Goal: Task Accomplishment & Management: Manage account settings

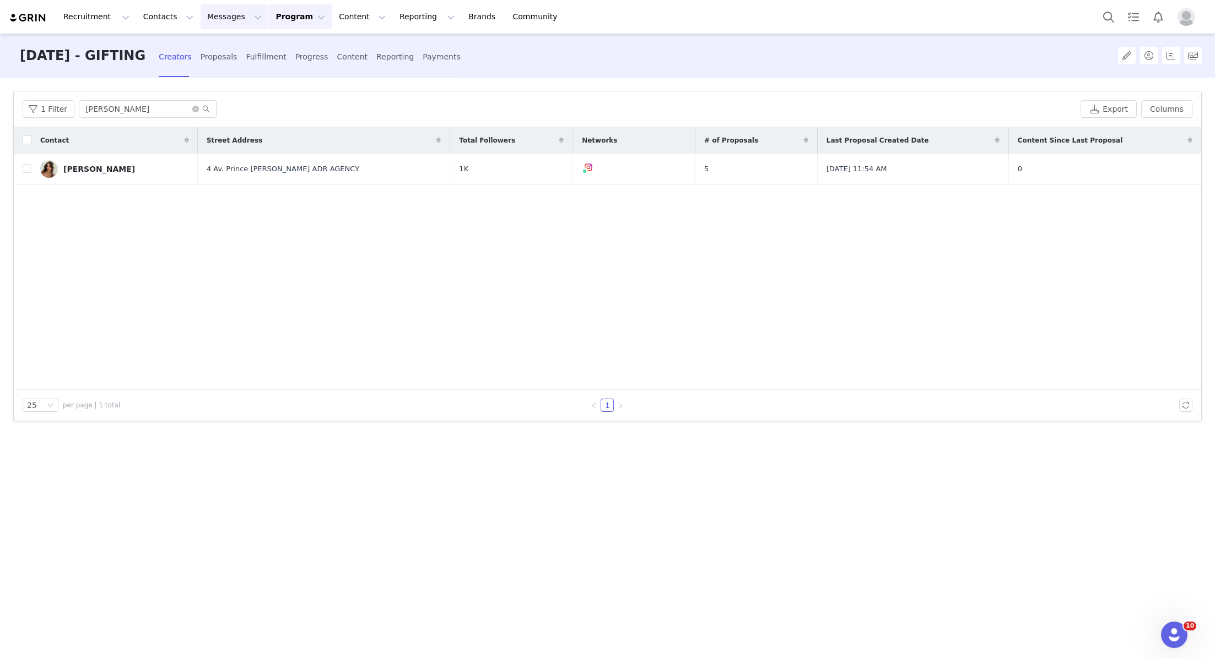
click at [225, 24] on button "Messages Messages" at bounding box center [235, 16] width 68 height 25
click at [172, 16] on button "Contacts Contacts" at bounding box center [168, 16] width 63 height 25
click at [165, 51] on p "Creators" at bounding box center [154, 49] width 33 height 12
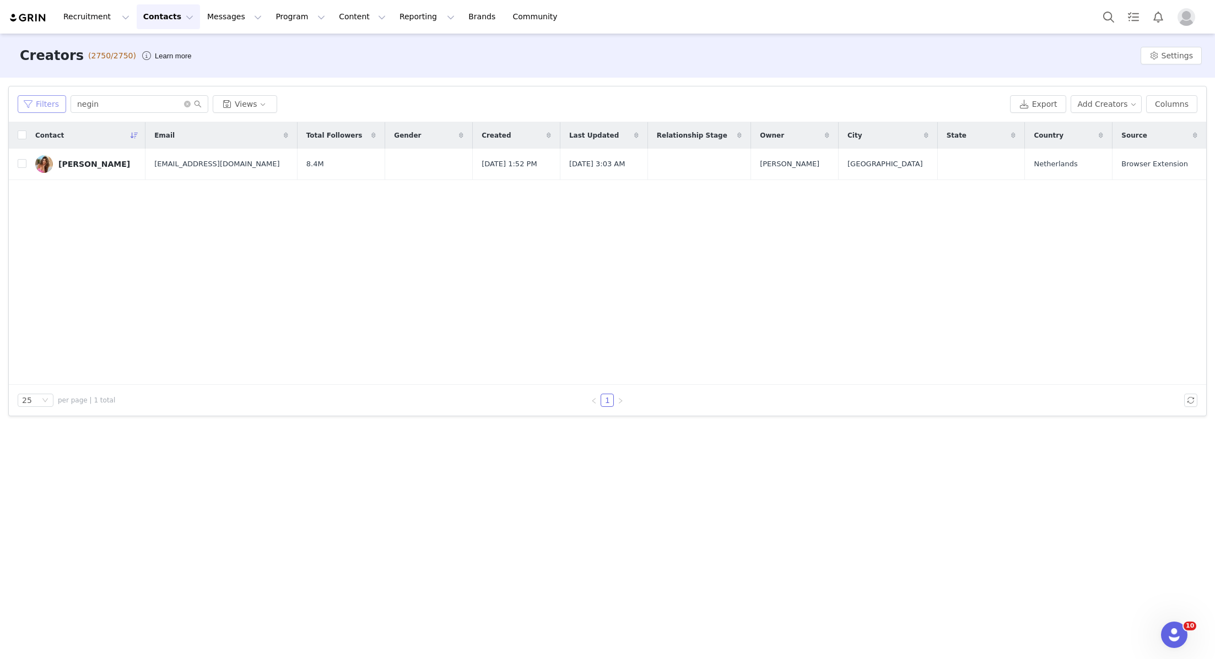
click at [47, 107] on button "Filters" at bounding box center [42, 104] width 48 height 18
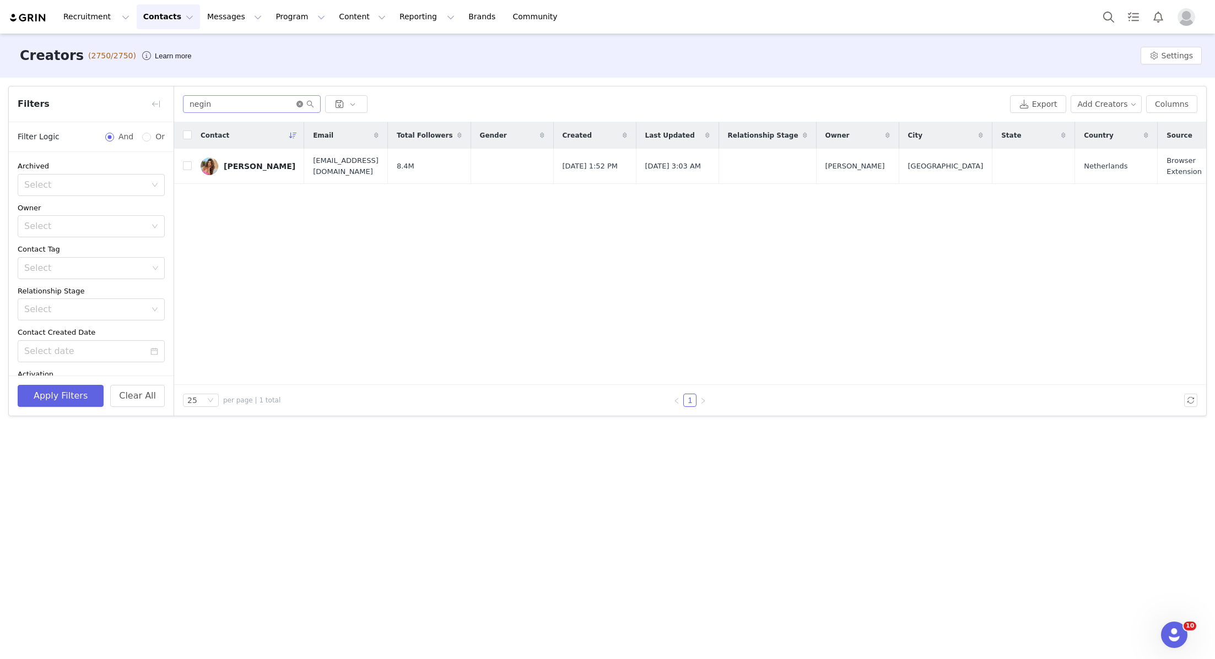
click at [299, 104] on icon "icon: close-circle" at bounding box center [299, 104] width 7 height 7
click at [135, 212] on div "Owner" at bounding box center [91, 208] width 147 height 11
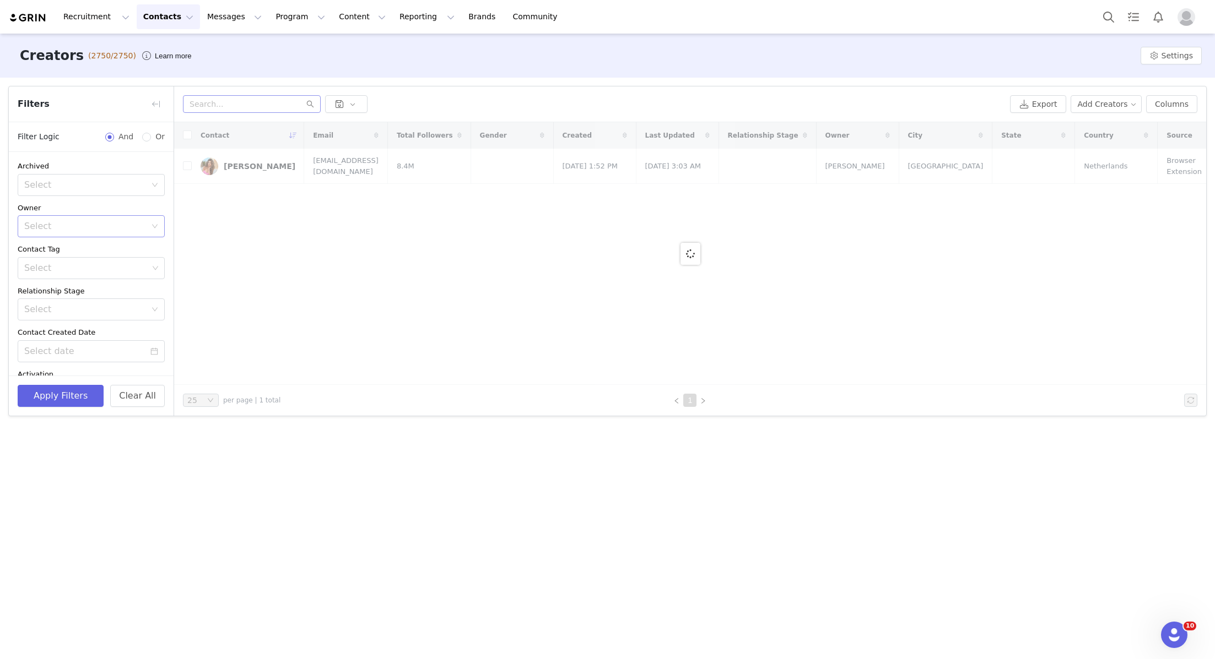
click at [133, 223] on div "Select" at bounding box center [85, 226] width 122 height 11
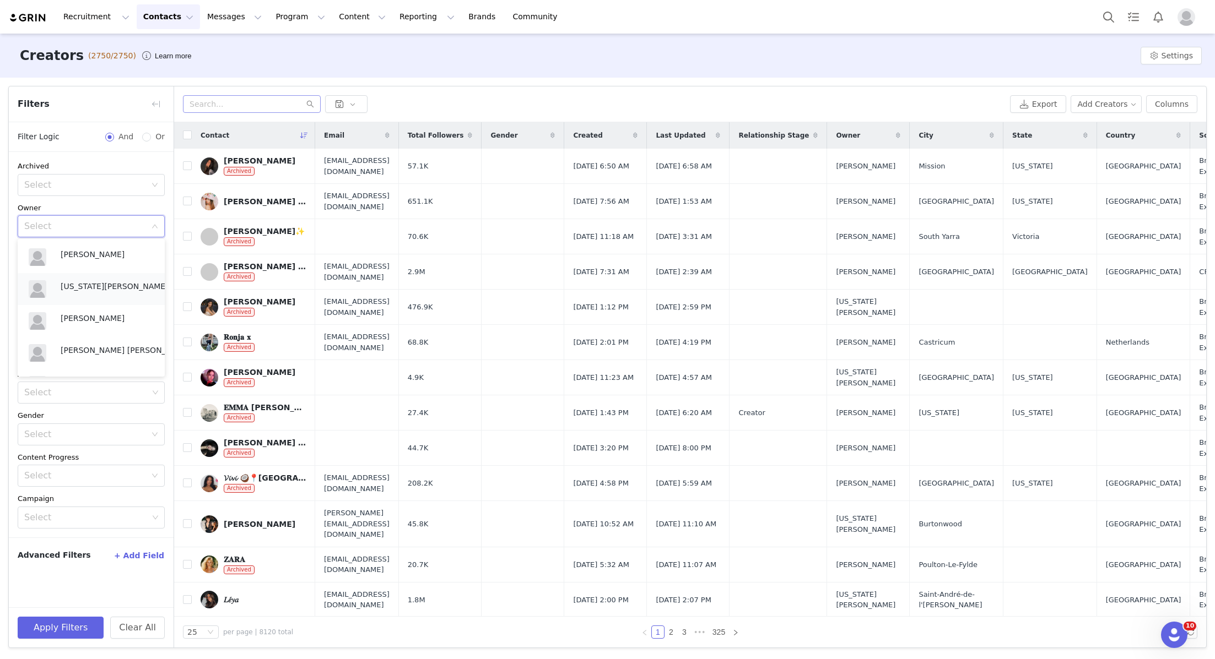
click at [99, 291] on p "[US_STATE][PERSON_NAME]" at bounding box center [115, 286] width 108 height 12
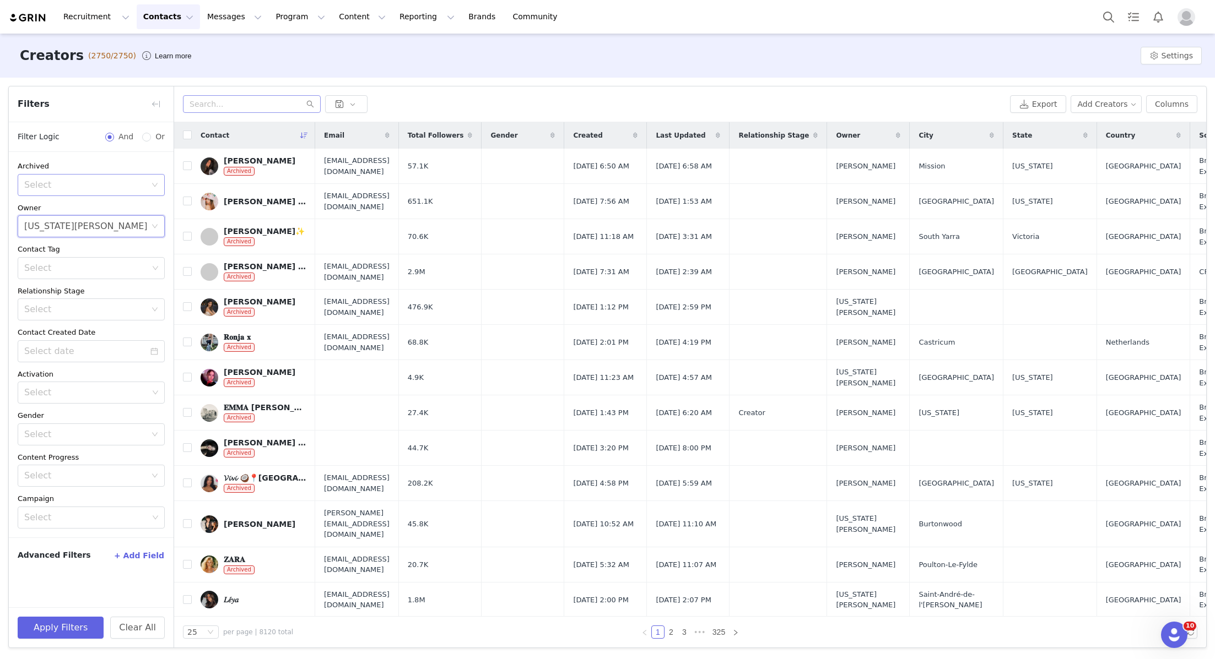
click at [121, 189] on div "Select" at bounding box center [85, 185] width 122 height 11
click at [99, 224] on li "No" at bounding box center [91, 227] width 147 height 18
click at [61, 632] on button "Apply Filters" at bounding box center [61, 628] width 86 height 22
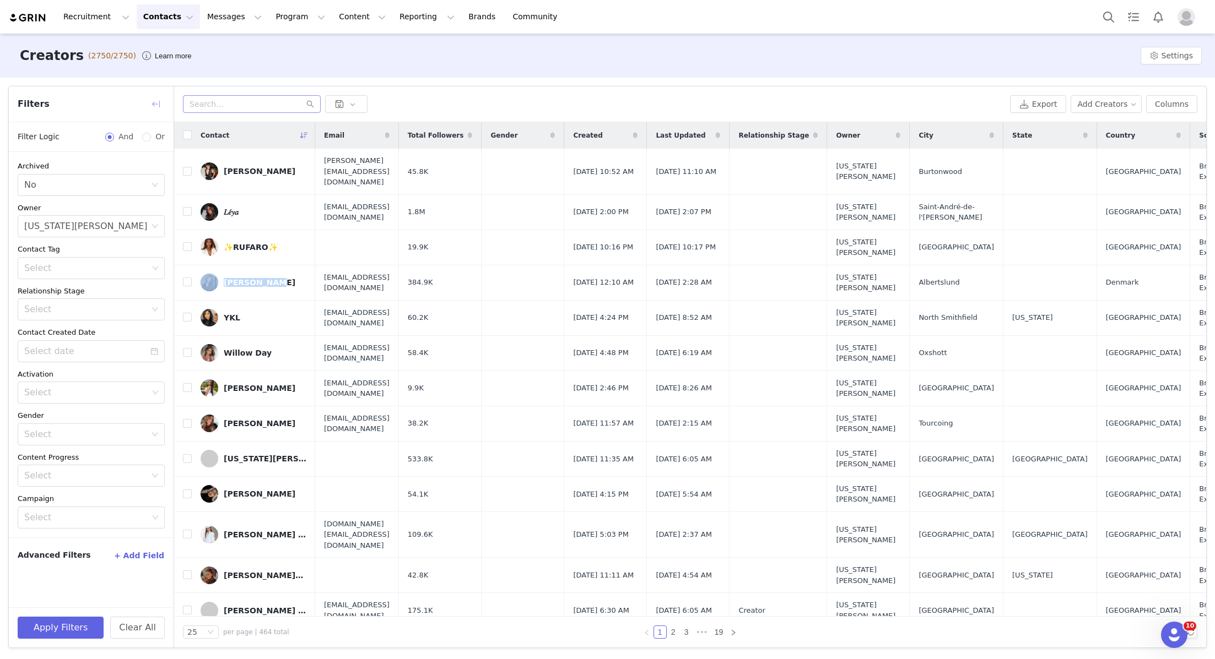
click at [158, 102] on button "button" at bounding box center [156, 104] width 18 height 18
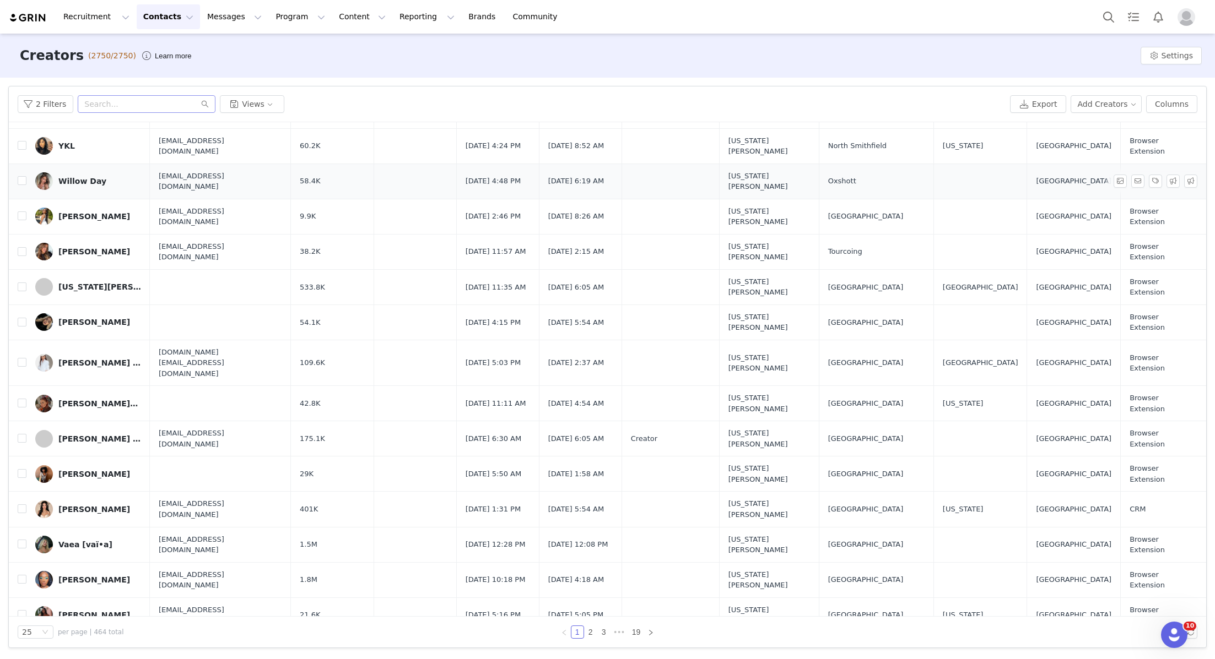
scroll to position [312, 0]
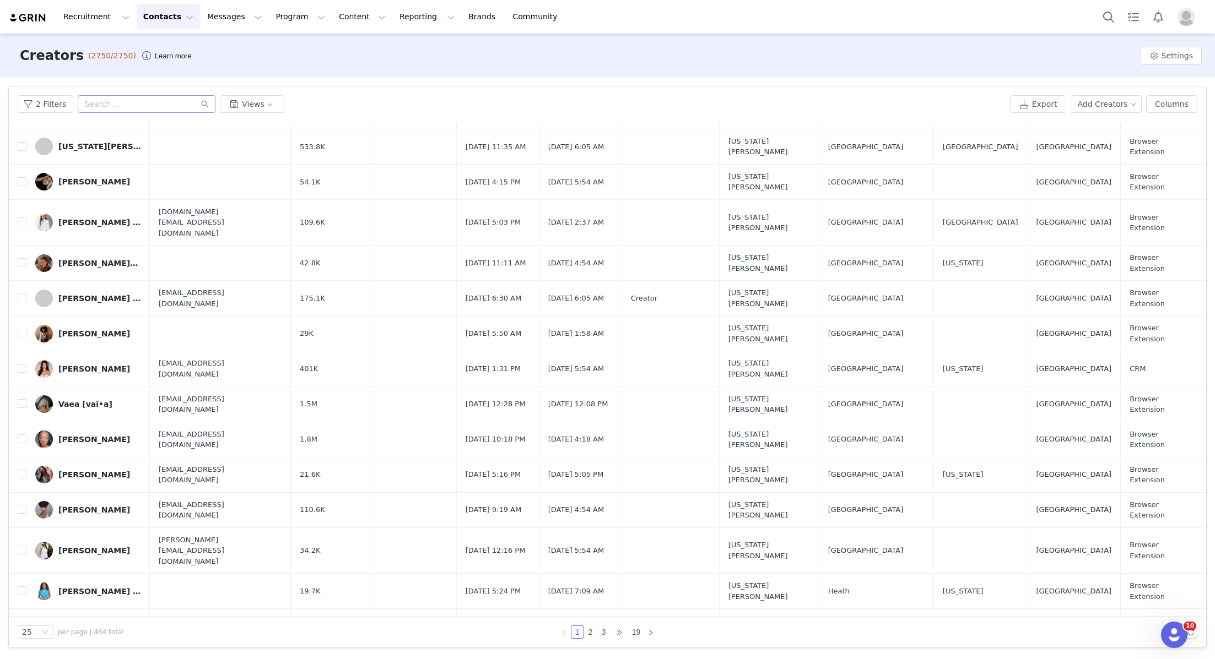
click at [620, 634] on span "•••" at bounding box center [619, 632] width 18 height 13
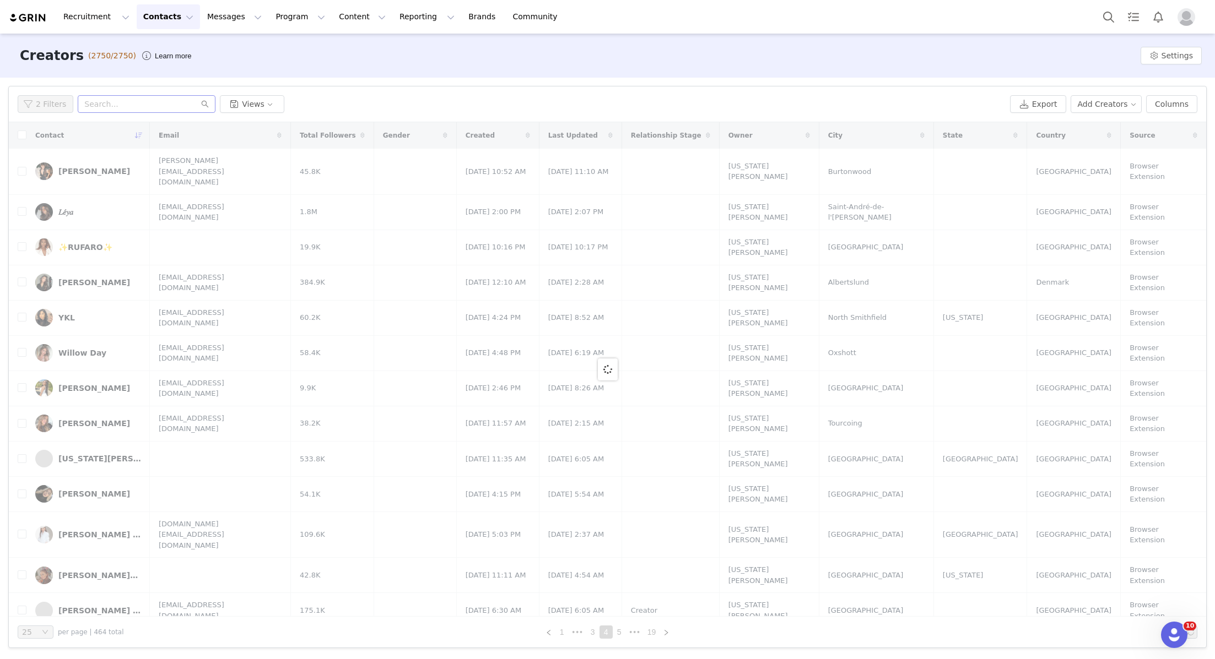
click at [620, 634] on link "5" at bounding box center [619, 632] width 12 height 12
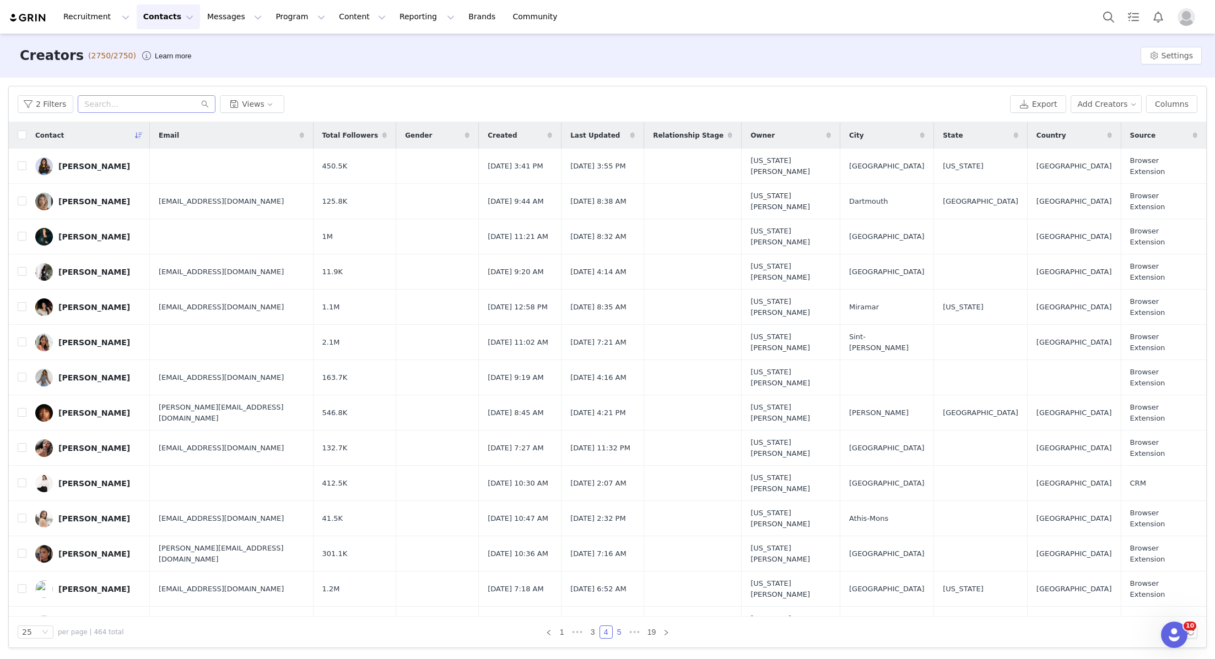
click at [620, 635] on link "5" at bounding box center [619, 632] width 12 height 12
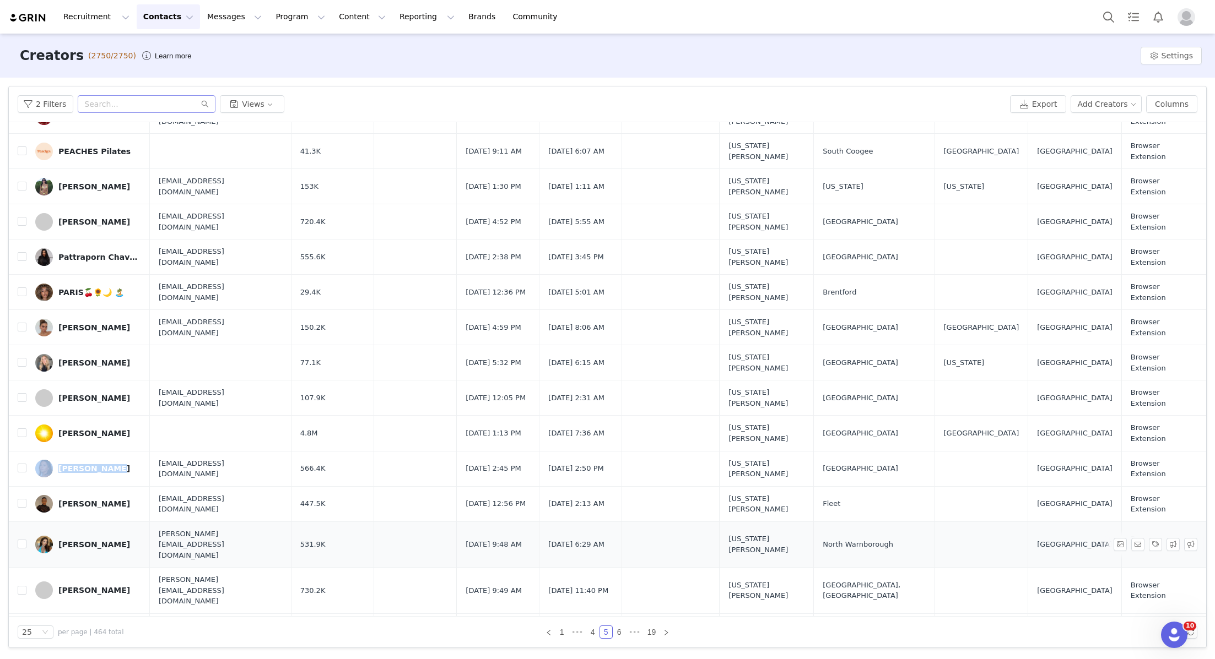
scroll to position [312, 0]
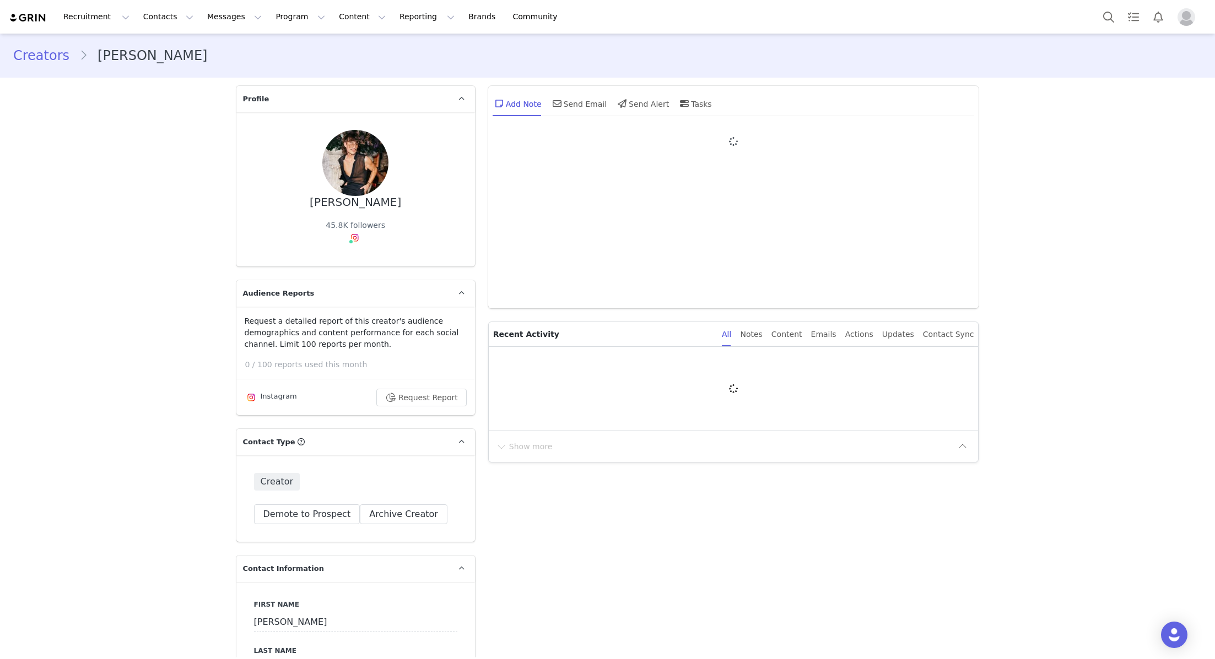
type input "+1 ([GEOGRAPHIC_DATA])"
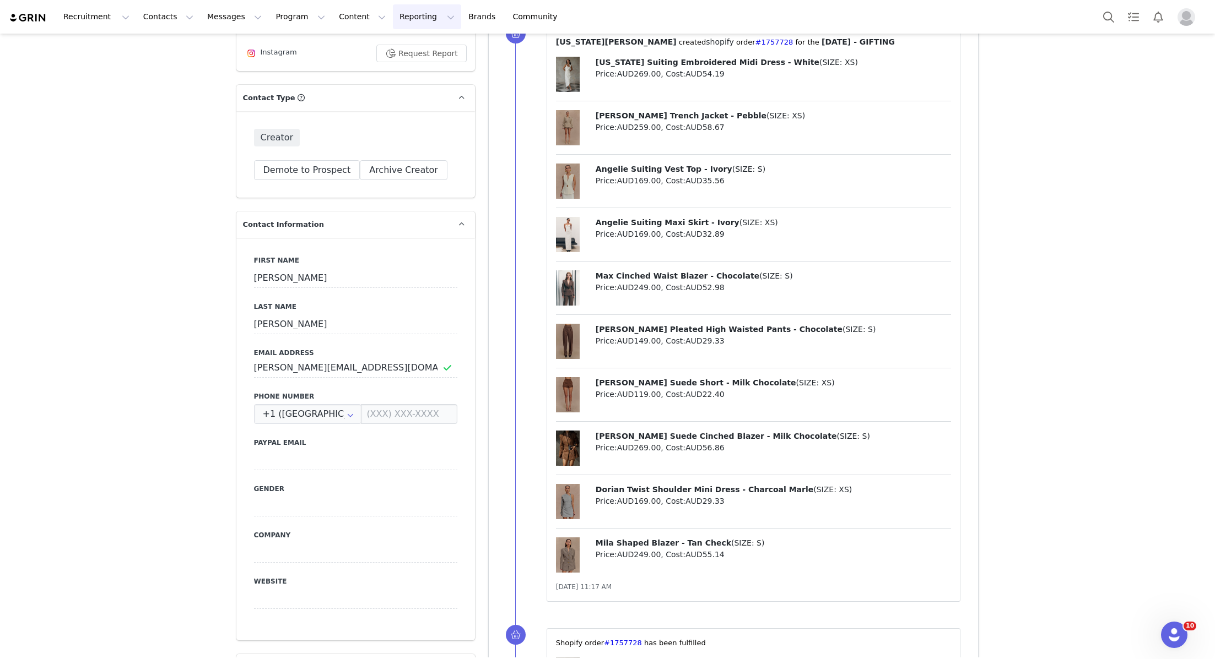
scroll to position [65, 0]
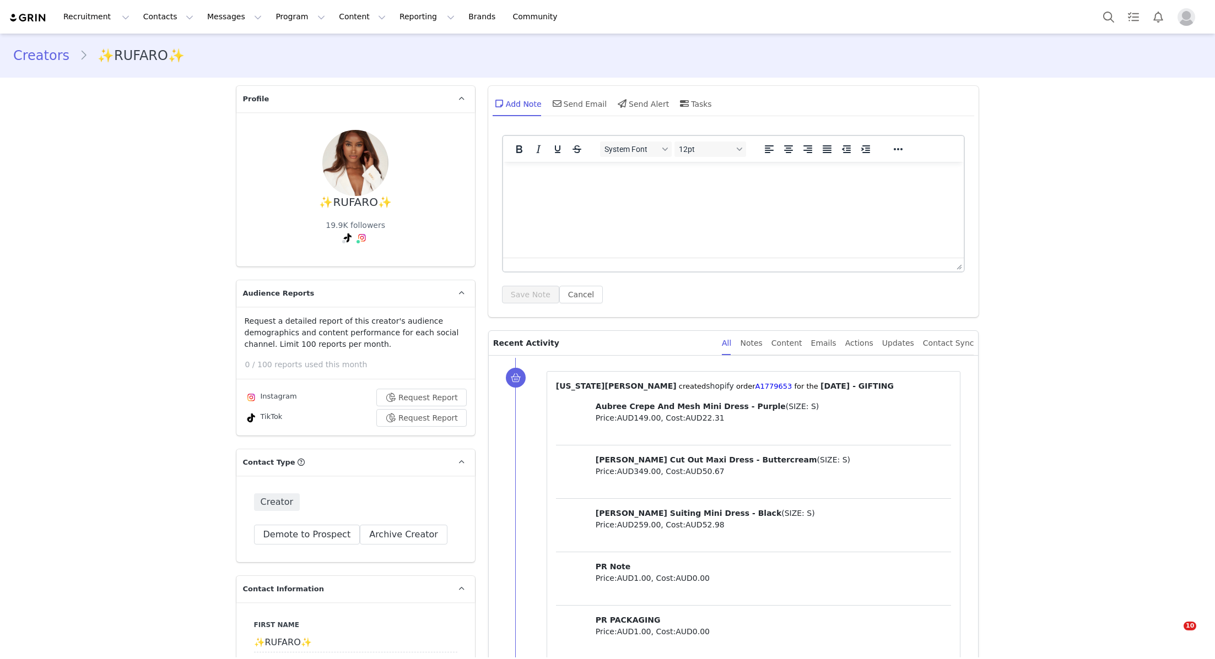
type input "+1 ([GEOGRAPHIC_DATA])"
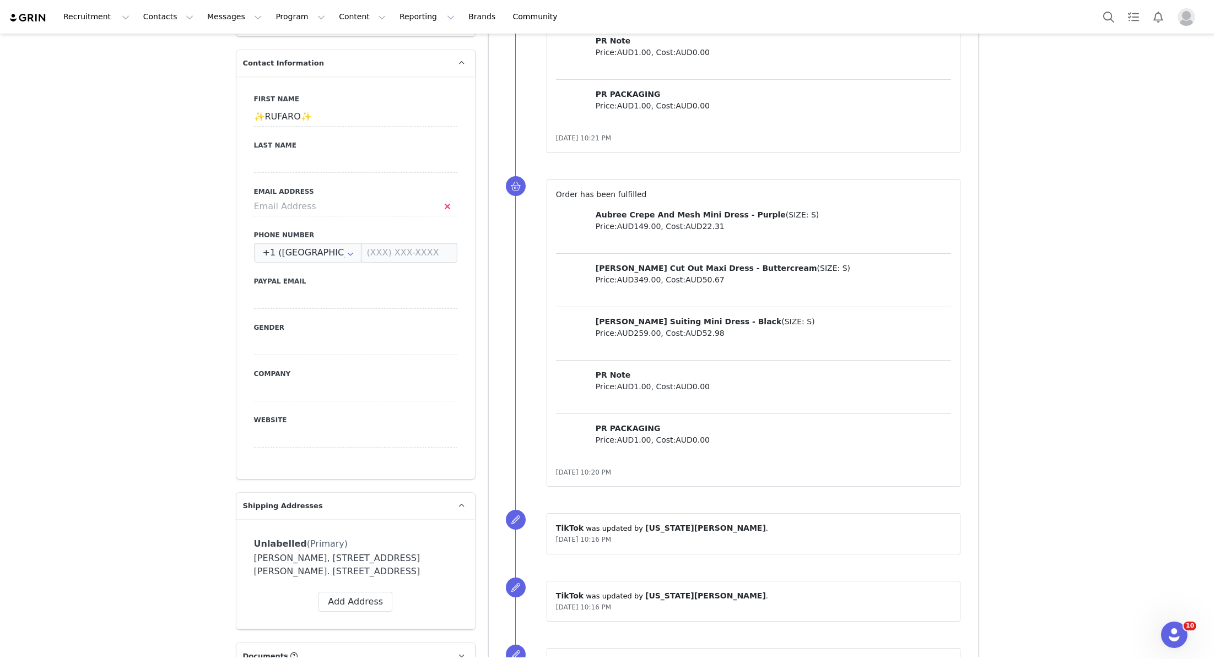
scroll to position [326, 0]
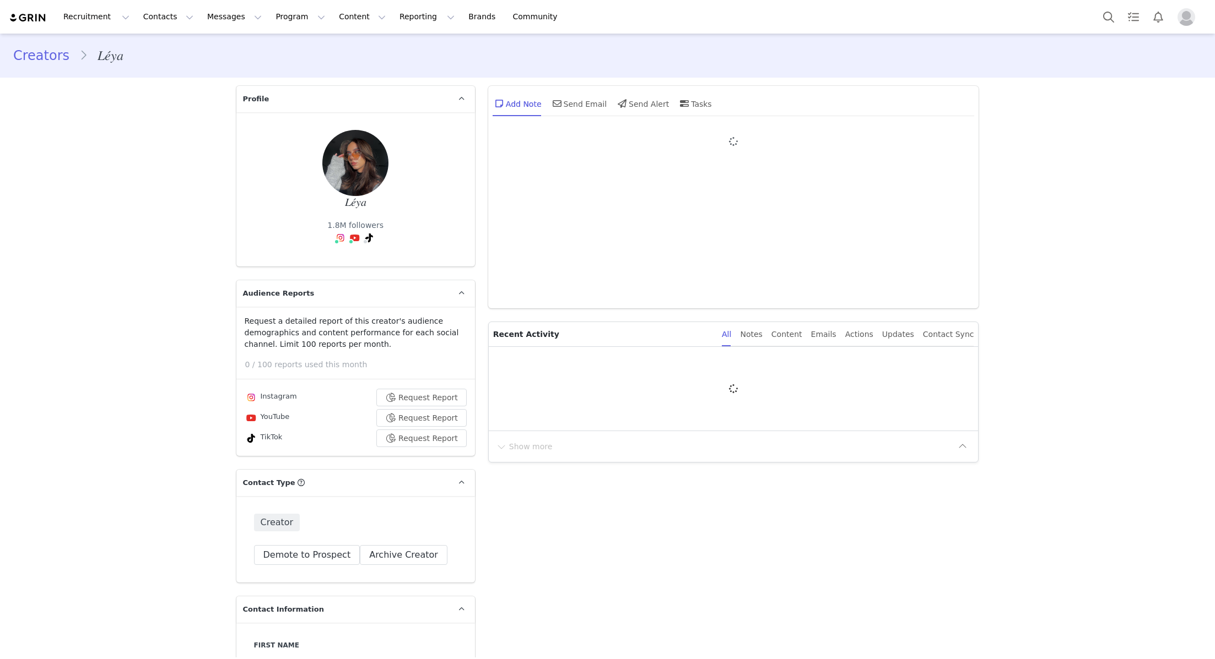
type input "+1 ([GEOGRAPHIC_DATA])"
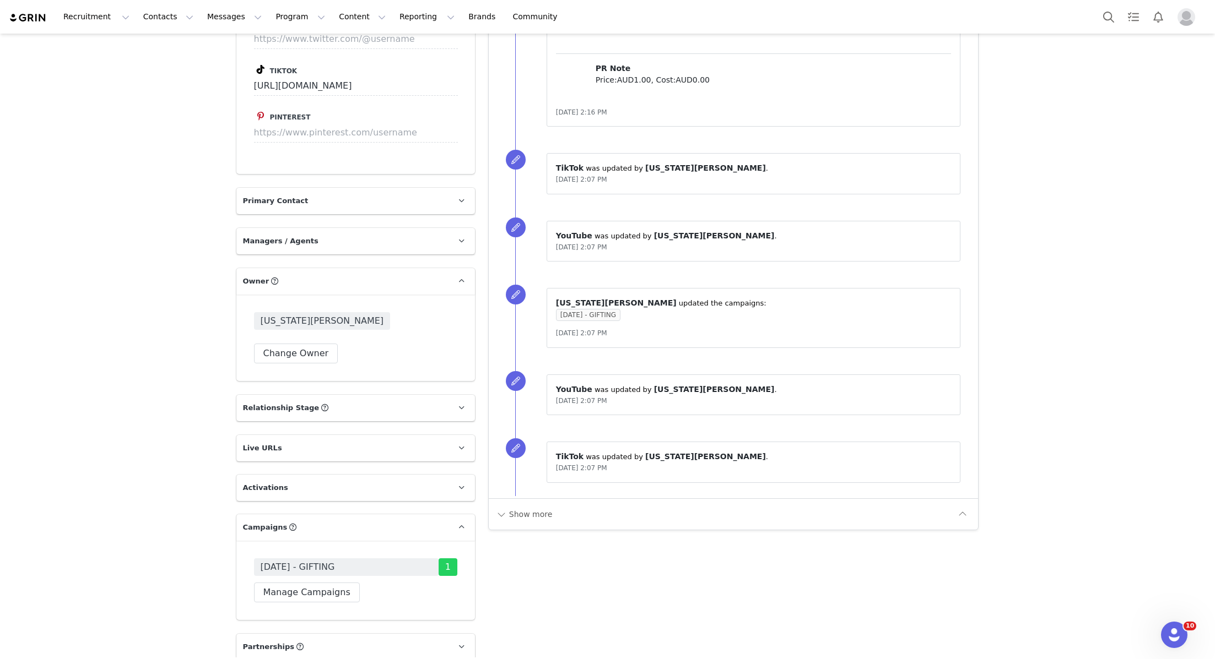
scroll to position [845, 0]
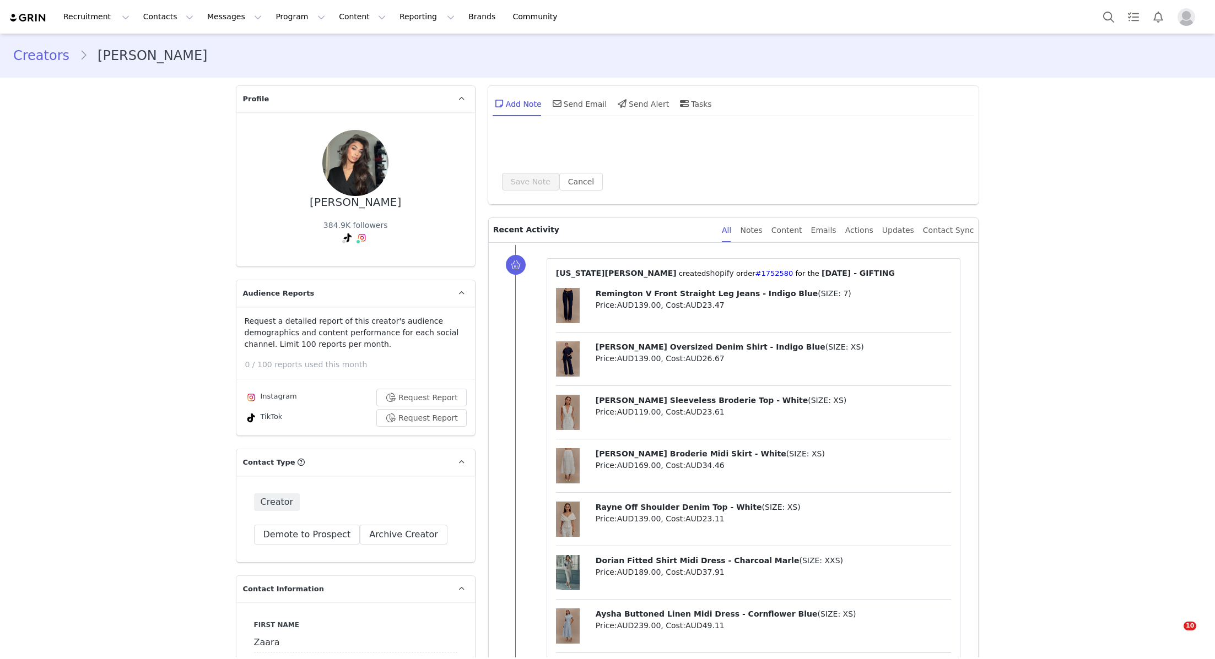
type input "+1 ([GEOGRAPHIC_DATA])"
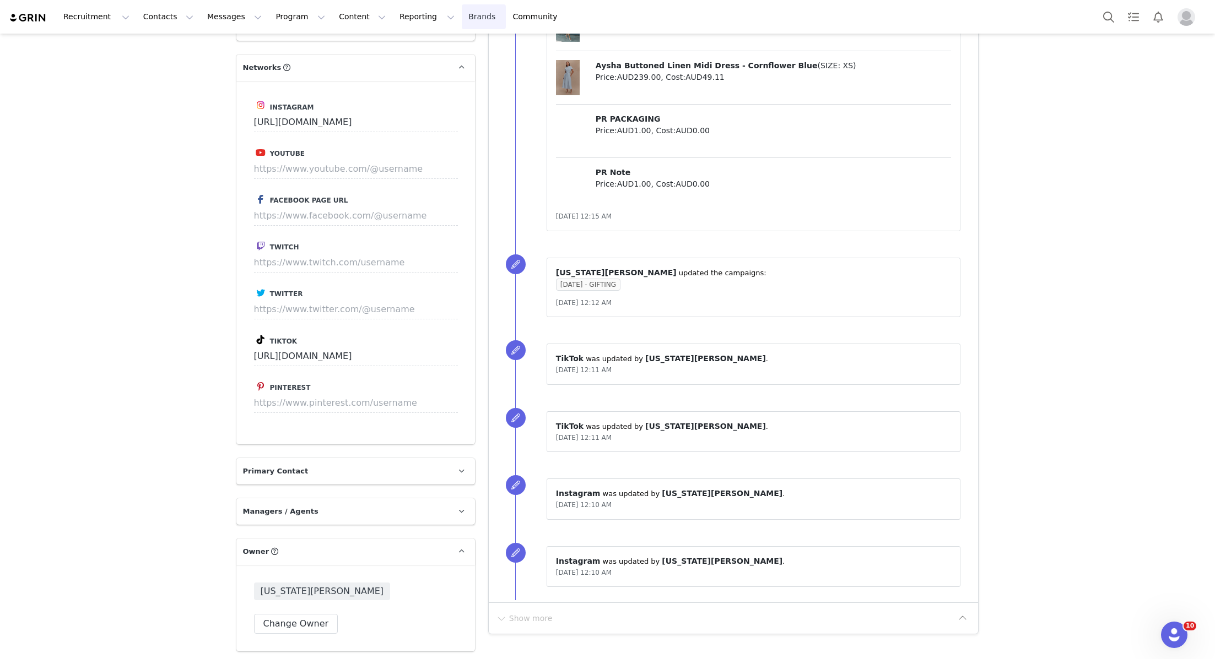
scroll to position [1049, 0]
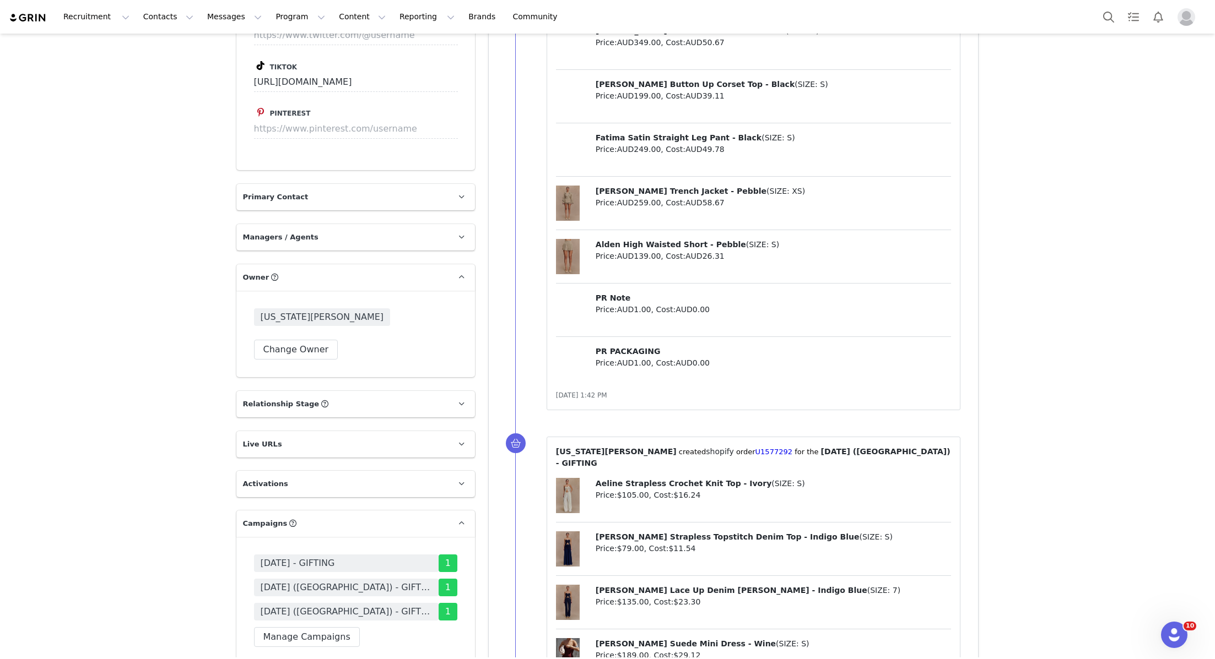
scroll to position [1541, 0]
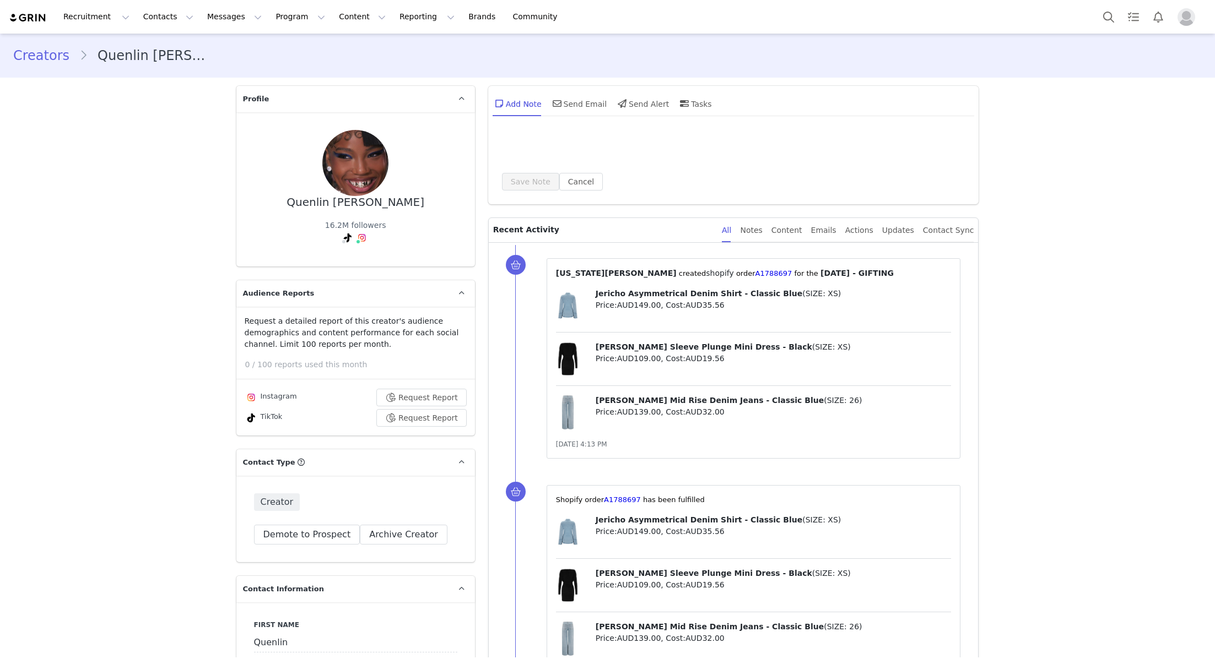
type input "+1 ([GEOGRAPHIC_DATA])"
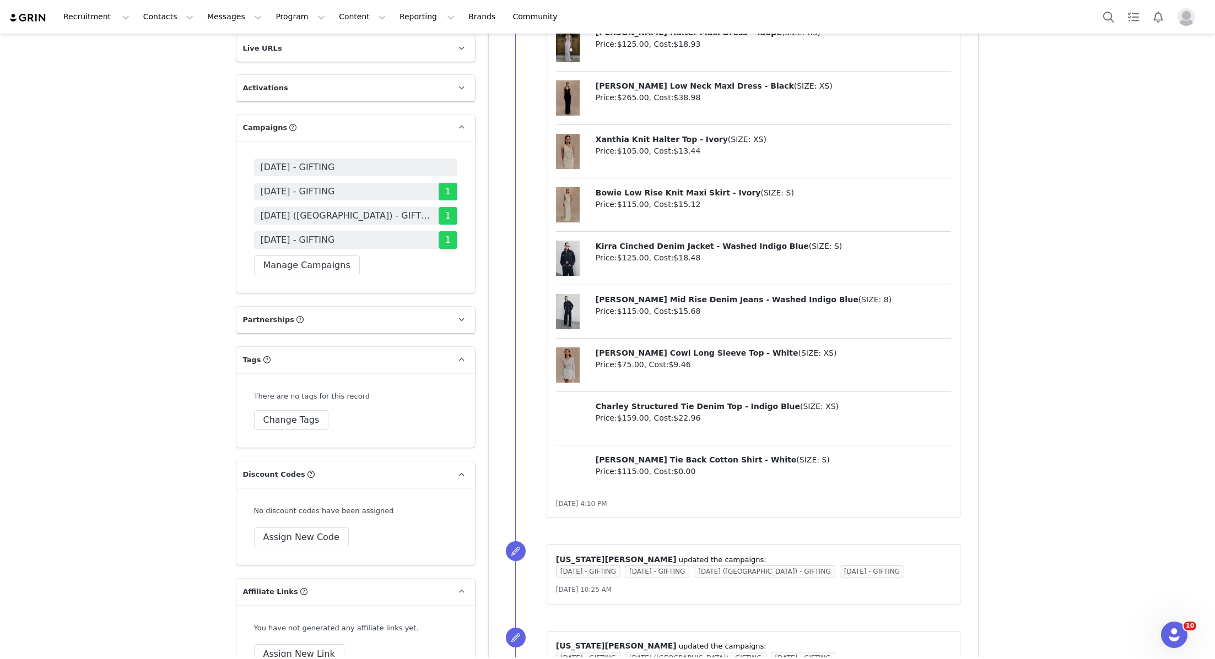
scroll to position [2032, 0]
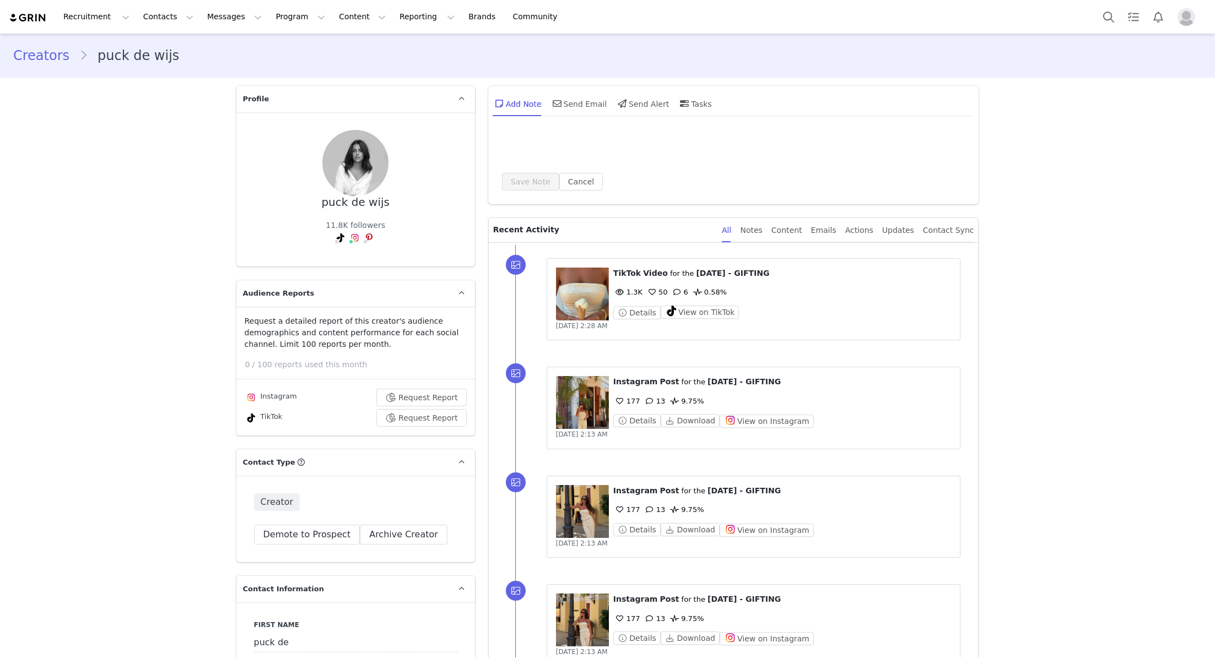
type input "+1 ([GEOGRAPHIC_DATA])"
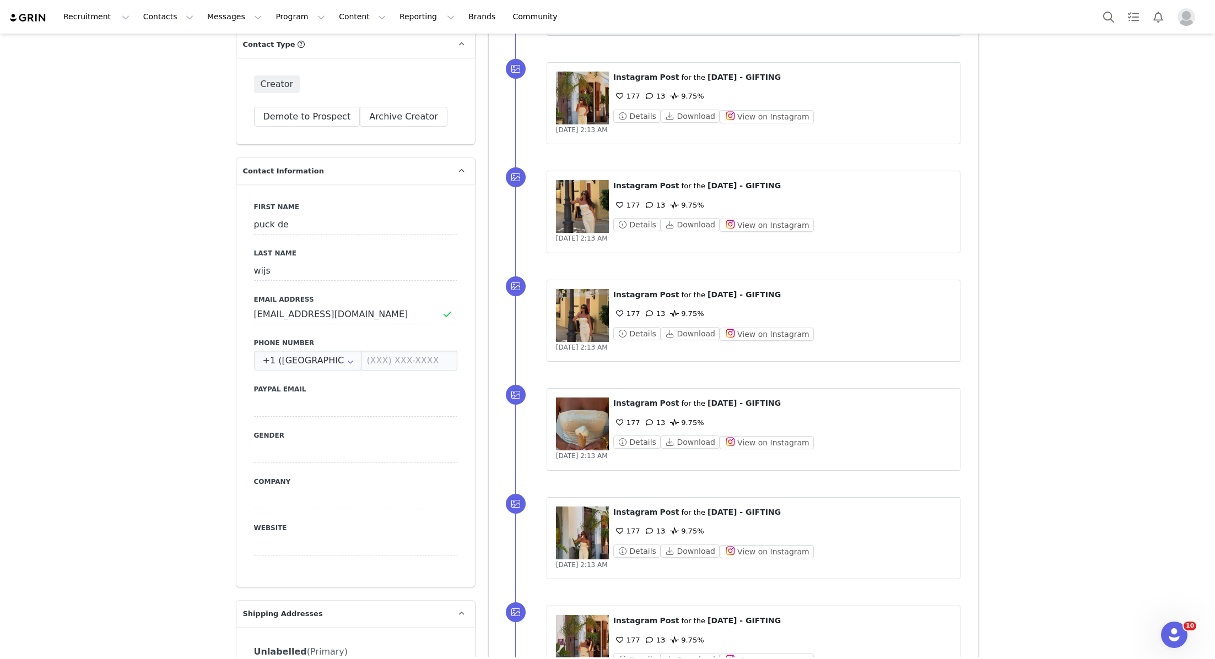
scroll to position [73, 0]
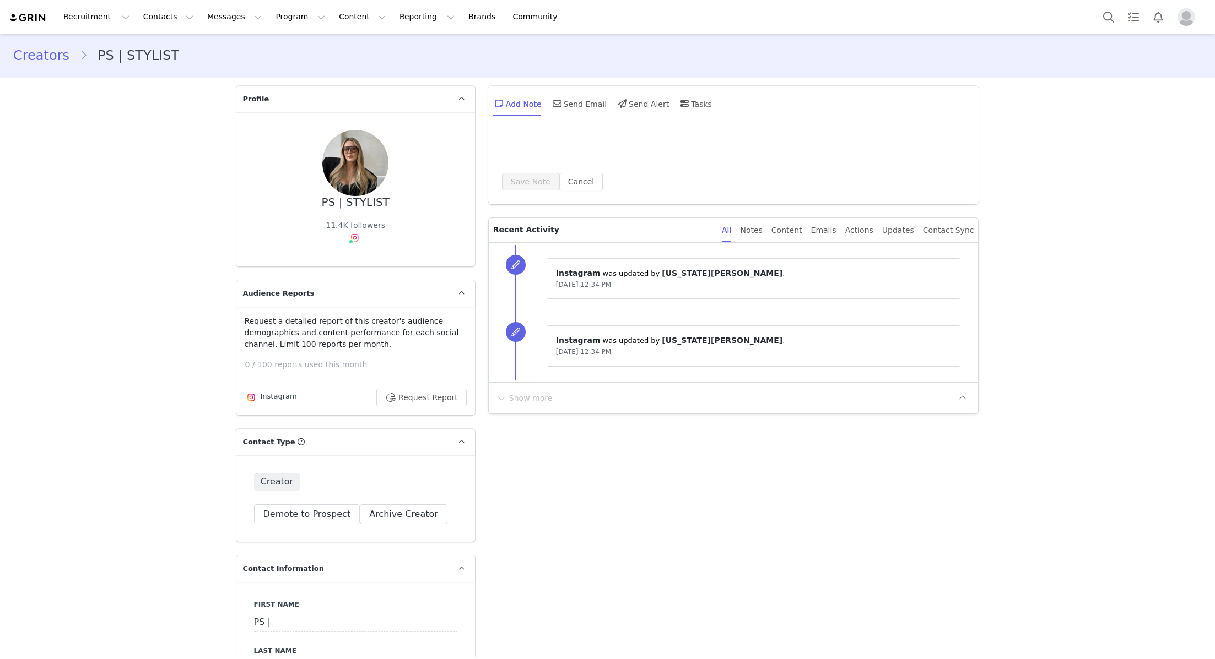
type input "+1 ([GEOGRAPHIC_DATA])"
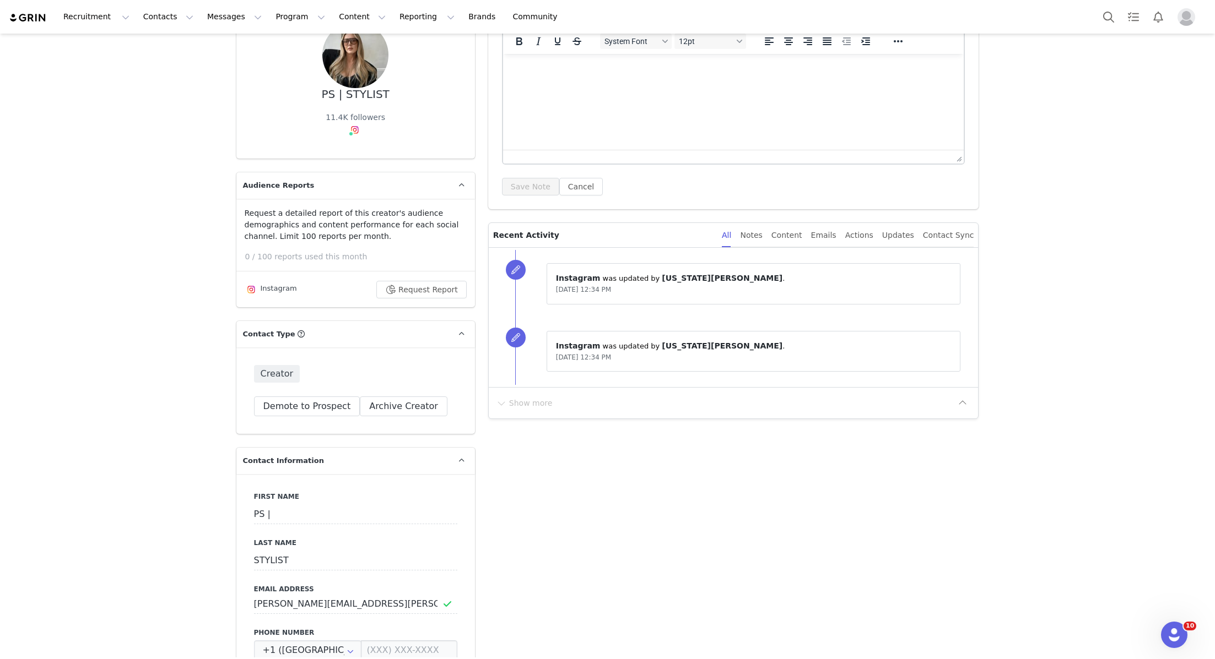
scroll to position [113, 0]
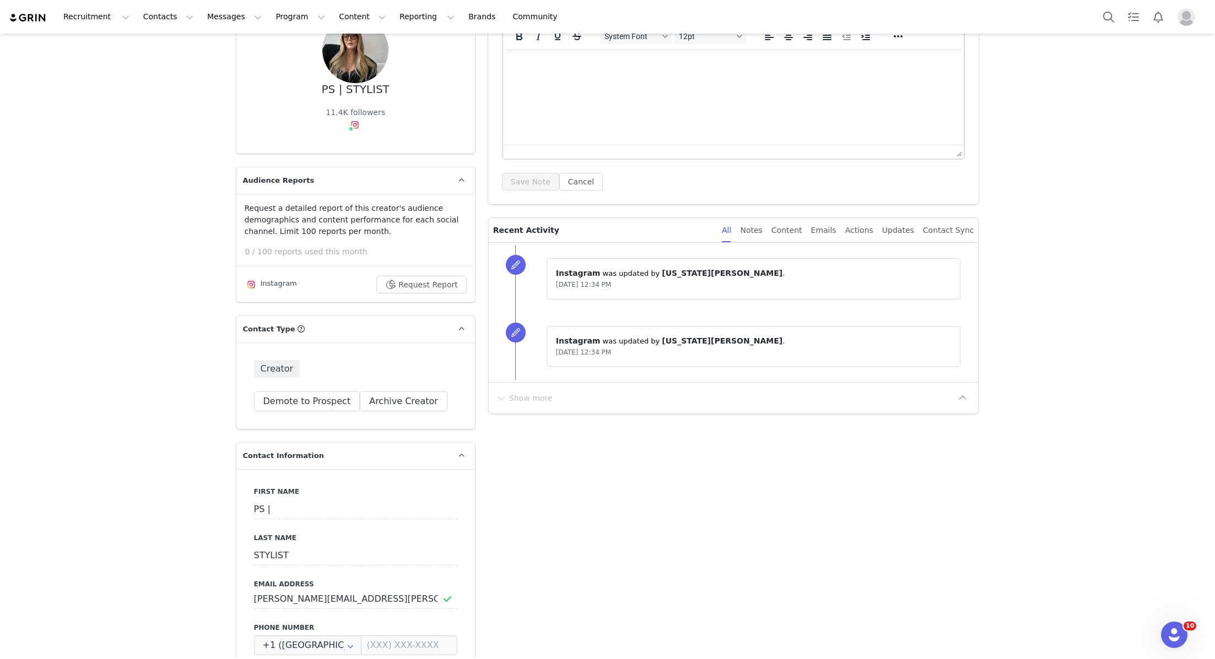
click at [402, 387] on div "Creator Demote this Creator? This will remove all accepted proposals attached t…" at bounding box center [355, 386] width 239 height 86
click at [398, 406] on button "Archive Creator" at bounding box center [404, 402] width 88 height 20
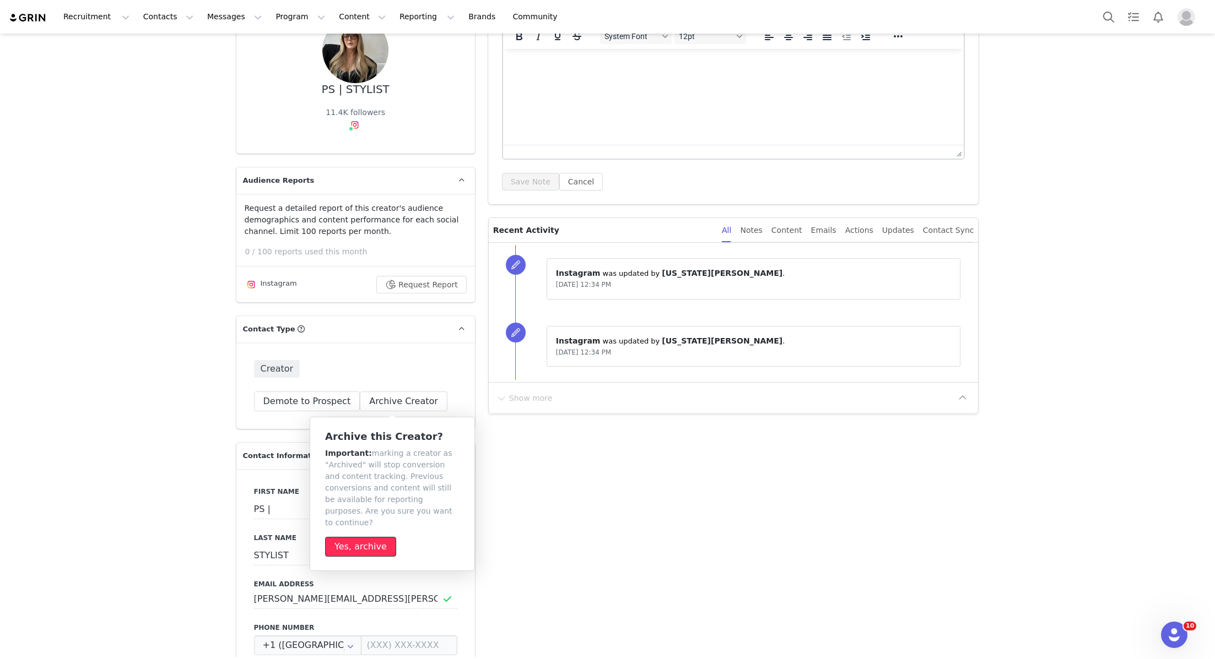
click at [360, 537] on button "Yes, archive" at bounding box center [360, 547] width 71 height 20
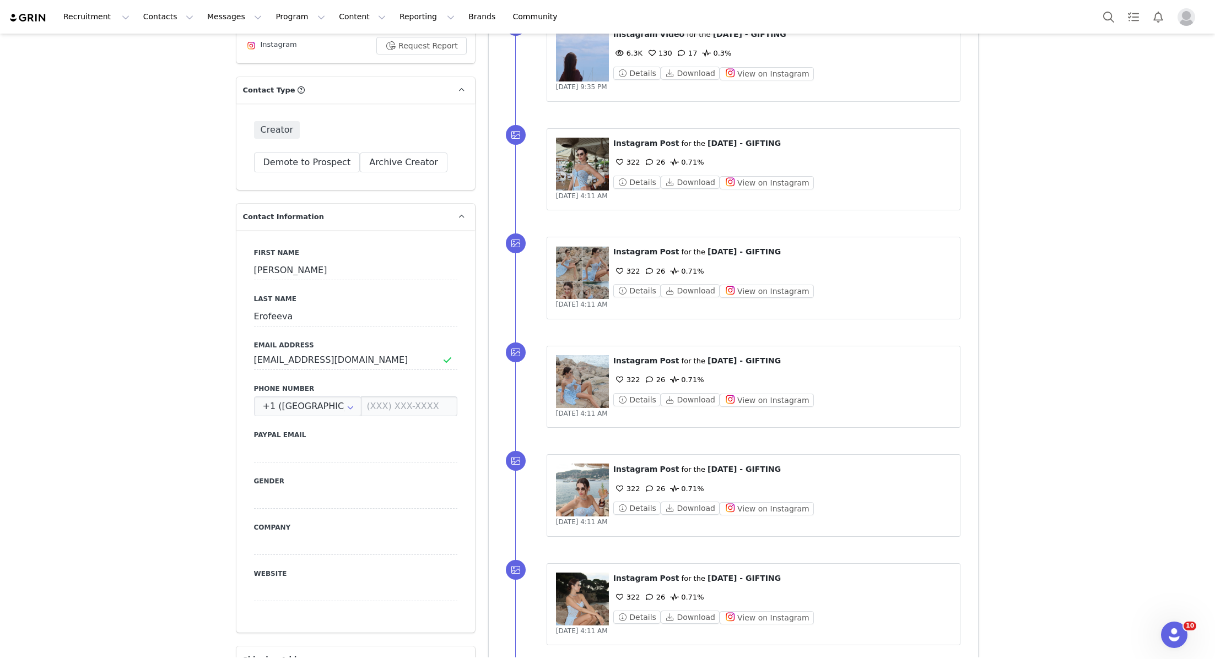
scroll to position [209, 0]
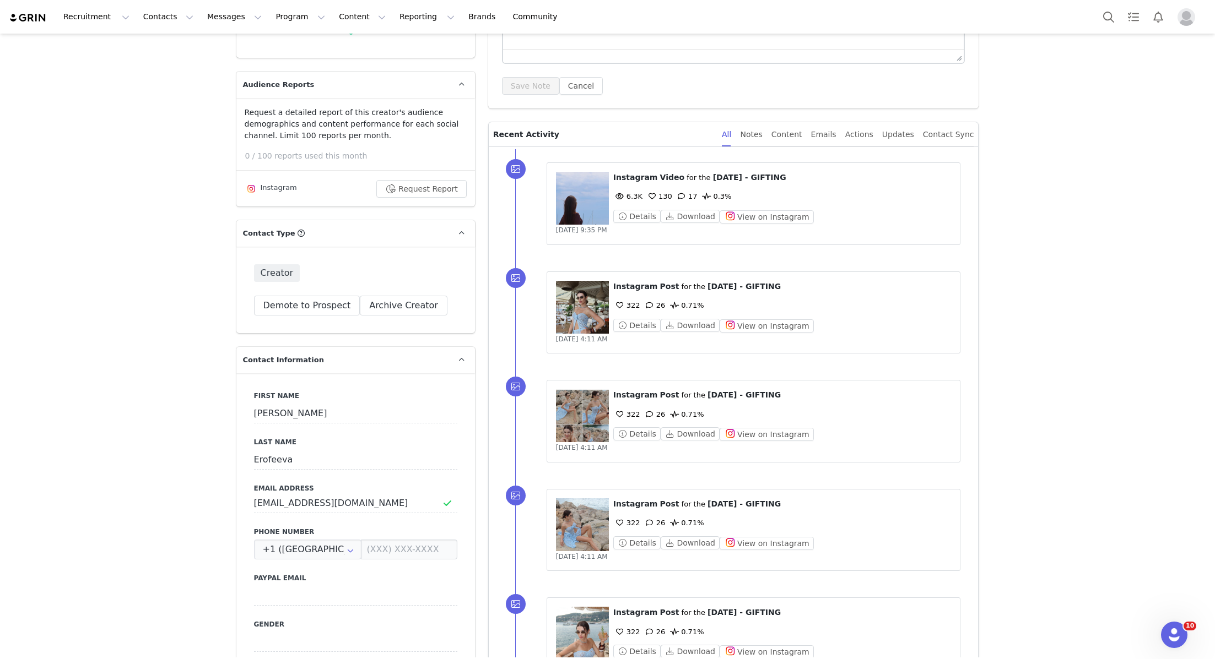
click at [417, 288] on div "Creator Demote this Creator? This will remove all accepted proposals attached t…" at bounding box center [355, 290] width 239 height 86
click at [413, 297] on button "Archive Creator" at bounding box center [404, 306] width 88 height 20
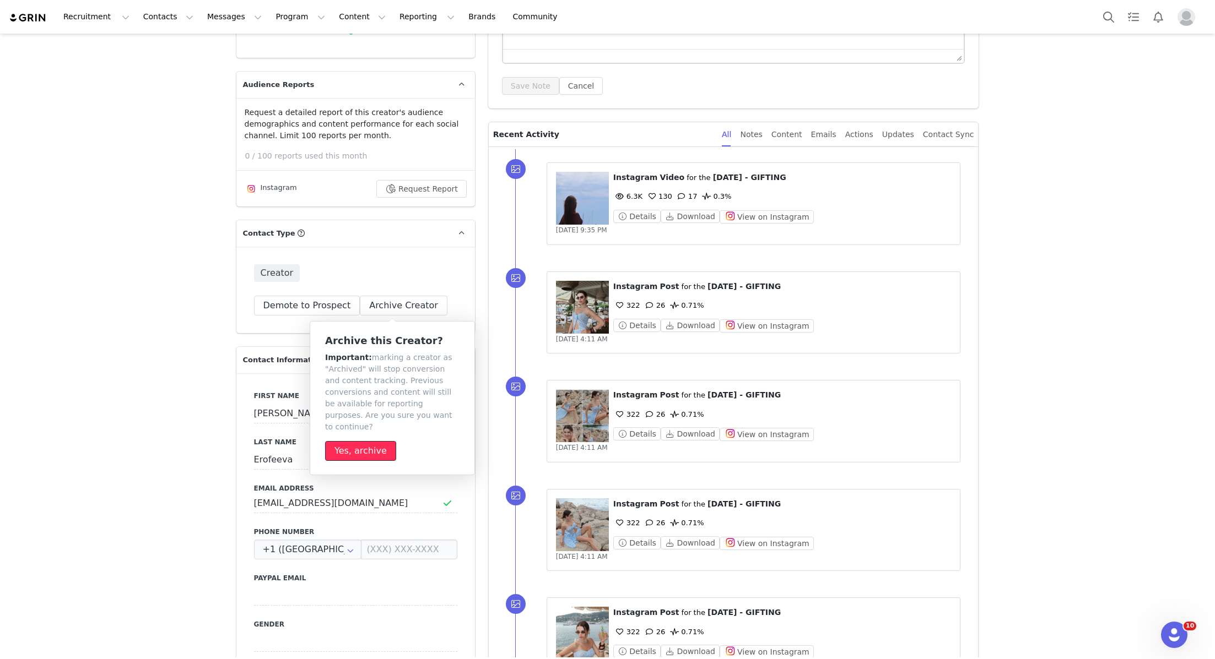
click at [375, 441] on button "Yes, archive" at bounding box center [360, 451] width 71 height 20
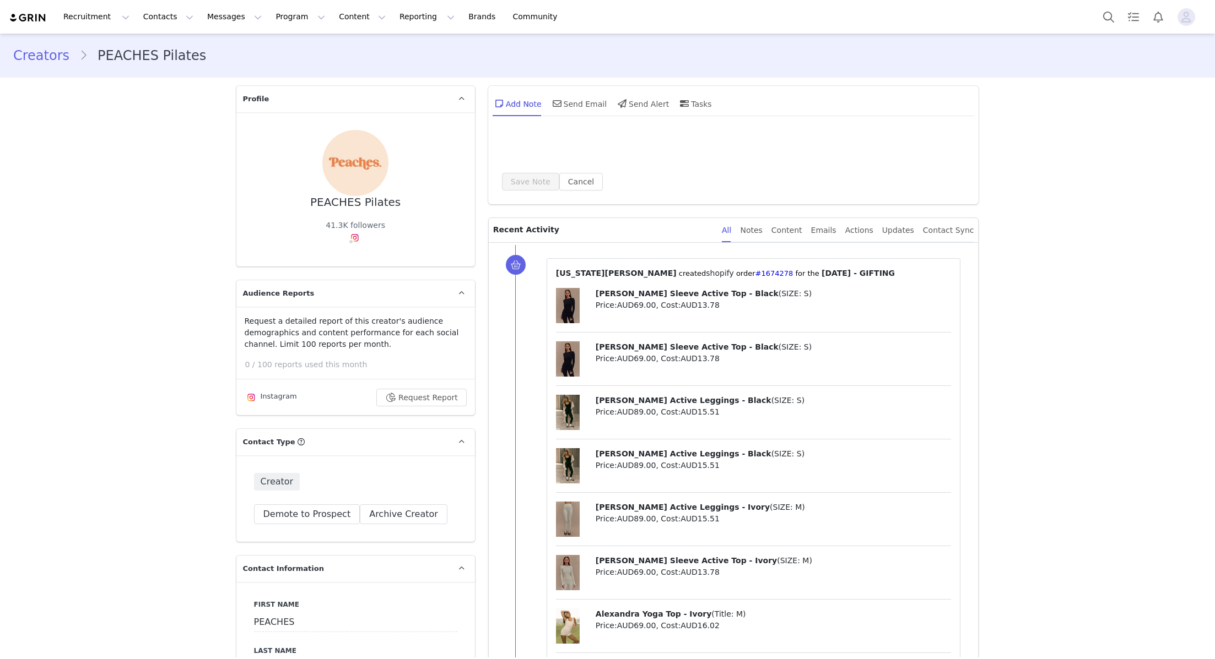
type input "+1 ([GEOGRAPHIC_DATA])"
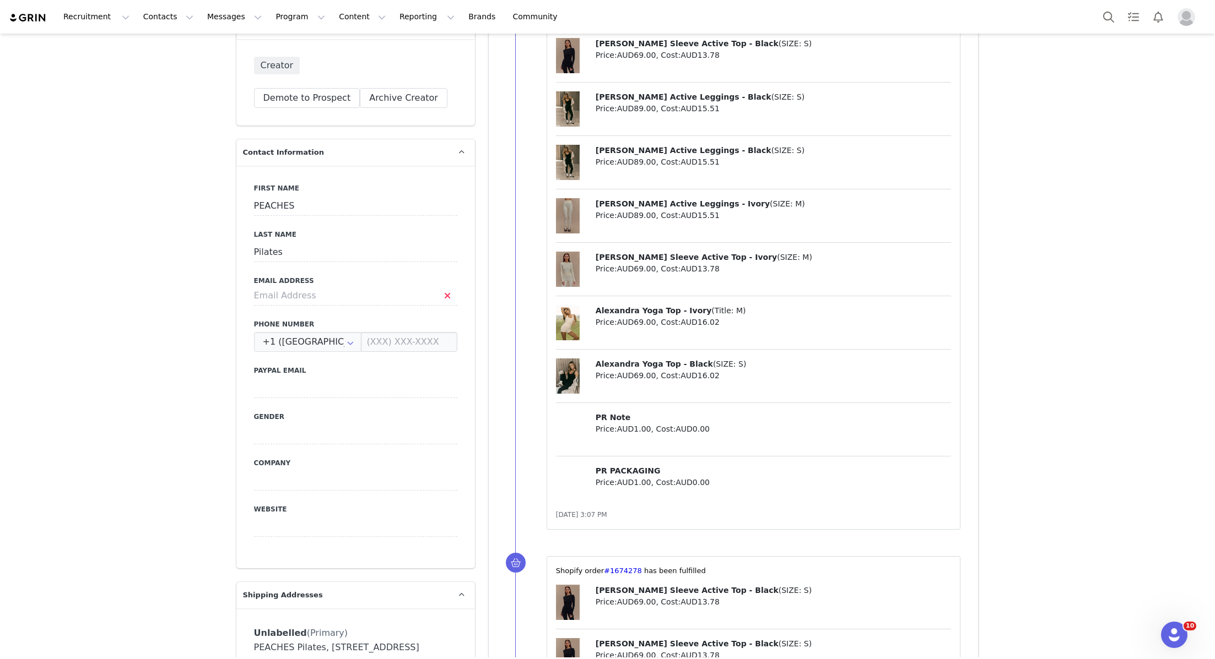
scroll to position [230, 0]
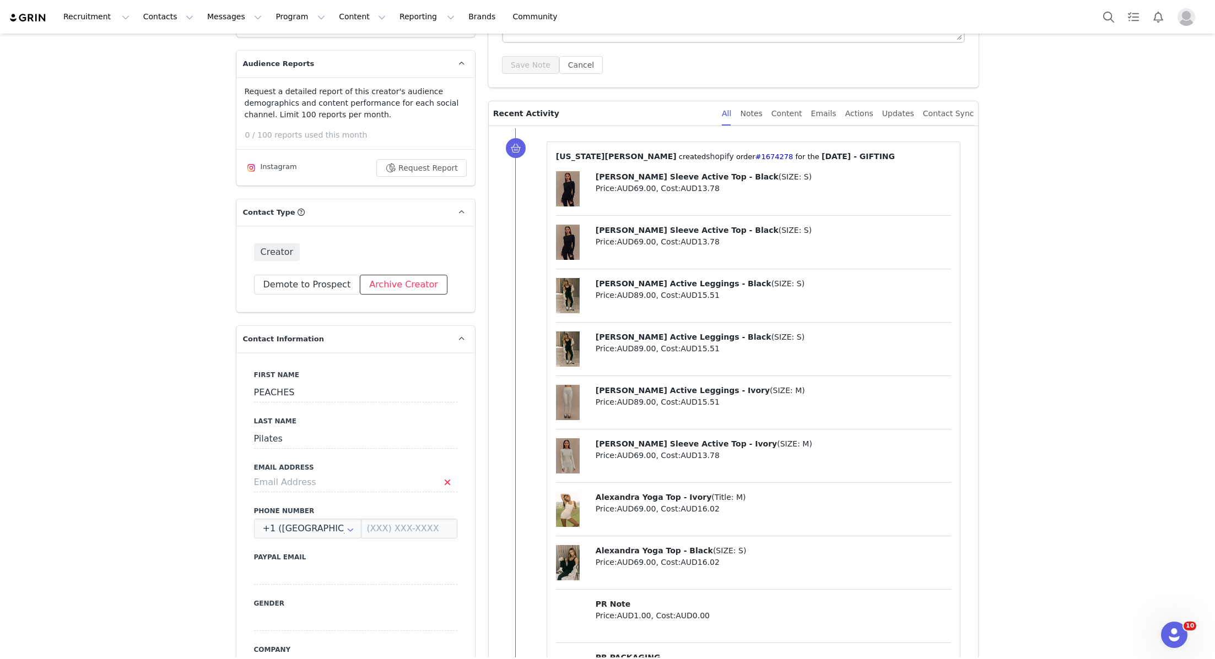
click at [412, 286] on button "Archive Creator" at bounding box center [404, 285] width 88 height 20
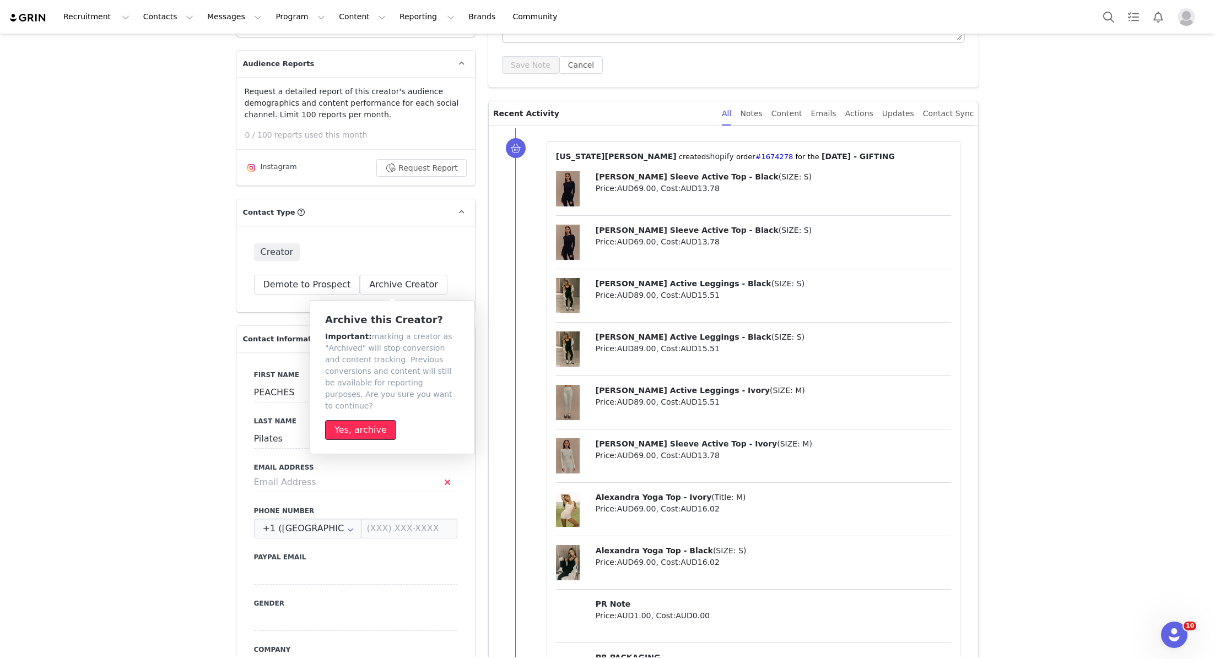
click at [372, 420] on button "Yes, archive" at bounding box center [360, 430] width 71 height 20
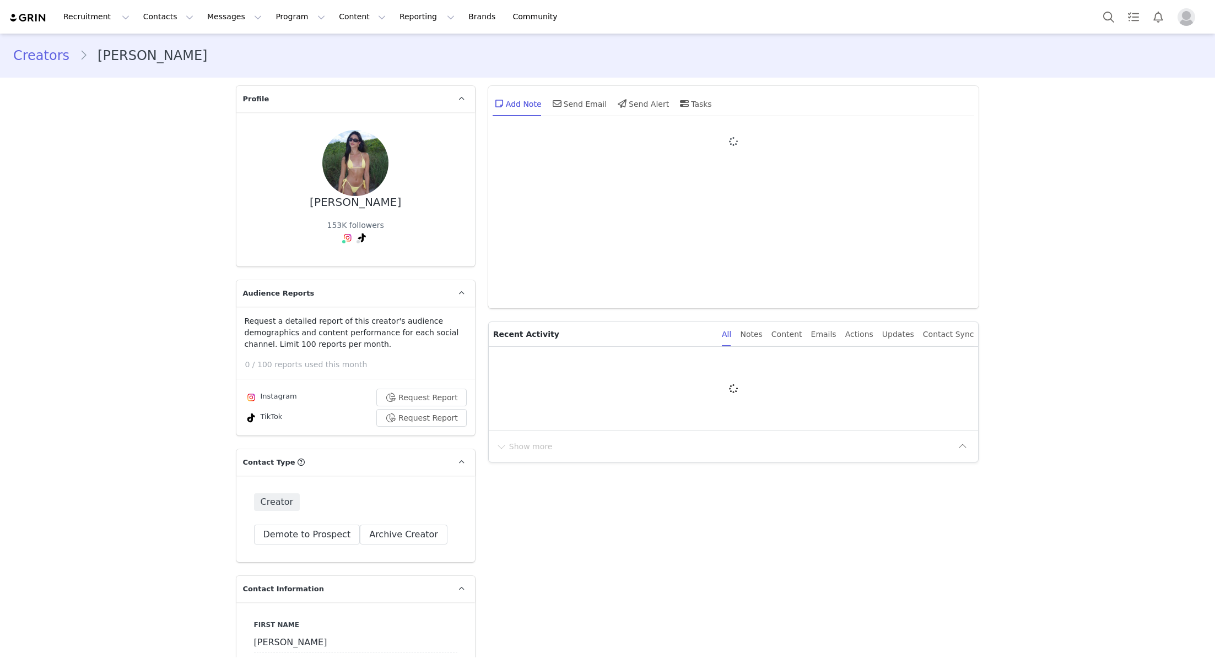
type input "+1 ([GEOGRAPHIC_DATA])"
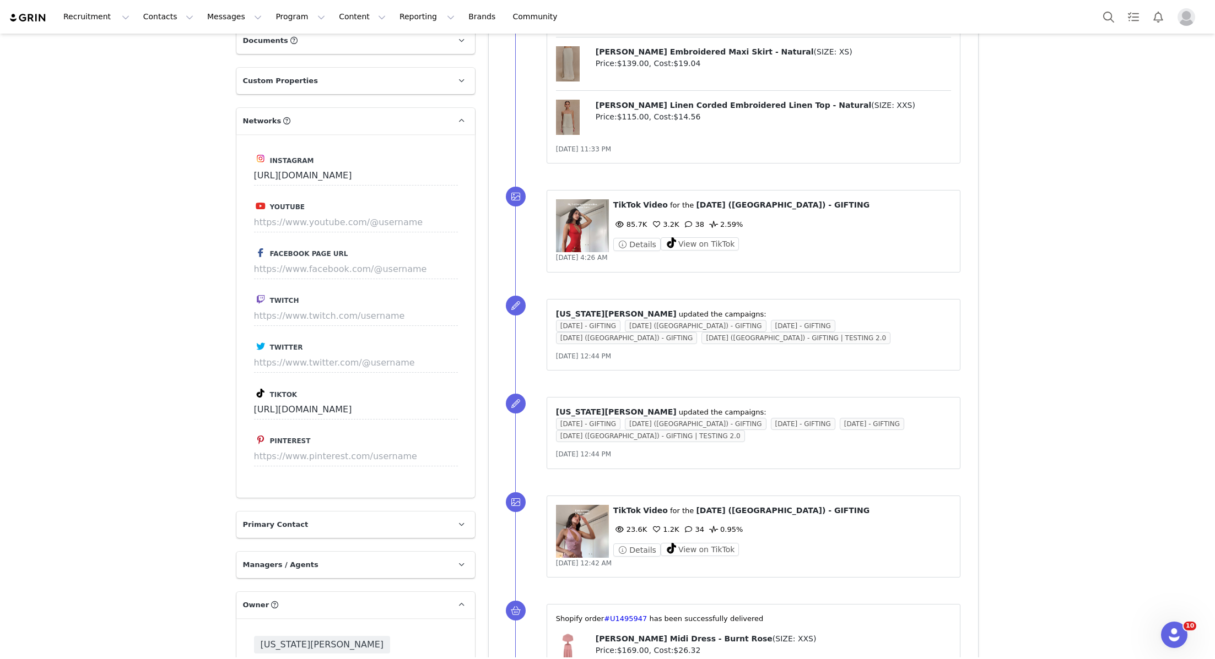
scroll to position [1666, 0]
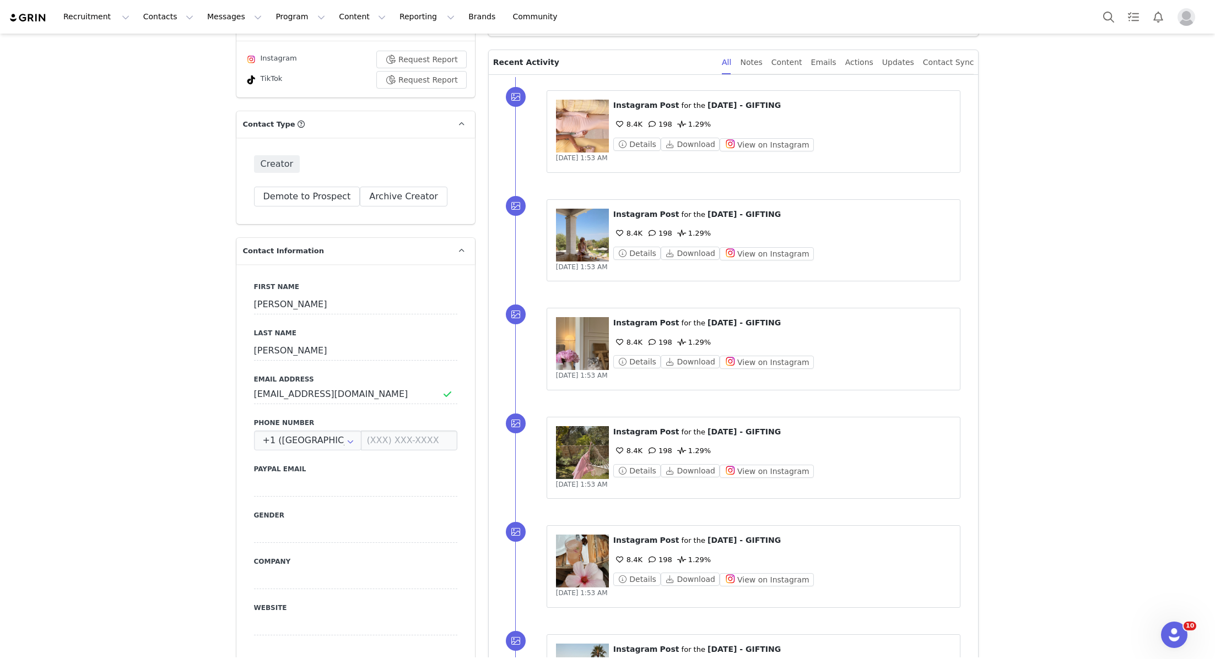
scroll to position [163, 0]
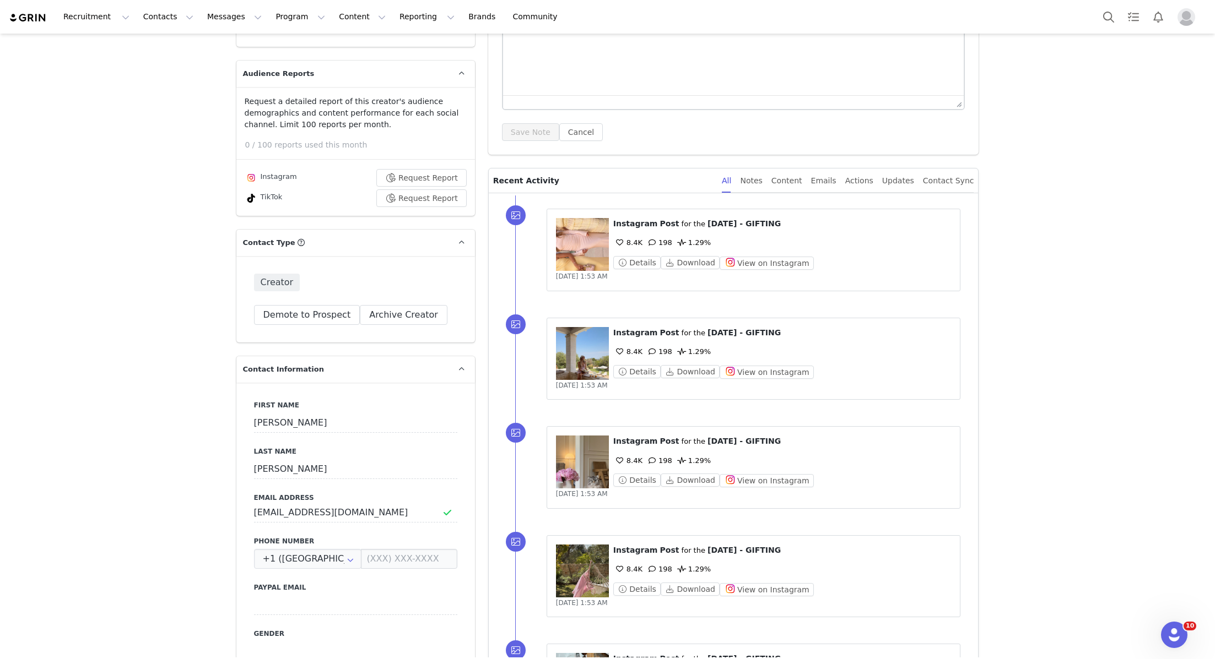
click at [421, 327] on div "Creator Demote this Creator? This will remove all accepted proposals attached t…" at bounding box center [355, 299] width 239 height 86
click at [421, 318] on button "Archive Creator" at bounding box center [404, 315] width 88 height 20
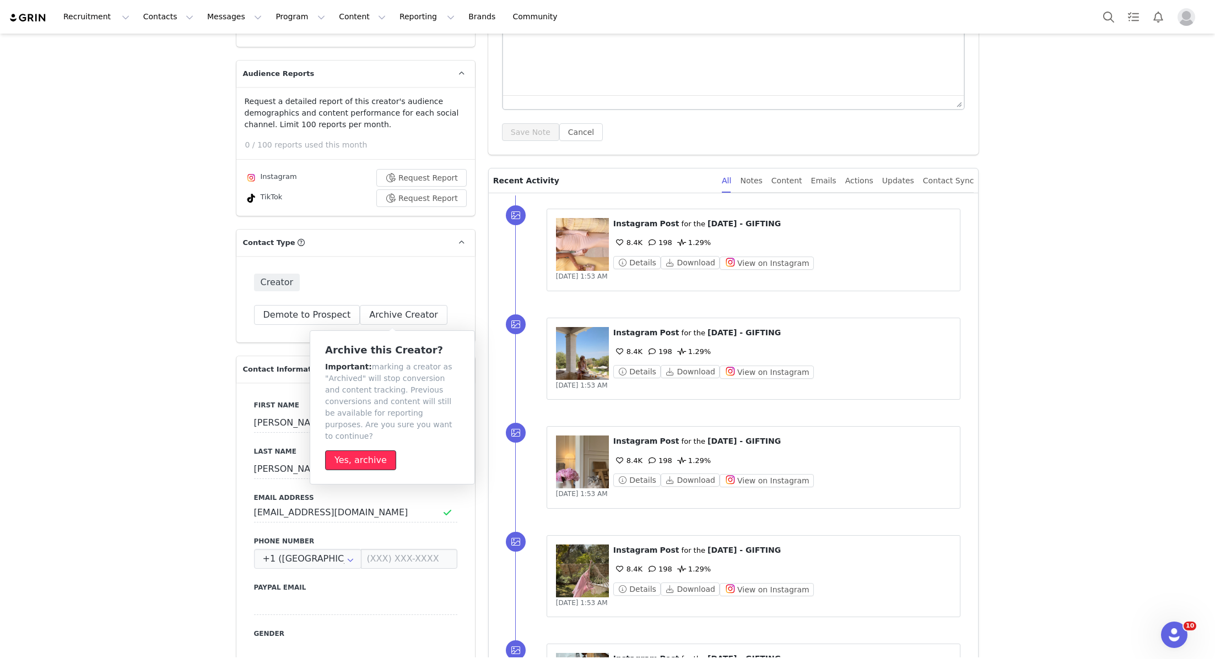
click at [377, 451] on button "Yes, archive" at bounding box center [360, 461] width 71 height 20
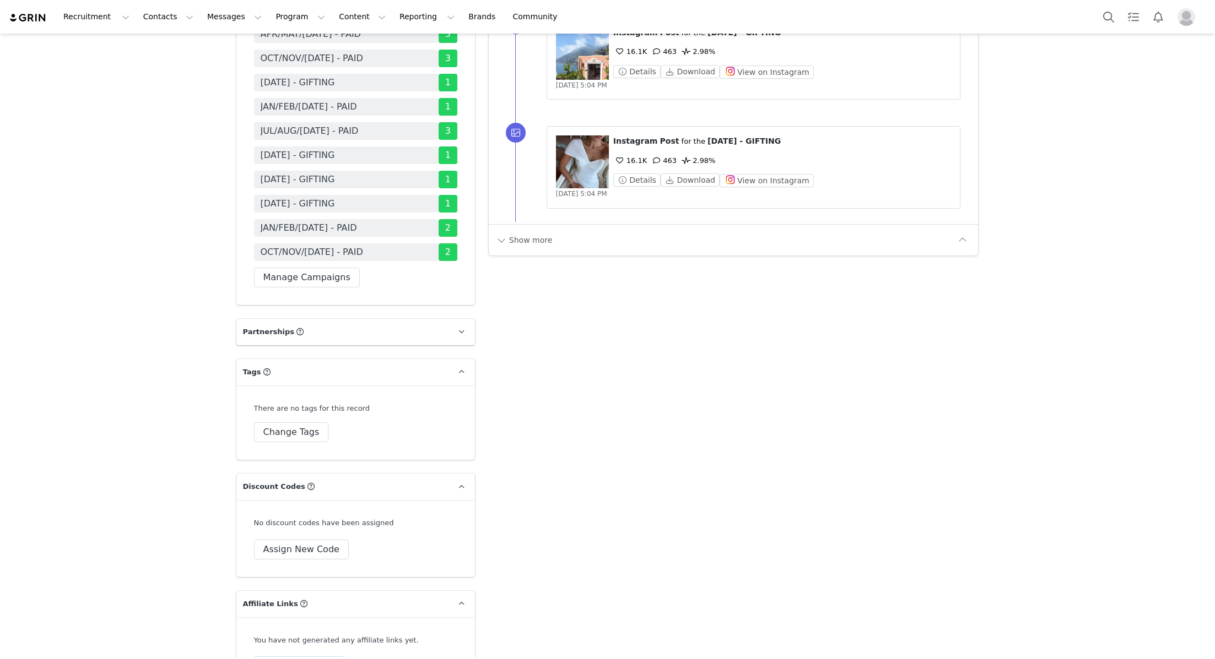
scroll to position [2064, 0]
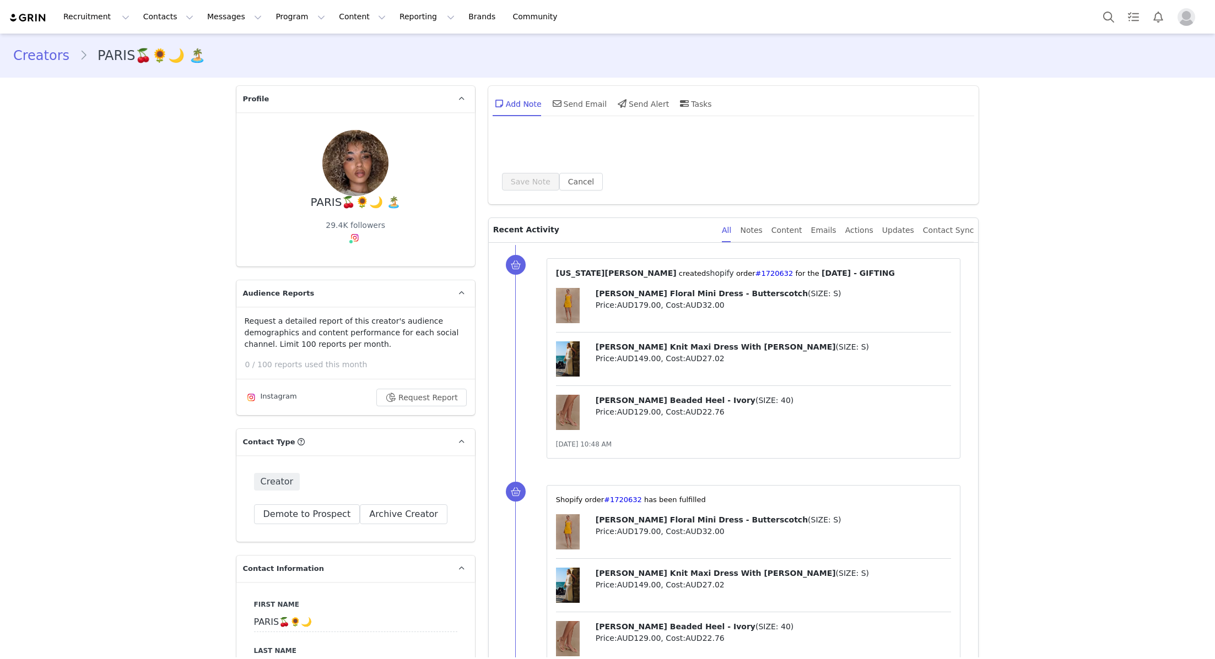
type input "+1 ([GEOGRAPHIC_DATA])"
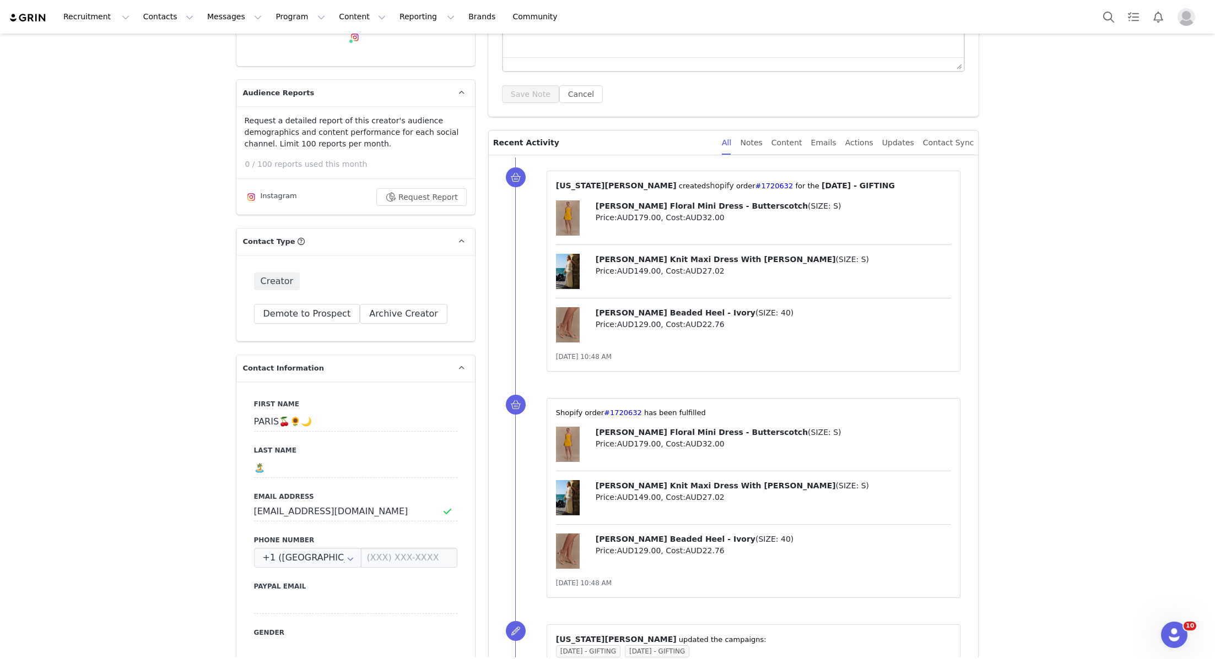
scroll to position [191, 0]
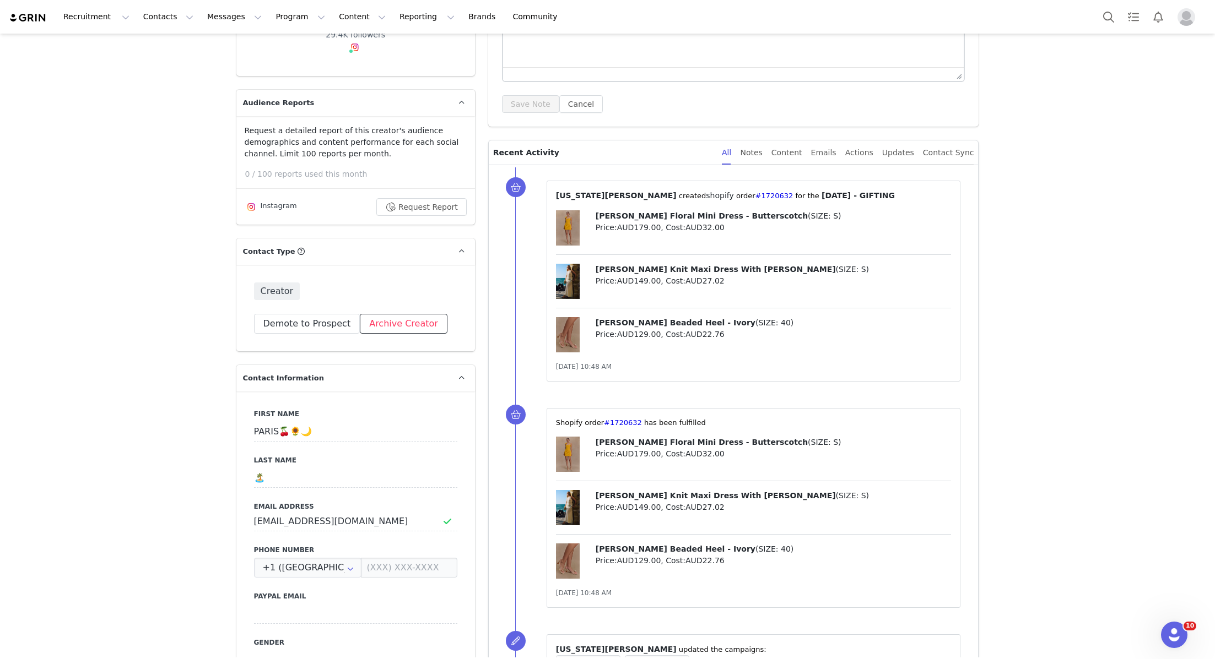
click at [380, 326] on button "Archive Creator" at bounding box center [404, 324] width 88 height 20
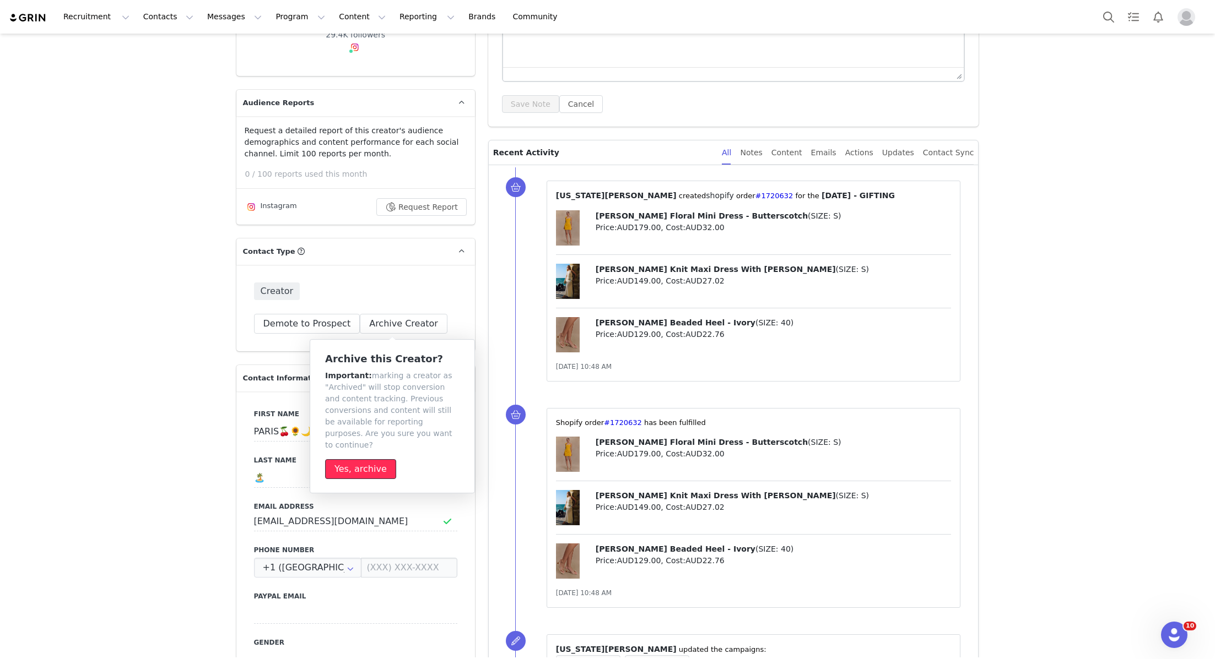
click at [377, 459] on button "Yes, archive" at bounding box center [360, 469] width 71 height 20
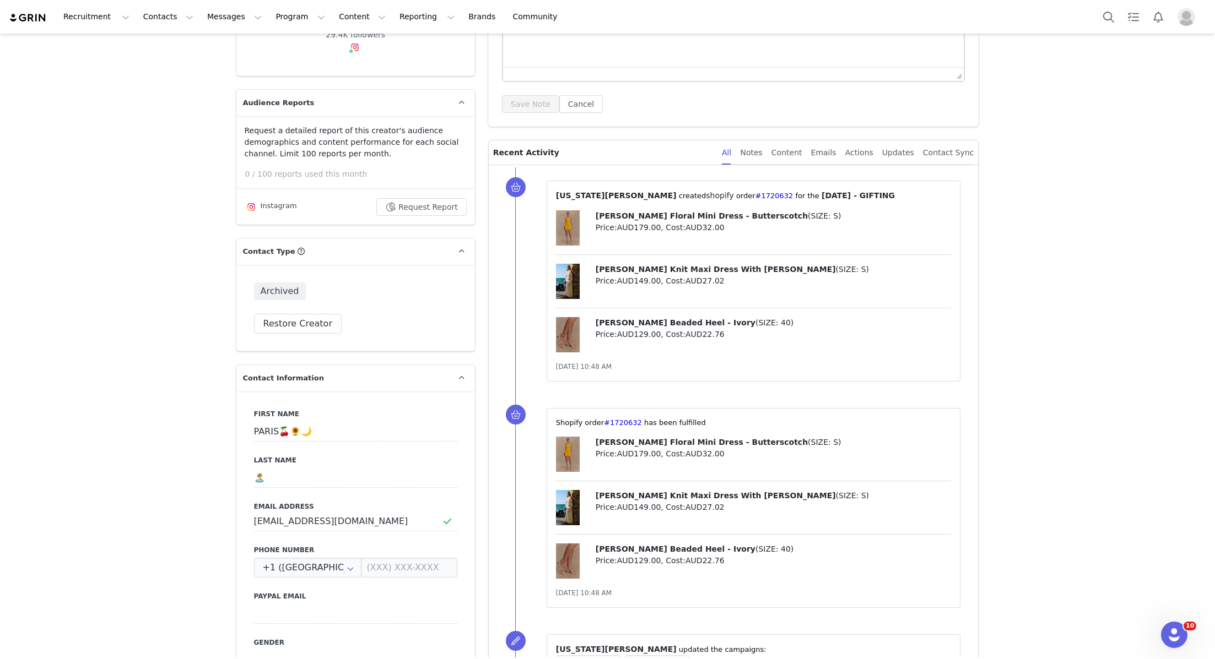
scroll to position [83, 0]
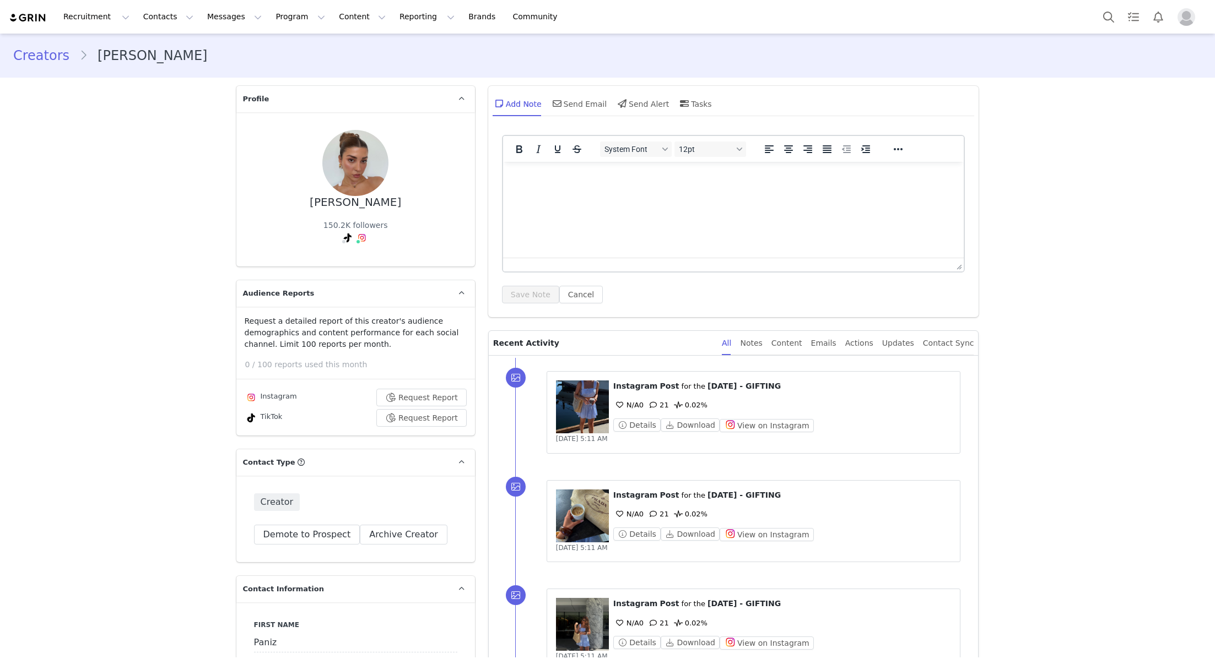
type input "+1 ([GEOGRAPHIC_DATA])"
click at [417, 527] on button "Archive Creator" at bounding box center [404, 535] width 88 height 20
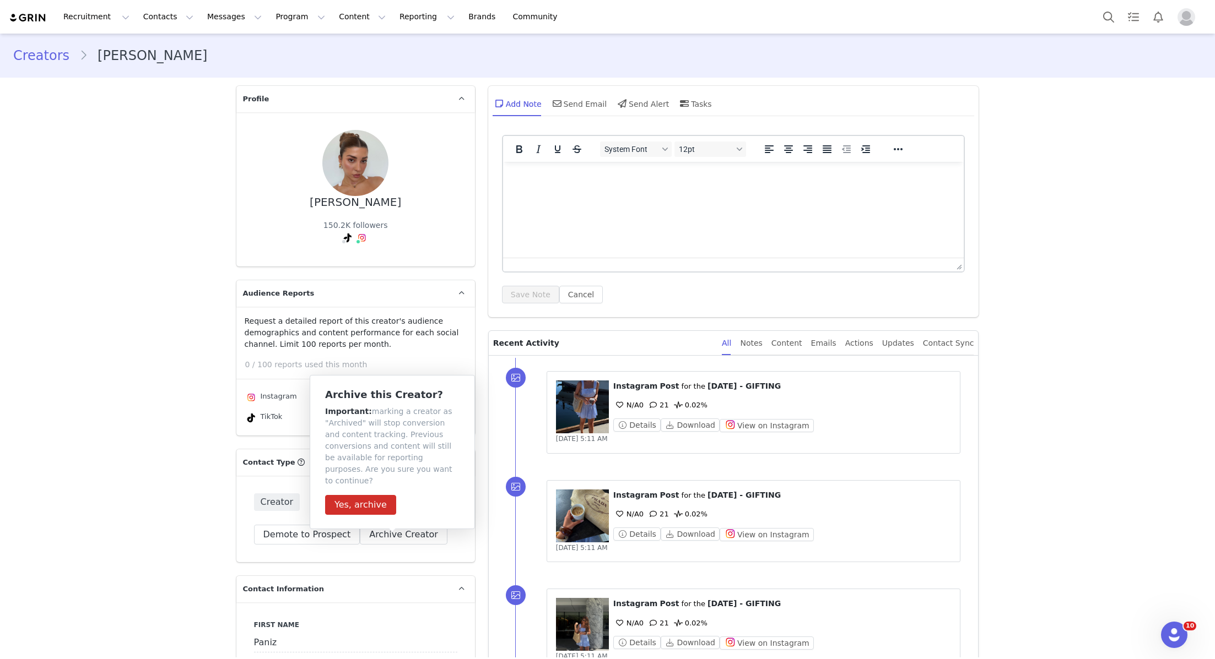
click at [379, 513] on div "Archive this Creator? Important: marking a creator as "Archived" will stop conv…" at bounding box center [392, 452] width 165 height 154
click at [380, 496] on button "Yes, archive" at bounding box center [360, 505] width 71 height 20
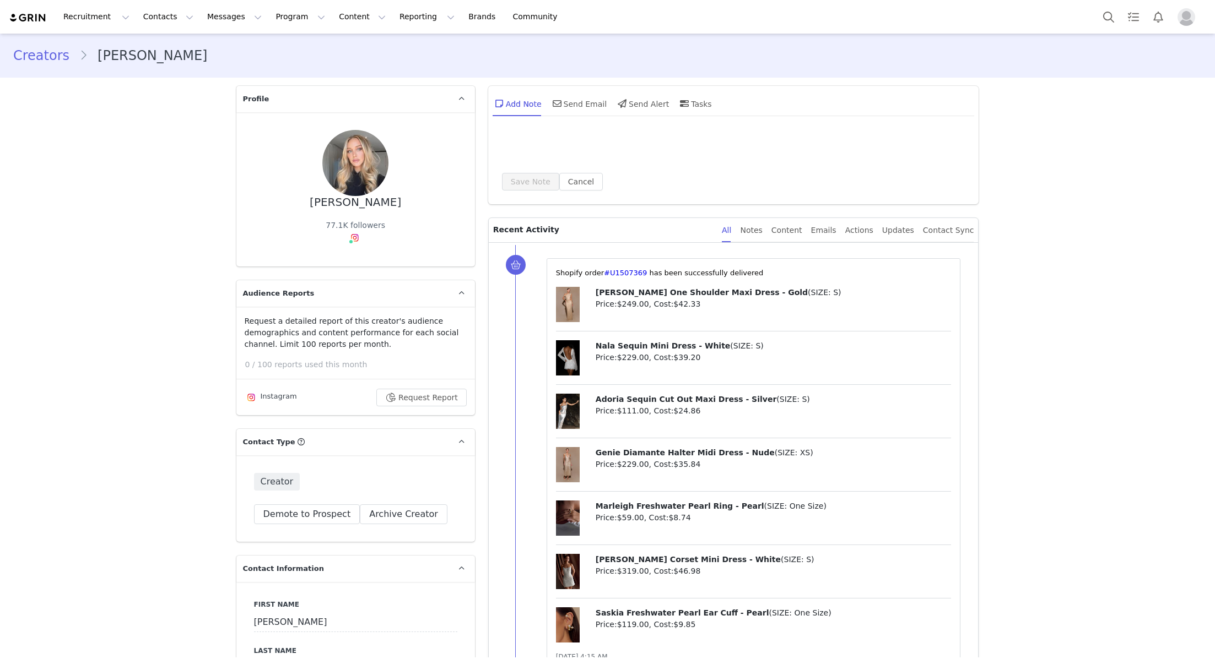
type input "+1 ([GEOGRAPHIC_DATA])"
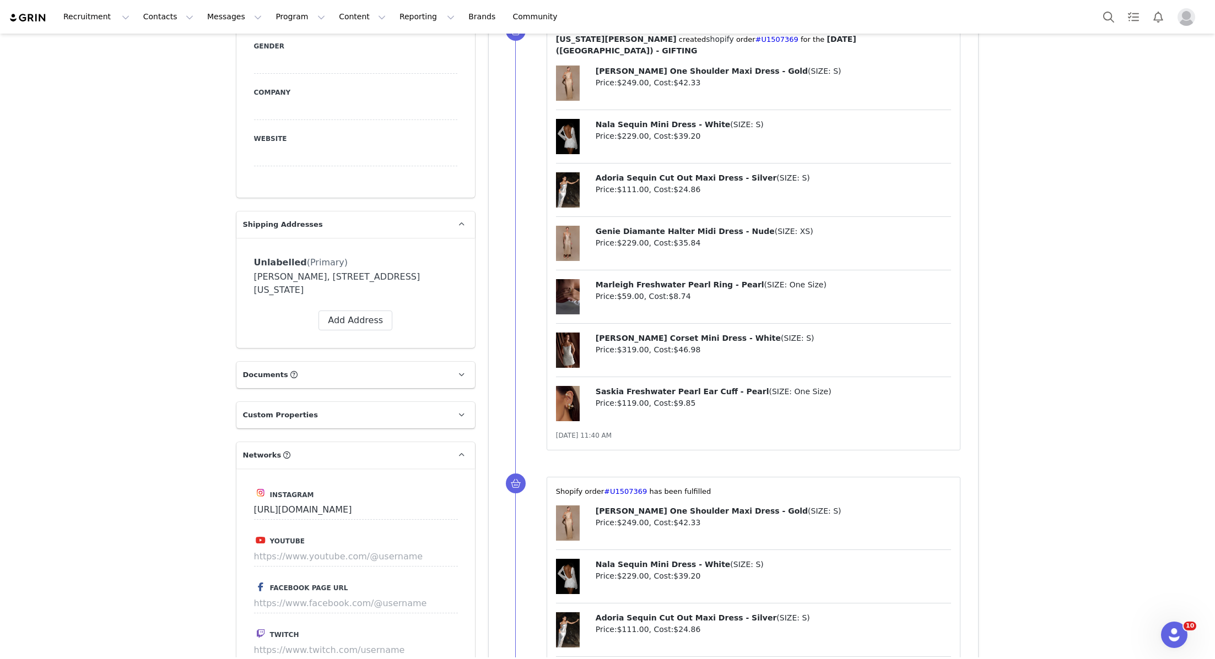
scroll to position [297, 0]
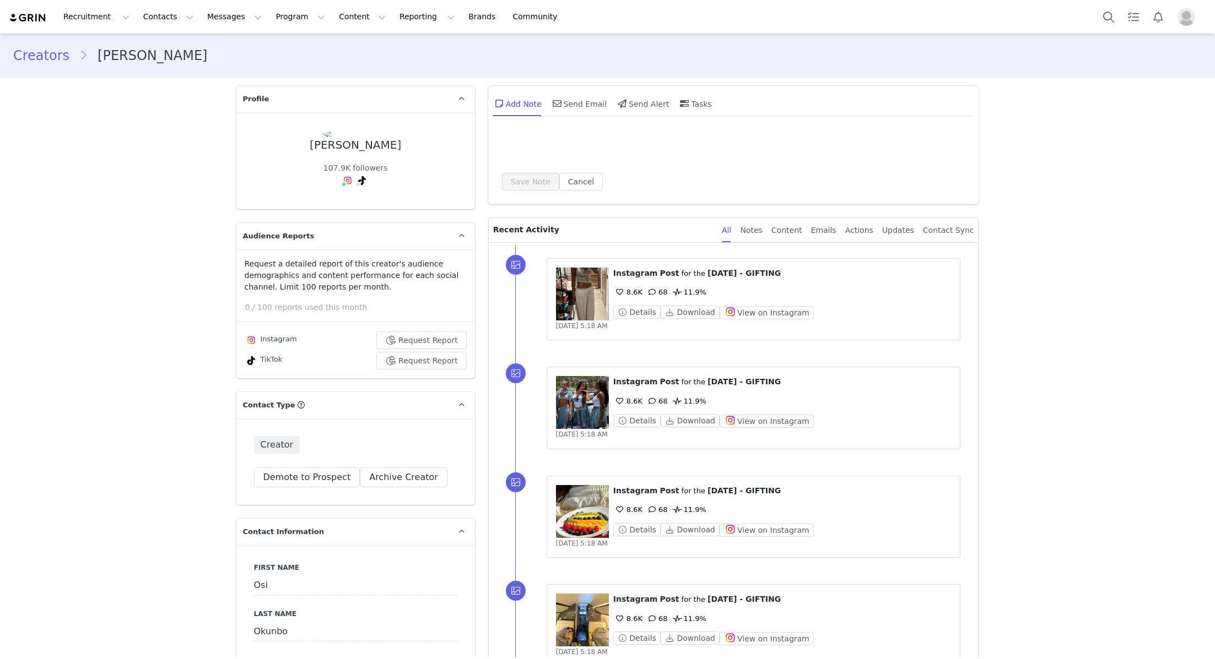
type input "+1 ([GEOGRAPHIC_DATA])"
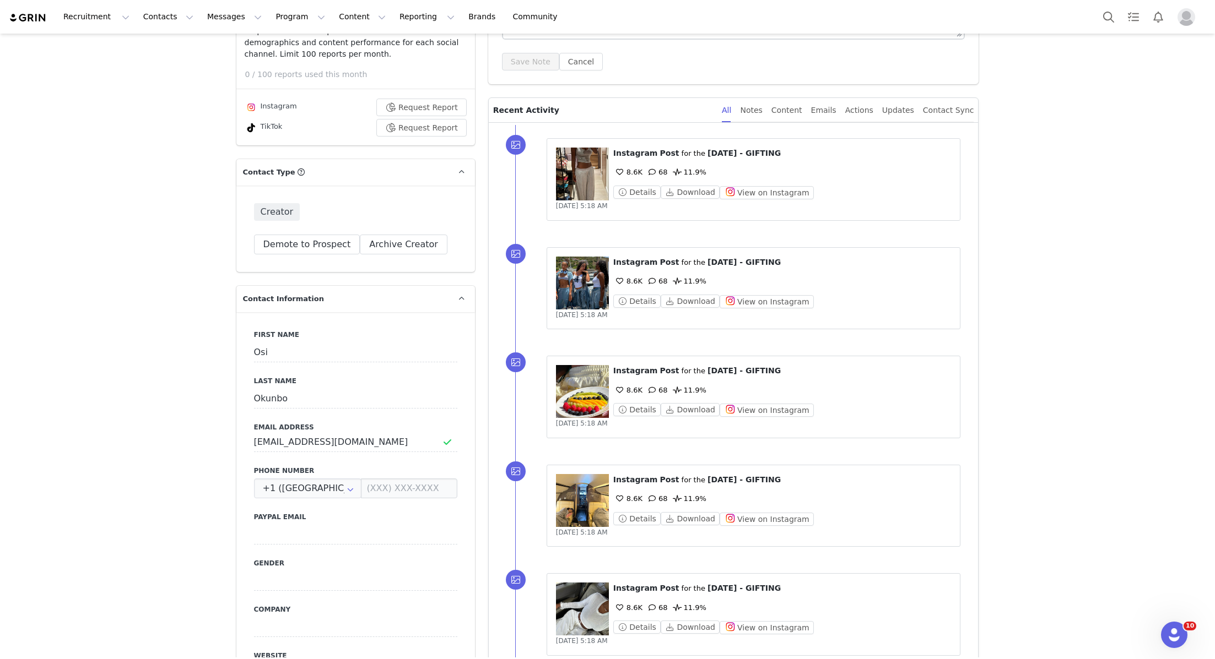
scroll to position [192, 0]
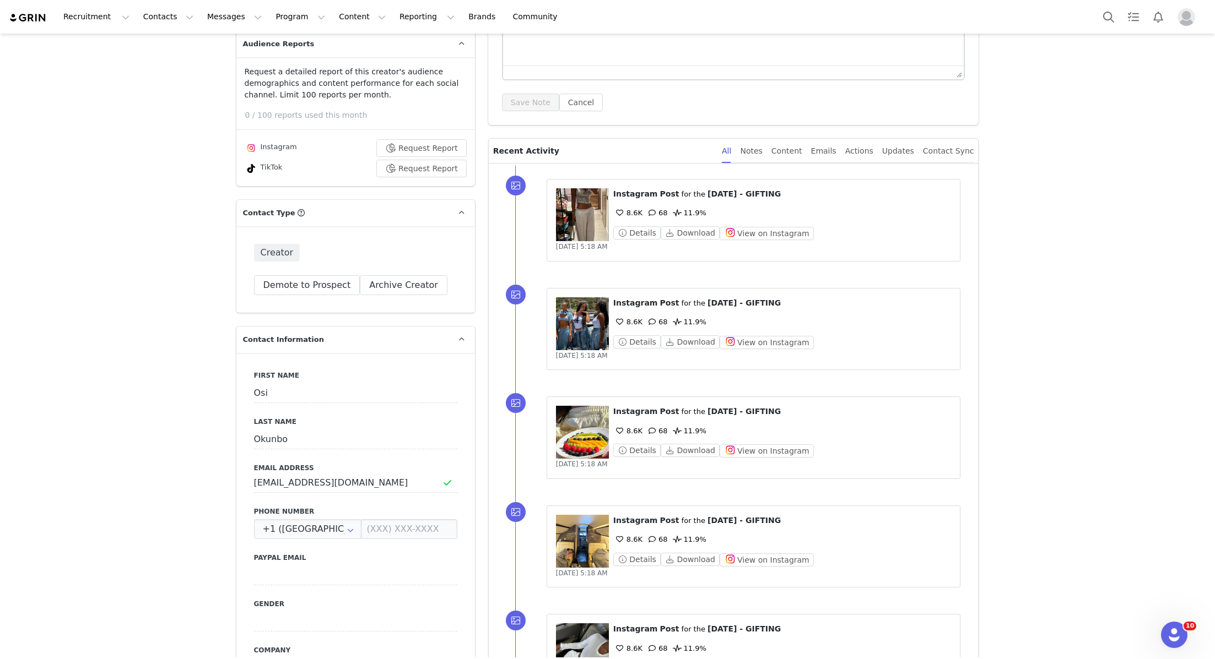
click at [412, 273] on div "Creator Demote this Creator? This will remove all accepted proposals attached t…" at bounding box center [355, 269] width 239 height 86
click at [408, 285] on button "Archive Creator" at bounding box center [404, 285] width 88 height 20
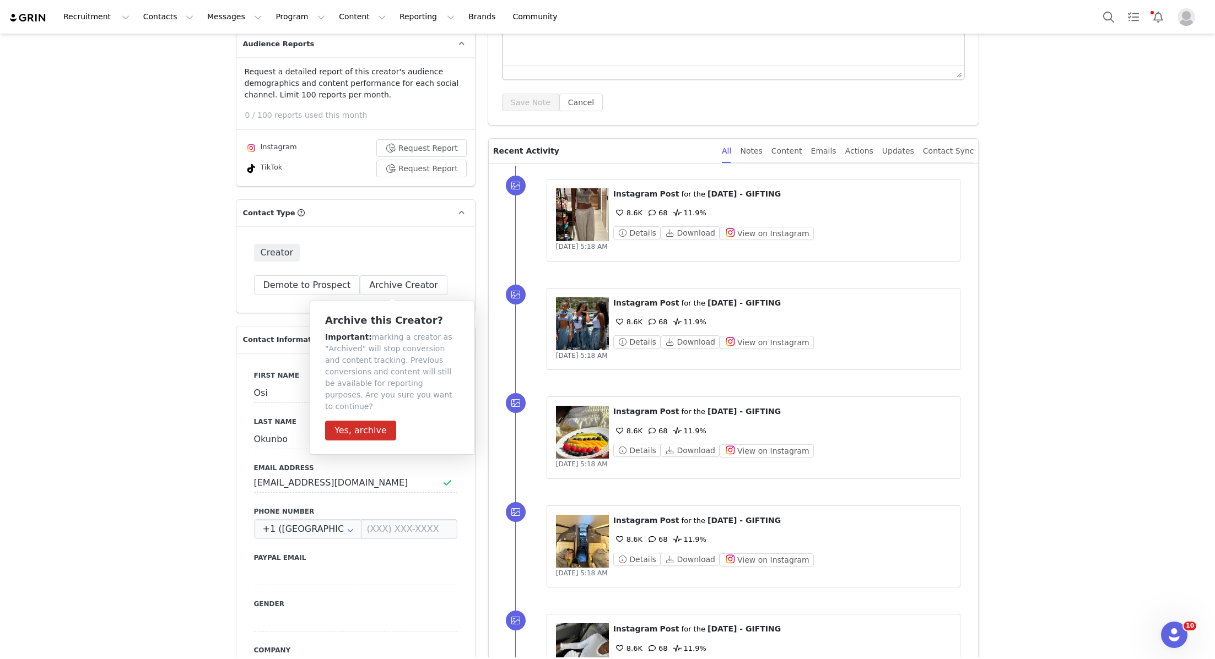
click at [370, 457] on div "First Name Osi Last Name Okunbo Email Address osienquiries1@gmail.com Phone Num…" at bounding box center [355, 554] width 239 height 403
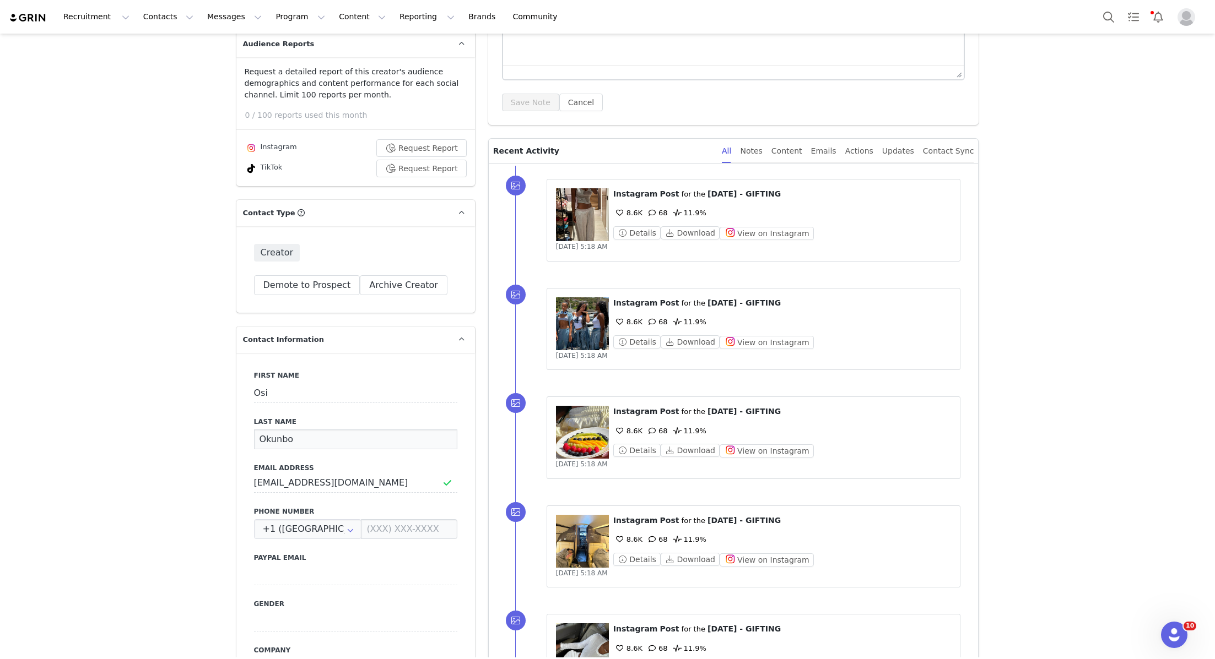
click at [370, 436] on input "Okunbo" at bounding box center [355, 440] width 203 height 20
click at [403, 293] on button "Archive Creator" at bounding box center [404, 285] width 88 height 20
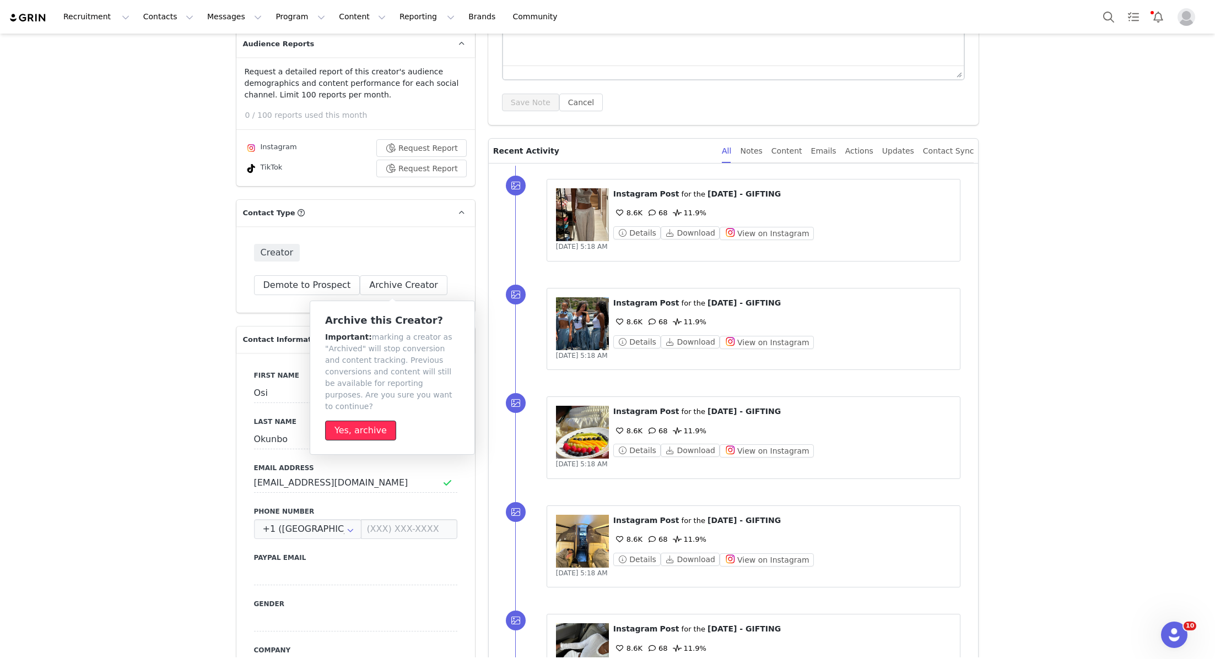
click at [377, 426] on button "Yes, archive" at bounding box center [360, 431] width 71 height 20
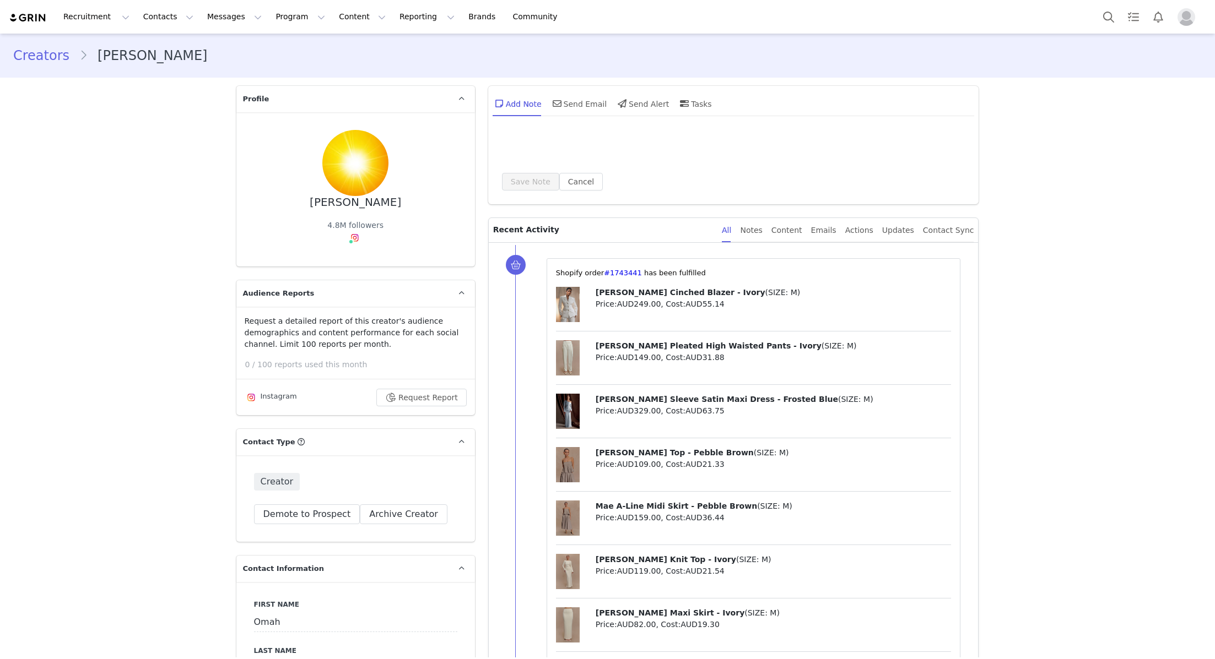
type input "+1 ([GEOGRAPHIC_DATA])"
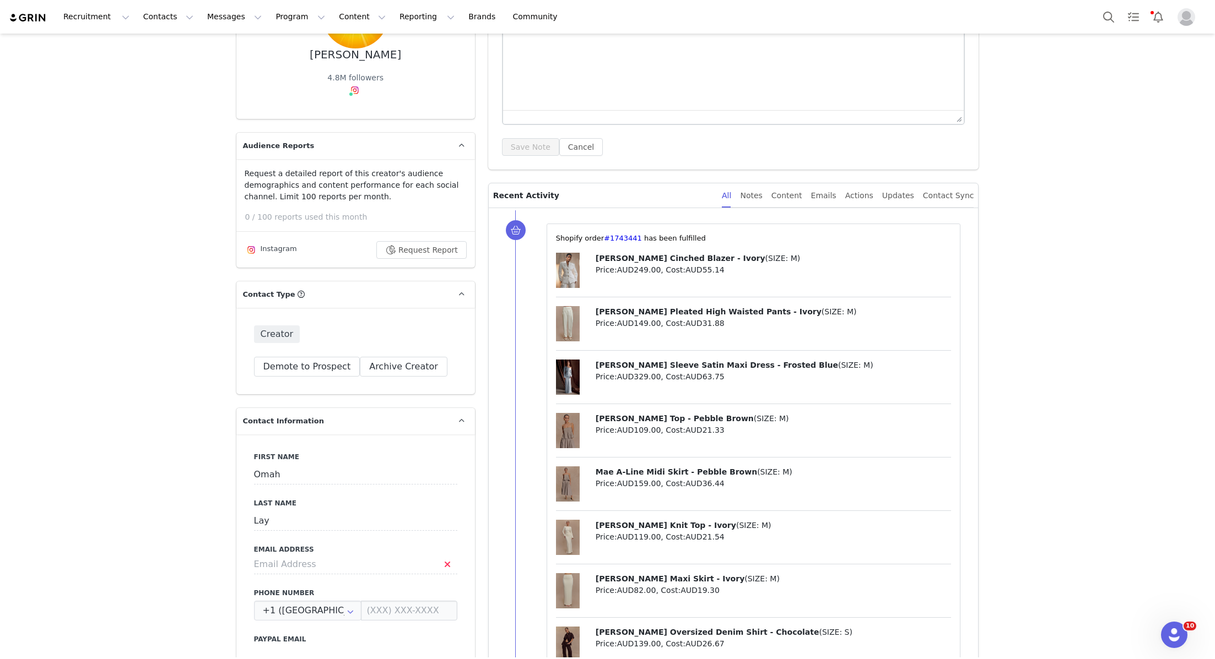
scroll to position [105, 0]
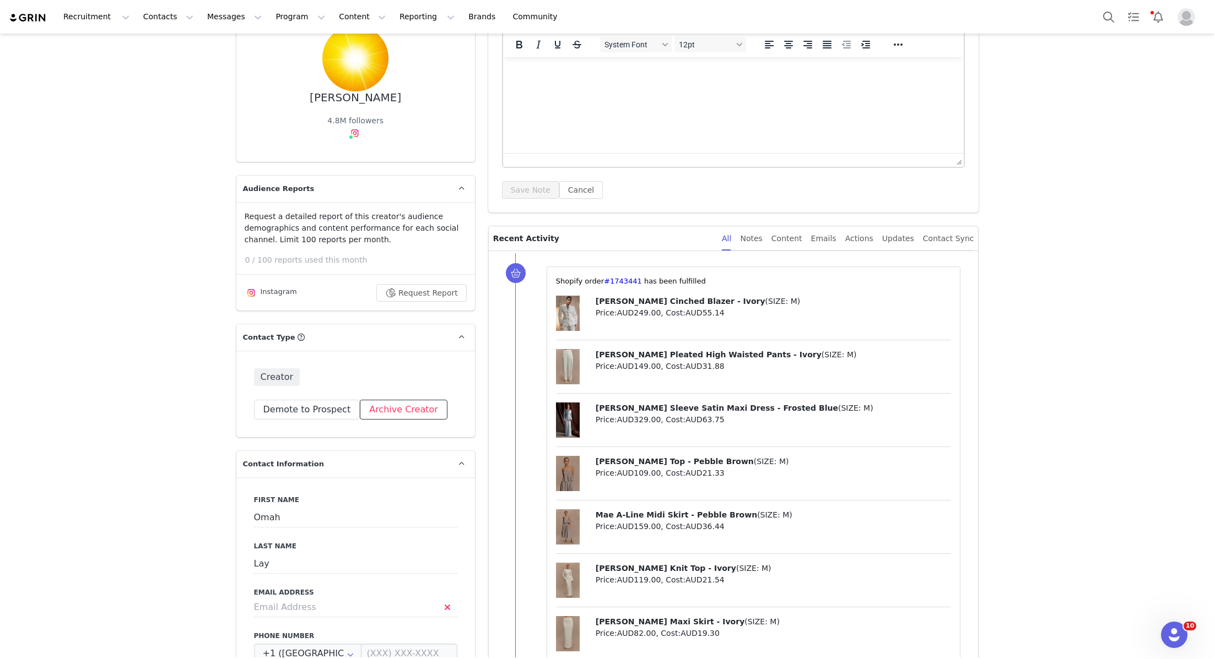
click at [403, 408] on button "Archive Creator" at bounding box center [404, 410] width 88 height 20
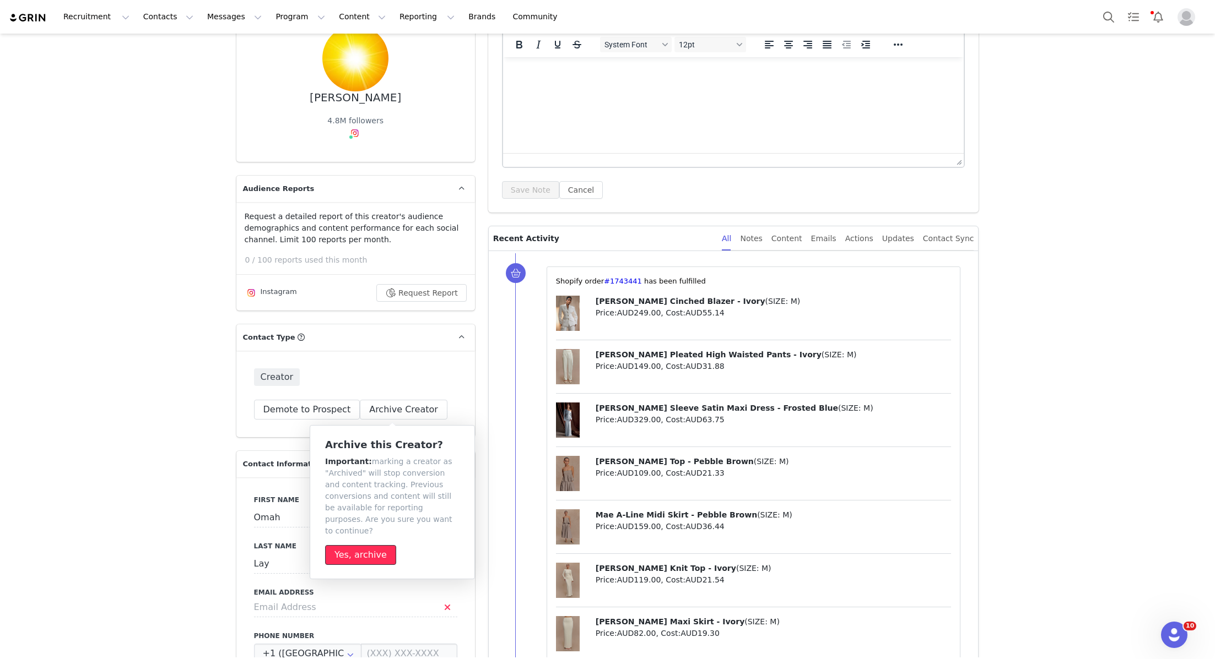
click at [371, 545] on button "Yes, archive" at bounding box center [360, 555] width 71 height 20
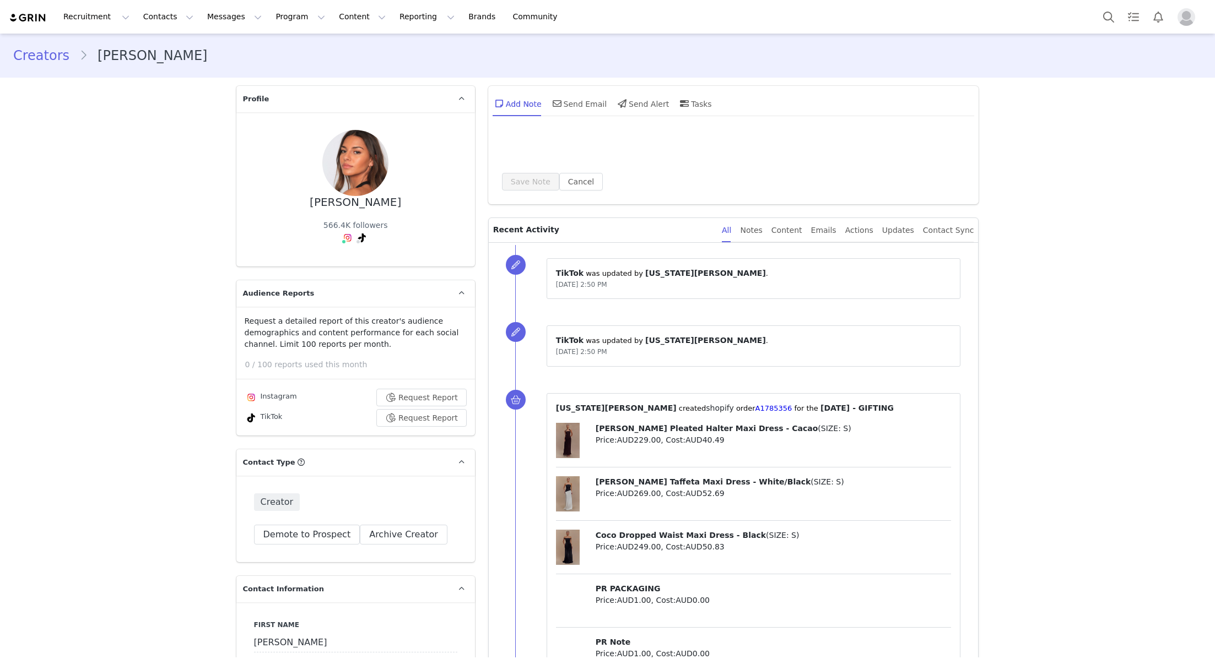
type input "+1 ([GEOGRAPHIC_DATA])"
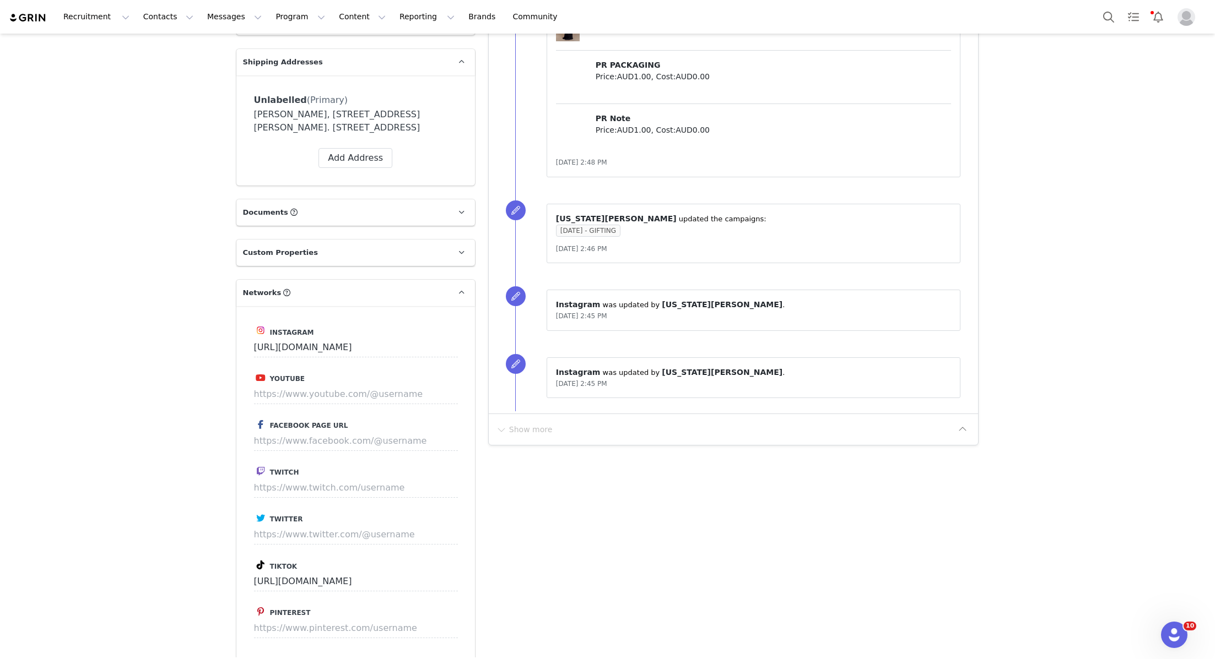
scroll to position [621, 0]
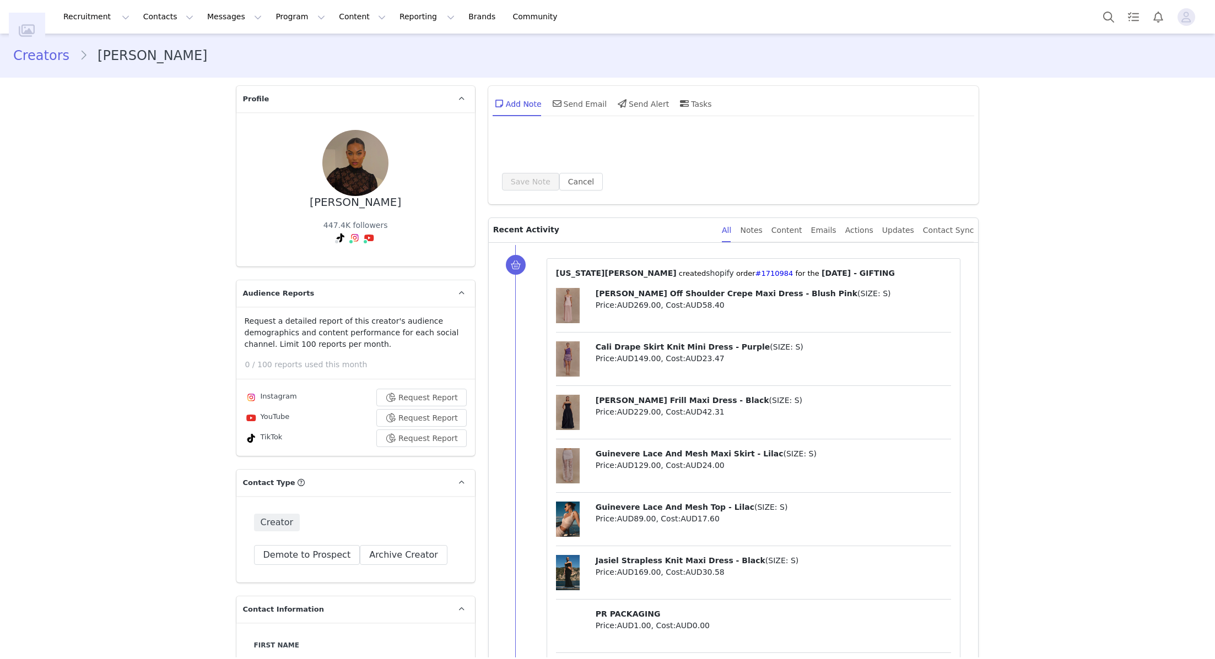
type input "+1 ([GEOGRAPHIC_DATA])"
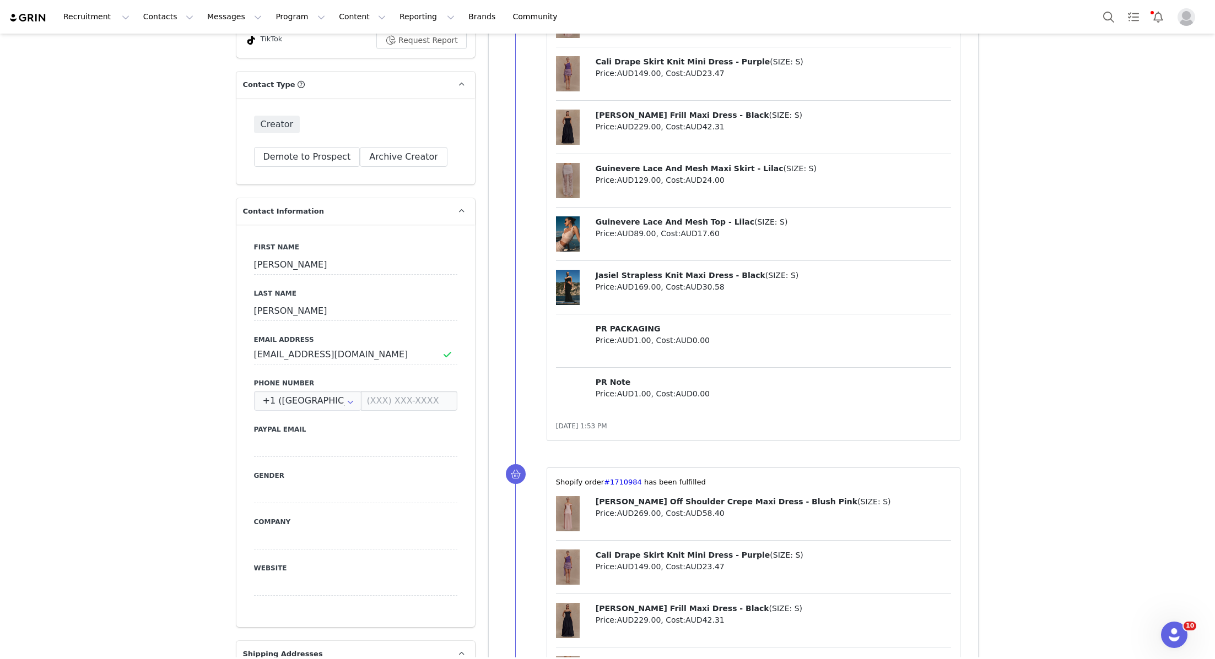
scroll to position [56, 0]
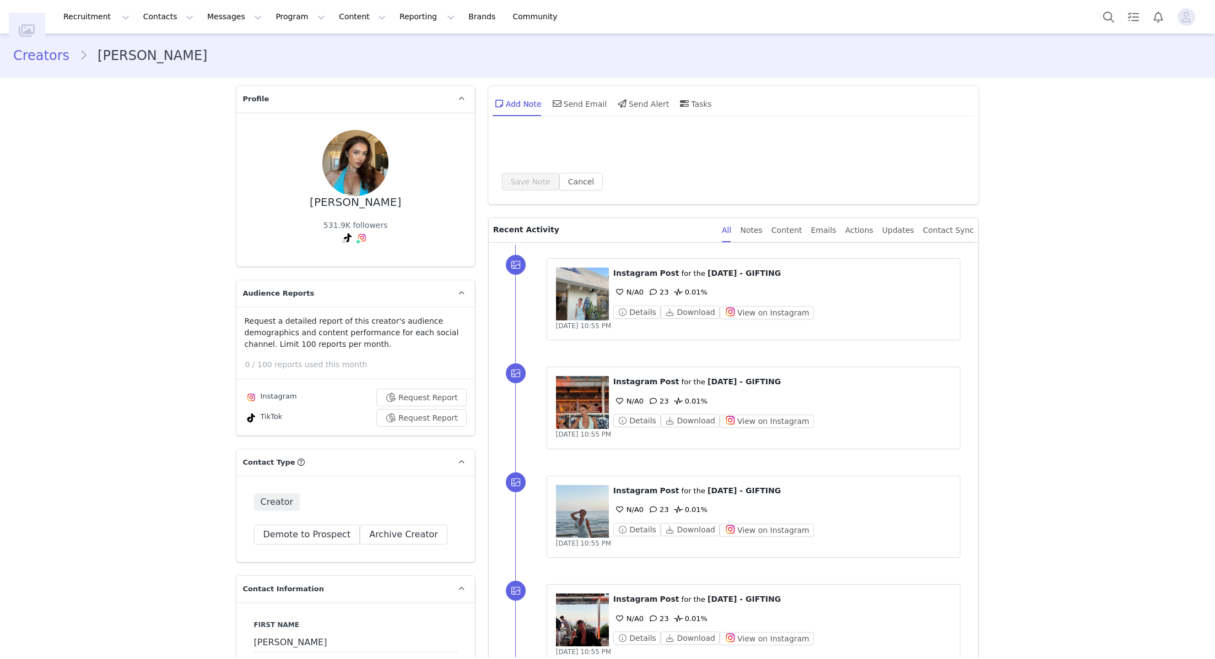
type input "+1 ([GEOGRAPHIC_DATA])"
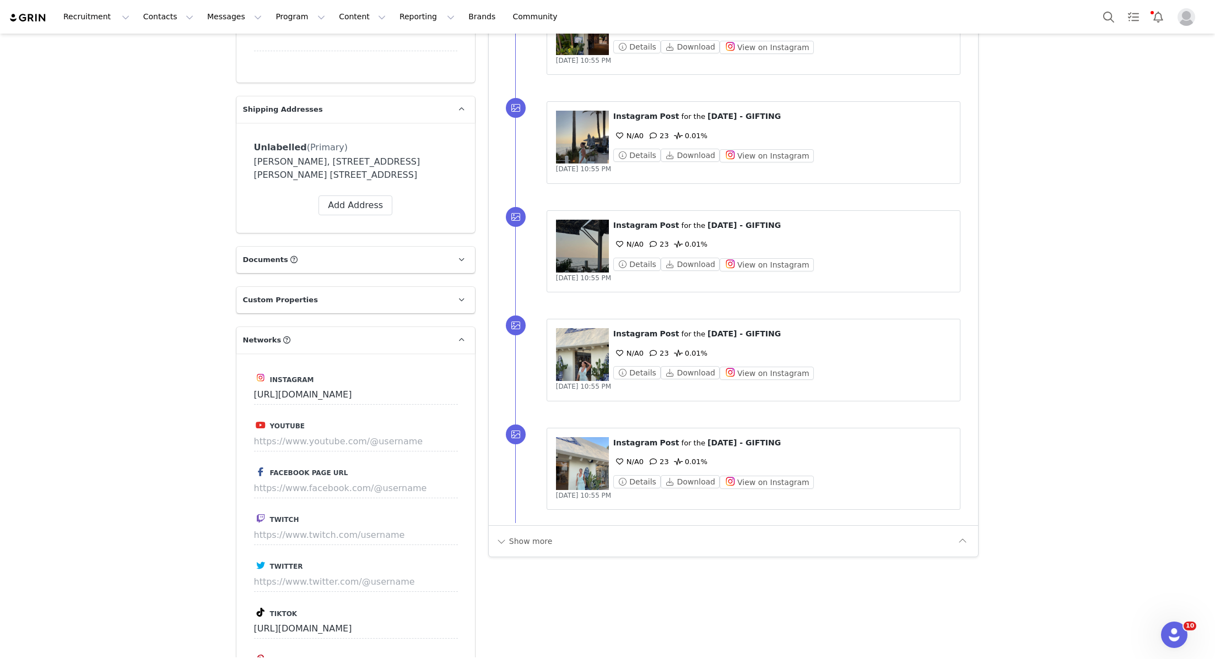
scroll to position [628, 0]
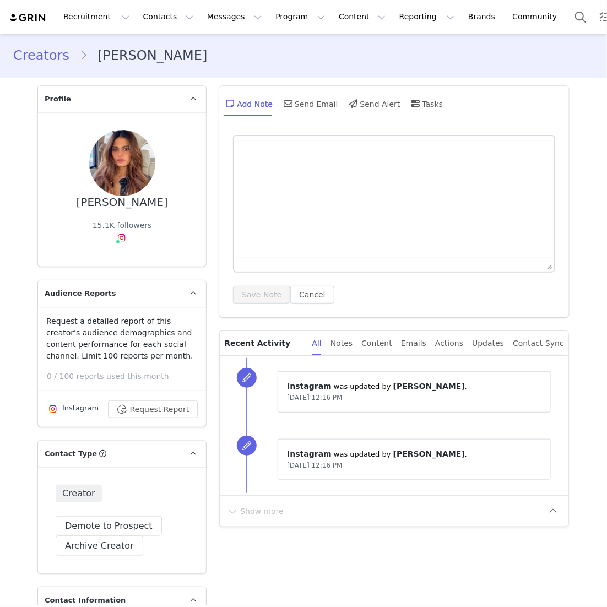
type input "+1 ([GEOGRAPHIC_DATA])"
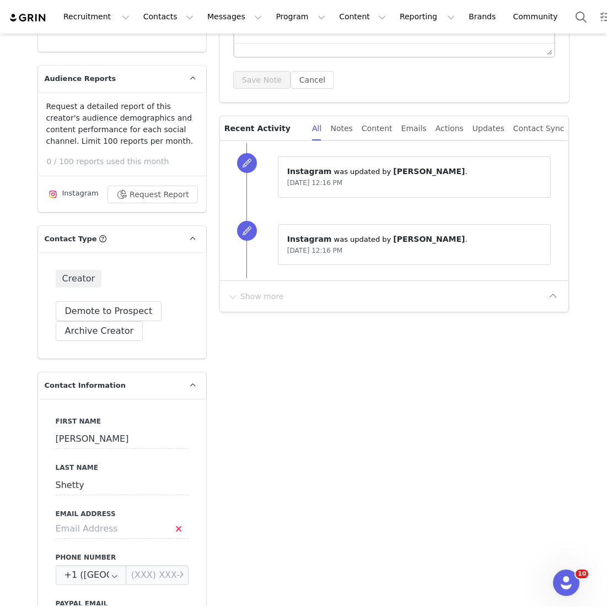
scroll to position [305, 0]
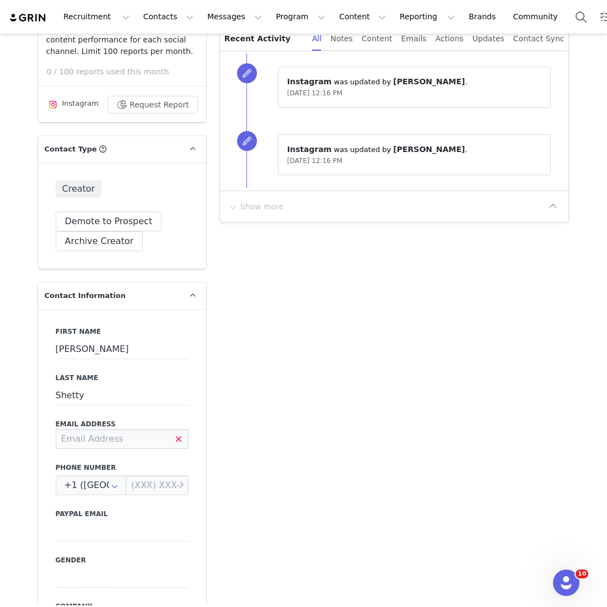
click at [76, 436] on input at bounding box center [122, 439] width 133 height 20
paste input "pranitaabhi817@gmail.com"
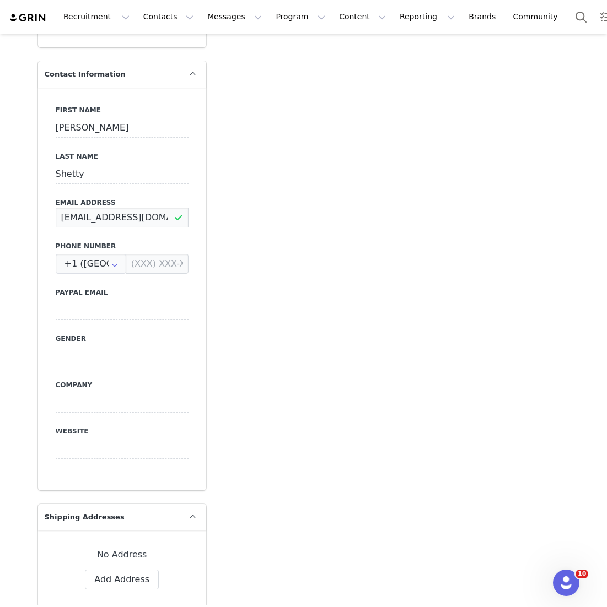
type input "pranitaabhi817@gmail.com"
click at [190, 423] on div "First Name Pranita Last Name Shetty Email Address pranitaabhi817@gmail.com Phon…" at bounding box center [122, 289] width 168 height 403
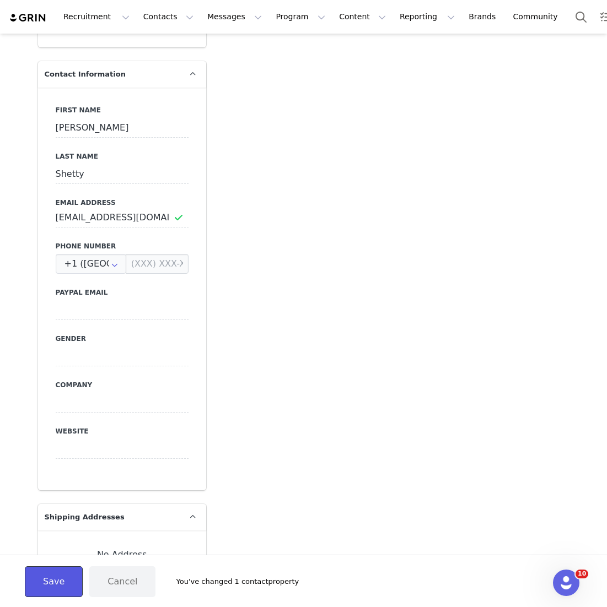
click at [57, 583] on button "Save" at bounding box center [54, 581] width 58 height 31
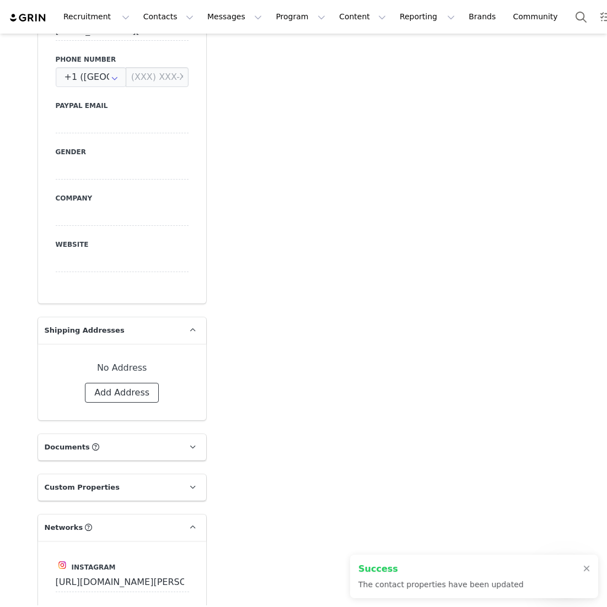
click at [126, 400] on button "Add Address" at bounding box center [122, 393] width 74 height 20
select select
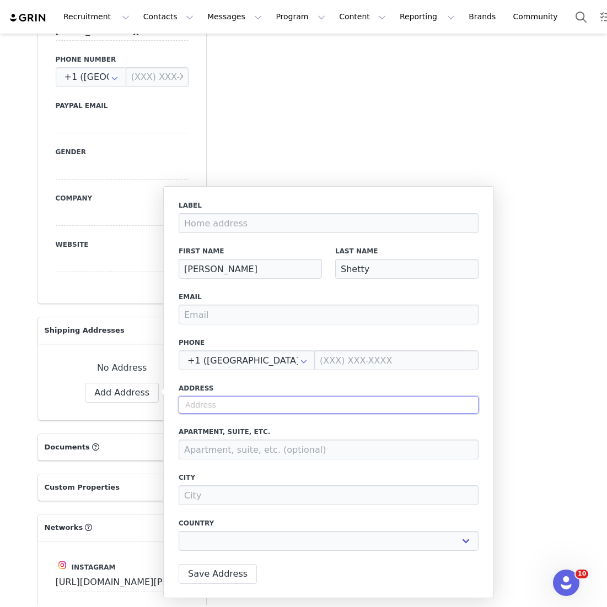
click at [215, 401] on input "text" at bounding box center [328, 405] width 300 height 18
paste input "18th North Avenue, Near Arya Samaj, Off Linking Road, Santa Cruz (west), MUMBAI"
type input "18th North Avenue, Near Arya Samaj, Off Linking Road, Santa Cruz (west), MUMBAI"
select select
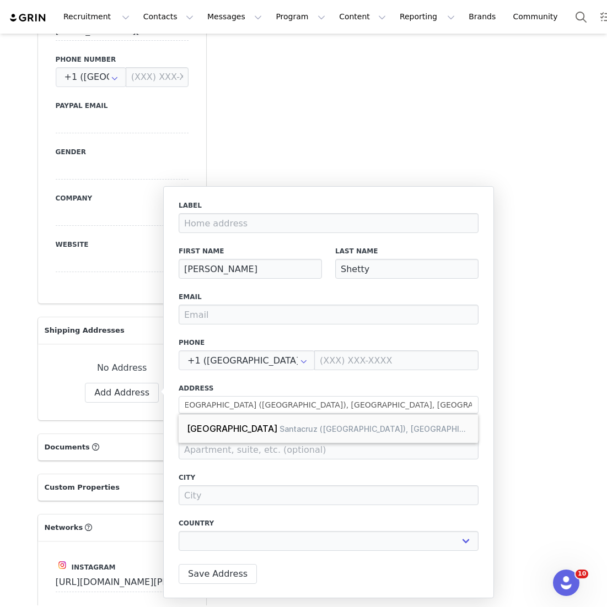
scroll to position [0, 0]
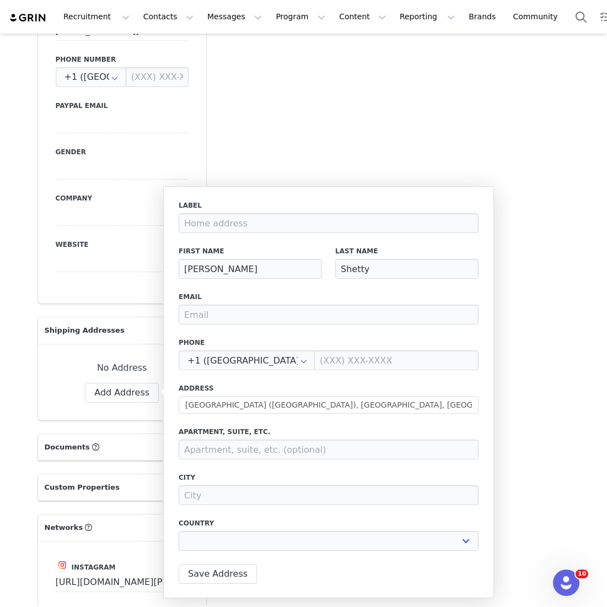
type input "N Ave Rd"
type input "Mumbai"
select select "[object Object]"
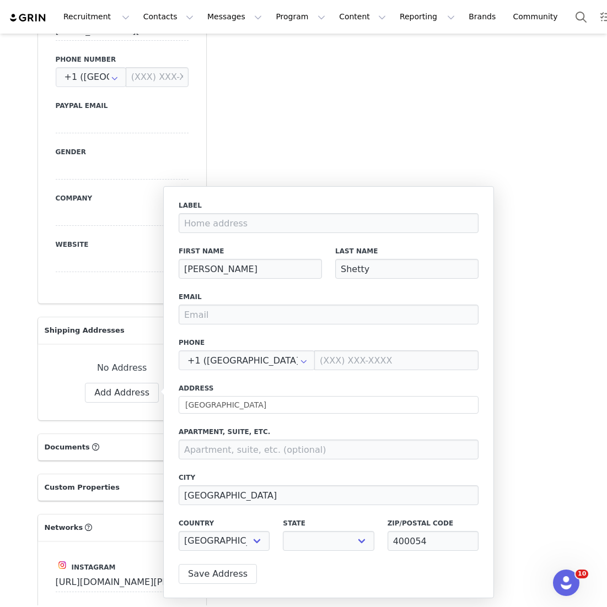
select select "[object Object]"
click at [248, 403] on input "N Ave Rd" at bounding box center [328, 405] width 300 height 18
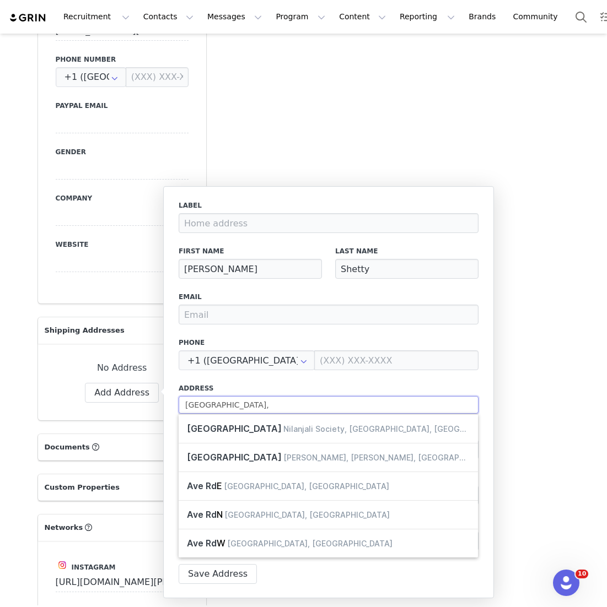
paste input "Near Arya Samaj, Off Linking Road, Santa Cruz (west)"
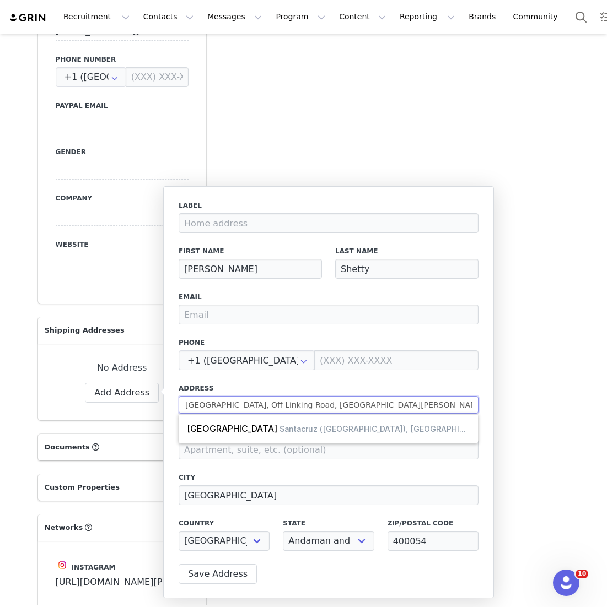
click at [396, 407] on input "N Ave Rd, Near Arya Samaj, Off Linking Road, Santa Cruz (west)" at bounding box center [328, 405] width 300 height 18
type input "N Ave Rd, Near Arya Samaj, Off Linking Road, Santa Cruz (West)"
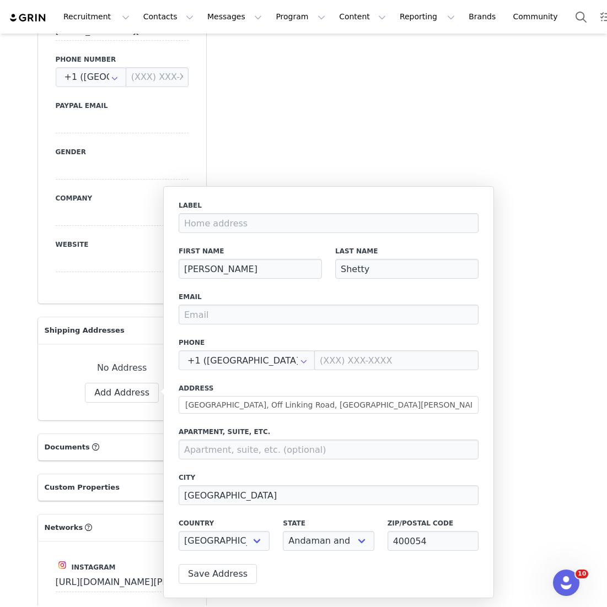
click at [397, 383] on label "Address" at bounding box center [328, 388] width 300 height 10
click at [186, 447] on input at bounding box center [328, 450] width 300 height 20
paste input "201 Sushil building, 2 nd floor"
click at [230, 452] on input "201 Sushil building, 2 nd floor" at bounding box center [328, 450] width 300 height 20
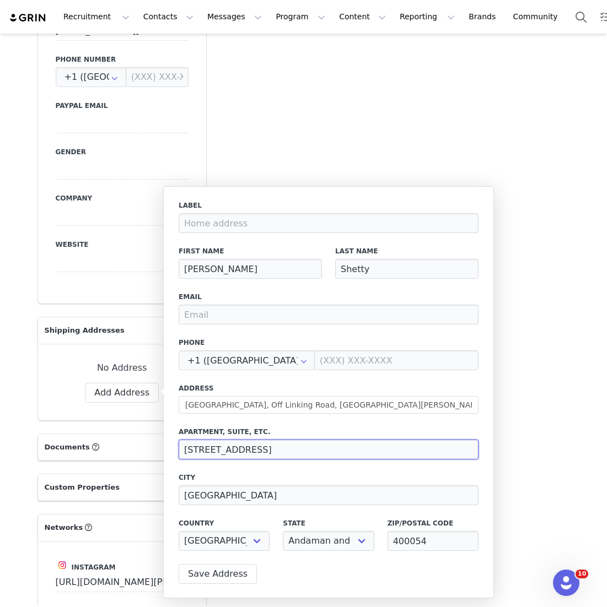
click at [272, 454] on input "201 Sushil Building, 2 nd floor" at bounding box center [328, 450] width 300 height 20
click at [285, 445] on input "201 Sushil Building, 2nd floor" at bounding box center [328, 450] width 300 height 20
type input "201 Sushil Building, 2nd Floor"
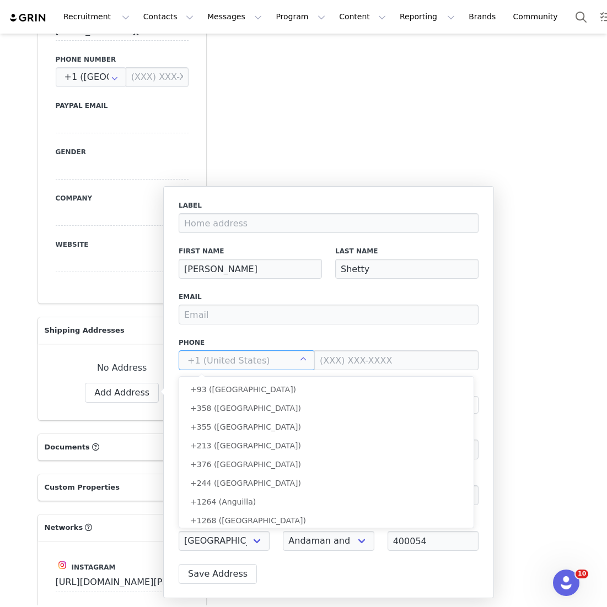
click at [254, 359] on input "text" at bounding box center [246, 360] width 136 height 20
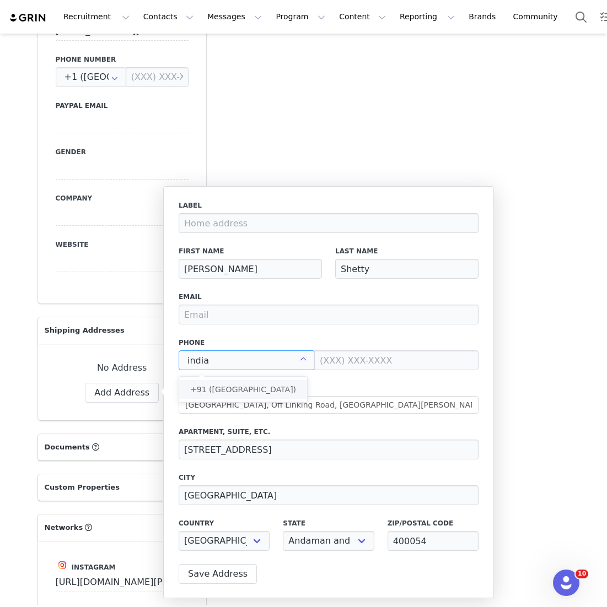
click at [252, 382] on li "+91 (India)" at bounding box center [243, 389] width 128 height 19
type input "+91 (India)"
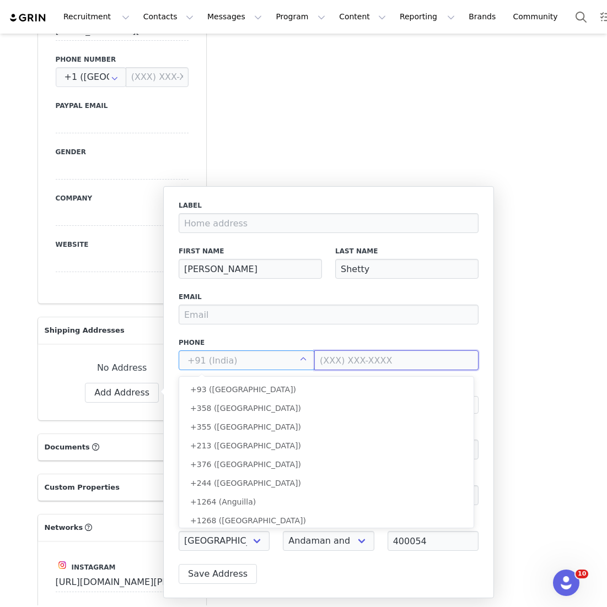
click at [319, 357] on input at bounding box center [396, 360] width 164 height 20
type input "+91 ([GEOGRAPHIC_DATA])"
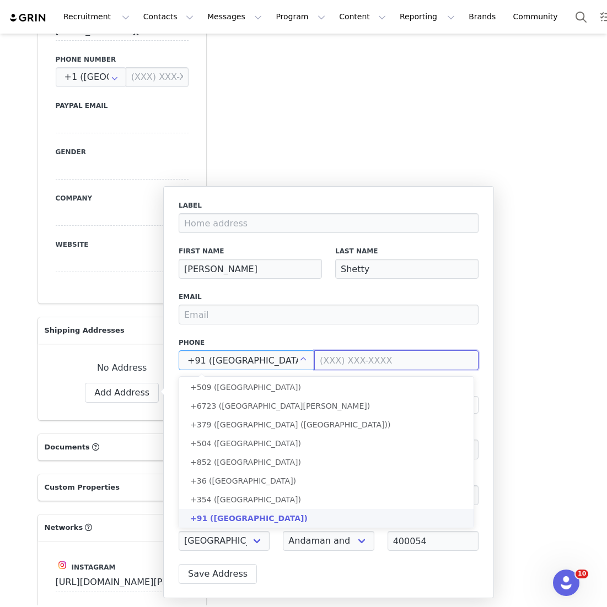
click at [319, 357] on input at bounding box center [396, 360] width 164 height 20
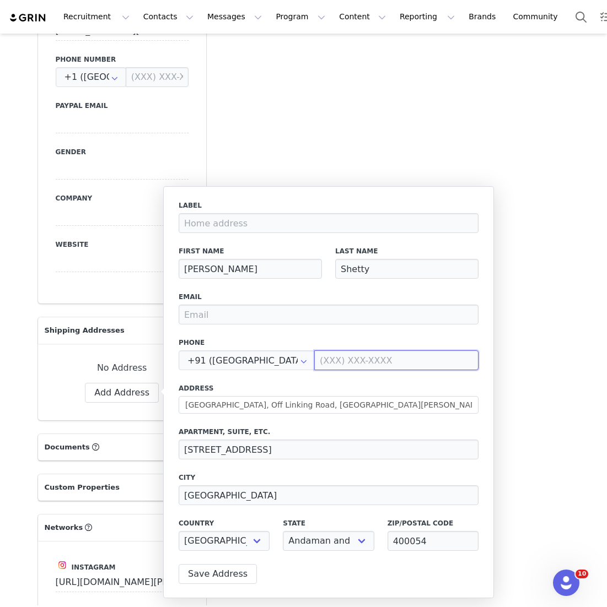
paste input "9920336348"
type input "99203 36348"
click at [243, 303] on div "Email" at bounding box center [328, 308] width 300 height 33
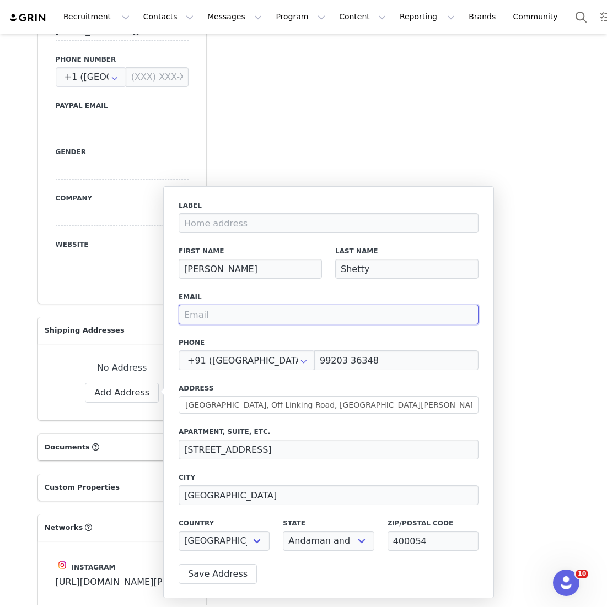
click at [252, 315] on input "email" at bounding box center [328, 315] width 300 height 20
paste input "pranitaabhi817@gmail.com"
type input "pranitaabhi817@gmail.com"
click at [292, 286] on div "Label First Name Pranita Last Name Shetty Email pranitaabhi817@gmail.com Phone …" at bounding box center [328, 379] width 300 height 357
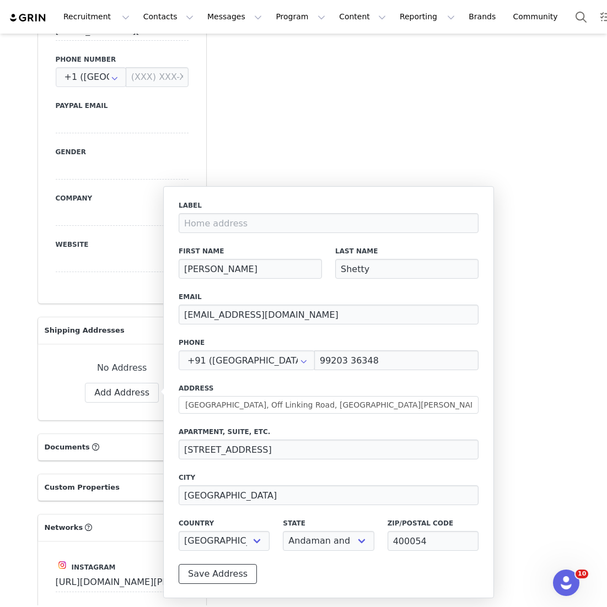
click at [234, 579] on button "Save Address" at bounding box center [217, 574] width 78 height 20
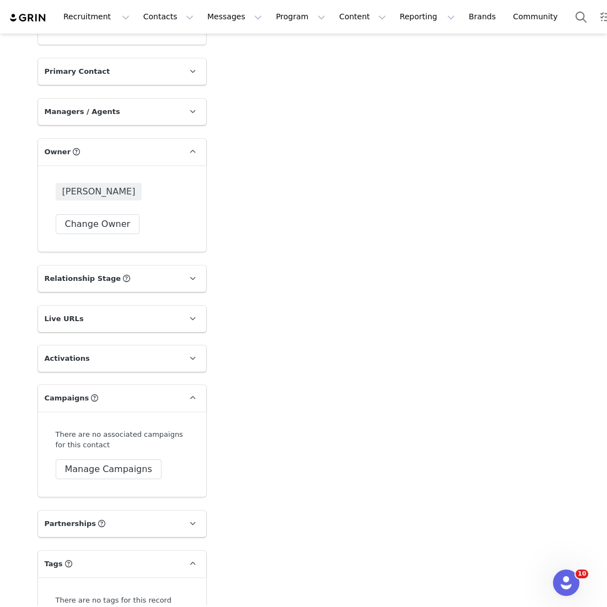
scroll to position [1729, 0]
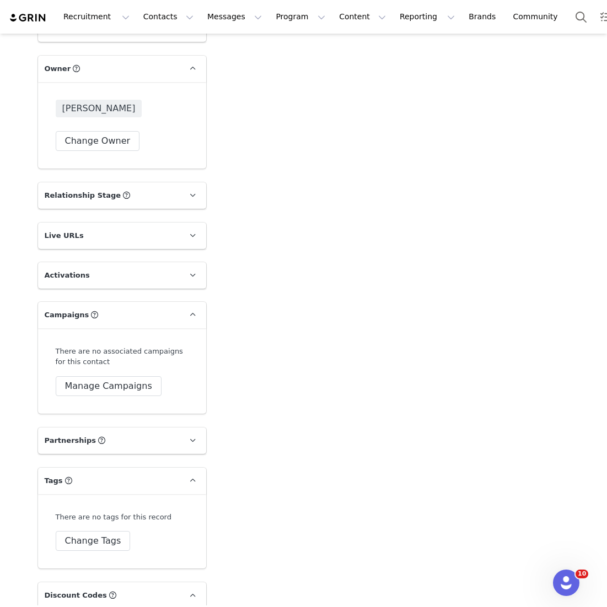
click at [118, 111] on span "[PERSON_NAME]" at bounding box center [99, 109] width 86 height 18
click at [112, 133] on button "Change Owner" at bounding box center [98, 141] width 84 height 20
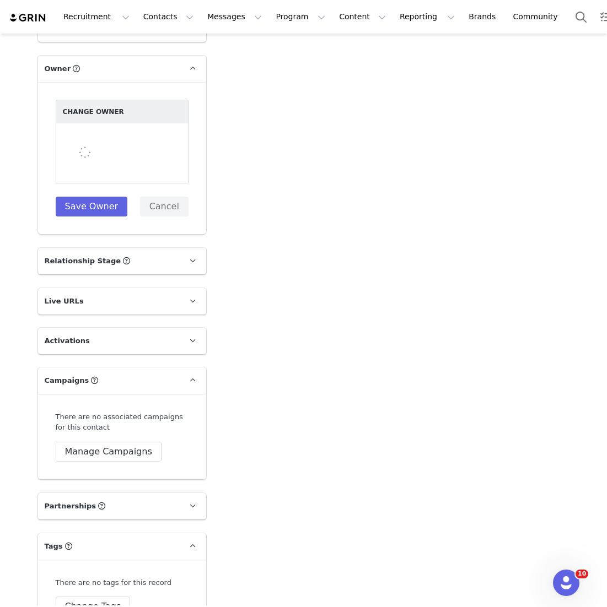
click at [111, 145] on div at bounding box center [122, 153] width 133 height 60
click at [112, 147] on div at bounding box center [122, 153] width 133 height 60
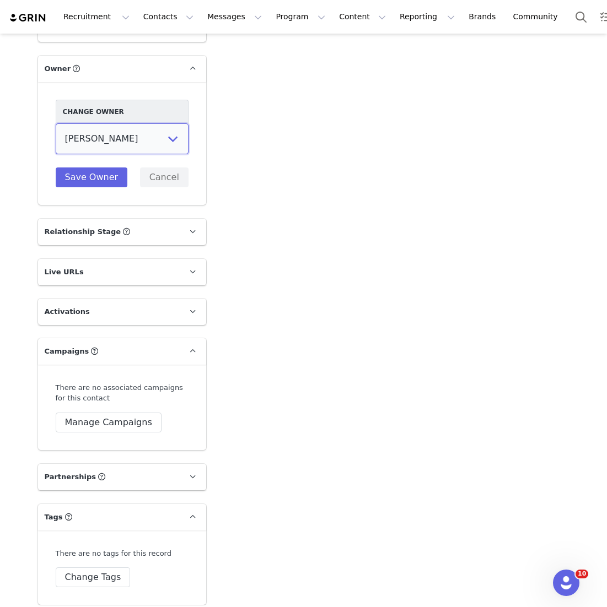
click at [112, 147] on select "Vivienne Lee Georgia Kalatzis Sabrina Nicholas Vendela Byrnes Samantha Wong Isa…" at bounding box center [122, 138] width 133 height 31
select select "3df7d828-833e-4ec8-8a60-4ecae9a7be86"
click at [56, 123] on select "Vivienne Lee Georgia Kalatzis Sabrina Nicholas Vendela Byrnes Samantha Wong Isa…" at bounding box center [122, 138] width 133 height 31
drag, startPoint x: 112, startPoint y: 147, endPoint x: 95, endPoint y: 174, distance: 31.9
click at [95, 175] on button "Save Owner" at bounding box center [92, 177] width 72 height 20
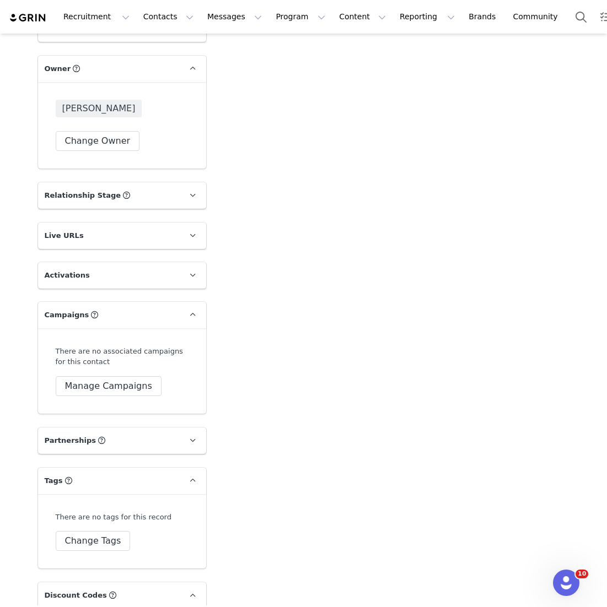
click at [102, 431] on p "Partnerships The partnerships..." at bounding box center [109, 440] width 142 height 26
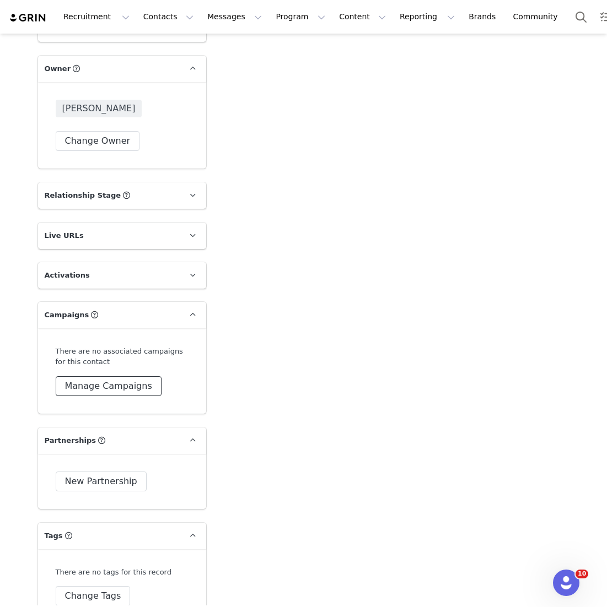
click at [104, 391] on button "Manage Campaigns" at bounding box center [109, 386] width 106 height 20
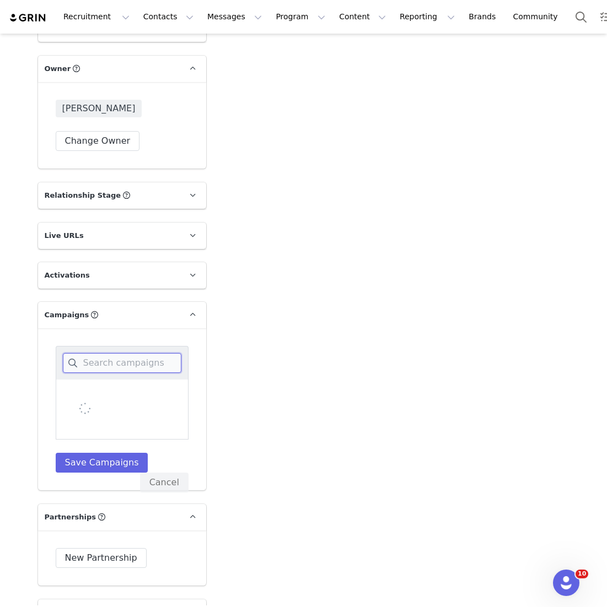
click at [107, 366] on input at bounding box center [122, 363] width 118 height 20
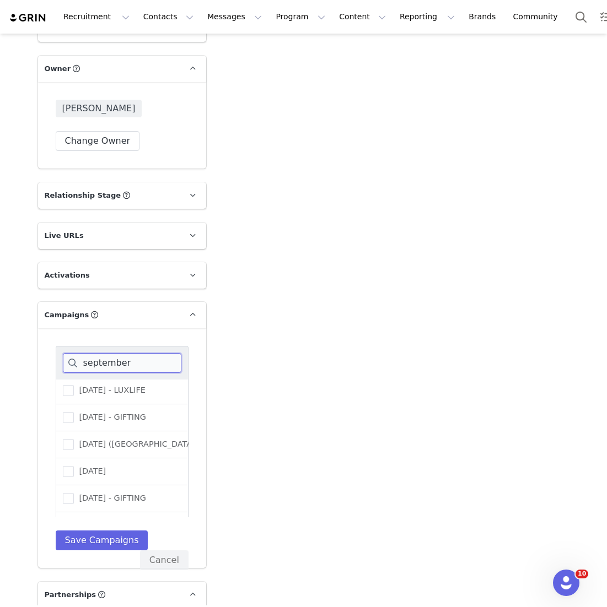
scroll to position [78, 0]
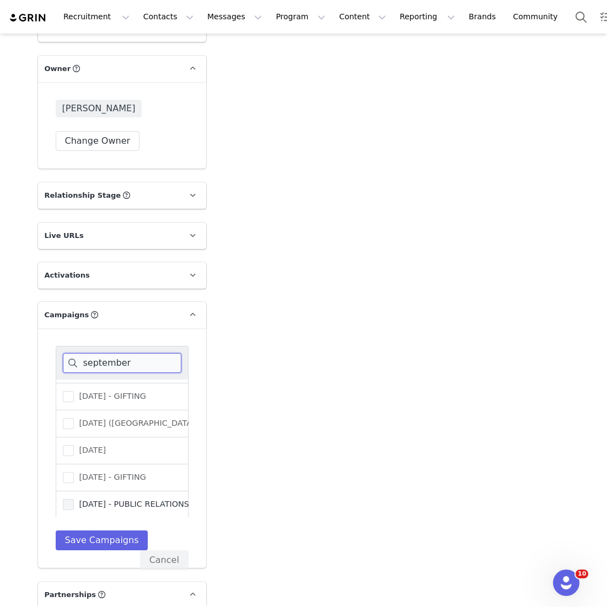
type input "september"
click at [120, 502] on span "[DATE] - PUBLIC RELATIONS" at bounding box center [131, 504] width 115 height 10
click at [74, 499] on input "[DATE] - PUBLIC RELATIONS" at bounding box center [74, 499] width 0 height 0
click at [109, 535] on button "Save Campaigns" at bounding box center [102, 541] width 93 height 20
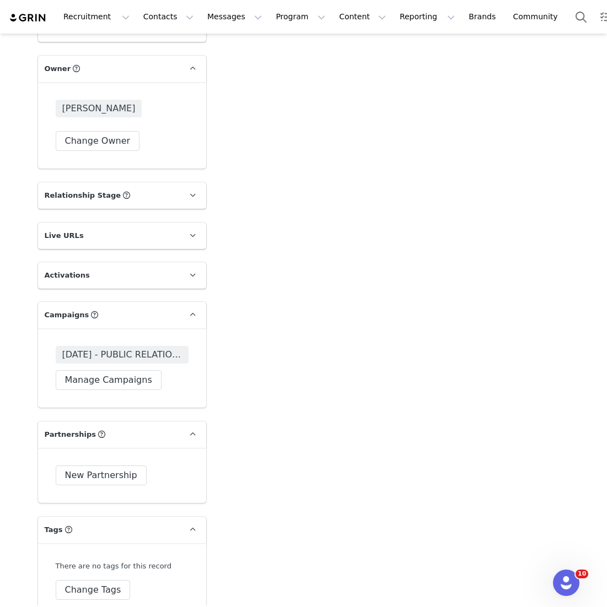
click at [172, 330] on div "SEPTEMBER 25 - PUBLIC RELATIONS Manage Campaigns" at bounding box center [122, 367] width 168 height 79
click at [170, 348] on span "[DATE] - PUBLIC RELATIONS" at bounding box center [122, 354] width 120 height 13
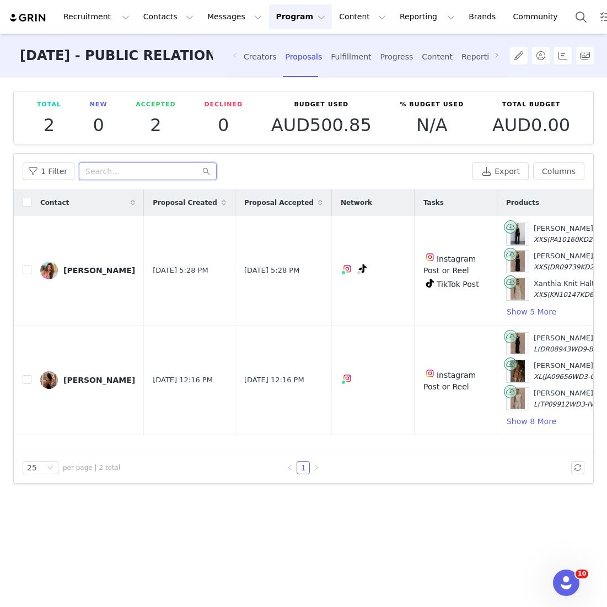
click at [112, 176] on input "text" at bounding box center [148, 172] width 138 height 18
click at [251, 96] on article "Total 2 New 0 Accepted 2 Declined 0 Budget Used AUD500.85 % Budget Used N/A Tot…" at bounding box center [303, 117] width 580 height 53
click at [252, 61] on div "Creators" at bounding box center [259, 56] width 33 height 29
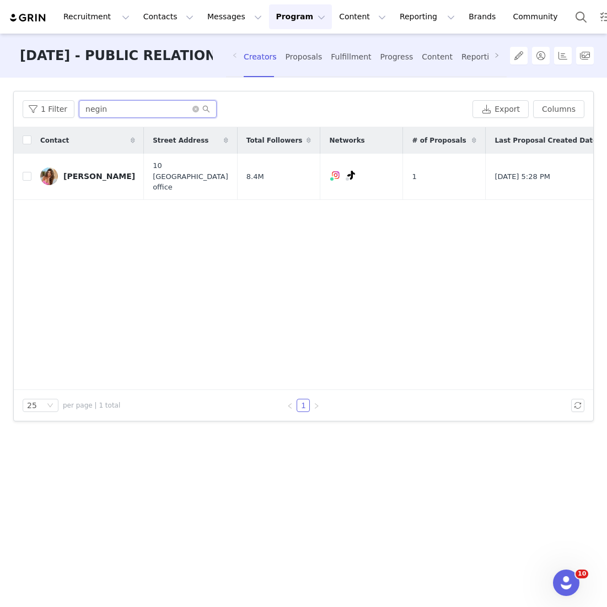
drag, startPoint x: 121, startPoint y: 110, endPoint x: -30, endPoint y: 101, distance: 151.2
click at [0, 101] on html "Recruitment Recruitment Creator Search Curated Lists Landing Pages Web Extensio…" at bounding box center [303, 303] width 607 height 607
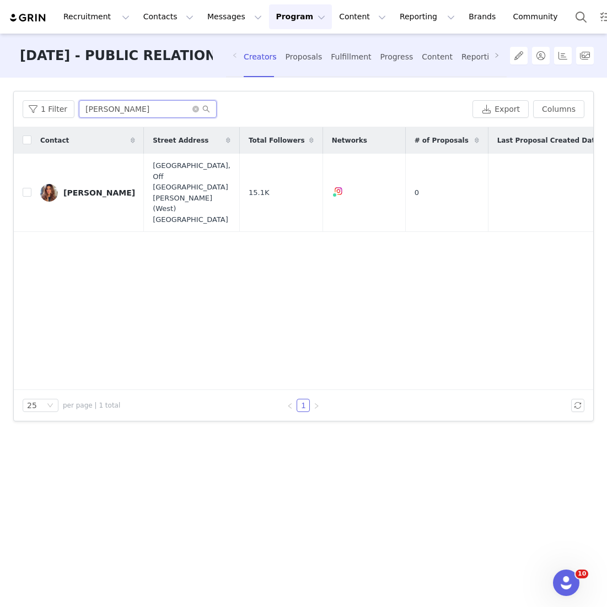
type input "pranita"
click at [25, 194] on input "checkbox" at bounding box center [27, 192] width 9 height 9
checkbox input "true"
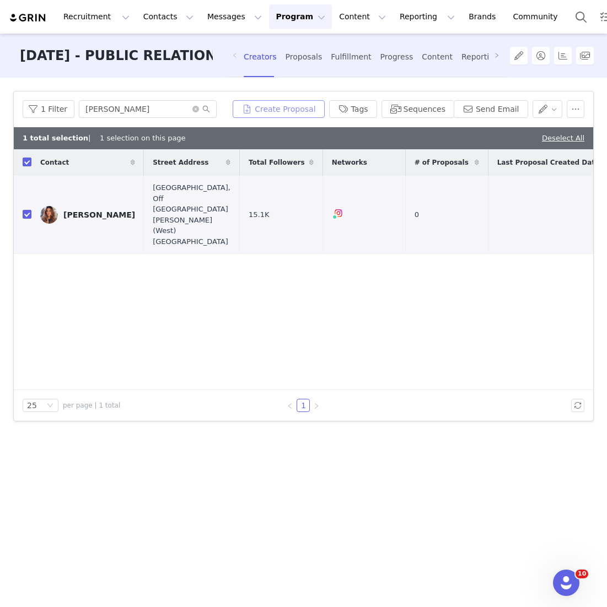
click at [293, 113] on button "Create Proposal" at bounding box center [277, 109] width 91 height 18
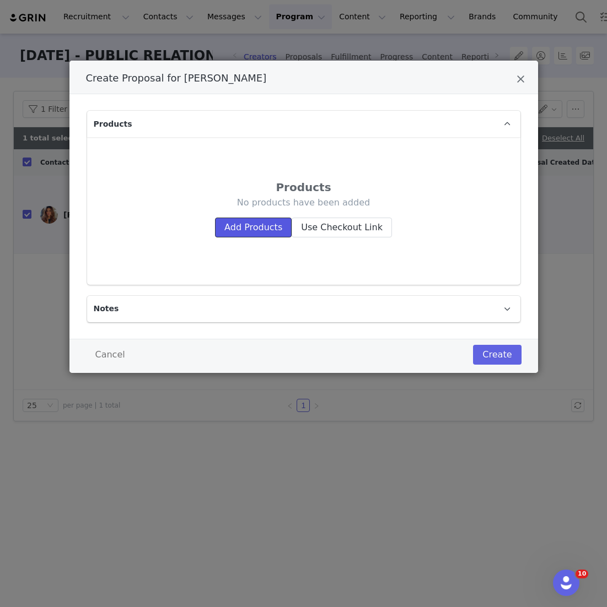
click at [237, 225] on button "Add Products" at bounding box center [253, 228] width 77 height 20
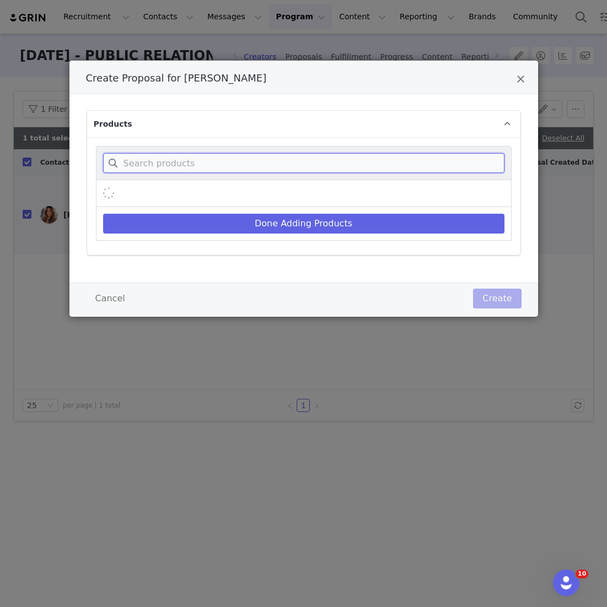
click at [243, 158] on input "Create Proposal for Pranita Shetty" at bounding box center [303, 163] width 401 height 20
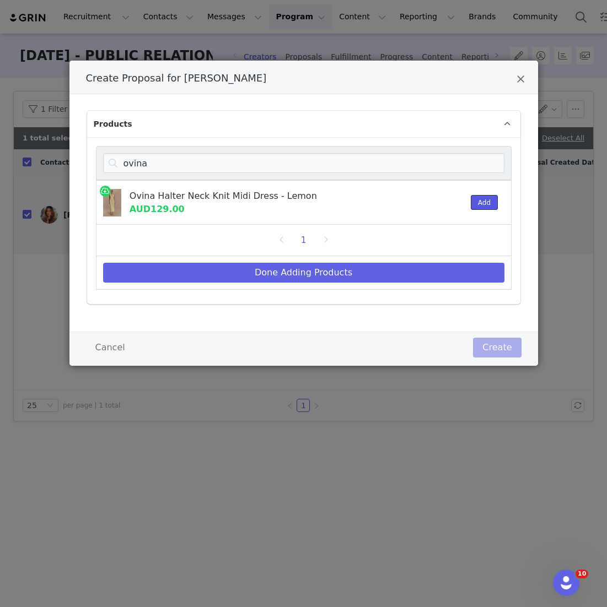
click at [485, 203] on button "Add" at bounding box center [483, 202] width 27 height 15
click at [169, 177] on div "ovina" at bounding box center [303, 163] width 415 height 34
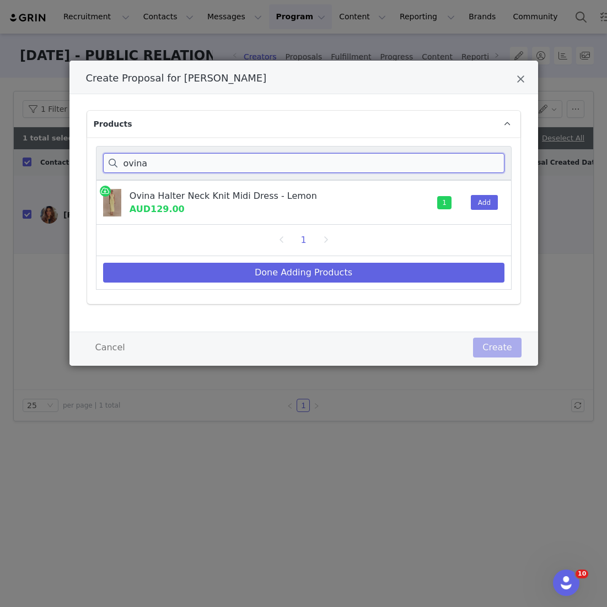
drag, startPoint x: 169, startPoint y: 169, endPoint x: 18, endPoint y: 162, distance: 151.1
click at [18, 162] on div "Create Proposal for Pranita Shetty Products ovina Ovina Halter Neck Knit Midi D…" at bounding box center [303, 303] width 607 height 607
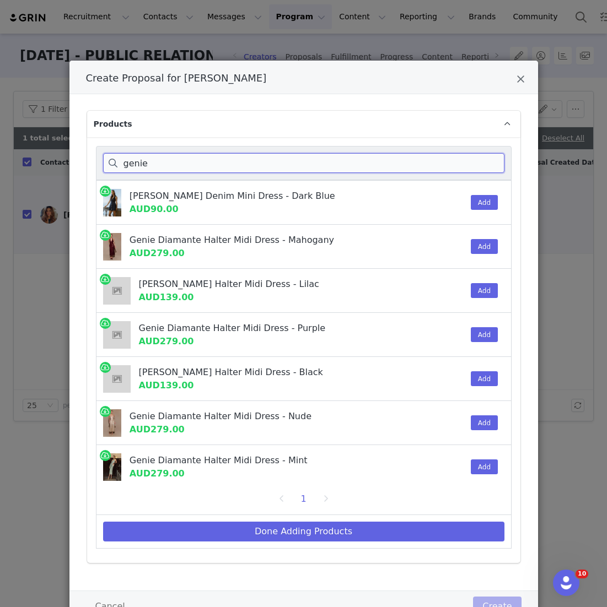
scroll to position [4, 0]
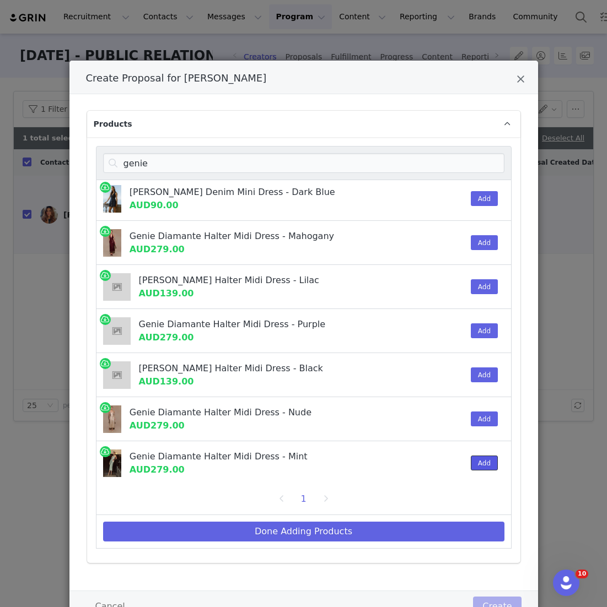
click at [491, 458] on button "Add" at bounding box center [483, 463] width 27 height 15
click at [488, 421] on button "Add" at bounding box center [483, 419] width 27 height 15
click at [140, 150] on div "genie" at bounding box center [303, 163] width 415 height 34
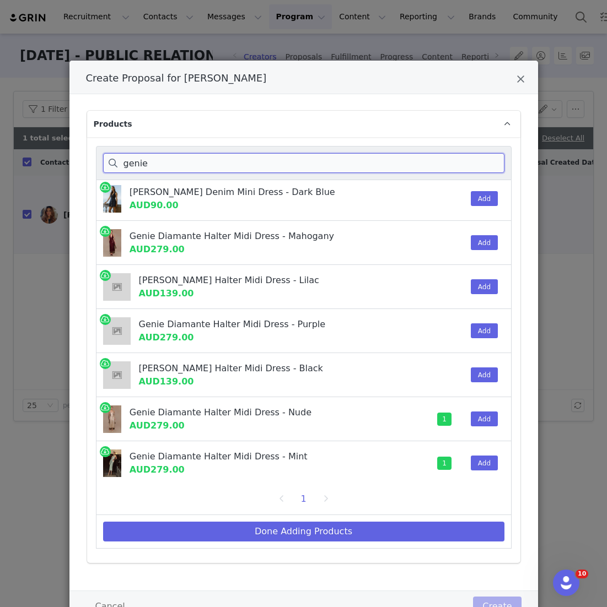
drag, startPoint x: 152, startPoint y: 158, endPoint x: 35, endPoint y: 157, distance: 116.8
click at [42, 158] on div "Create Proposal for Pranita Shetty Products genie Eugenie Collared Denim Mini D…" at bounding box center [303, 303] width 607 height 607
drag, startPoint x: 159, startPoint y: 167, endPoint x: 74, endPoint y: 167, distance: 84.8
click at [74, 167] on div "Products genie Eugenie Collared Denim Mini Dress - Dark Blue AUD90.00 Add Genie…" at bounding box center [303, 342] width 468 height 496
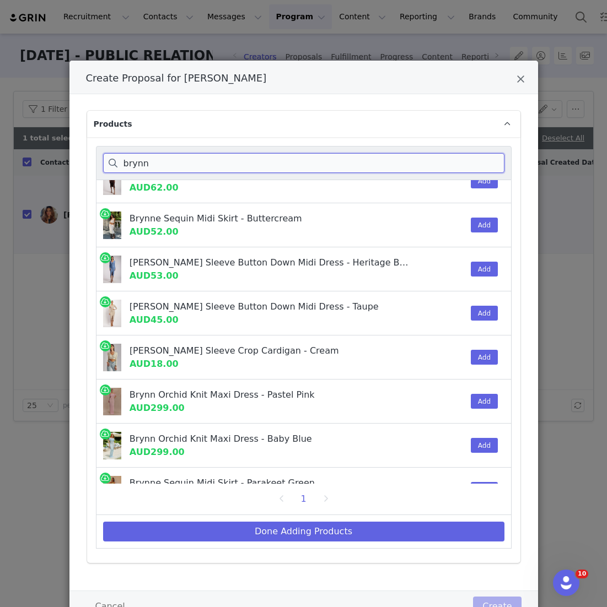
scroll to position [268, 0]
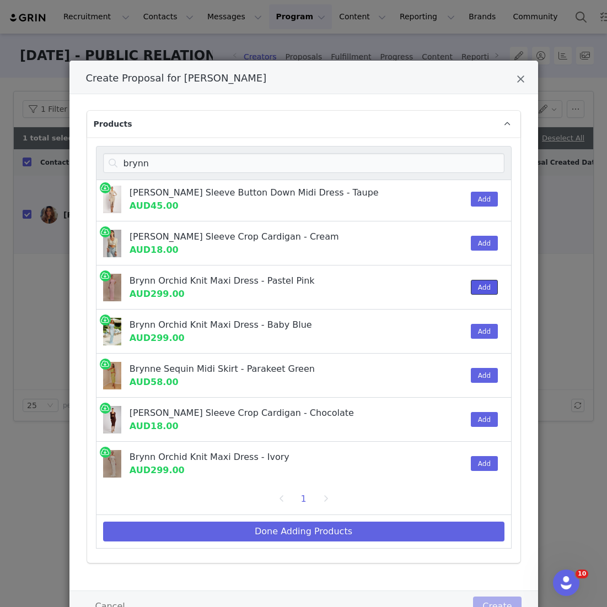
click at [485, 291] on button "Add" at bounding box center [483, 287] width 27 height 15
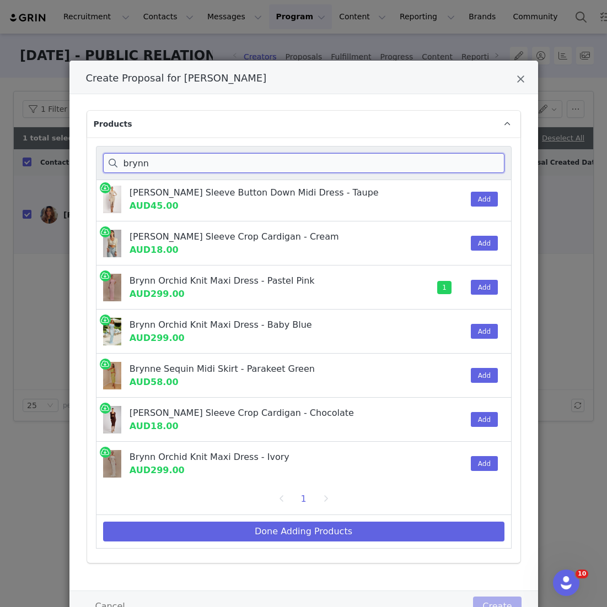
click at [161, 171] on input "brynn" at bounding box center [303, 163] width 401 height 20
drag, startPoint x: 161, startPoint y: 171, endPoint x: 83, endPoint y: 163, distance: 78.7
click at [83, 163] on div "Products brynn Brynne Sequin Short Sleeve Top - Buttercream AUD44.00 Add Brynne…" at bounding box center [303, 342] width 468 height 496
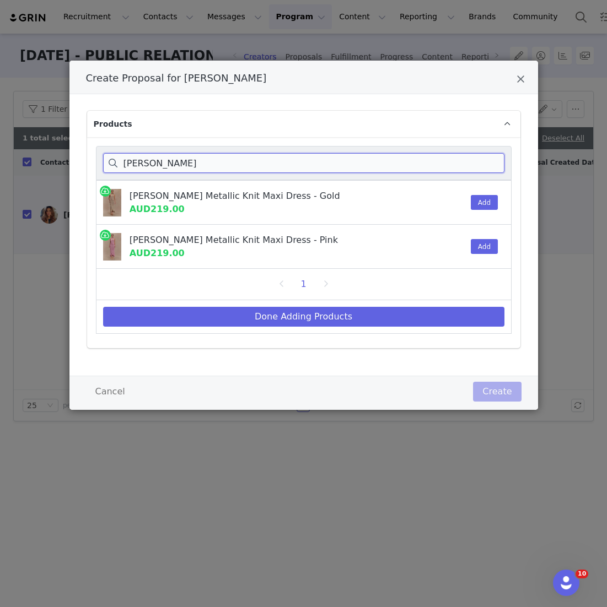
scroll to position [0, 0]
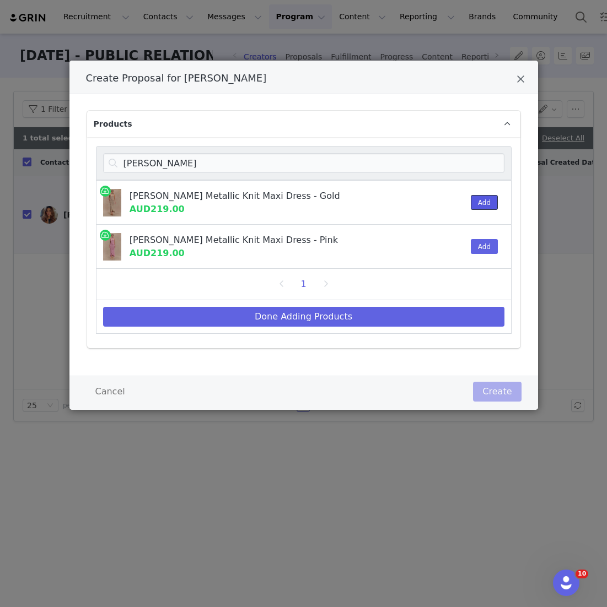
click at [495, 203] on button "Add" at bounding box center [483, 202] width 27 height 15
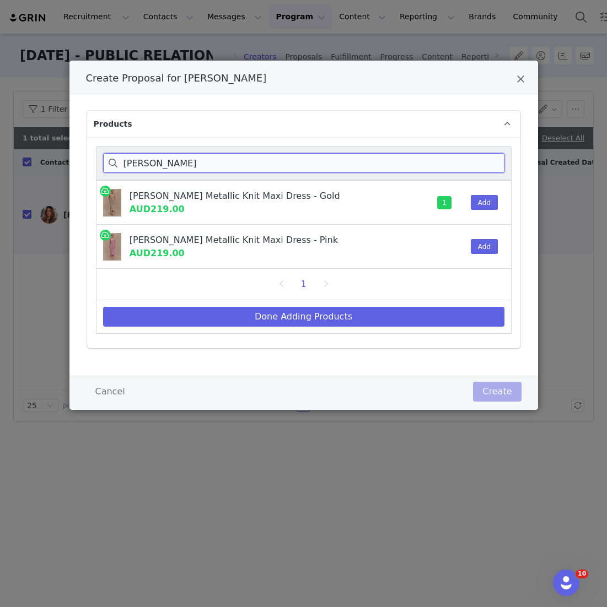
click at [147, 162] on input "celestino" at bounding box center [303, 163] width 401 height 20
drag, startPoint x: 177, startPoint y: 171, endPoint x: 107, endPoint y: 171, distance: 69.4
click at [108, 171] on input "celestino" at bounding box center [303, 163] width 401 height 20
drag, startPoint x: 168, startPoint y: 170, endPoint x: 91, endPoint y: 151, distance: 78.7
click at [93, 151] on div "celestino Celestino Floral Metallic Knit Maxi Dress - Gold AUD219.00 1 Add Cele…" at bounding box center [303, 242] width 433 height 211
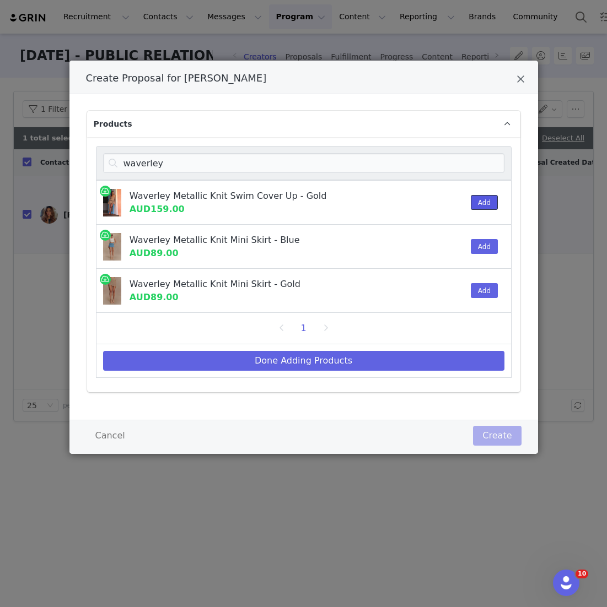
click at [489, 201] on button "Add" at bounding box center [483, 202] width 27 height 15
click at [482, 296] on button "Add" at bounding box center [483, 290] width 27 height 15
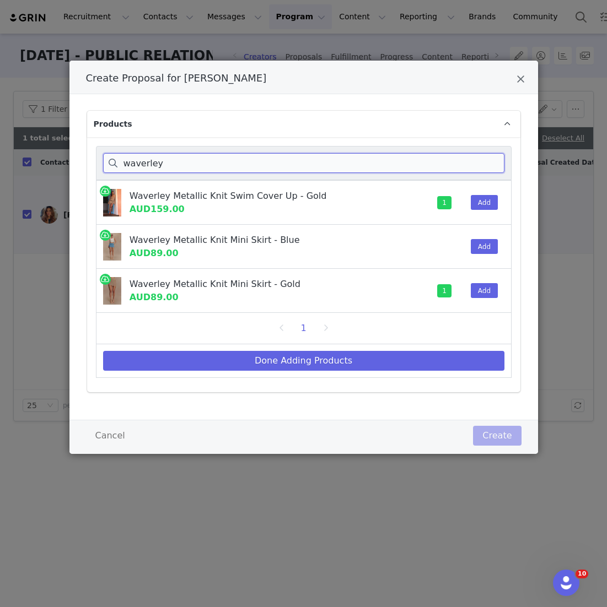
click at [170, 161] on input "waverley" at bounding box center [303, 163] width 401 height 20
drag, startPoint x: 175, startPoint y: 166, endPoint x: 47, endPoint y: 160, distance: 127.4
click at [47, 160] on div "Create Proposal for Pranita Shetty Products waverley Waverley Metallic Knit Swi…" at bounding box center [303, 303] width 607 height 607
type input "l"
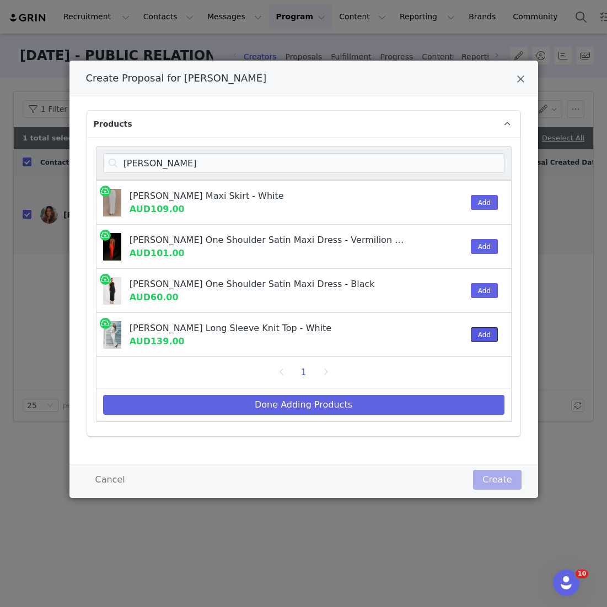
click at [482, 340] on button "Add" at bounding box center [483, 334] width 27 height 15
click at [488, 201] on button "Add" at bounding box center [483, 202] width 27 height 15
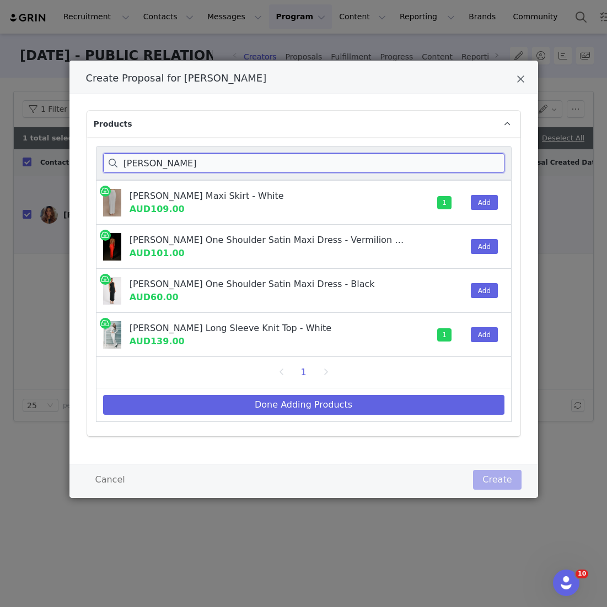
click at [171, 167] on input "alejandra" at bounding box center [303, 163] width 401 height 20
drag, startPoint x: 171, startPoint y: 167, endPoint x: 63, endPoint y: 165, distance: 107.4
click at [63, 165] on div "Create Proposal for Pranita Shetty Products alejandra Alejandra Knit Maxi Skirt…" at bounding box center [303, 303] width 607 height 607
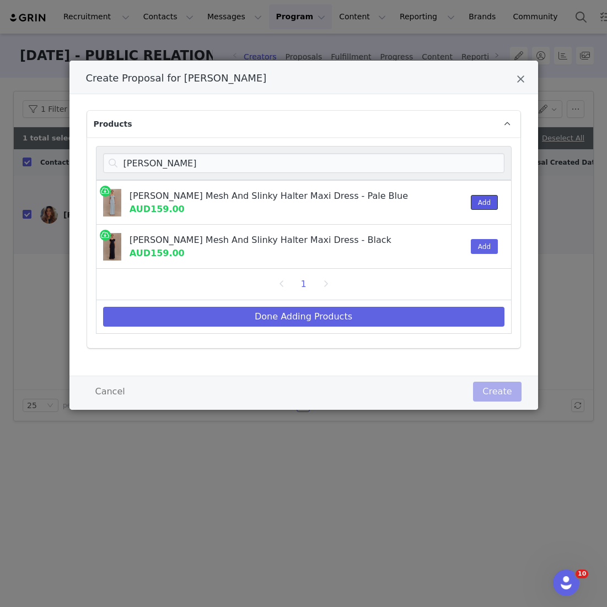
click at [475, 202] on button "Add" at bounding box center [483, 202] width 27 height 15
click at [220, 183] on div "Bernadina Mesh And Slinky Halter Maxi Dress - Pale Blue AUD159.00" at bounding box center [263, 203] width 334 height 44
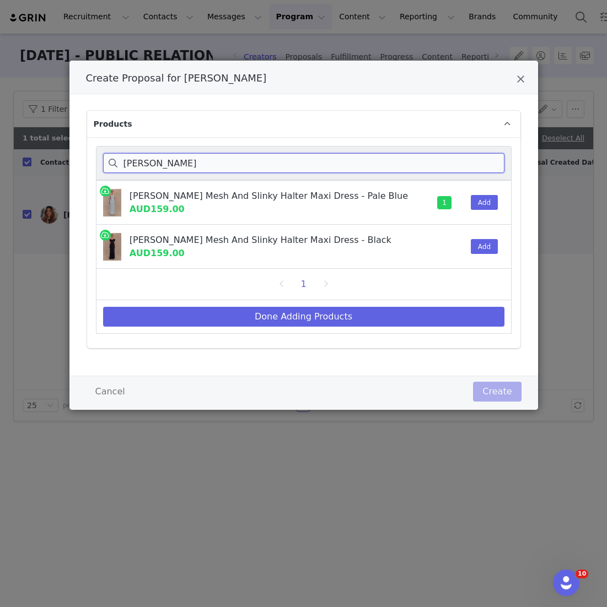
drag, startPoint x: 188, startPoint y: 164, endPoint x: 28, endPoint y: 151, distance: 161.3
click at [31, 154] on div "Create Proposal for Pranita Shetty Products bernadina Bernadina Mesh And Slinky…" at bounding box center [303, 303] width 607 height 607
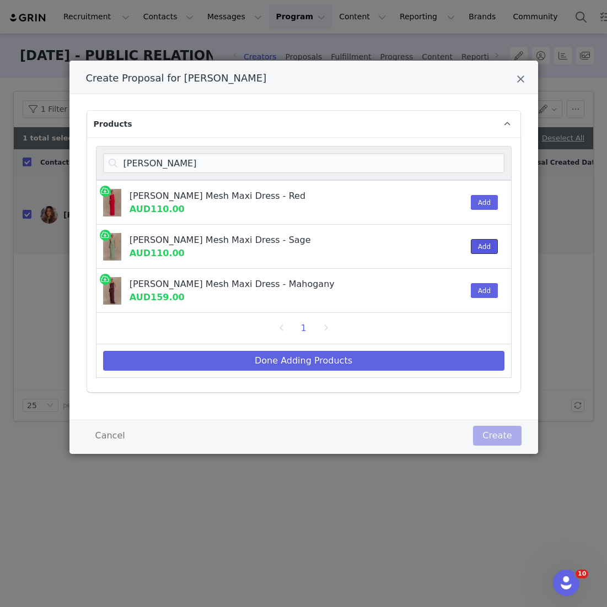
click at [474, 244] on button "Add" at bounding box center [483, 246] width 27 height 15
click at [219, 125] on p "Products" at bounding box center [290, 124] width 407 height 26
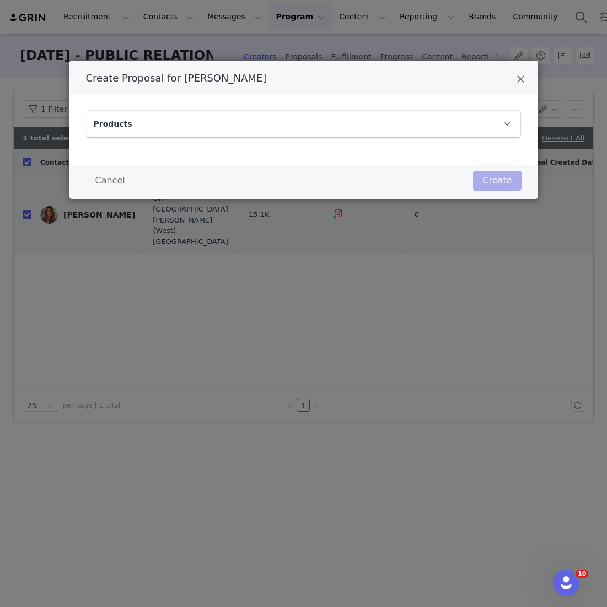
click at [190, 126] on p "Products" at bounding box center [290, 124] width 407 height 26
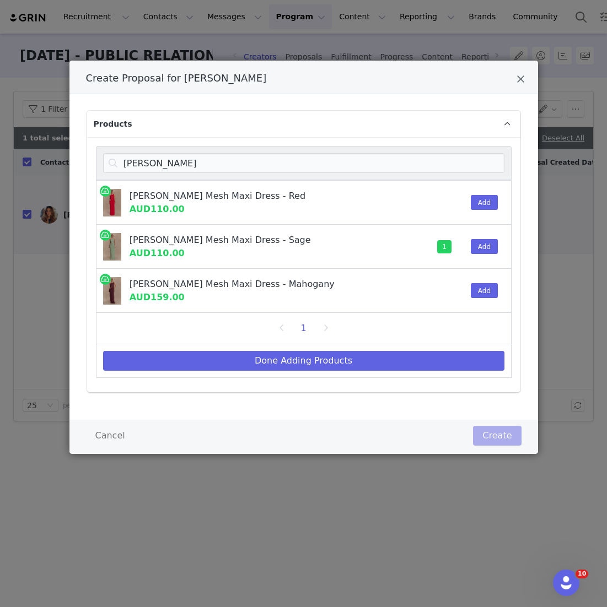
click at [153, 174] on div "edwina" at bounding box center [303, 163] width 415 height 34
drag, startPoint x: 171, startPoint y: 158, endPoint x: 49, endPoint y: 158, distance: 121.7
click at [52, 158] on div "Create Proposal for Pranita Shetty Products edwina Edwina Knotted Mesh Maxi Dre…" at bounding box center [303, 303] width 607 height 607
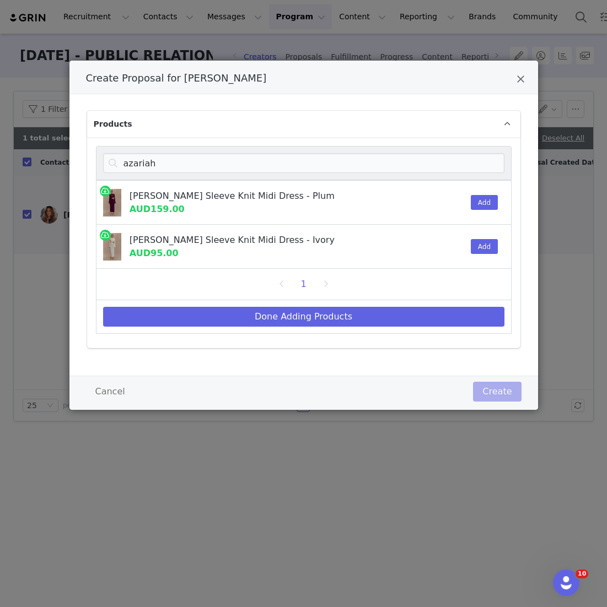
click at [469, 202] on div "Add" at bounding box center [481, 203] width 34 height 44
click at [477, 206] on button "Add" at bounding box center [483, 202] width 27 height 15
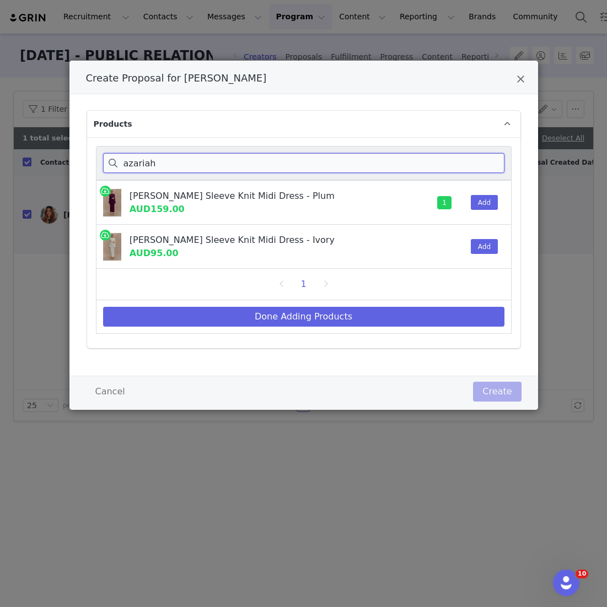
click at [170, 153] on input "azariah" at bounding box center [303, 163] width 401 height 20
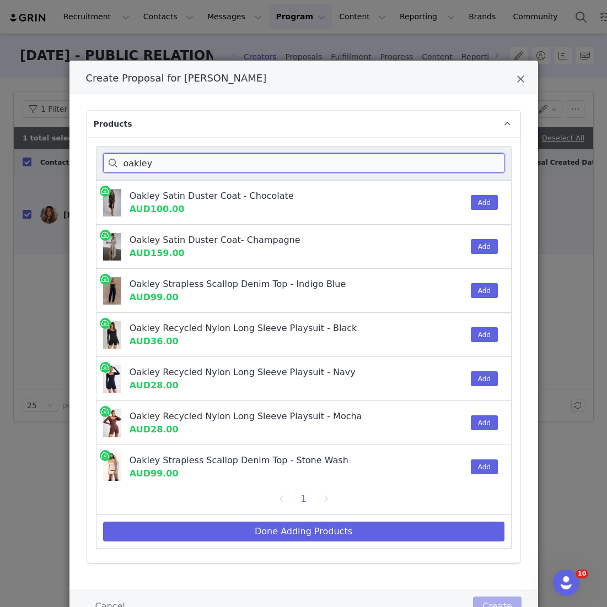
scroll to position [4, 0]
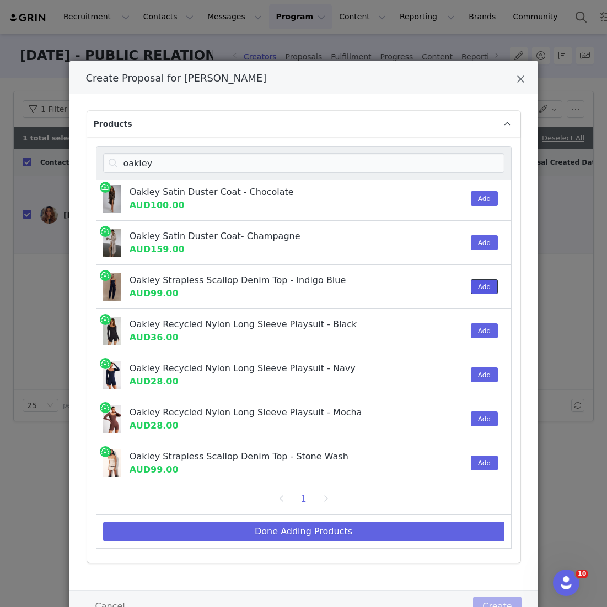
click at [486, 286] on button "Add" at bounding box center [483, 286] width 27 height 15
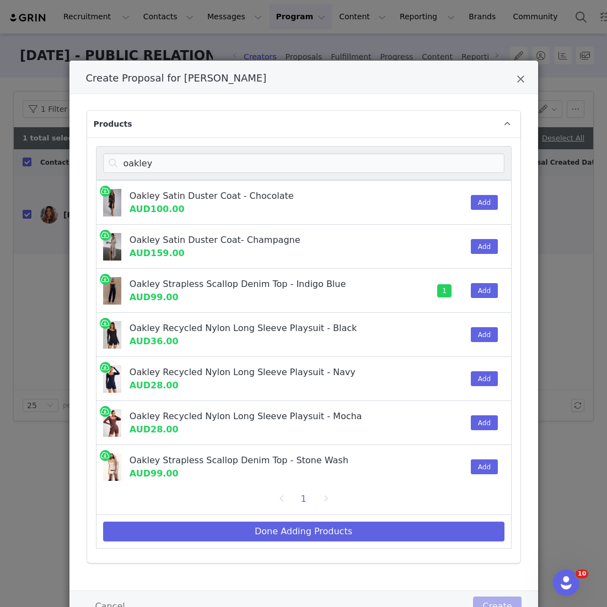
click at [155, 145] on div "oakley Oakley Satin Duster Coat - Chocolate AUD100.00 Add Oakley Satin Duster C…" at bounding box center [303, 350] width 433 height 426
drag, startPoint x: 165, startPoint y: 162, endPoint x: 42, endPoint y: 160, distance: 122.9
click at [42, 160] on div "Create Proposal for Pranita Shetty Products oakley Oakley Satin Duster Coat - C…" at bounding box center [303, 303] width 607 height 607
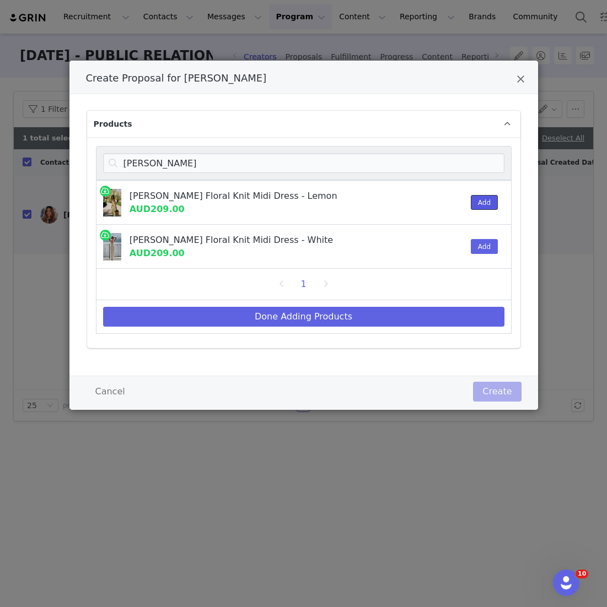
click at [489, 209] on button "Add" at bounding box center [483, 202] width 27 height 15
click at [166, 177] on div "wynn" at bounding box center [303, 163] width 415 height 34
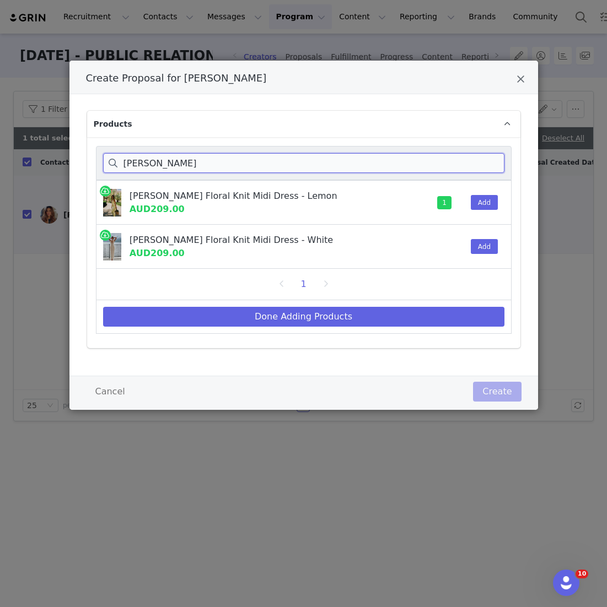
drag, startPoint x: 161, startPoint y: 171, endPoint x: 40, endPoint y: 127, distance: 129.0
click at [40, 127] on div "Create Proposal for Pranita Shetty Products wynn Wynn Floral Knit Midi Dress - …" at bounding box center [303, 303] width 607 height 607
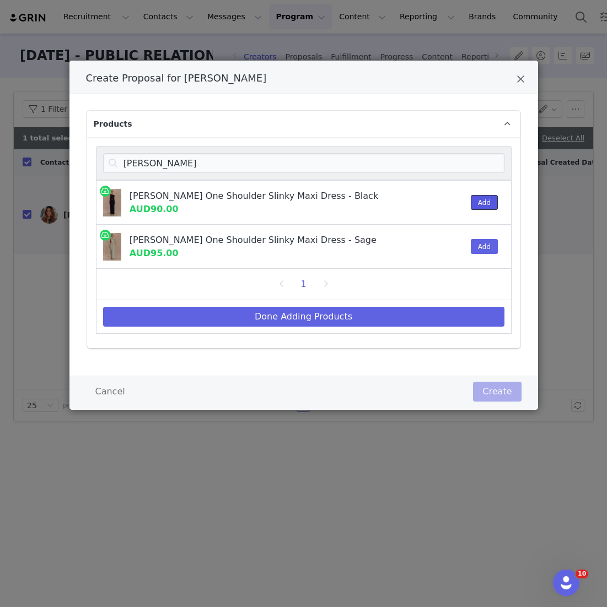
click at [496, 197] on button "Add" at bounding box center [483, 202] width 27 height 15
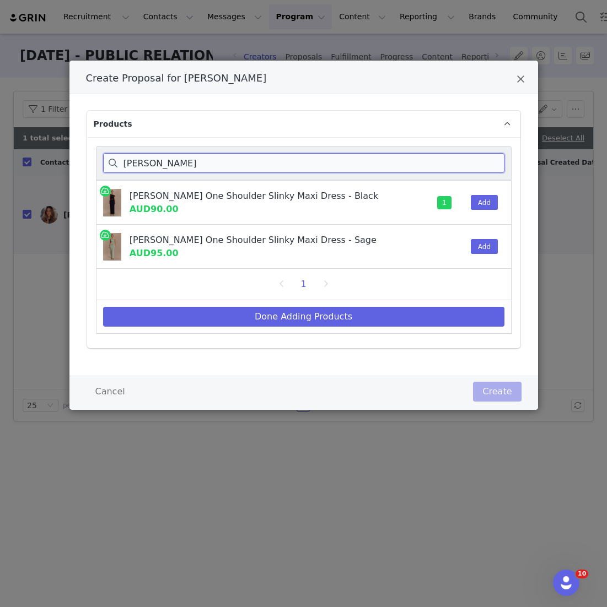
click at [156, 161] on input "callen" at bounding box center [303, 163] width 401 height 20
drag, startPoint x: 115, startPoint y: 165, endPoint x: 56, endPoint y: 165, distance: 58.9
click at [56, 165] on div "Create Proposal for Pranita Shetty Products callen Callen One Shoulder Slinky M…" at bounding box center [303, 303] width 607 height 607
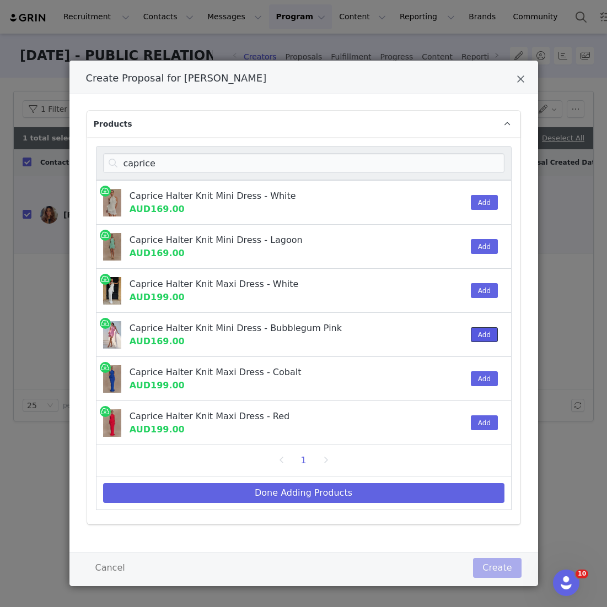
click at [494, 339] on button "Add" at bounding box center [483, 334] width 27 height 15
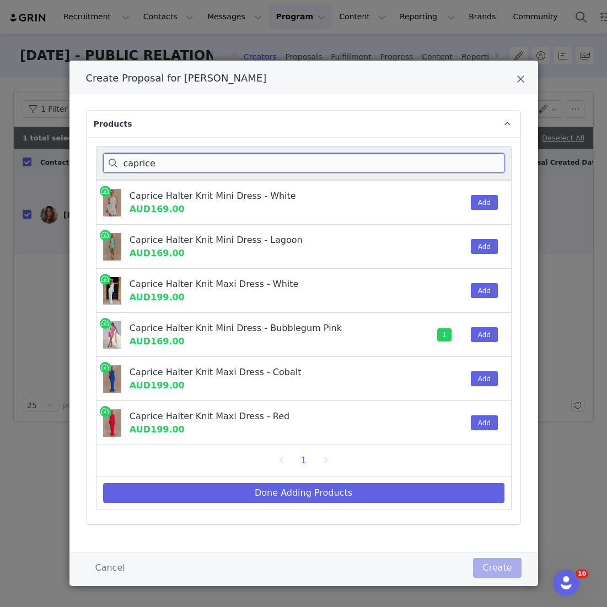
click at [184, 160] on input "caprice" at bounding box center [303, 163] width 401 height 20
drag, startPoint x: 167, startPoint y: 172, endPoint x: 37, endPoint y: 118, distance: 140.6
click at [37, 118] on div "Create Proposal for Pranita Shetty Products caprice Caprice Halter Knit Mini Dr…" at bounding box center [303, 303] width 607 height 607
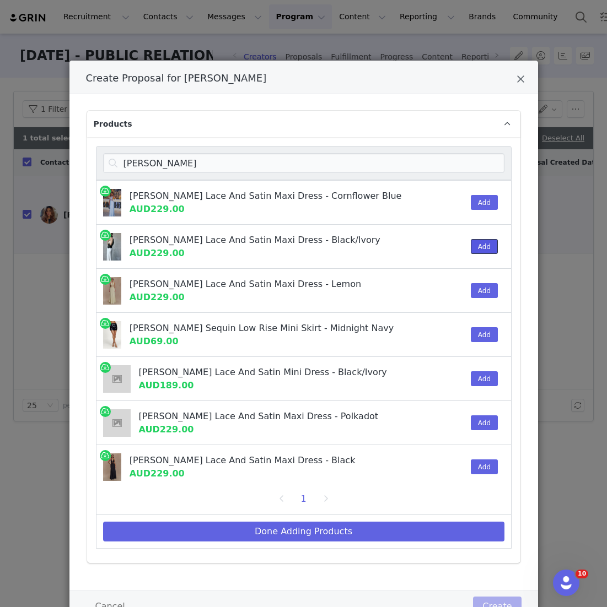
click at [495, 244] on button "Add" at bounding box center [483, 246] width 27 height 15
click at [174, 174] on div "dinah" at bounding box center [303, 163] width 415 height 34
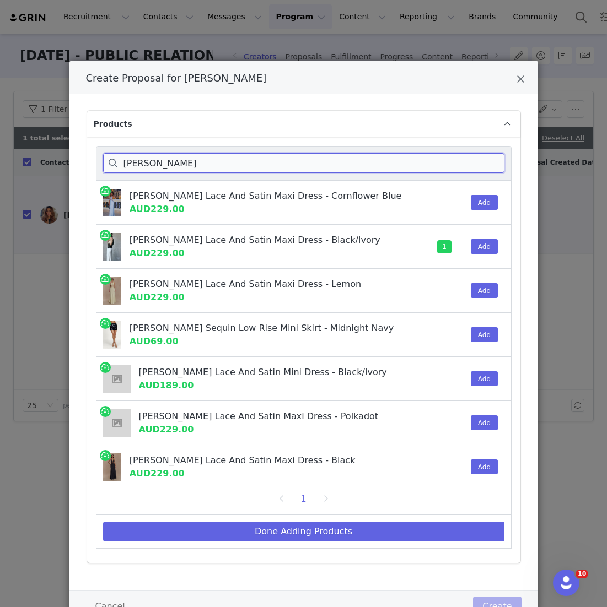
drag, startPoint x: 165, startPoint y: 164, endPoint x: 58, endPoint y: 159, distance: 107.0
click at [58, 159] on div "Create Proposal for Pranita Shetty Products dinah Dinah Lace And Satin Maxi Dre…" at bounding box center [303, 303] width 607 height 607
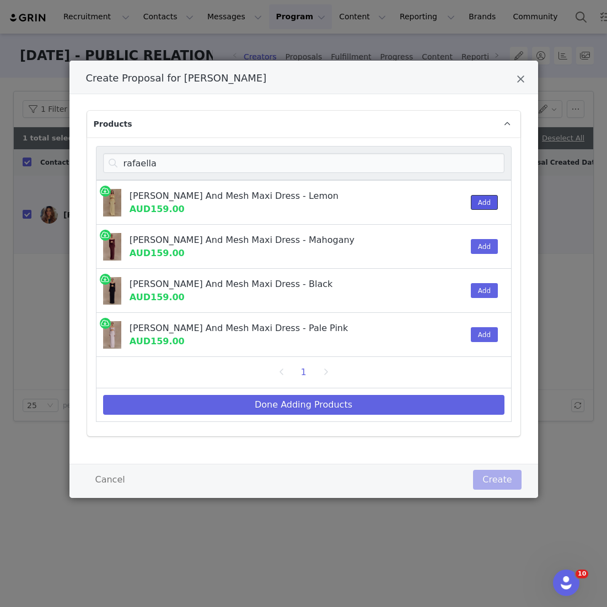
click at [488, 199] on button "Add" at bounding box center [483, 202] width 27 height 15
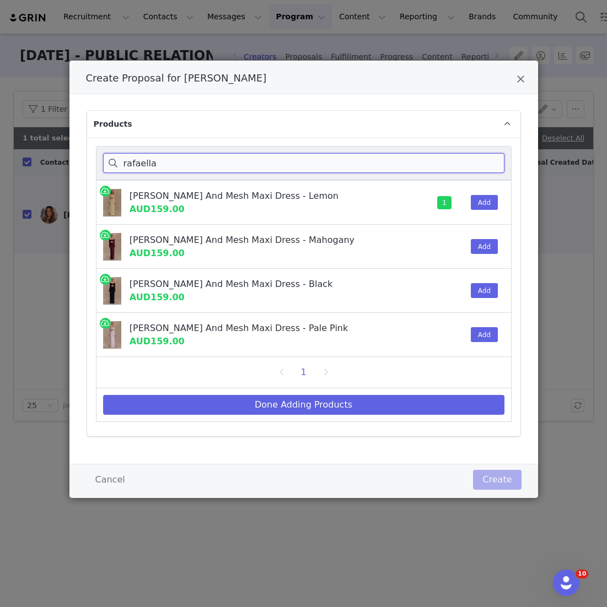
click at [161, 173] on div "rafaella" at bounding box center [303, 163] width 415 height 34
drag, startPoint x: 172, startPoint y: 170, endPoint x: 42, endPoint y: 112, distance: 142.3
click at [43, 113] on div "Create Proposal for Pranita Shetty Products rafaella Rafaella Slinky And Mesh M…" at bounding box center [303, 303] width 607 height 607
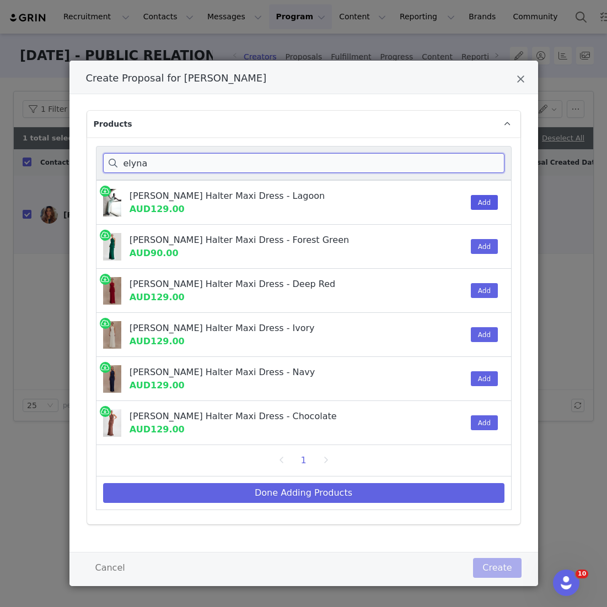
type input "elyna"
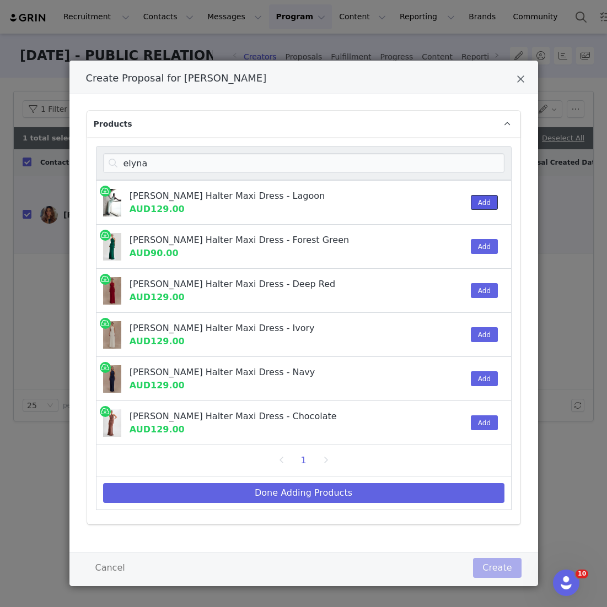
click at [489, 199] on button "Add" at bounding box center [483, 202] width 27 height 15
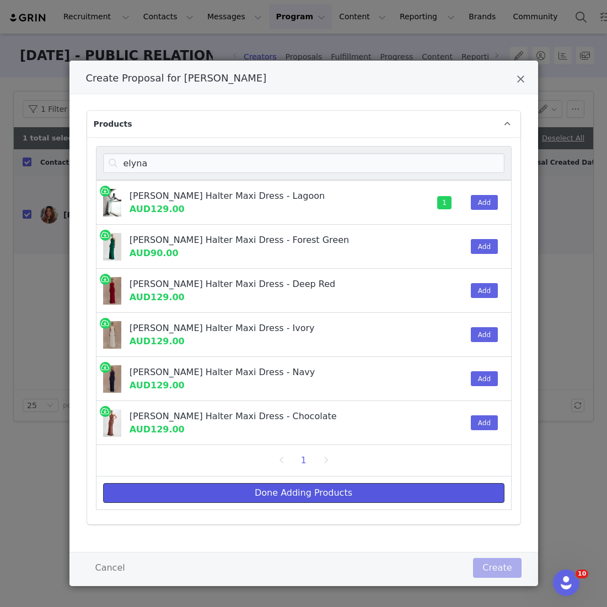
click at [203, 493] on button "Done Adding Products" at bounding box center [303, 493] width 401 height 20
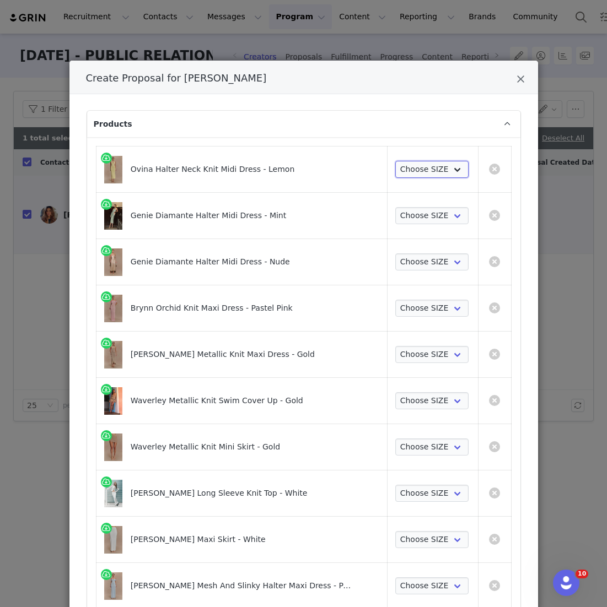
click at [413, 170] on select "Choose SIZE XXS XS S M L XL XXL 3XL" at bounding box center [431, 170] width 73 height 18
select select "27145436"
click at [395, 161] on select "Choose SIZE XXS XS S M L XL XXL 3XL" at bounding box center [431, 170] width 73 height 18
click at [411, 205] on td "Choose SIZE XXS XS S M L XL XXL 3XL" at bounding box center [432, 216] width 91 height 46
click at [411, 206] on td "Choose SIZE XXS XS S M L XL XXL 3XL" at bounding box center [432, 216] width 91 height 46
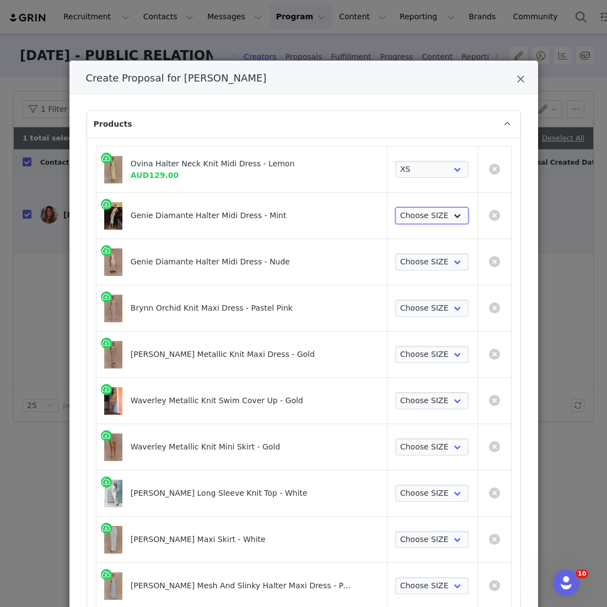
click at [411, 213] on select "Choose SIZE XXS XS S M L XL XXL 3XL" at bounding box center [431, 216] width 73 height 18
select select "26645473"
click at [395, 207] on select "Choose SIZE XXS XS S M L XL XXL 3XL" at bounding box center [431, 216] width 73 height 18
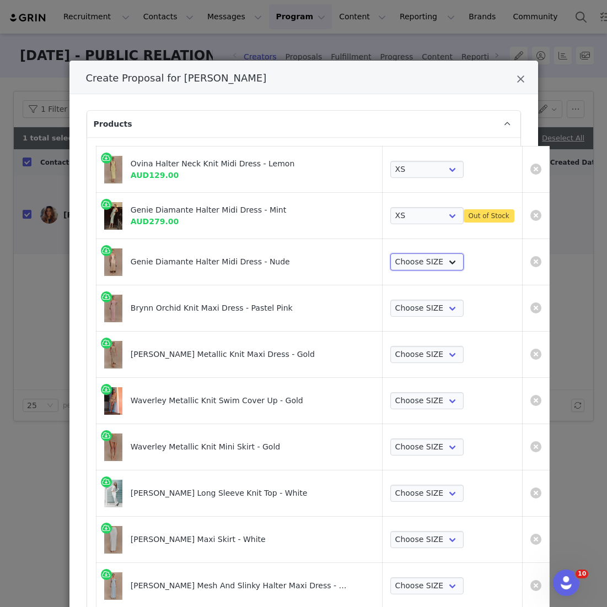
click at [404, 264] on select "Choose SIZE XXS XS S M L XL XXL 3XL" at bounding box center [426, 262] width 73 height 18
select select "24687248"
click at [390, 253] on select "Choose SIZE XXS XS S M L XL XXL 3XL" at bounding box center [426, 262] width 73 height 18
click at [393, 304] on select "Choose SIZE XXS XS S M L XL XXL 3XL" at bounding box center [426, 309] width 73 height 18
select select "26835828"
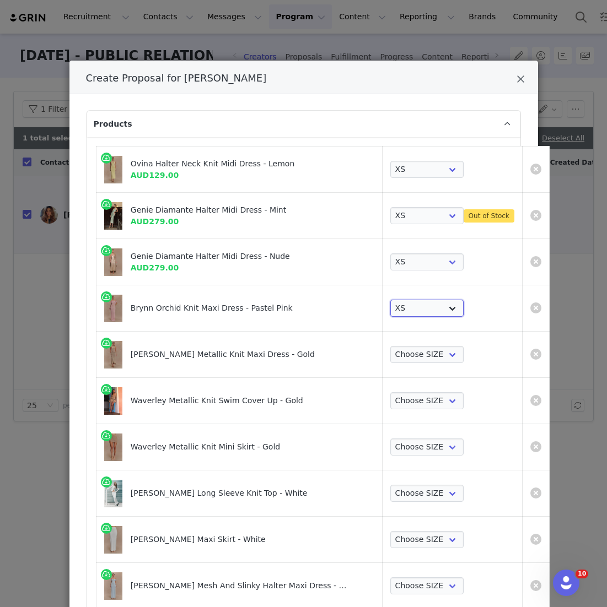
click at [390, 300] on select "Choose SIZE XXS XS S M L XL XXL 3XL" at bounding box center [426, 309] width 73 height 18
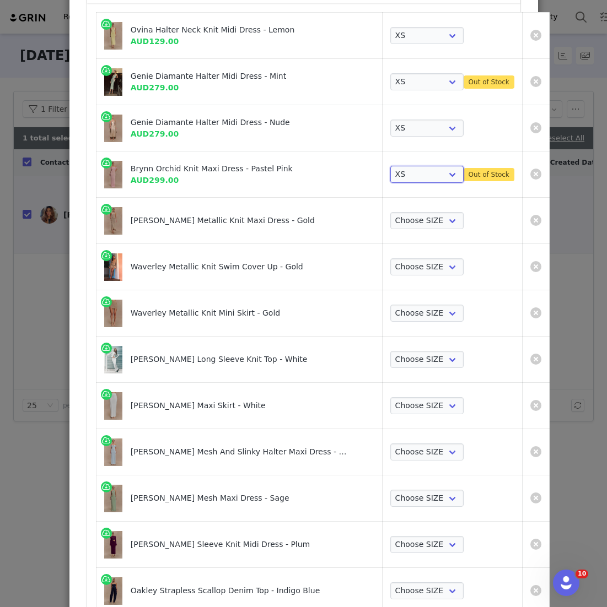
scroll to position [203, 0]
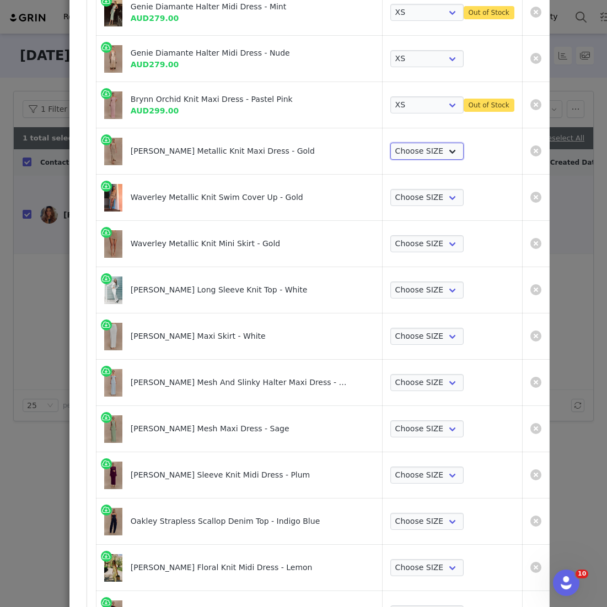
click at [406, 152] on select "Choose SIZE XXS XS S M L XL XXL 3XL" at bounding box center [426, 152] width 73 height 18
select select "26375100"
click at [390, 143] on select "Choose SIZE XXS XS S M L XL XXL 3XL" at bounding box center [426, 152] width 73 height 18
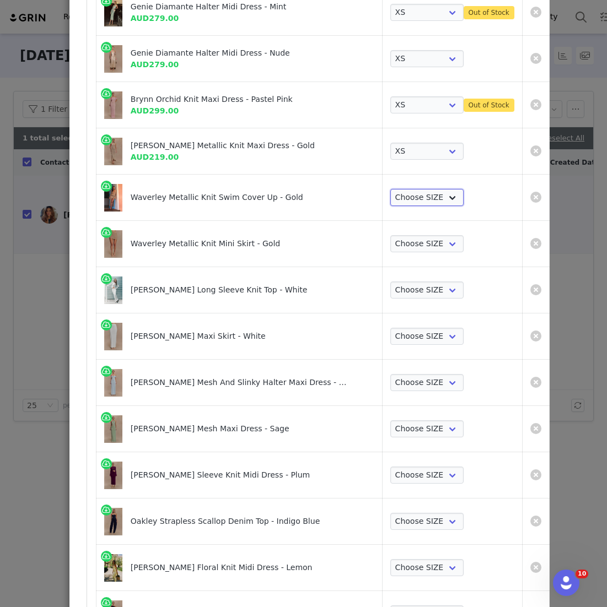
click at [391, 196] on select "Choose SIZE XXS XS S M L XL XXL 3XL" at bounding box center [426, 198] width 73 height 18
select select "26375358"
click at [390, 189] on select "Choose SIZE XXS XS S M L XL XXL 3XL" at bounding box center [426, 198] width 73 height 18
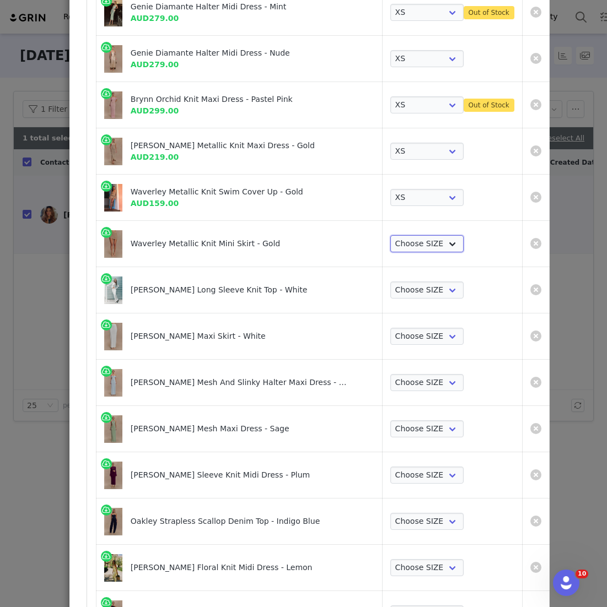
click at [390, 239] on select "Choose SIZE XXS XS S M L XL XXL 3XL" at bounding box center [426, 244] width 73 height 18
select select "26375784"
click at [390, 235] on select "Choose SIZE XXS XS S M L XL XXL 3XL" at bounding box center [426, 244] width 73 height 18
click at [390, 282] on select "Choose SIZE XXS XS S M L XL XXL 3XL" at bounding box center [426, 291] width 73 height 18
select select "26598492"
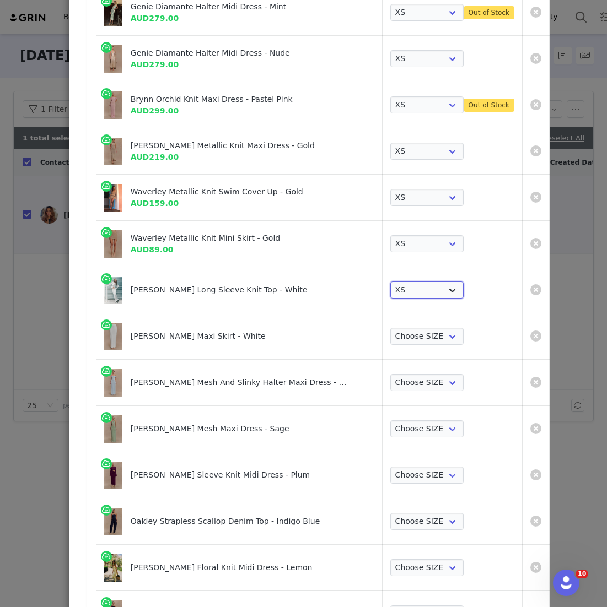
click at [390, 282] on select "Choose SIZE XXS XS S M L XL XXL 3XL" at bounding box center [426, 291] width 73 height 18
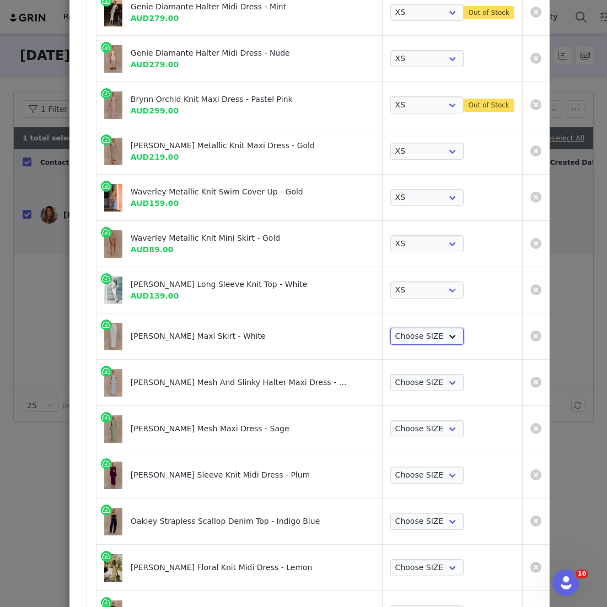
click at [390, 333] on select "Choose SIZE XXS XS S M L XL XXL 3XL" at bounding box center [426, 337] width 73 height 18
select select "26598468"
click at [390, 328] on select "Choose SIZE XXS XS S M L XL XXL 3XL" at bounding box center [426, 337] width 73 height 18
click at [390, 380] on select "Choose SIZE XXS XS S M L XL XXL 3XL" at bounding box center [426, 383] width 73 height 18
select select "26375760"
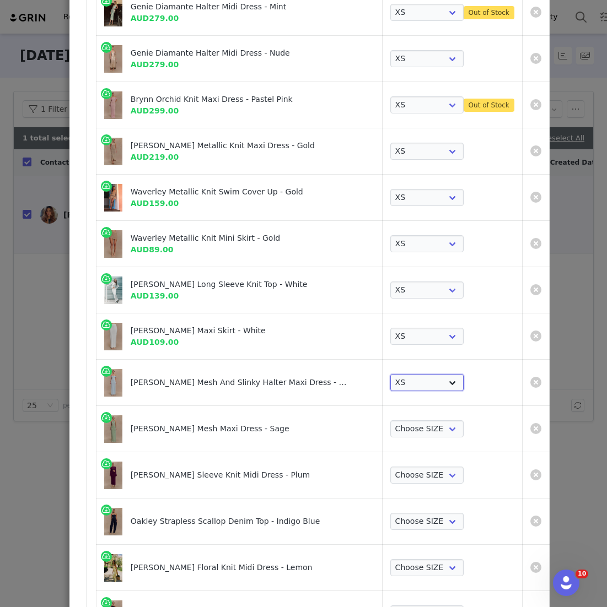
click at [390, 374] on select "Choose SIZE XXS XS S M L XL XXL 3XL" at bounding box center [426, 383] width 73 height 18
click at [390, 424] on select "Choose SIZE XXS XS S M L XL XXL 3XL" at bounding box center [426, 429] width 73 height 18
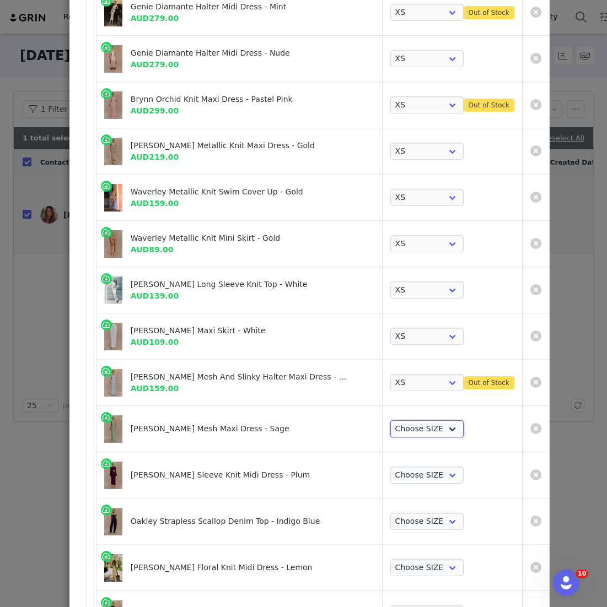
select select "26245465"
click at [390, 420] on select "Choose SIZE XXS XS S M L XL XXL 3XL" at bounding box center [426, 429] width 73 height 18
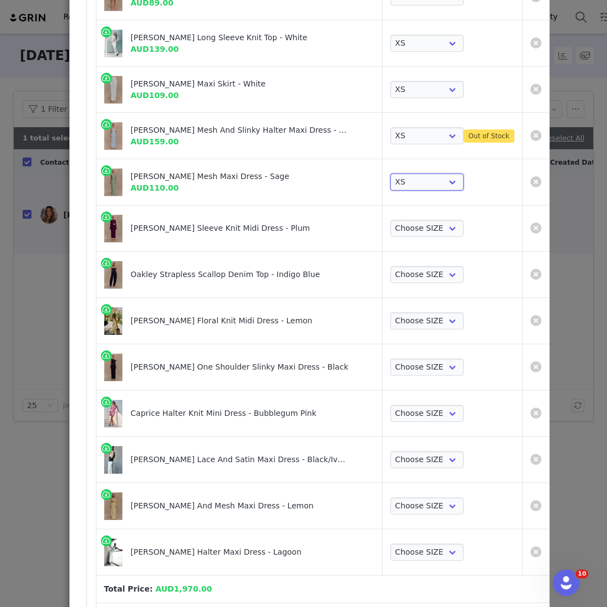
scroll to position [450, 0]
click at [391, 225] on select "Choose SIZE XXS XS S M L XL XXL 3XL" at bounding box center [426, 229] width 73 height 18
click at [390, 220] on select "Choose SIZE XXS XS S M L XL XXL 3XL" at bounding box center [426, 229] width 73 height 18
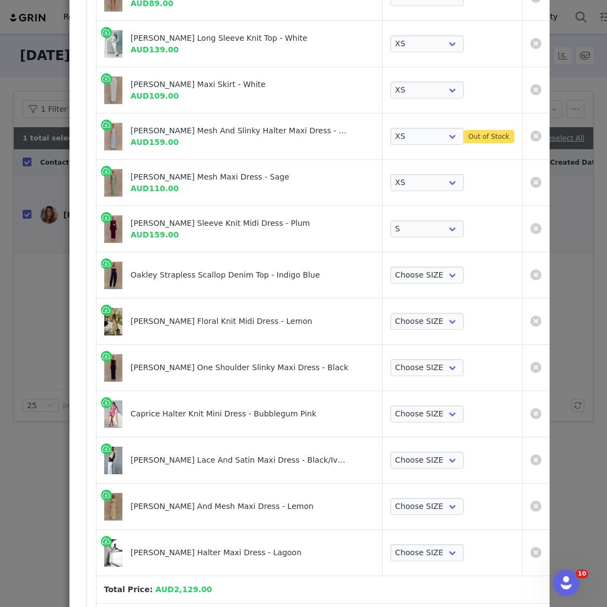
click at [386, 208] on td "Choose SIZE XXS XS S M L XL XXL 3XL" at bounding box center [452, 229] width 140 height 46
click at [390, 224] on select "Choose SIZE XXS XS S M L XL XXL 3XL" at bounding box center [426, 229] width 73 height 18
select select "26434332"
click at [390, 220] on select "Choose SIZE XXS XS S M L XL XXL 3XL" at bounding box center [426, 229] width 73 height 18
click at [390, 268] on select "Choose SIZE XXS XS S M L XL XXL 3XL" at bounding box center [426, 276] width 73 height 18
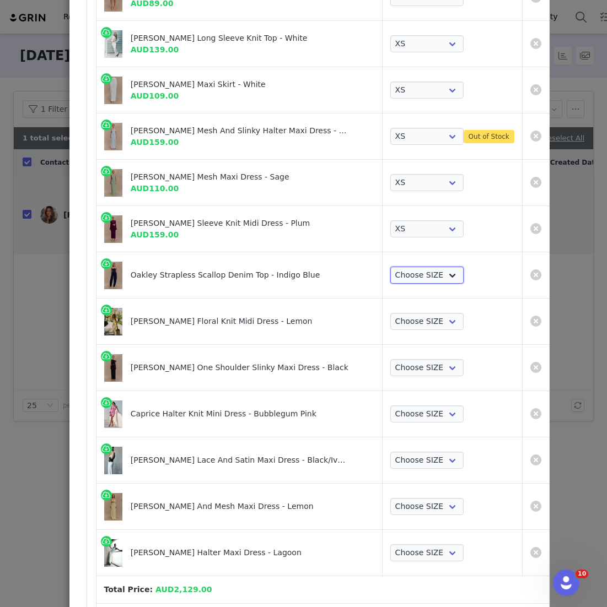
select select "26188441"
click at [390, 267] on select "Choose SIZE XXS XS S M L XL XXL 3XL" at bounding box center [426, 276] width 73 height 18
drag, startPoint x: 381, startPoint y: 269, endPoint x: 372, endPoint y: 320, distance: 51.4
click at [390, 319] on select "Choose SIZE XXS XS S M L XL XXL 3XL" at bounding box center [426, 322] width 73 height 18
select select "26375455"
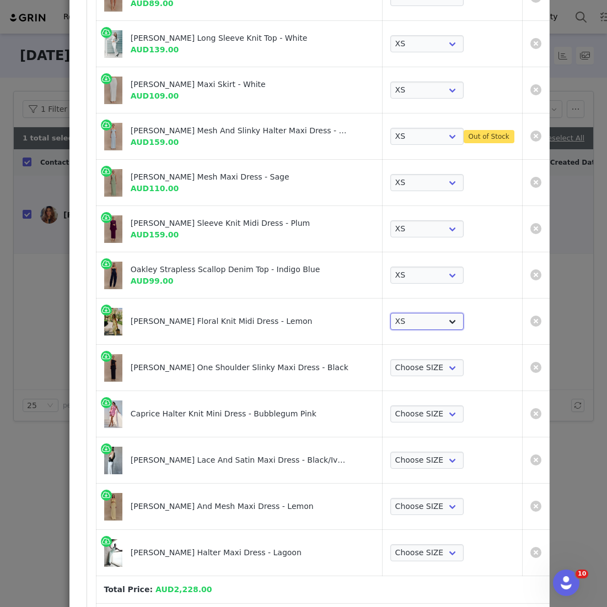
click at [390, 313] on select "Choose SIZE XXS XS S M L XL XXL 3XL" at bounding box center [426, 322] width 73 height 18
click at [390, 365] on select "Choose SIZE XXS XS S M L XL XXL 3XL" at bounding box center [426, 368] width 73 height 18
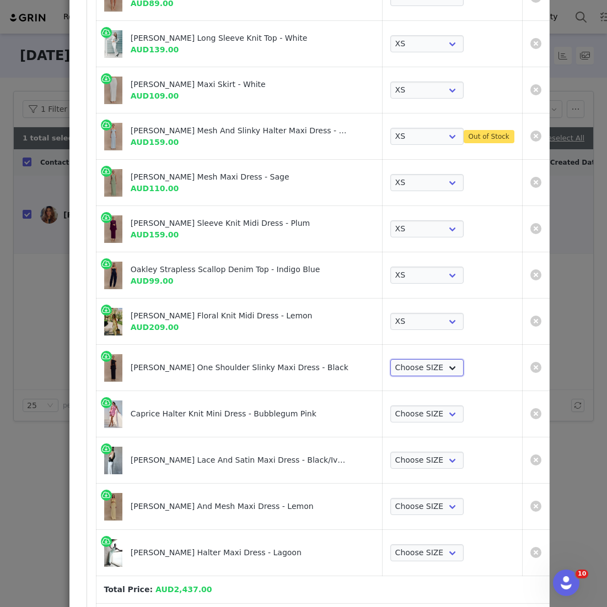
select select "26361260"
click at [390, 359] on select "Choose SIZE XXS XS S M L XL XXL 3XL" at bounding box center [426, 368] width 73 height 18
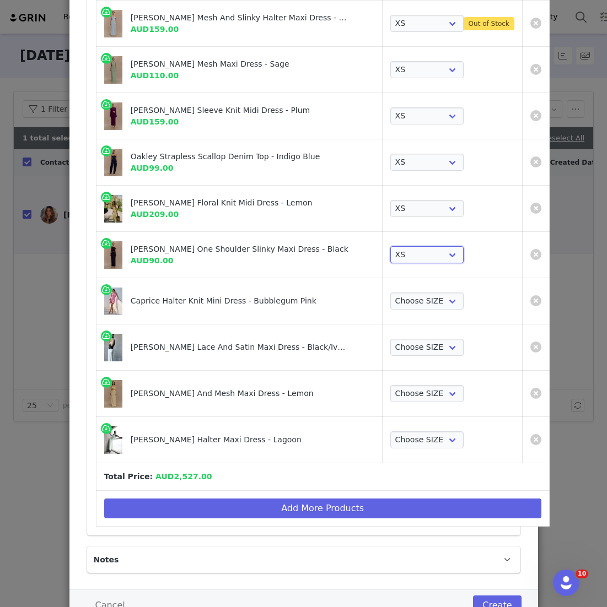
scroll to position [603, 0]
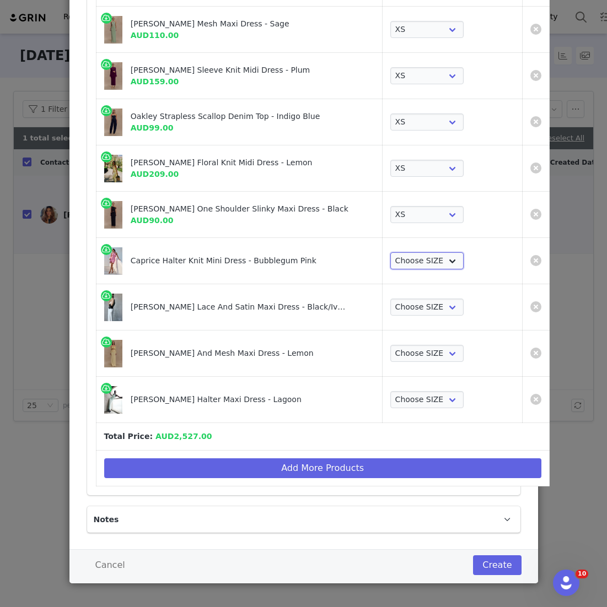
click at [390, 266] on select "Choose SIZE XXS XS S M L XL XXL 3XL" at bounding box center [426, 261] width 73 height 18
select select "26188600"
click at [390, 252] on select "Choose SIZE XXS XS S M L XL XXL 3XL" at bounding box center [426, 261] width 73 height 18
drag, startPoint x: 390, startPoint y: 266, endPoint x: 383, endPoint y: 302, distance: 37.6
click at [390, 302] on select "Choose SIZE XXS XS S M L XL XXL 3XL" at bounding box center [426, 308] width 73 height 18
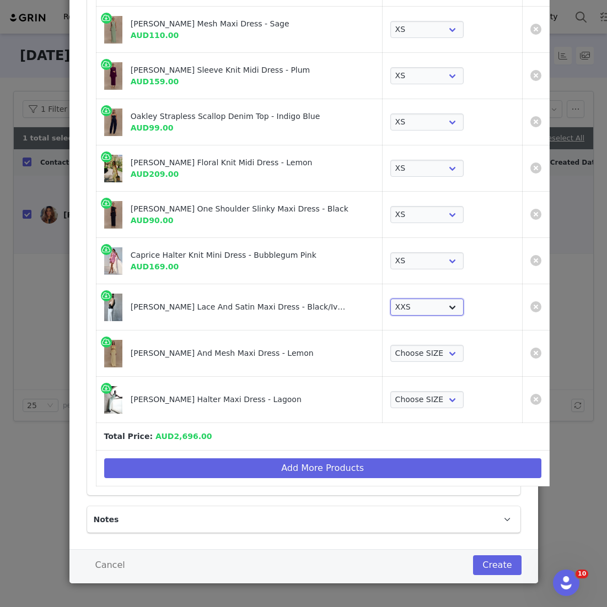
click at [390, 299] on select "Choose SIZE XXS XS S M L XL XXL 3XL" at bounding box center [426, 308] width 73 height 18
click at [382, 318] on td "Choose SIZE XXS XS S M L XL XXL 3XL" at bounding box center [452, 307] width 140 height 46
click at [390, 309] on select "Choose SIZE XXS XS S M L XL XXL 3XL" at bounding box center [426, 308] width 73 height 18
select select "26188677"
click at [390, 299] on select "Choose SIZE XXS XS S M L XL XXL 3XL" at bounding box center [426, 308] width 73 height 18
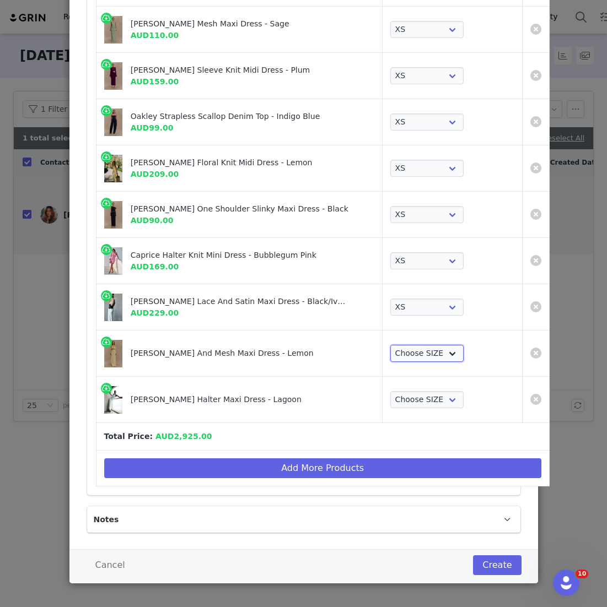
click at [390, 345] on select "Choose SIZE XXS XS S M L XL XXL 3XL" at bounding box center [426, 354] width 73 height 18
select select "26188498"
click at [390, 345] on select "Choose SIZE XXS XS S M L XL XXL 3XL" at bounding box center [426, 354] width 73 height 18
drag, startPoint x: 376, startPoint y: 343, endPoint x: 374, endPoint y: 385, distance: 41.4
click at [382, 385] on td "Choose SIZE XXS XS S M L XL XXL 3XL" at bounding box center [452, 400] width 140 height 46
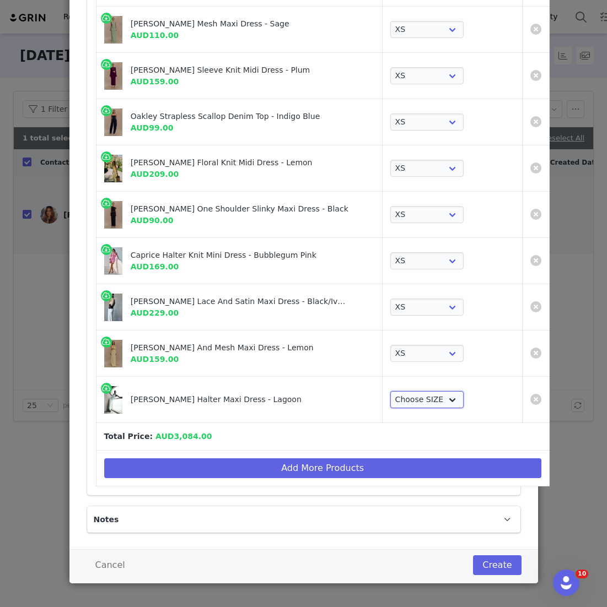
click at [390, 391] on select "Choose SIZE XXS XS S M L XL XXL 3XL" at bounding box center [426, 400] width 73 height 18
select select "26149611"
click at [390, 391] on select "Choose SIZE XXS XS S M L XL XXL 3XL" at bounding box center [426, 400] width 73 height 18
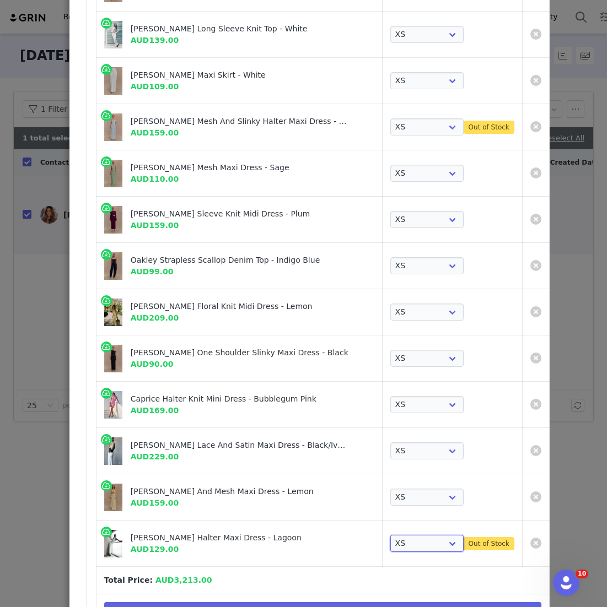
scroll to position [33, 0]
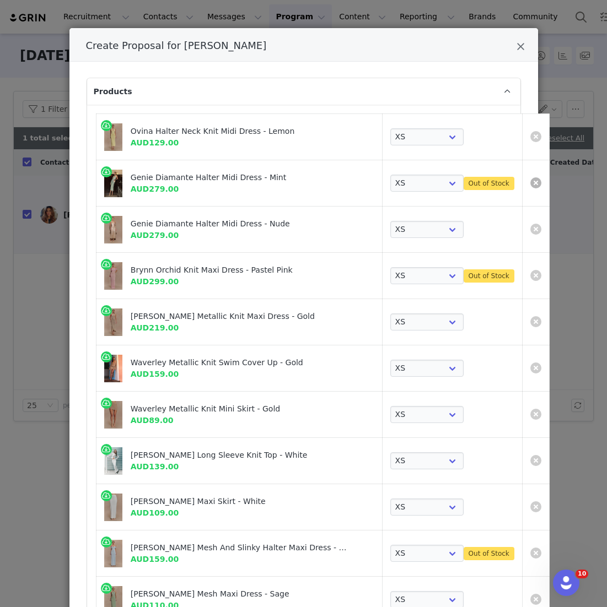
click at [530, 181] on link "Create Proposal for Pranita Shetty" at bounding box center [535, 182] width 11 height 11
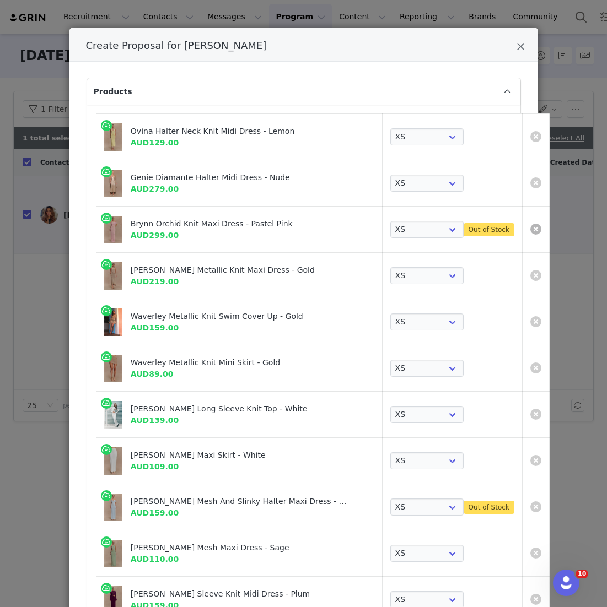
click at [530, 228] on link "Create Proposal for Pranita Shetty" at bounding box center [535, 229] width 11 height 11
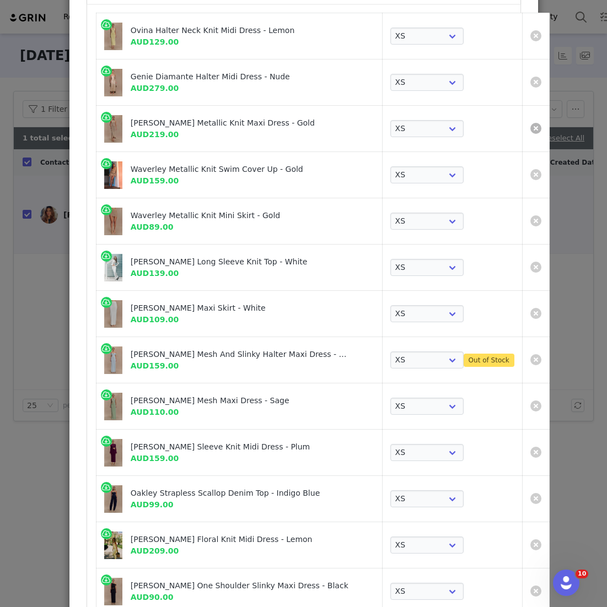
scroll to position [212, 0]
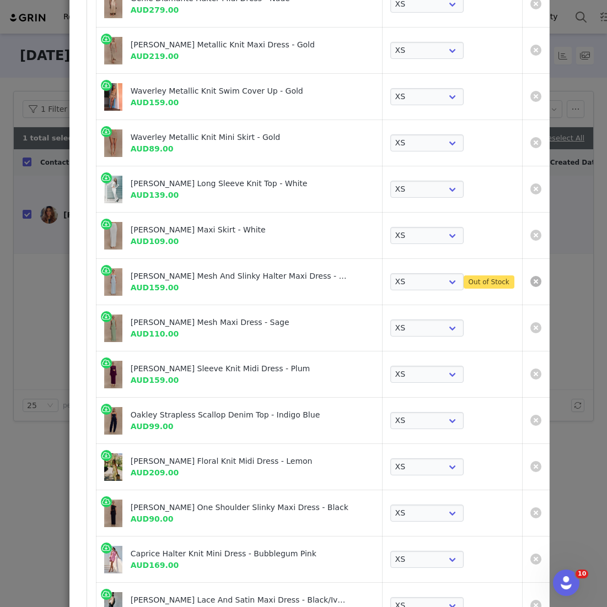
click at [530, 282] on link "Create Proposal for Pranita Shetty" at bounding box center [535, 281] width 11 height 11
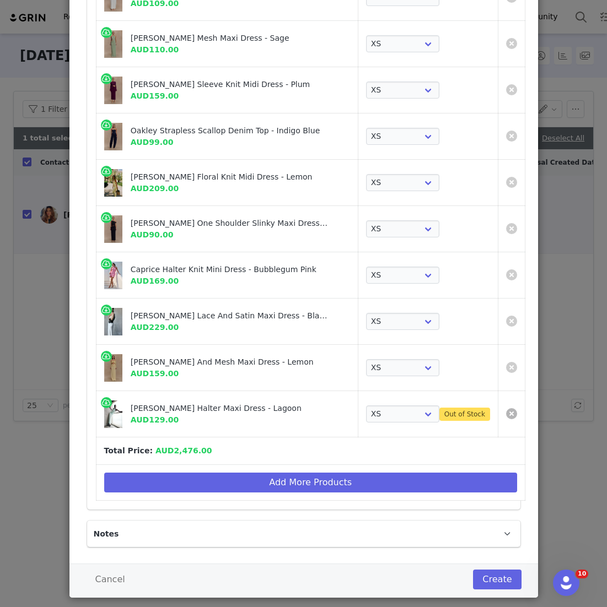
click at [506, 412] on link "Create Proposal for Pranita Shetty" at bounding box center [511, 413] width 11 height 11
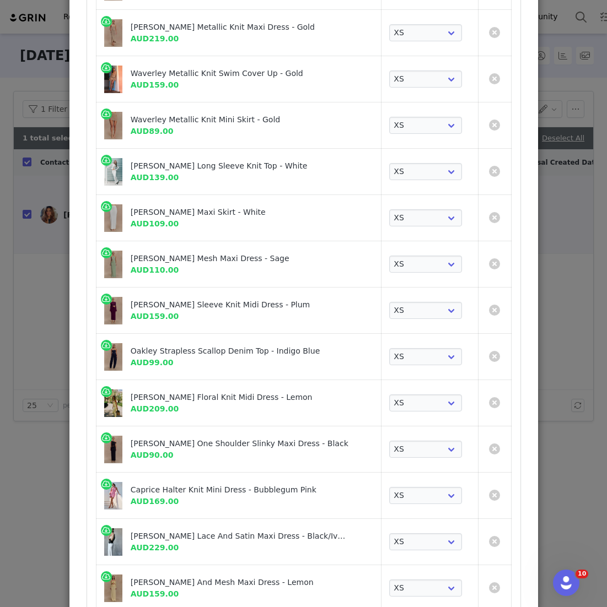
scroll to position [302, 0]
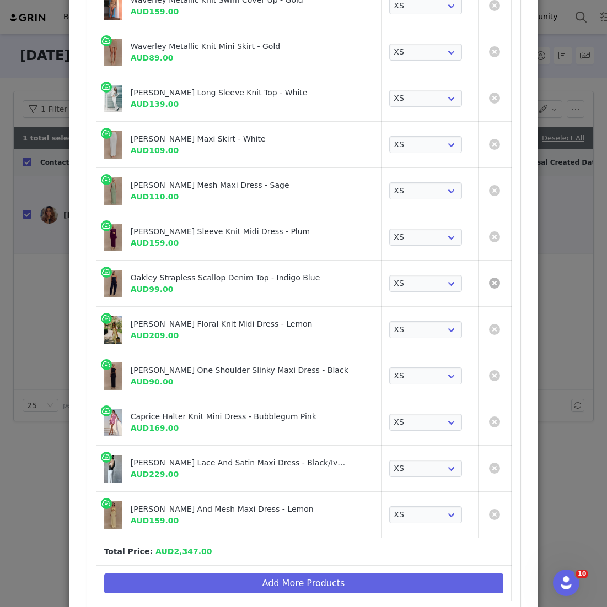
click at [495, 278] on link "Create Proposal for Pranita Shetty" at bounding box center [494, 283] width 11 height 11
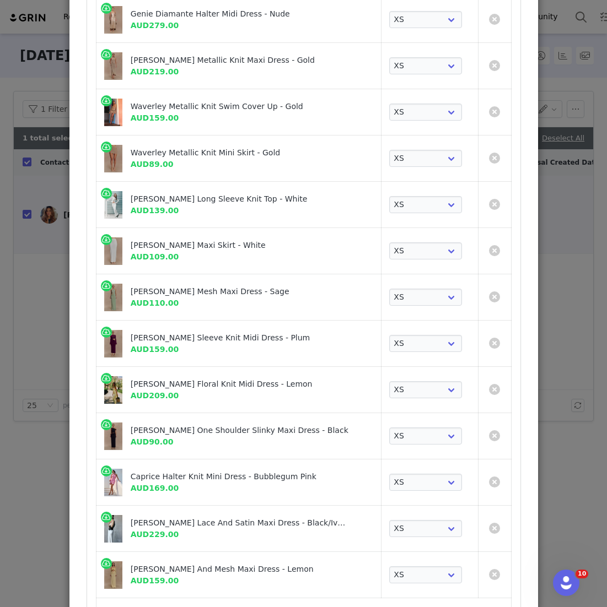
scroll to position [52, 0]
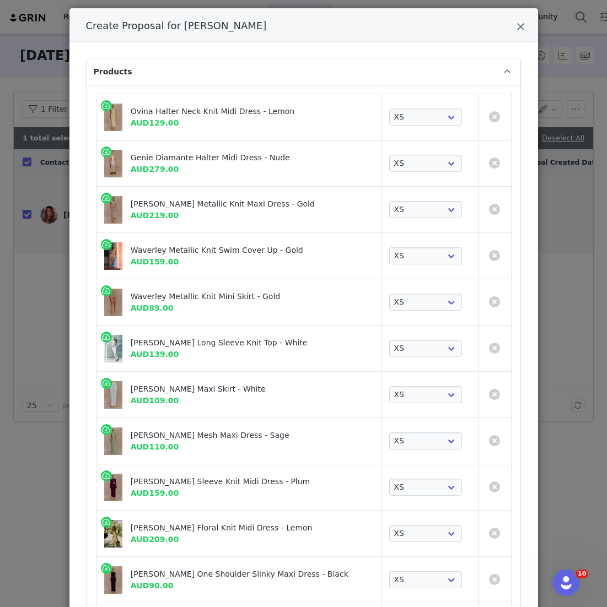
click at [199, 172] on div "Genie Diamante Halter Midi Dress - Nude AUD279.00" at bounding box center [252, 163] width 242 height 23
click at [491, 349] on link "Create Proposal for Pranita Shetty" at bounding box center [494, 348] width 11 height 11
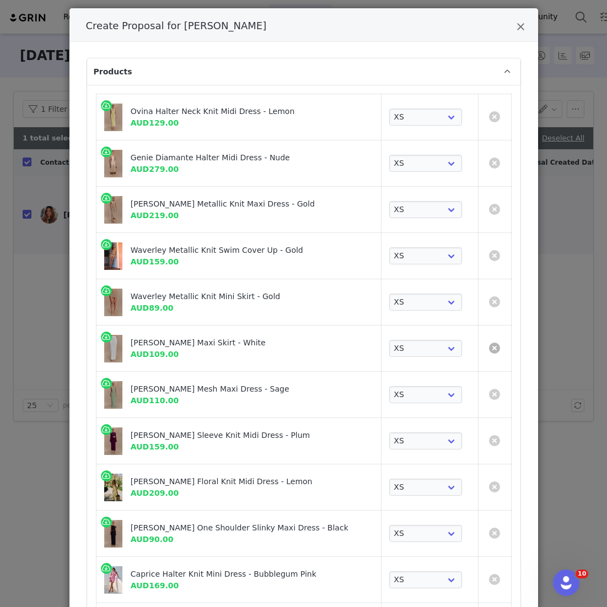
click at [491, 349] on link "Create Proposal for Pranita Shetty" at bounding box center [494, 348] width 11 height 11
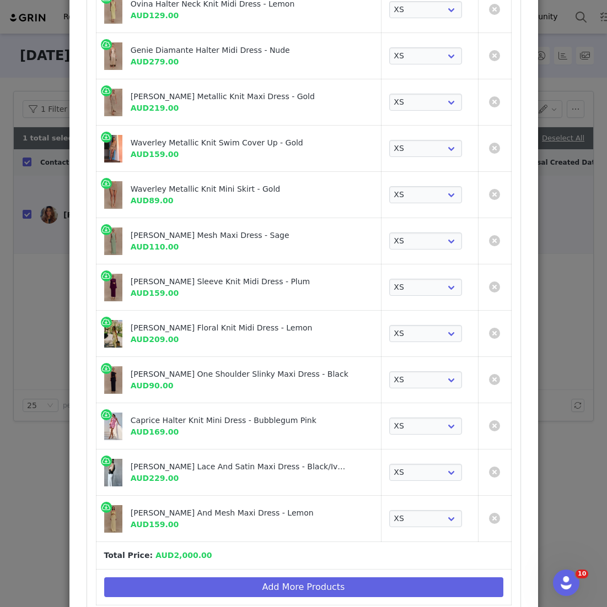
scroll to position [176, 0]
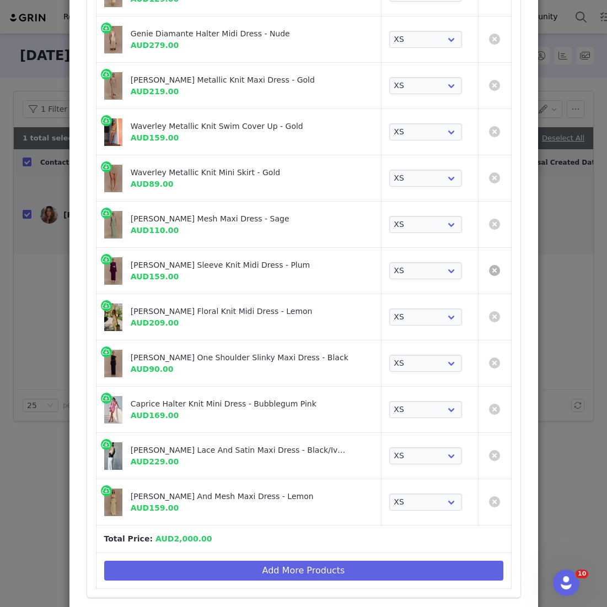
click at [495, 267] on link "Create Proposal for Pranita Shetty" at bounding box center [494, 270] width 11 height 11
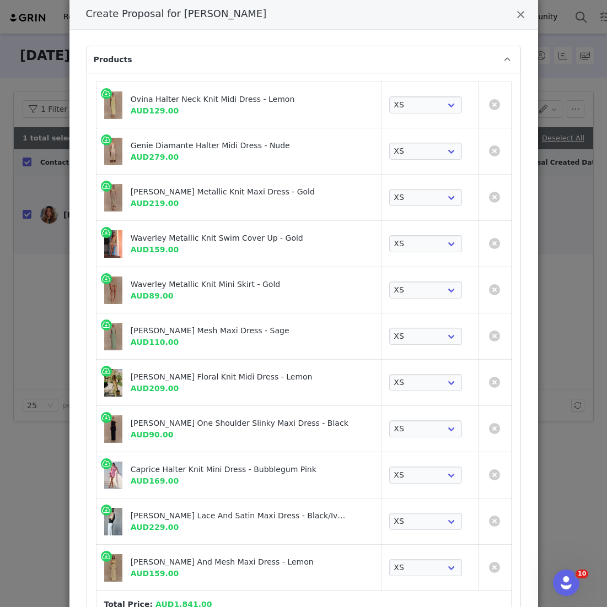
scroll to position [66, 0]
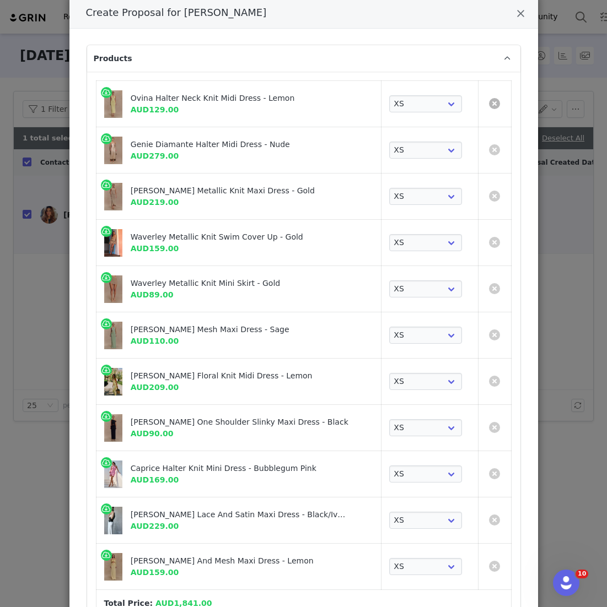
click at [493, 105] on link "Create Proposal for Pranita Shetty" at bounding box center [494, 103] width 11 height 11
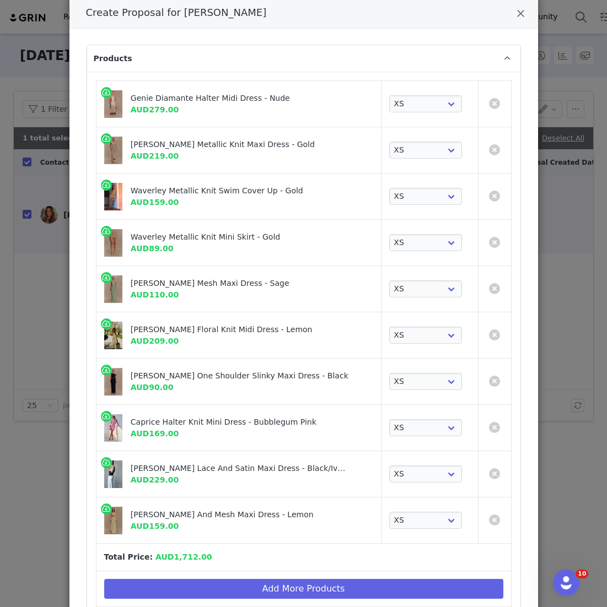
scroll to position [82, 0]
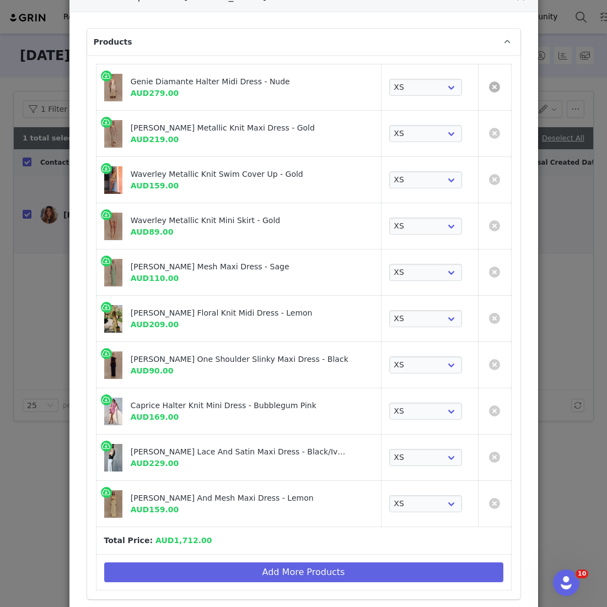
click at [495, 86] on link "Create Proposal for Pranita Shetty" at bounding box center [494, 87] width 11 height 11
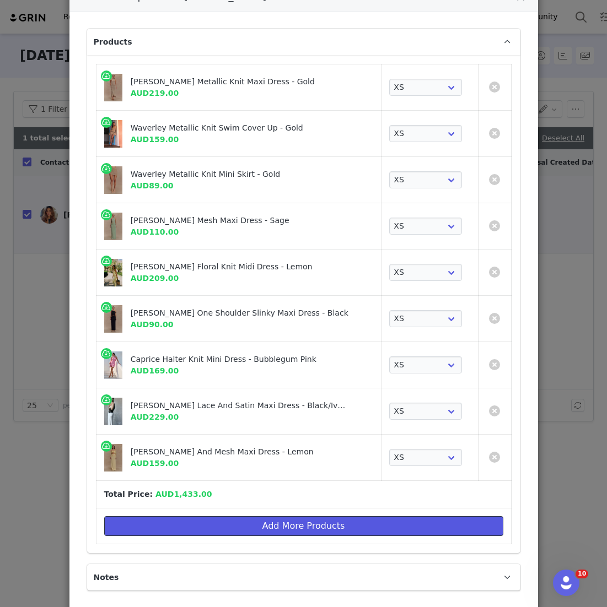
click at [251, 523] on button "Add More Products" at bounding box center [303, 526] width 399 height 20
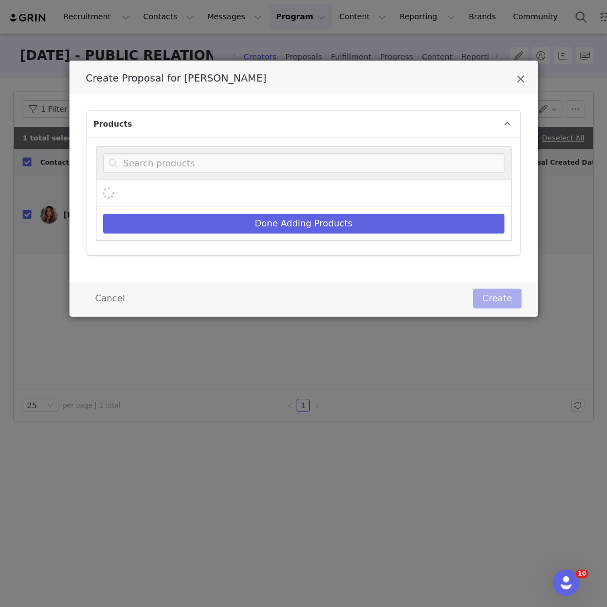
scroll to position [0, 0]
click at [240, 169] on input "Create Proposal for Pranita Shetty" at bounding box center [303, 163] width 401 height 20
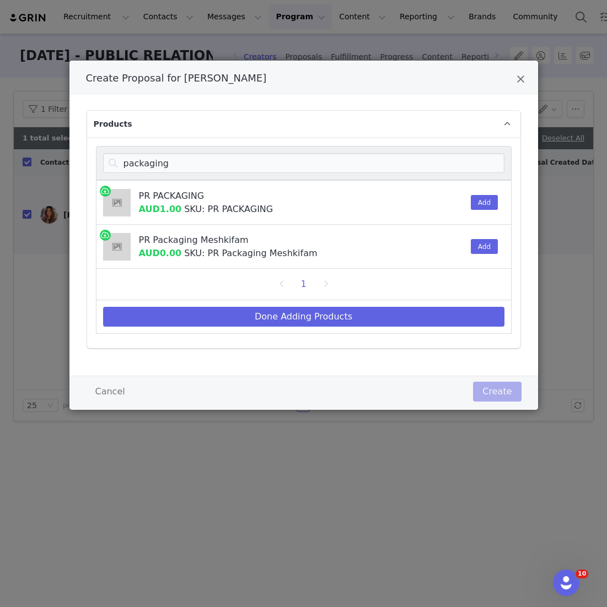
click at [457, 197] on div "Create Proposal for Pranita Shetty" at bounding box center [447, 203] width 34 height 44
click at [481, 200] on button "Add" at bounding box center [483, 202] width 27 height 15
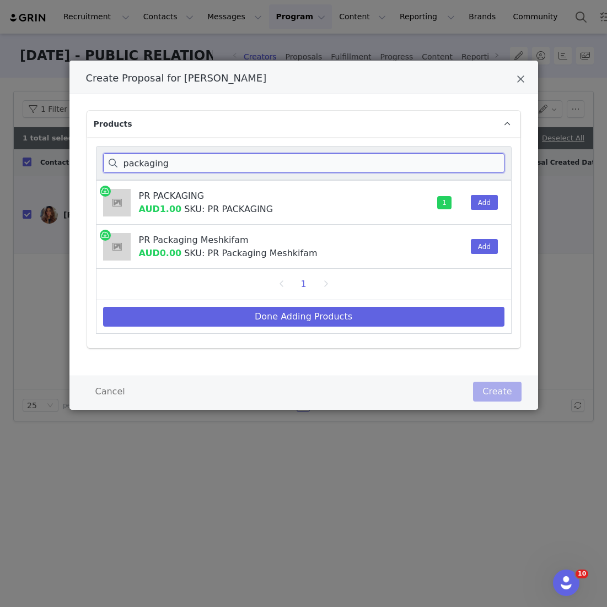
drag, startPoint x: 186, startPoint y: 165, endPoint x: 41, endPoint y: 140, distance: 147.5
click at [41, 140] on div "Create Proposal for Pranita Shetty Products packaging PR PACKAGING AUD1.00 SKU:…" at bounding box center [303, 303] width 607 height 607
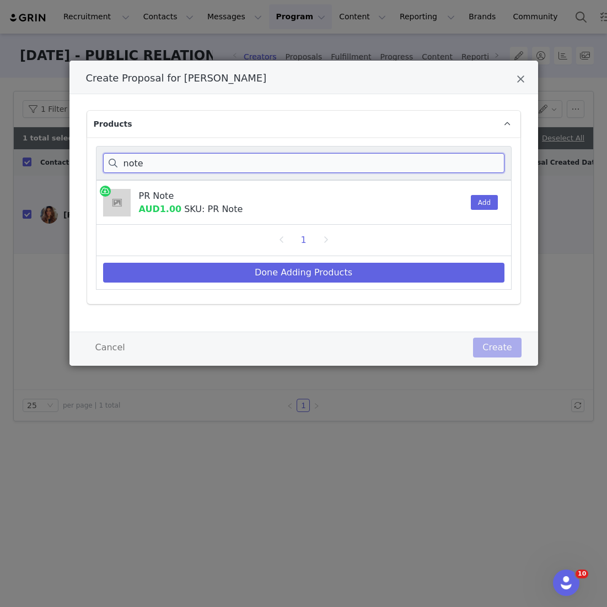
type input "note"
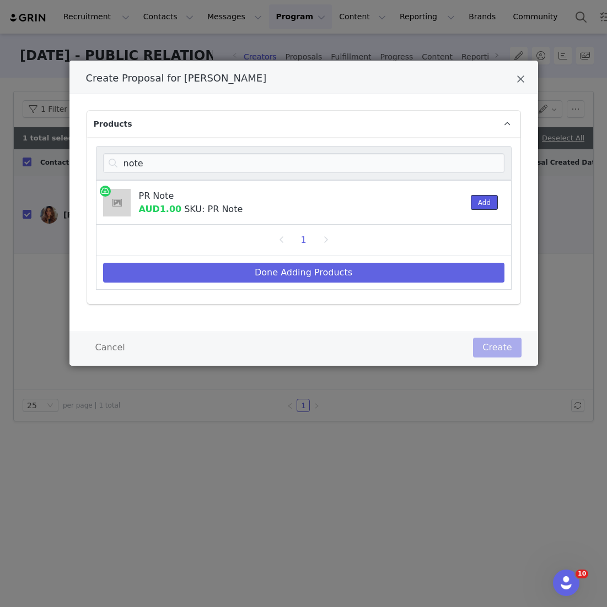
click at [489, 208] on button "Add" at bounding box center [483, 202] width 27 height 15
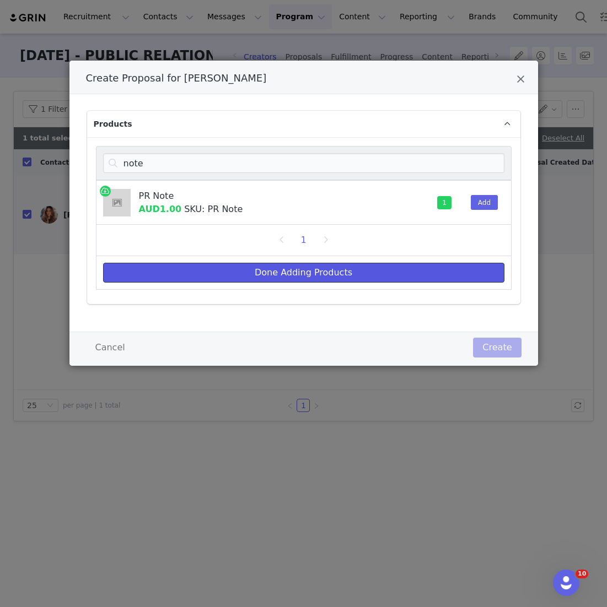
click at [413, 266] on button "Done Adding Products" at bounding box center [303, 273] width 401 height 20
select select "26375100"
select select "26375358"
select select "26375784"
select select "26245465"
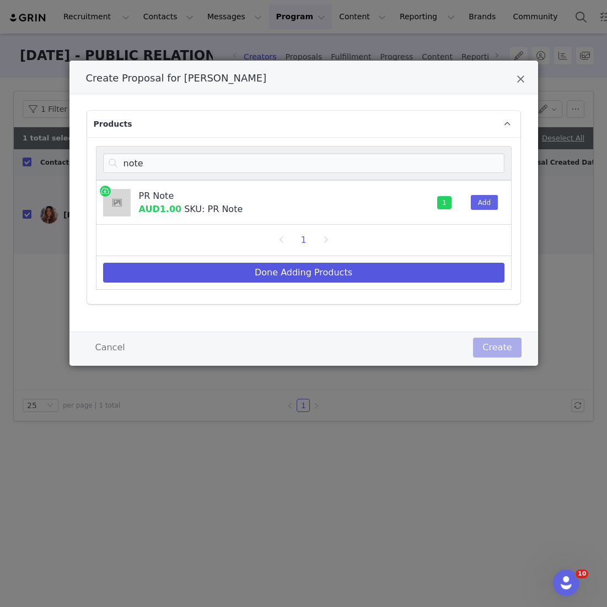
select select "26375455"
select select "26361260"
select select "26188600"
select select "26188677"
select select "26188498"
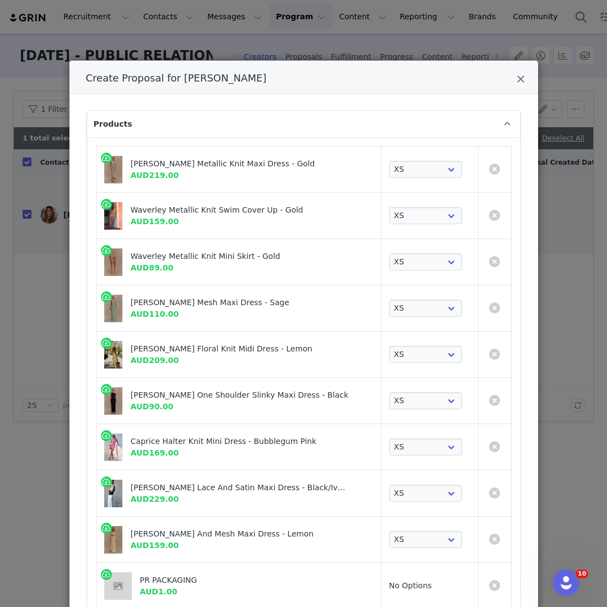
scroll to position [234, 0]
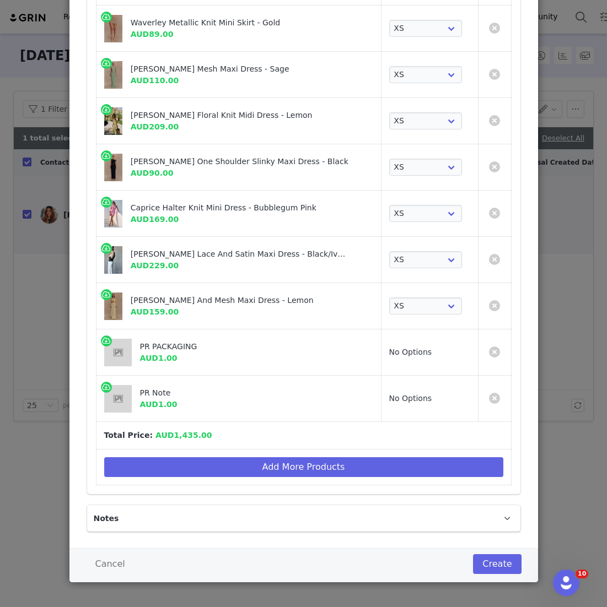
click at [480, 543] on div "Products Celestino Floral Metallic Knit Maxi Dress - Gold AUD219.00 Choose SIZE…" at bounding box center [303, 205] width 468 height 688
click at [483, 549] on div "Cancel Create" at bounding box center [303, 565] width 468 height 34
click at [488, 556] on button "Create" at bounding box center [497, 564] width 48 height 20
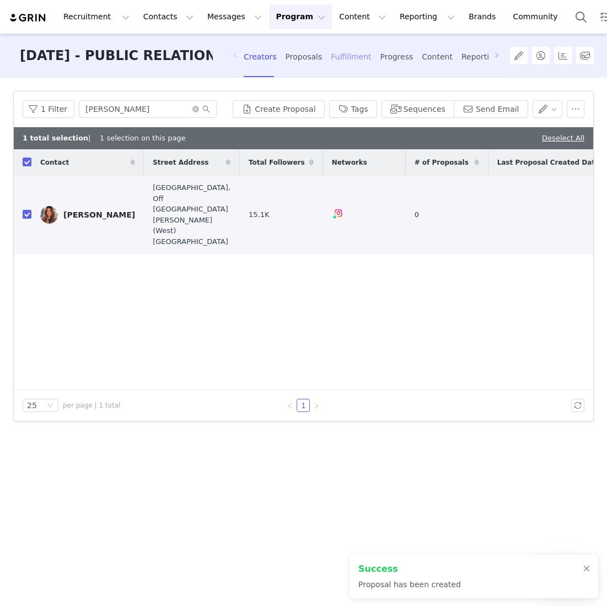
click at [353, 48] on div "Fulfillment" at bounding box center [351, 56] width 40 height 29
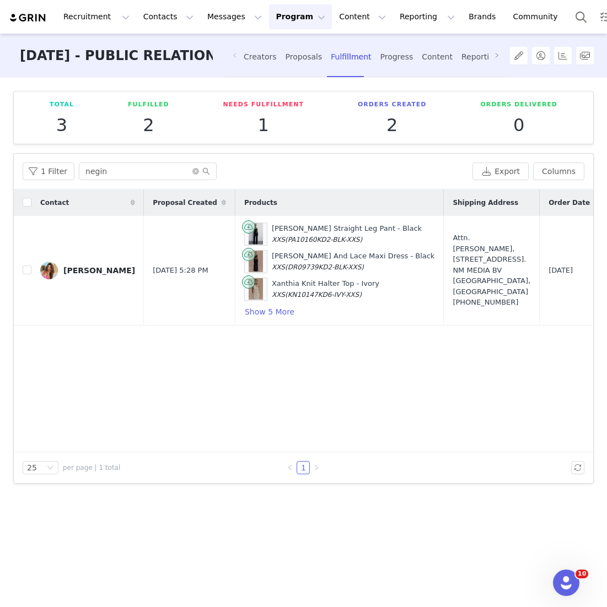
drag, startPoint x: 145, startPoint y: 181, endPoint x: 10, endPoint y: 172, distance: 135.3
click at [10, 172] on div "Total 3 Fulfilled 2 Needs Fulfillment 1 Orders Created 2 Orders Delivered 0 Fil…" at bounding box center [303, 342] width 607 height 528
click at [108, 177] on input "negin" at bounding box center [148, 172] width 138 height 18
drag, startPoint x: 108, startPoint y: 177, endPoint x: 46, endPoint y: 153, distance: 67.0
click at [47, 154] on div "1 Filter negin Export Columns" at bounding box center [303, 172] width 579 height 36
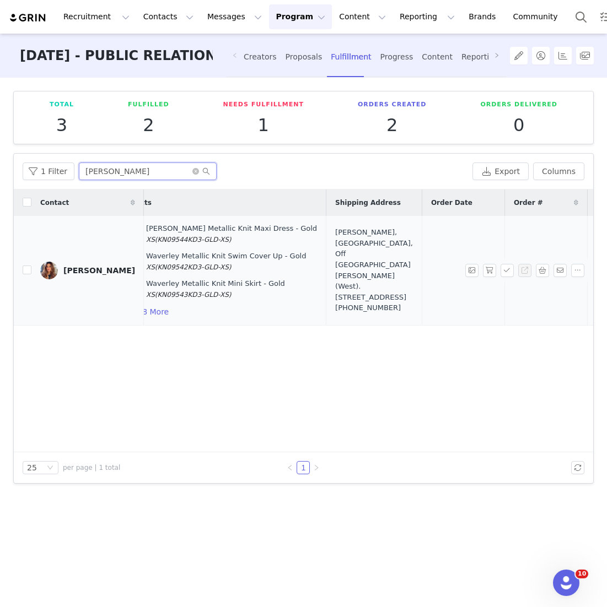
scroll to position [0, 236]
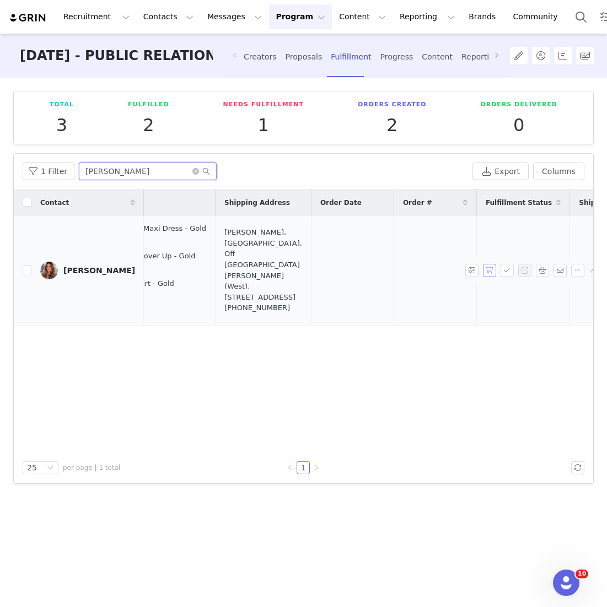
type input "pranita"
click at [490, 273] on button "button" at bounding box center [489, 270] width 13 height 13
click at [505, 273] on button "button" at bounding box center [506, 270] width 13 height 13
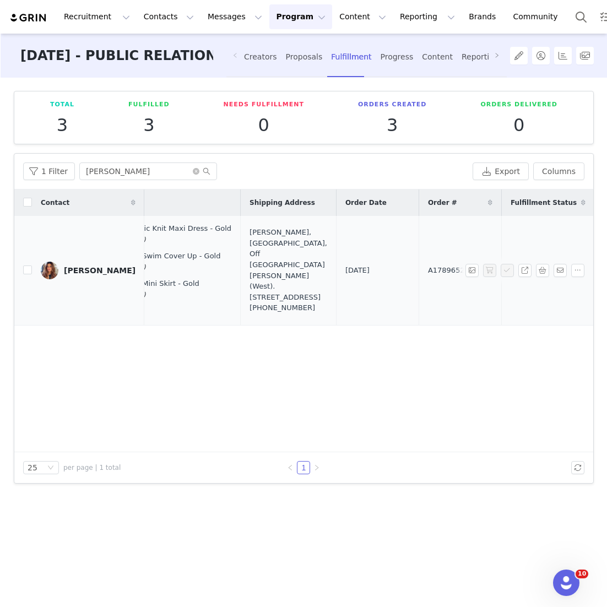
scroll to position [0, 308]
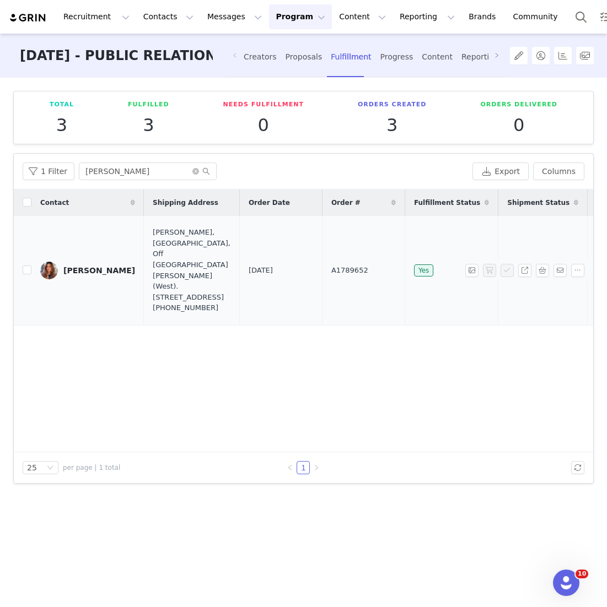
drag, startPoint x: 332, startPoint y: 274, endPoint x: 232, endPoint y: 274, distance: 99.7
click at [232, 274] on tr "Pranita Shetty Sep 2, 2025 12:30 PM Celestino Floral Metallic Knit Maxi Dress -…" at bounding box center [188, 271] width 964 height 110
click at [331, 282] on td "A1789652" at bounding box center [363, 271] width 83 height 110
drag, startPoint x: 331, startPoint y: 283, endPoint x: 264, endPoint y: 282, distance: 66.7
click at [264, 282] on tr "Pranita Shetty Sep 2, 2025 12:30 PM Celestino Floral Metallic Knit Maxi Dress -…" at bounding box center [188, 271] width 964 height 110
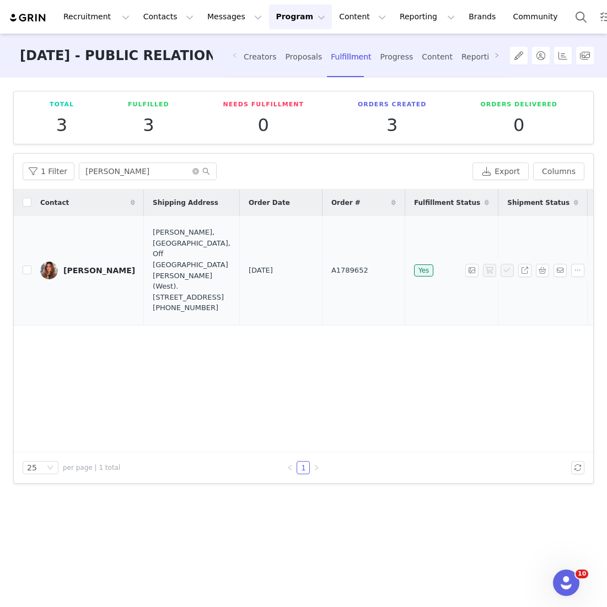
copy tr "A1789652"
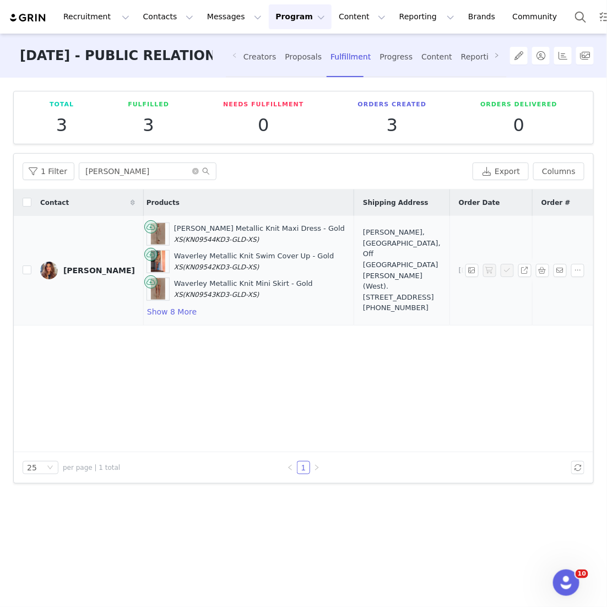
scroll to position [0, 0]
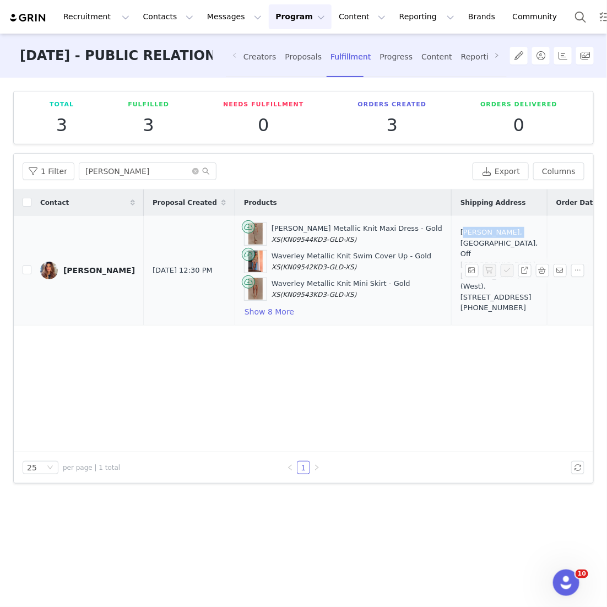
drag, startPoint x: 419, startPoint y: 230, endPoint x: 466, endPoint y: 231, distance: 47.4
click at [466, 231] on td "Pranita Shetty, N Ave Rd, Near Arya Samaj, Off Linking Road, Santa Cruz (West).…" at bounding box center [500, 271] width 96 height 110
copy div "[PERSON_NAME]"
drag, startPoint x: 468, startPoint y: 311, endPoint x: 470, endPoint y: 232, distance: 79.3
click at [470, 232] on div "Pranita Shetty, N Ave Rd, Near Arya Samaj, Off Linking Road, Santa Cruz (West).…" at bounding box center [500, 270] width 78 height 86
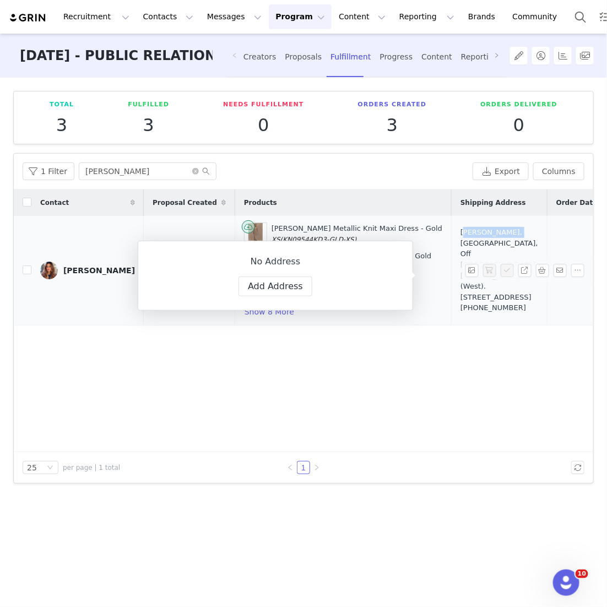
copy div "N Ave Rd, Near Arya Samaj, Off Linking Road, Santa Cruz (West). 201 Sushil Buil…"
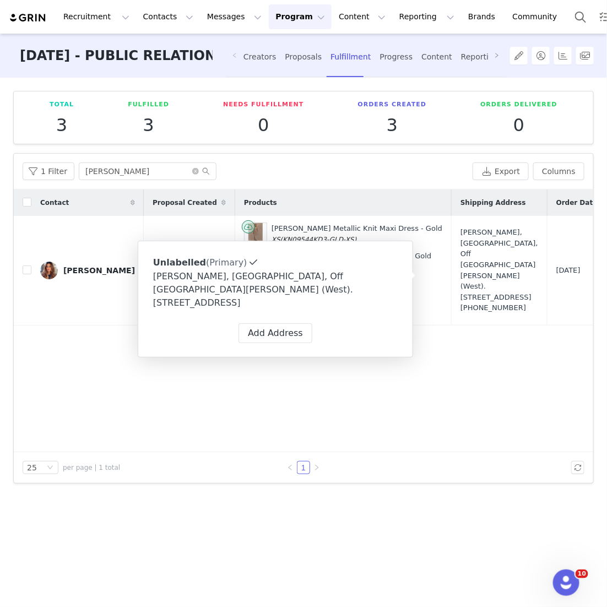
click at [305, 411] on div "Contact Proposal Created Products Shipping Address Order Date Order # Fulfillme…" at bounding box center [304, 321] width 580 height 263
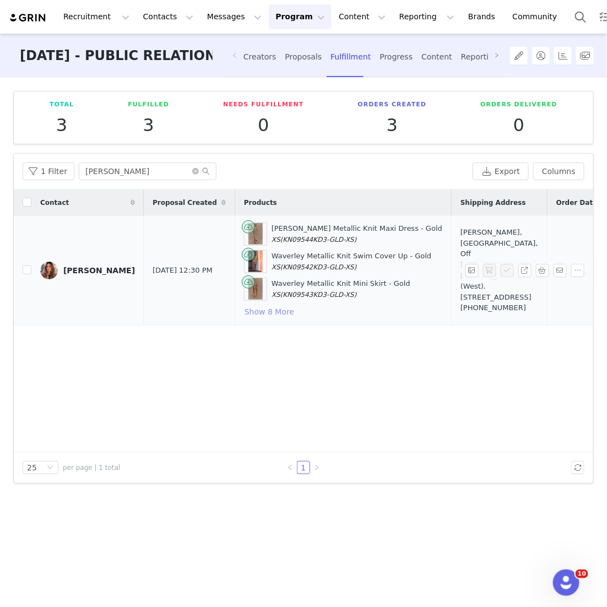
click at [248, 312] on button "Show 8 More" at bounding box center [269, 311] width 51 height 13
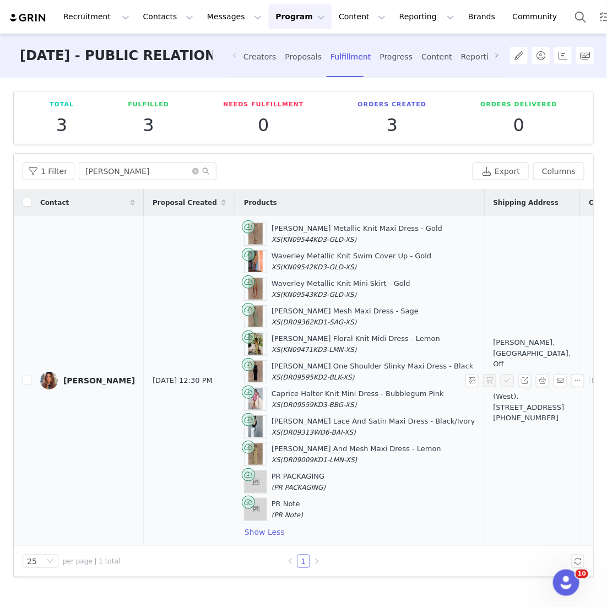
drag, startPoint x: 245, startPoint y: 229, endPoint x: 402, endPoint y: 446, distance: 267.4
click at [402, 446] on div "Celestino Floral Metallic Knit Maxi Dress - Gold XS (KN09544KD3-GLD-XS) Waverle…" at bounding box center [359, 381] width 231 height 316
copy div "Celestino Floral Metallic Knit Maxi Dress - Gold XS (KN09544KD3-GLD-XS) Waverle…"
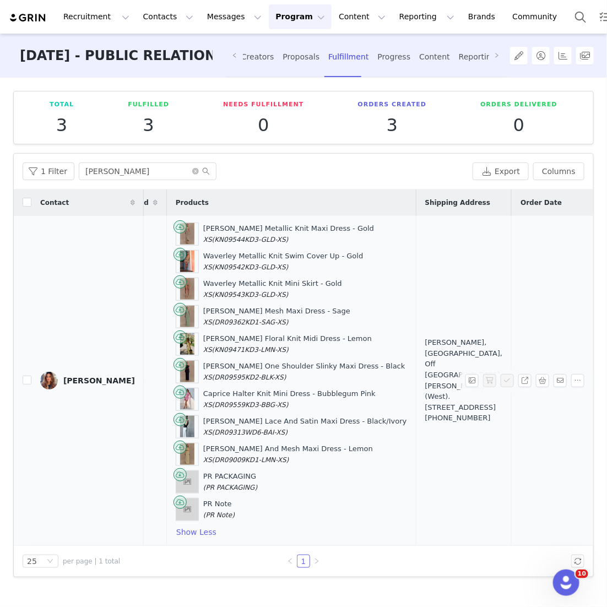
scroll to position [0, 127]
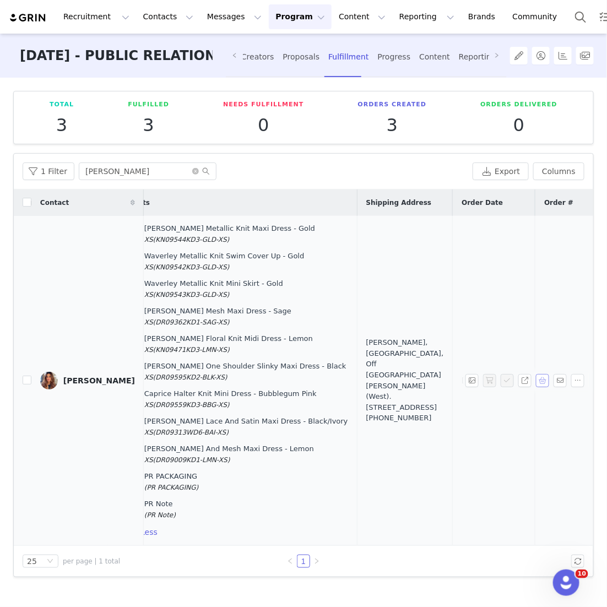
click at [544, 379] on button "button" at bounding box center [542, 380] width 13 height 13
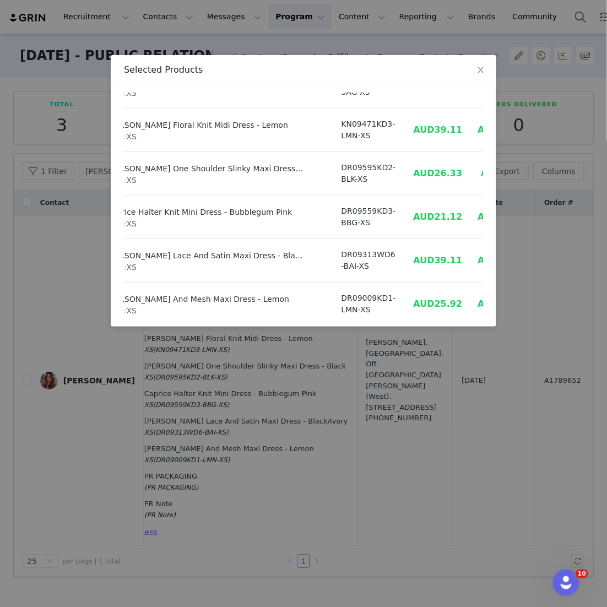
scroll to position [284, 52]
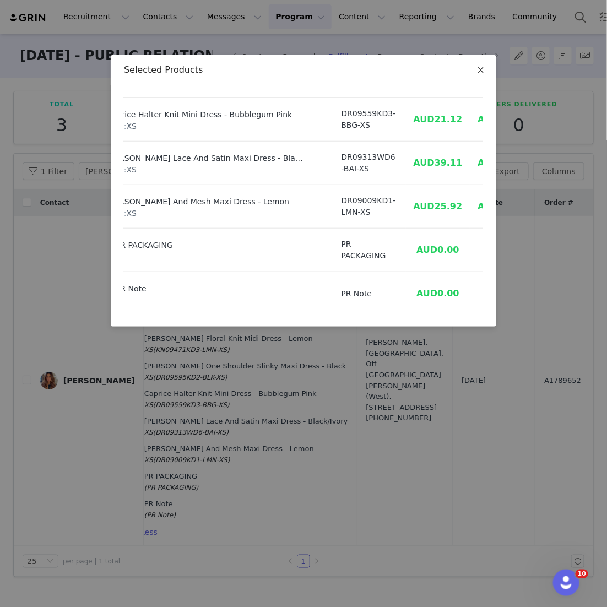
click at [481, 75] on span "Close" at bounding box center [480, 70] width 31 height 31
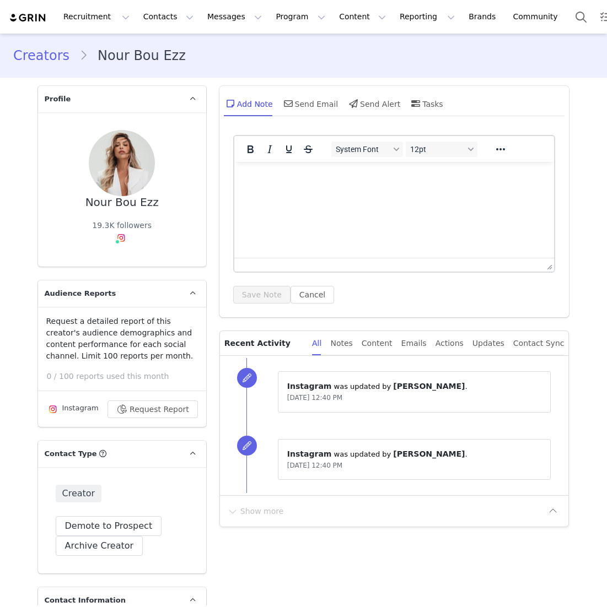
type input "+1 ([GEOGRAPHIC_DATA])"
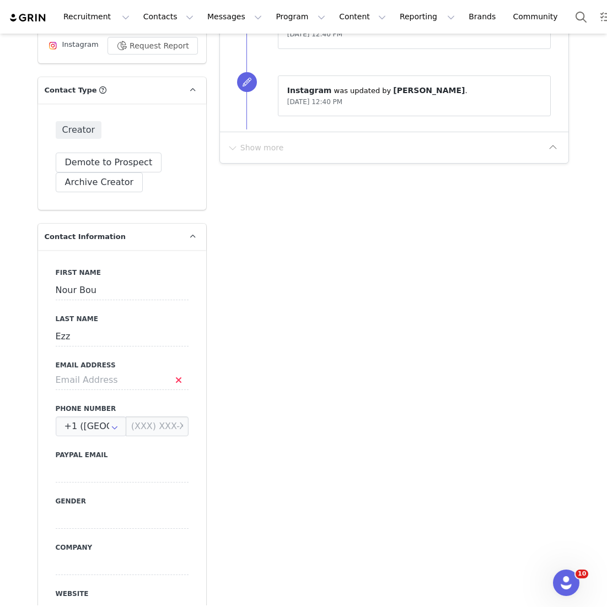
scroll to position [459, 0]
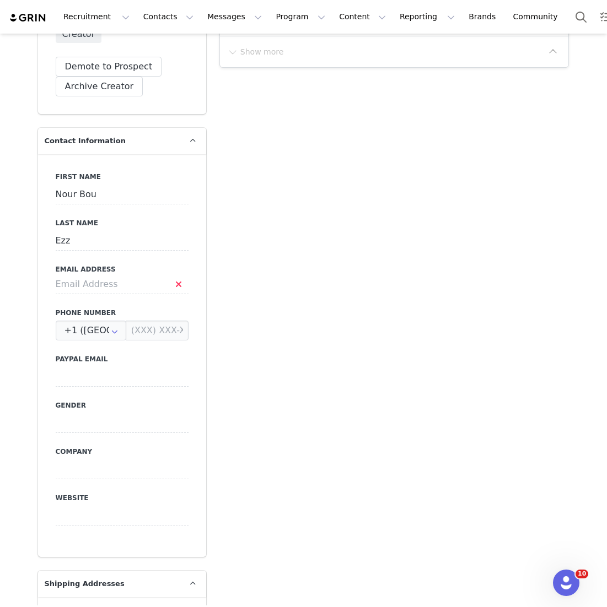
click at [166, 266] on label "Email Address" at bounding box center [122, 269] width 133 height 10
click at [153, 276] on input at bounding box center [122, 284] width 133 height 20
paste input "nourbouezz@gmail.com"
type input "nourbouezz@gmail.com"
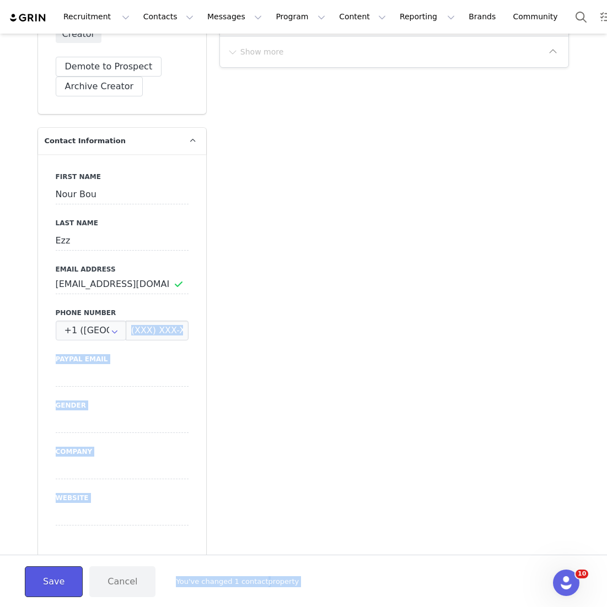
click at [48, 583] on button "Save" at bounding box center [54, 581] width 58 height 31
click at [48, 583] on div "Save" at bounding box center [54, 581] width 58 height 31
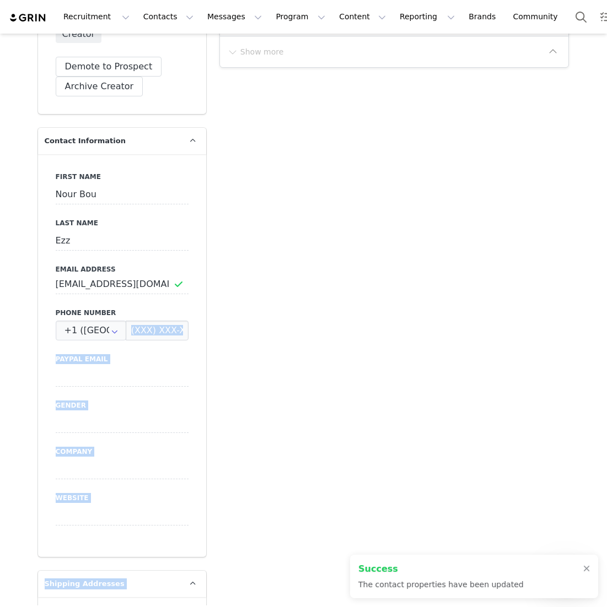
scroll to position [712, 0]
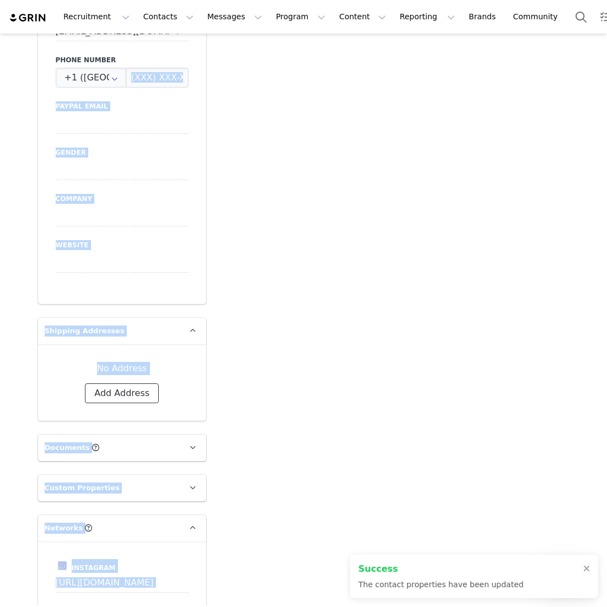
click at [133, 383] on button "Add Address" at bounding box center [122, 393] width 74 height 20
select select
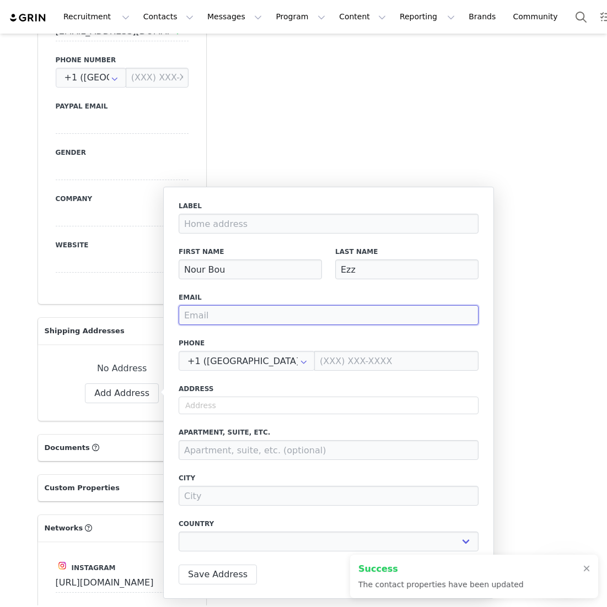
click at [207, 311] on input "email" at bounding box center [328, 315] width 300 height 20
paste input "nourbouezz@gmail.com"
type input "nourbouezz@gmail.com"
select select
type input "nourbouezz@gmail.com"
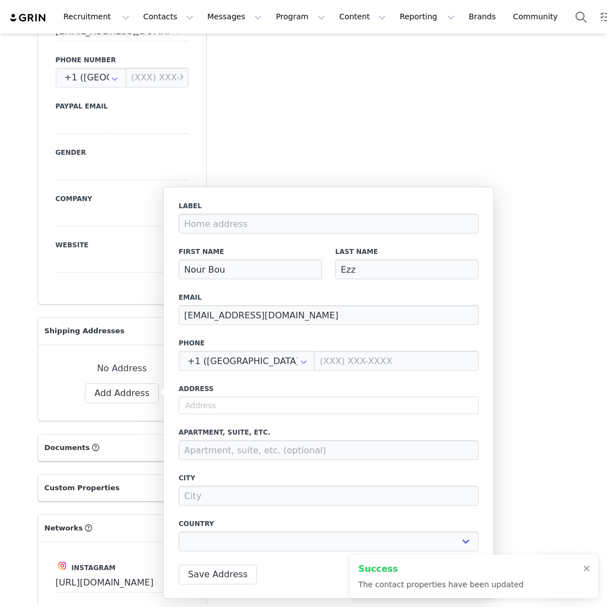
click at [214, 390] on label "Address" at bounding box center [328, 389] width 300 height 10
click at [213, 404] on input "text" at bounding box center [328, 406] width 300 height 18
select select
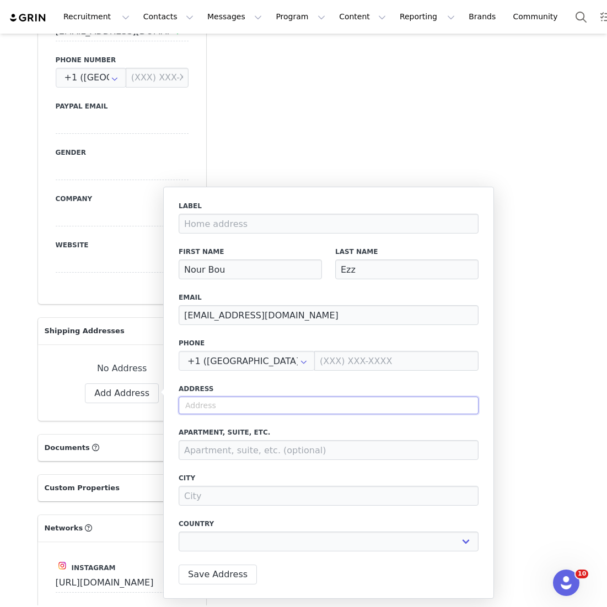
click at [259, 408] on input "text" at bounding box center [328, 406] width 300 height 18
paste input "1706, Clayton residency, buisness bay, dubai, UAE."
type input "1706, Clayton residency, buisness bay, dubai, UAE."
select select
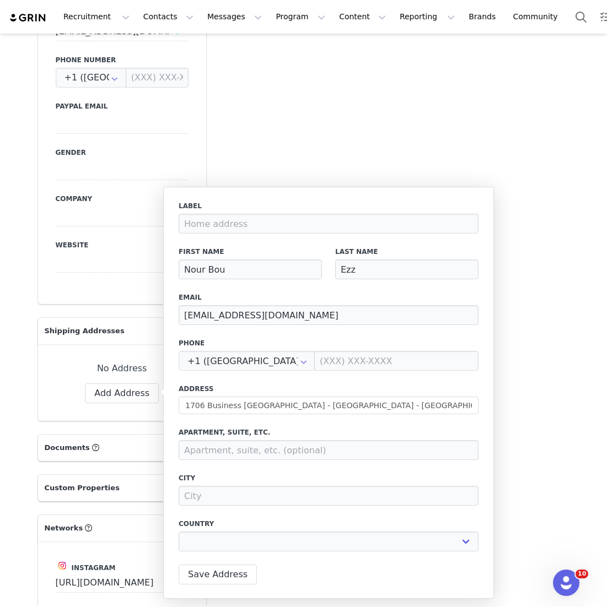
type input "Business Bay Bridge"
type input "Dubai"
select select "[object Object]"
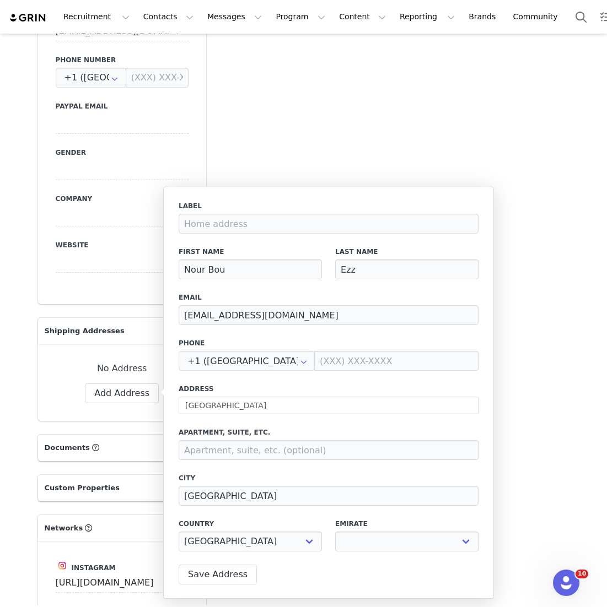
select select
click at [282, 409] on input "Business Bay Bridge" at bounding box center [328, 406] width 300 height 18
type input "Business Bay Bridg"
select select
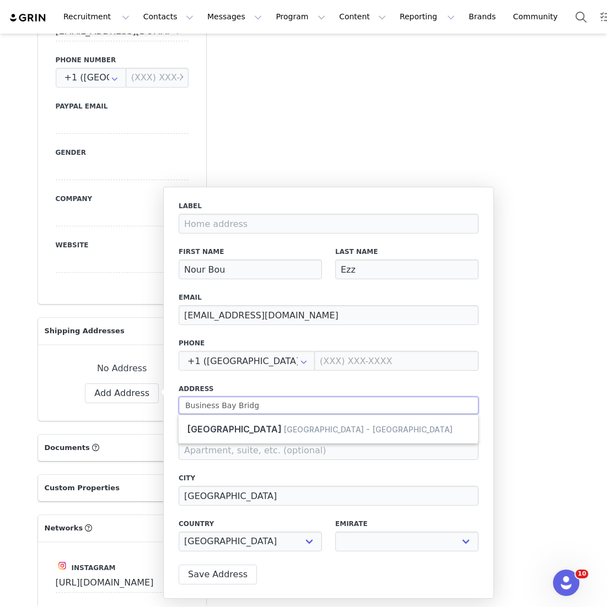
type input "Business Bay Brid"
select select
type input "Business Bay Bri"
select select
type input "Business Bay Br"
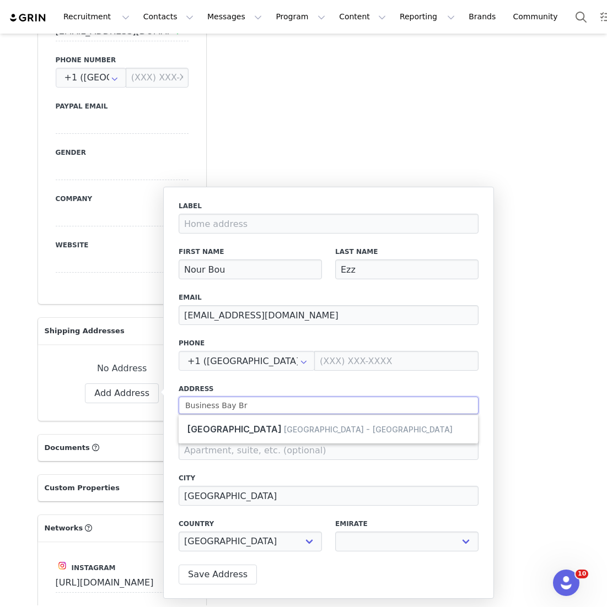
select select
type input "Business Bay B"
select select
type input "Business Bay"
select select
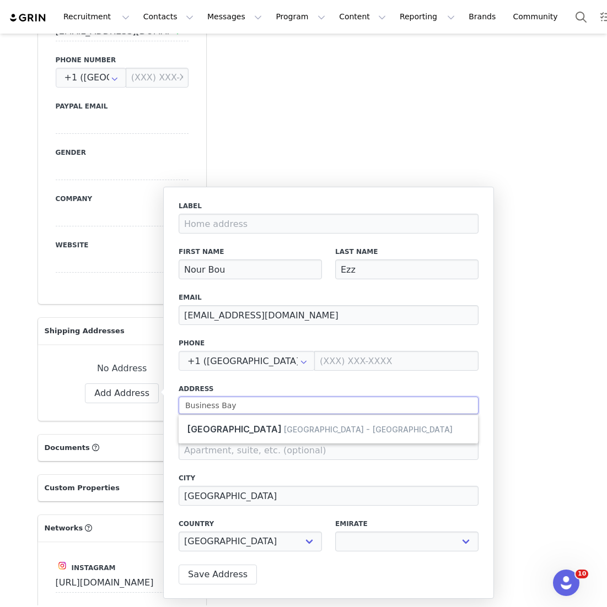
type input "Business Bay"
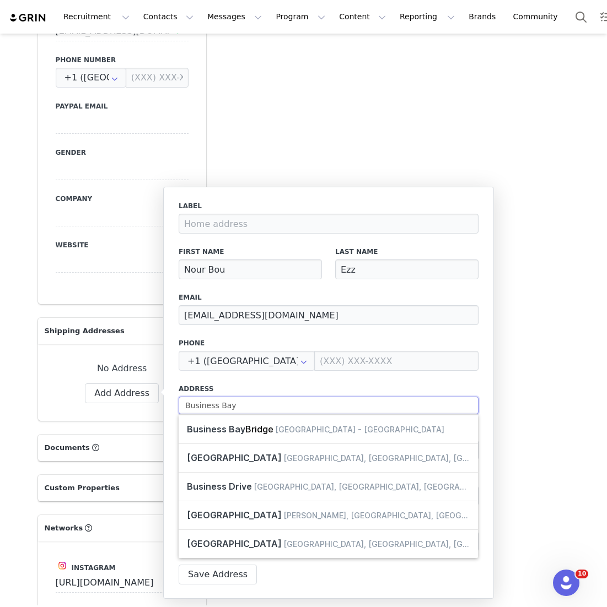
select select
type input "Business Bay"
click at [300, 372] on div "Label First Name Nour Bou Last Name Ezz Email nourbouezz@gmail.com Phone +1 (Un…" at bounding box center [328, 379] width 300 height 357
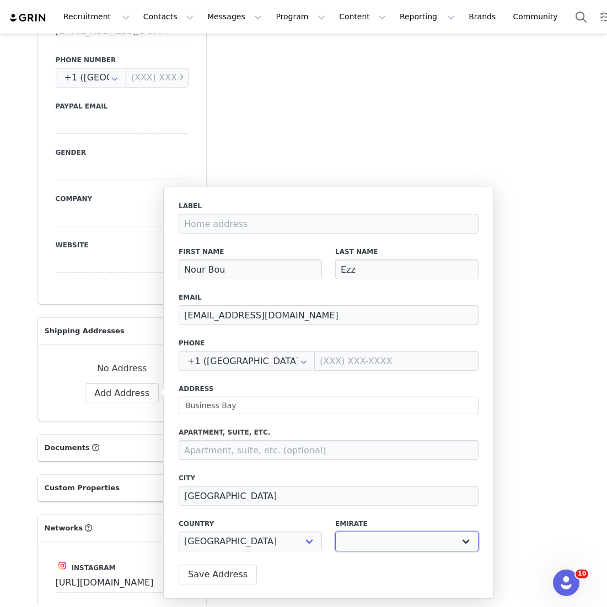
click at [379, 546] on select "Abu Dhabi Ajman Dubai Fujairah Ras al-Khaimah Sharjah Umm al-Quwain" at bounding box center [406, 542] width 143 height 20
select select "[object Object]"
click at [335, 532] on select "Abu Dhabi Ajman Dubai Fujairah Ras al-Khaimah Sharjah Umm al-Quwain" at bounding box center [406, 542] width 143 height 20
select select
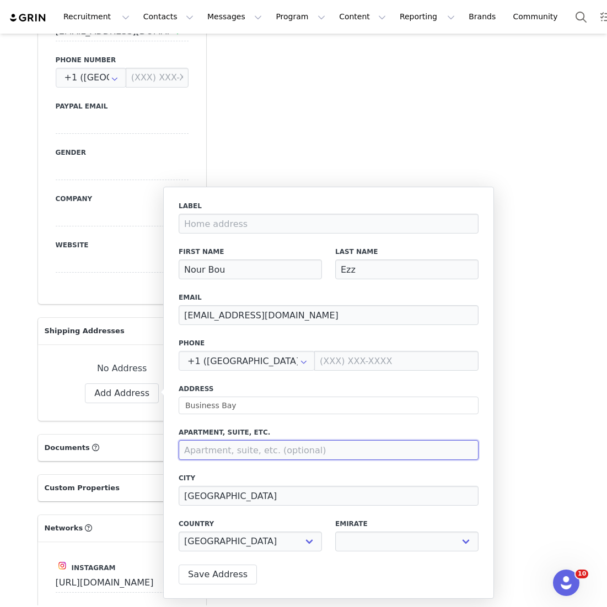
click at [295, 455] on input at bounding box center [328, 450] width 300 height 20
paste input "1706, Clayton residency"
type input "1706, Clayton residency"
select select
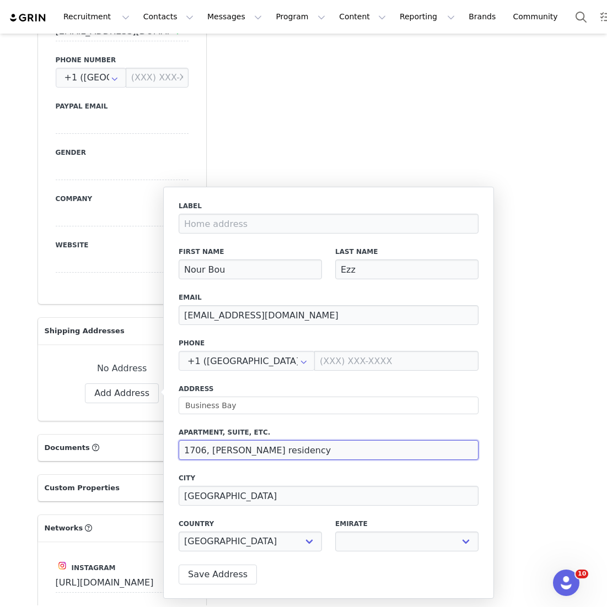
click at [244, 452] on input "1706, Clayton residency" at bounding box center [328, 450] width 300 height 20
type input "1706, Clayton esidency"
select select
type input "1706, Clayton Residency"
select select
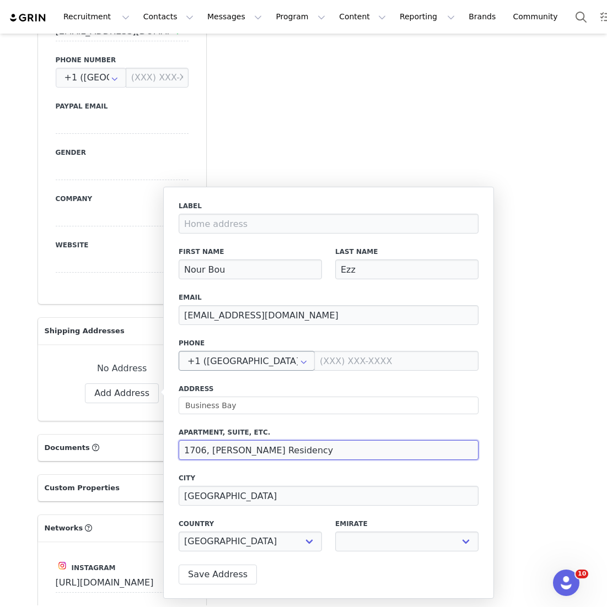
type input "1706, Clayton Residency"
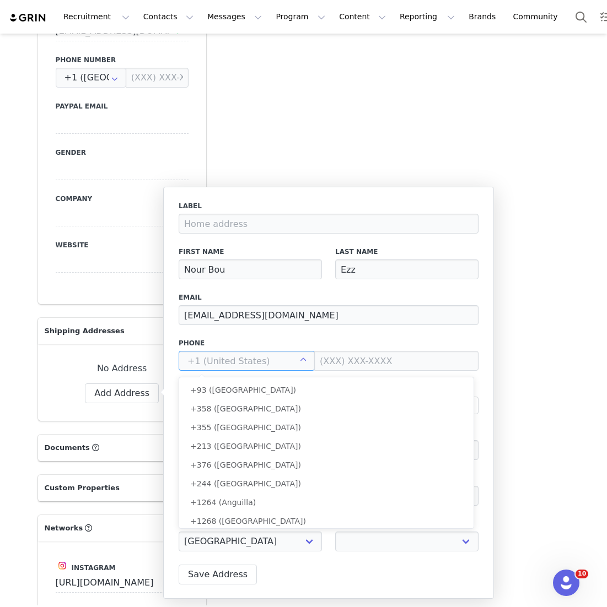
click at [274, 356] on input "text" at bounding box center [246, 361] width 136 height 20
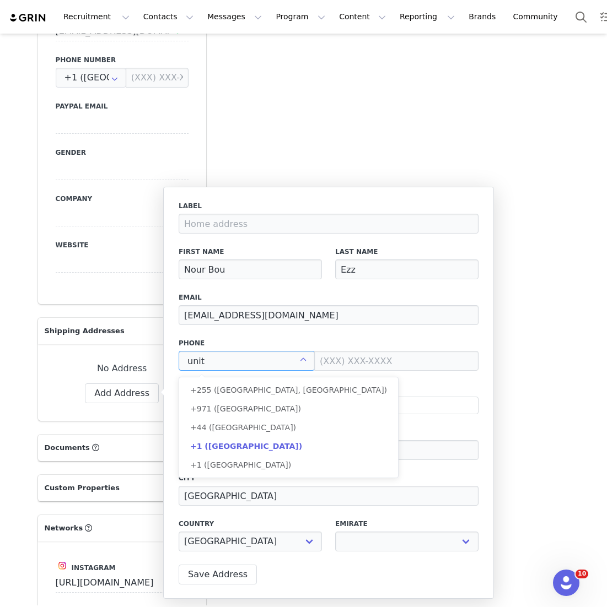
scroll to position [0, 0]
click at [255, 412] on span "+971 ([GEOGRAPHIC_DATA])" at bounding box center [245, 408] width 111 height 9
type input "+971 ([GEOGRAPHIC_DATA])"
select select
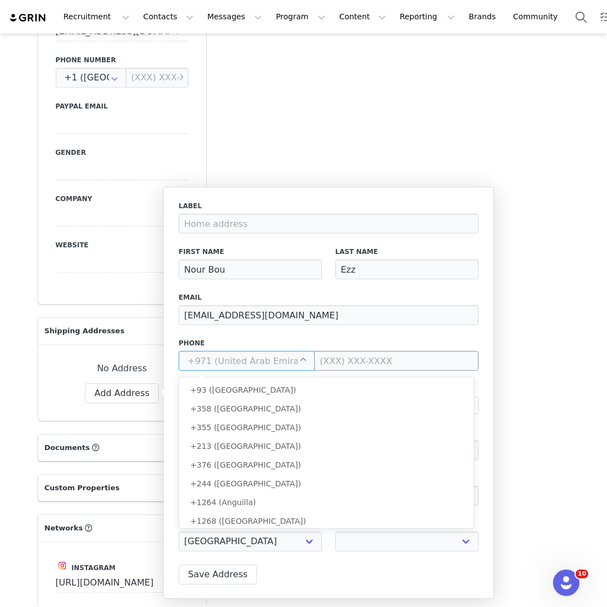
scroll to position [4066, 0]
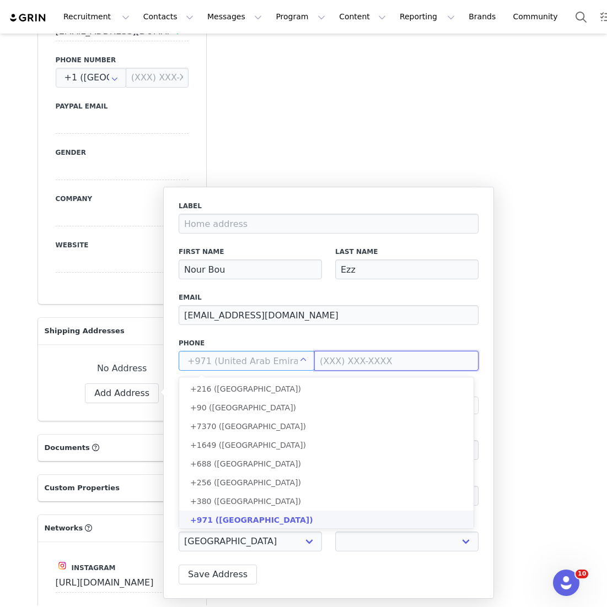
click at [338, 354] on input at bounding box center [396, 361] width 164 height 20
type input "+971 ([GEOGRAPHIC_DATA])"
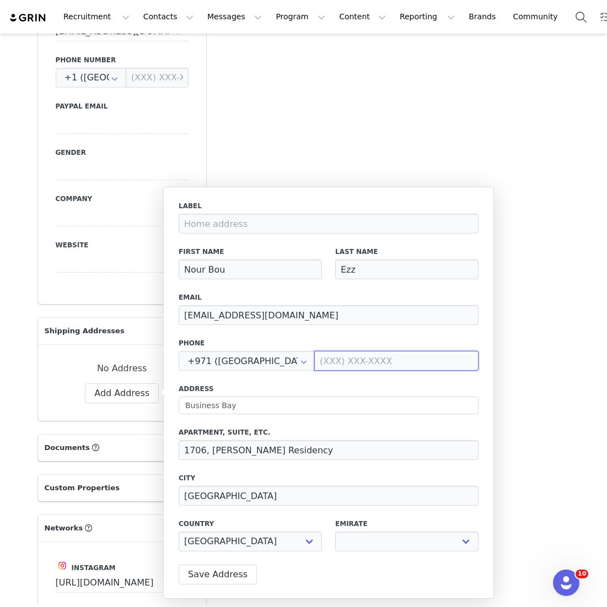
paste input "507606453"
type input "507606453"
select select
type input "507606453"
click at [343, 391] on label "Address" at bounding box center [328, 389] width 300 height 10
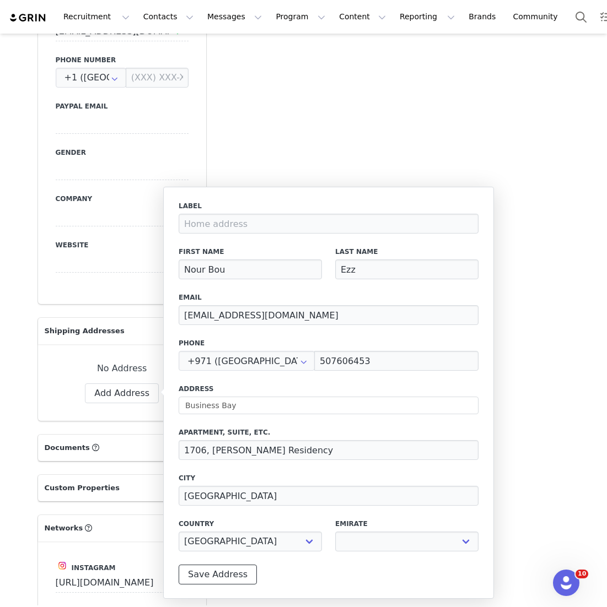
click at [215, 575] on button "Save Address" at bounding box center [217, 575] width 78 height 20
select select
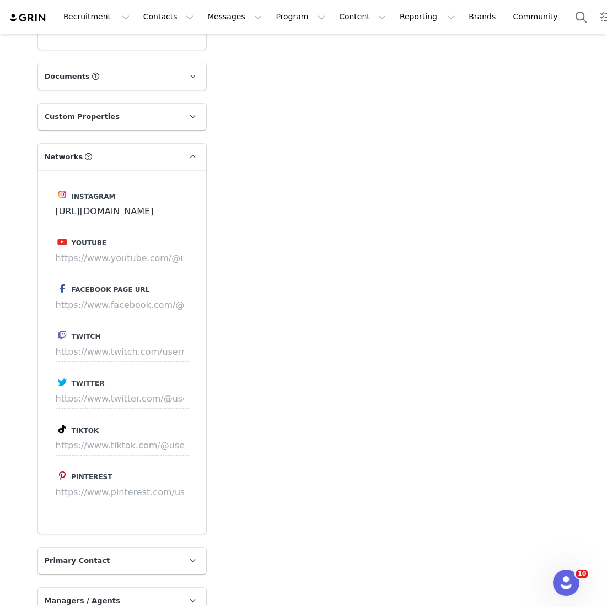
click at [126, 423] on label "Tiktok" at bounding box center [122, 429] width 133 height 13
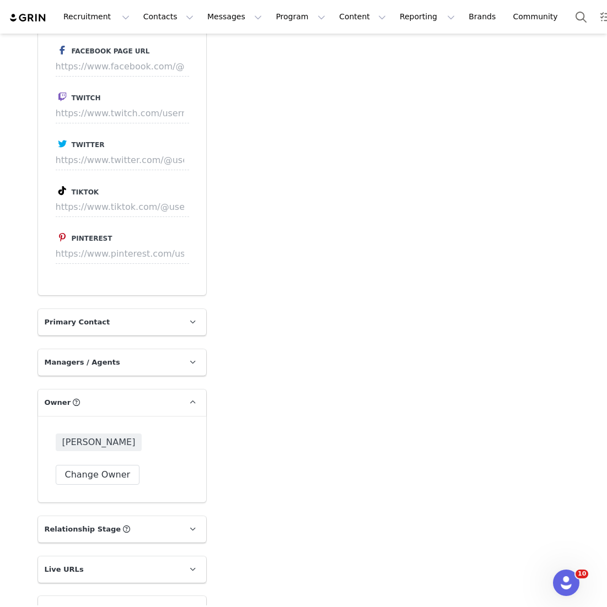
click at [112, 446] on div "Samantha Wong Change Owner" at bounding box center [122, 459] width 133 height 51
click at [112, 465] on button "Change Owner" at bounding box center [98, 475] width 84 height 20
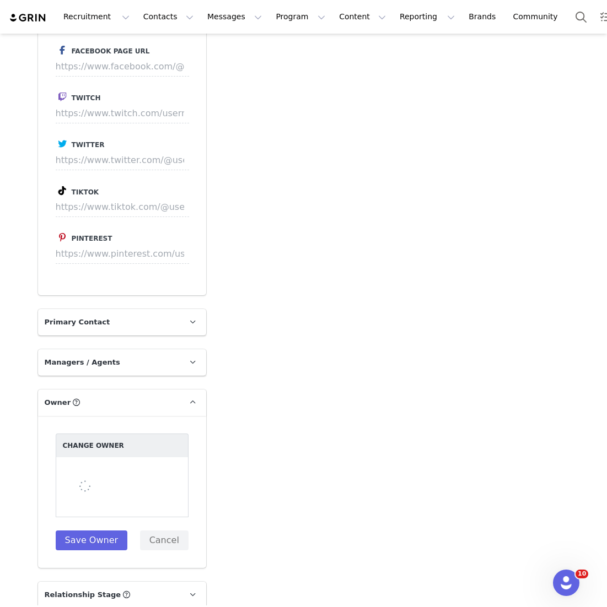
click at [113, 457] on div at bounding box center [122, 487] width 133 height 60
click at [111, 464] on div at bounding box center [122, 487] width 133 height 60
click at [113, 461] on div at bounding box center [122, 487] width 133 height 60
click at [120, 460] on div at bounding box center [122, 487] width 133 height 60
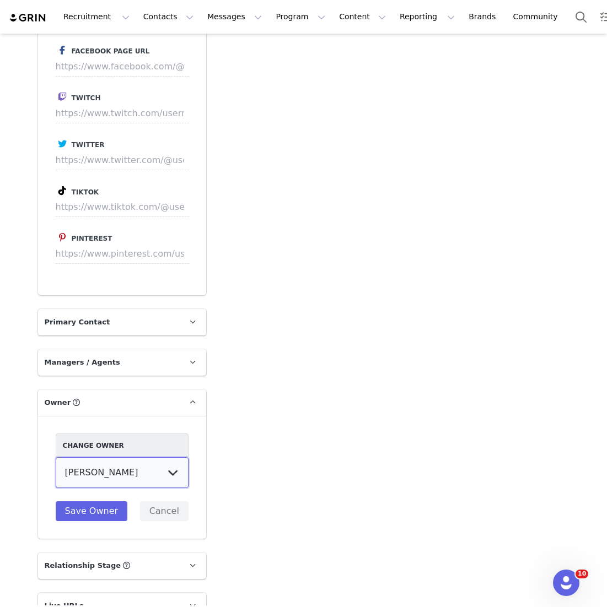
click at [126, 459] on select "Vivienne Lee Georgia Kalatzis Sabrina Nicholas Vendela Byrnes Samantha Wong Isa…" at bounding box center [122, 472] width 133 height 31
select select "3df7d828-833e-4ec8-8a60-4ecae9a7be86"
click at [56, 457] on select "Vivienne Lee Georgia Kalatzis Sabrina Nicholas Vendela Byrnes Samantha Wong Isa…" at bounding box center [122, 472] width 133 height 31
drag, startPoint x: 126, startPoint y: 459, endPoint x: 105, endPoint y: 491, distance: 38.7
click at [105, 501] on button "Save Owner" at bounding box center [92, 511] width 72 height 20
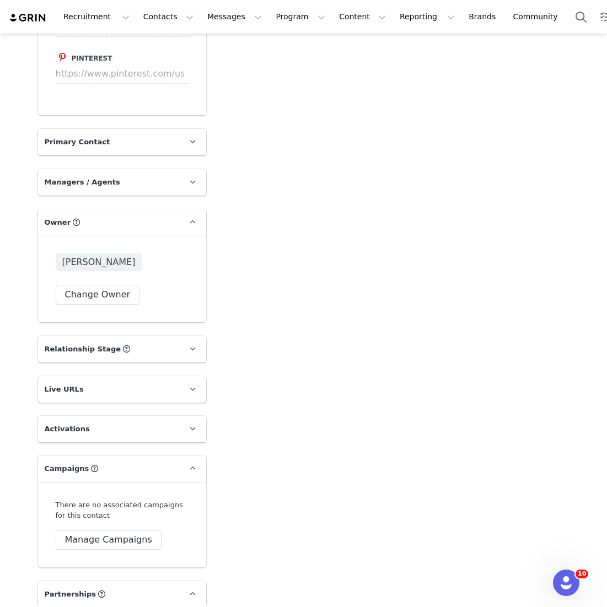
scroll to position [1650, 0]
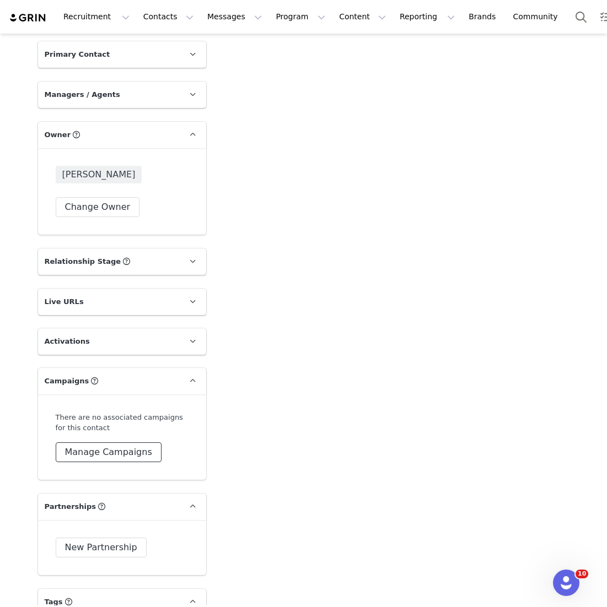
click at [118, 442] on button "Manage Campaigns" at bounding box center [109, 452] width 106 height 20
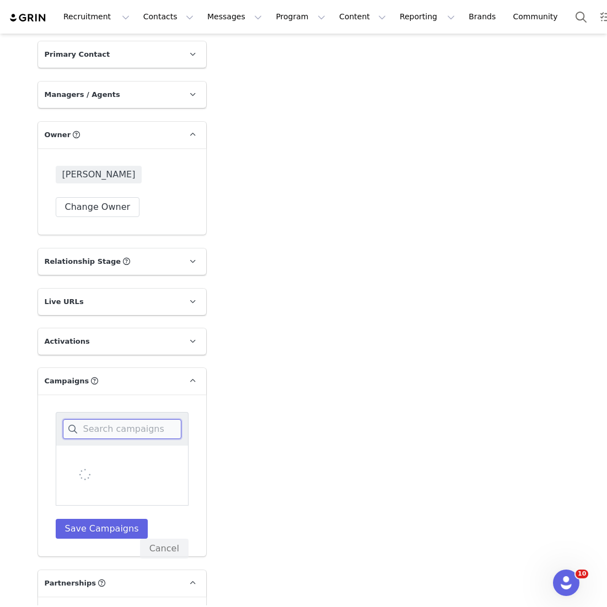
click at [123, 419] on input at bounding box center [122, 429] width 118 height 20
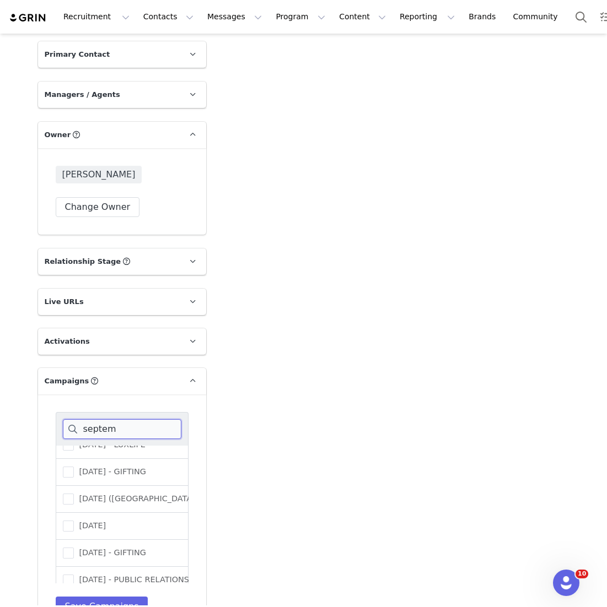
scroll to position [78, 0]
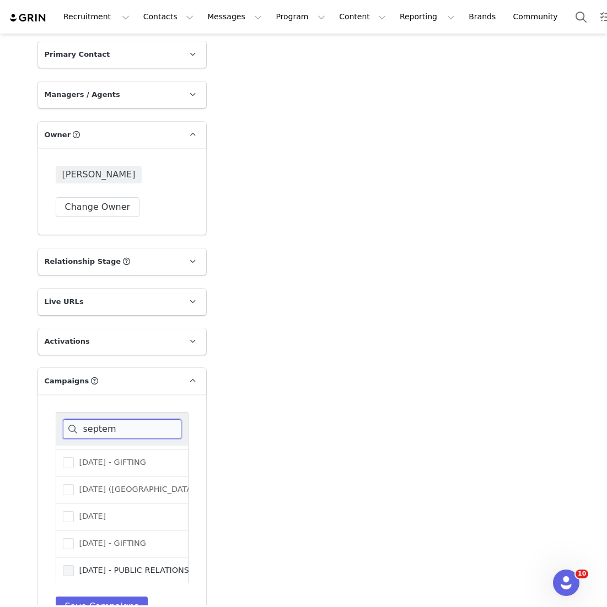
type input "septem"
click at [130, 565] on span "[DATE] - PUBLIC RELATIONS" at bounding box center [131, 570] width 115 height 10
click at [74, 565] on input "[DATE] - PUBLIC RELATIONS" at bounding box center [74, 565] width 0 height 0
click at [123, 575] on div "septem SEPTEMBER 25 - GIFTING SEPTEMBER 25 (USA) - PUBLIC RELATIONS SEPTEMBER 2…" at bounding box center [122, 514] width 133 height 204
click at [122, 597] on button "Save Campaigns" at bounding box center [102, 607] width 93 height 20
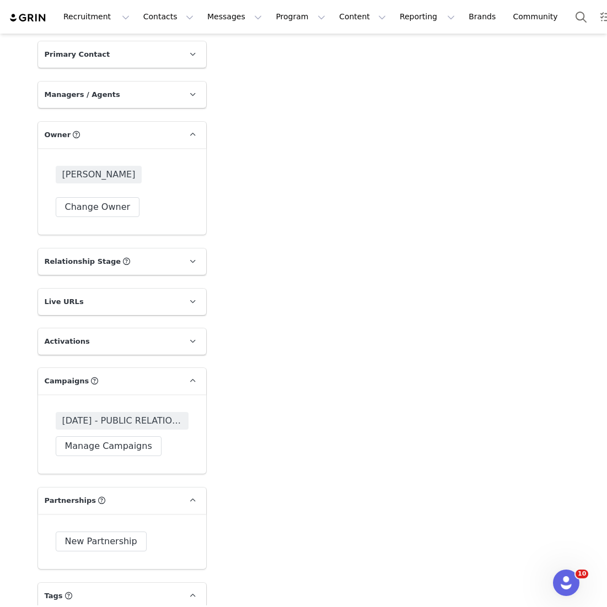
click at [137, 414] on span "[DATE] - PUBLIC RELATIONS" at bounding box center [122, 420] width 120 height 13
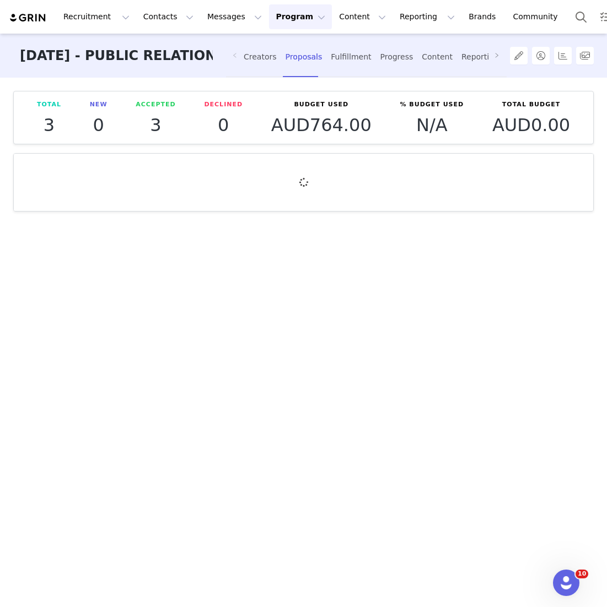
click at [248, 88] on div "Total 3 New 0 Accepted 3 Declined 0 Budget Used AUD764.00 % Budget Used N/A Tot…" at bounding box center [303, 342] width 607 height 528
click at [262, 52] on div "Creators" at bounding box center [259, 56] width 33 height 29
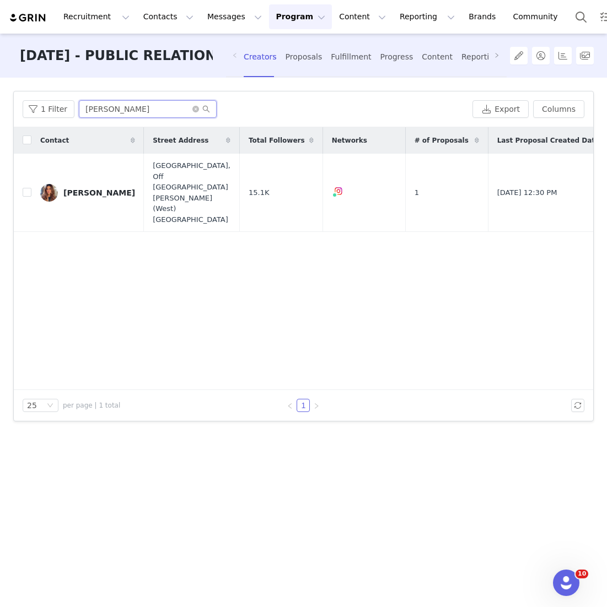
drag, startPoint x: 132, startPoint y: 110, endPoint x: -4, endPoint y: 91, distance: 137.3
click at [0, 91] on html "Recruitment Recruitment Creator Search Curated Lists Landing Pages Web Extensio…" at bounding box center [303, 303] width 607 height 607
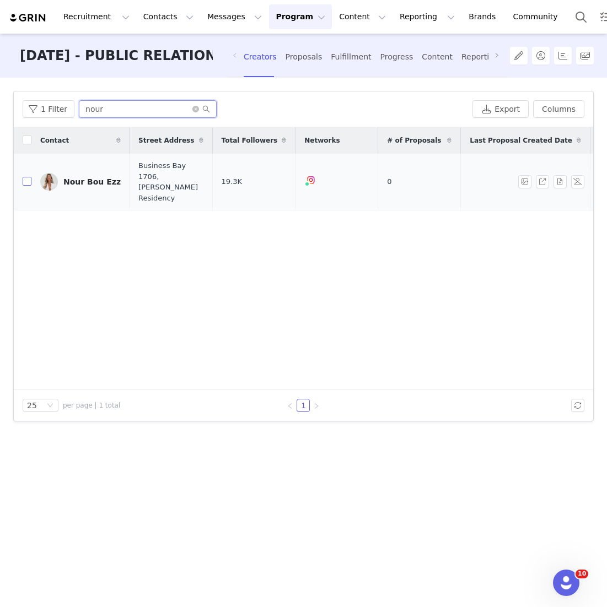
type input "nour"
click at [29, 177] on input "checkbox" at bounding box center [27, 181] width 9 height 9
checkbox input "true"
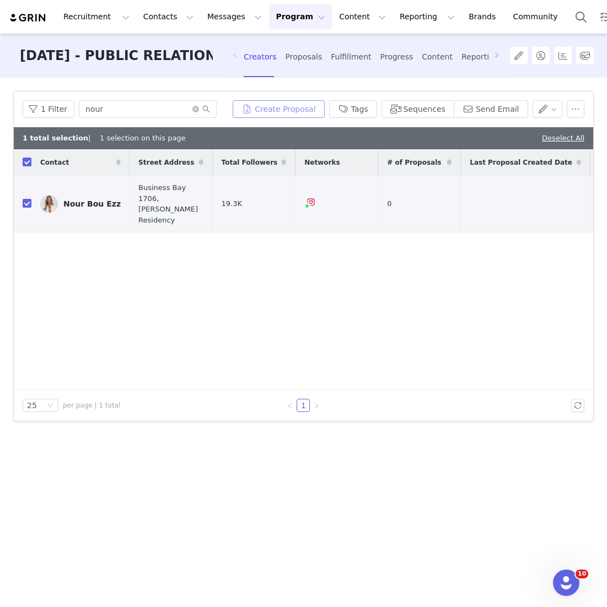
click at [313, 113] on button "Create Proposal" at bounding box center [277, 109] width 91 height 18
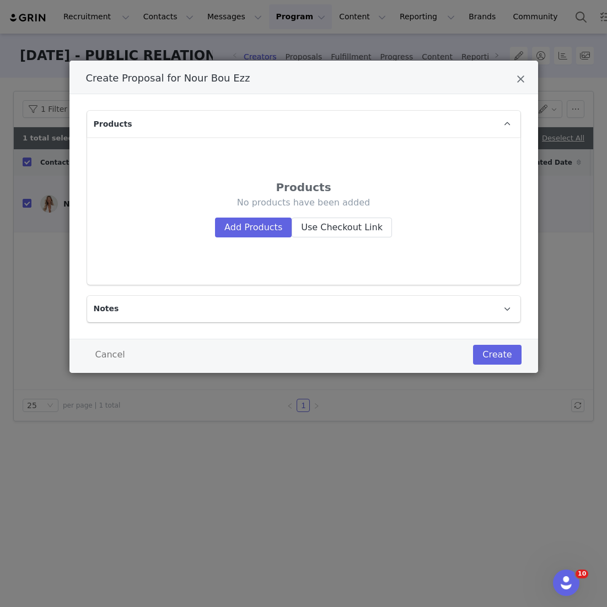
click at [262, 240] on div "Products No products have been added Add Products Use Checkout Link" at bounding box center [303, 210] width 415 height 129
click at [262, 224] on button "Add Products" at bounding box center [253, 228] width 77 height 20
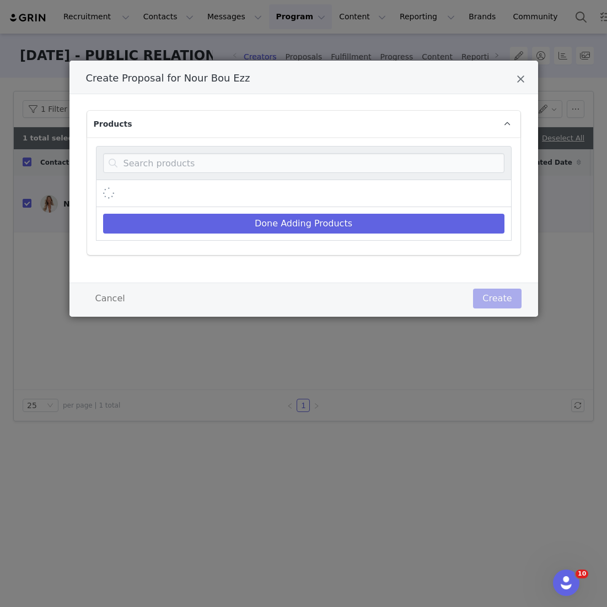
click at [253, 178] on nav "Done Adding Products" at bounding box center [303, 193] width 415 height 95
click at [253, 162] on input "Create Proposal for Nour Bou Ezz" at bounding box center [303, 163] width 401 height 20
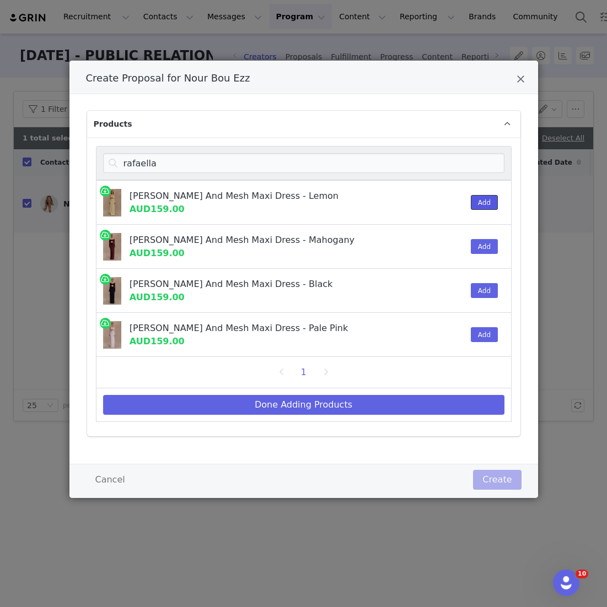
click at [479, 196] on button "Add" at bounding box center [483, 202] width 27 height 15
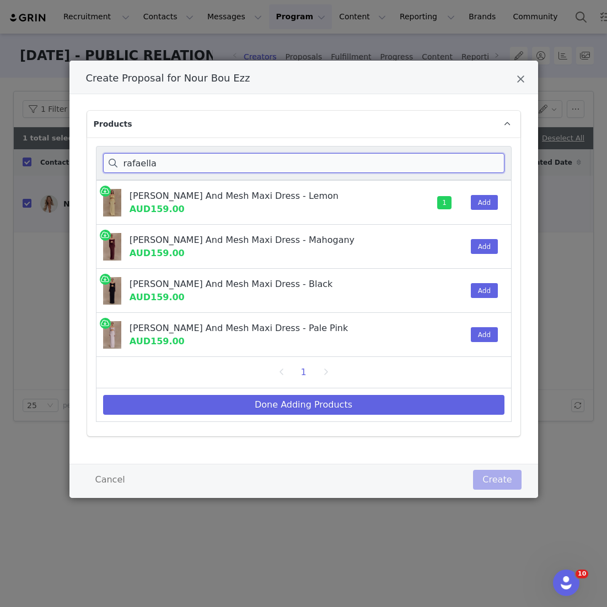
click at [145, 159] on input "rafaella" at bounding box center [303, 163] width 401 height 20
drag, startPoint x: 178, startPoint y: 159, endPoint x: 20, endPoint y: 158, distance: 158.7
click at [25, 159] on div "Create Proposal for Nour Bou Ezz Products rafaella Rafaella Slinky And Mesh Max…" at bounding box center [303, 303] width 607 height 607
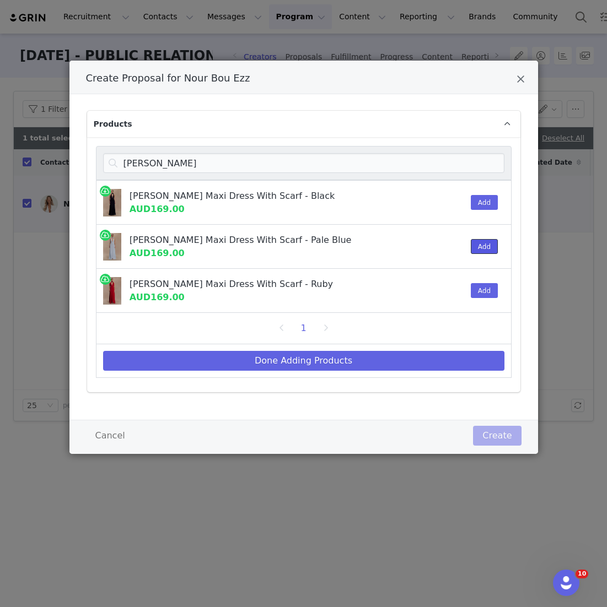
click at [486, 246] on button "Add" at bounding box center [483, 246] width 27 height 15
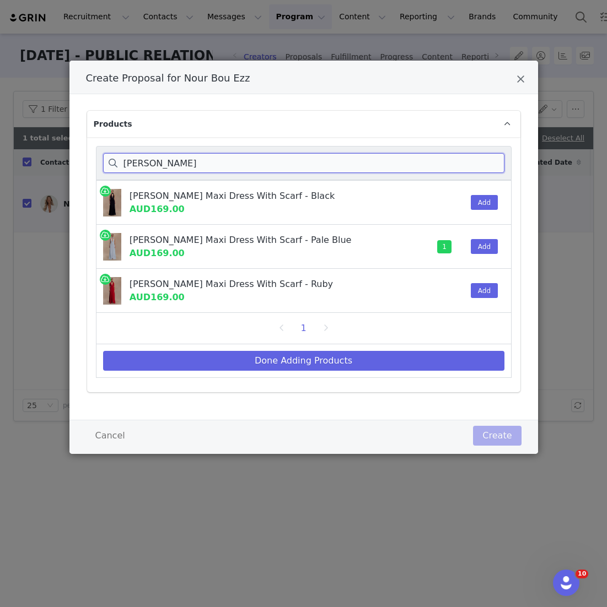
click at [155, 172] on input "juliet slinky" at bounding box center [303, 163] width 401 height 20
drag, startPoint x: 191, startPoint y: 170, endPoint x: 48, endPoint y: 158, distance: 143.1
click at [48, 158] on div "Create Proposal for Nour Bou Ezz Products juliet slinky Juliet Slinky Maxi Dres…" at bounding box center [303, 303] width 607 height 607
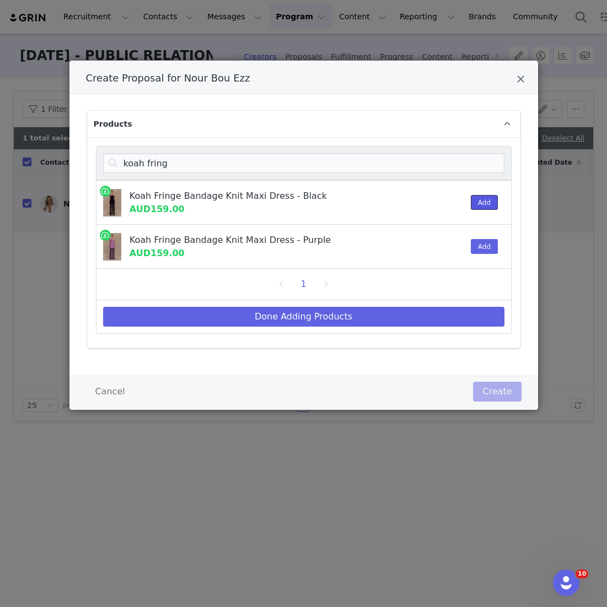
click at [489, 197] on button "Add" at bounding box center [483, 202] width 27 height 15
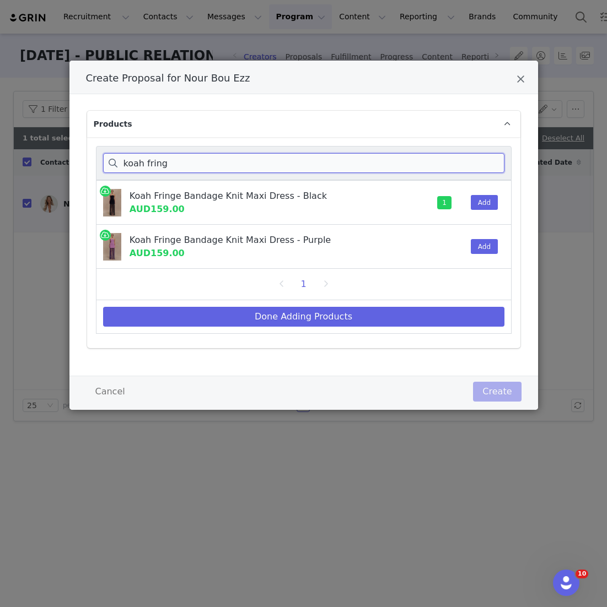
drag, startPoint x: 191, startPoint y: 161, endPoint x: 8, endPoint y: 141, distance: 184.6
click at [8, 141] on div "Create Proposal for Nour Bou Ezz Products koah fring Koah Fringe Bandage Knit M…" at bounding box center [303, 303] width 607 height 607
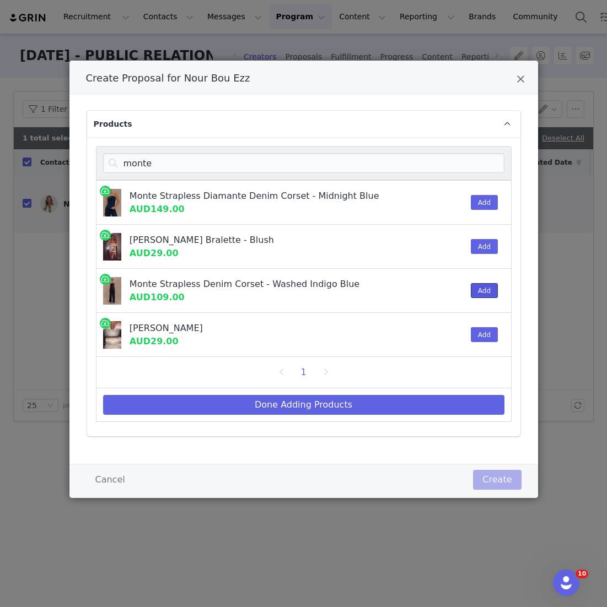
click at [491, 286] on button "Add" at bounding box center [483, 290] width 27 height 15
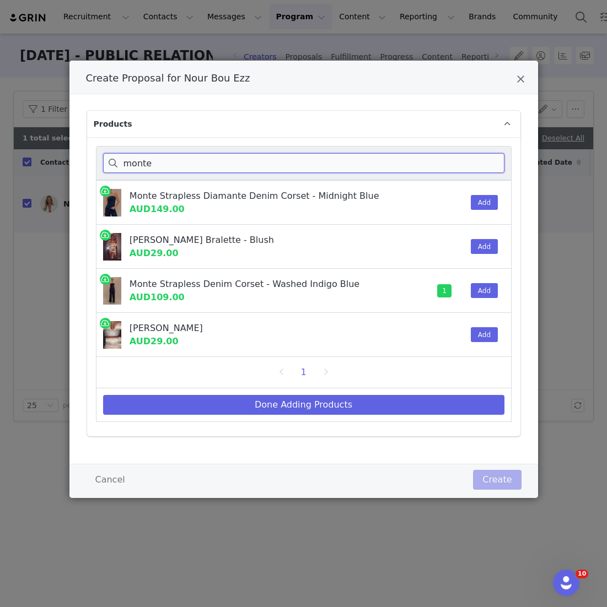
click at [174, 166] on input "monte" at bounding box center [303, 163] width 401 height 20
drag, startPoint x: 172, startPoint y: 166, endPoint x: 10, endPoint y: 159, distance: 161.6
click at [12, 159] on div "Create Proposal for Nour Bou Ezz Products monte Monte Strapless Diamante Denim …" at bounding box center [303, 303] width 607 height 607
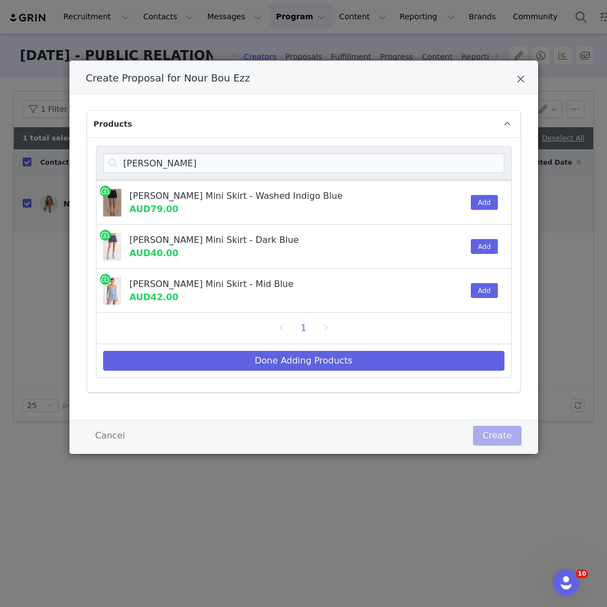
click at [478, 209] on div "Add" at bounding box center [481, 203] width 34 height 44
click at [481, 208] on button "Add" at bounding box center [483, 202] width 27 height 15
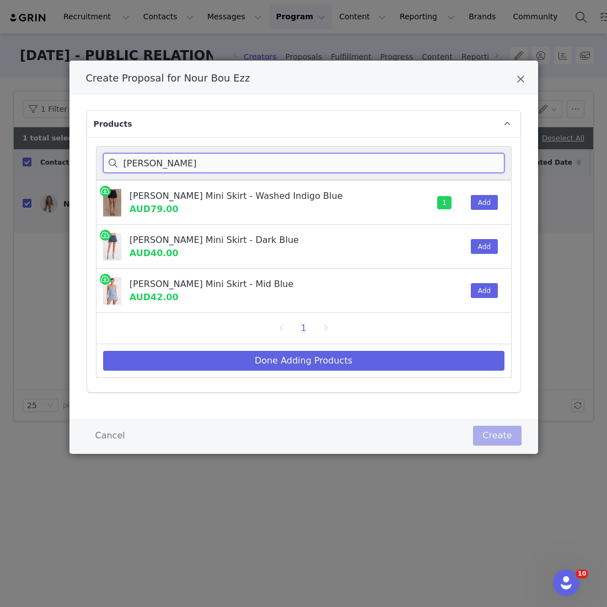
click at [187, 154] on input "julienne denim" at bounding box center [303, 163] width 401 height 20
drag, startPoint x: 193, startPoint y: 160, endPoint x: 14, endPoint y: 156, distance: 179.6
click at [14, 156] on div "Create Proposal for Nour Bou Ezz Products julienne denim Julienne Denim Mini Sk…" at bounding box center [303, 303] width 607 height 607
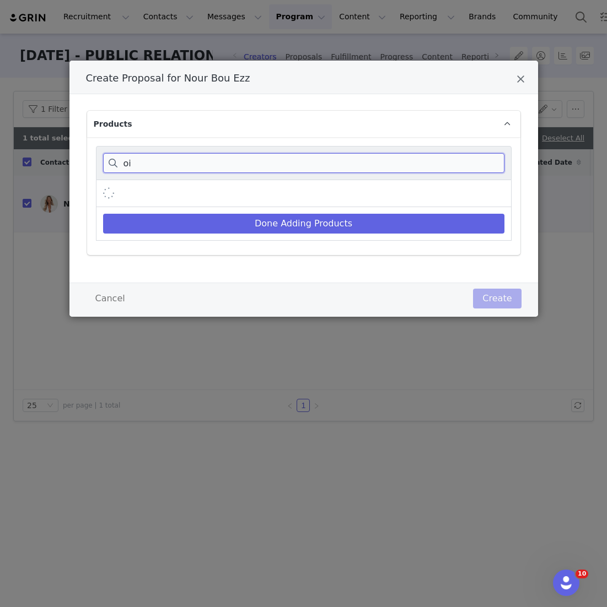
type input "o"
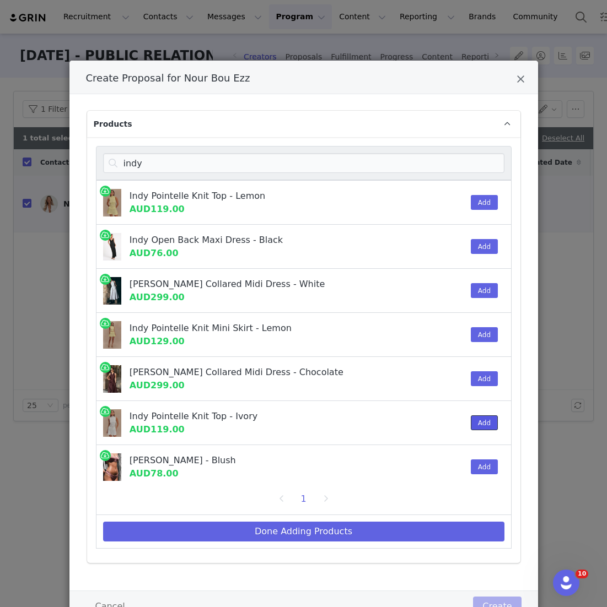
click at [492, 425] on button "Add" at bounding box center [483, 422] width 27 height 15
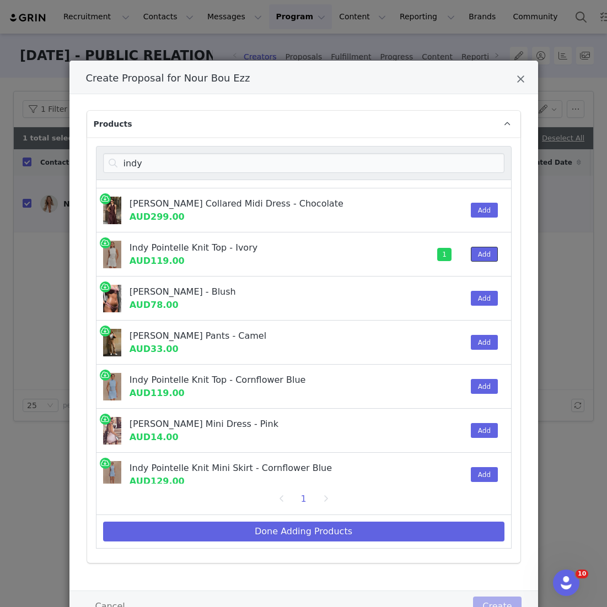
scroll to position [268, 0]
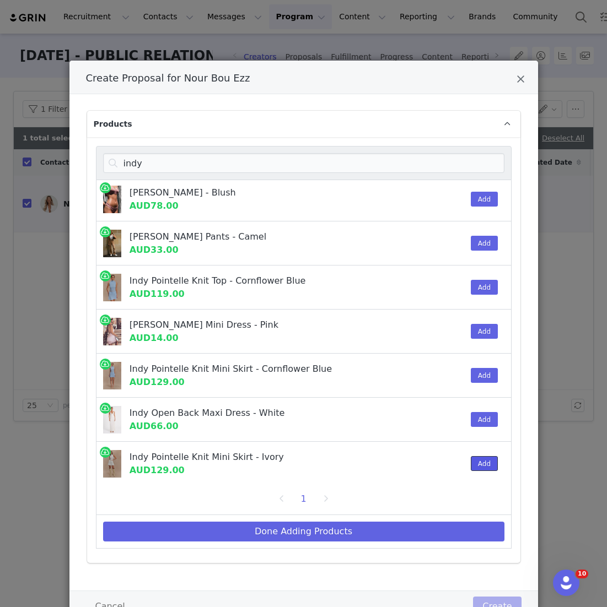
click at [482, 468] on button "Add" at bounding box center [483, 463] width 27 height 15
click at [484, 464] on button "Add" at bounding box center [483, 463] width 27 height 15
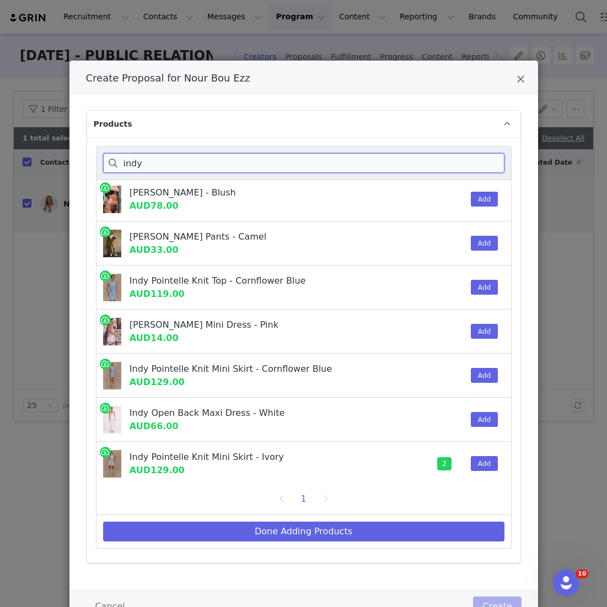
click at [152, 163] on input "indy" at bounding box center [303, 163] width 401 height 20
drag, startPoint x: 152, startPoint y: 163, endPoint x: 56, endPoint y: 161, distance: 95.9
click at [58, 161] on div "Create Proposal for Nour Bou Ezz Products indy Indy Pointelle Knit Top - Lemon …" at bounding box center [303, 303] width 607 height 607
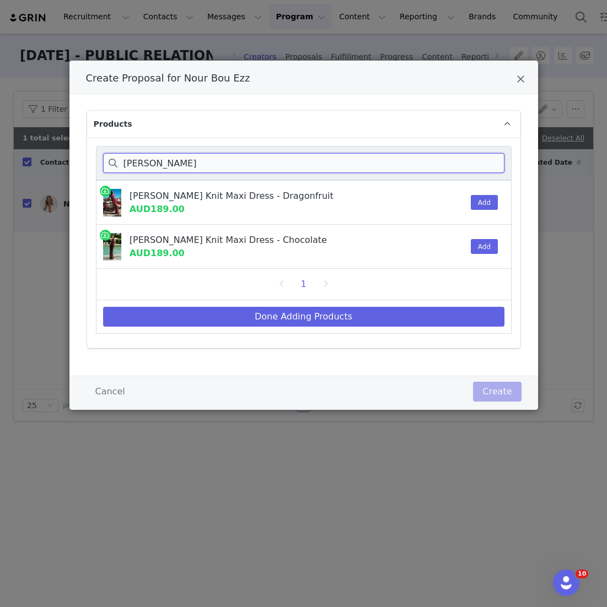
scroll to position [0, 0]
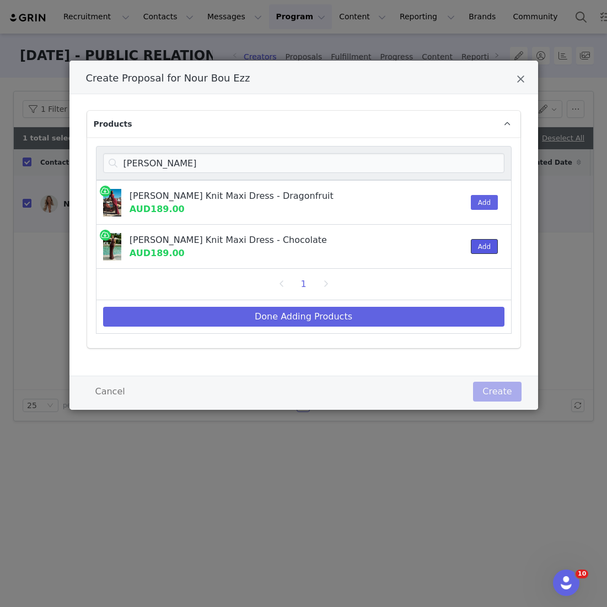
click at [479, 240] on button "Add" at bounding box center [483, 246] width 27 height 15
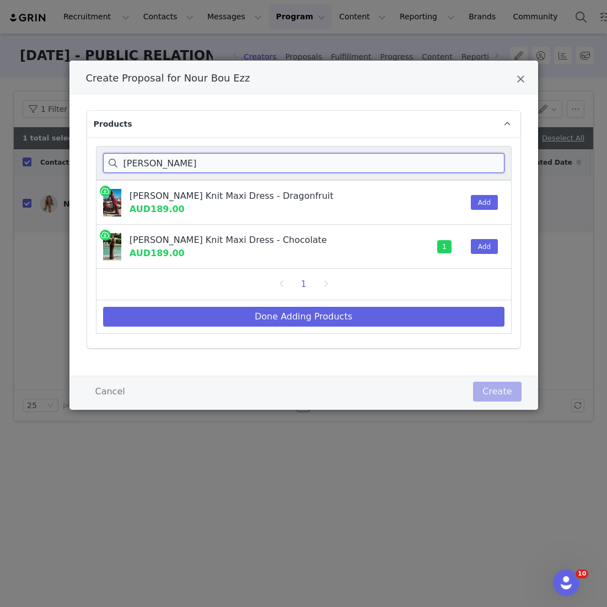
drag, startPoint x: 182, startPoint y: 161, endPoint x: 39, endPoint y: 150, distance: 144.2
click at [42, 153] on div "Create Proposal for Nour Bou Ezz Products reece hal Reece Halter Knit Maxi Dres…" at bounding box center [303, 303] width 607 height 607
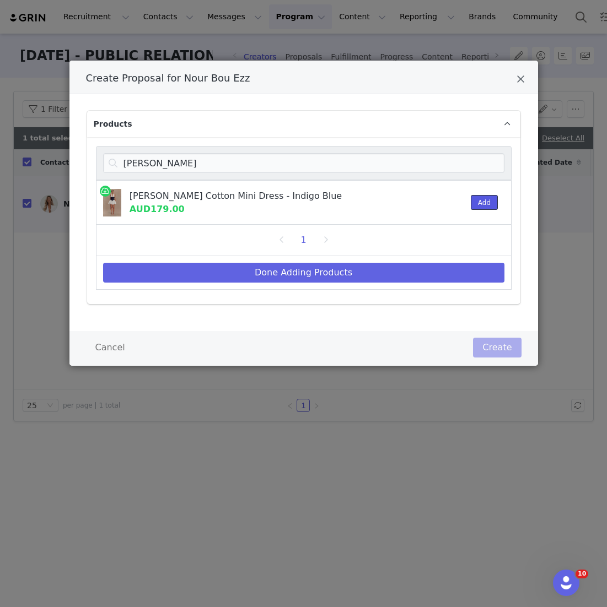
click at [489, 203] on button "Add" at bounding box center [483, 202] width 27 height 15
click at [166, 181] on div "Merlyn Denim Cotton Mini Dress - Indigo Blue AUD179.00" at bounding box center [263, 203] width 334 height 44
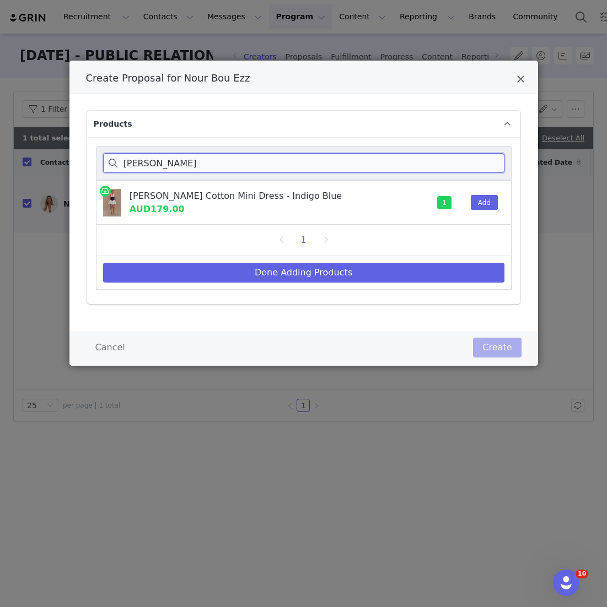
drag, startPoint x: 172, startPoint y: 166, endPoint x: 28, endPoint y: 123, distance: 150.1
click at [28, 123] on div "Create Proposal for Nour Bou Ezz Products merlyn Merlyn Denim Cotton Mini Dress…" at bounding box center [303, 303] width 607 height 607
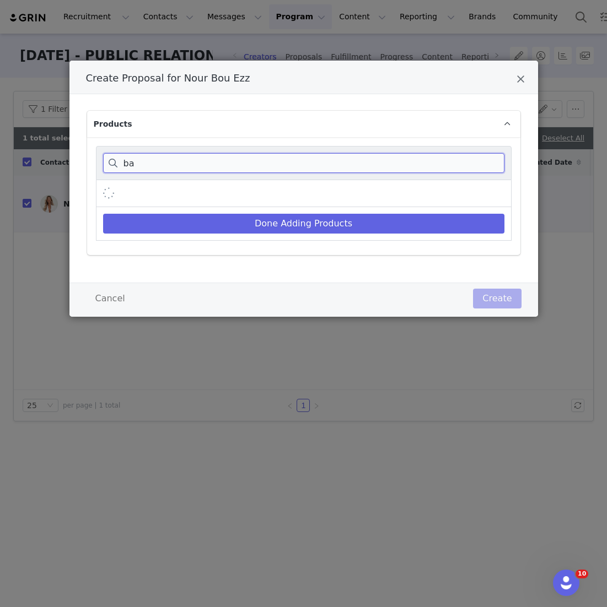
type input "b"
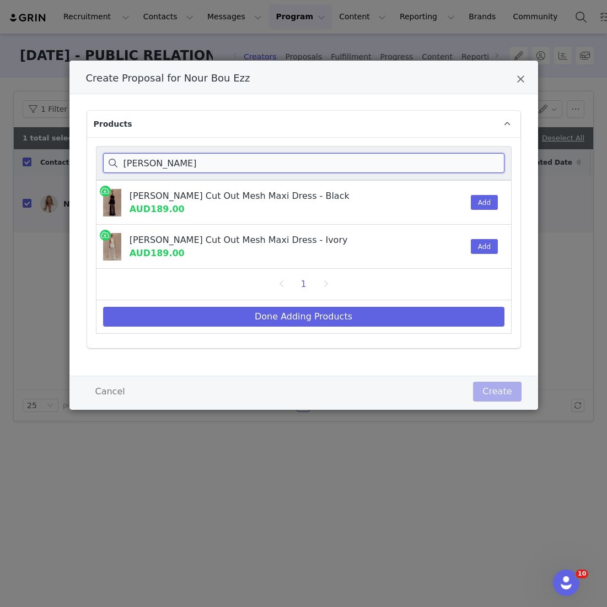
type input "vashti"
click at [502, 198] on div "Vashti Cut Out Mesh Maxi Dress - Black AUD189.00 Add" at bounding box center [303, 202] width 415 height 45
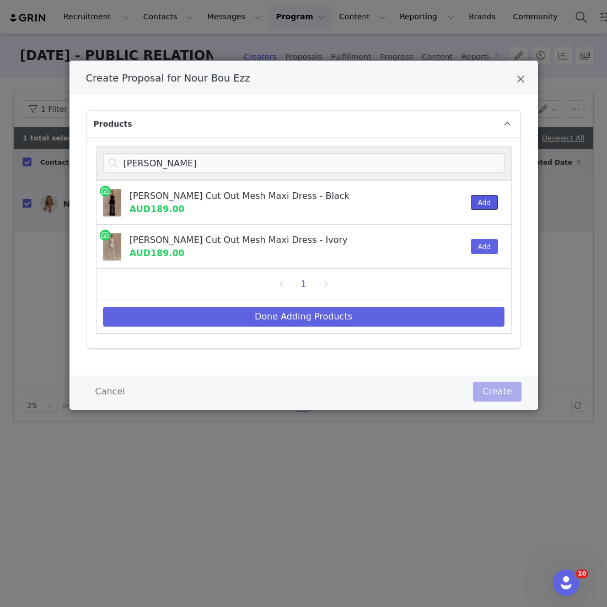
click at [488, 202] on button "Add" at bounding box center [483, 202] width 27 height 15
click at [391, 300] on div "Done Adding Products" at bounding box center [303, 317] width 415 height 34
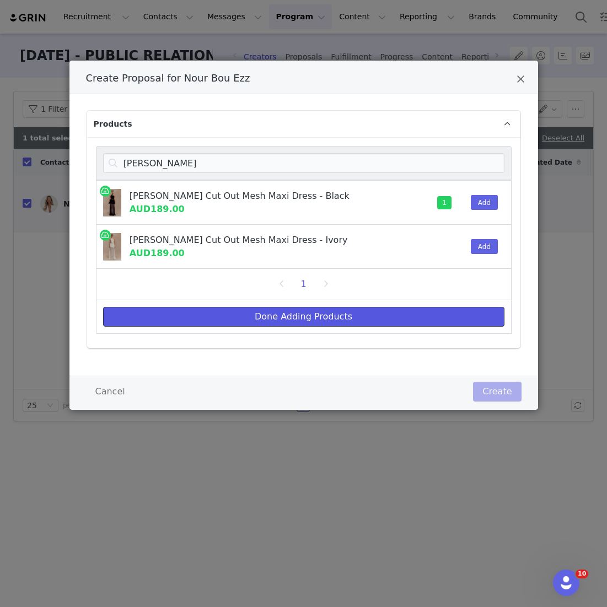
click at [381, 312] on button "Done Adding Products" at bounding box center [303, 317] width 401 height 20
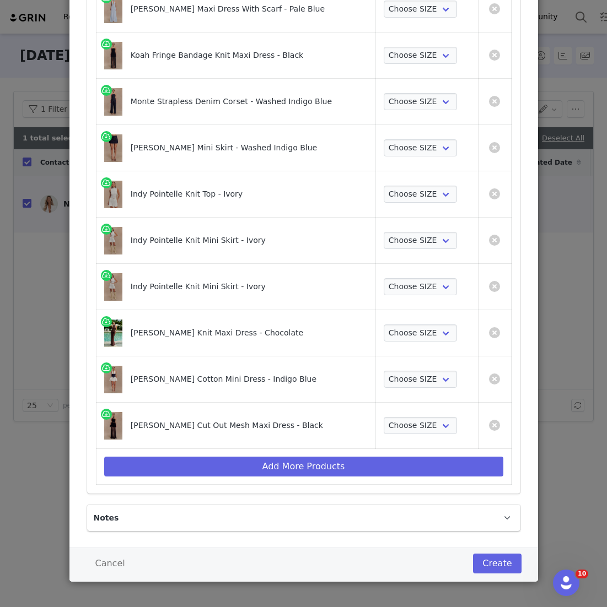
scroll to position [129, 0]
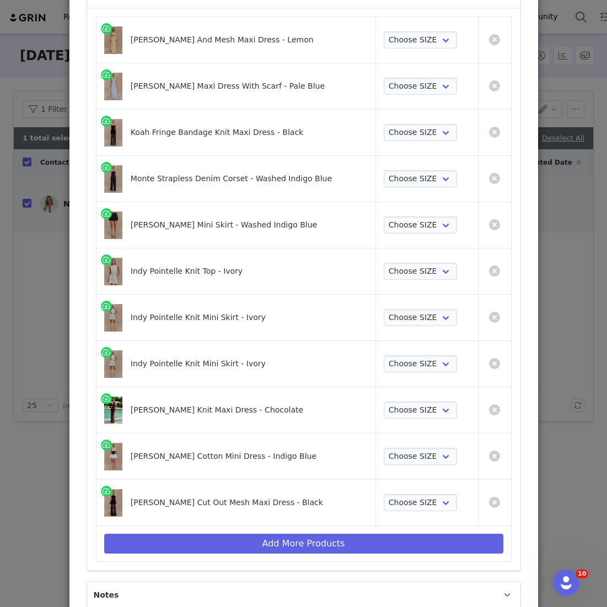
click at [497, 357] on td "Create Proposal for Nour Bou Ezz" at bounding box center [494, 364] width 33 height 46
click at [494, 360] on link "Create Proposal for Nour Bou Ezz" at bounding box center [494, 363] width 11 height 11
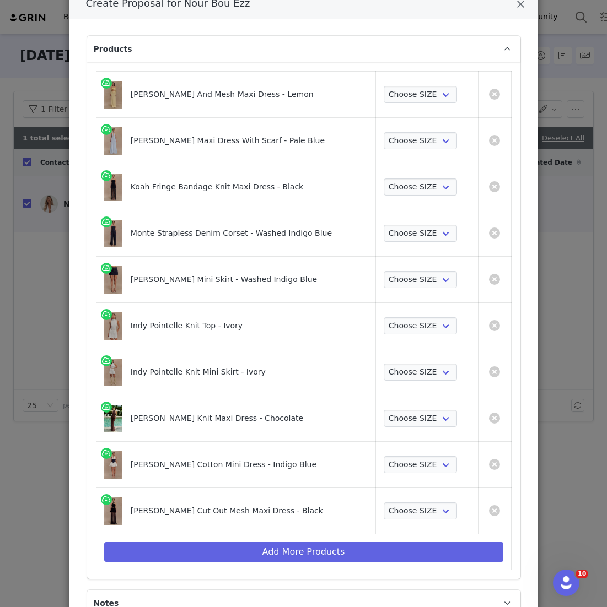
scroll to position [13, 0]
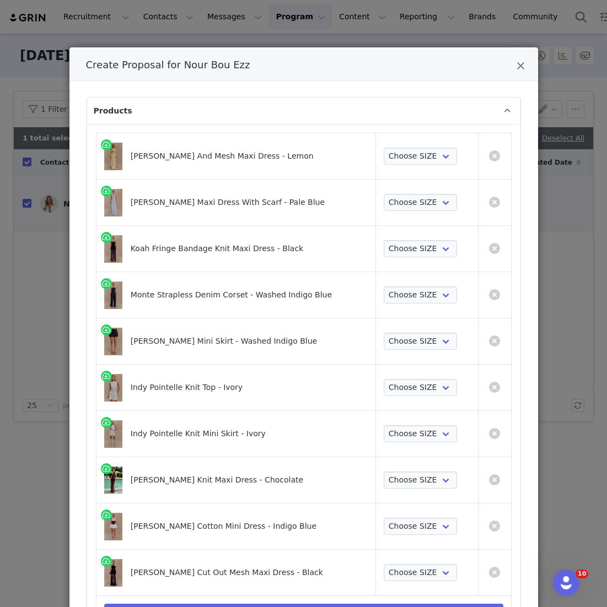
click at [435, 143] on td "Choose SIZE XXS XS S M L XL XXL 3XL" at bounding box center [427, 156] width 102 height 46
click at [430, 153] on select "Choose SIZE XXS XS S M L XL XXL 3XL" at bounding box center [419, 157] width 73 height 18
select select "26188499"
click at [383, 148] on select "Choose SIZE XXS XS S M L XL XXL 3XL" at bounding box center [419, 157] width 73 height 18
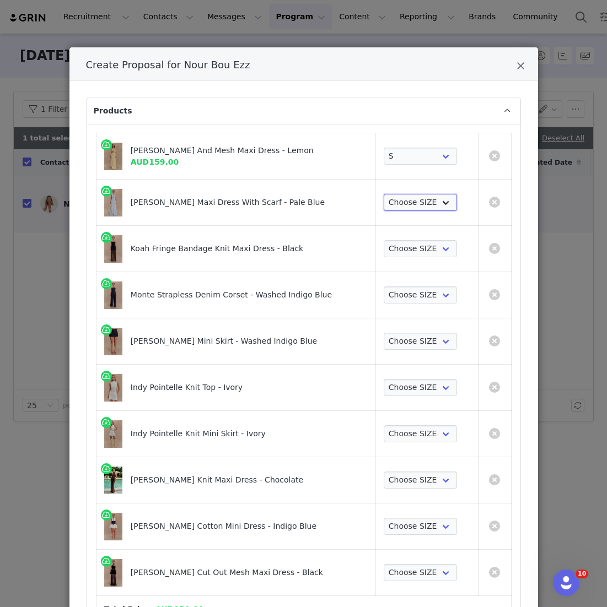
click at [398, 198] on select "Choose SIZE XXS XS S M L XL XXL 3XL" at bounding box center [419, 203] width 73 height 18
select select "27355340"
click at [383, 194] on select "Choose SIZE XXS XS S M L XL XXL 3XL" at bounding box center [419, 203] width 73 height 18
drag, startPoint x: 398, startPoint y: 198, endPoint x: 398, endPoint y: 248, distance: 50.1
click at [398, 247] on select "Choose SIZE XXS XS S M L XL XXL 3XL" at bounding box center [419, 249] width 73 height 18
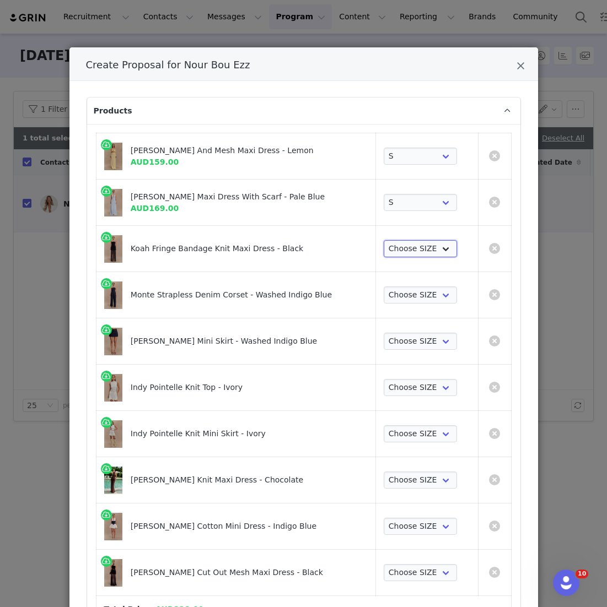
select select "27128010"
click at [383, 240] on select "Choose SIZE XXS XS S M L XL XXL 3XL" at bounding box center [419, 249] width 73 height 18
click at [400, 284] on td "Choose SIZE XXS XS S M L XL XXL 3XL" at bounding box center [427, 295] width 102 height 46
click at [401, 296] on select "Choose SIZE XXS XS S M L XL XXL 3XL" at bounding box center [419, 295] width 73 height 18
select select "27128043"
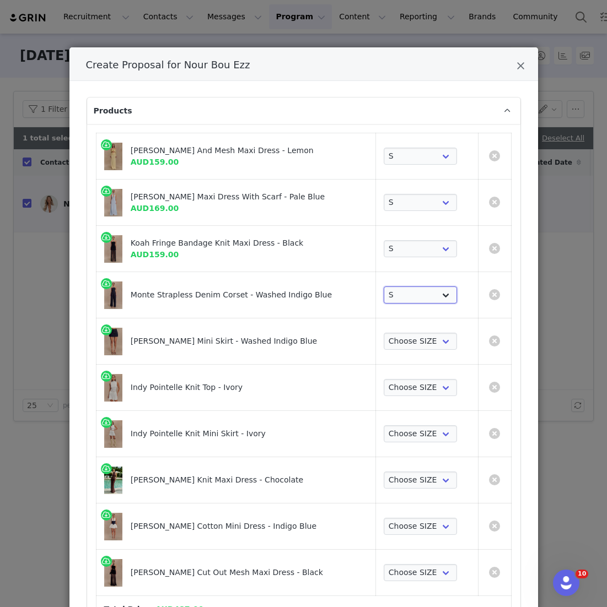
click at [383, 286] on select "Choose SIZE XXS XS S M L XL XXL 3XL" at bounding box center [419, 295] width 73 height 18
drag, startPoint x: 401, startPoint y: 297, endPoint x: 401, endPoint y: 349, distance: 51.8
click at [402, 349] on td "Choose SIZE XXS XS S M L XL XXL 3XL" at bounding box center [427, 341] width 102 height 46
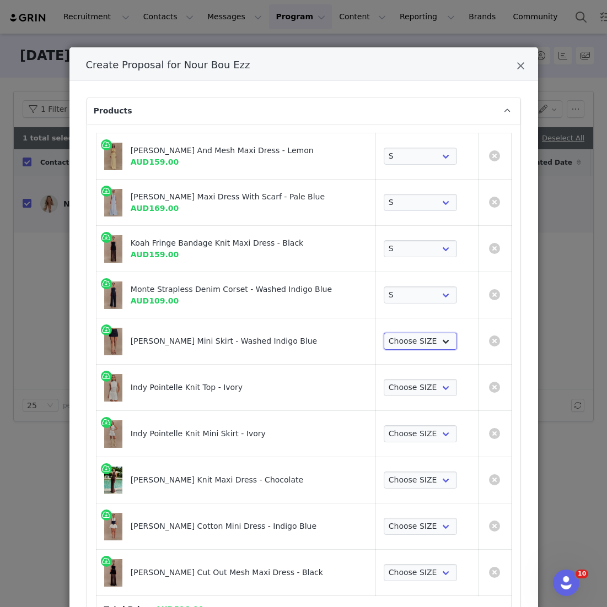
click at [404, 340] on select "Choose SIZE XXS XS S M L XL XXL 3XL" at bounding box center [419, 342] width 73 height 18
select select "27128104"
click at [383, 333] on select "Choose SIZE XXS XS S M L XL XXL 3XL" at bounding box center [419, 342] width 73 height 18
drag, startPoint x: 404, startPoint y: 340, endPoint x: 407, endPoint y: 378, distance: 38.1
click at [407, 379] on select "Choose SIZE XXS XS S M L XL XXL 3XL" at bounding box center [419, 388] width 73 height 18
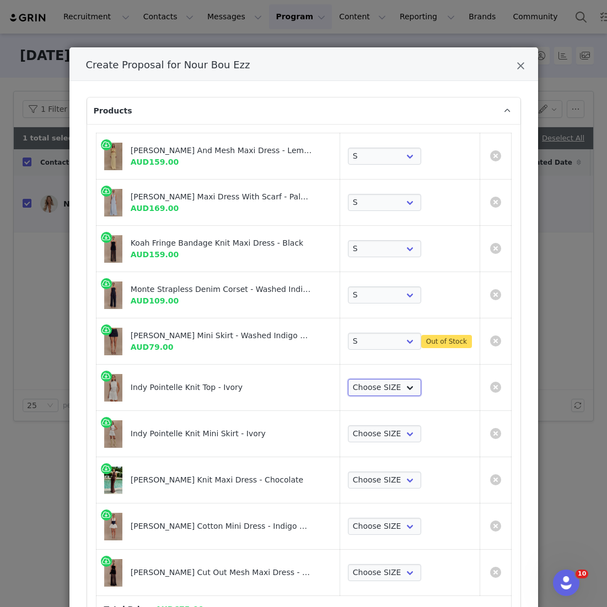
select select "25938502"
click at [348, 379] on select "Choose SIZE XXS XS S M L XL XXL 3XL" at bounding box center [384, 388] width 73 height 18
click at [394, 337] on select "Choose SIZE XXS XS S M L XL XXL 3XL" at bounding box center [384, 342] width 73 height 18
click at [348, 333] on select "Choose SIZE XXS XS S M L XL XXL 3XL" at bounding box center [384, 342] width 73 height 18
click at [386, 331] on td "Choose SIZE XXS XS S M L XL XXL 3XL Out of Stock" at bounding box center [410, 341] width 140 height 46
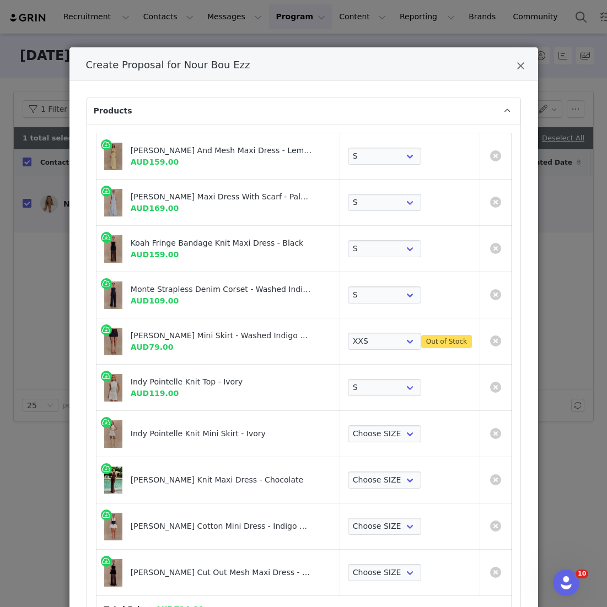
click at [384, 350] on td "Choose SIZE XXS XS S M L XL XXL 3XL Out of Stock" at bounding box center [410, 341] width 140 height 46
click at [385, 344] on select "Choose SIZE XXS XS S M L XL XXL 3XL" at bounding box center [384, 342] width 73 height 18
click at [348, 333] on select "Choose SIZE XXS XS S M L XL XXL 3XL" at bounding box center [384, 342] width 73 height 18
click at [494, 338] on link "Create Proposal for Nour Bou Ezz" at bounding box center [495, 340] width 11 height 11
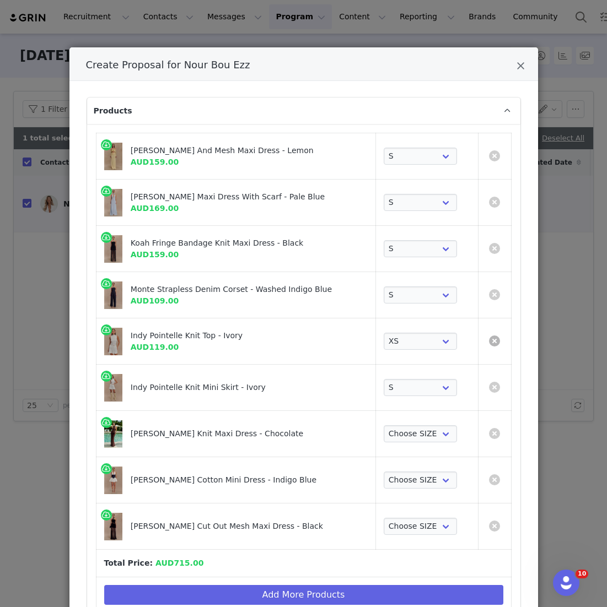
select select "25938502"
click at [402, 403] on td "Choose SIZE XXS XS S M L XL XXL 3XL" at bounding box center [427, 388] width 102 height 46
click at [410, 383] on select "Choose SIZE XXS XS S M L XL XXL 3XL" at bounding box center [419, 388] width 73 height 18
select select "25963146"
click at [383, 379] on select "Choose SIZE XXS XS S M L XL XXL 3XL" at bounding box center [419, 388] width 73 height 18
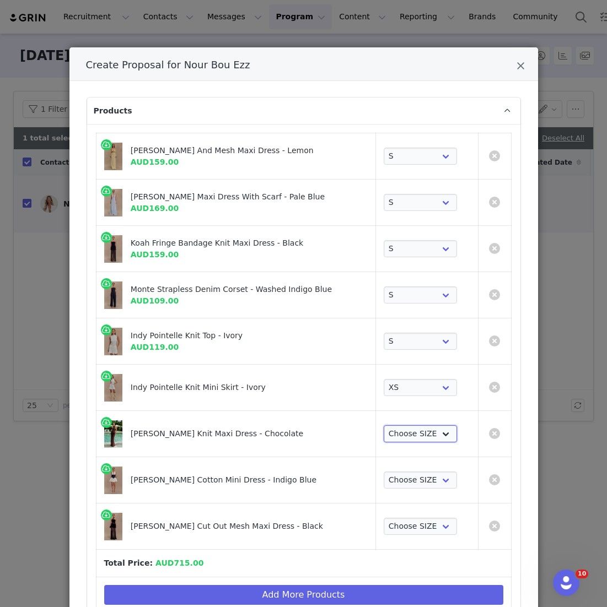
drag, startPoint x: 410, startPoint y: 383, endPoint x: 405, endPoint y: 433, distance: 50.3
click at [405, 434] on select "Choose SIZE XXS XS S M L XL XXL 3XL" at bounding box center [419, 434] width 73 height 18
select select "26388973"
click at [383, 425] on select "Choose SIZE XXS XS S M L XL XXL 3XL" at bounding box center [419, 434] width 73 height 18
click at [400, 481] on select "Choose SIZE XXS XS S M L XL XXL 3XL" at bounding box center [419, 481] width 73 height 18
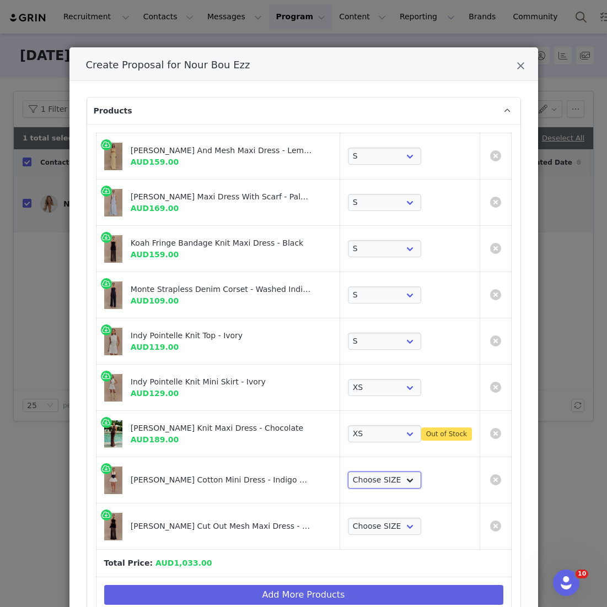
select select "26375285"
click at [348, 472] on select "Choose SIZE XXS XS S M L XL XXL 3XL" at bounding box center [384, 481] width 73 height 18
click at [392, 433] on select "Choose SIZE XXS XS S M L XL XXL 3XL" at bounding box center [384, 434] width 73 height 18
click at [348, 425] on select "Choose SIZE XXS XS S M L XL XXL 3XL" at bounding box center [384, 434] width 73 height 18
click at [495, 430] on link "Create Proposal for Nour Bou Ezz" at bounding box center [495, 433] width 11 height 11
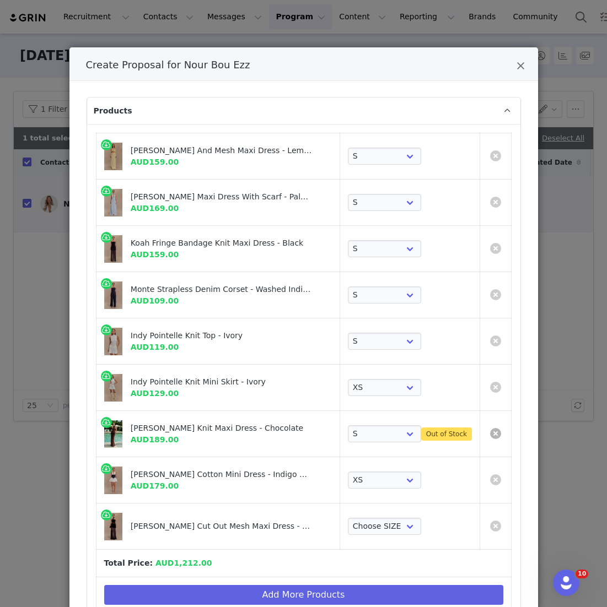
select select "26375285"
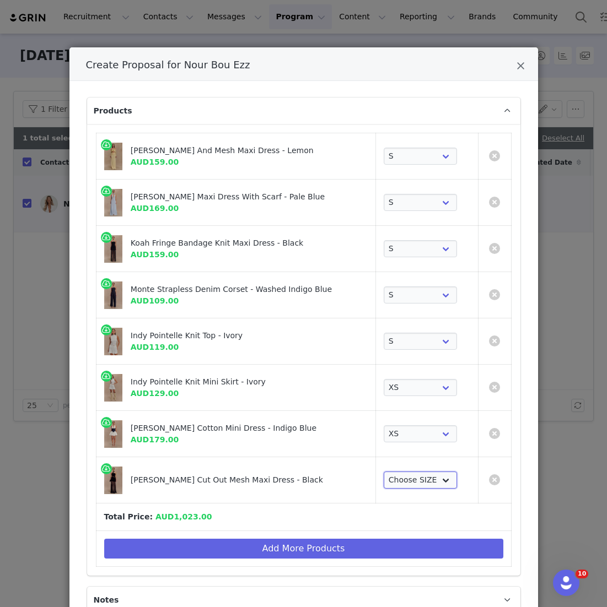
click at [416, 472] on select "Choose SIZE XXS XS S M L XL XXL 3XL" at bounding box center [419, 481] width 73 height 18
click at [383, 472] on select "Choose SIZE XXS XS S M L XL XXL 3XL" at bounding box center [419, 481] width 73 height 18
click at [402, 476] on select "Choose SIZE XXS XS S M L XL XXL 3XL" at bounding box center [419, 481] width 73 height 18
select select "27127861"
click at [383, 472] on select "Choose SIZE XXS XS S M L XL XXL 3XL" at bounding box center [419, 481] width 73 height 18
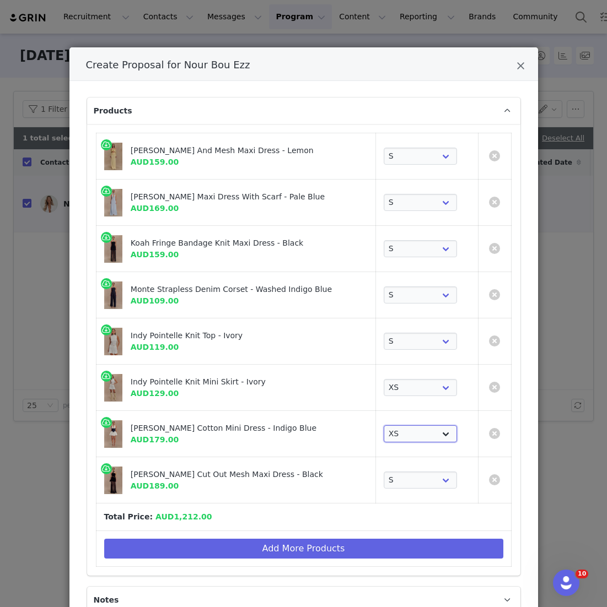
click at [405, 430] on select "Choose SIZE XXS XS S M L XL XXL 3XL" at bounding box center [419, 434] width 73 height 18
select select "26375286"
click at [383, 425] on select "Choose SIZE XXS XS S M L XL XXL 3XL" at bounding box center [419, 434] width 73 height 18
click at [410, 392] on select "Choose SIZE XXS XS S M L XL XXL 3XL" at bounding box center [419, 388] width 73 height 18
select select "25963147"
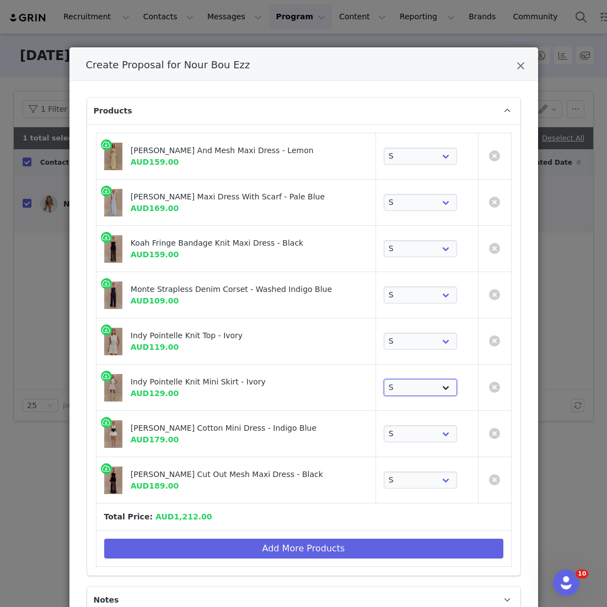
click at [383, 379] on select "Choose SIZE XXS XS S M L XL XXL 3XL" at bounding box center [419, 388] width 73 height 18
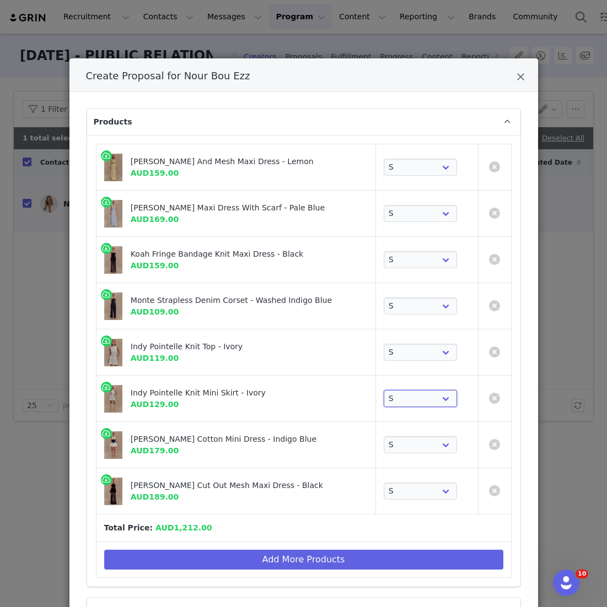
scroll to position [0, 0]
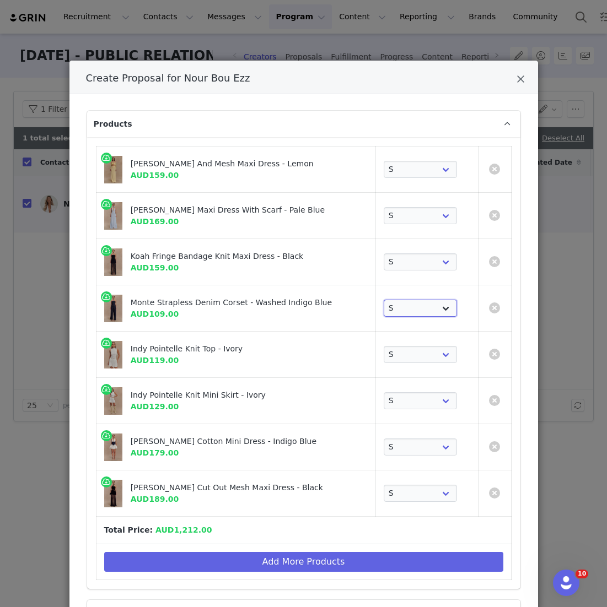
click at [417, 310] on select "Choose SIZE XXS XS S M L XL XXL 3XL" at bounding box center [419, 309] width 73 height 18
click at [383, 300] on select "Choose SIZE XXS XS S M L XL XXL 3XL" at bounding box center [419, 309] width 73 height 18
click at [414, 306] on select "Choose SIZE XXS XS S M L XL XXL 3XL" at bounding box center [419, 309] width 73 height 18
select select "27128043"
click at [383, 300] on select "Choose SIZE XXS XS S M L XL XXL 3XL" at bounding box center [419, 309] width 73 height 18
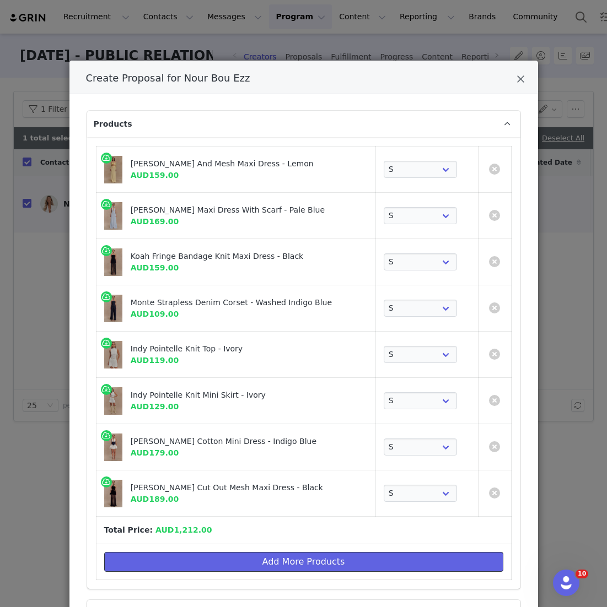
click at [293, 554] on button "Add More Products" at bounding box center [303, 562] width 399 height 20
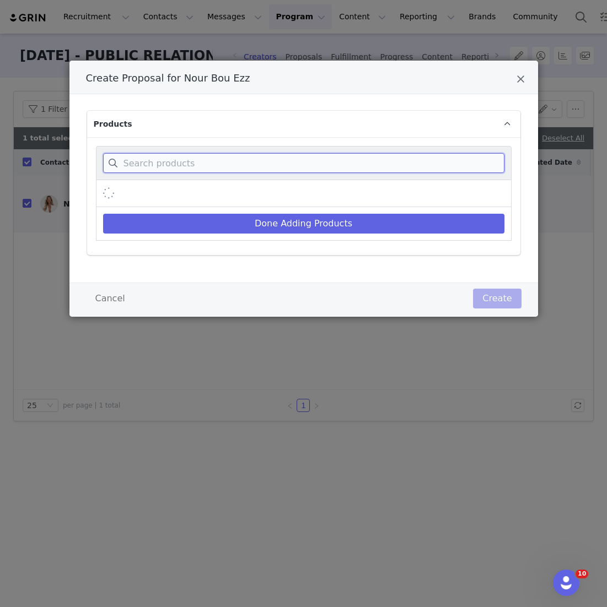
click at [264, 170] on input "Create Proposal for Nour Bou Ezz" at bounding box center [303, 163] width 401 height 20
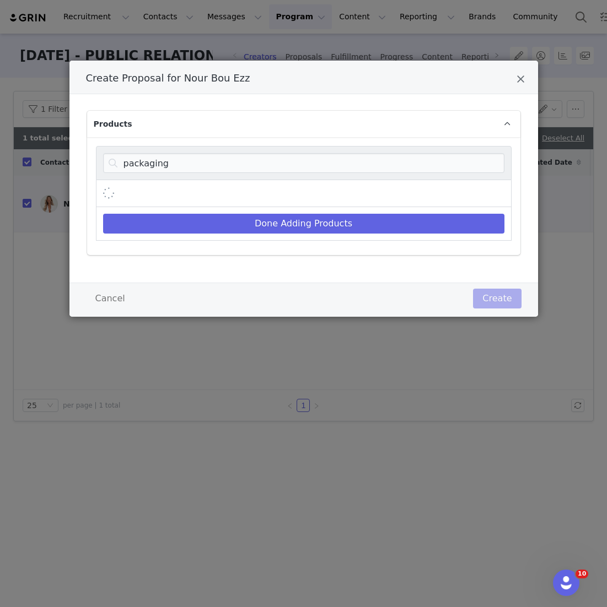
click at [462, 196] on div "Create Proposal for Nour Bou Ezz" at bounding box center [303, 193] width 415 height 27
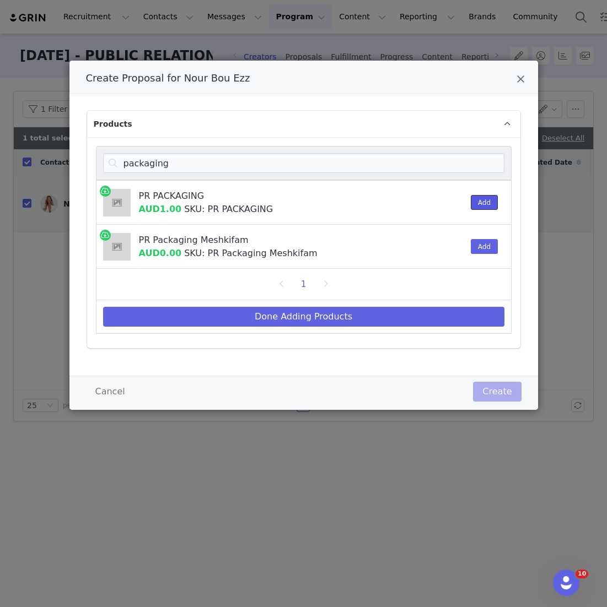
click at [489, 205] on button "Add" at bounding box center [483, 202] width 27 height 15
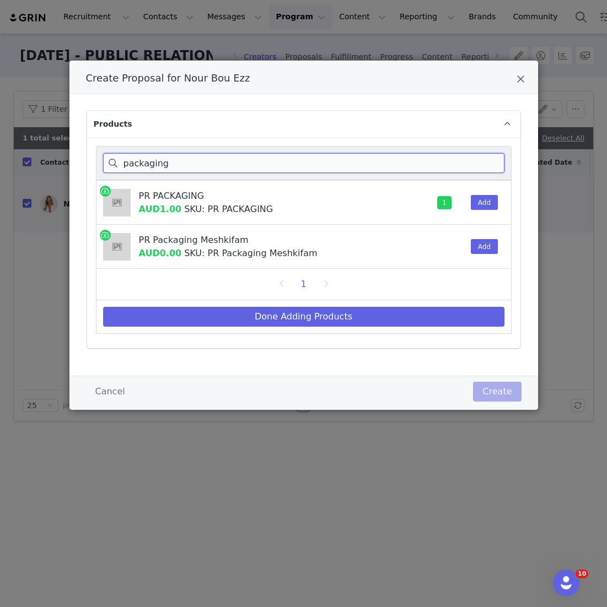
drag, startPoint x: 208, startPoint y: 159, endPoint x: 15, endPoint y: 110, distance: 199.5
click at [15, 110] on div "Create Proposal for Nour Bou Ezz Products packaging PR PACKAGING AUD1.00 SKU: P…" at bounding box center [303, 303] width 607 height 607
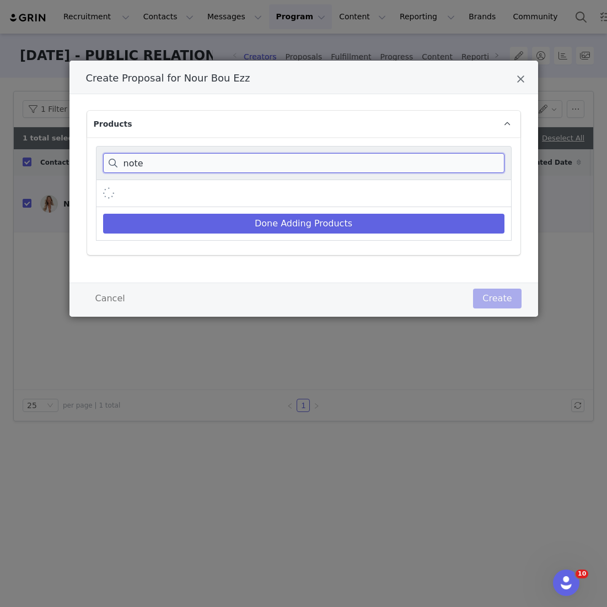
type input "note"
click at [308, 184] on div "Create Proposal for Nour Bou Ezz" at bounding box center [303, 193] width 415 height 27
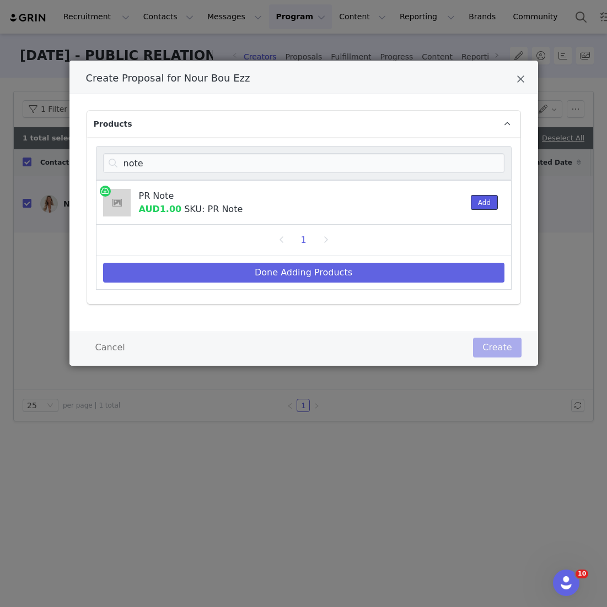
click at [475, 205] on button "Add" at bounding box center [483, 202] width 27 height 15
click at [452, 255] on div "1" at bounding box center [303, 240] width 415 height 31
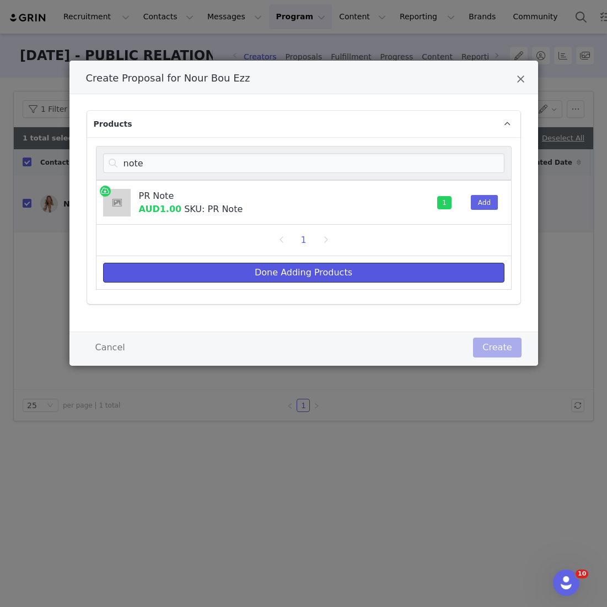
click at [450, 266] on button "Done Adding Products" at bounding box center [303, 273] width 401 height 20
select select "26188499"
select select "27355340"
select select "27128010"
select select "27128043"
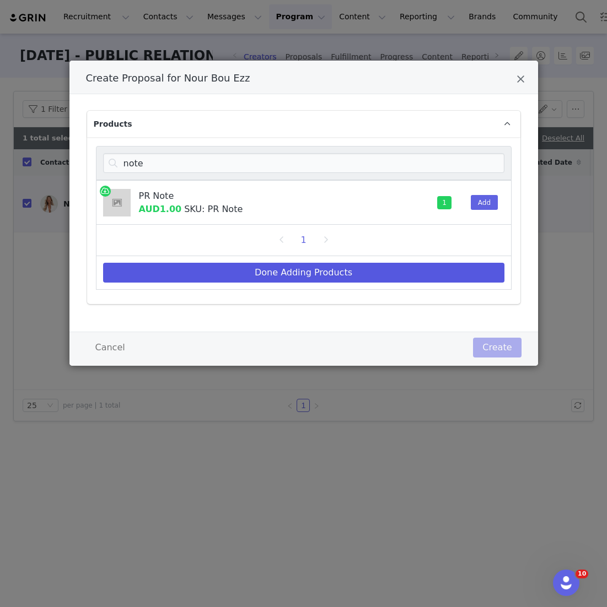
select select "25938502"
select select "25963147"
select select "26375286"
select select "27127861"
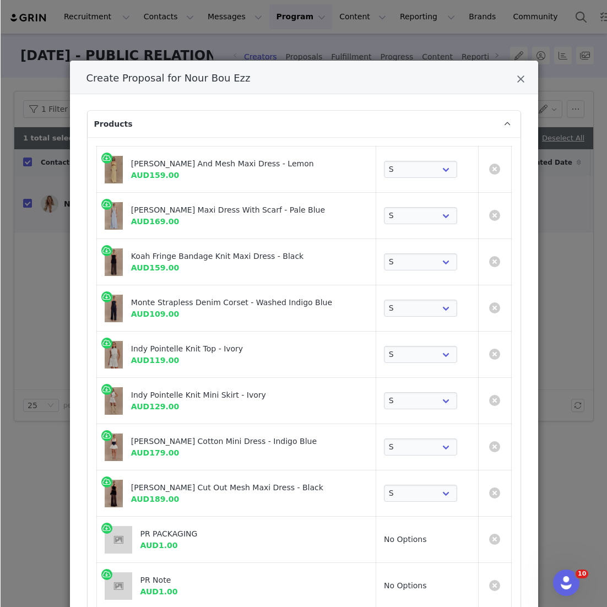
scroll to position [187, 0]
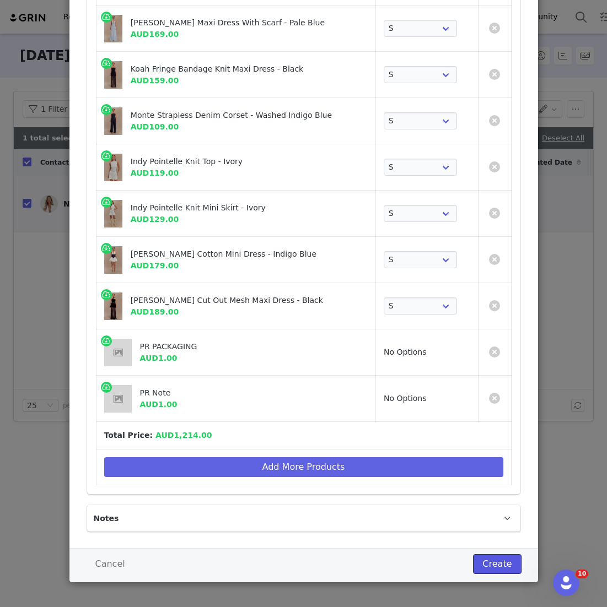
click at [497, 563] on button "Create" at bounding box center [497, 564] width 48 height 20
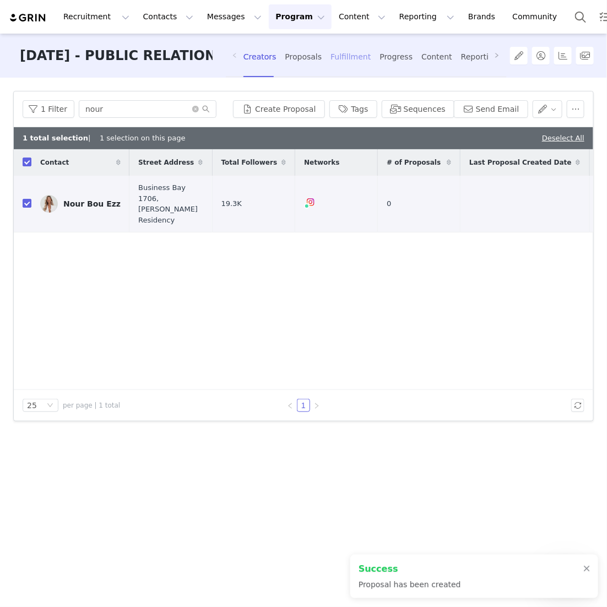
click at [341, 45] on div "Fulfillment" at bounding box center [351, 56] width 40 height 29
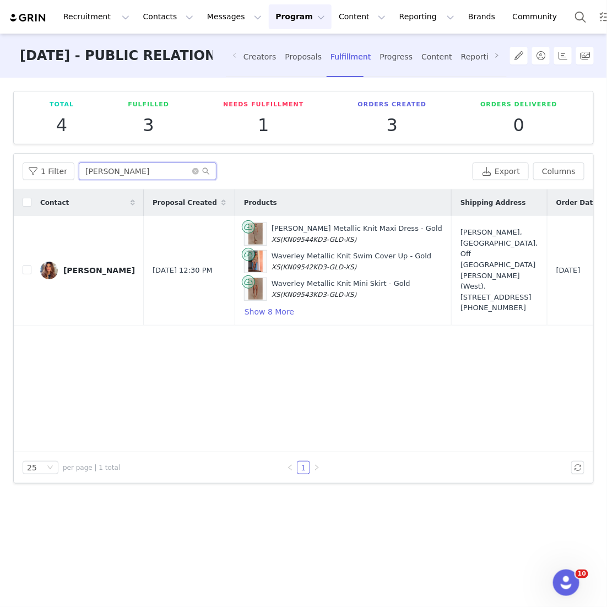
drag, startPoint x: 112, startPoint y: 171, endPoint x: 0, endPoint y: 133, distance: 118.1
click at [0, 133] on div "Total 4 Fulfilled 3 Needs Fulfillment 1 Orders Created 3 Orders Delivered 0 Fil…" at bounding box center [303, 342] width 607 height 528
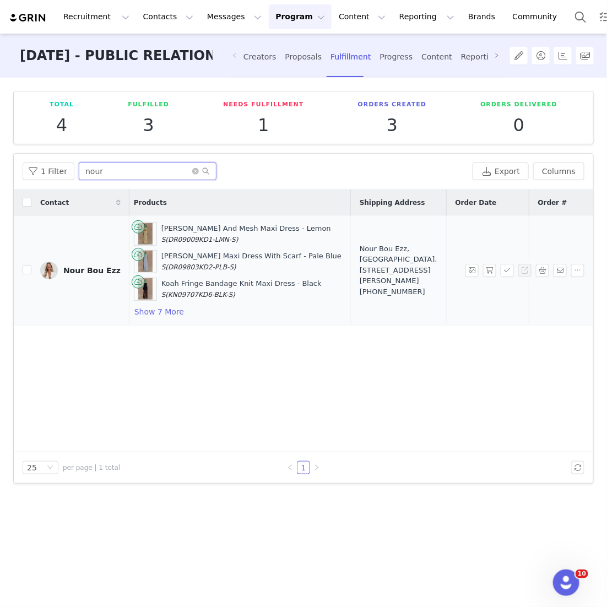
scroll to position [0, 199]
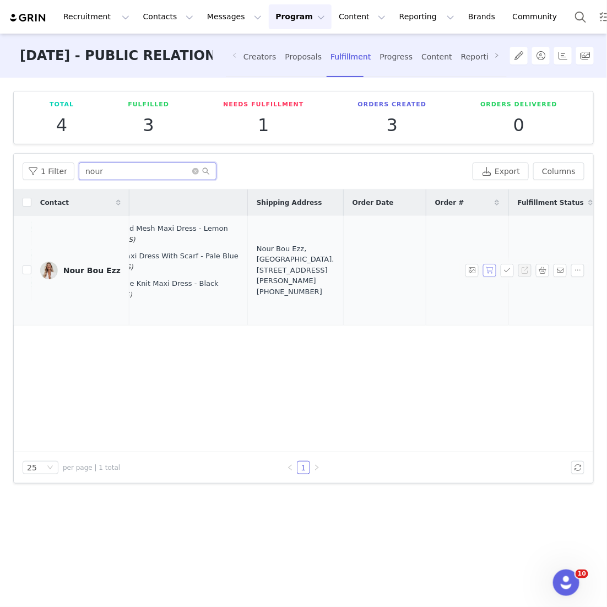
type input "nour"
click at [491, 274] on button "button" at bounding box center [489, 270] width 13 height 13
click at [499, 274] on div at bounding box center [526, 270] width 123 height 13
click at [510, 269] on button "button" at bounding box center [507, 270] width 13 height 13
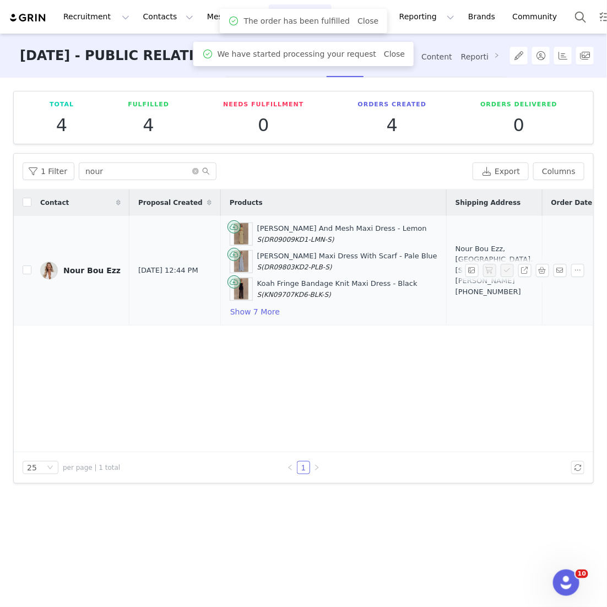
scroll to position [0, 235]
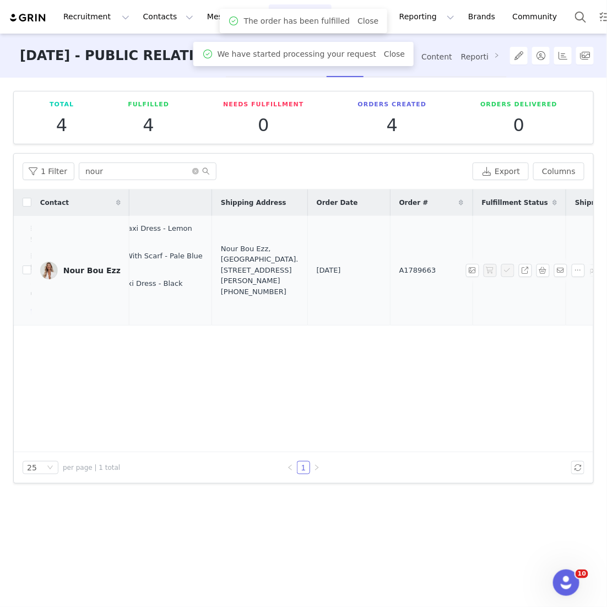
drag, startPoint x: 376, startPoint y: 275, endPoint x: 312, endPoint y: 262, distance: 65.1
click at [313, 263] on tr "Nour Bou Ezz Sep 2, 2025 12:44 PM Rafaella Slinky And Mesh Maxi Dress - Lemon S…" at bounding box center [258, 271] width 959 height 110
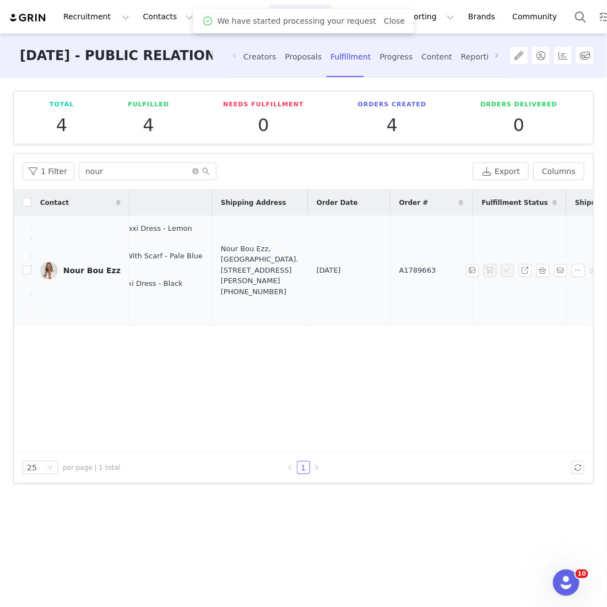
click at [390, 280] on td "A1789663" at bounding box center [431, 271] width 83 height 110
drag, startPoint x: 398, startPoint y: 267, endPoint x: 337, endPoint y: 267, distance: 61.1
click at [390, 267] on td "A1789663" at bounding box center [431, 271] width 83 height 110
copy span "A1789663"
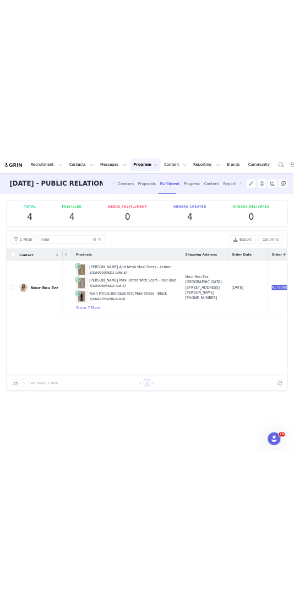
scroll to position [0, 0]
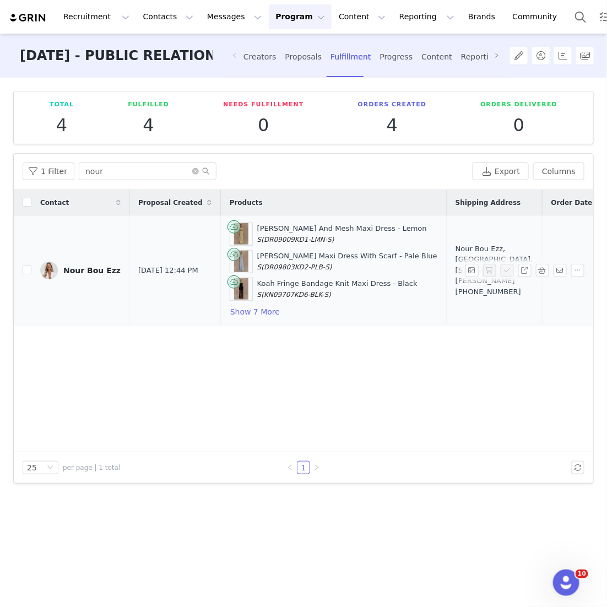
drag, startPoint x: 447, startPoint y: 294, endPoint x: 414, endPoint y: 252, distance: 52.9
click at [456, 252] on div "Nour Bou Ezz, Business Bay. 1706, Clayton Residency Dubai, Dubai United Arab Em…" at bounding box center [495, 270] width 78 height 54
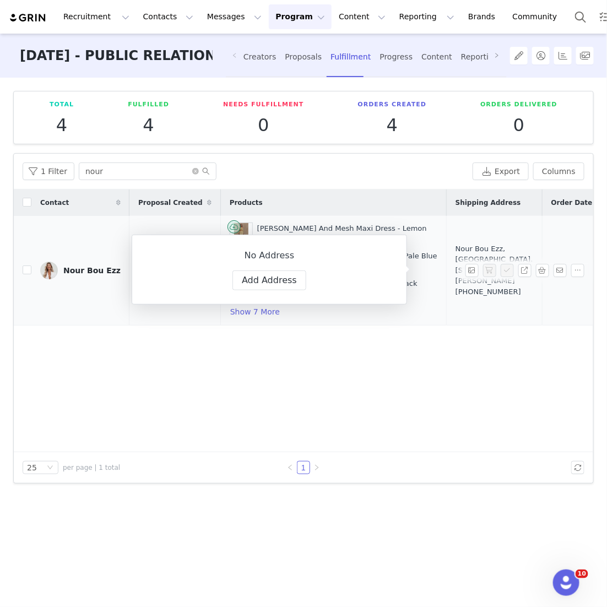
copy div "Business Bay. 1706, Clayton Residency Dubai, Dubai United Arab Emirates"
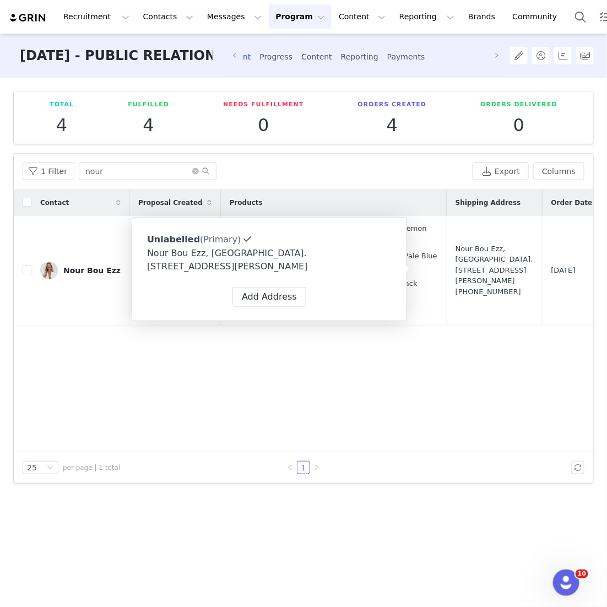
click at [210, 372] on div "Contact Proposal Created Products Shipping Address Order Date Order # Fulfillme…" at bounding box center [304, 321] width 580 height 263
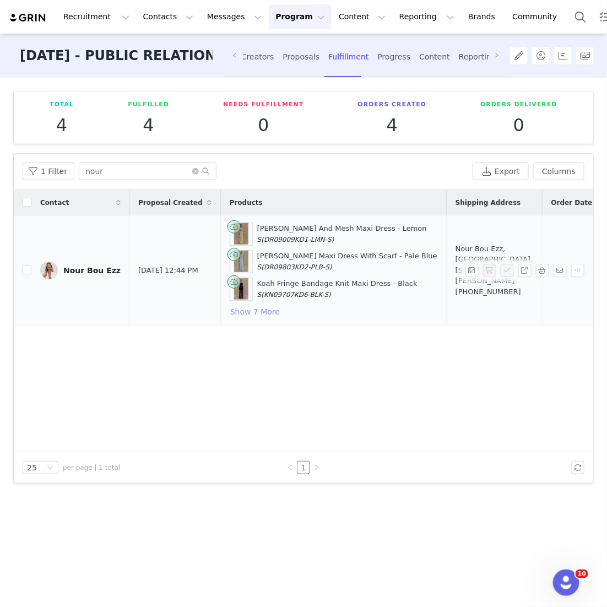
click at [234, 311] on button "Show 7 More" at bounding box center [255, 311] width 51 height 13
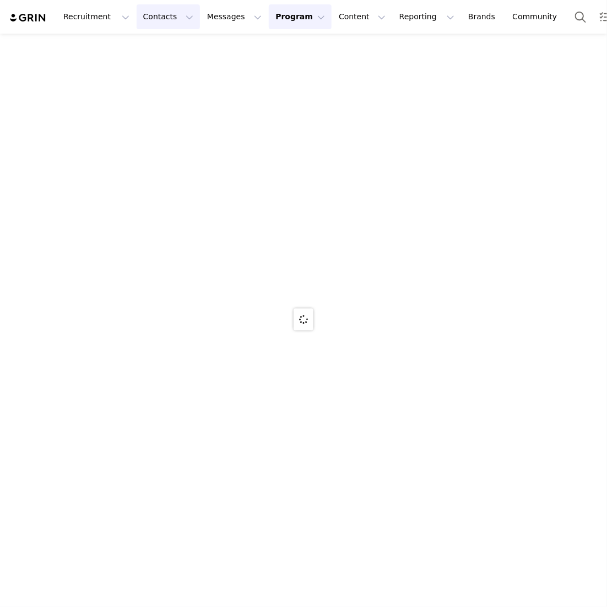
click at [176, 10] on button "Contacts Contacts" at bounding box center [168, 16] width 63 height 25
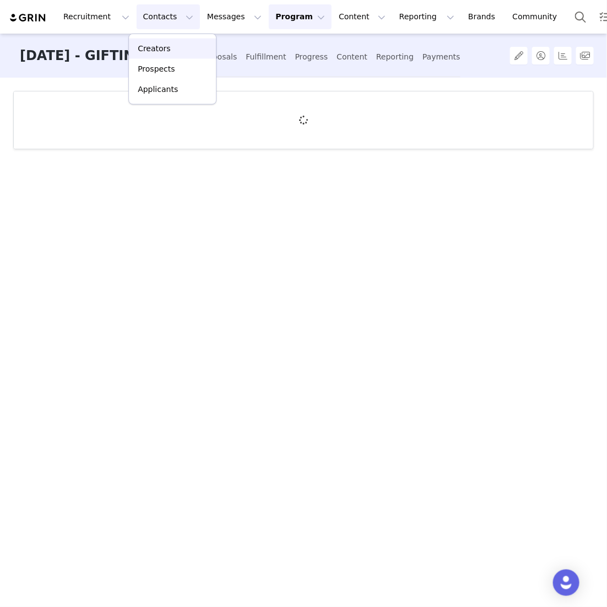
click at [165, 51] on p "Creators" at bounding box center [154, 49] width 33 height 12
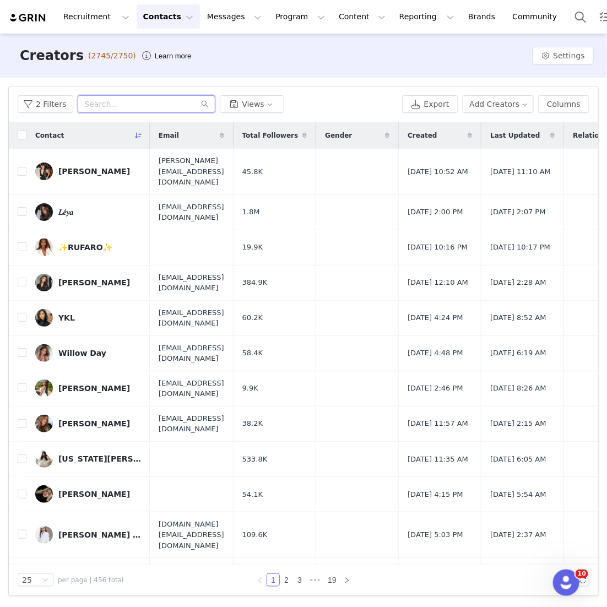
click at [115, 112] on input "text" at bounding box center [147, 104] width 138 height 18
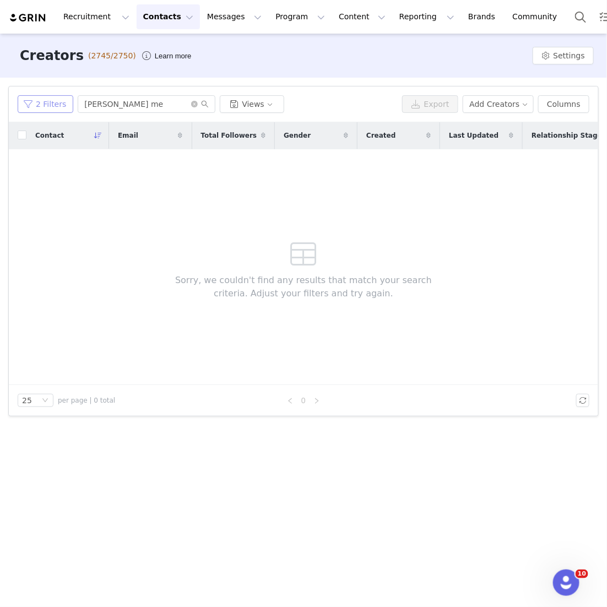
click at [69, 101] on button "2 Filters" at bounding box center [46, 104] width 56 height 18
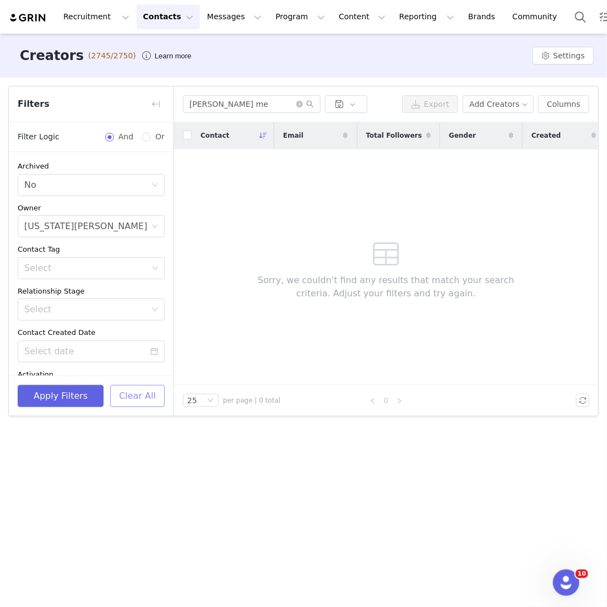
click at [137, 404] on button "Clear All" at bounding box center [137, 396] width 55 height 22
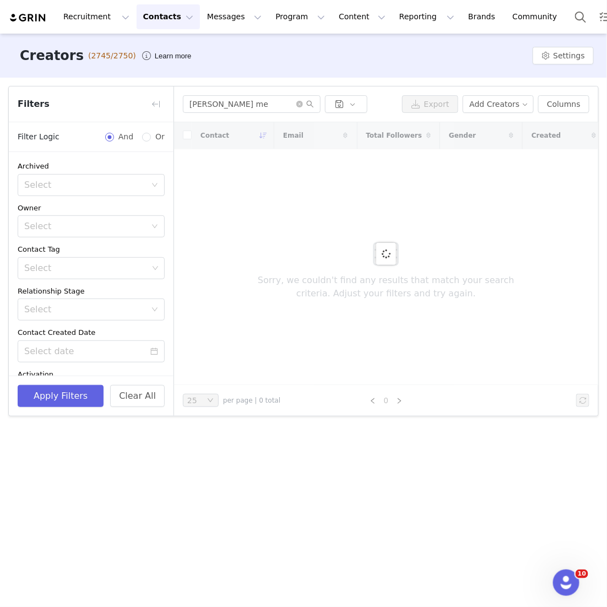
click at [229, 116] on div "sabrina me Export Add Creators Columns" at bounding box center [386, 104] width 424 height 36
click at [235, 111] on input "sabrina me" at bounding box center [252, 104] width 138 height 18
click at [153, 100] on button "button" at bounding box center [156, 104] width 18 height 18
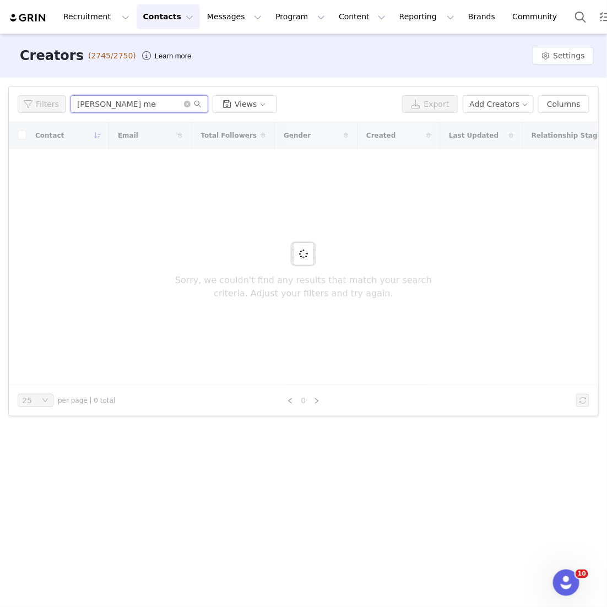
click at [153, 102] on input "sabrina me" at bounding box center [140, 104] width 138 height 18
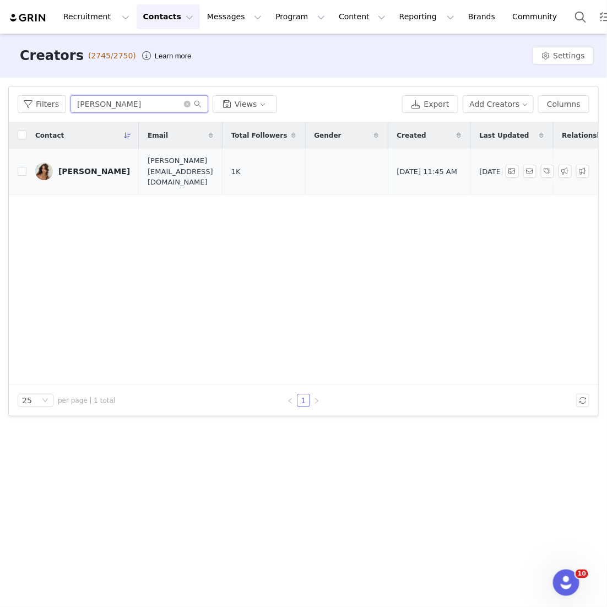
type input "sabrina meshk"
click at [71, 163] on link "Sabrina MESHKI" at bounding box center [82, 172] width 95 height 18
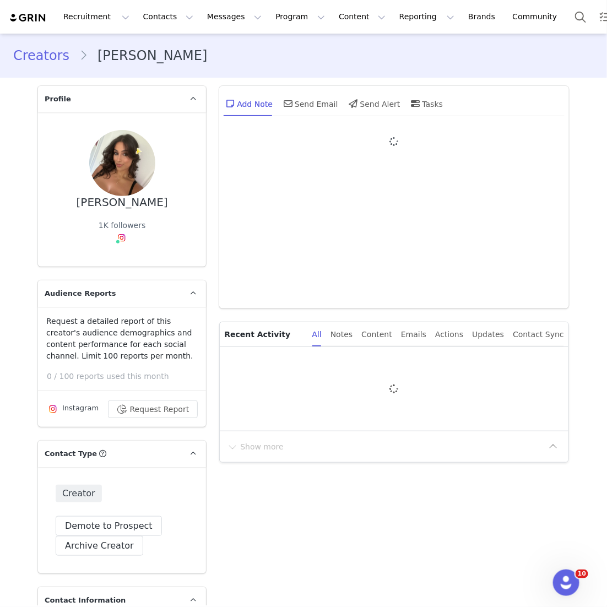
type input "+1 (United States)"
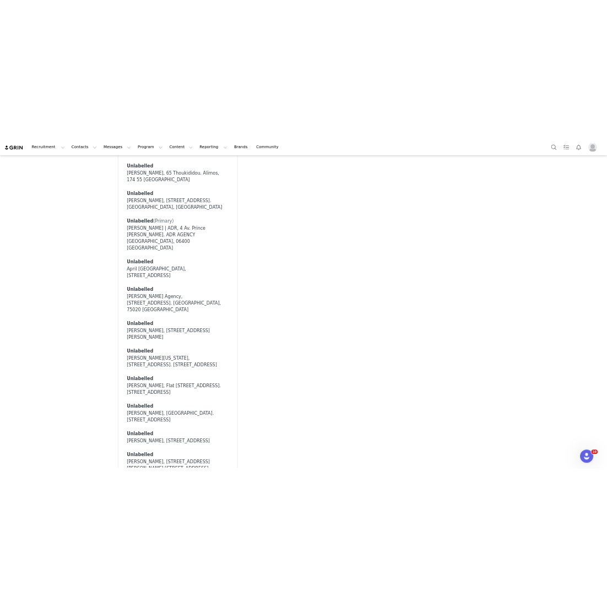
scroll to position [6590, 0]
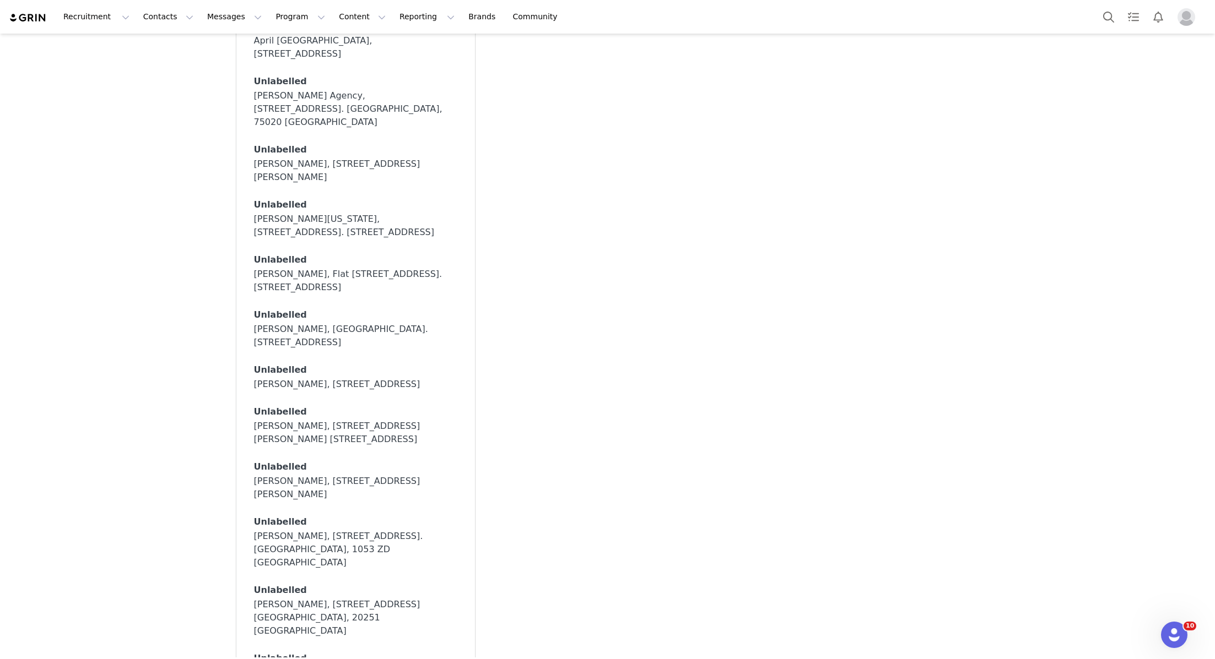
select select
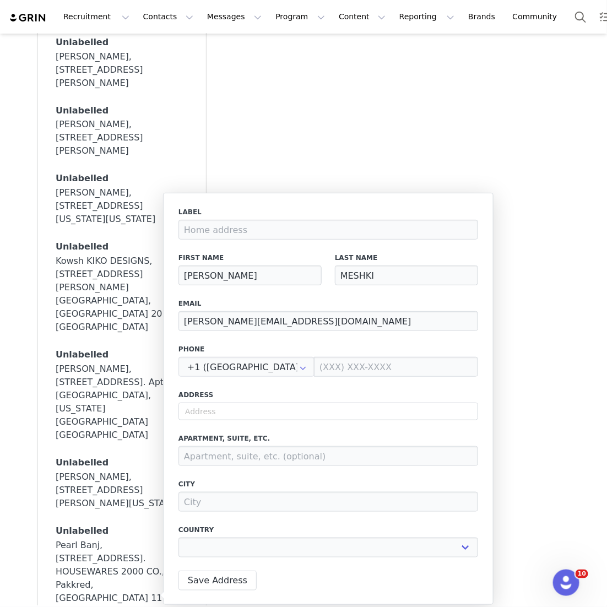
scroll to position [7904, 0]
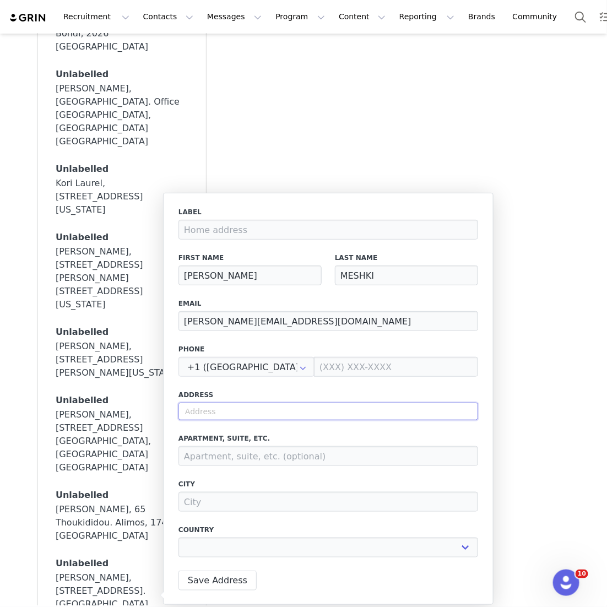
click at [370, 412] on input "text" at bounding box center [328, 412] width 300 height 18
paste input "Victoriapark 45, Room 640 5611BM Eindhoven, Netherlands"
type input "Victoriapark 45, Room 640 5611BM Eindhoven, Netherlands"
select select
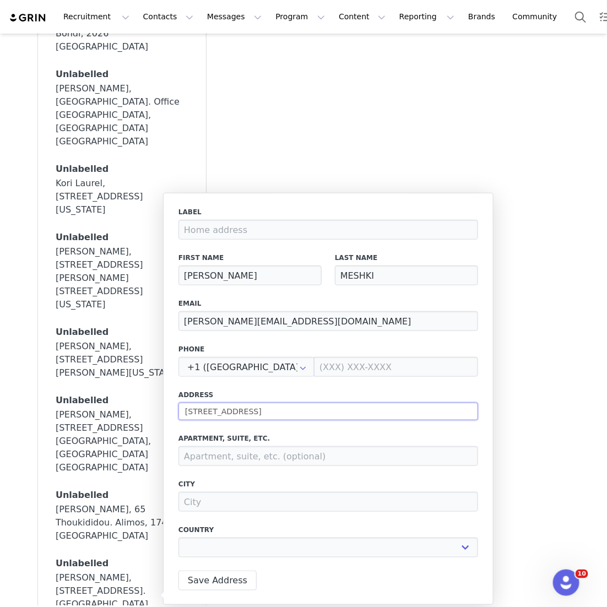
drag, startPoint x: 279, startPoint y: 414, endPoint x: 245, endPoint y: 414, distance: 33.6
click at [246, 414] on input "Victoriapark 45, Room 640 5611BM Eindhoven, Netherlands" at bounding box center [328, 412] width 300 height 18
type input "Victoriapark 45, R 5611BM Eindhoven, Netherlands"
select select
type input "Victoriapark 45, 5611BM Eindhoven, Netherlands"
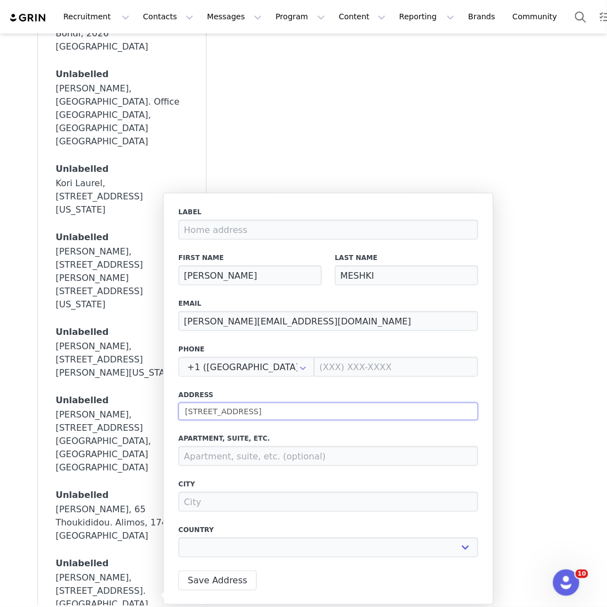
select select
type input "Victoriapark 45, 5611BM Eindhoven, Netherlands"
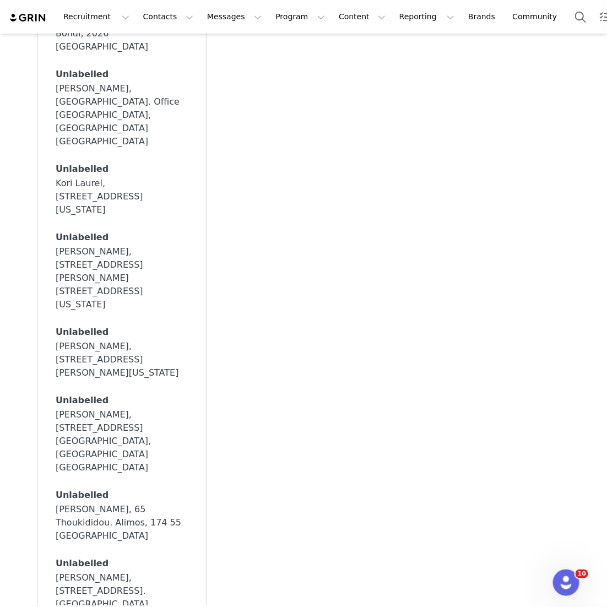
scroll to position [8072, 0]
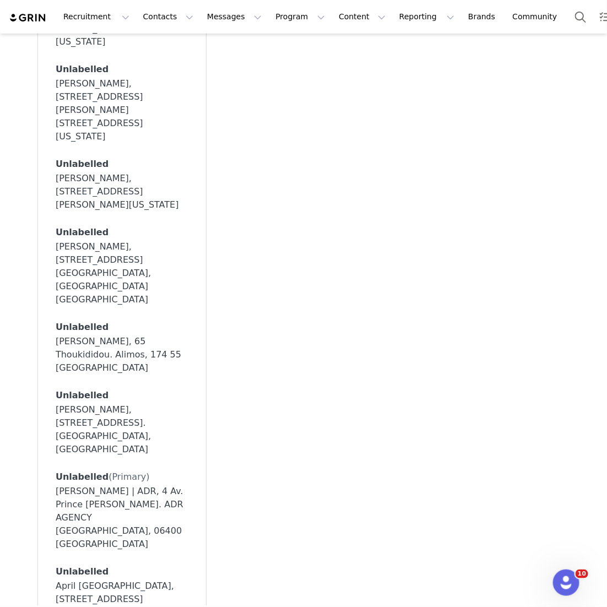
select select
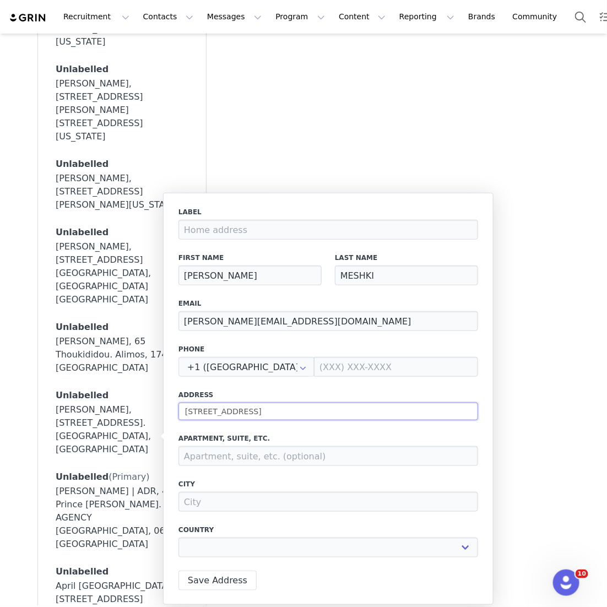
click at [381, 409] on input "Victoriapark 45, 5611BM Eindhoven, Netherlands" at bounding box center [328, 412] width 300 height 18
type input "45 Victoriapark"
type input "Eindhoven"
select select "[object Object]"
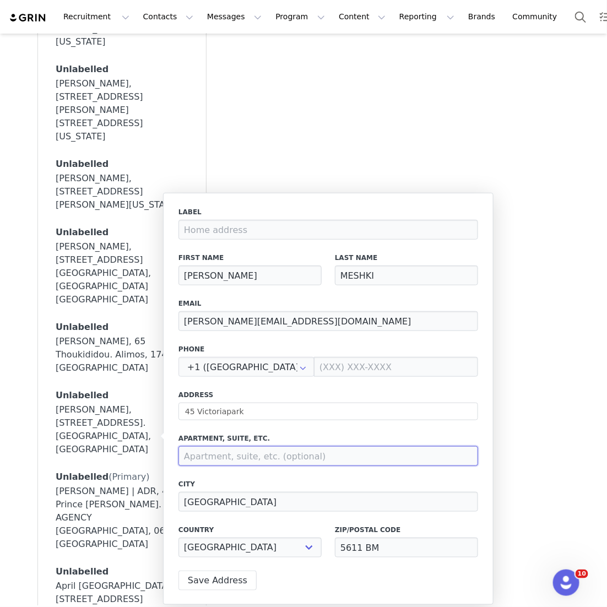
click at [296, 457] on input at bounding box center [328, 456] width 300 height 20
paste input "Room 640"
type input "Room 640"
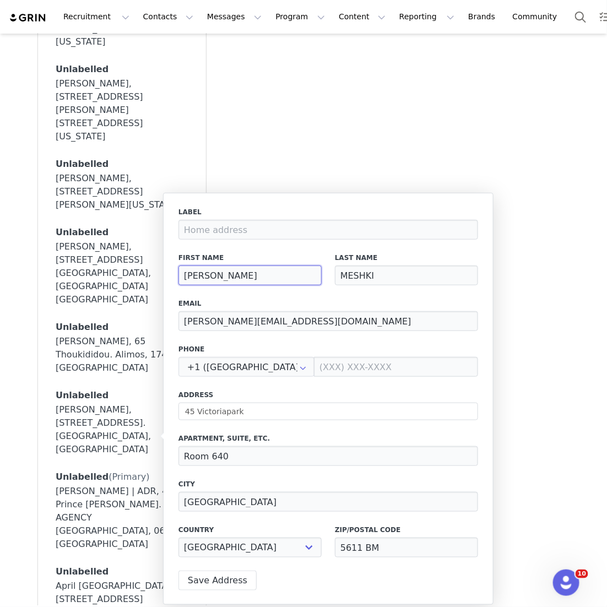
click at [251, 280] on input "Sabrina" at bounding box center [249, 276] width 143 height 20
type input "S"
type input "s"
type input "Isabella"
click at [402, 273] on input "MESHKI" at bounding box center [406, 276] width 143 height 20
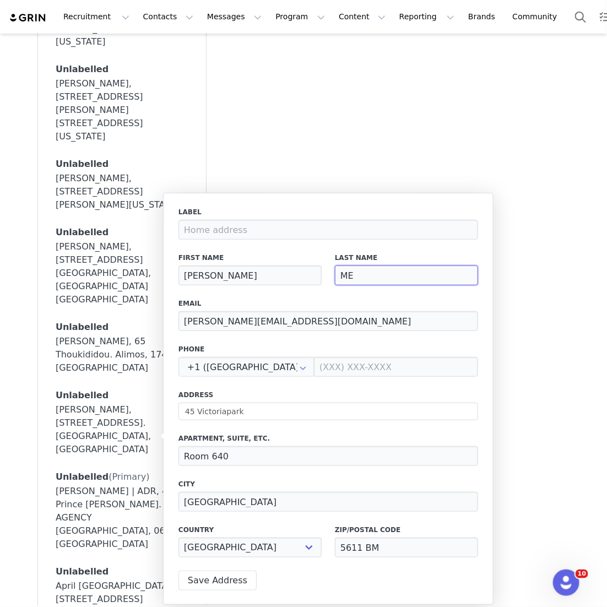
type input "M"
type input "Bernardini"
click at [229, 573] on button "Save Address" at bounding box center [217, 581] width 78 height 20
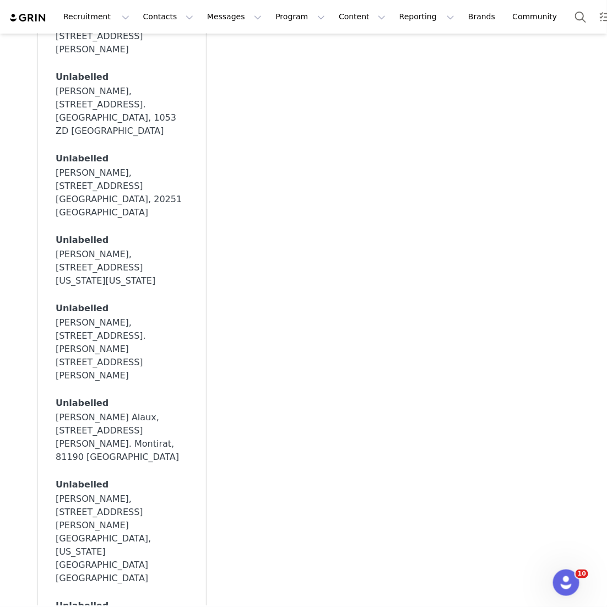
scroll to position [0, 0]
type input "september"
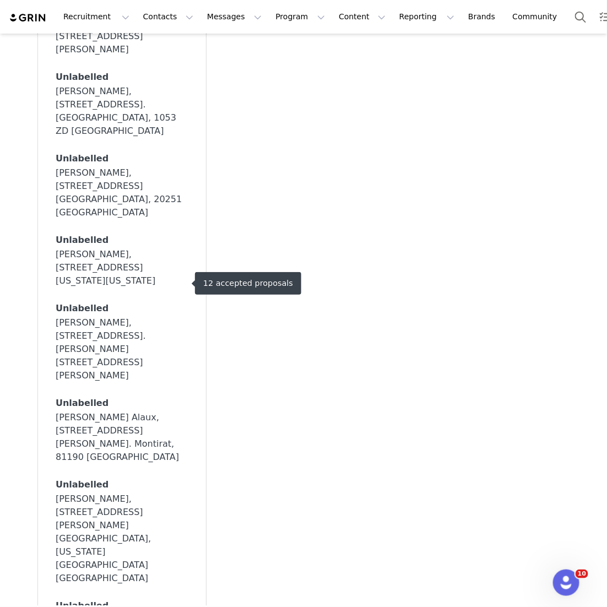
scroll to position [9226, 0]
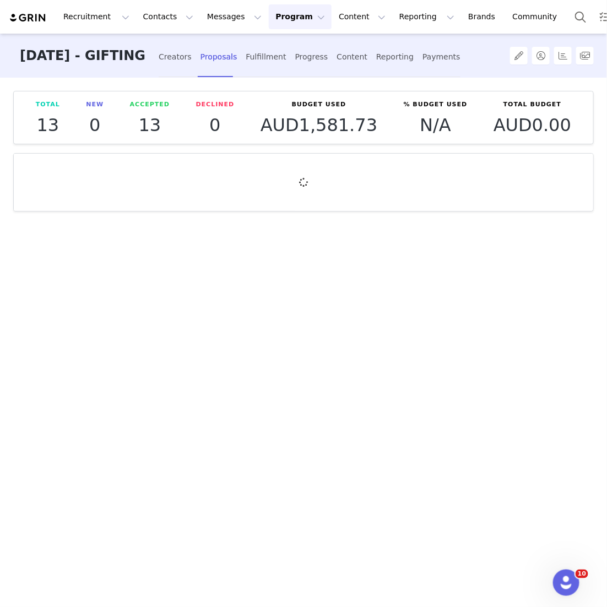
click at [209, 74] on div "Creators Proposals Fulfillment Progress Content Reporting Payments" at bounding box center [310, 56] width 302 height 44
click at [192, 63] on div "Creators" at bounding box center [175, 56] width 33 height 29
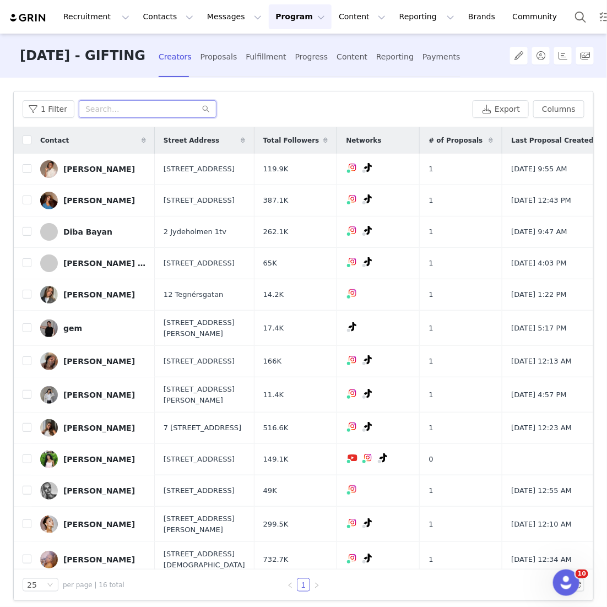
click at [112, 105] on input "text" at bounding box center [148, 109] width 138 height 18
type input "i"
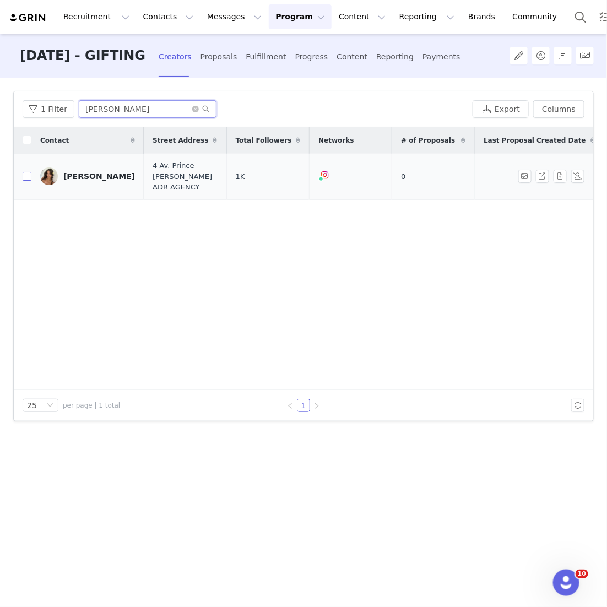
type input "sabrina mes"
click at [26, 180] on input "checkbox" at bounding box center [27, 176] width 9 height 9
checkbox input "true"
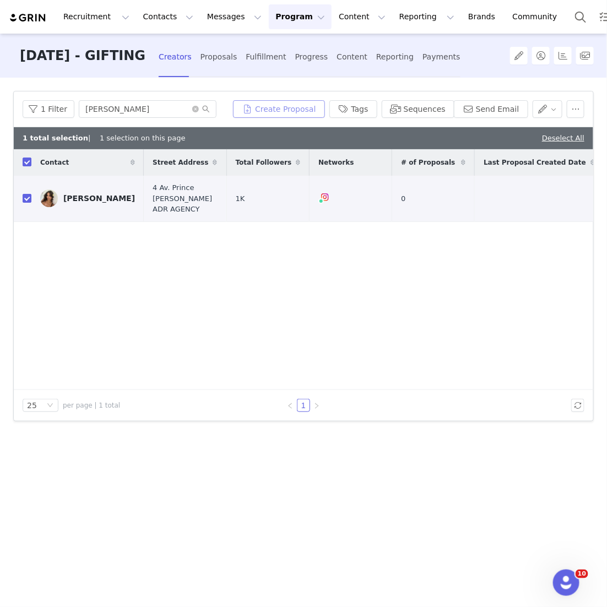
click at [279, 109] on button "Create Proposal" at bounding box center [278, 109] width 91 height 18
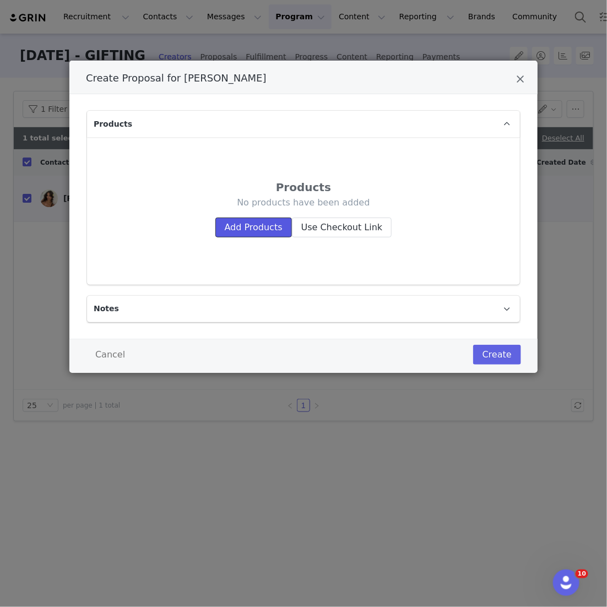
click at [286, 224] on button "Add Products" at bounding box center [253, 228] width 77 height 20
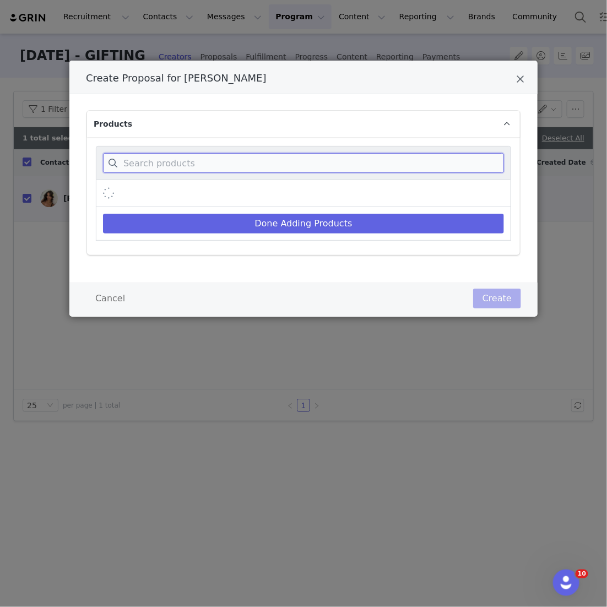
click at [293, 155] on input "Create Proposal for Sabrina MESHKI" at bounding box center [303, 163] width 401 height 20
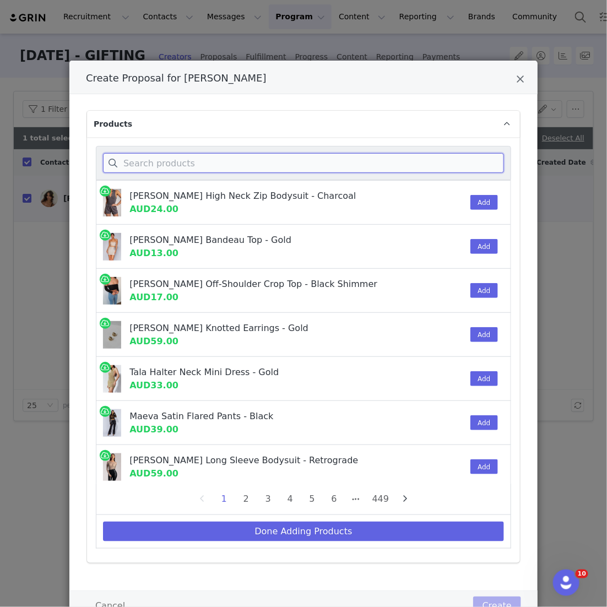
click at [256, 155] on input "Create Proposal for Sabrina MESHKI" at bounding box center [303, 163] width 401 height 20
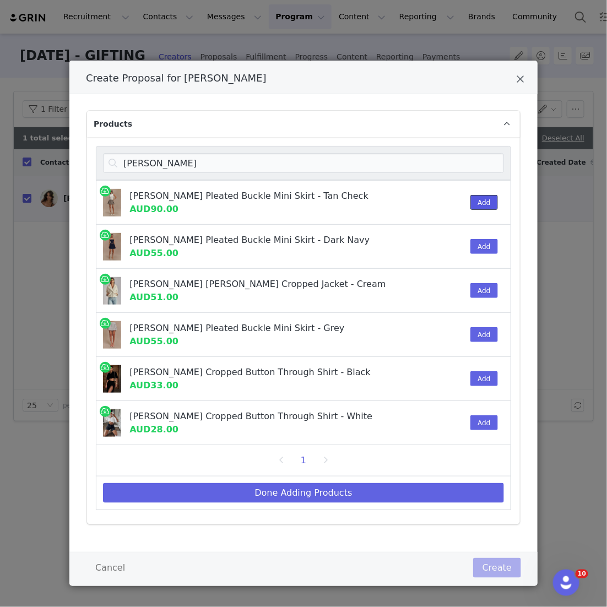
click at [485, 204] on button "Add" at bounding box center [483, 202] width 27 height 15
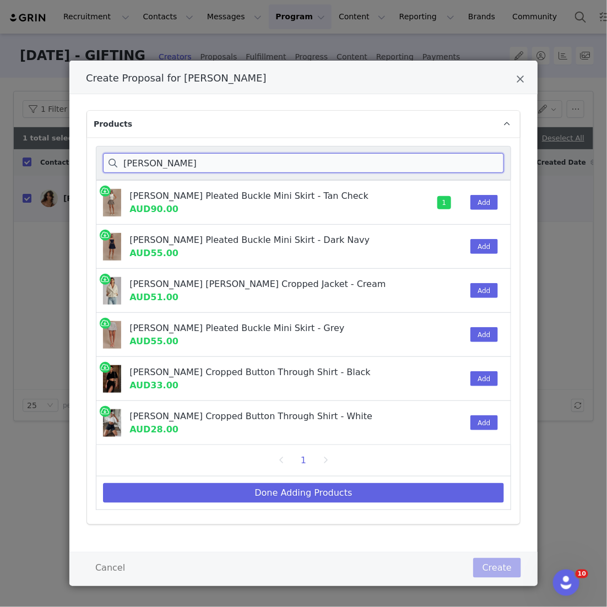
click at [140, 163] on input "angie" at bounding box center [303, 163] width 401 height 20
drag, startPoint x: 170, startPoint y: 167, endPoint x: 78, endPoint y: 157, distance: 92.5
click at [79, 163] on div "Products angie Angie Pleated Buckle Mini Skirt - Tan Check AUD90.00 1 Add Angie…" at bounding box center [303, 323] width 468 height 458
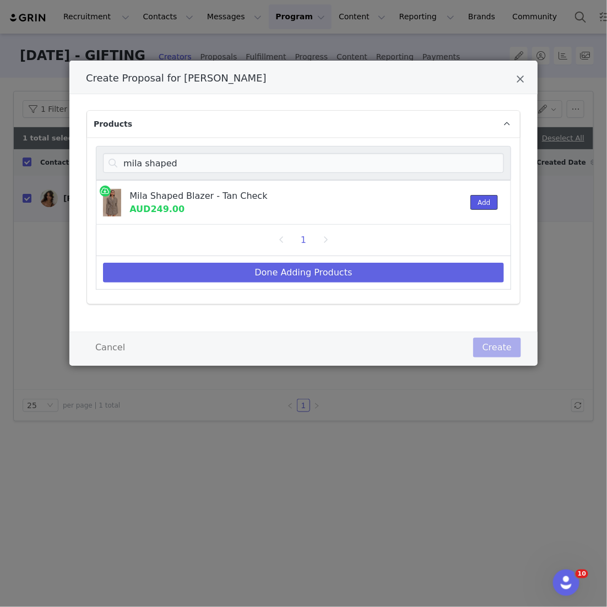
click at [492, 199] on button "Add" at bounding box center [483, 202] width 27 height 15
click at [230, 115] on p "Products" at bounding box center [290, 124] width 407 height 26
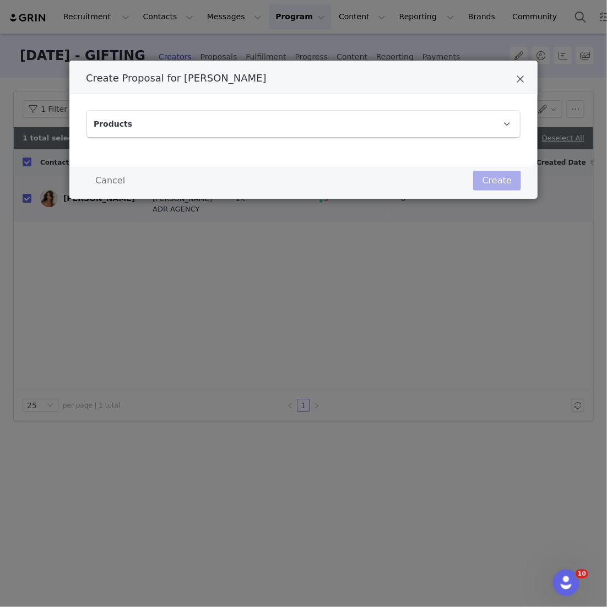
click at [203, 126] on p "Products" at bounding box center [290, 124] width 407 height 26
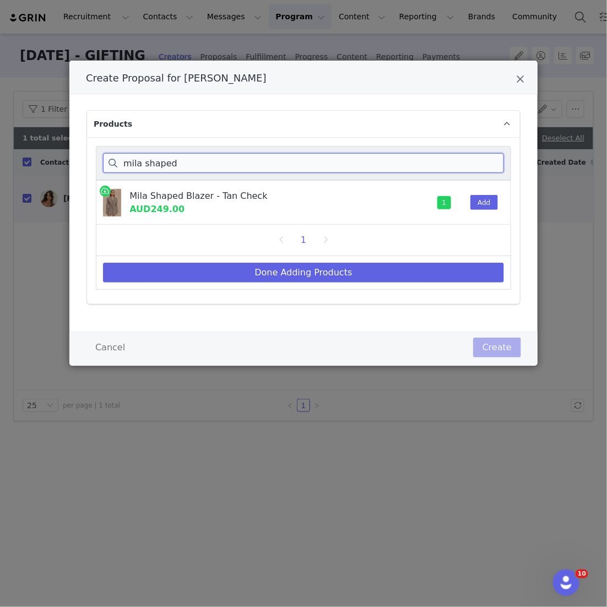
drag, startPoint x: 176, startPoint y: 162, endPoint x: 41, endPoint y: 150, distance: 135.5
click at [44, 151] on div "Create Proposal for Sabrina MESHKI Products mila shaped Mila Shaped Blazer - Ta…" at bounding box center [303, 303] width 607 height 607
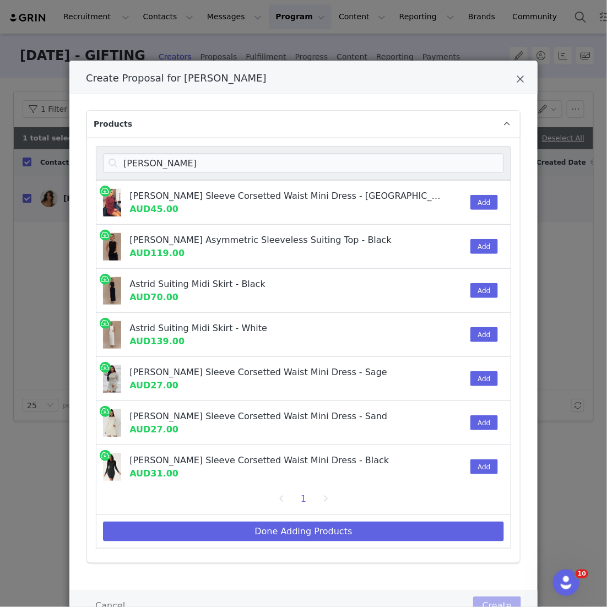
click at [478, 342] on div "Add" at bounding box center [481, 335] width 34 height 44
click at [481, 342] on div "Add" at bounding box center [481, 335] width 34 height 44
click at [485, 337] on button "Add" at bounding box center [483, 334] width 27 height 15
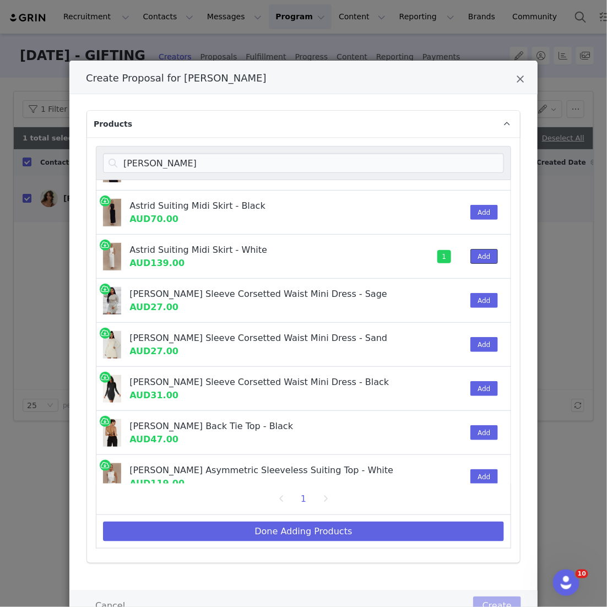
scroll to position [136, 0]
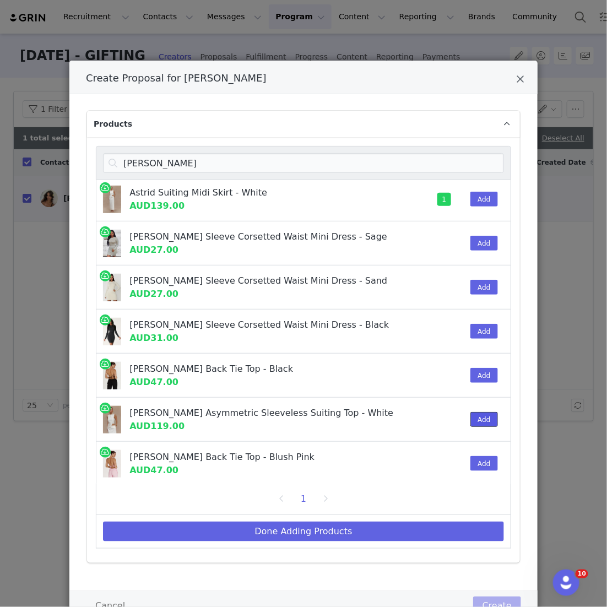
click at [472, 412] on button "Add" at bounding box center [483, 419] width 27 height 15
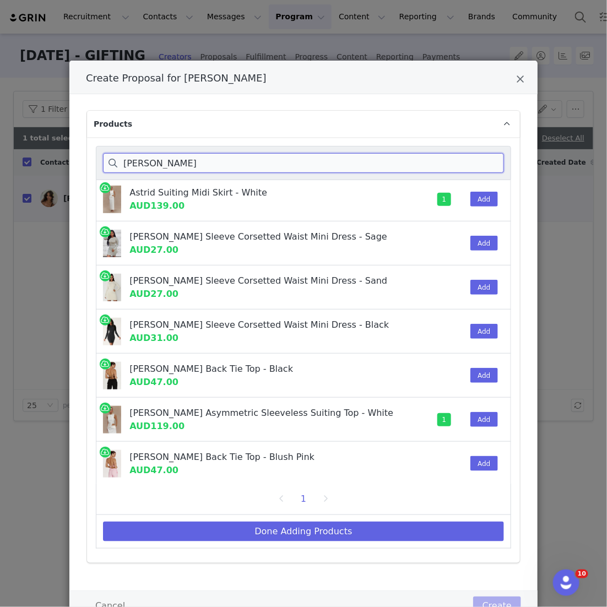
click at [158, 169] on input "astrid" at bounding box center [303, 163] width 401 height 20
drag, startPoint x: 158, startPoint y: 169, endPoint x: 47, endPoint y: 155, distance: 111.0
click at [47, 155] on div "Create Proposal for Sabrina MESHKI Products astrid Astrid Long Sleeve Corsetted…" at bounding box center [303, 303] width 607 height 607
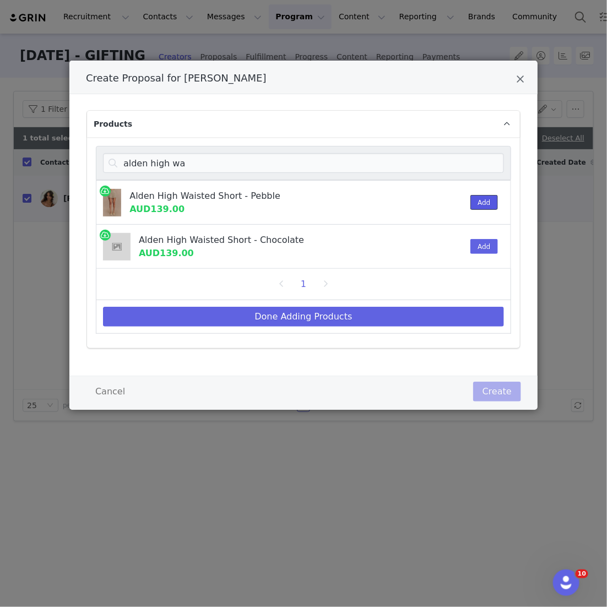
click at [475, 199] on button "Add" at bounding box center [483, 202] width 27 height 15
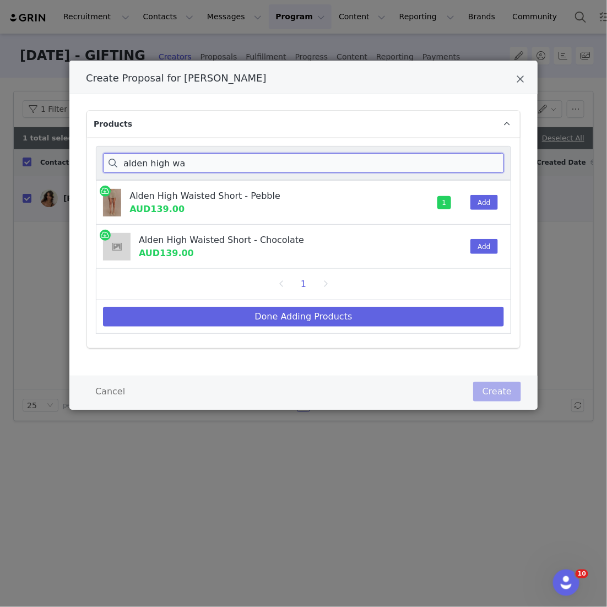
click at [299, 170] on input "alden high wa" at bounding box center [303, 163] width 401 height 20
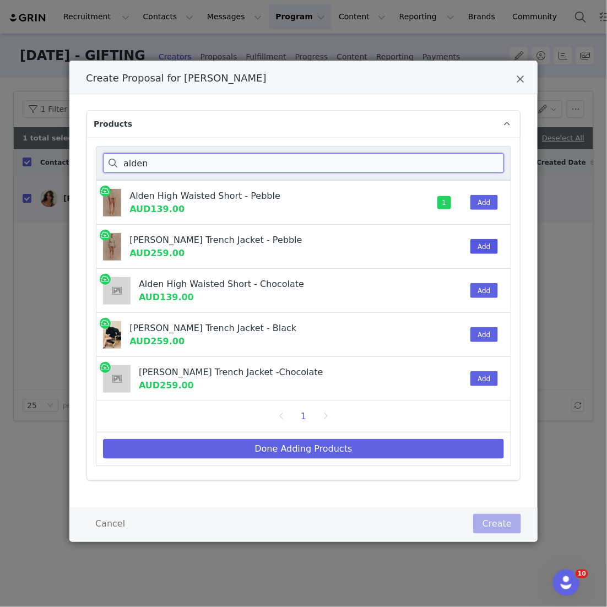
type input "alden"
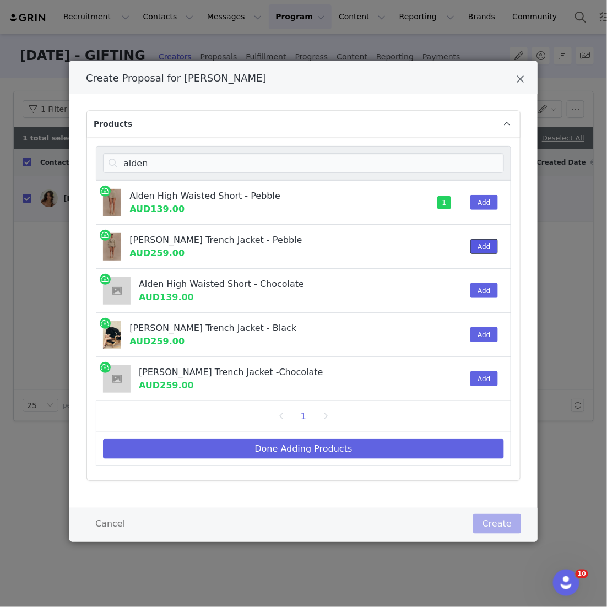
click at [485, 252] on button "Add" at bounding box center [483, 246] width 27 height 15
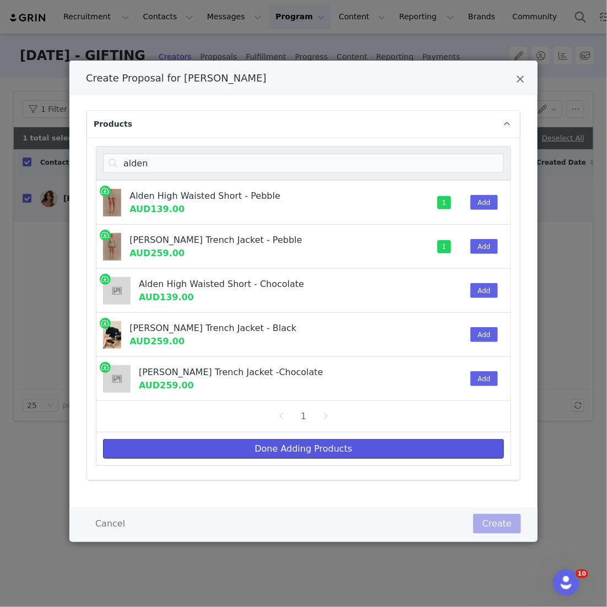
click at [348, 451] on button "Done Adding Products" at bounding box center [303, 449] width 401 height 20
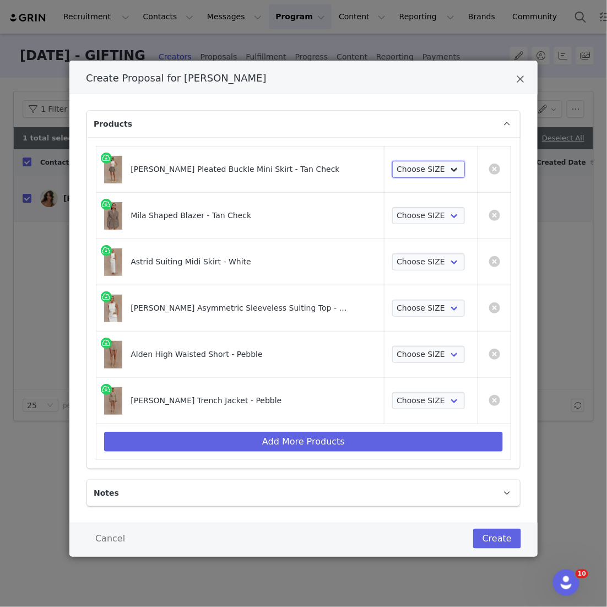
click at [424, 170] on select "Choose SIZE XXS XS S M L XL XXL 3XL" at bounding box center [428, 170] width 73 height 18
select select "23939942"
click at [392, 161] on select "Choose SIZE XXS XS S M L XL XXL 3XL" at bounding box center [428, 170] width 73 height 18
drag, startPoint x: 424, startPoint y: 170, endPoint x: 398, endPoint y: 229, distance: 64.4
click at [398, 229] on td "Choose SIZE XXS XS S M L XL XXL 3XL" at bounding box center [431, 216] width 94 height 46
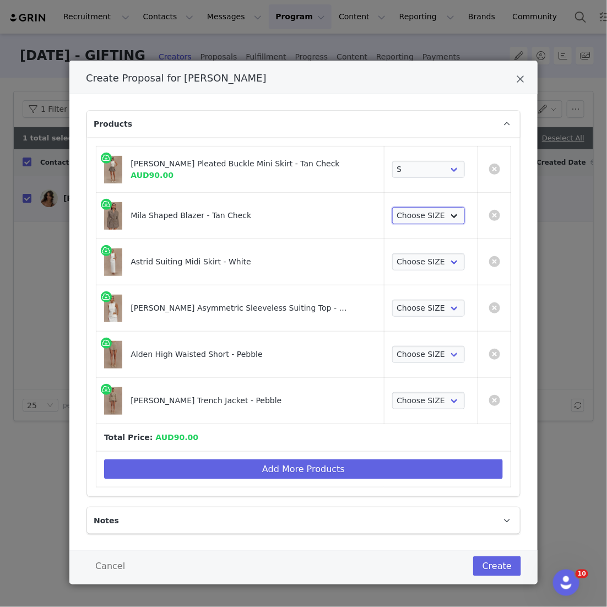
click at [403, 214] on select "Choose SIZE XXS XS S M L XL XXL 3XL" at bounding box center [428, 216] width 73 height 18
select select "24195464"
click at [392, 207] on select "Choose SIZE XXS XS S M L XL XXL 3XL" at bounding box center [428, 216] width 73 height 18
click at [399, 258] on select "Choose SIZE XXS XS S M L XL XXL 3XL" at bounding box center [428, 262] width 73 height 18
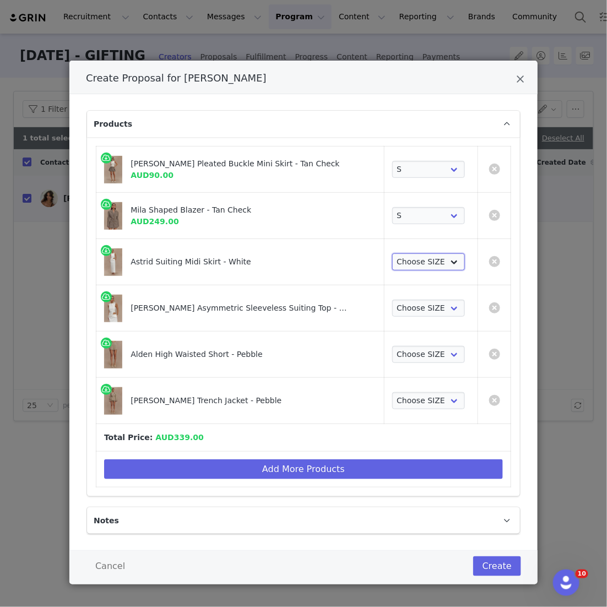
select select "24271051"
click at [392, 253] on select "Choose SIZE XXS XS S M L XL XXL 3XL" at bounding box center [428, 262] width 73 height 18
drag, startPoint x: 399, startPoint y: 259, endPoint x: 405, endPoint y: 306, distance: 47.1
click at [405, 306] on select "Choose SIZE XXS XS S M L XL XXL 3XL" at bounding box center [428, 309] width 73 height 18
select select "24270811"
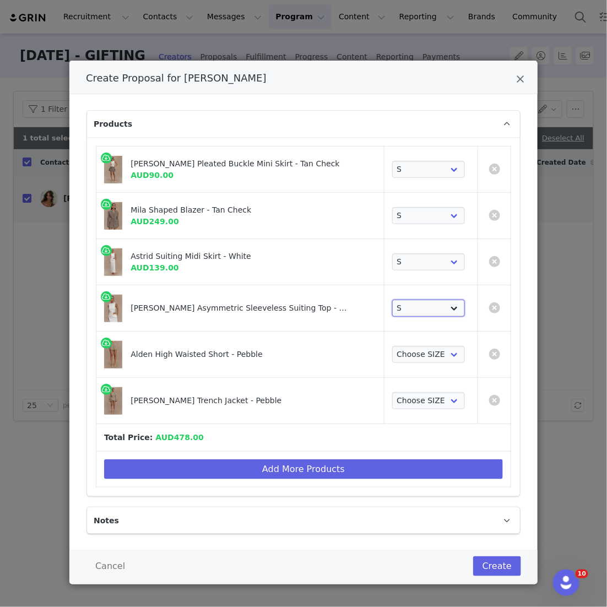
click at [392, 300] on select "Choose SIZE XXS XS S M L XL XXL 3XL" at bounding box center [428, 309] width 73 height 18
click at [402, 360] on select "Choose SIZE XXS XS S M L XL XXL 3XL" at bounding box center [428, 355] width 73 height 18
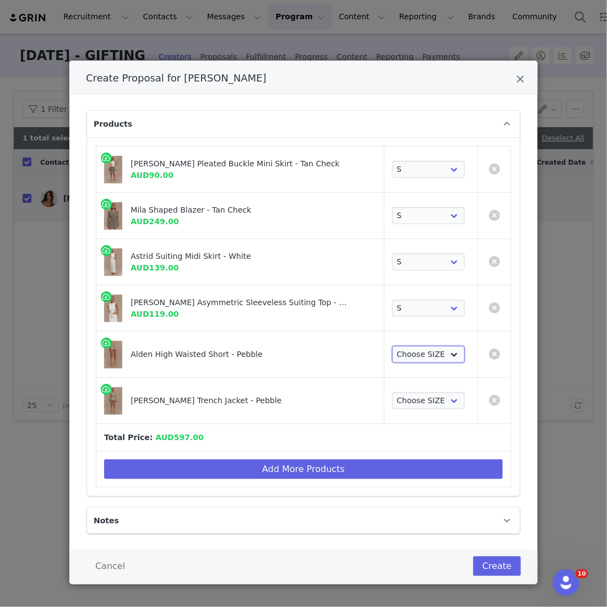
select select "26835920"
click at [392, 346] on select "Choose SIZE XXS XS S M L XL XXL 3XL" at bounding box center [428, 355] width 73 height 18
click at [397, 402] on select "Choose SIZE XXS XS S M L XL XXL 3XL" at bounding box center [428, 401] width 73 height 18
select select "26375367"
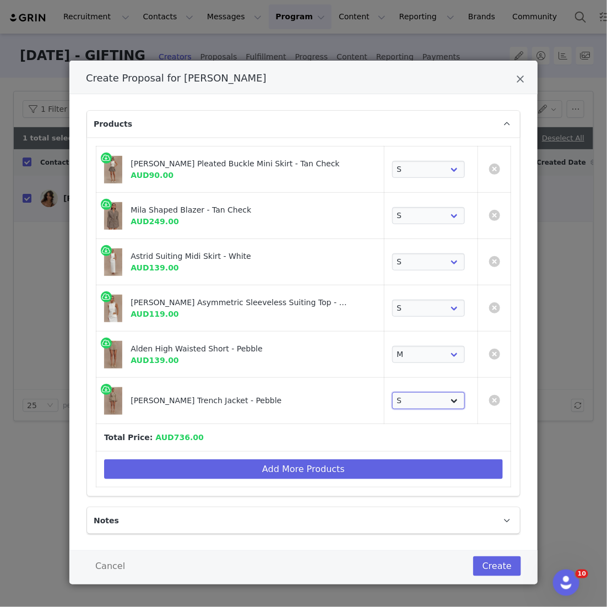
click at [392, 392] on select "Choose SIZE XXS XS S M L XL XXL 3XL" at bounding box center [428, 401] width 73 height 18
click at [500, 580] on div "Cancel Create" at bounding box center [303, 567] width 468 height 34
click at [500, 562] on button "Create" at bounding box center [497, 566] width 48 height 20
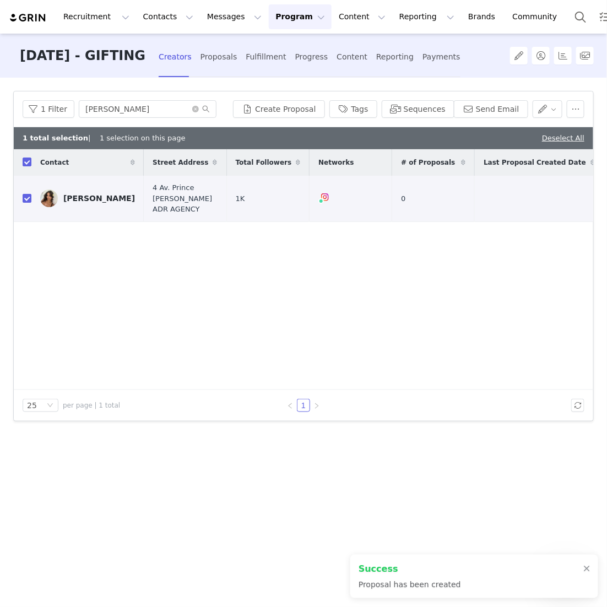
click at [315, 68] on div "Creators Proposals Fulfillment Progress Content Reporting Payments" at bounding box center [310, 56] width 302 height 29
click at [286, 63] on div "Fulfillment" at bounding box center [266, 56] width 40 height 29
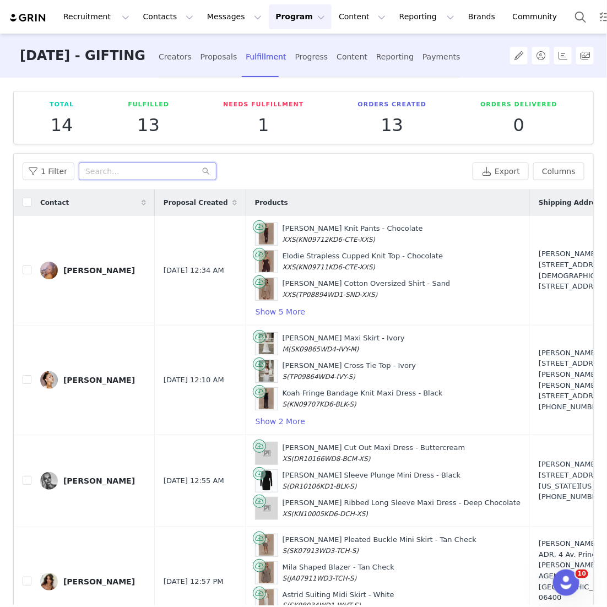
click at [126, 167] on input "text" at bounding box center [148, 172] width 138 height 18
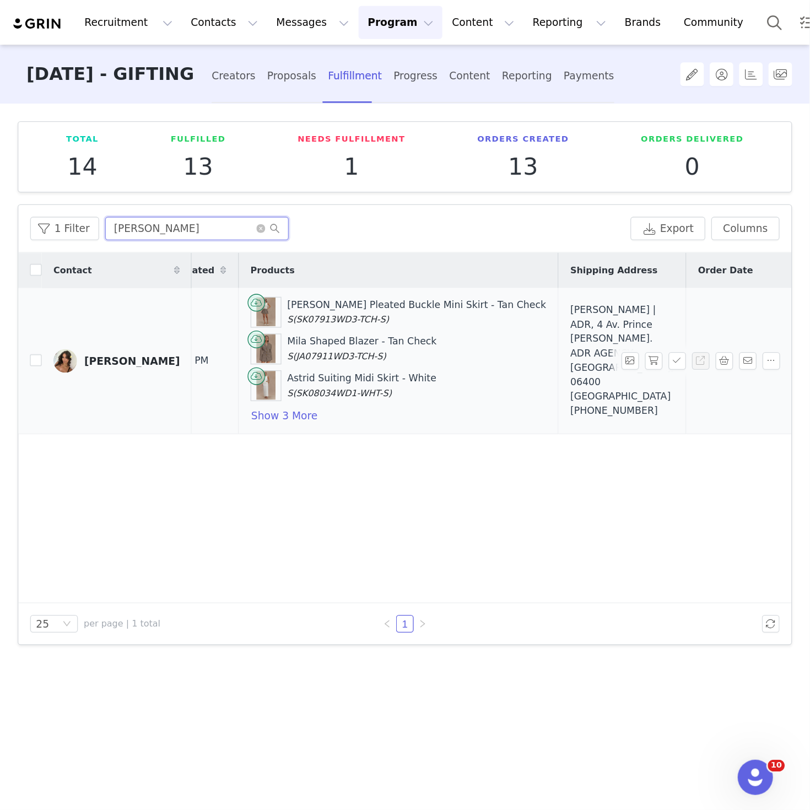
scroll to position [0, 59]
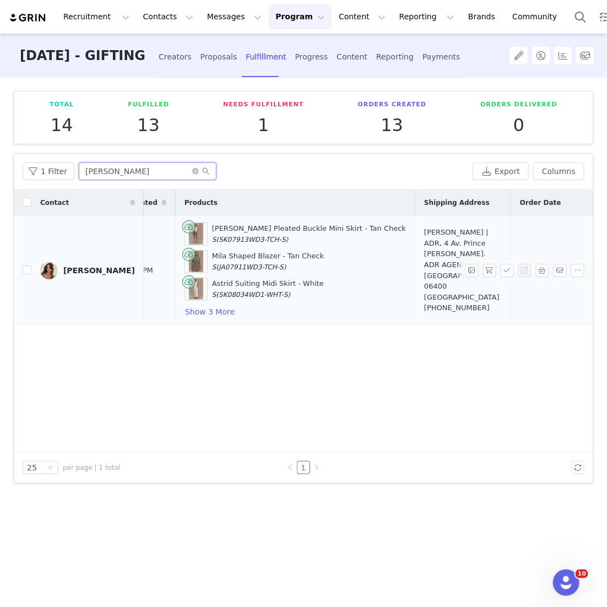
type input "sabrina MESH"
click at [424, 266] on div "Matthieu PERRAT | ADR, 4 Av. Prince de Galles. ADR AGENCY Cannes, 06400 France …" at bounding box center [463, 270] width 78 height 86
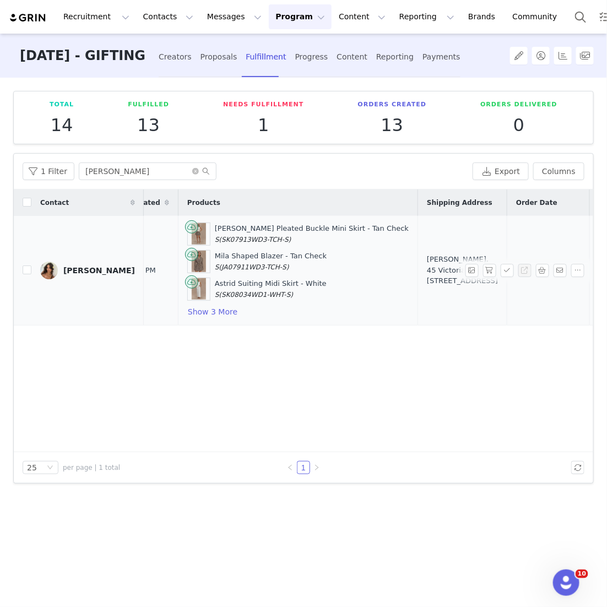
scroll to position [0, 132]
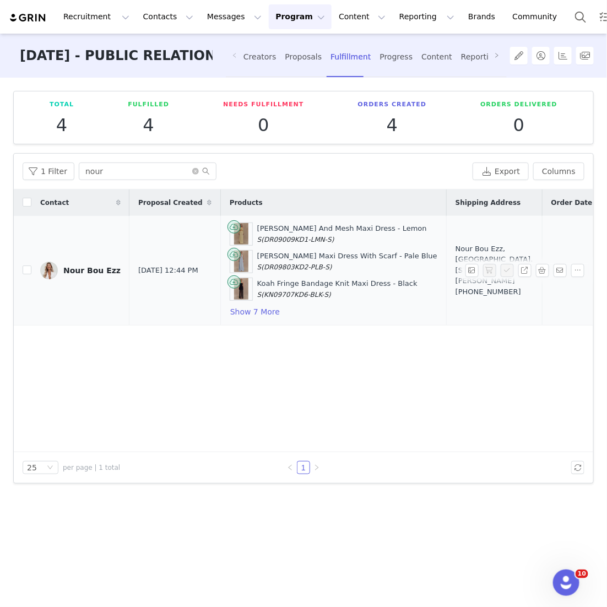
click at [542, 280] on td "[DATE]" at bounding box center [583, 271] width 83 height 110
click at [545, 261] on td "[DATE]" at bounding box center [583, 271] width 83 height 110
click at [544, 266] on button "button" at bounding box center [542, 270] width 13 height 13
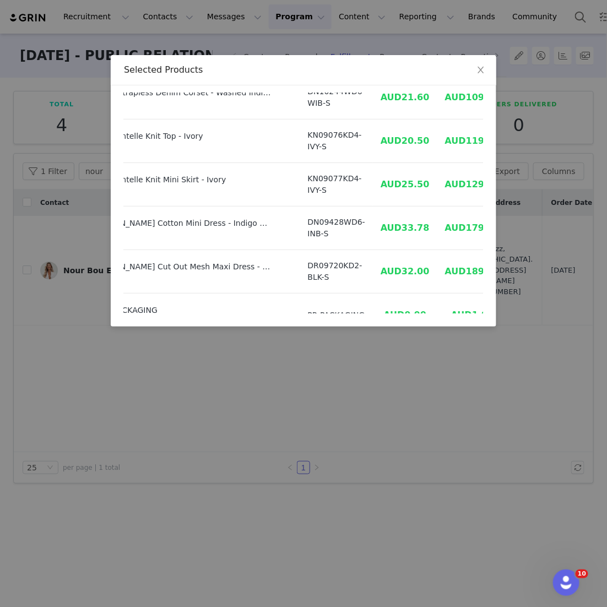
scroll to position [191, 67]
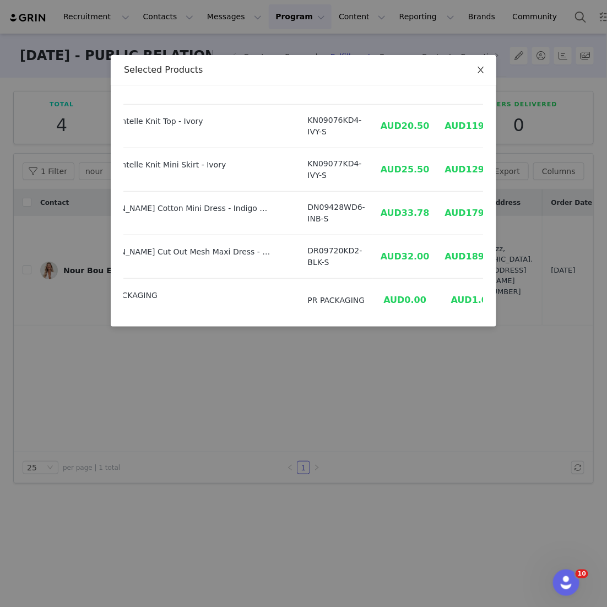
click at [491, 71] on span "Close" at bounding box center [480, 70] width 31 height 31
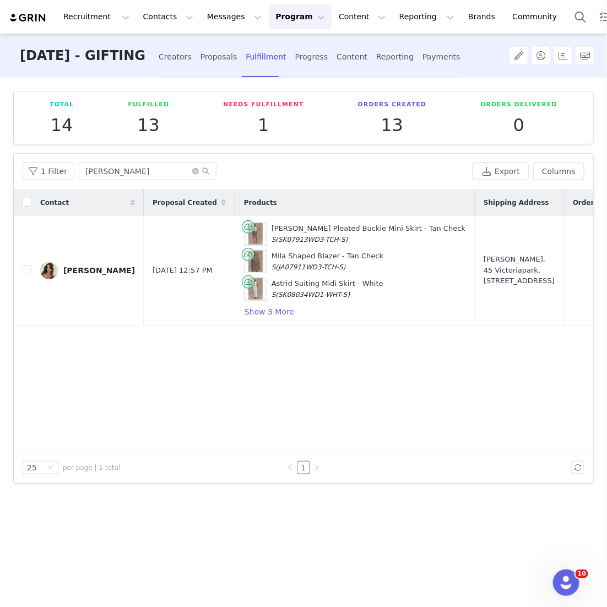
scroll to position [0, 132]
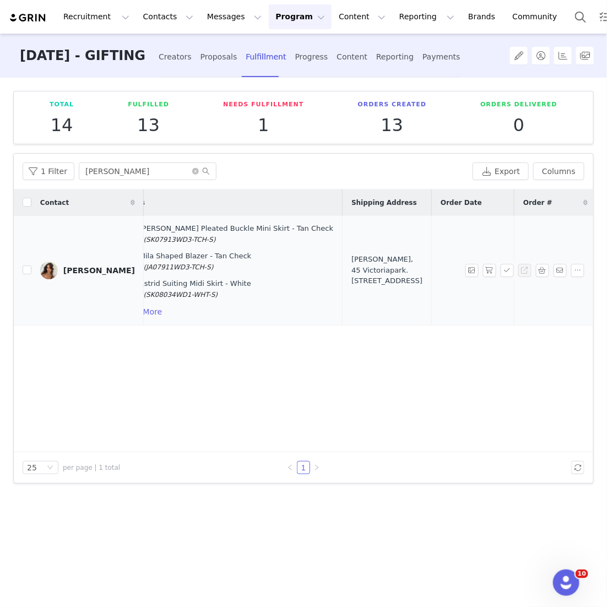
click at [432, 298] on td at bounding box center [473, 271] width 83 height 110
click at [489, 270] on button "button" at bounding box center [489, 270] width 13 height 13
click at [502, 270] on button "button" at bounding box center [507, 270] width 13 height 13
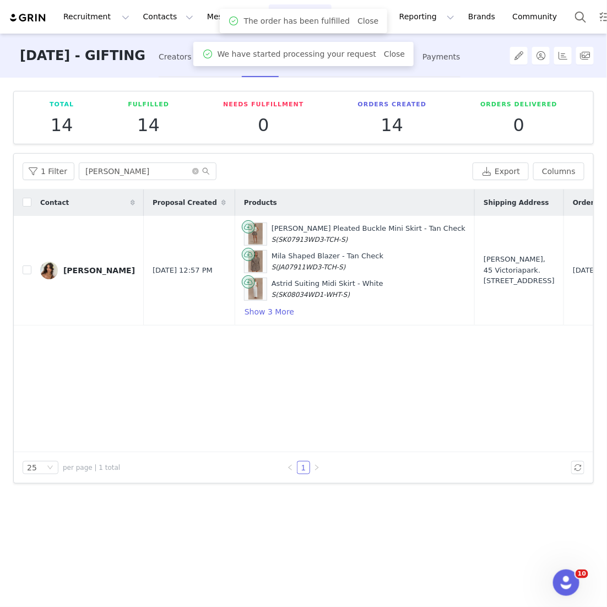
scroll to position [0, 218]
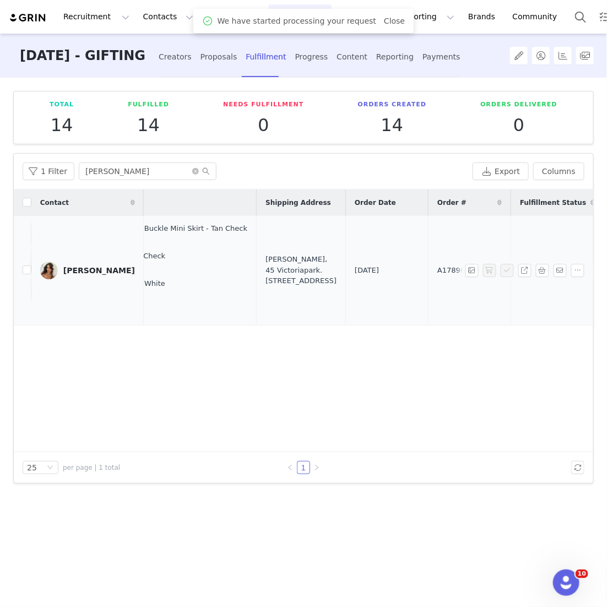
drag, startPoint x: 413, startPoint y: 271, endPoint x: 345, endPoint y: 271, distance: 67.8
click at [345, 271] on tr "[PERSON_NAME] [DATE] 12:57 PM [PERSON_NAME] Pleated Buckle Mini Skirt - Tan Che…" at bounding box center [286, 271] width 981 height 110
copy tr "A1789675"
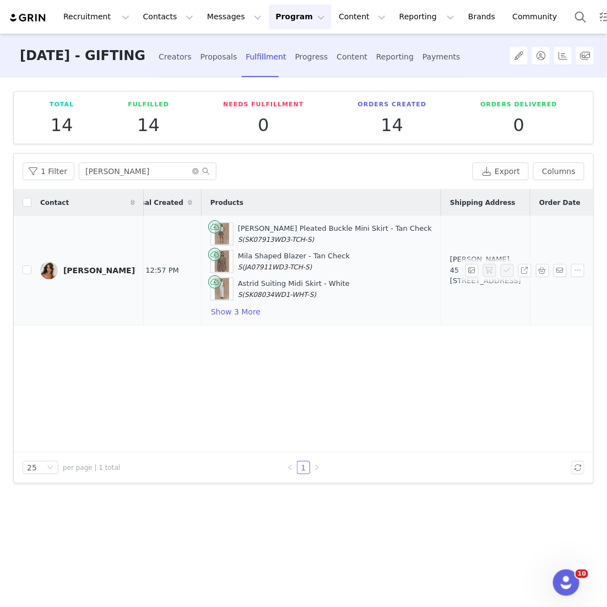
scroll to position [0, 0]
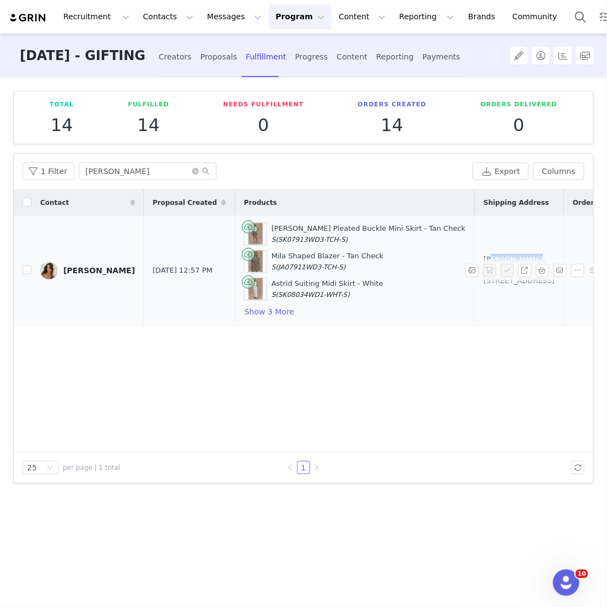
click at [484, 254] on div "[PERSON_NAME], 45 Victoriapark. [STREET_ADDRESS]" at bounding box center [519, 270] width 71 height 33
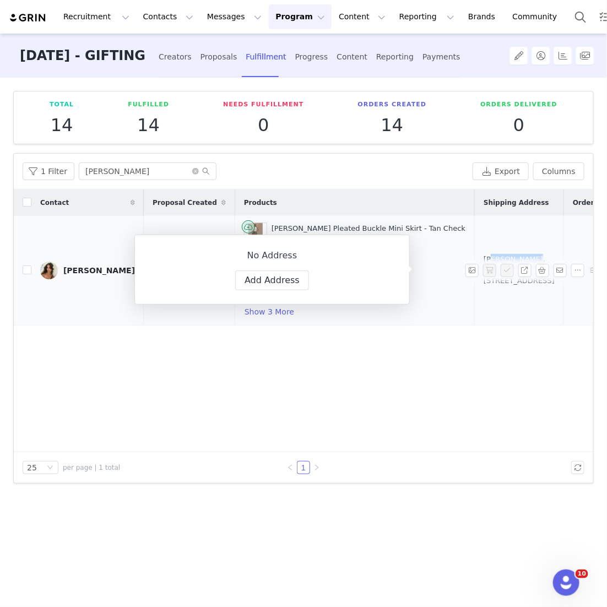
click at [475, 248] on td "[PERSON_NAME], 45 Victoriapark. [STREET_ADDRESS]" at bounding box center [519, 271] width 89 height 110
click at [484, 254] on div "[PERSON_NAME], 45 Victoriapark. [STREET_ADDRESS]" at bounding box center [519, 270] width 71 height 33
click at [475, 247] on td "[PERSON_NAME], 45 Victoriapark. [STREET_ADDRESS]" at bounding box center [519, 271] width 89 height 110
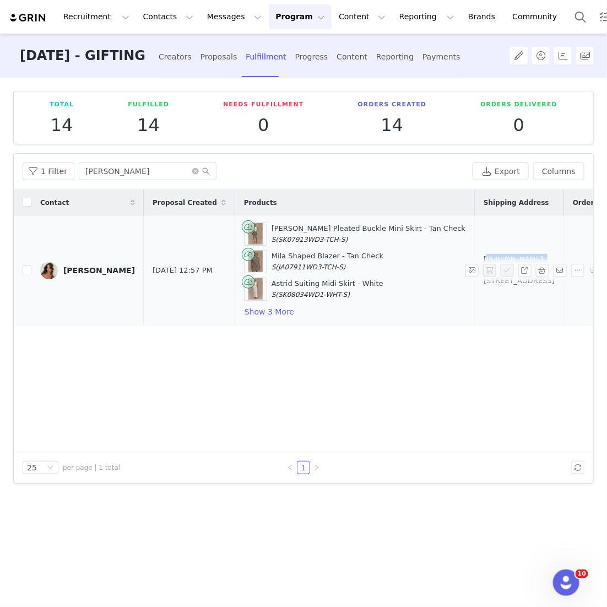
drag, startPoint x: 414, startPoint y: 246, endPoint x: 479, endPoint y: 247, distance: 65.0
click at [479, 247] on td "[PERSON_NAME], 45 Victoriapark. [STREET_ADDRESS]" at bounding box center [519, 271] width 89 height 110
copy div "[PERSON_NAME]"
drag, startPoint x: 480, startPoint y: 297, endPoint x: 413, endPoint y: 252, distance: 81.4
click at [475, 252] on td "[PERSON_NAME], 45 Victoriapark. [STREET_ADDRESS]" at bounding box center [519, 271] width 89 height 110
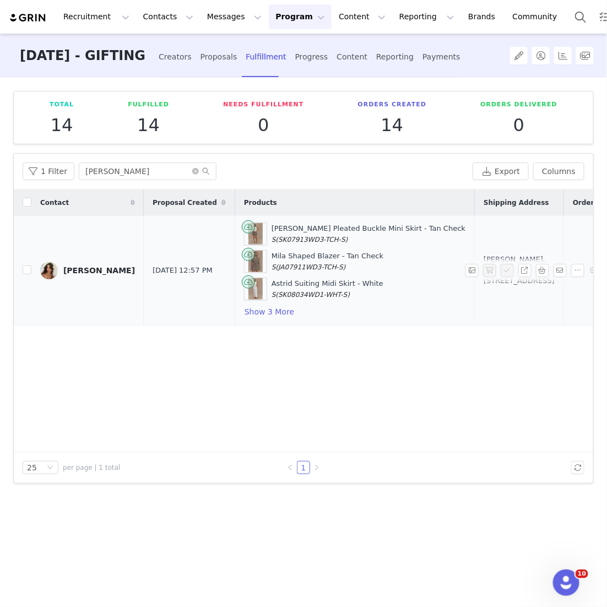
click at [475, 258] on td "[PERSON_NAME], 45 Victoriapark. [STREET_ADDRESS]" at bounding box center [519, 271] width 89 height 110
drag, startPoint x: 413, startPoint y: 258, endPoint x: 465, endPoint y: 294, distance: 63.0
click at [475, 294] on td "[PERSON_NAME], 45 Victoriapark. [STREET_ADDRESS]" at bounding box center [519, 271] width 89 height 110
copy div "45 Victoriapark. [STREET_ADDRESS]"
click at [252, 308] on button "Show 3 More" at bounding box center [269, 311] width 51 height 13
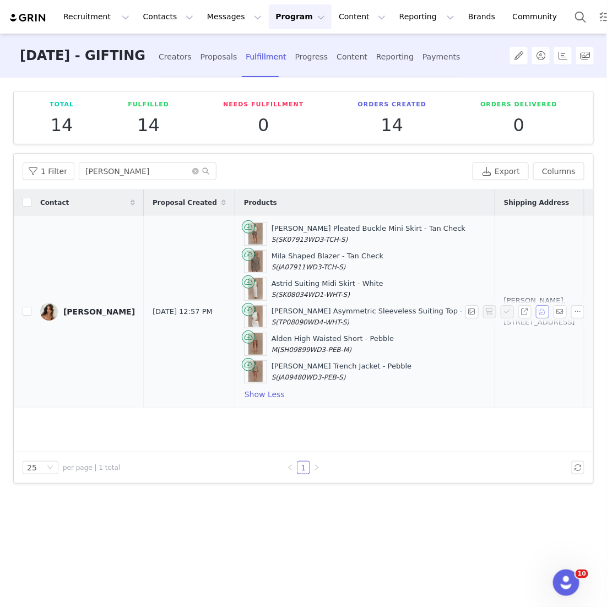
click at [540, 312] on button "button" at bounding box center [542, 311] width 13 height 13
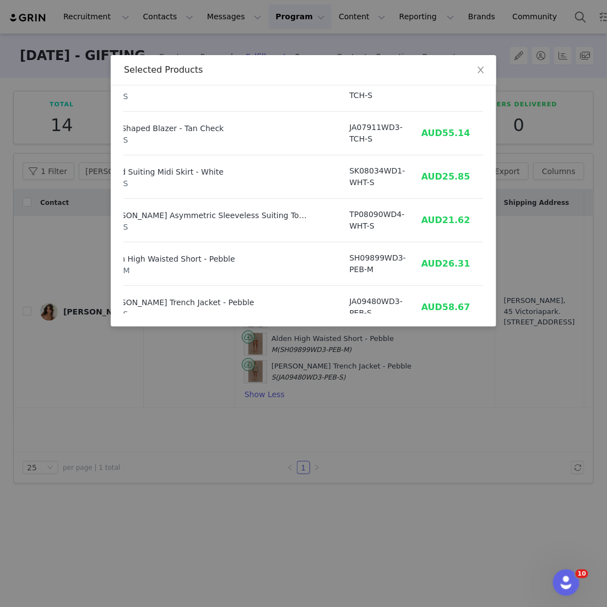
scroll to position [67, 55]
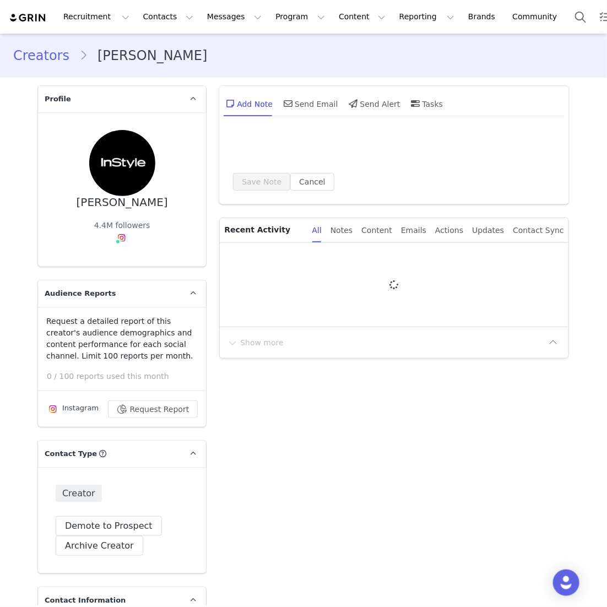
type input "+1 ([GEOGRAPHIC_DATA])"
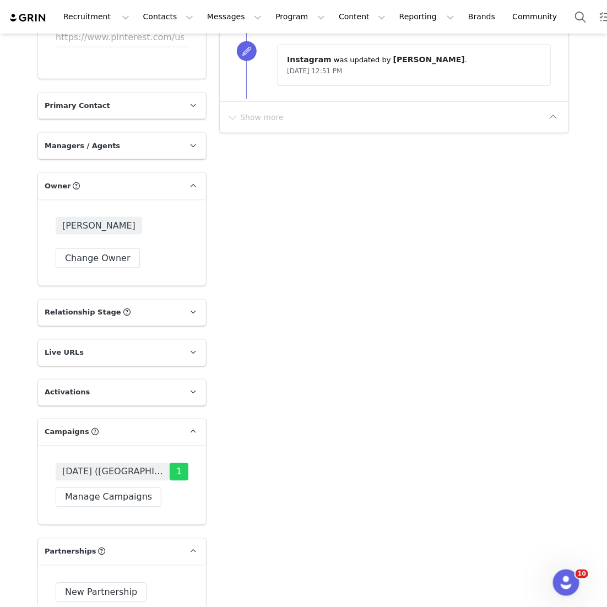
scroll to position [1587, 0]
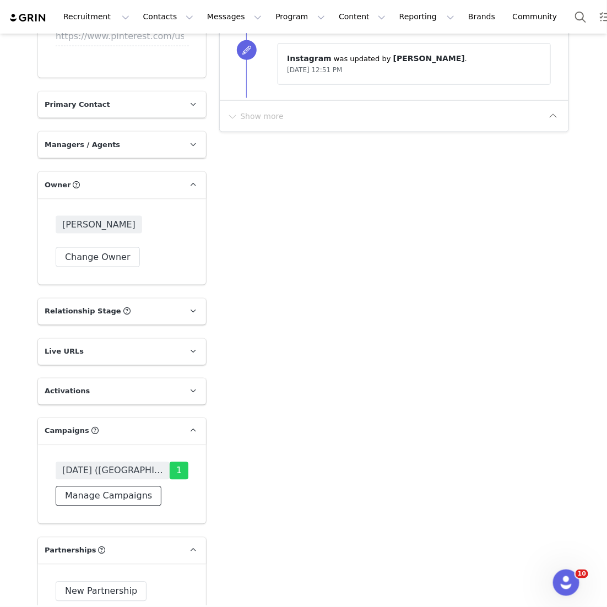
click at [102, 500] on button "Manage Campaigns" at bounding box center [109, 496] width 106 height 20
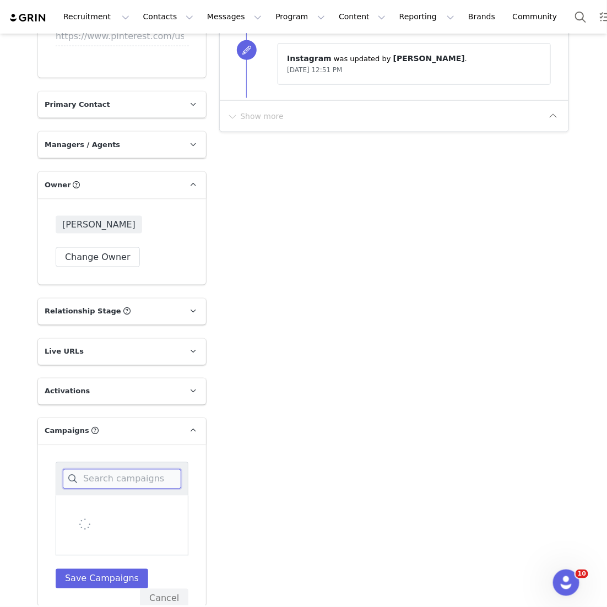
click at [112, 472] on input at bounding box center [122, 479] width 118 height 20
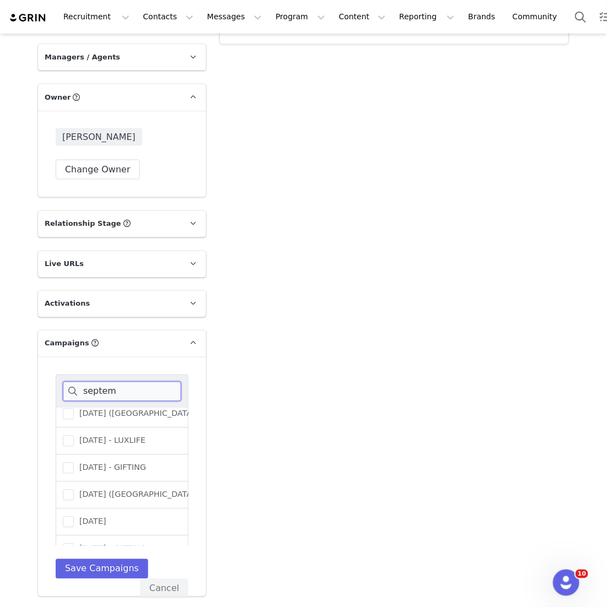
scroll to position [78, 0]
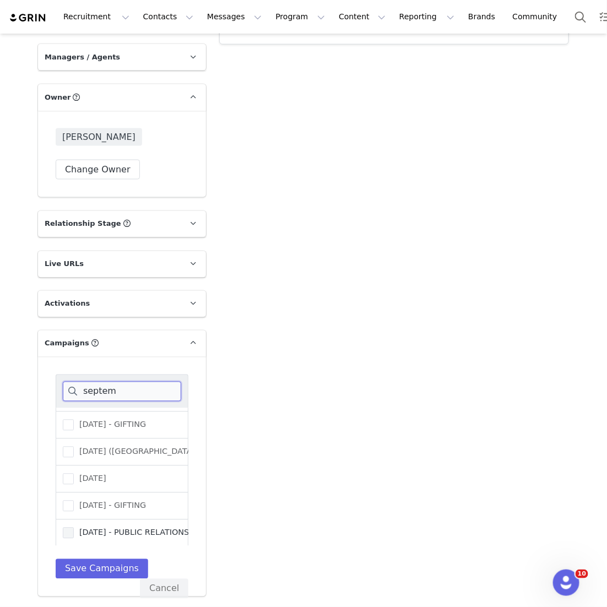
type input "septem"
click at [132, 533] on span "[DATE] - PUBLIC RELATIONS" at bounding box center [131, 533] width 115 height 10
click at [74, 528] on input "[DATE] - PUBLIC RELATIONS" at bounding box center [74, 528] width 0 height 0
click at [117, 571] on button "Save Campaigns" at bounding box center [102, 569] width 93 height 20
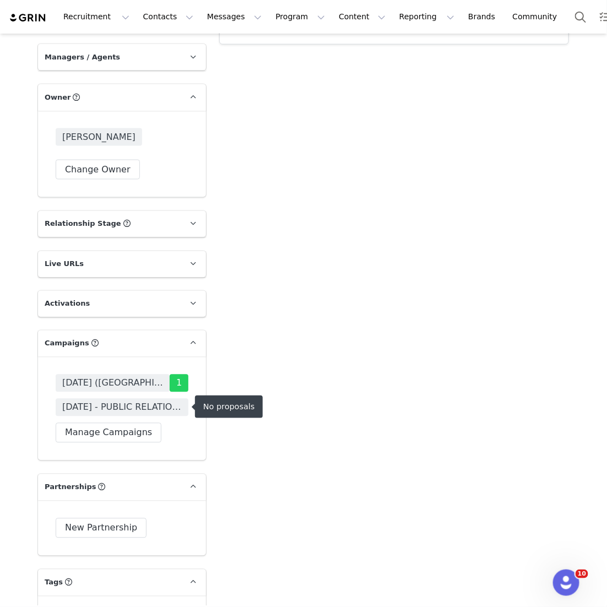
click at [134, 401] on span "[DATE] - PUBLIC RELATIONS" at bounding box center [122, 407] width 120 height 13
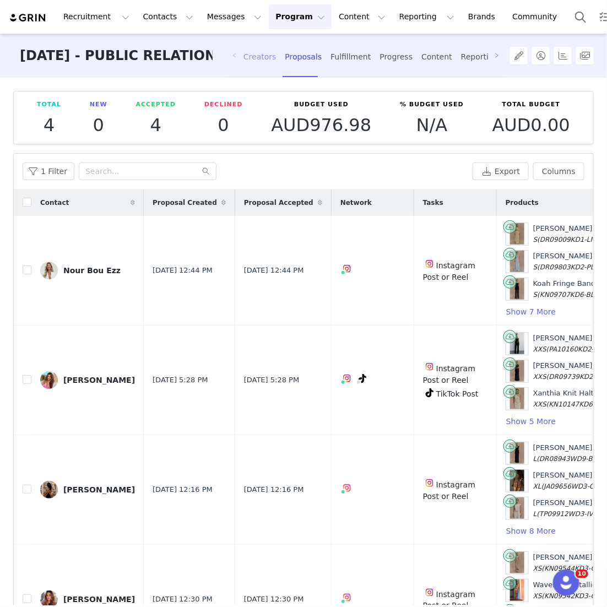
click at [253, 45] on div "Creators" at bounding box center [259, 56] width 33 height 29
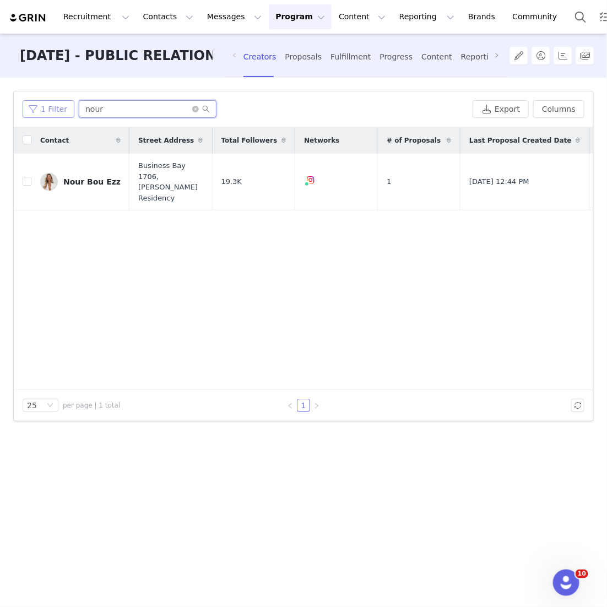
drag, startPoint x: 120, startPoint y: 113, endPoint x: 25, endPoint y: 101, distance: 96.1
click at [26, 101] on div "1 Filter nour" at bounding box center [246, 109] width 446 height 18
click at [102, 99] on div "1 Filter nour Export Columns" at bounding box center [304, 109] width 580 height 36
drag, startPoint x: 120, startPoint y: 108, endPoint x: 25, endPoint y: 84, distance: 97.3
click at [26, 86] on div "Filters Filter Logic And Or Archived Select No Application Status Select Contac…" at bounding box center [303, 342] width 607 height 528
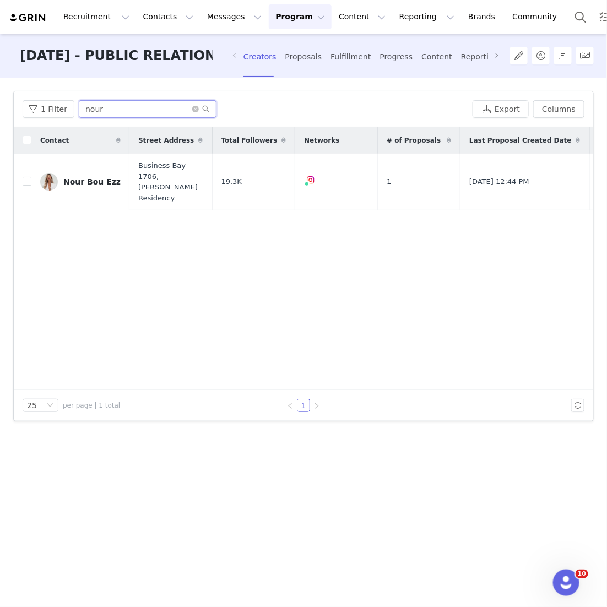
click at [115, 113] on input "nour" at bounding box center [148, 109] width 138 height 18
drag, startPoint x: 126, startPoint y: 114, endPoint x: 35, endPoint y: 99, distance: 92.1
click at [35, 99] on div "1 Filter nour Export Columns" at bounding box center [304, 109] width 580 height 36
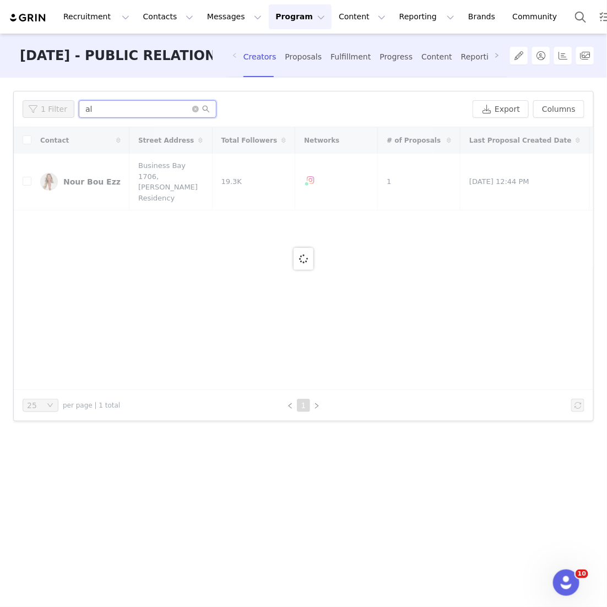
type input "a"
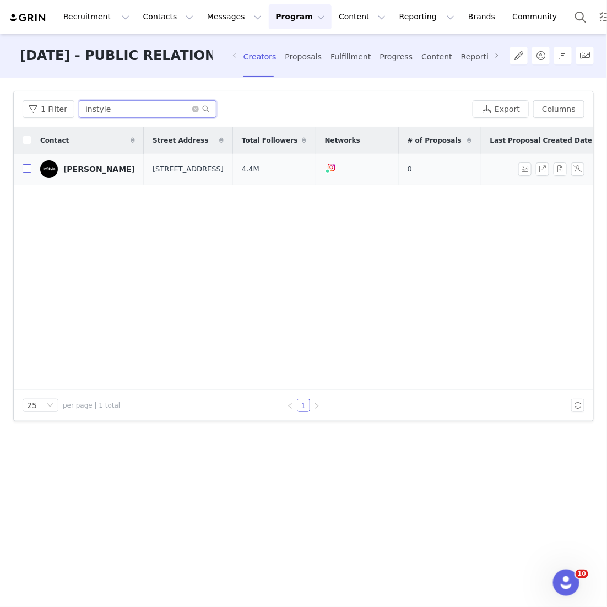
type input "instyle"
click at [28, 170] on input "checkbox" at bounding box center [27, 168] width 9 height 9
checkbox input "true"
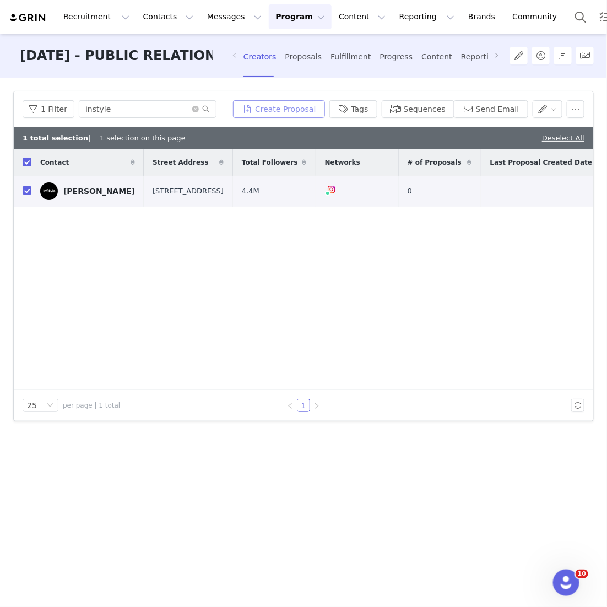
click at [288, 113] on button "Create Proposal" at bounding box center [278, 109] width 91 height 18
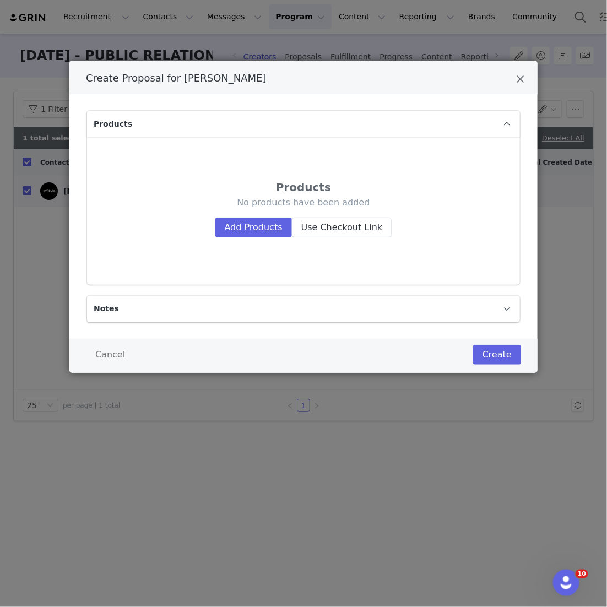
click at [257, 216] on div "No products have been added Add Products Use Checkout Link" at bounding box center [303, 217] width 371 height 40
click at [257, 224] on button "Add Products" at bounding box center [253, 228] width 77 height 20
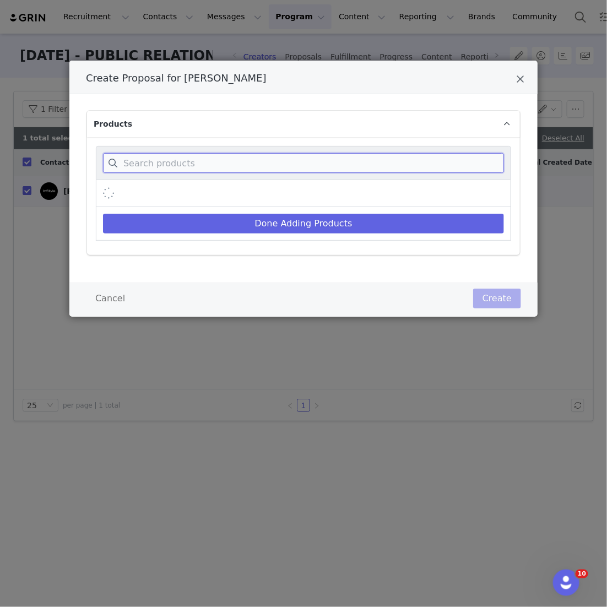
click at [261, 166] on input "Create Proposal for InStyle Magazine" at bounding box center [303, 163] width 401 height 20
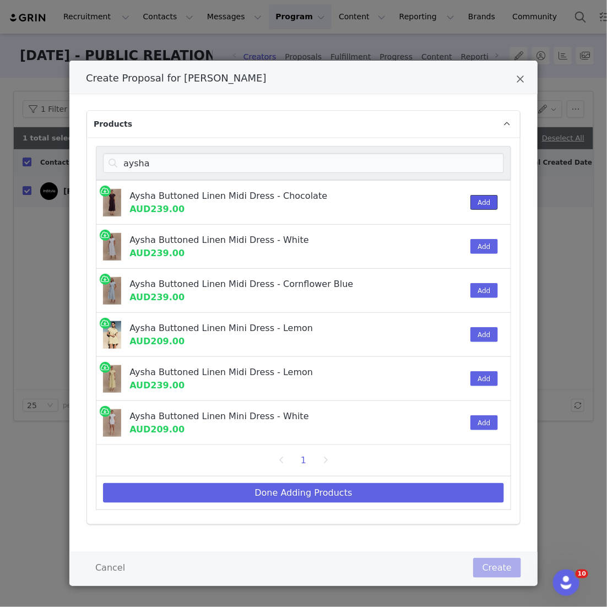
click at [294, 209] on button "Add" at bounding box center [483, 202] width 27 height 15
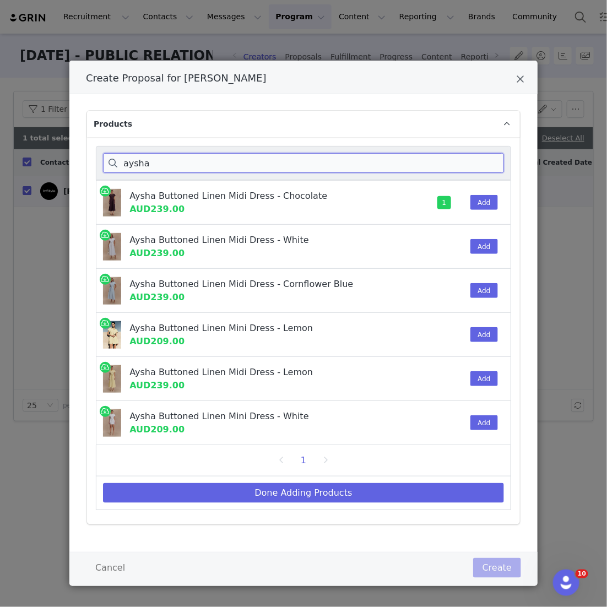
drag, startPoint x: 158, startPoint y: 164, endPoint x: 56, endPoint y: 153, distance: 103.0
click at [56, 153] on div "Create Proposal for [PERSON_NAME] Products aysha Aysha Buttoned Linen Midi Dres…" at bounding box center [303, 303] width 607 height 607
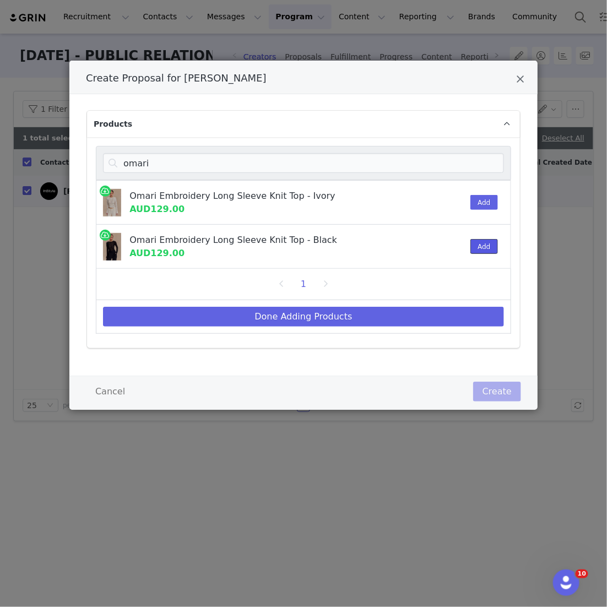
click at [294, 247] on button "Add" at bounding box center [483, 246] width 27 height 15
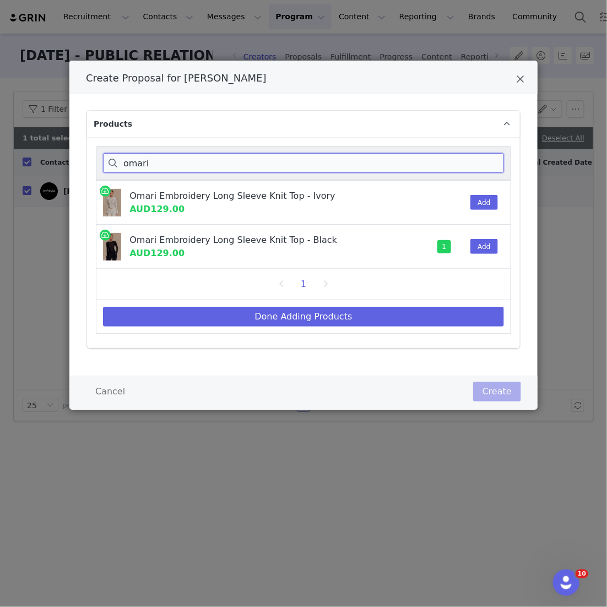
drag, startPoint x: 169, startPoint y: 166, endPoint x: 81, endPoint y: 141, distance: 91.2
click at [81, 141] on div "Products [PERSON_NAME] Embroidery Long Sleeve Knit Top - Ivory AUD129.00 Add Om…" at bounding box center [303, 235] width 468 height 282
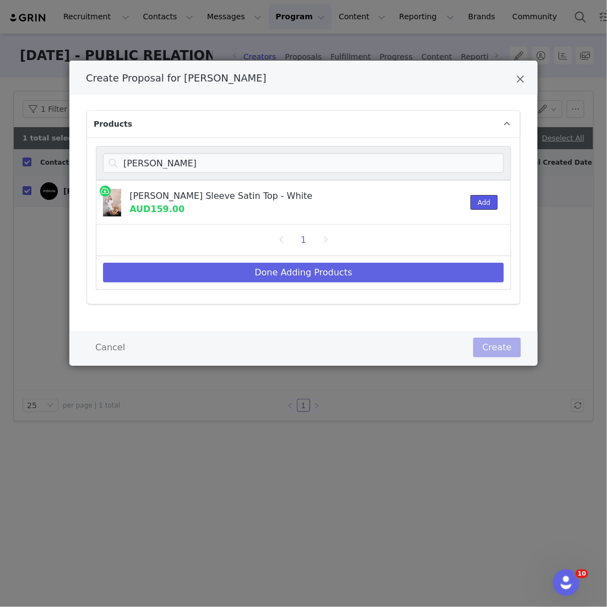
click at [294, 199] on button "Add" at bounding box center [483, 202] width 27 height 15
click at [287, 180] on div "[PERSON_NAME] Sleeve Satin Top - White AUD159.00 1 Add" at bounding box center [303, 202] width 415 height 45
click at [285, 176] on div "[PERSON_NAME]" at bounding box center [303, 163] width 415 height 34
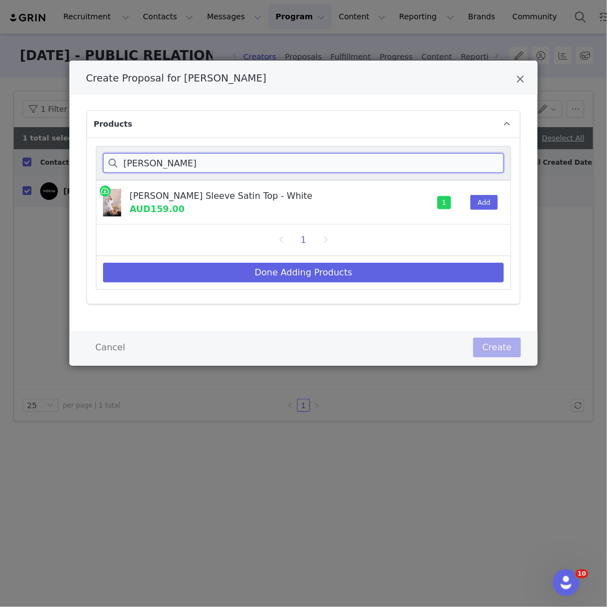
click at [268, 156] on input "[PERSON_NAME]" at bounding box center [303, 163] width 401 height 20
click at [266, 158] on input "[PERSON_NAME]" at bounding box center [303, 163] width 401 height 20
click at [268, 164] on input "[PERSON_NAME]" at bounding box center [303, 163] width 401 height 20
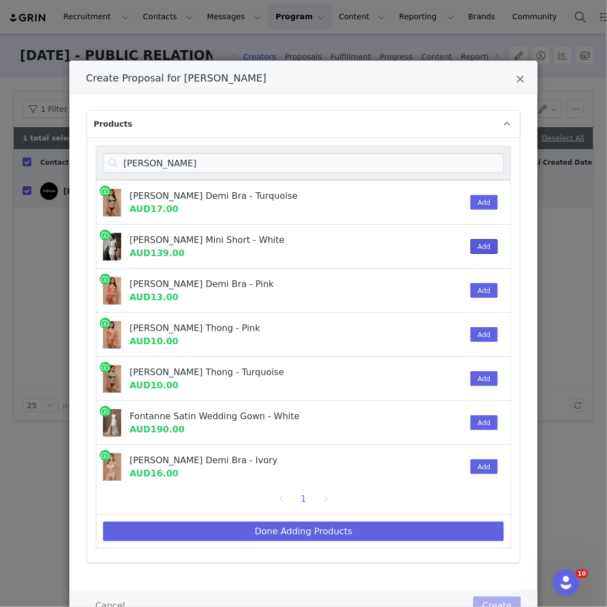
click at [294, 244] on button "Add" at bounding box center [483, 246] width 27 height 15
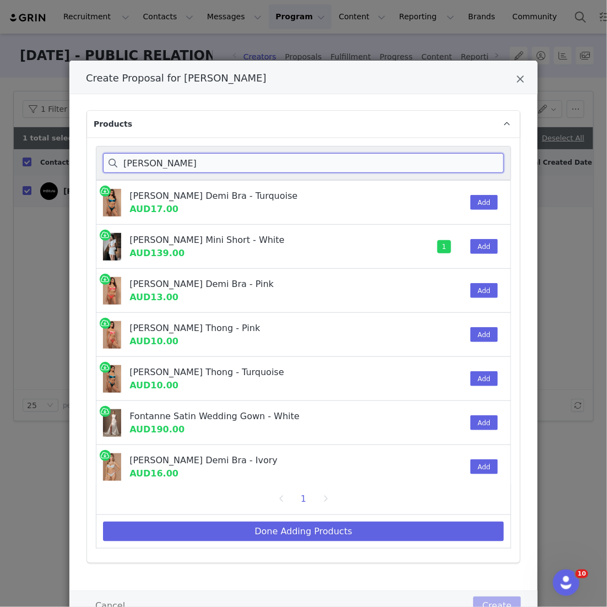
drag, startPoint x: 186, startPoint y: 159, endPoint x: 62, endPoint y: 154, distance: 123.5
click at [62, 154] on div "Create Proposal for [PERSON_NAME] Products [PERSON_NAME] satin [PERSON_NAME] De…" at bounding box center [303, 303] width 607 height 607
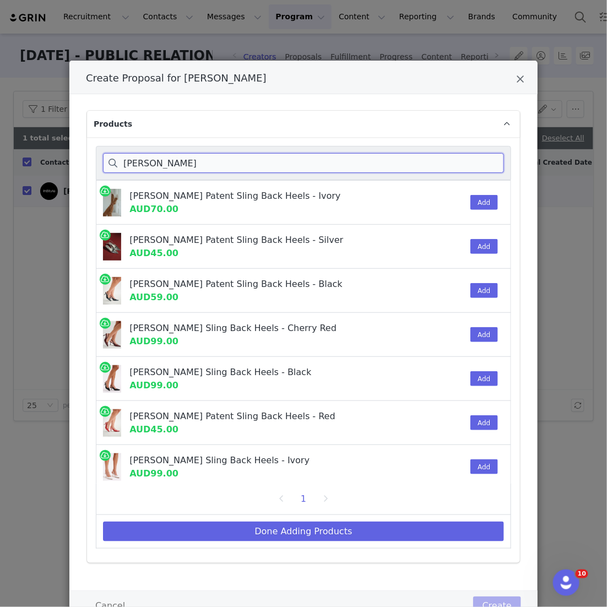
type input "[PERSON_NAME]"
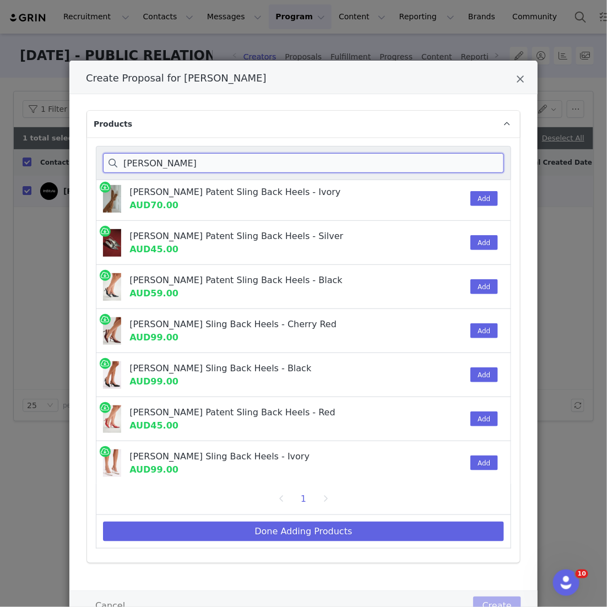
scroll to position [32, 0]
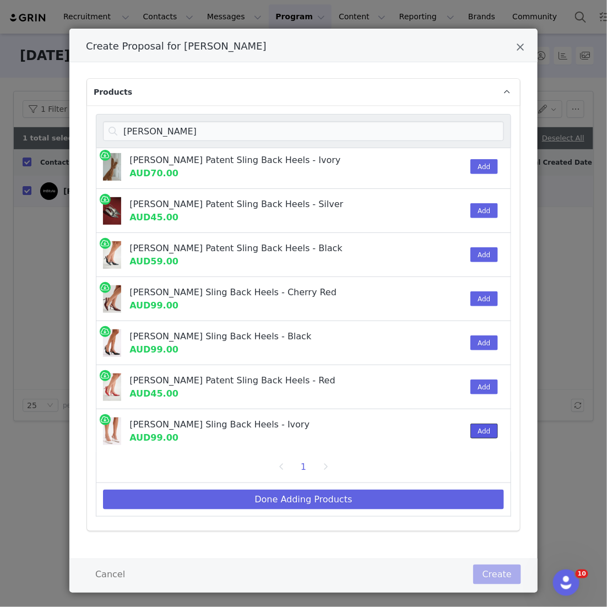
click at [294, 428] on button "Add" at bounding box center [483, 431] width 27 height 15
click at [294, 488] on div "Done Adding Products" at bounding box center [303, 500] width 415 height 34
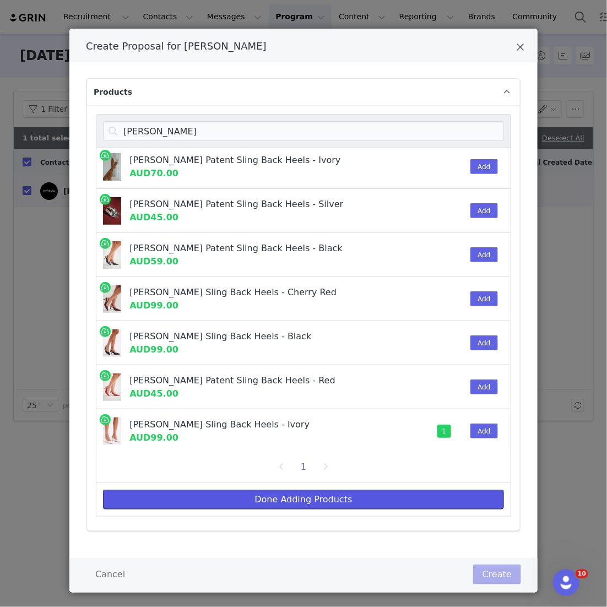
click at [294, 492] on button "Done Adding Products" at bounding box center [303, 500] width 401 height 20
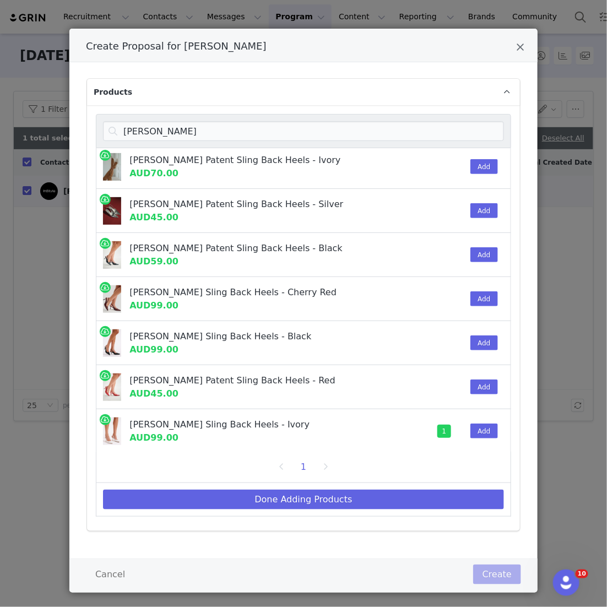
scroll to position [0, 0]
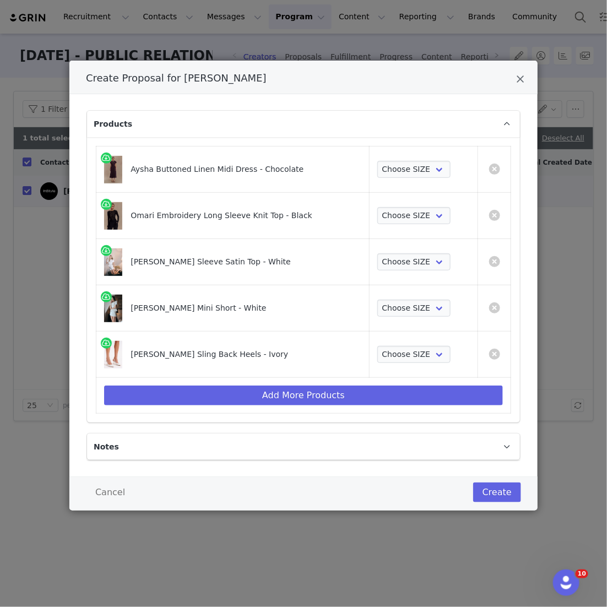
click at [294, 156] on td "Choose SIZE XXS XS S M L XL XXL 3XL" at bounding box center [423, 170] width 109 height 46
click at [294, 164] on select "Choose SIZE XXS XS S M L XL XXL 3XL" at bounding box center [413, 170] width 73 height 18
select select "27330936"
click at [294, 161] on select "Choose SIZE XXS XS S M L XL XXL 3XL" at bounding box center [413, 170] width 73 height 18
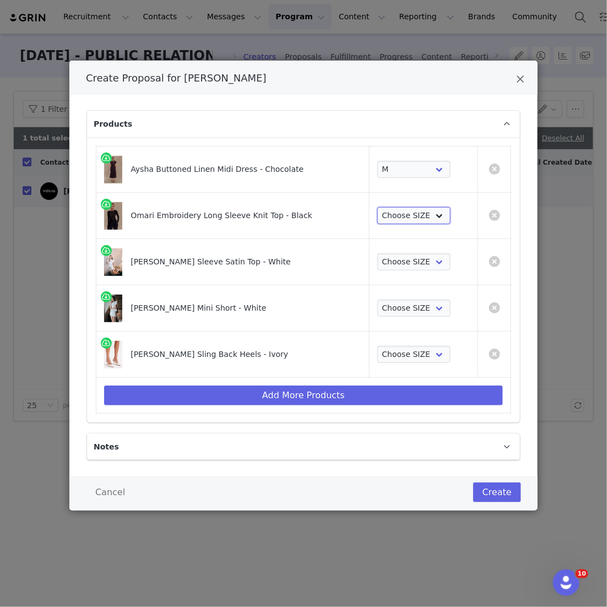
drag, startPoint x: 423, startPoint y: 164, endPoint x: 408, endPoint y: 215, distance: 53.9
click at [294, 215] on select "Choose SIZE XXS XS S M L XL XXL 3XL" at bounding box center [413, 216] width 73 height 18
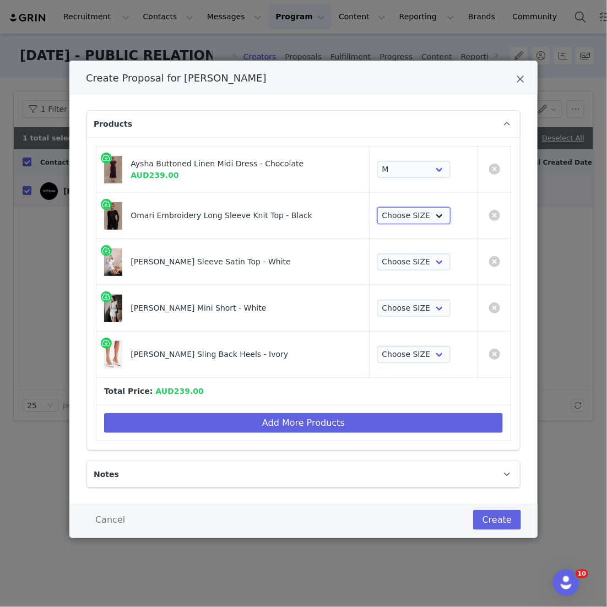
select select "27266440"
click at [294, 207] on select "Choose SIZE XXS XS S M L XL XXL 3XL" at bounding box center [413, 216] width 73 height 18
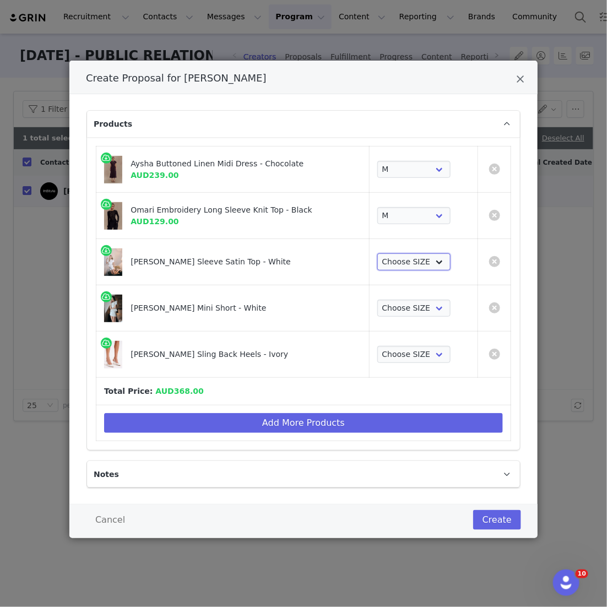
click at [294, 259] on select "Choose SIZE XS XXS S M L XL XXL 3XL" at bounding box center [413, 262] width 73 height 18
select select "27798800"
click at [294, 253] on select "Choose SIZE XS XXS S M L XL XXL 3XL" at bounding box center [413, 262] width 73 height 18
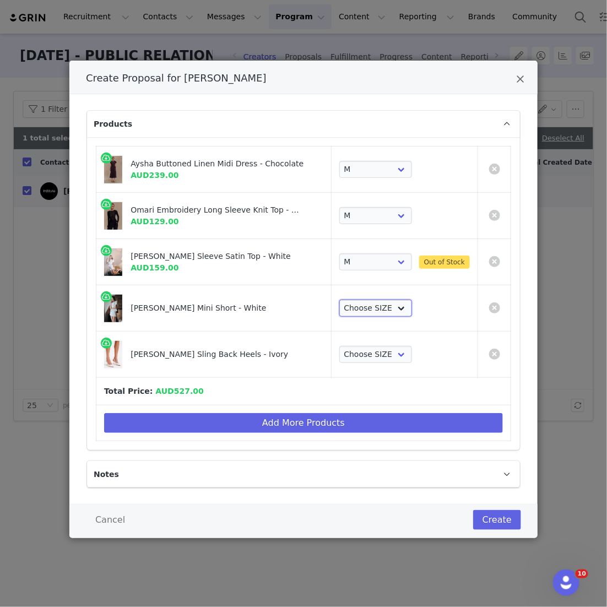
click at [294, 306] on select "Choose SIZE XXS XS S M L XL XXL 3XL" at bounding box center [375, 309] width 73 height 18
select select "27355232"
click at [294, 300] on select "Choose SIZE XXS XS S M L XL XXL 3XL" at bounding box center [375, 309] width 73 height 18
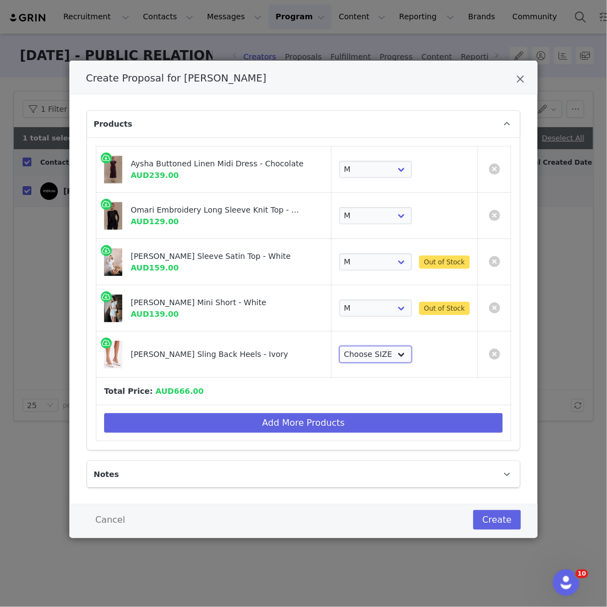
click at [294, 347] on select "Choose SIZE 35 36 37 38 39 40 41" at bounding box center [375, 355] width 73 height 18
select select "18349677"
click at [294, 346] on select "Choose SIZE 35 36 37 38 39 40 41" at bounding box center [375, 355] width 73 height 18
click at [294, 308] on td "Create Proposal for InStyle Magazine" at bounding box center [494, 308] width 33 height 46
click at [294, 308] on link "Create Proposal for InStyle Magazine" at bounding box center [494, 307] width 11 height 11
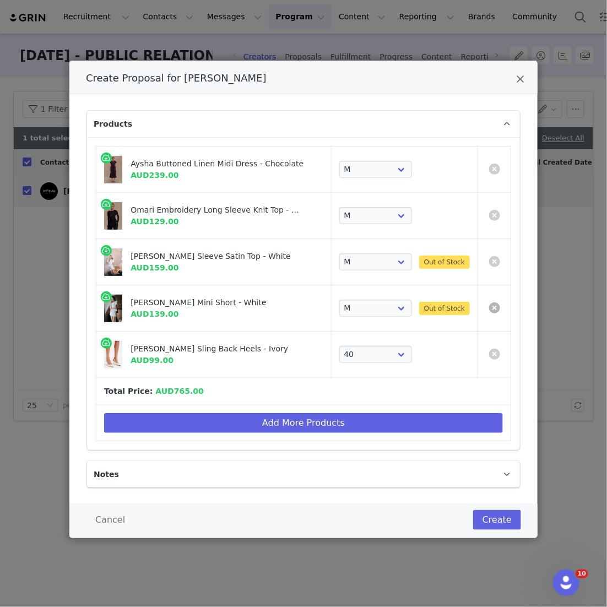
select select "18349677"
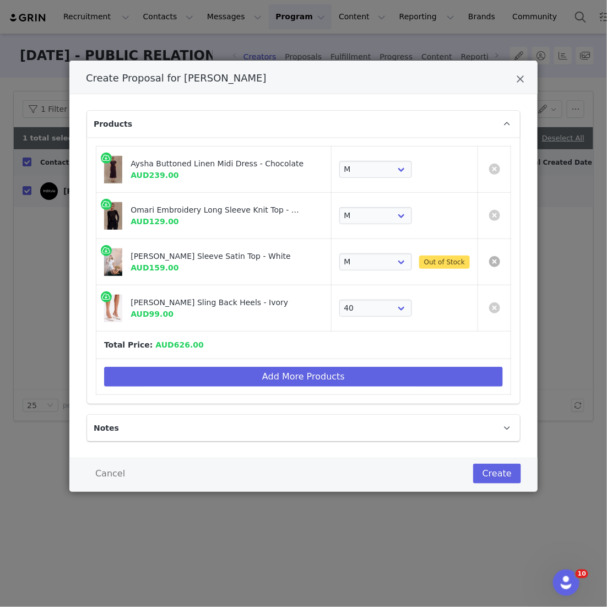
click at [294, 264] on link "Create Proposal for InStyle Magazine" at bounding box center [494, 261] width 11 height 11
select select "18349677"
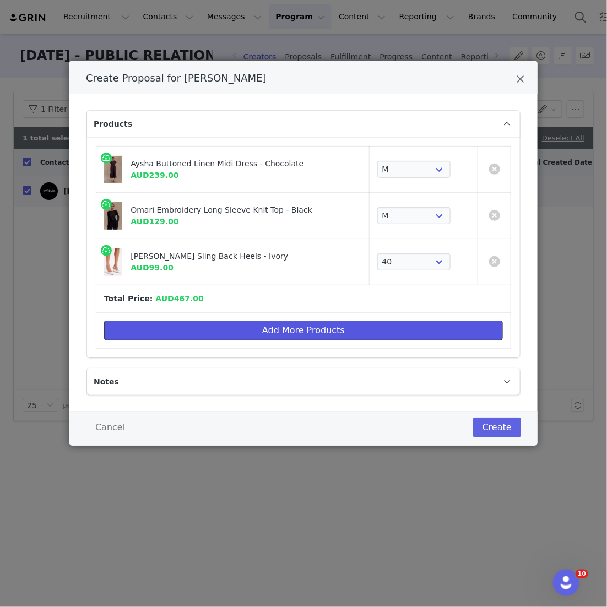
click at [273, 335] on button "Add More Products" at bounding box center [303, 331] width 399 height 20
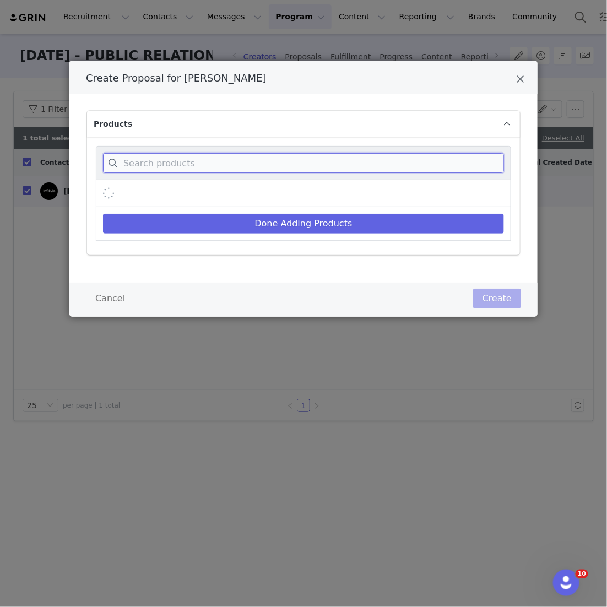
click at [250, 164] on input "Create Proposal for InStyle Magazine" at bounding box center [303, 163] width 401 height 20
type input "["
type input "packaging"
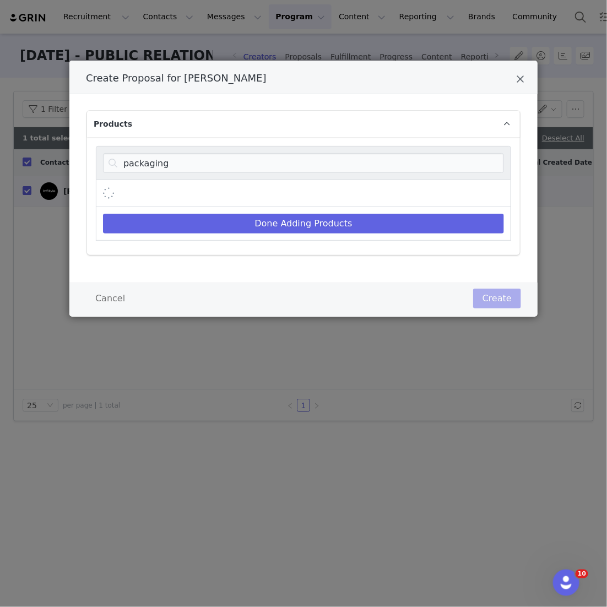
click at [294, 198] on div "Create Proposal for InStyle Magazine" at bounding box center [303, 193] width 415 height 27
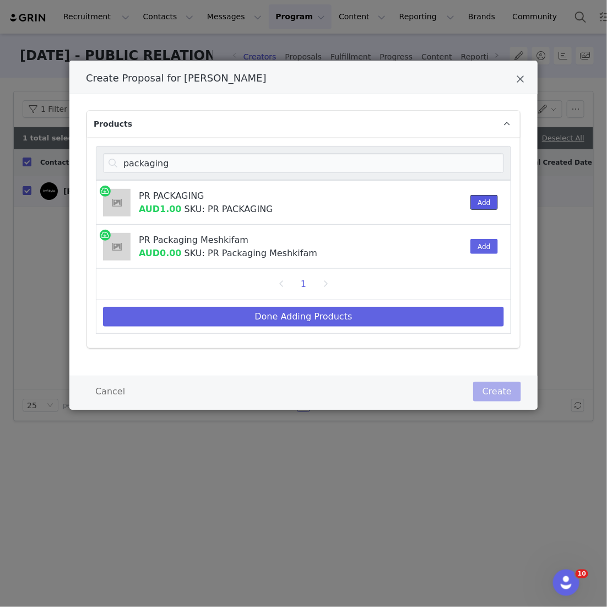
click at [294, 202] on button "Add" at bounding box center [483, 202] width 27 height 15
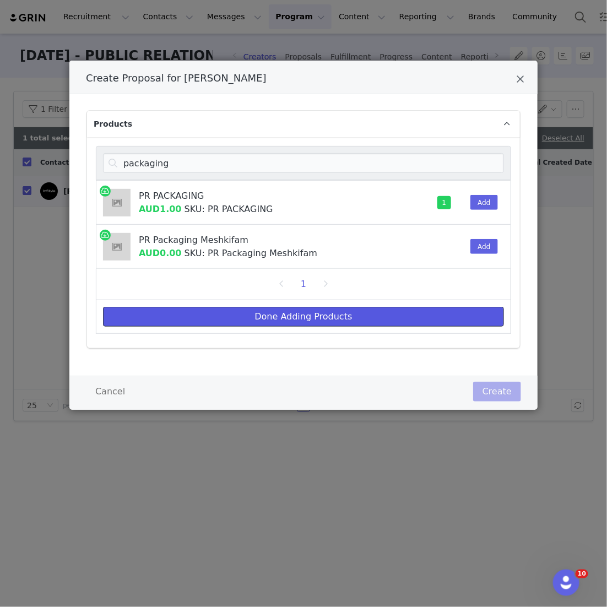
click at [294, 308] on button "Done Adding Products" at bounding box center [303, 317] width 401 height 20
select select "27330936"
select select "27266440"
select select "18349677"
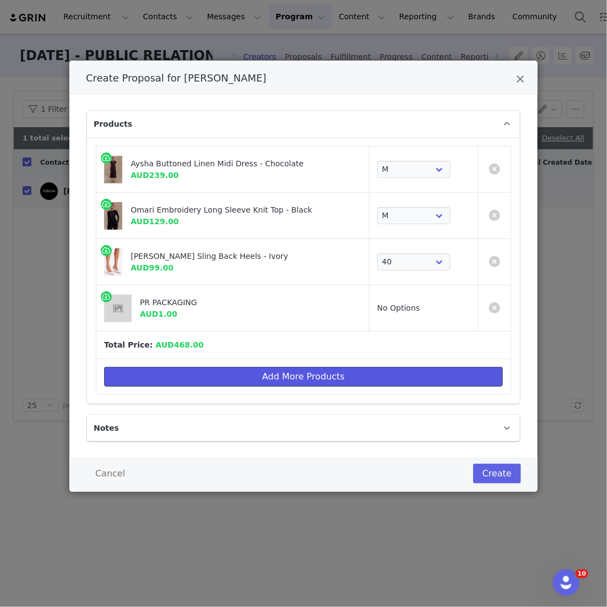
click at [294, 384] on button "Add More Products" at bounding box center [303, 377] width 399 height 20
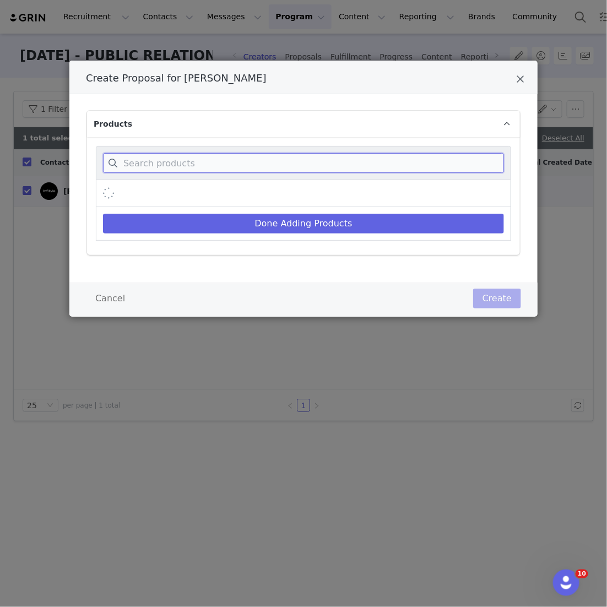
click at [294, 166] on input "Create Proposal for InStyle Magazine" at bounding box center [303, 163] width 401 height 20
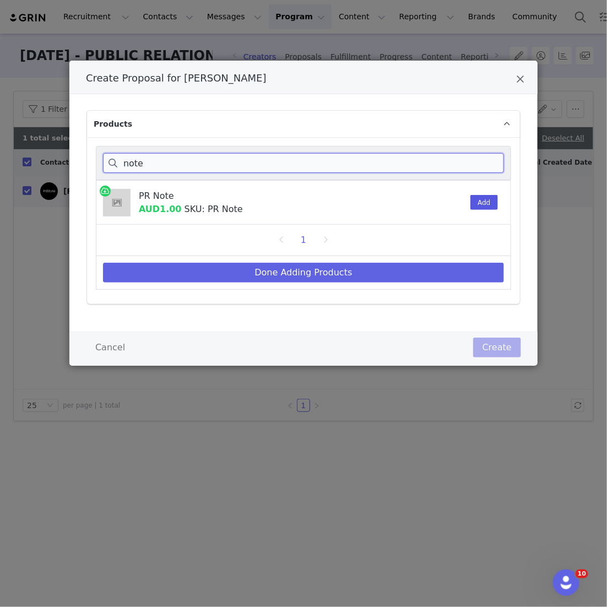
type input "note"
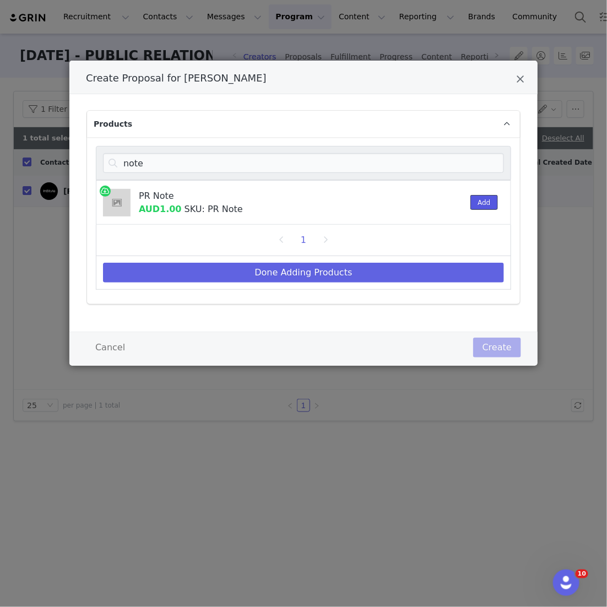
click at [294, 207] on button "Add" at bounding box center [483, 202] width 27 height 15
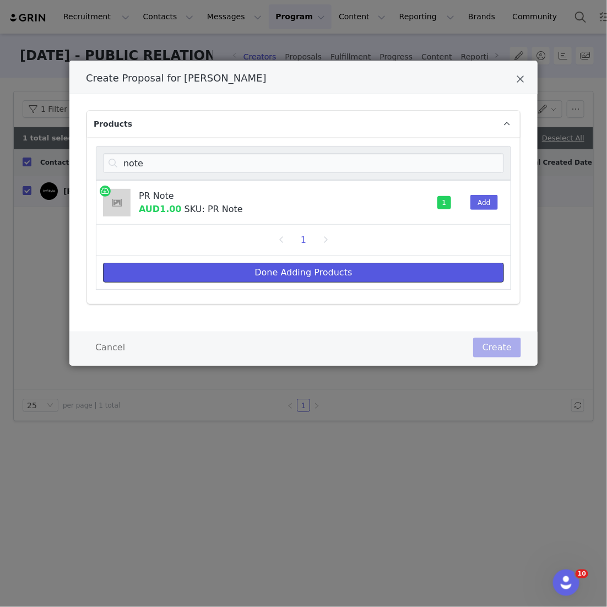
click at [294, 268] on button "Done Adding Products" at bounding box center [303, 273] width 401 height 20
select select "27330936"
select select "27266440"
select select "18349677"
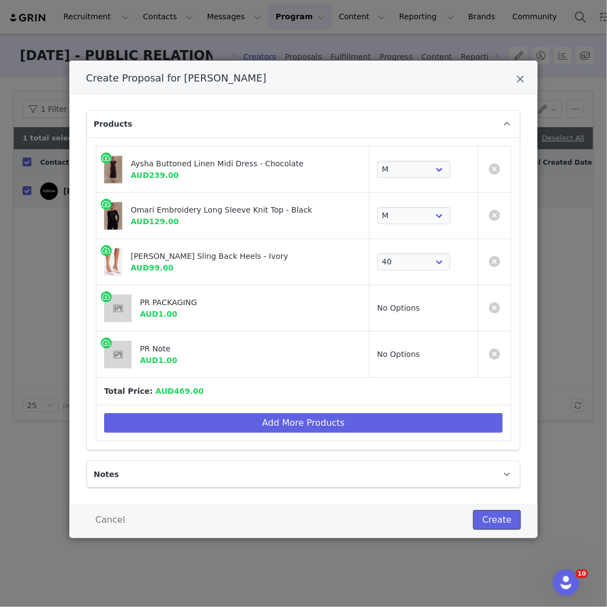
click at [294, 519] on button "Create" at bounding box center [497, 520] width 48 height 20
click at [294, 59] on div at bounding box center [303, 303] width 607 height 607
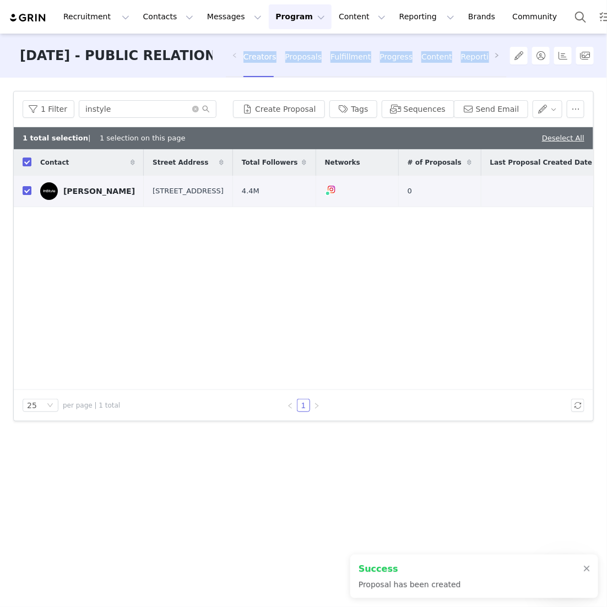
click at [294, 59] on div "Fulfillment" at bounding box center [351, 56] width 40 height 29
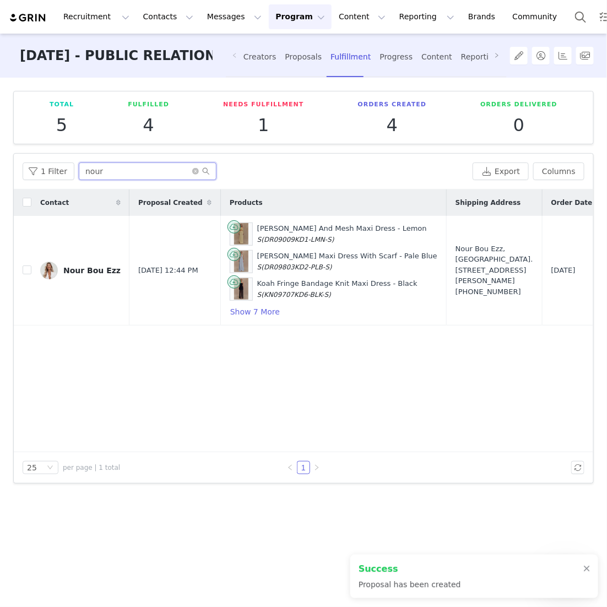
click at [100, 176] on input "nour" at bounding box center [148, 172] width 138 height 18
drag, startPoint x: 91, startPoint y: 176, endPoint x: 38, endPoint y: 150, distance: 58.9
click at [41, 154] on div "1 Filter nour Export Columns" at bounding box center [304, 172] width 580 height 36
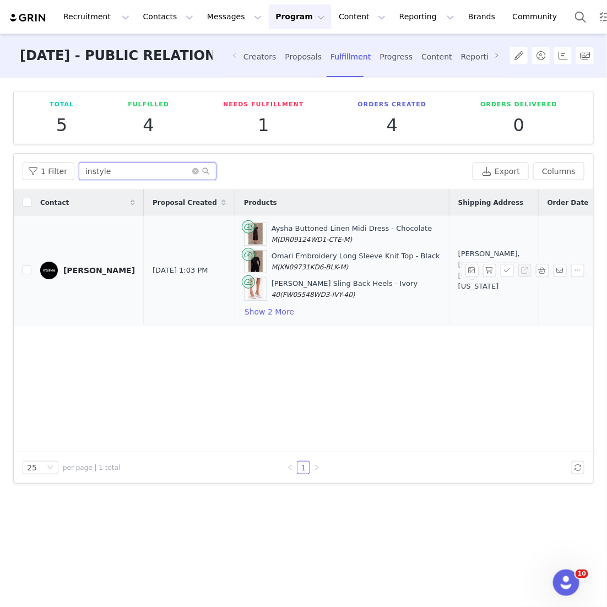
scroll to position [0, 159]
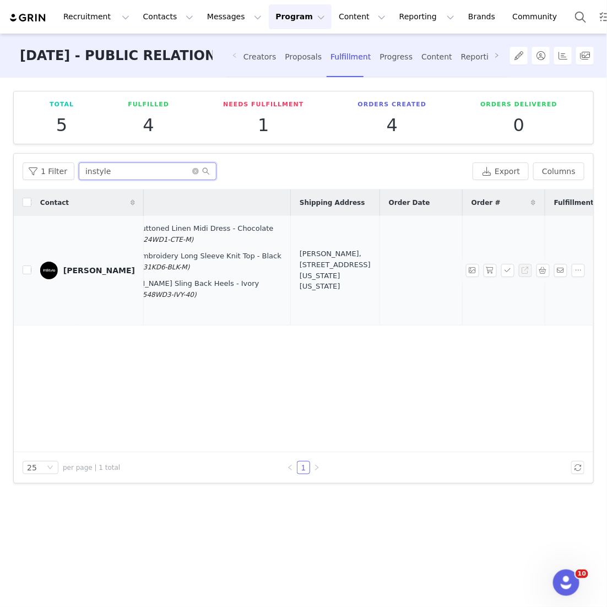
type input "instyle"
click at [294, 285] on div "[PERSON_NAME], [STREET_ADDRESS][US_STATE][US_STATE]" at bounding box center [335, 269] width 71 height 43
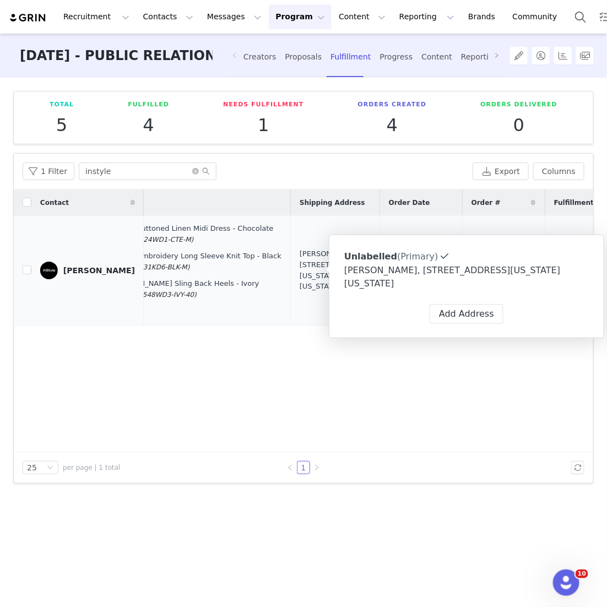
type input "Tamim"
type input "Alnuweiri"
type input "[EMAIL_ADDRESS][DOMAIN_NAME]"
type input "+1 ([GEOGRAPHIC_DATA])"
select select
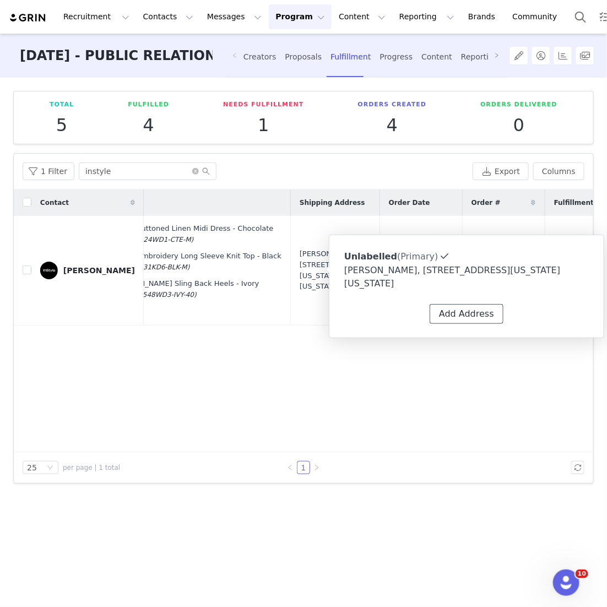
click at [294, 316] on button "Add Address" at bounding box center [467, 314] width 74 height 20
select select
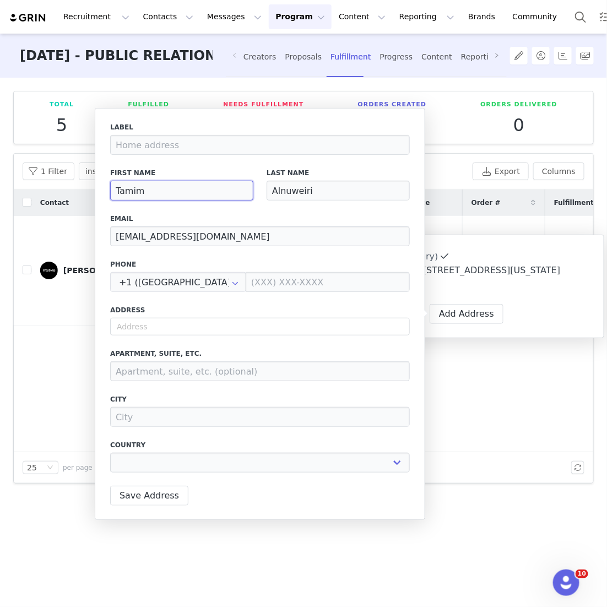
click at [176, 190] on input "Tamim" at bounding box center [181, 191] width 143 height 20
type input "[PERSON_NAME]"
select select
type input "[PERSON_NAME]"
select select
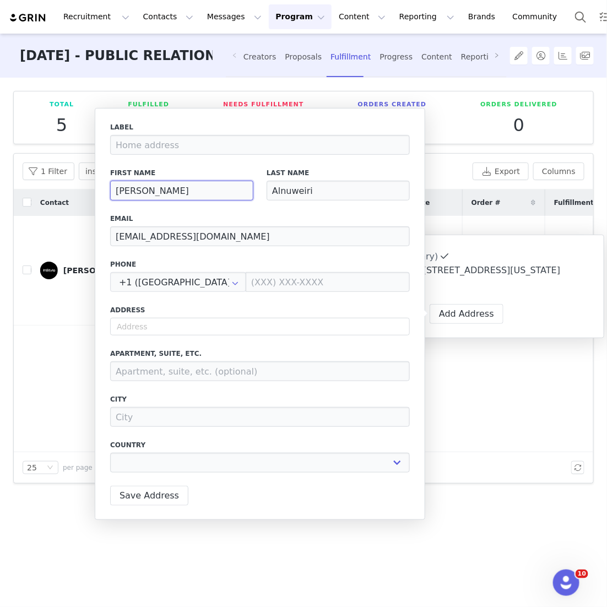
type input "Ta"
select select
type input "T"
select select
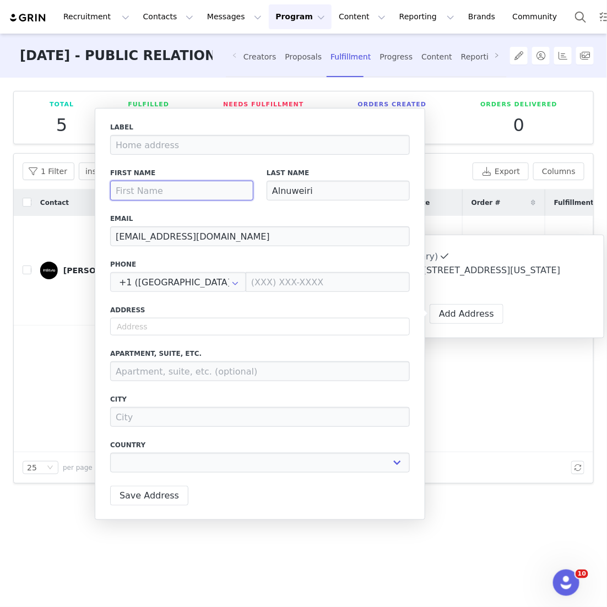
type input "A"
select select
type input "Al"
select select
type input "All"
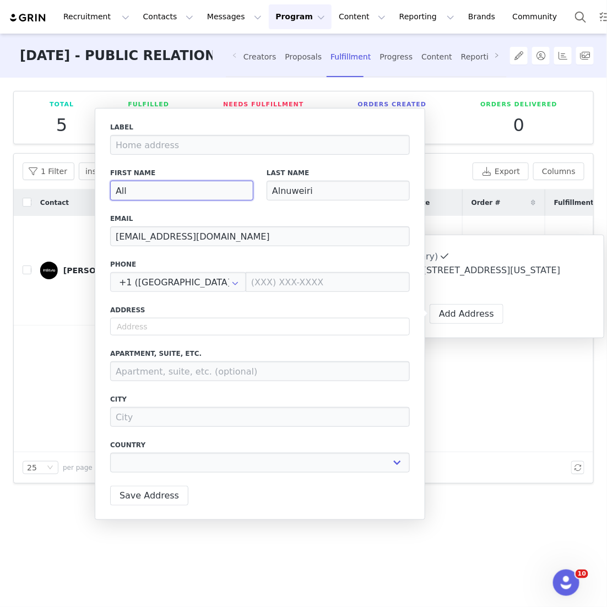
select select
type input "Allik"
select select
type input "Alliks"
select select
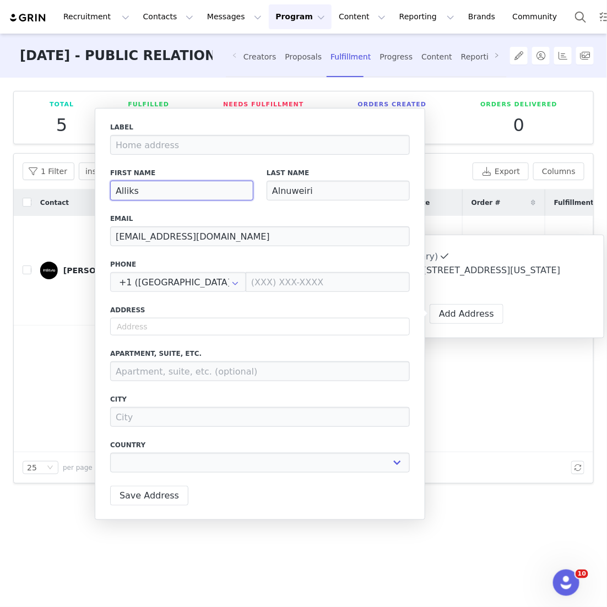
type input "Allikso"
select select
type input "Allikson"
select select
type input "Allikso"
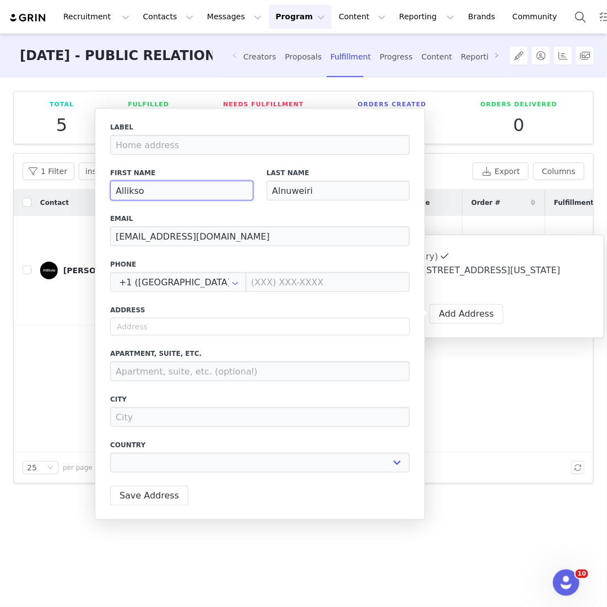
select select
type input "Alliks"
select select
type input "Allik"
select select
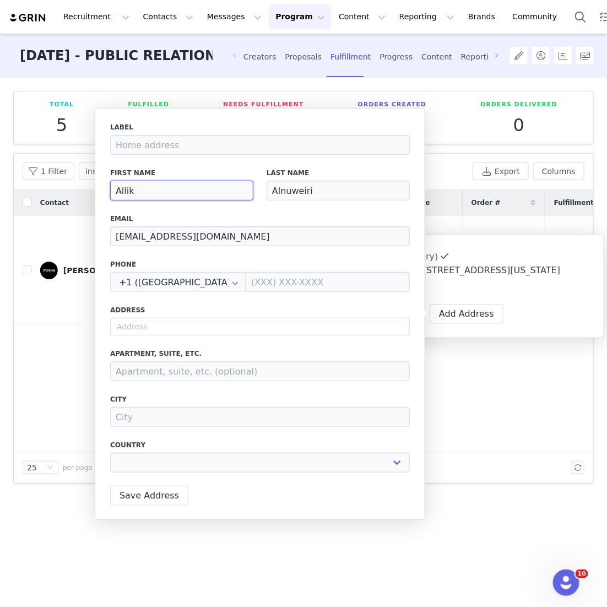
type input "[MEDICAL_DATA]"
select select
type input "Allis"
select select
type input "Alliso"
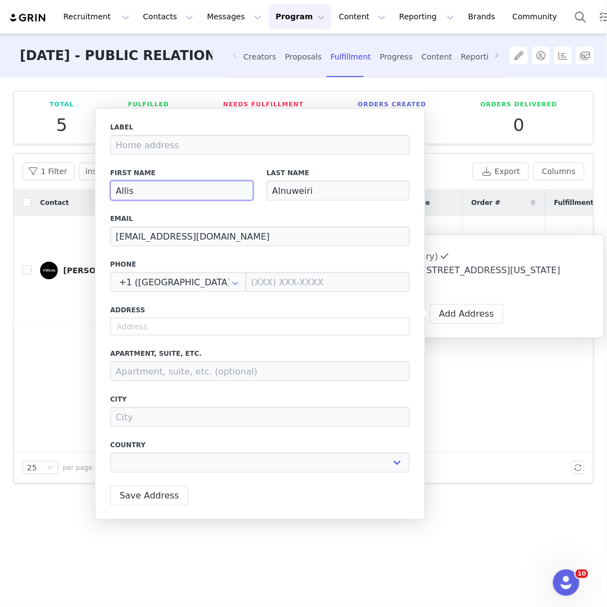
select select
type input "[PERSON_NAME]"
select select
type input "[PERSON_NAME]"
click at [294, 198] on input "Alnuweiri" at bounding box center [338, 191] width 143 height 20
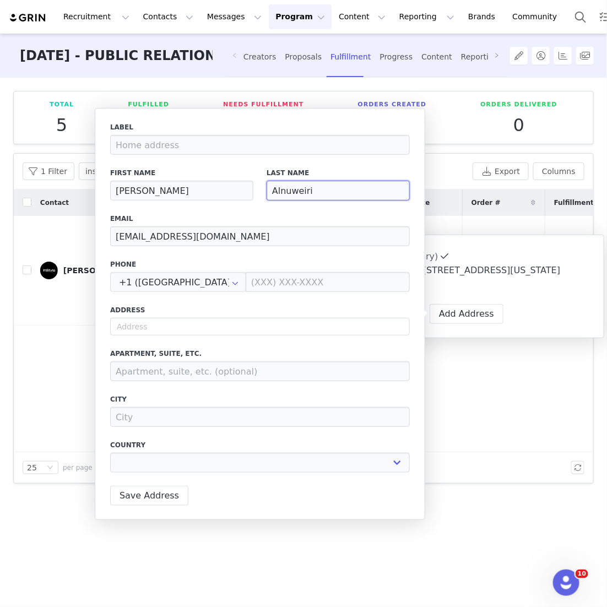
type input "Alnuweir"
select select
type input "Alnuwei"
select select
type input "Alnuwe"
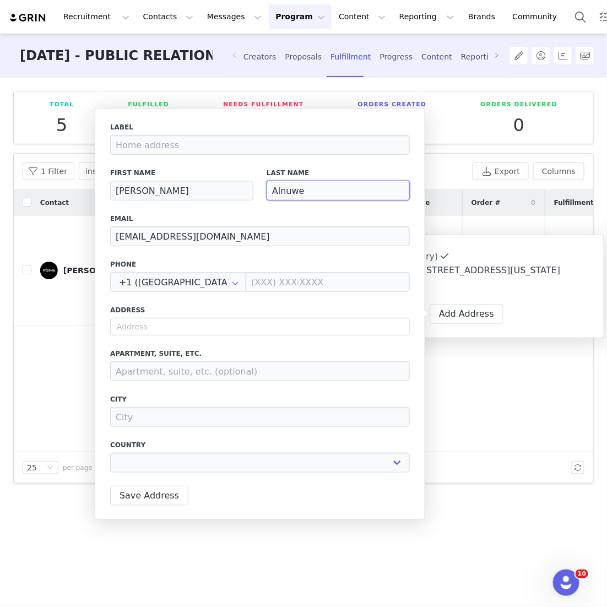
select select
type input "Alnuw"
select select
type input "Alnu"
select select
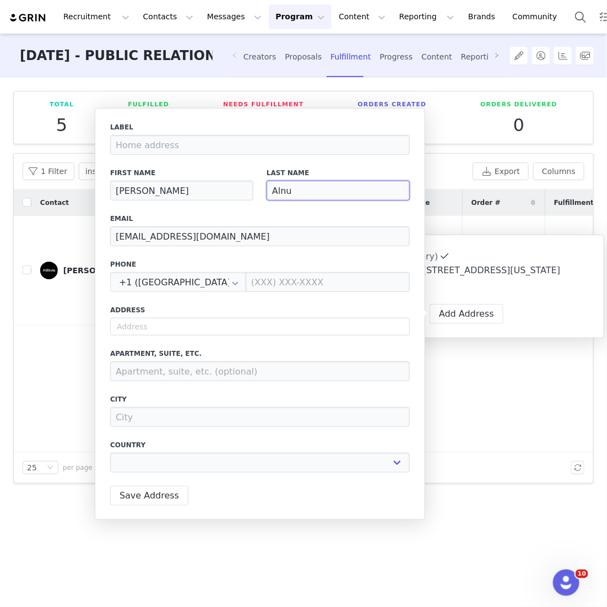
type input "Aln"
select select
type input "Al"
select select
type input "A"
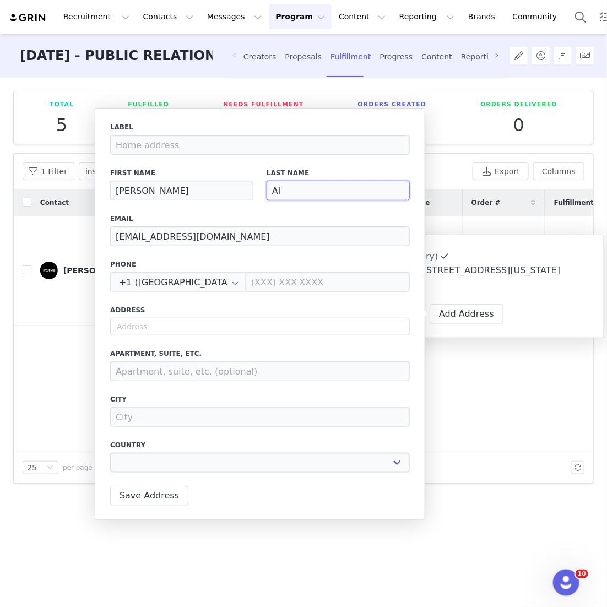
select select
type input "a"
select select
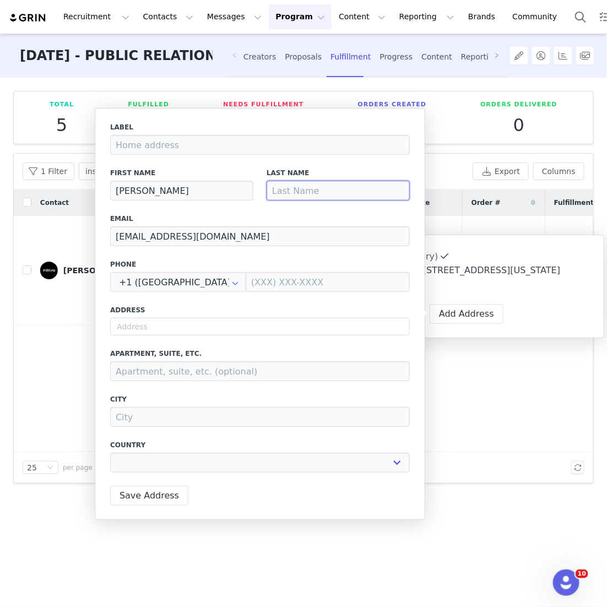
type input "L"
select select
type input "LA"
select select
type input "LAx"
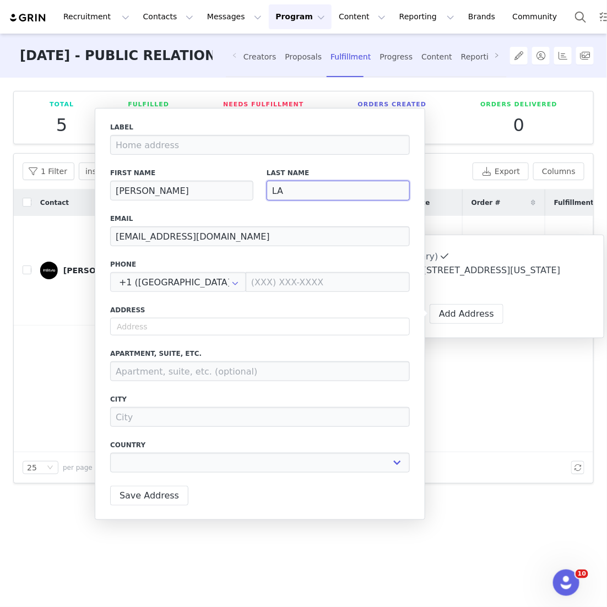
select select
type input "LA"
select select
type input "L"
select select
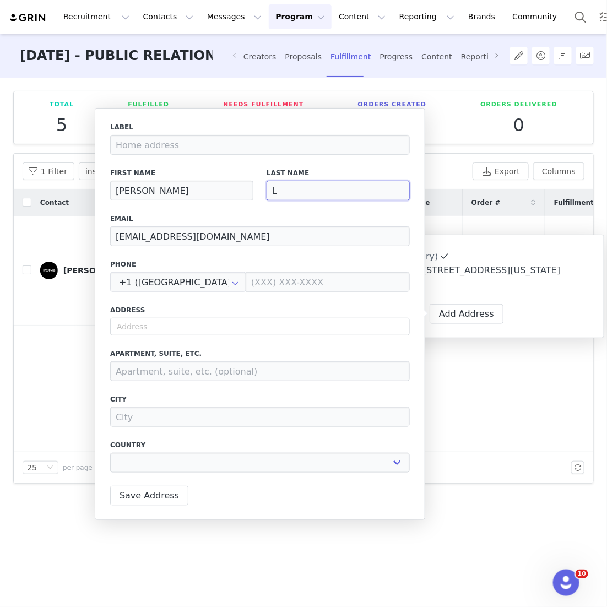
type input "La"
select select
type input "Laz"
select select
type input "La"
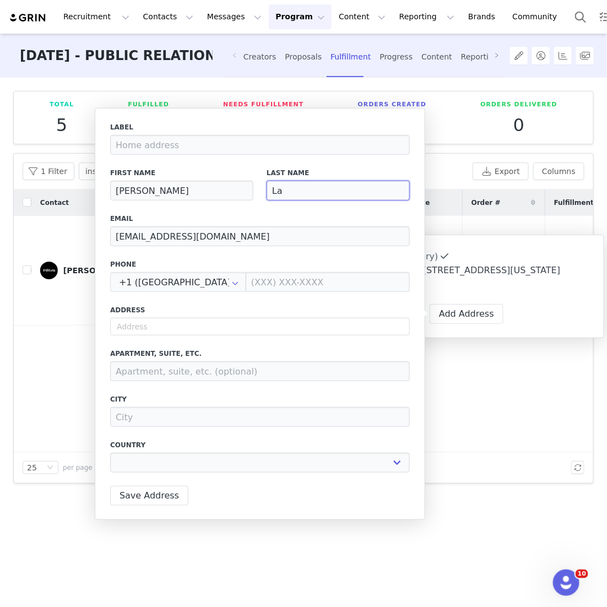
select select
type input "Lax"
select select
type input "Lax"
click at [235, 332] on input "text" at bounding box center [260, 327] width 300 height 18
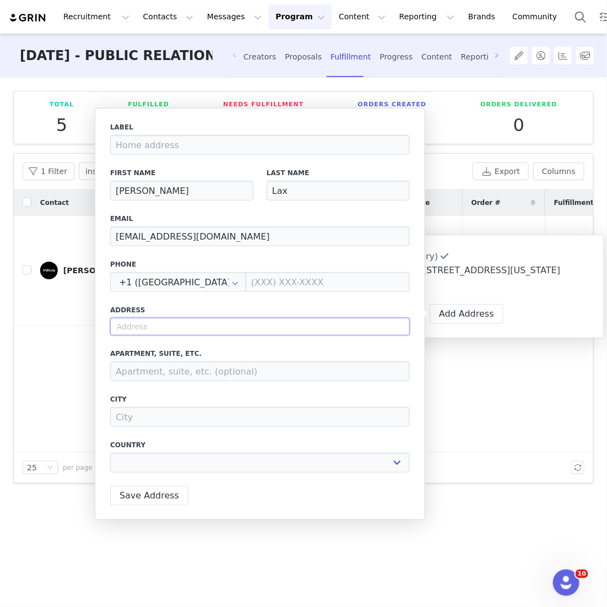
click at [235, 332] on input "text" at bounding box center [260, 327] width 300 height 18
paste input "[STREET_ADDRESS][DEMOGRAPHIC_DATA]"
type input "[STREET_ADDRESS][DEMOGRAPHIC_DATA]"
select select
type input "[STREET_ADDRESS][DEMOGRAPHIC_DATA]"
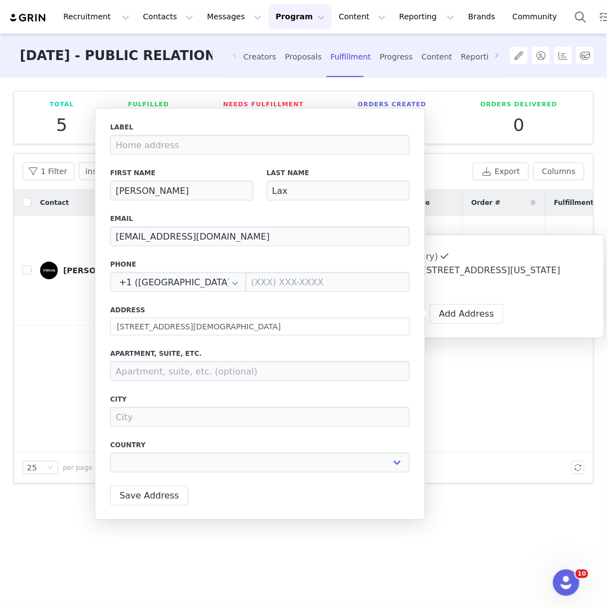
select select "[object Object]"
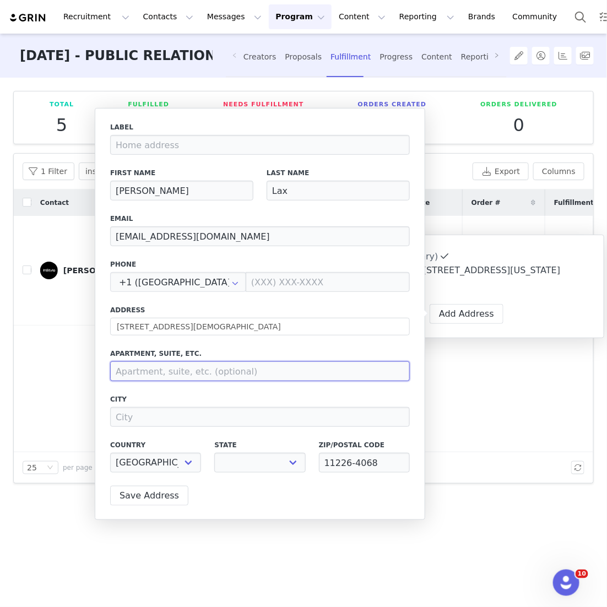
click at [194, 372] on input at bounding box center [260, 371] width 300 height 20
select select "[object Object]"
type input "Apt 2C"
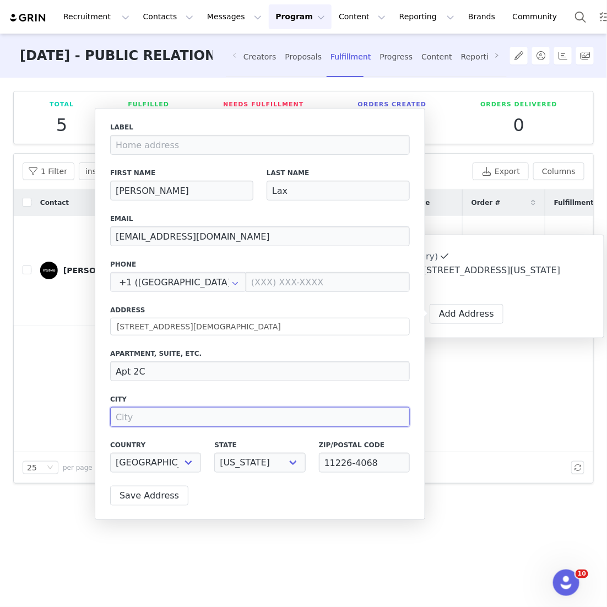
click at [169, 408] on input at bounding box center [260, 417] width 300 height 20
type input "N"
type input "[GEOGRAPHIC_DATA]"
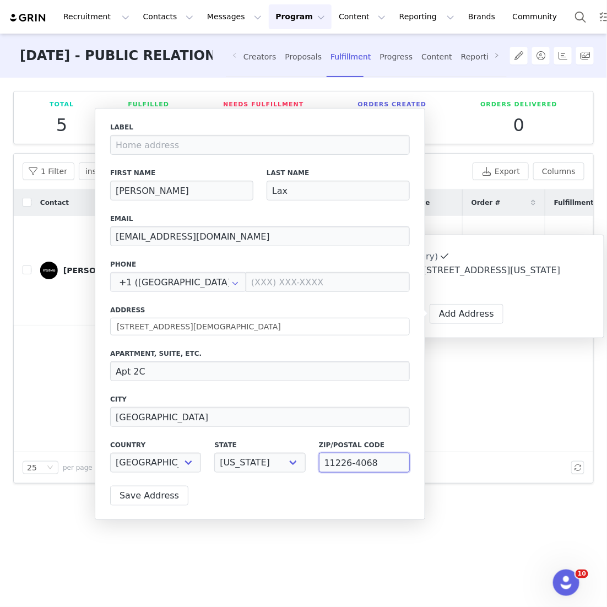
click at [294, 457] on input "11226-4068" at bounding box center [364, 463] width 91 height 20
click at [294, 460] on input "11226-4068" at bounding box center [364, 463] width 91 height 20
type input "11226"
click at [292, 233] on input "[EMAIL_ADDRESS][DOMAIN_NAME]" at bounding box center [260, 236] width 300 height 20
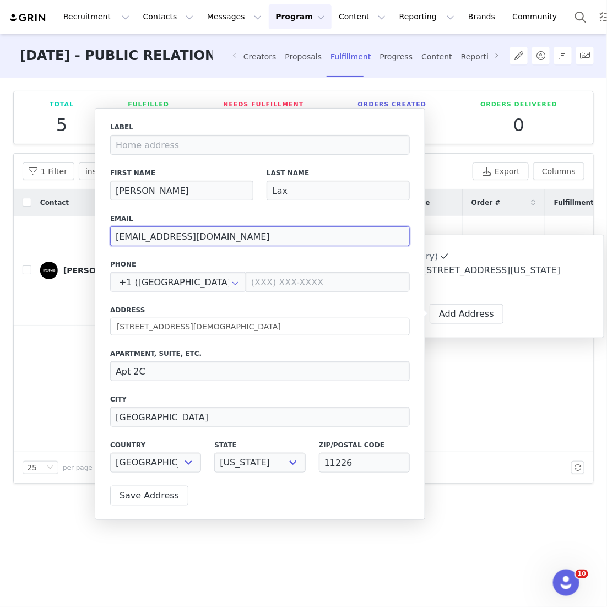
click at [292, 233] on input "[EMAIL_ADDRESS][DOMAIN_NAME]" at bounding box center [260, 236] width 300 height 20
paste input "[PERSON_NAME].lax"
type input "[PERSON_NAME][EMAIL_ADDRESS][DOMAIN_NAME]"
click at [272, 256] on div "Label First Name [PERSON_NAME] Last Name Lax Email [PERSON_NAME][EMAIL_ADDRESS]…" at bounding box center [260, 300] width 300 height 357
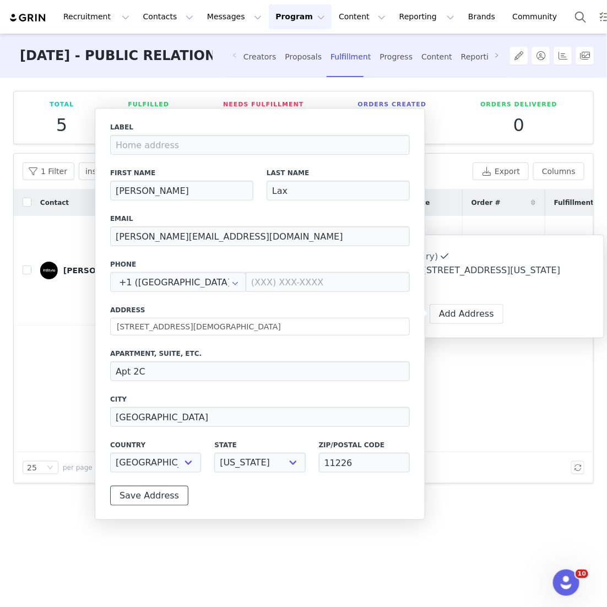
click at [146, 492] on button "Save Address" at bounding box center [149, 496] width 78 height 20
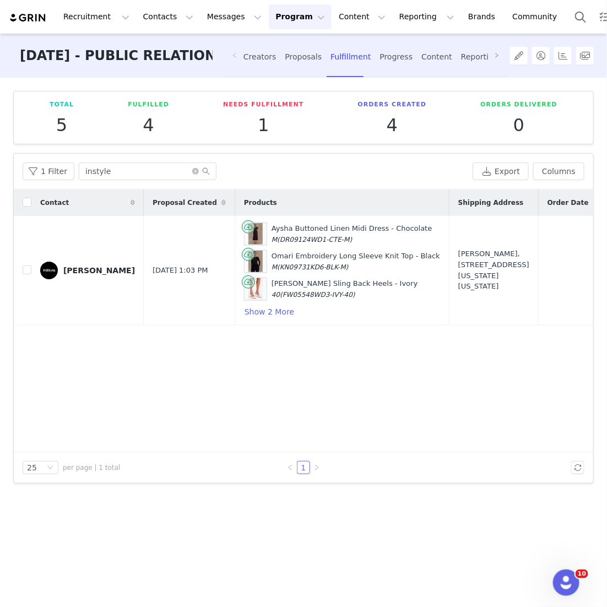
scroll to position [0, 81]
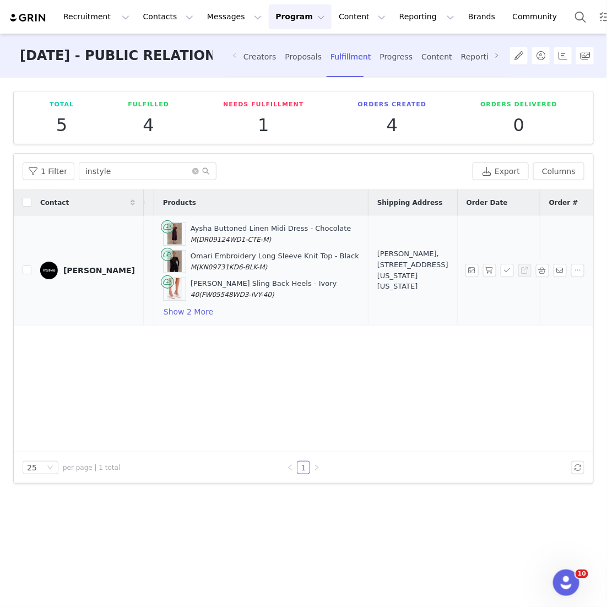
click at [294, 261] on div "[PERSON_NAME], [STREET_ADDRESS][US_STATE][US_STATE]" at bounding box center [412, 269] width 71 height 43
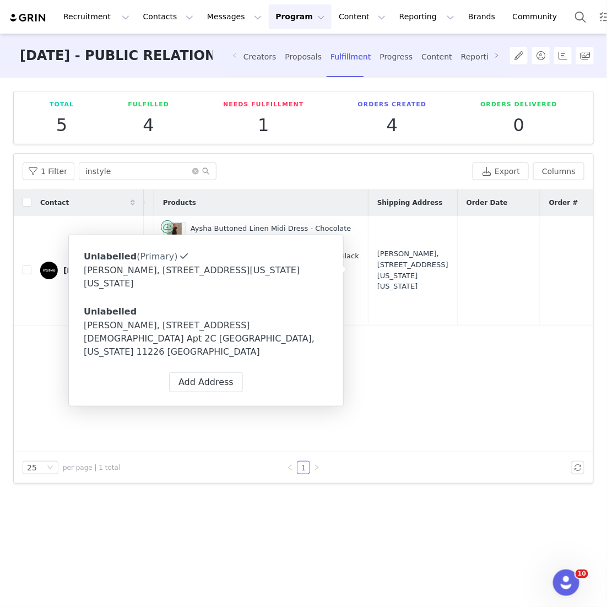
click at [258, 326] on div "[PERSON_NAME], [STREET_ADDRESS][DEMOGRAPHIC_DATA] Apt 2C [GEOGRAPHIC_DATA], [US…" at bounding box center [206, 339] width 245 height 40
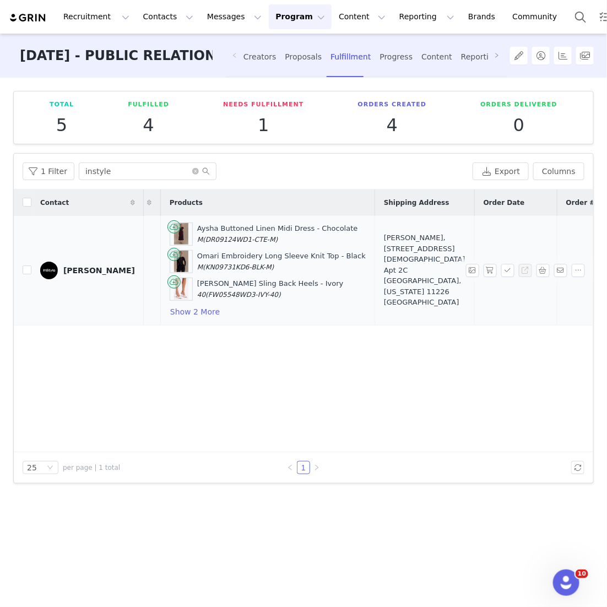
scroll to position [0, 152]
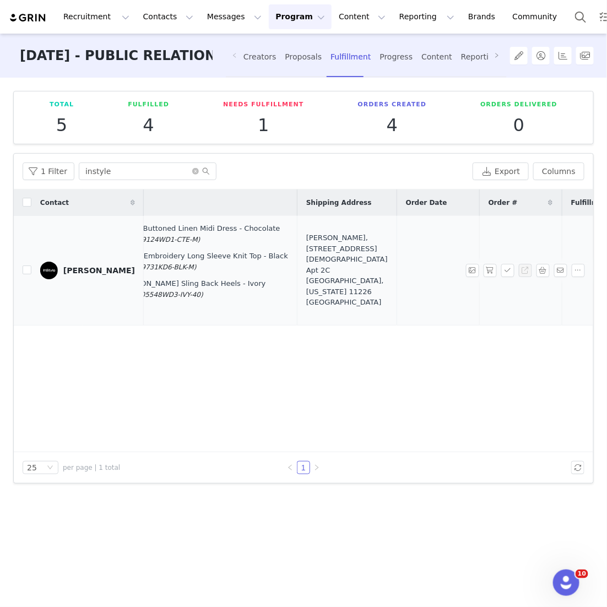
click at [294, 273] on div at bounding box center [526, 270] width 123 height 13
click at [294, 272] on button "button" at bounding box center [489, 270] width 13 height 13
click at [294, 272] on button "button" at bounding box center [507, 270] width 13 height 13
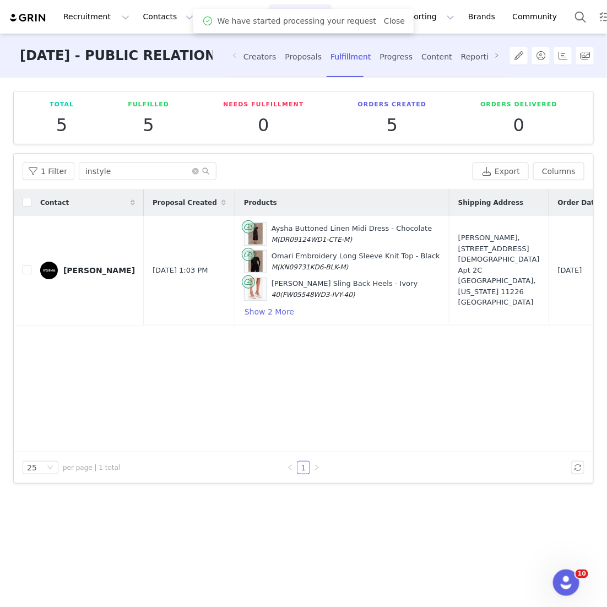
scroll to position [0, 238]
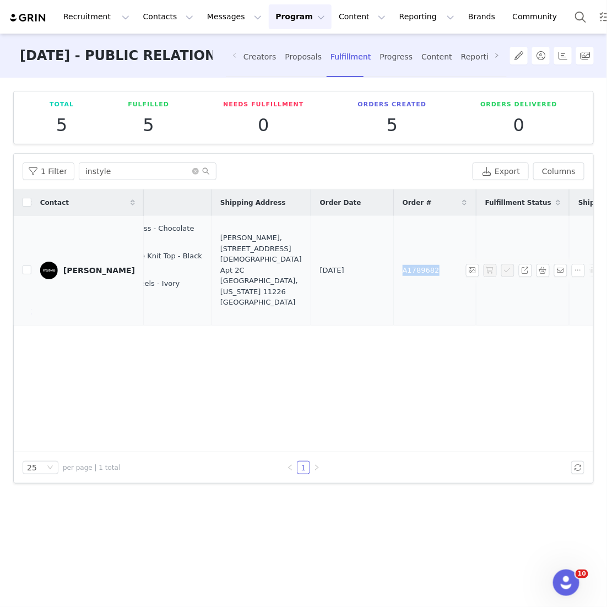
drag, startPoint x: 415, startPoint y: 266, endPoint x: 346, endPoint y: 266, distance: 68.9
click at [294, 266] on tr "[PERSON_NAME] [DATE] 1:03 PM Aysha Buttoned Linen Midi Dress - Chocolate M (DR0…" at bounding box center [259, 271] width 966 height 110
copy tr "A1789682"
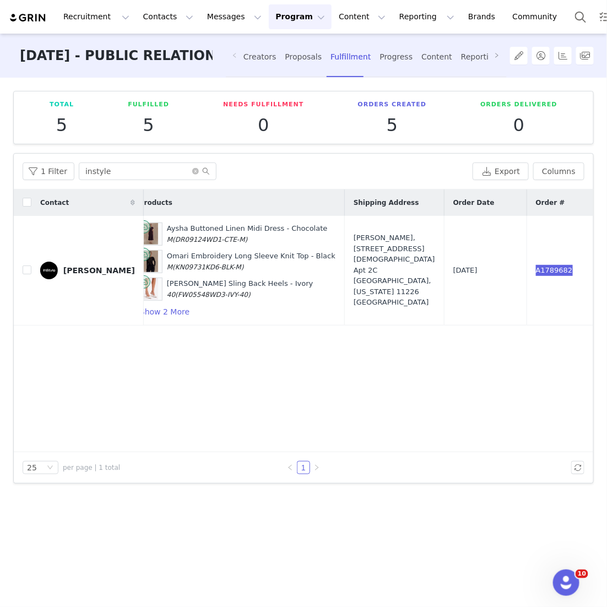
scroll to position [0, 0]
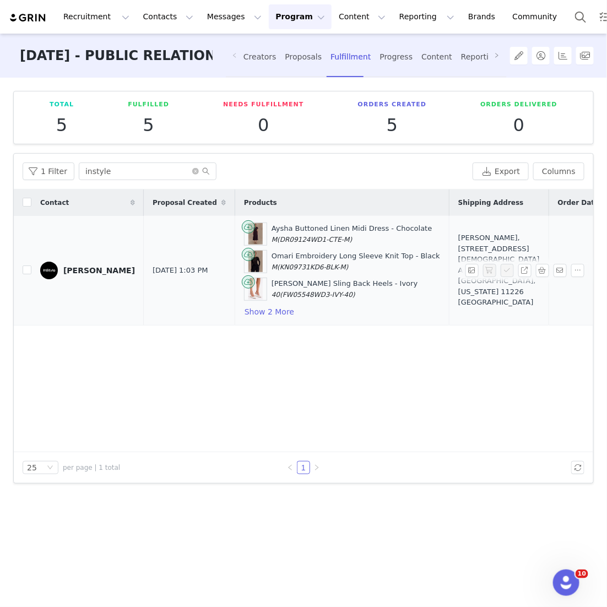
click at [294, 294] on div "[PERSON_NAME], [STREET_ADDRESS][DEMOGRAPHIC_DATA] Apt 2C [GEOGRAPHIC_DATA], [US…" at bounding box center [499, 269] width 82 height 75
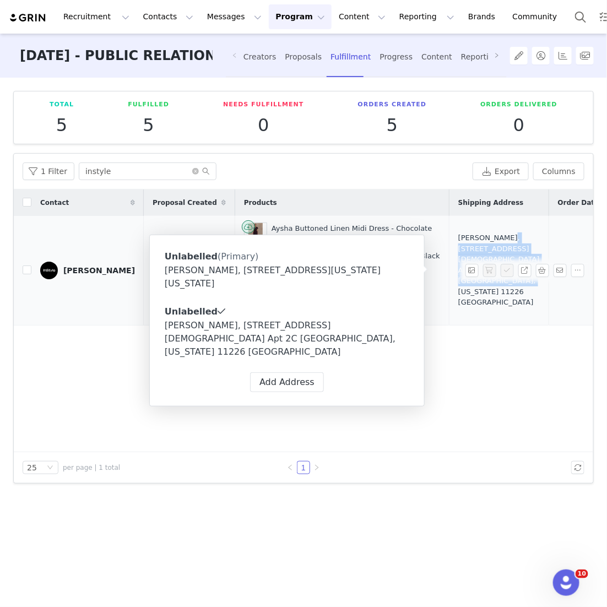
drag, startPoint x: 451, startPoint y: 285, endPoint x: 470, endPoint y: 251, distance: 39.2
click at [294, 251] on div "[PERSON_NAME], [STREET_ADDRESS][DEMOGRAPHIC_DATA] Apt 2C [GEOGRAPHIC_DATA], [US…" at bounding box center [499, 269] width 82 height 75
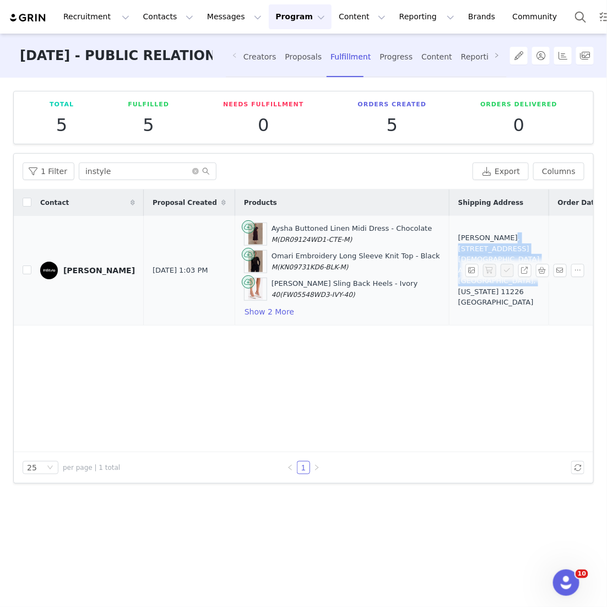
copy div "[STREET_ADDRESS][DEMOGRAPHIC_DATA] Apt 2C [GEOGRAPHIC_DATA], [US_STATE] 11226 […"
click at [255, 314] on button "Show 2 More" at bounding box center [269, 311] width 51 height 13
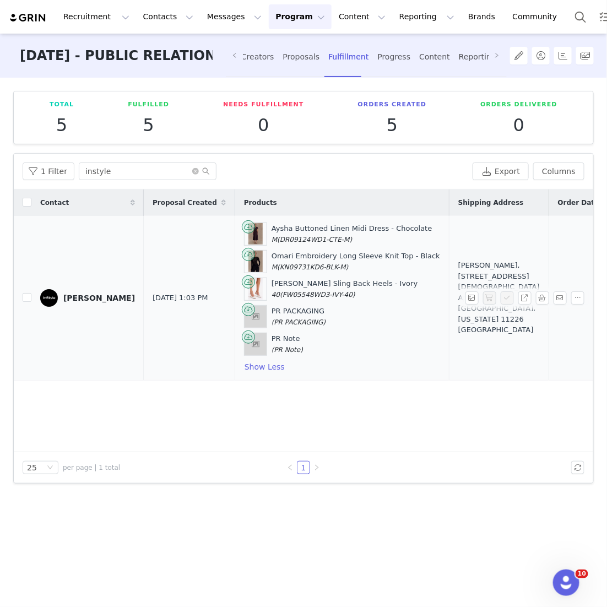
click at [294, 301] on div "Aysha Buttoned Linen Midi Dress - Chocolate M (DR09124WD1-CTE-M) Omari Embroide…" at bounding box center [342, 298] width 196 height 151
click at [294, 296] on button "button" at bounding box center [542, 297] width 13 height 13
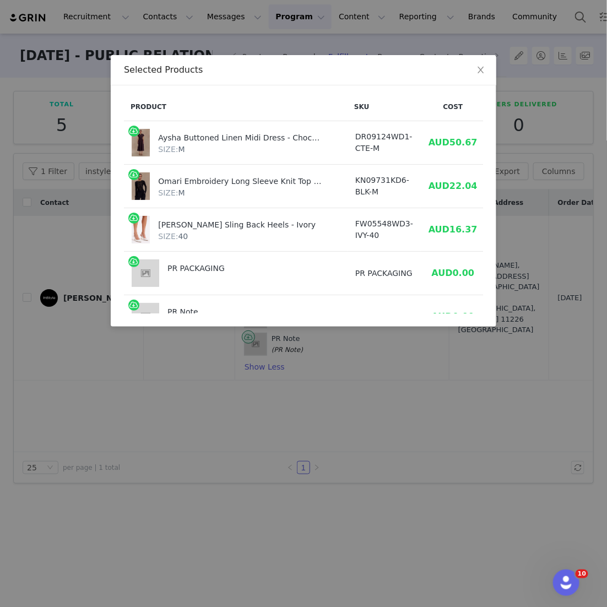
scroll to position [0, 49]
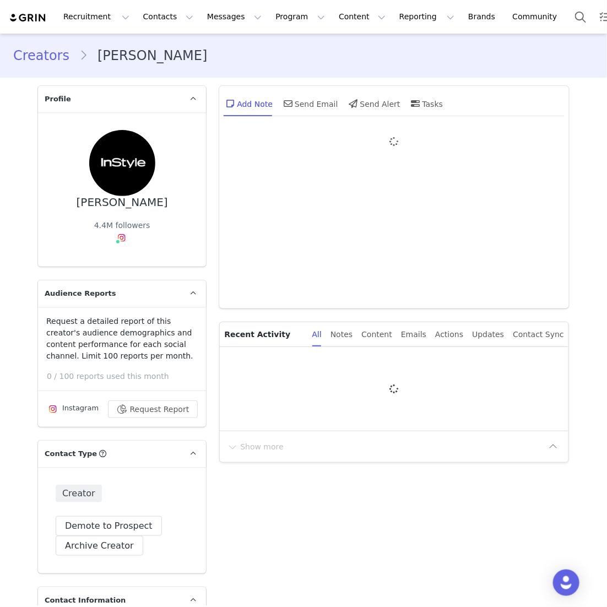
type input "+1 ([GEOGRAPHIC_DATA])"
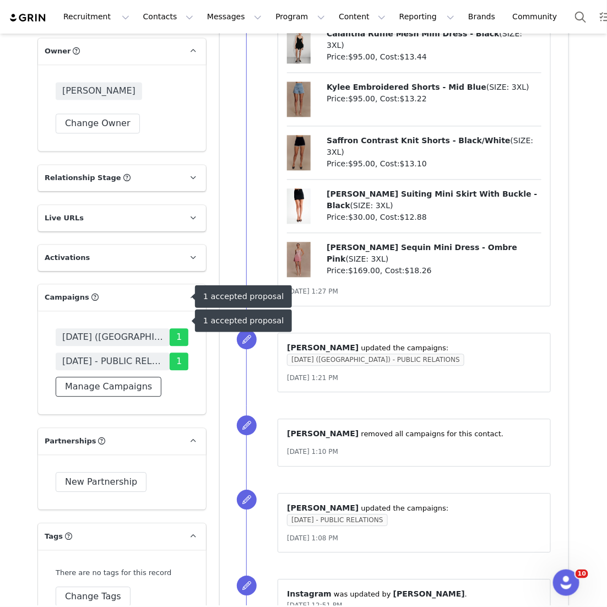
click at [128, 377] on button "Manage Campaigns" at bounding box center [109, 387] width 106 height 20
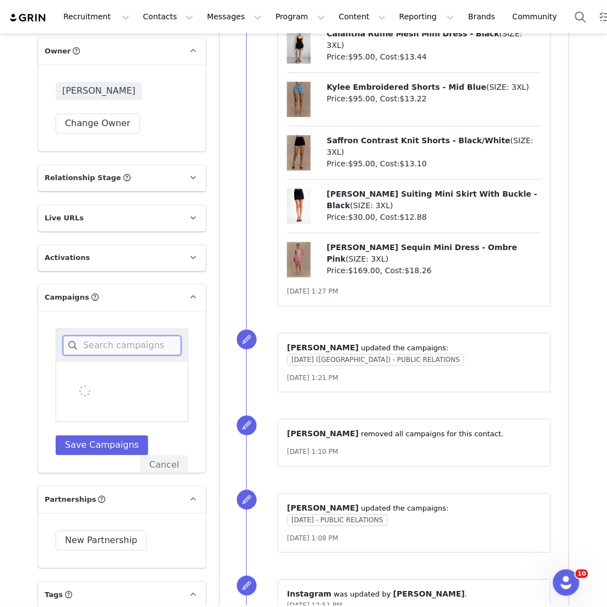
click at [129, 336] on input at bounding box center [122, 346] width 118 height 20
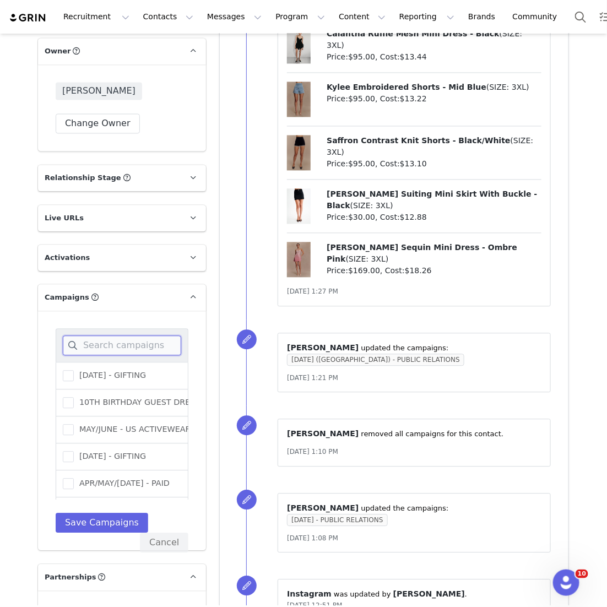
type input "x"
type input "september"
click at [105, 398] on span "[DATE] ([GEOGRAPHIC_DATA]) - PUBLIC RELATIONS" at bounding box center [177, 403] width 207 height 10
click at [74, 398] on input "[DATE] ([GEOGRAPHIC_DATA]) - PUBLIC RELATIONS" at bounding box center [74, 398] width 0 height 0
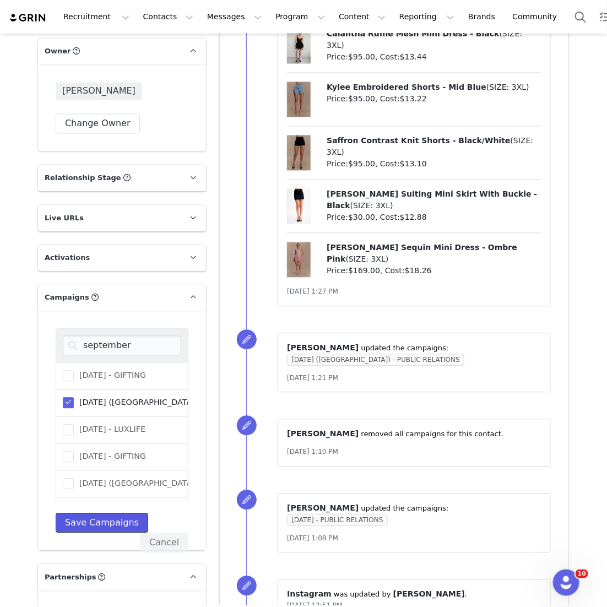
click at [97, 513] on button "Save Campaigns" at bounding box center [102, 523] width 93 height 20
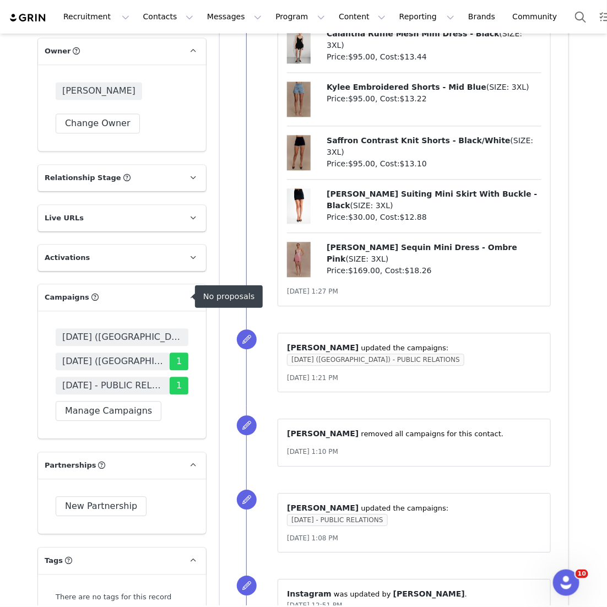
click at [174, 331] on span "[DATE] ([GEOGRAPHIC_DATA]) - PUBLIC RELATIONS" at bounding box center [122, 337] width 120 height 13
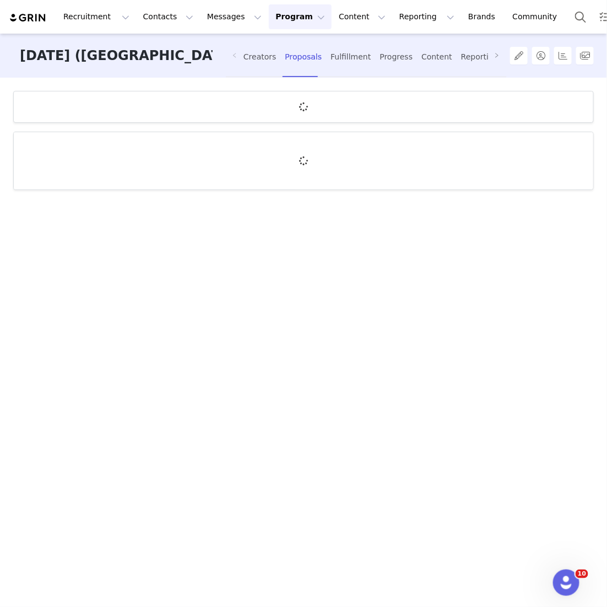
click at [223, 72] on div "Creators Proposals Fulfillment Progress Content Reporting Payments" at bounding box center [362, 56] width 290 height 45
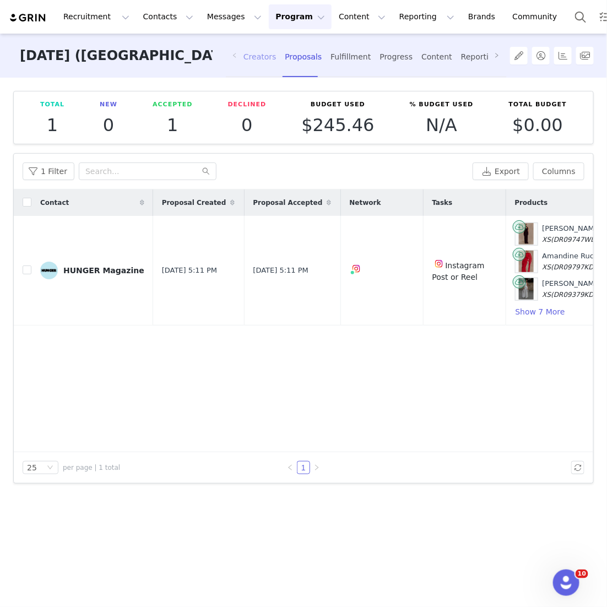
click at [260, 68] on div "Creators" at bounding box center [259, 56] width 33 height 29
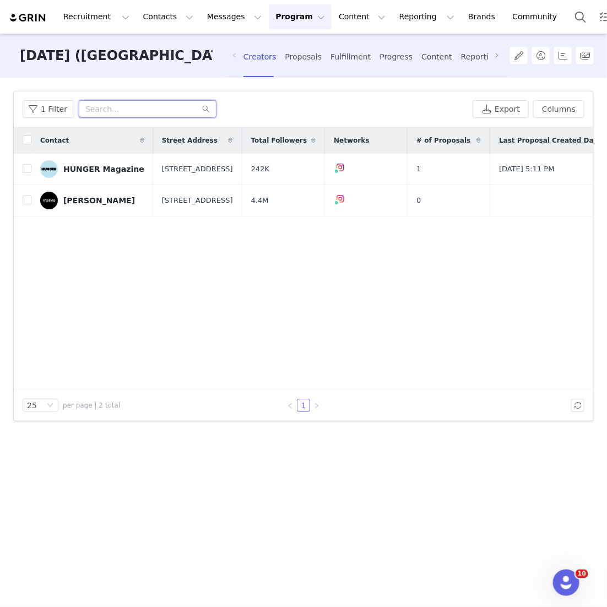
click at [134, 111] on input "text" at bounding box center [148, 109] width 138 height 18
click at [24, 204] on input "checkbox" at bounding box center [27, 200] width 9 height 9
checkbox input "true"
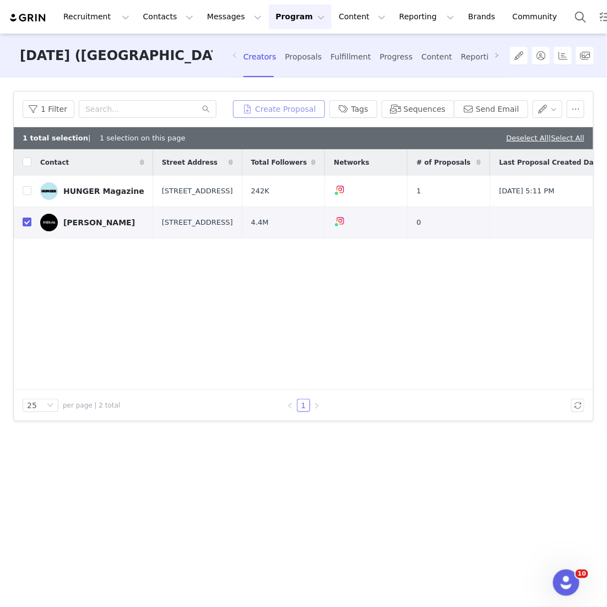
click at [290, 107] on button "Create Proposal" at bounding box center [278, 109] width 91 height 18
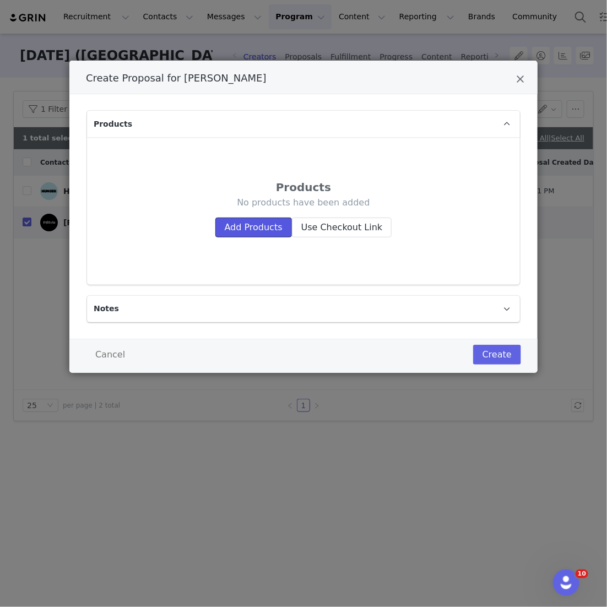
click at [244, 221] on button "Add Products" at bounding box center [253, 228] width 77 height 20
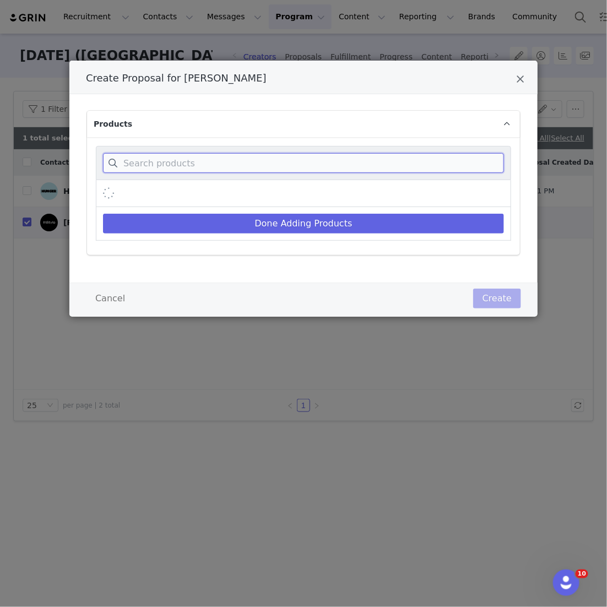
click at [256, 167] on input "Create Proposal for InStyle Magazine" at bounding box center [303, 163] width 401 height 20
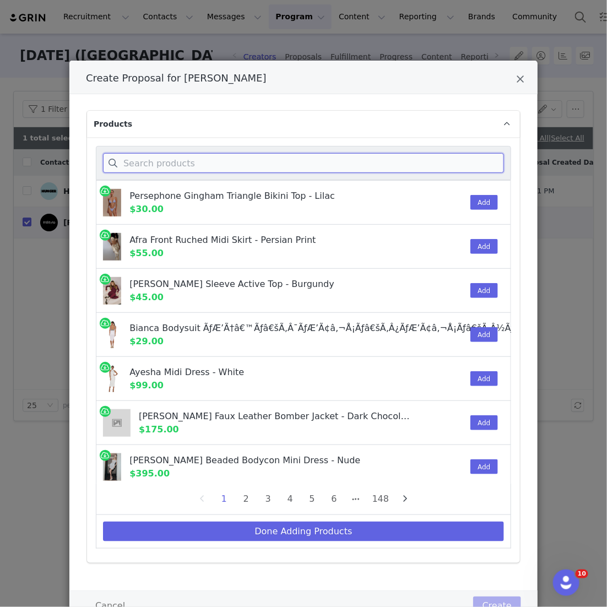
type input "a"
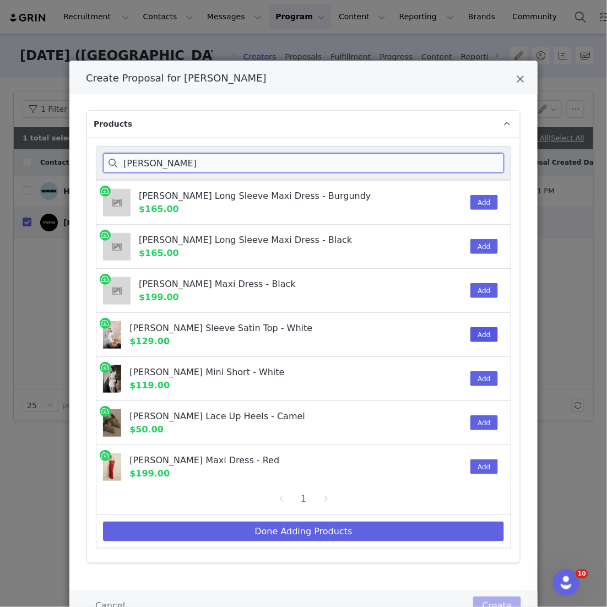
type input "[PERSON_NAME]"
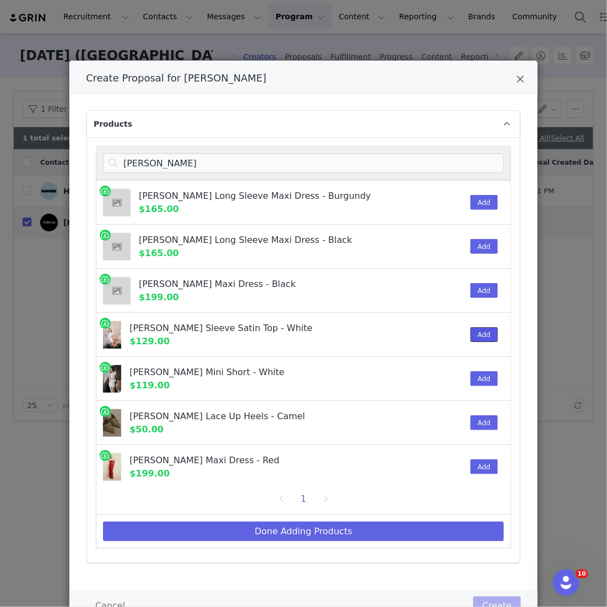
click at [489, 335] on button "Add" at bounding box center [483, 334] width 27 height 15
click at [486, 365] on div "Add" at bounding box center [481, 379] width 34 height 44
click at [484, 373] on button "Add" at bounding box center [483, 378] width 27 height 15
click at [404, 517] on div "Done Adding Products" at bounding box center [303, 532] width 415 height 34
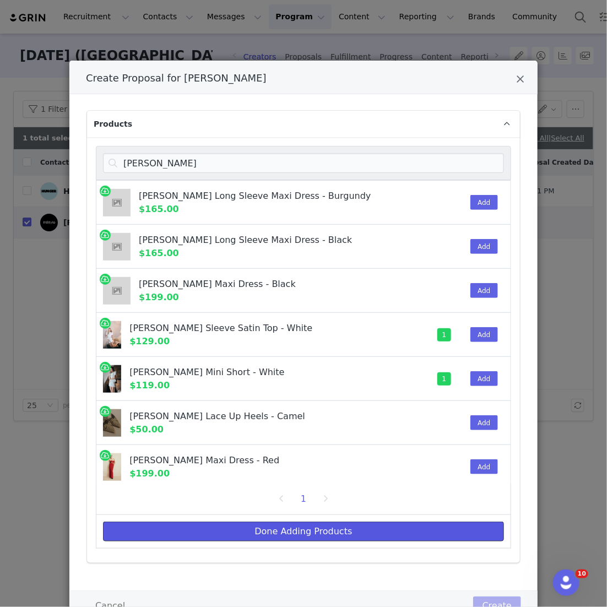
click at [397, 535] on button "Done Adding Products" at bounding box center [303, 532] width 401 height 20
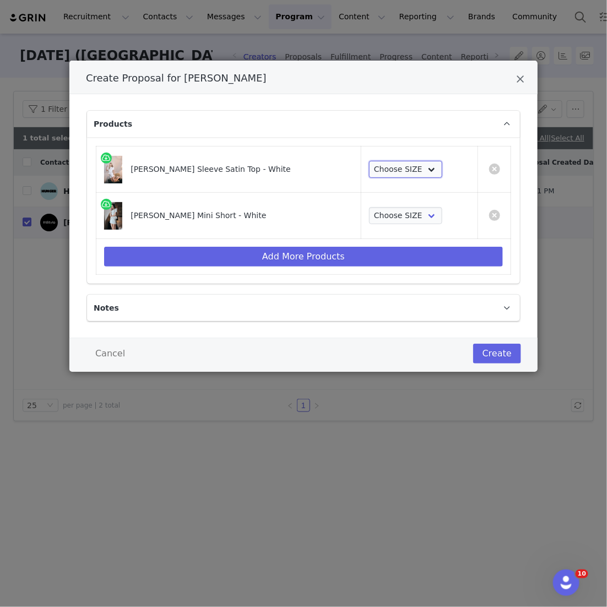
click at [416, 169] on select "Choose SIZE XS S M L XL XXS XXL 3XL" at bounding box center [405, 170] width 73 height 18
select select "27798805"
click at [369, 161] on select "Choose SIZE XS S M L XL XXS XXL 3XL" at bounding box center [405, 170] width 73 height 18
click at [383, 217] on select "Choose SIZE XXS XS S M L XL XXL 3XL" at bounding box center [405, 216] width 73 height 18
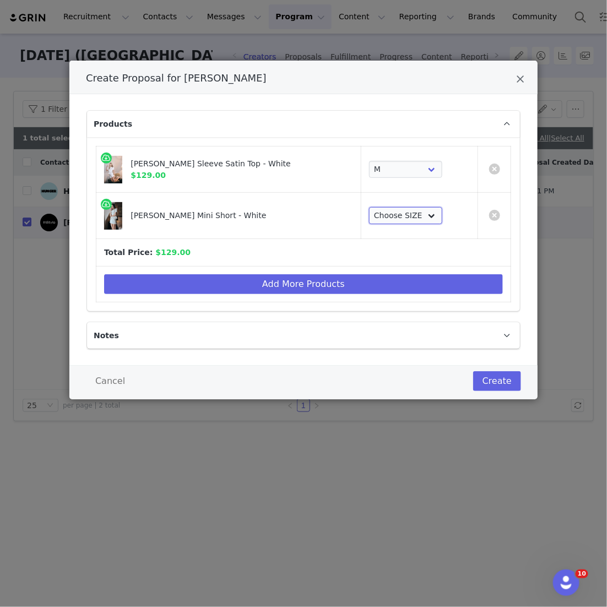
select select "27547404"
click at [369, 207] on select "Choose SIZE XXS XS S M L XL XXL 3XL" at bounding box center [405, 216] width 73 height 18
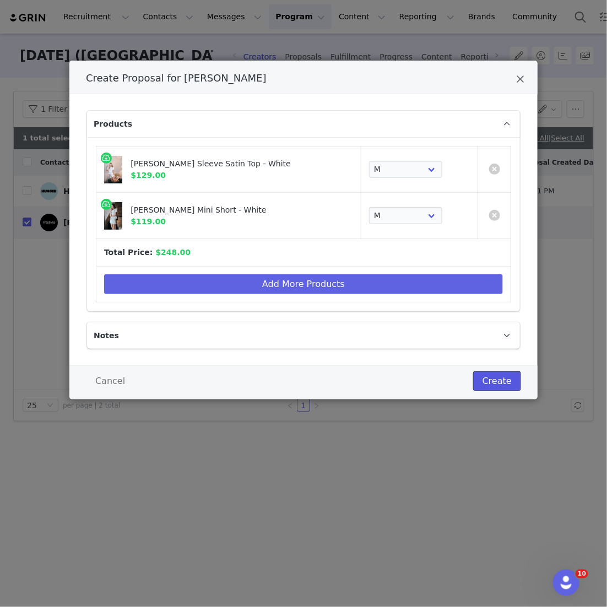
click at [517, 385] on button "Create" at bounding box center [497, 381] width 48 height 20
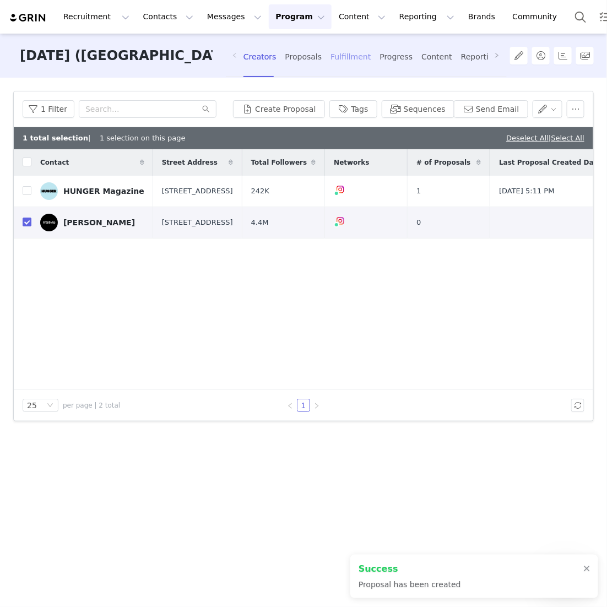
click at [347, 61] on div "Fulfillment" at bounding box center [351, 56] width 40 height 29
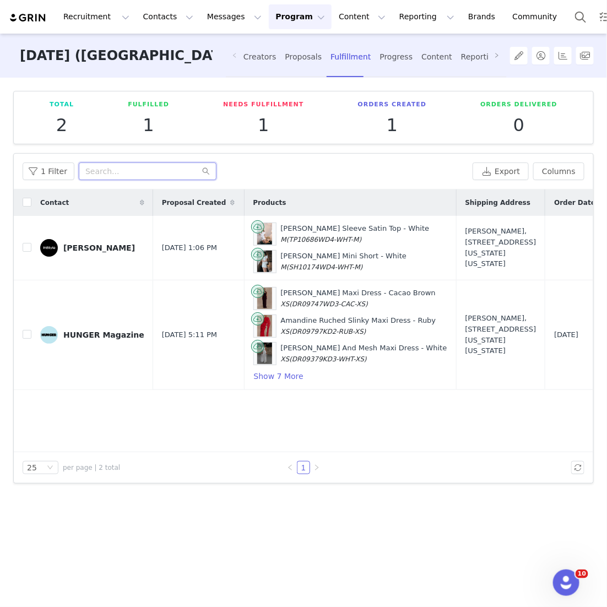
click at [127, 172] on input "text" at bounding box center [148, 172] width 138 height 18
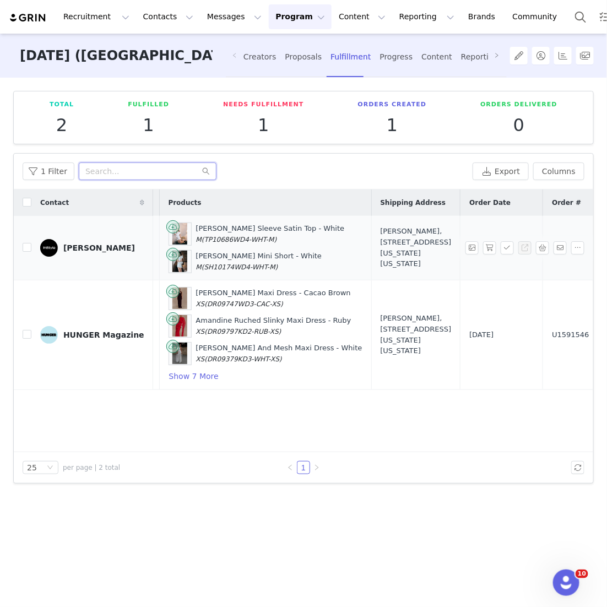
scroll to position [0, 143]
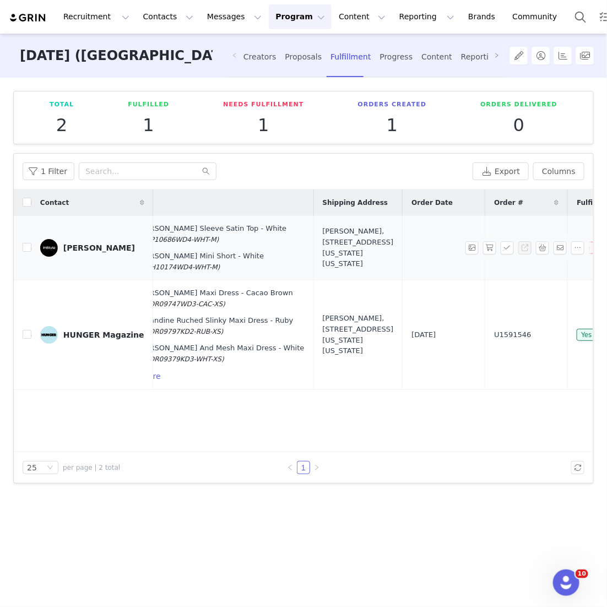
click at [340, 245] on div "[PERSON_NAME], [STREET_ADDRESS][US_STATE][US_STATE]" at bounding box center [358, 247] width 71 height 43
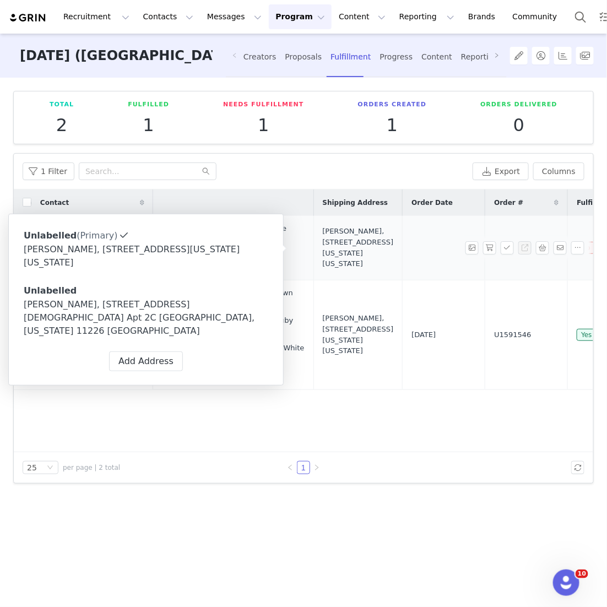
click at [329, 245] on div "[PERSON_NAME], [STREET_ADDRESS][US_STATE][US_STATE]" at bounding box center [358, 247] width 71 height 43
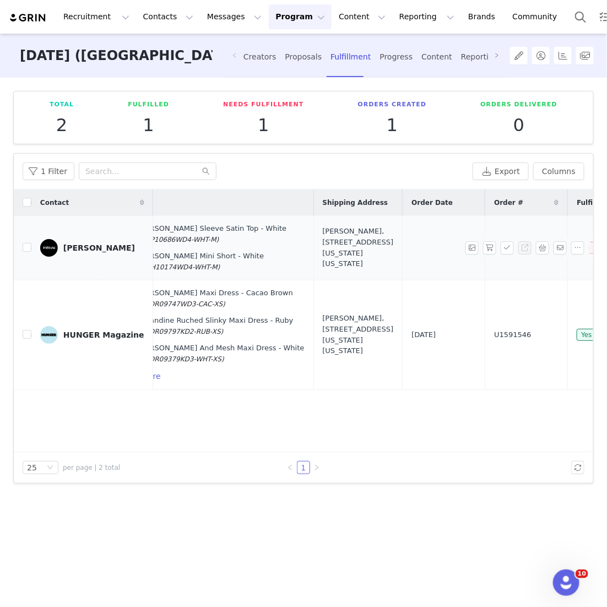
click at [323, 245] on div "[PERSON_NAME], [STREET_ADDRESS][US_STATE][US_STATE]" at bounding box center [358, 247] width 71 height 43
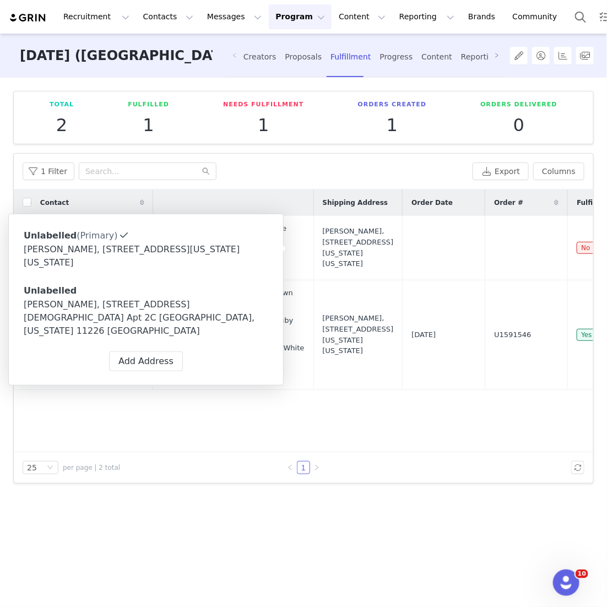
click at [121, 308] on div "[PERSON_NAME], [STREET_ADDRESS][DEMOGRAPHIC_DATA] Apt 2C [GEOGRAPHIC_DATA], [US…" at bounding box center [146, 318] width 245 height 40
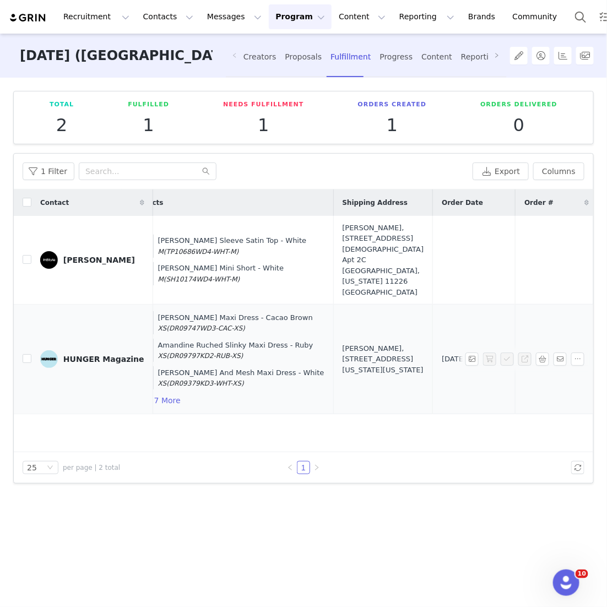
scroll to position [0, 149]
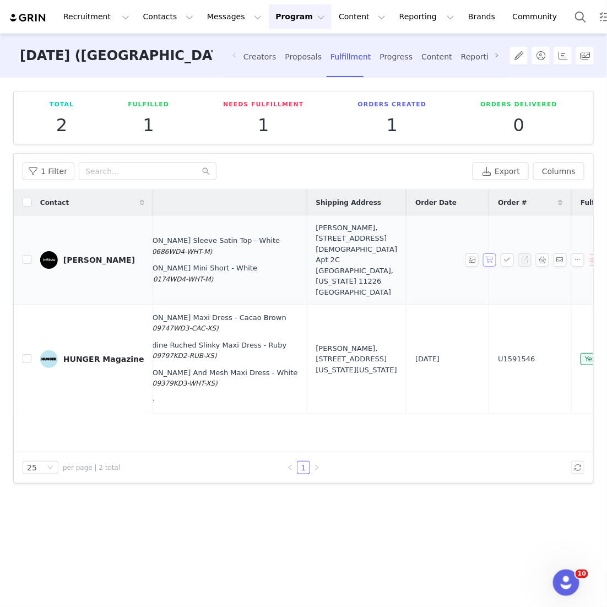
click at [491, 253] on button "button" at bounding box center [489, 259] width 13 height 13
click at [503, 253] on button "button" at bounding box center [507, 259] width 13 height 13
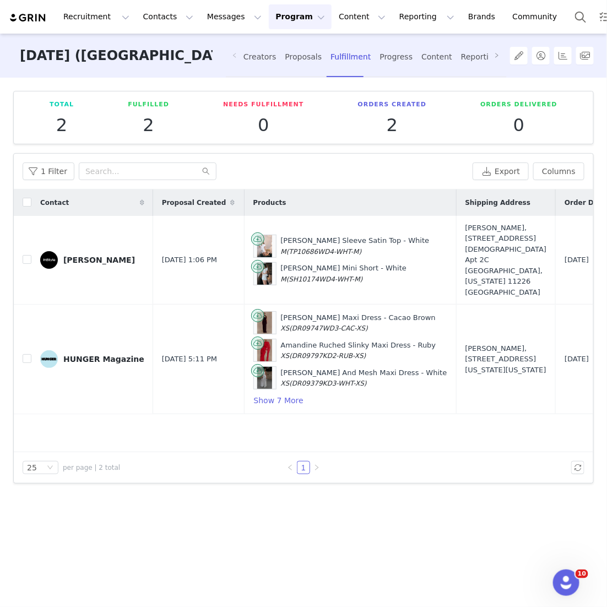
scroll to position [0, 165]
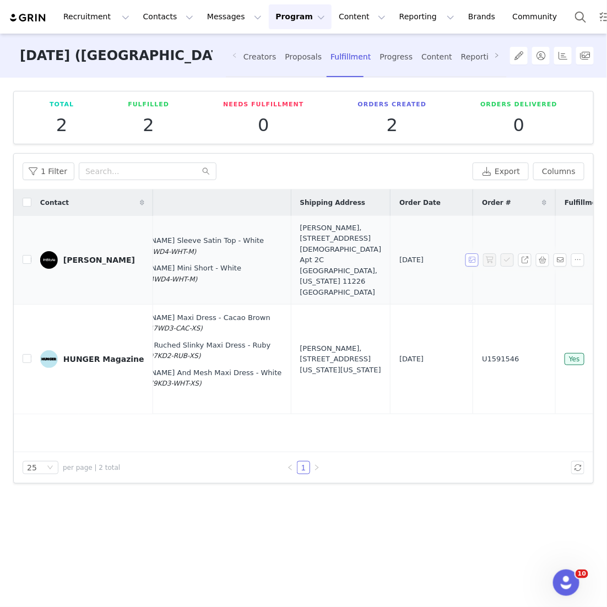
drag, startPoint x: 477, startPoint y: 250, endPoint x: 434, endPoint y: 250, distance: 43.5
click at [435, 250] on tr "[PERSON_NAME] [DATE] 1:06 PM [PERSON_NAME] Sleeve Satin Top - White M (TP10686W…" at bounding box center [335, 260] width 972 height 89
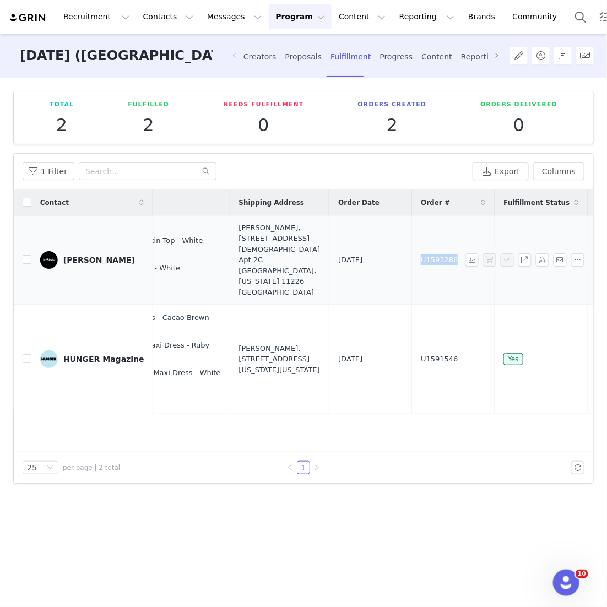
drag, startPoint x: 423, startPoint y: 252, endPoint x: 371, endPoint y: 252, distance: 52.3
click at [412, 252] on td "U1593286" at bounding box center [453, 260] width 83 height 89
copy span "U1593286"
click at [208, 18] on button "Messages Messages" at bounding box center [235, 16] width 68 height 25
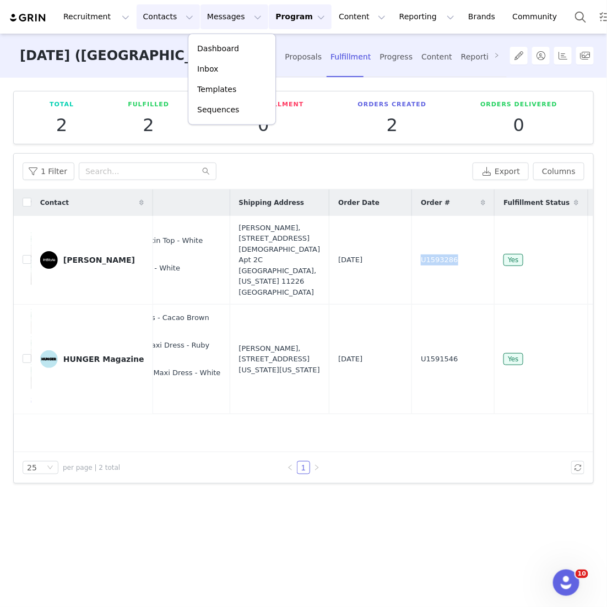
click at [160, 18] on button "Contacts Contacts" at bounding box center [168, 16] width 63 height 25
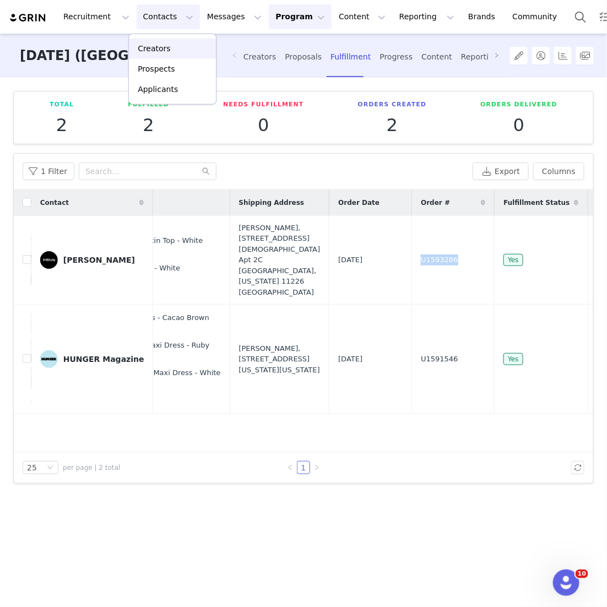
click at [160, 52] on p "Creators" at bounding box center [154, 49] width 33 height 12
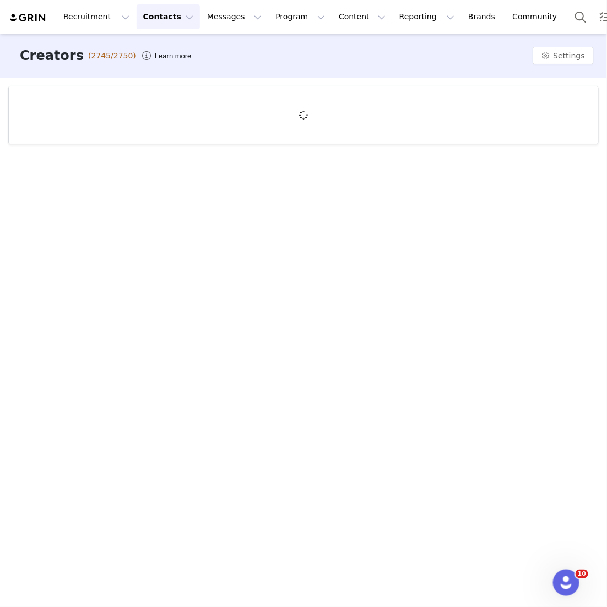
click at [114, 112] on div at bounding box center [303, 114] width 589 height 57
click at [104, 107] on div at bounding box center [303, 114] width 589 height 57
click at [104, 105] on div at bounding box center [303, 114] width 589 height 57
click at [86, 96] on div at bounding box center [303, 114] width 589 height 57
click at [134, 101] on div at bounding box center [303, 114] width 589 height 57
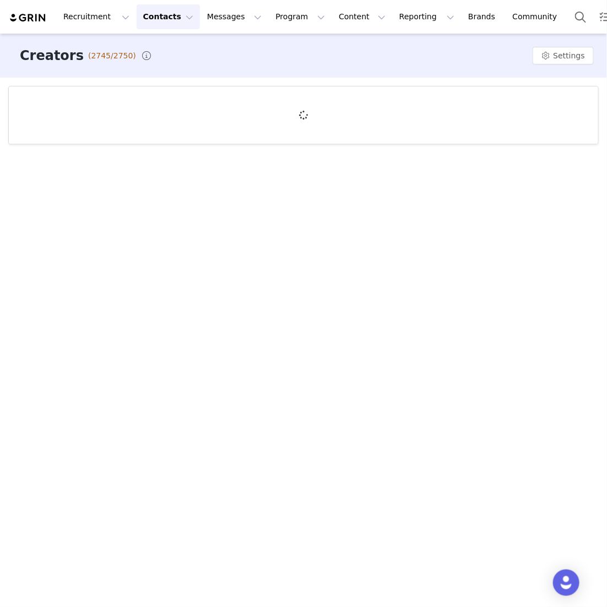
click at [116, 103] on div at bounding box center [303, 114] width 589 height 57
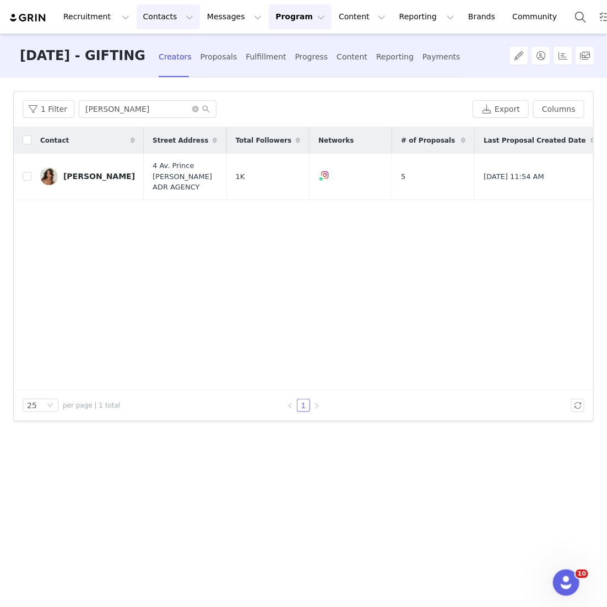
click at [165, 12] on button "Contacts Contacts" at bounding box center [168, 16] width 63 height 25
click at [158, 47] on p "Creators" at bounding box center [154, 49] width 33 height 12
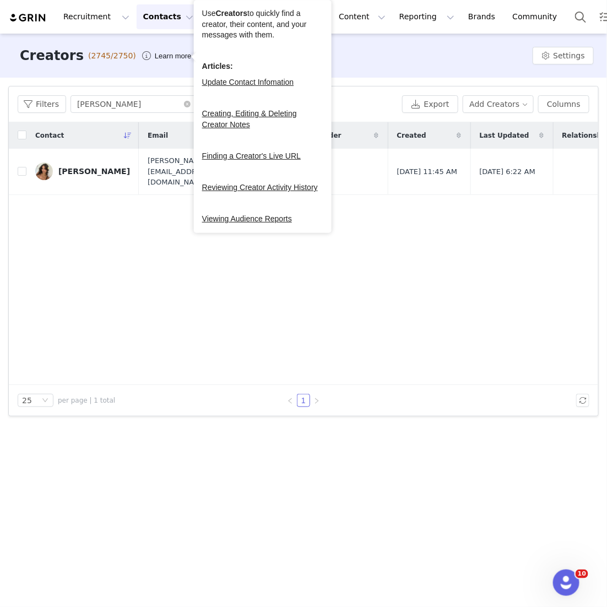
click at [169, 9] on button "Contacts Contacts" at bounding box center [168, 16] width 63 height 25
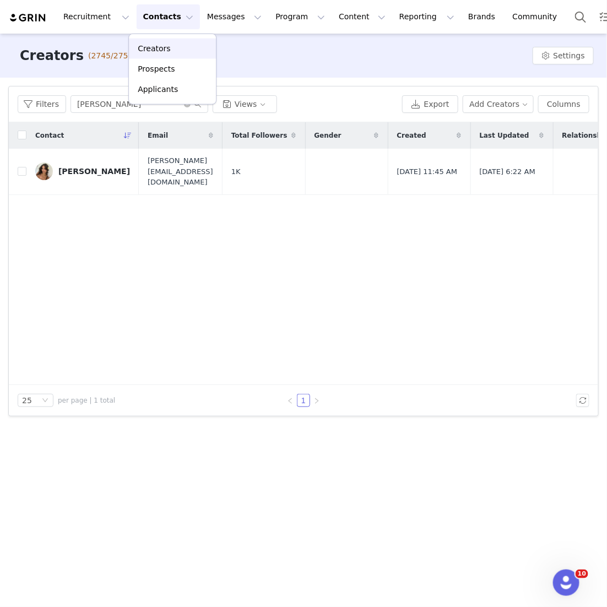
click at [159, 54] on link "Creators" at bounding box center [172, 49] width 87 height 20
drag, startPoint x: 159, startPoint y: 102, endPoint x: 12, endPoint y: 102, distance: 147.6
click at [14, 102] on div "Filters [PERSON_NAME] meshk Views Export Add Creators Columns" at bounding box center [303, 104] width 589 height 36
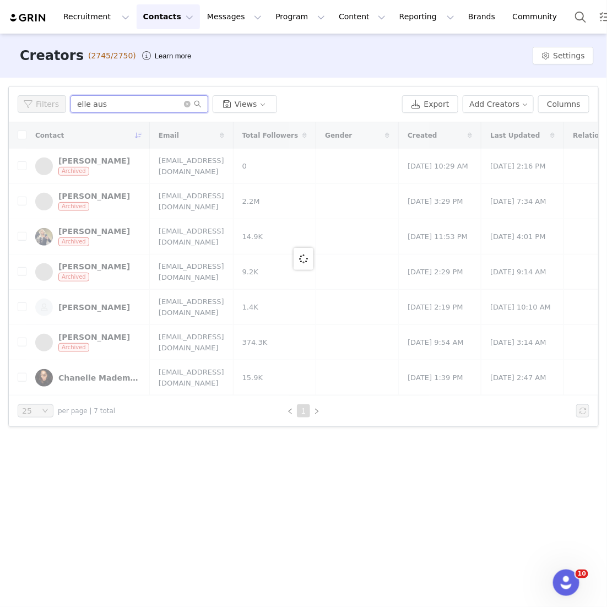
type input "elle aus"
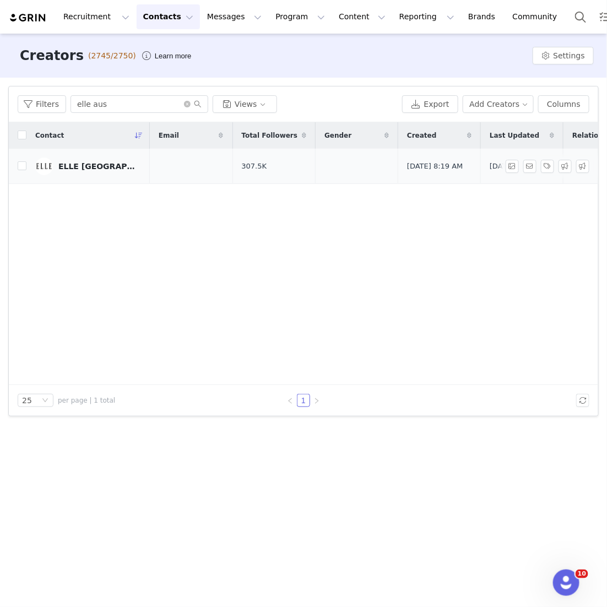
click at [97, 164] on div "ELLE [GEOGRAPHIC_DATA]" at bounding box center [99, 166] width 83 height 9
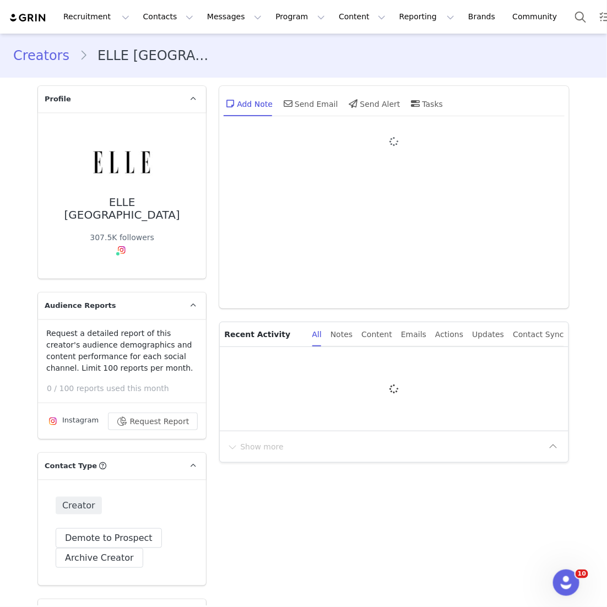
type input "+1 ([GEOGRAPHIC_DATA])"
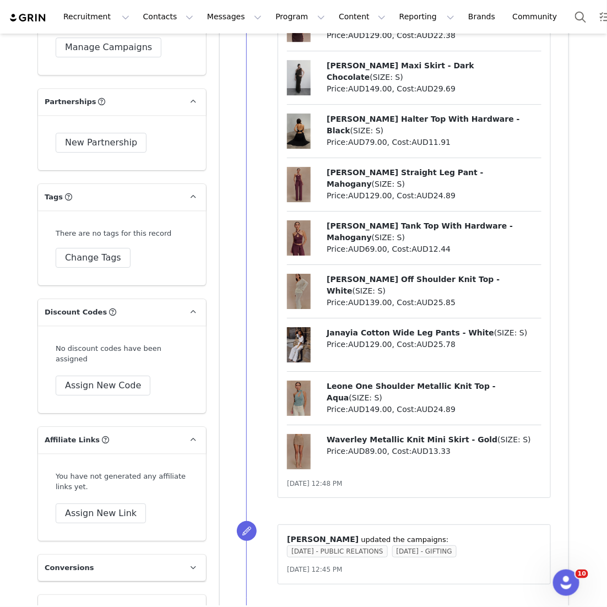
scroll to position [1923, 0]
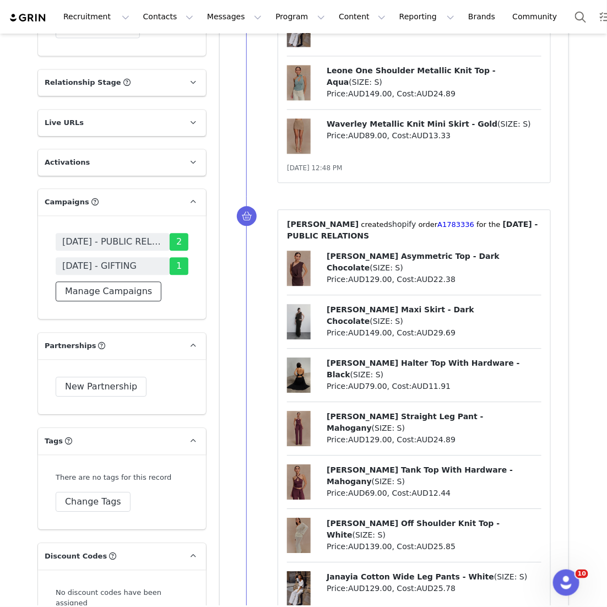
click at [113, 282] on button "Manage Campaigns" at bounding box center [109, 292] width 106 height 20
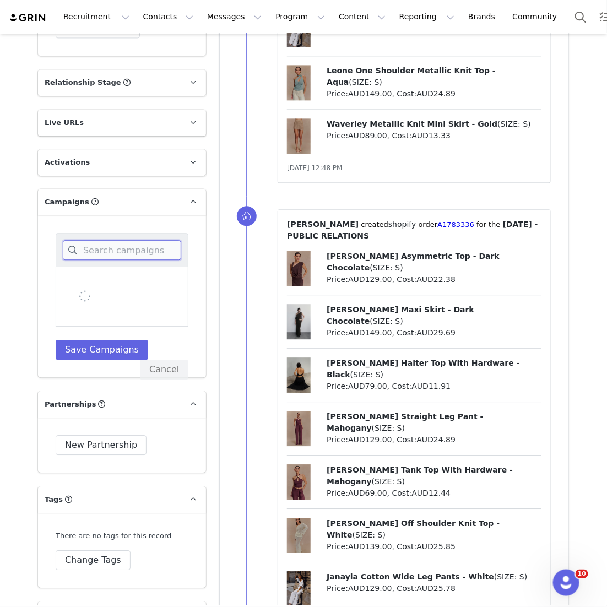
click at [121, 240] on input at bounding box center [122, 250] width 118 height 20
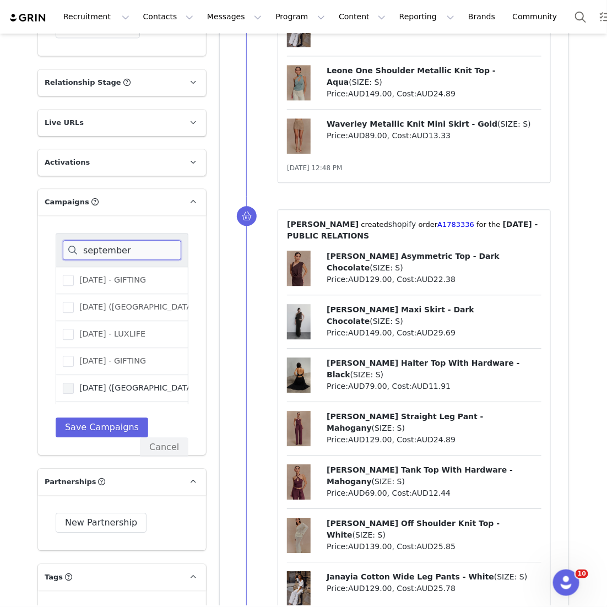
scroll to position [78, 0]
type input "september"
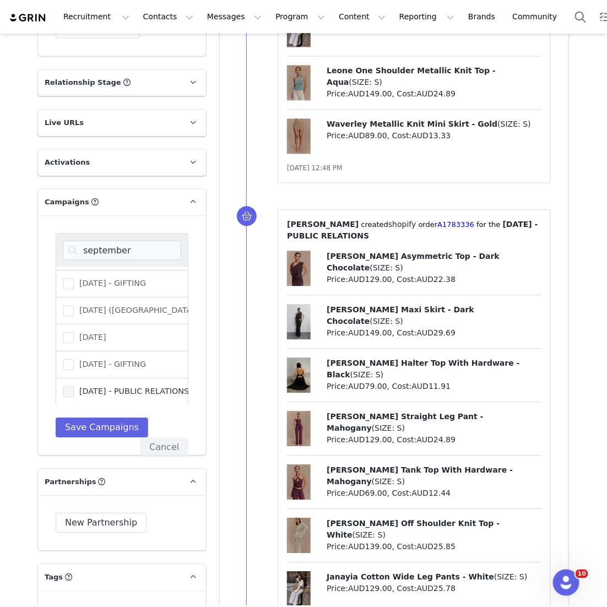
click at [149, 386] on span "[DATE] - PUBLIC RELATIONS" at bounding box center [131, 391] width 115 height 10
click at [74, 386] on input "[DATE] - PUBLIC RELATIONS" at bounding box center [74, 386] width 0 height 0
click at [117, 418] on button "Save Campaigns" at bounding box center [102, 428] width 93 height 20
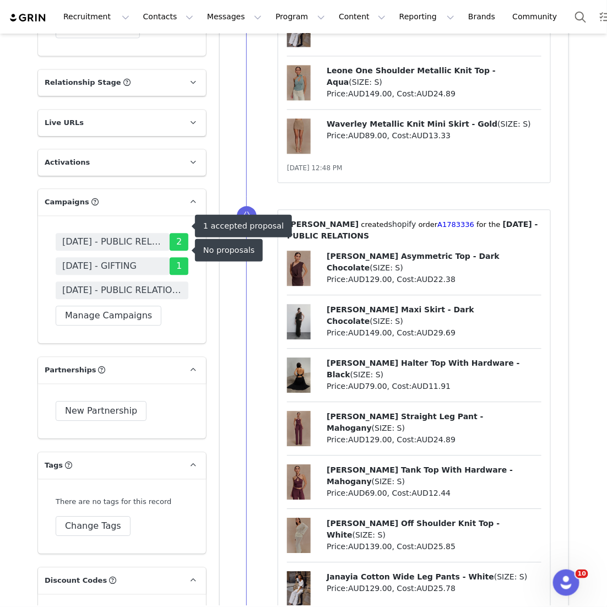
click at [147, 284] on span "[DATE] - PUBLIC RELATIONS" at bounding box center [122, 290] width 120 height 13
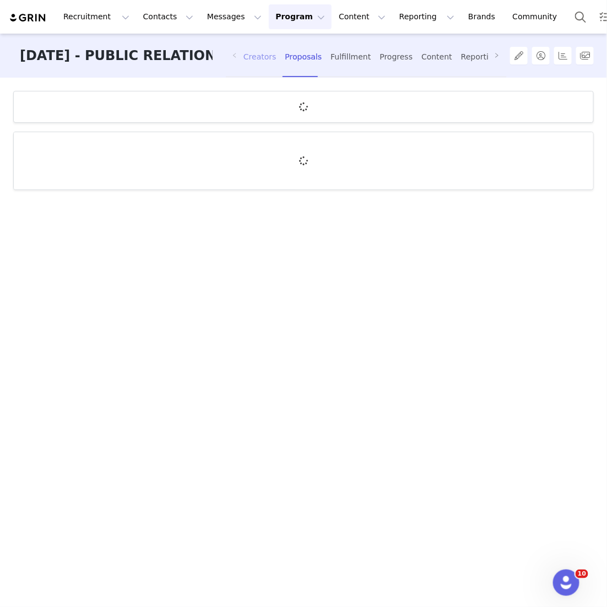
click at [258, 70] on div "Creators" at bounding box center [259, 56] width 33 height 29
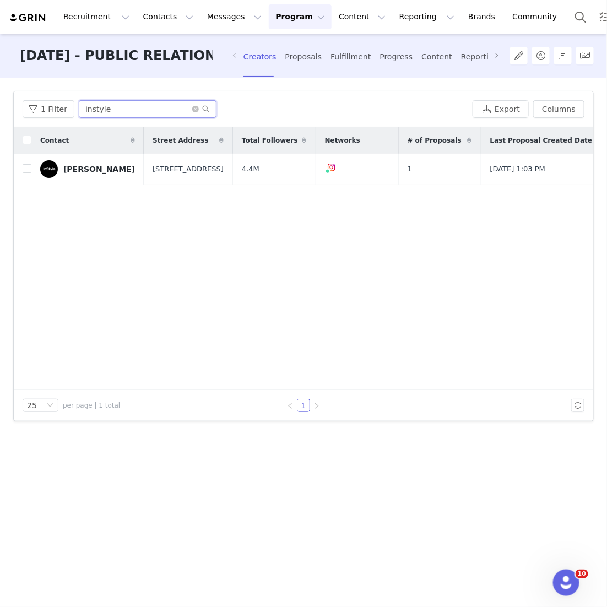
drag, startPoint x: 133, startPoint y: 102, endPoint x: 106, endPoint y: 102, distance: 27.0
click at [112, 102] on input "instyle" at bounding box center [148, 109] width 138 height 18
drag, startPoint x: 119, startPoint y: 112, endPoint x: 48, endPoint y: 106, distance: 70.7
click at [52, 106] on div "1 Filter instyle" at bounding box center [246, 109] width 446 height 18
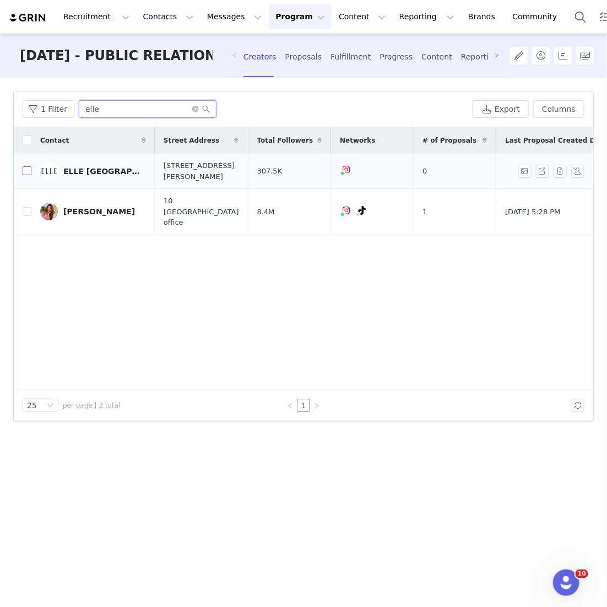
type input "elle"
click at [24, 174] on input "checkbox" at bounding box center [27, 170] width 9 height 9
checkbox input "true"
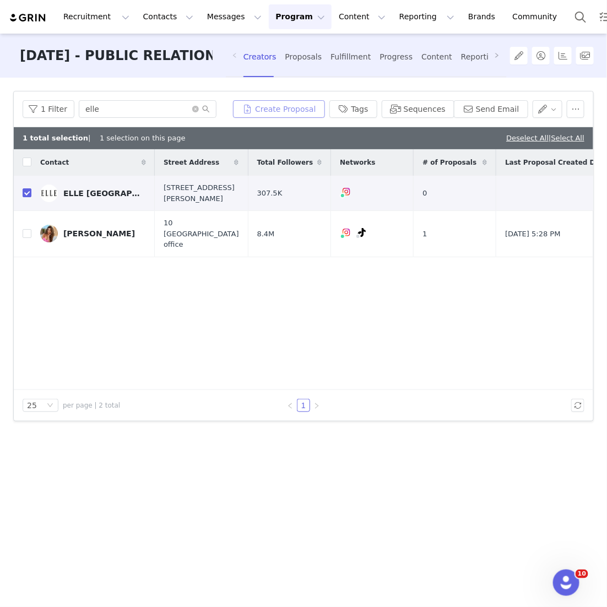
click at [273, 109] on button "Create Proposal" at bounding box center [278, 109] width 91 height 18
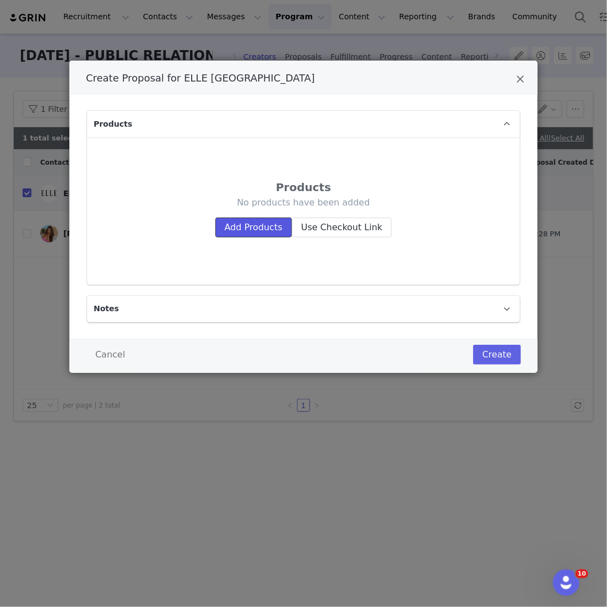
click at [258, 230] on button "Add Products" at bounding box center [253, 228] width 77 height 20
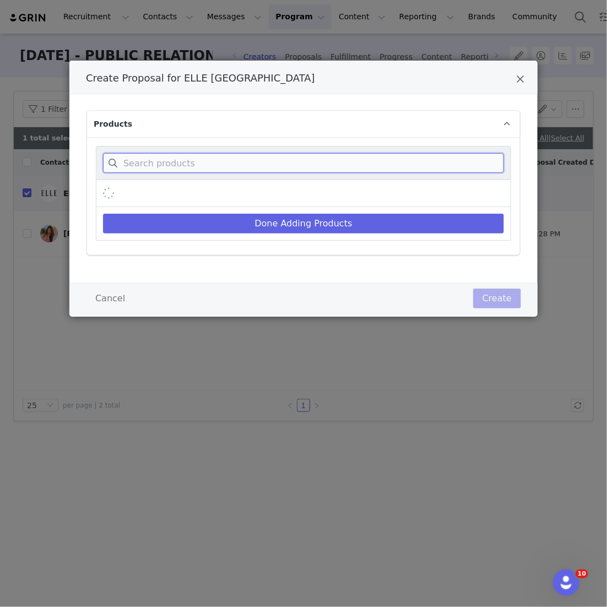
click at [268, 167] on input "Create Proposal for ELLE Australia" at bounding box center [303, 163] width 401 height 20
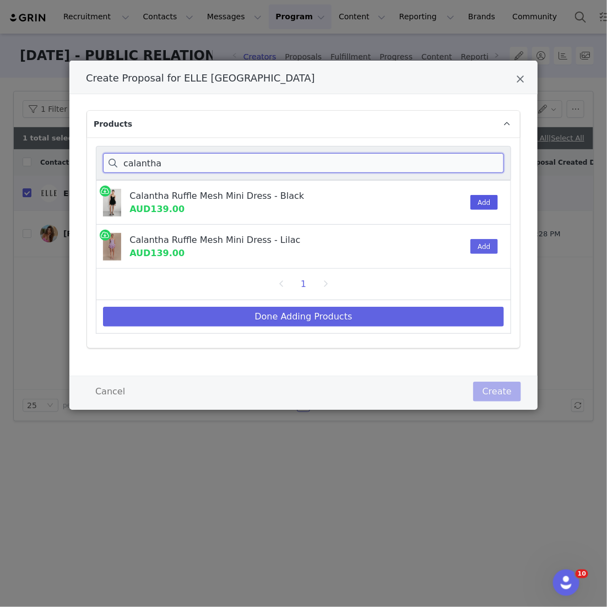
type input "calantha"
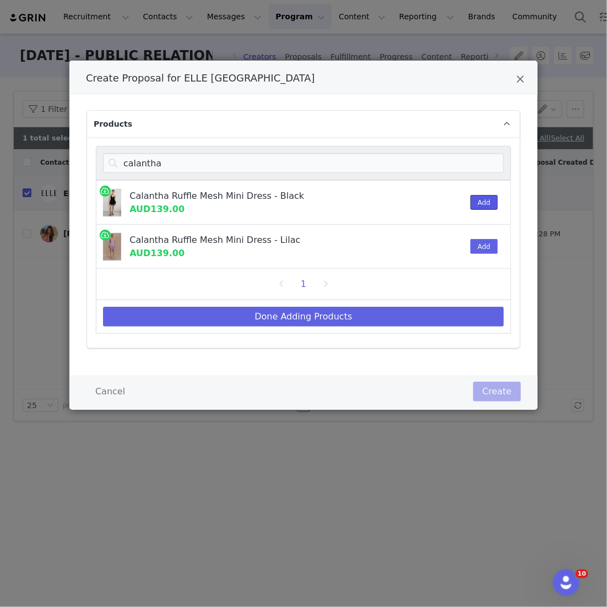
click at [488, 205] on button "Add" at bounding box center [483, 202] width 27 height 15
click at [390, 304] on div "Done Adding Products" at bounding box center [303, 317] width 415 height 34
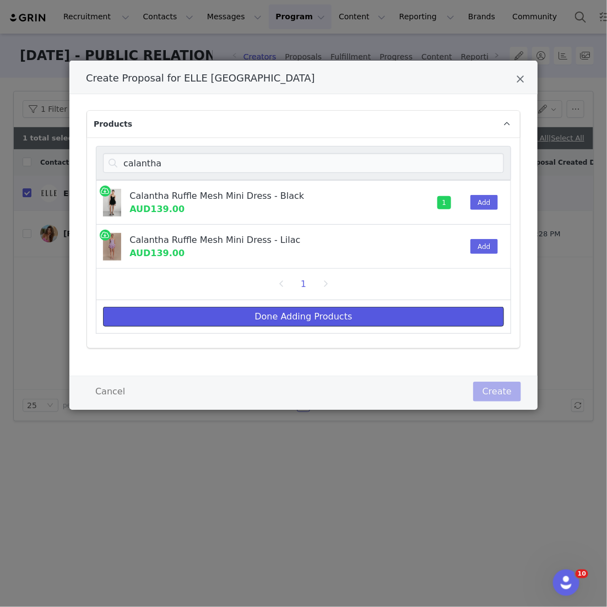
click at [390, 313] on button "Done Adding Products" at bounding box center [303, 317] width 401 height 20
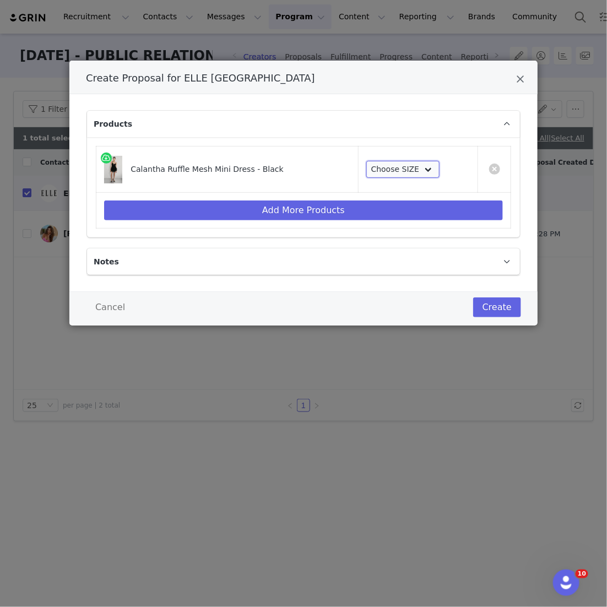
click at [426, 174] on select "Choose SIZE XXS XS S M L XL XXL 3XL" at bounding box center [402, 170] width 73 height 18
select select "27128113"
click at [366, 161] on select "Choose SIZE XXS XS S M L XL XXL 3XL" at bounding box center [402, 170] width 73 height 18
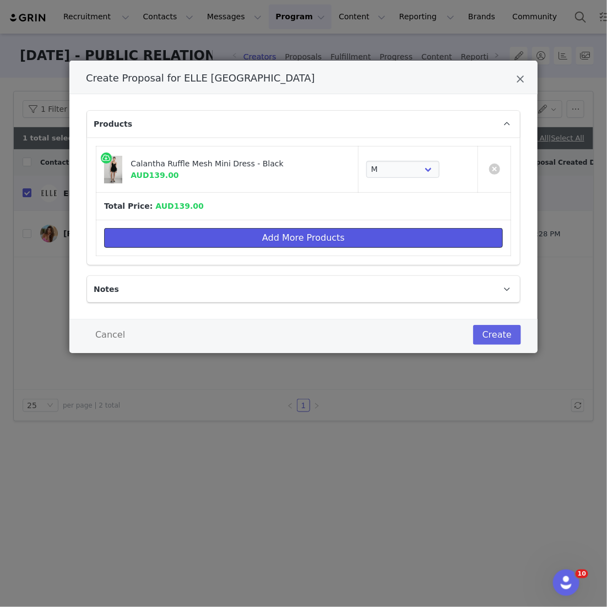
click at [386, 228] on button "Add More Products" at bounding box center [303, 238] width 399 height 20
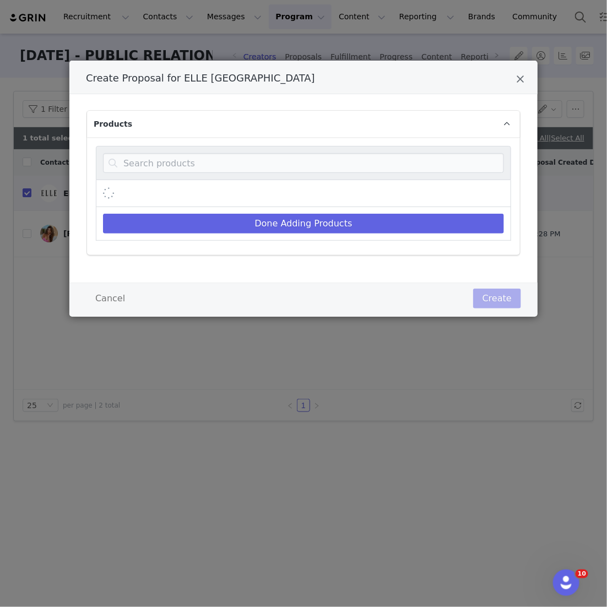
click at [360, 178] on div "Create Proposal for ELLE Australia" at bounding box center [303, 163] width 415 height 34
click at [359, 162] on input "Create Proposal for ELLE Australia" at bounding box center [303, 163] width 401 height 20
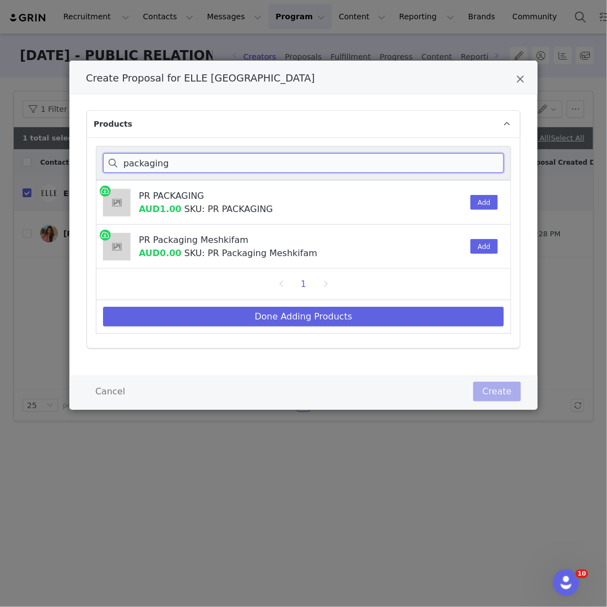
type input "packaging"
click at [514, 83] on div "Create Proposal for ELLE [GEOGRAPHIC_DATA]" at bounding box center [303, 78] width 468 height 34
click at [521, 79] on icon "Close" at bounding box center [520, 79] width 8 height 11
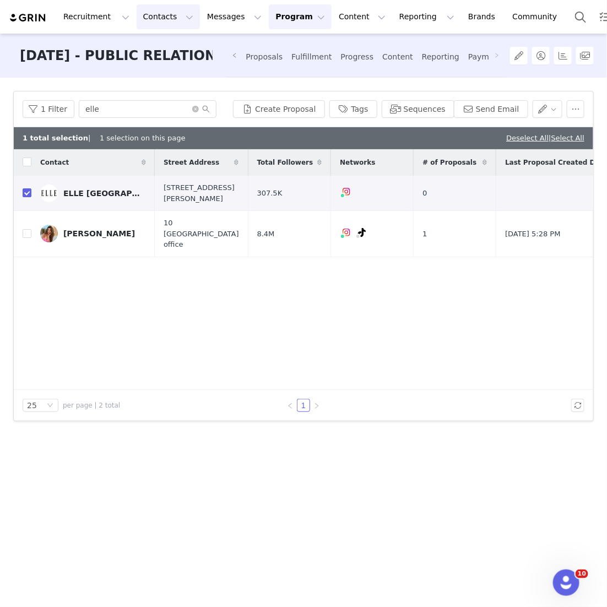
click at [165, 12] on button "Contacts Contacts" at bounding box center [168, 16] width 63 height 25
click at [166, 48] on p "Creators" at bounding box center [154, 49] width 33 height 12
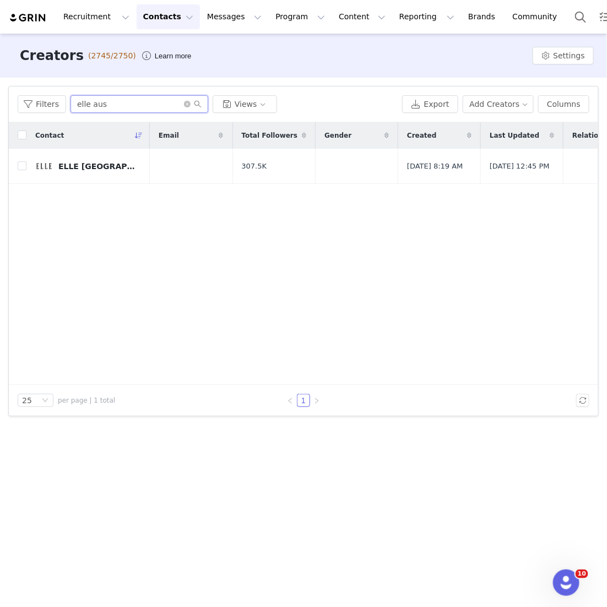
click at [120, 105] on input "elle aus" at bounding box center [140, 104] width 138 height 18
drag, startPoint x: 120, startPoint y: 105, endPoint x: 38, endPoint y: 105, distance: 82.1
click at [38, 105] on div "Filters elle aus Views" at bounding box center [208, 104] width 380 height 18
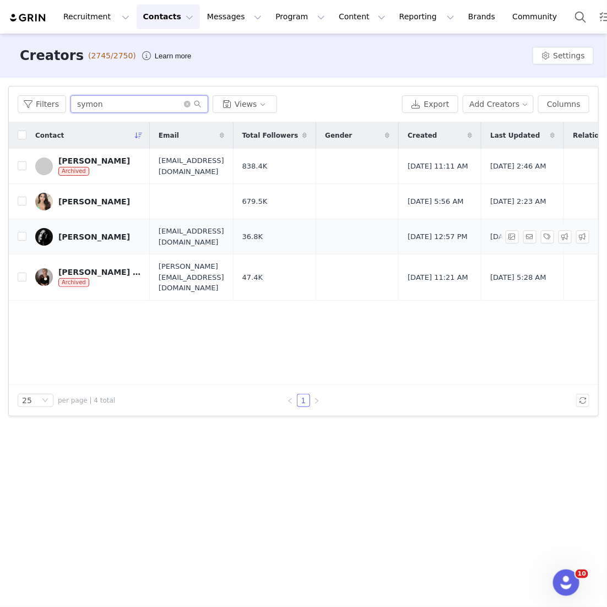
type input "symon"
click at [83, 236] on div "[PERSON_NAME]" at bounding box center [94, 236] width 72 height 9
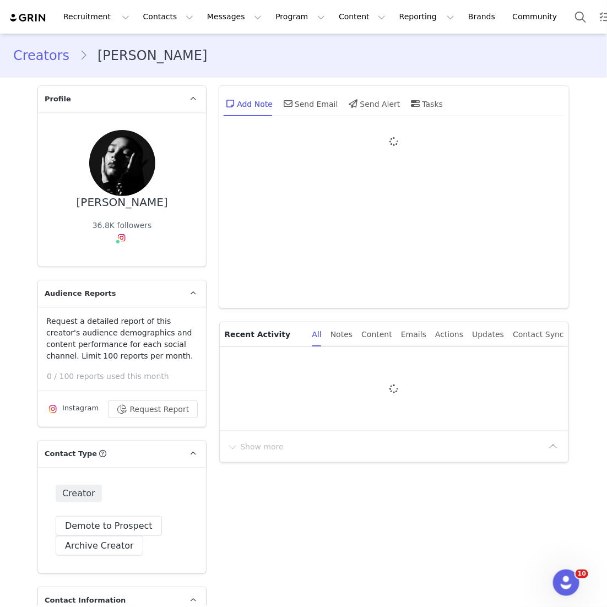
type input "+1 ([GEOGRAPHIC_DATA])"
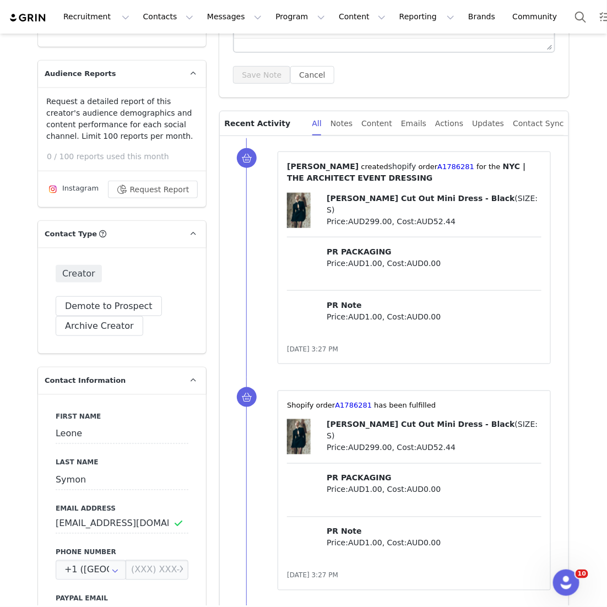
scroll to position [323, 0]
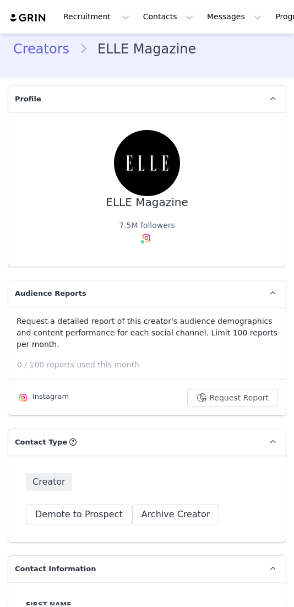
type input "+1 ([GEOGRAPHIC_DATA])"
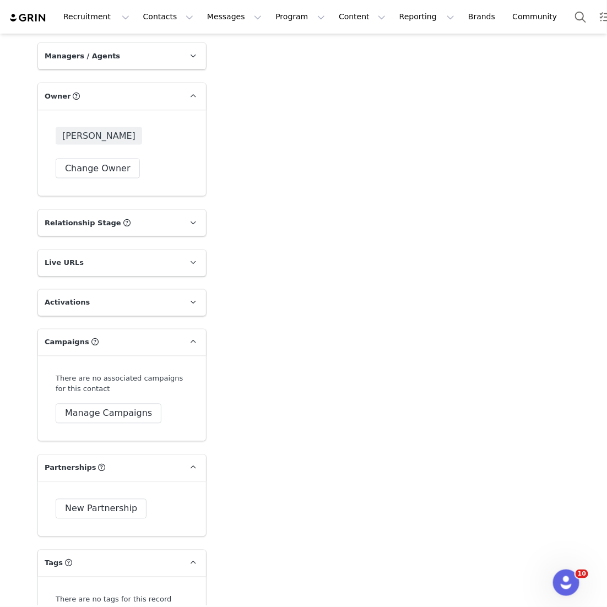
scroll to position [1630, 0]
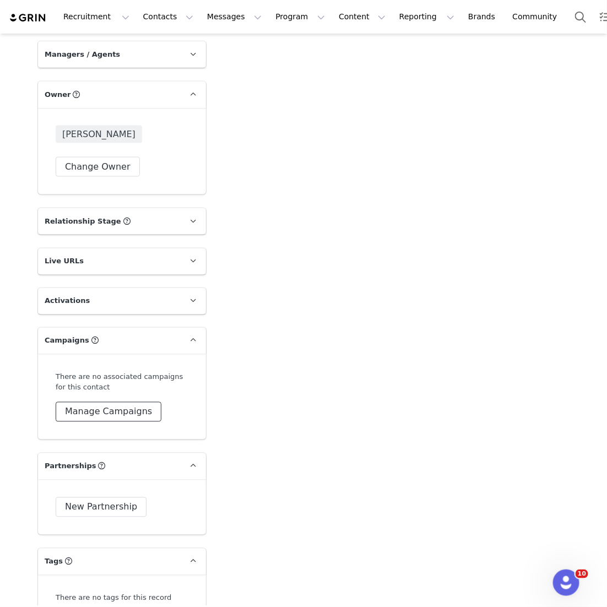
click at [128, 405] on button "Manage Campaigns" at bounding box center [109, 412] width 106 height 20
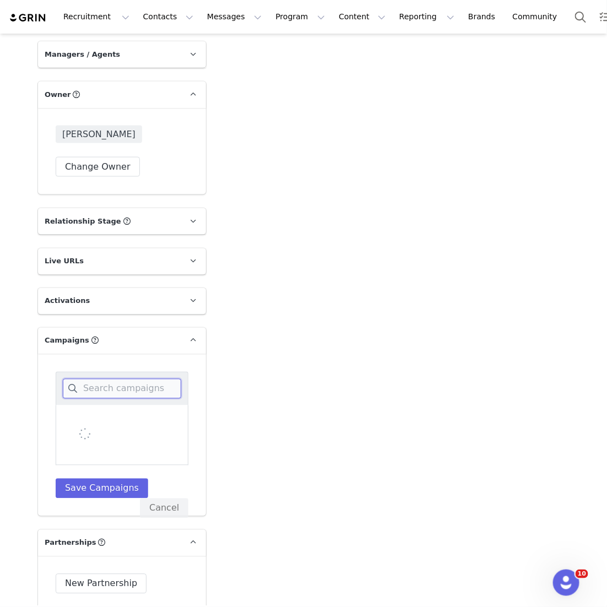
click at [130, 394] on input at bounding box center [122, 389] width 118 height 20
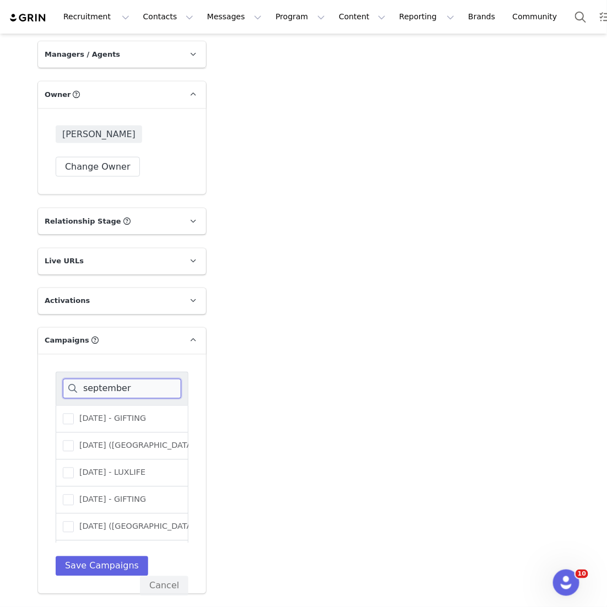
scroll to position [78, 0]
type input "september"
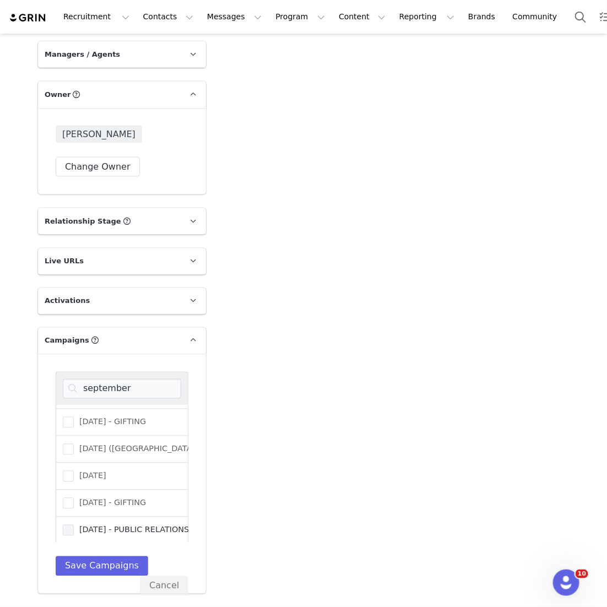
click at [129, 525] on span "[DATE] - PUBLIC RELATIONS" at bounding box center [131, 530] width 115 height 10
click at [74, 525] on input "[DATE] - PUBLIC RELATIONS" at bounding box center [74, 525] width 0 height 0
click at [118, 556] on button "Save Campaigns" at bounding box center [102, 566] width 93 height 20
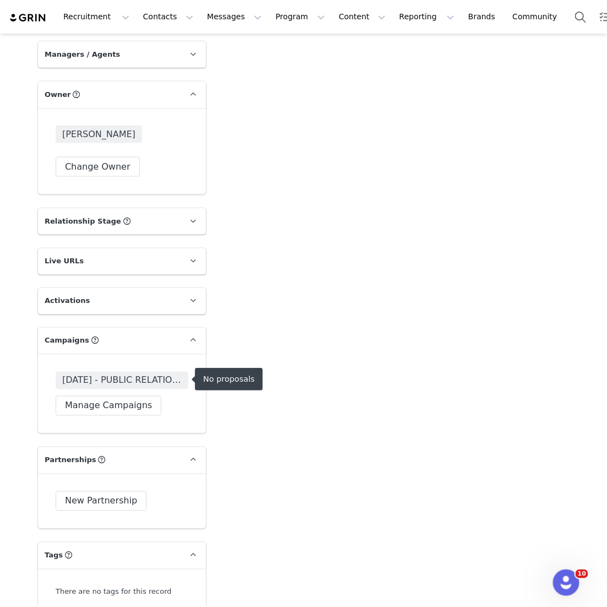
click at [138, 375] on span "[DATE] - PUBLIC RELATIONS" at bounding box center [122, 380] width 120 height 13
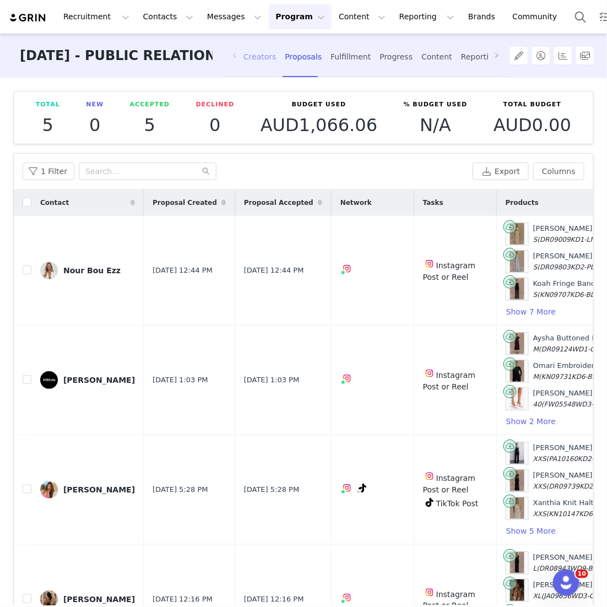
click at [263, 53] on div "Creators" at bounding box center [259, 56] width 33 height 29
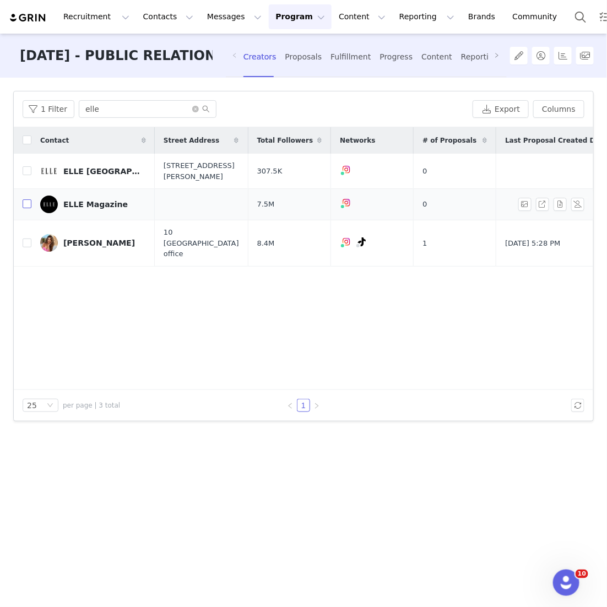
click at [28, 205] on input "checkbox" at bounding box center [27, 203] width 9 height 9
checkbox input "true"
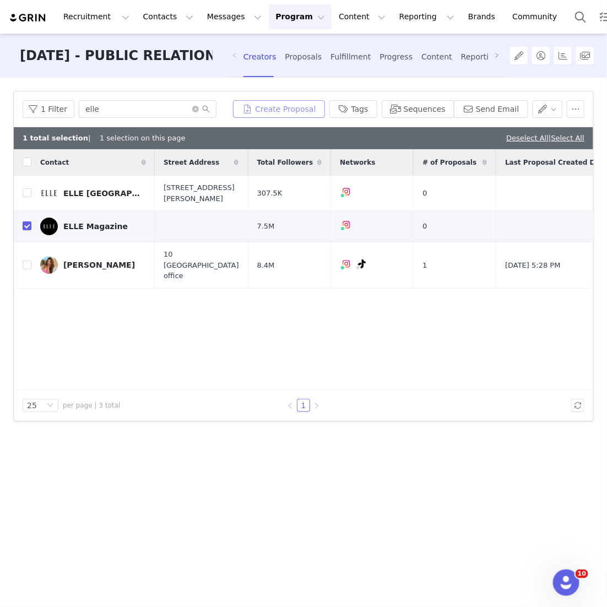
click at [293, 115] on button "Create Proposal" at bounding box center [278, 109] width 91 height 18
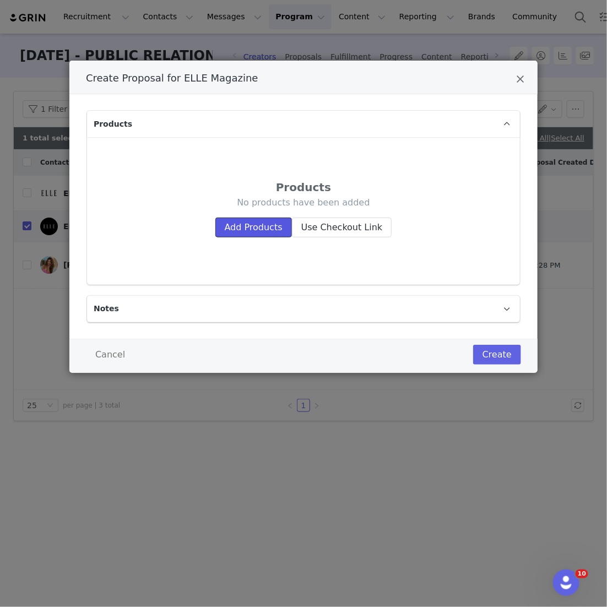
click at [262, 224] on button "Add Products" at bounding box center [253, 228] width 77 height 20
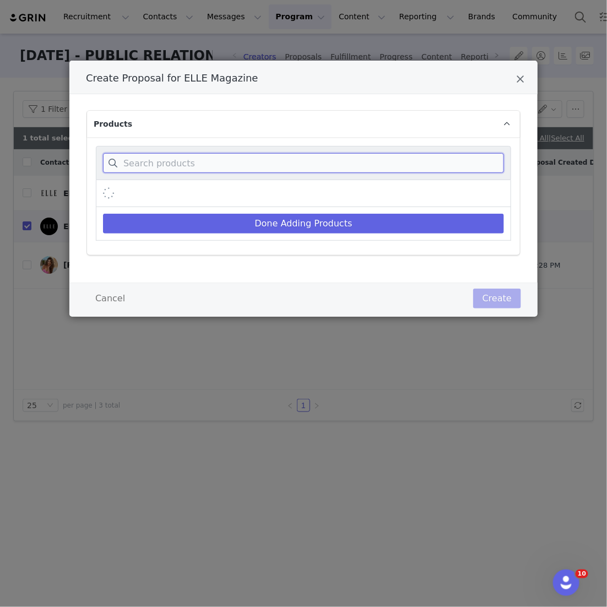
click at [264, 169] on input "Create Proposal for ELLE Magazine" at bounding box center [303, 163] width 401 height 20
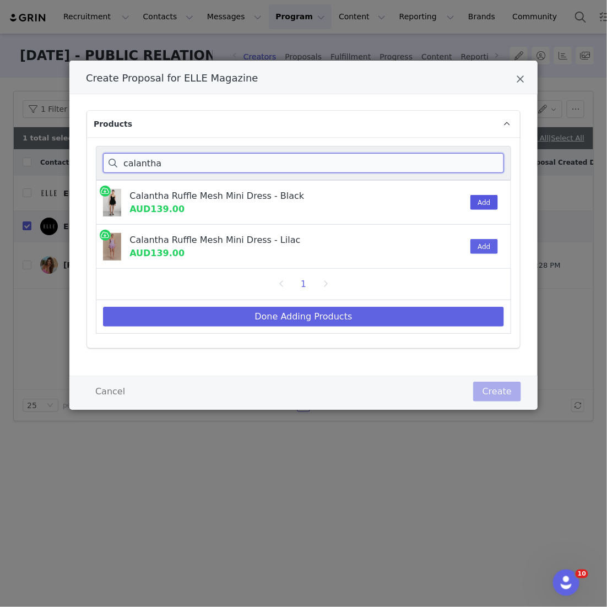
type input "calantha"
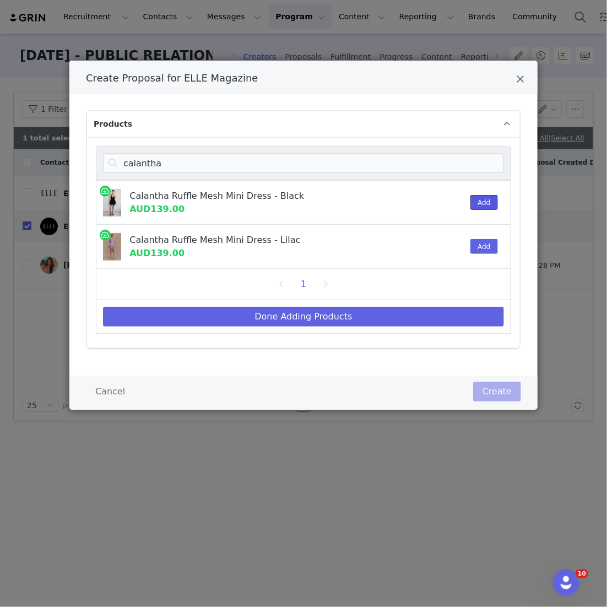
click at [294, 203] on button "Add" at bounding box center [483, 202] width 27 height 15
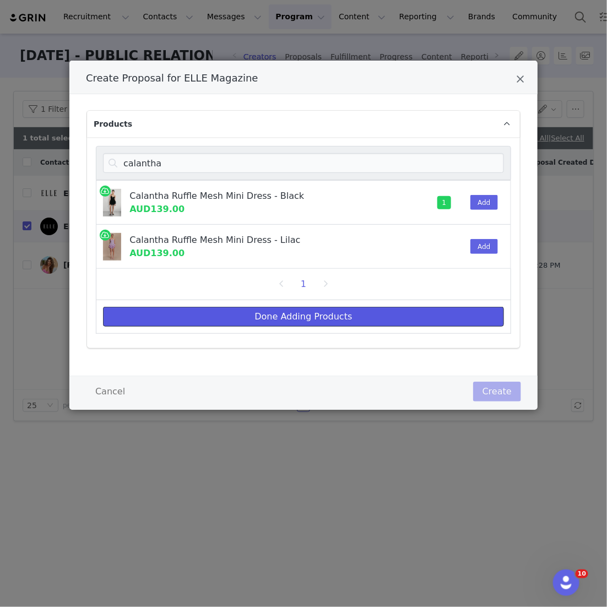
click at [294, 310] on button "Done Adding Products" at bounding box center [303, 317] width 401 height 20
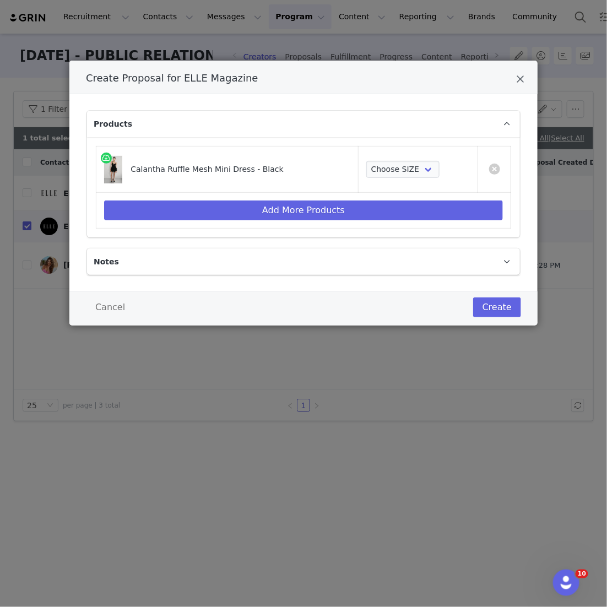
click at [294, 159] on td "Choose SIZE XXS XS S M L XL XXL 3XL" at bounding box center [418, 170] width 120 height 46
click at [294, 158] on td "Choose SIZE XXS XS S M L XL XXL 3XL" at bounding box center [418, 170] width 120 height 46
click at [294, 167] on select "Choose SIZE XXS XS S M L XL XXL 3XL" at bounding box center [402, 170] width 73 height 18
select select "27128113"
click at [294, 161] on select "Choose SIZE XXS XS S M L XL XXL 3XL" at bounding box center [402, 170] width 73 height 18
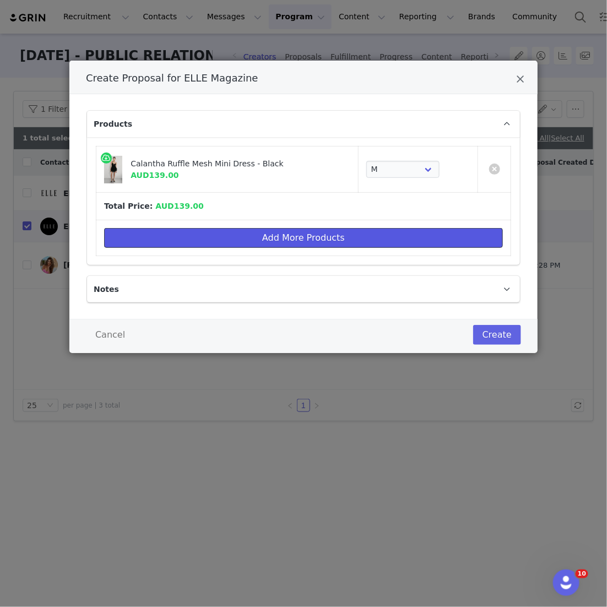
click at [294, 229] on button "Add More Products" at bounding box center [303, 238] width 399 height 20
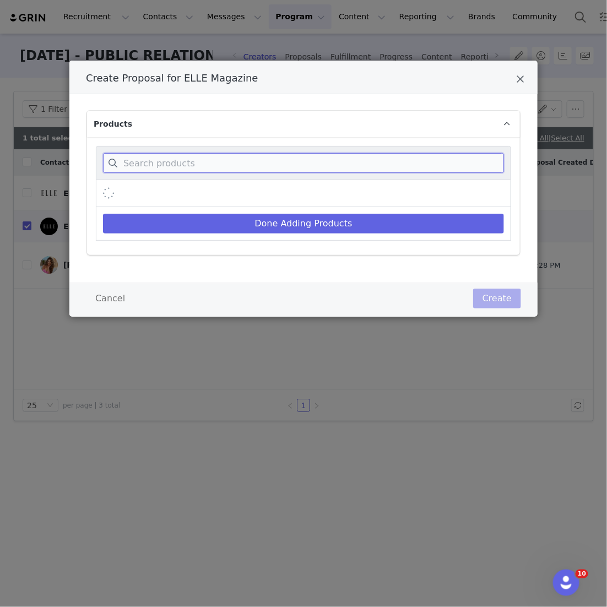
click at [294, 169] on input "Create Proposal for ELLE Magazine" at bounding box center [303, 163] width 401 height 20
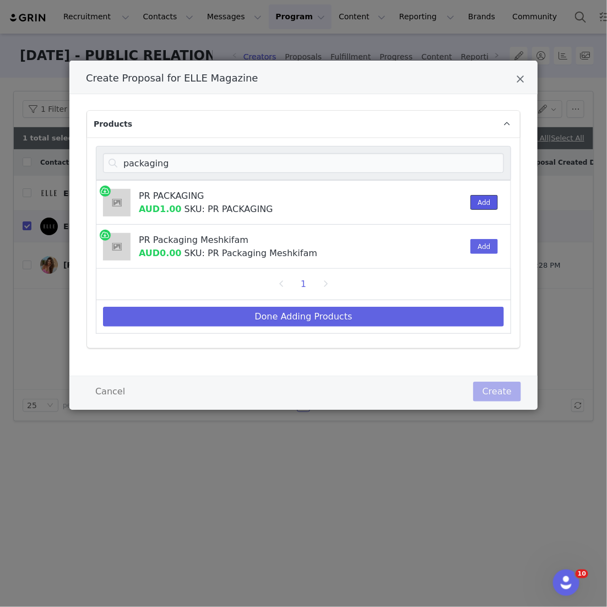
click at [294, 195] on button "Add" at bounding box center [483, 202] width 27 height 15
click at [199, 174] on div "packaging" at bounding box center [303, 163] width 415 height 34
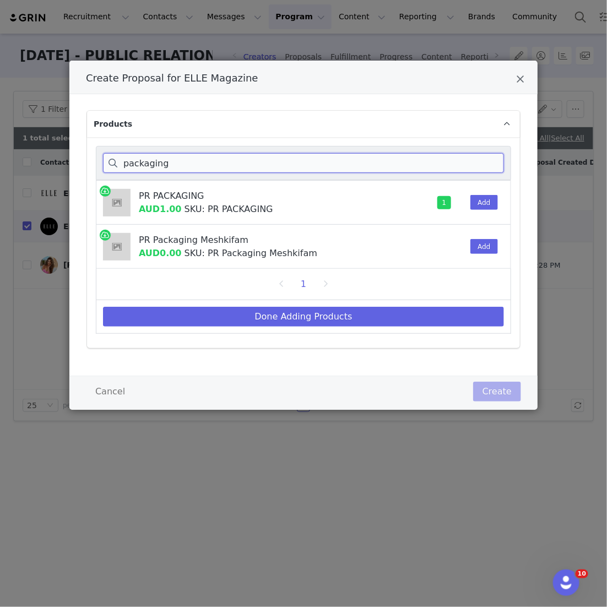
drag, startPoint x: 196, startPoint y: 169, endPoint x: 90, endPoint y: 135, distance: 111.0
click at [90, 135] on div "Products packaging PR PACKAGING AUD1.00 SKU: PR PACKAGING 1 Add PR Packaging Me…" at bounding box center [303, 229] width 433 height 237
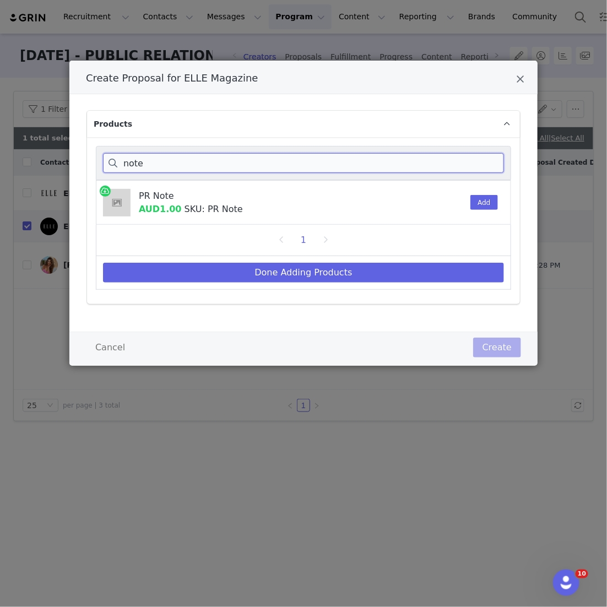
type input "note"
click at [294, 199] on div "PR Note AUD1.00 SKU: PR Note Add" at bounding box center [303, 202] width 415 height 45
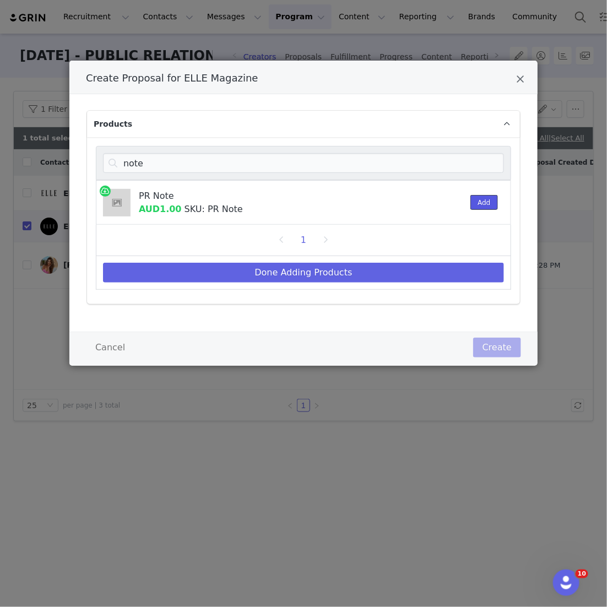
click at [294, 200] on button "Add" at bounding box center [483, 202] width 27 height 15
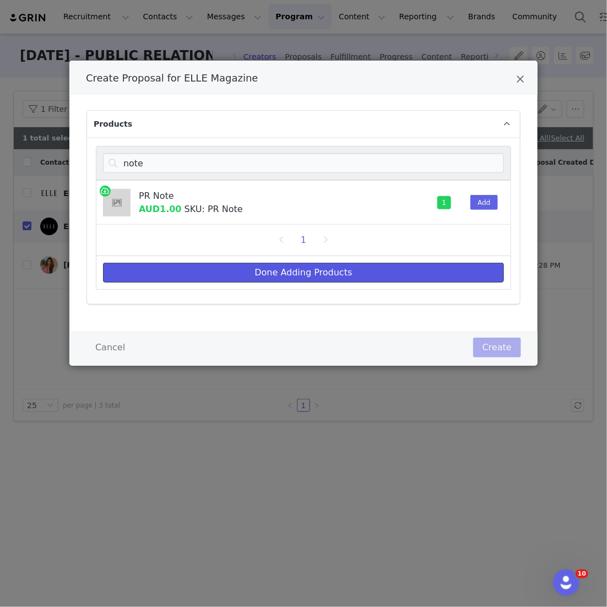
click at [294, 275] on button "Done Adding Products" at bounding box center [303, 273] width 401 height 20
select select "27128113"
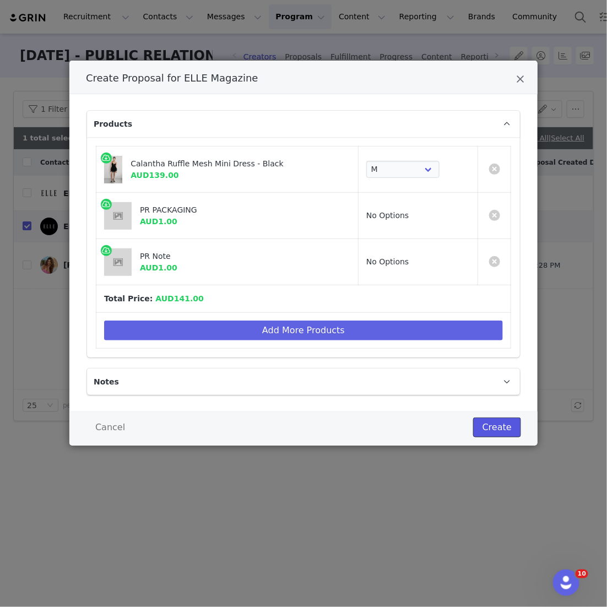
click at [294, 424] on button "Create" at bounding box center [497, 428] width 48 height 20
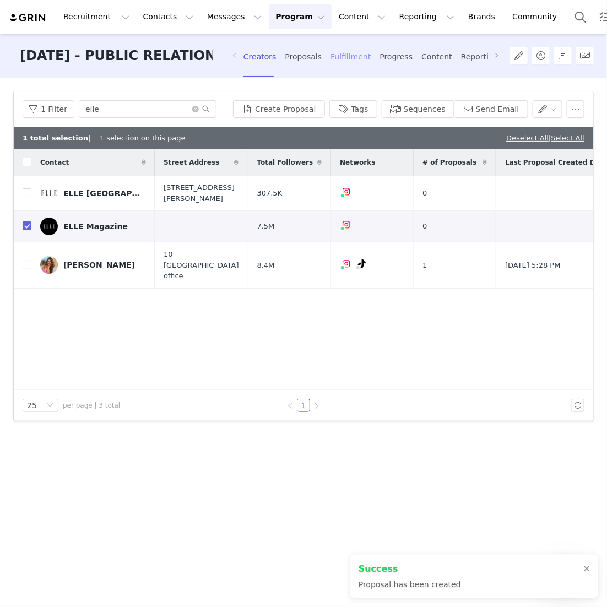
click at [294, 66] on div "Fulfillment" at bounding box center [351, 56] width 40 height 29
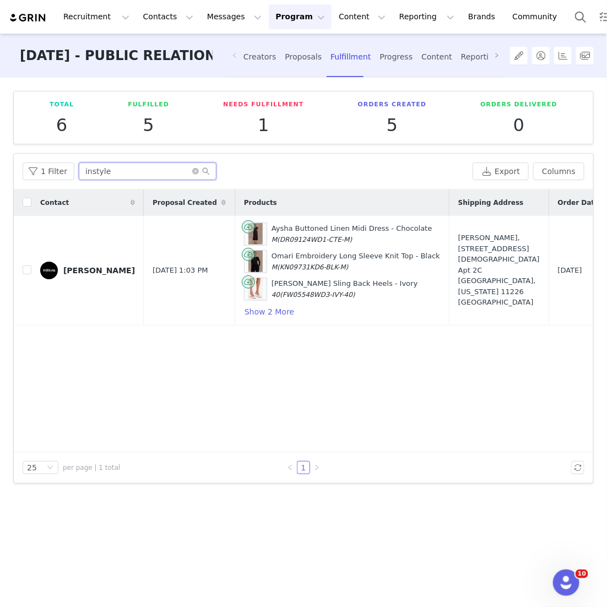
drag, startPoint x: 149, startPoint y: 178, endPoint x: 25, endPoint y: 154, distance: 126.8
click at [25, 154] on div "1 Filter instyle Export Columns" at bounding box center [304, 172] width 580 height 36
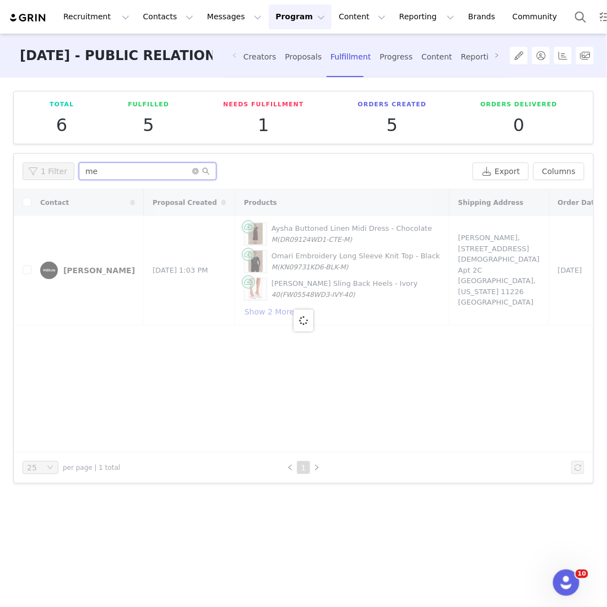
type input "m"
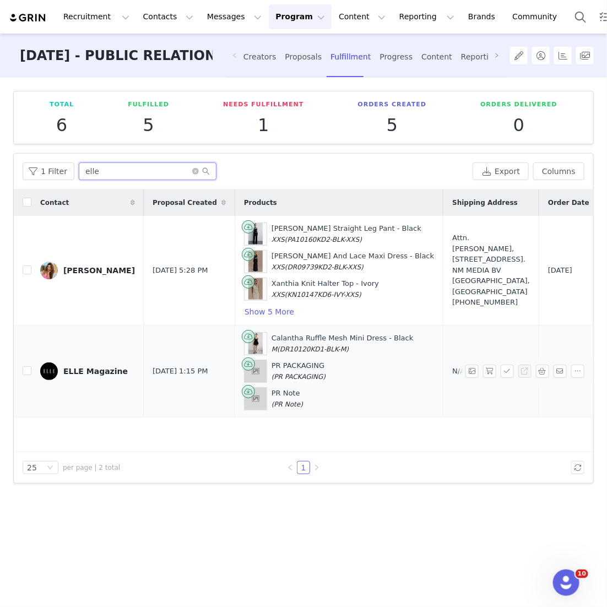
scroll to position [0, 131]
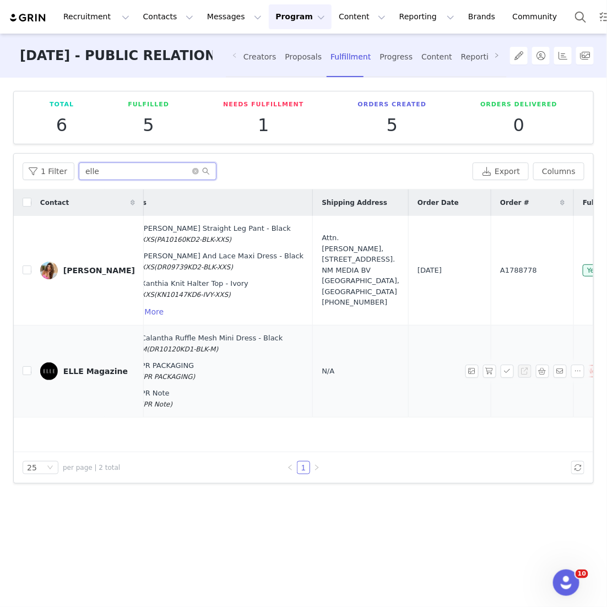
type input "elle"
click at [294, 366] on div "N/A" at bounding box center [361, 371] width 78 height 11
click at [294, 368] on span "N/A" at bounding box center [328, 371] width 13 height 8
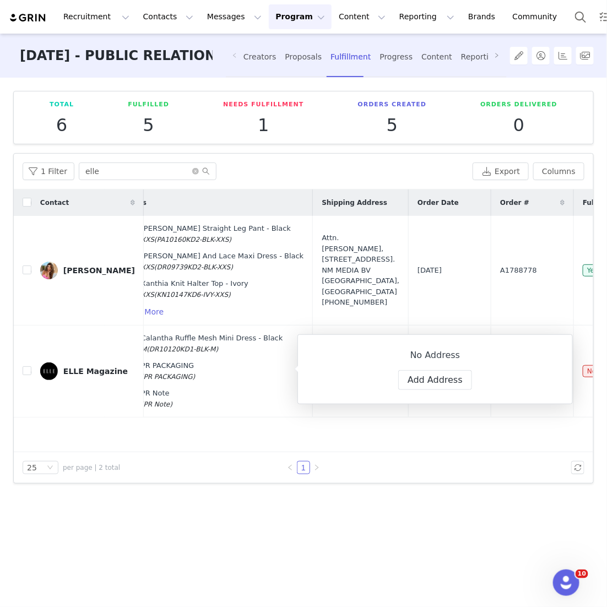
select select
click at [294, 383] on button "Add Address" at bounding box center [435, 380] width 74 height 20
select select
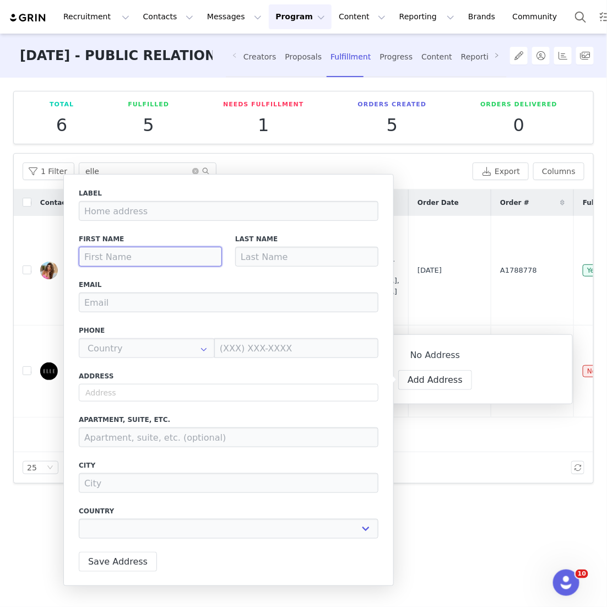
click at [163, 260] on input at bounding box center [150, 257] width 143 height 20
type input "M"
select select
type input "Me"
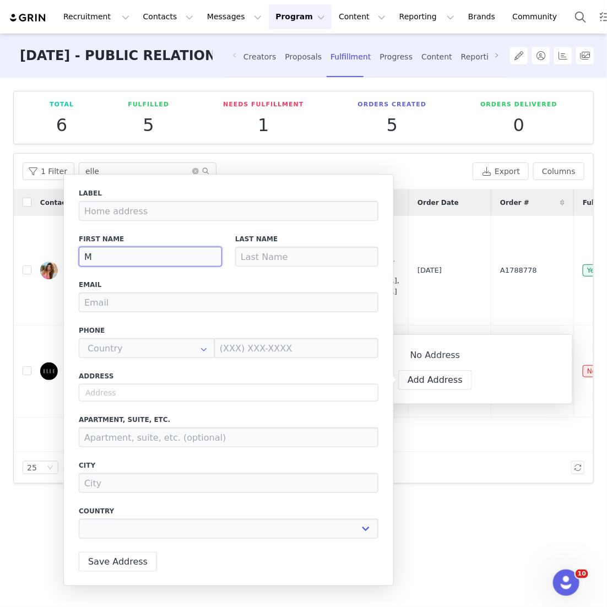
select select
type input "[PERSON_NAME]"
select select
type input "[PERSON_NAME]"
click at [290, 258] on input at bounding box center [306, 257] width 143 height 20
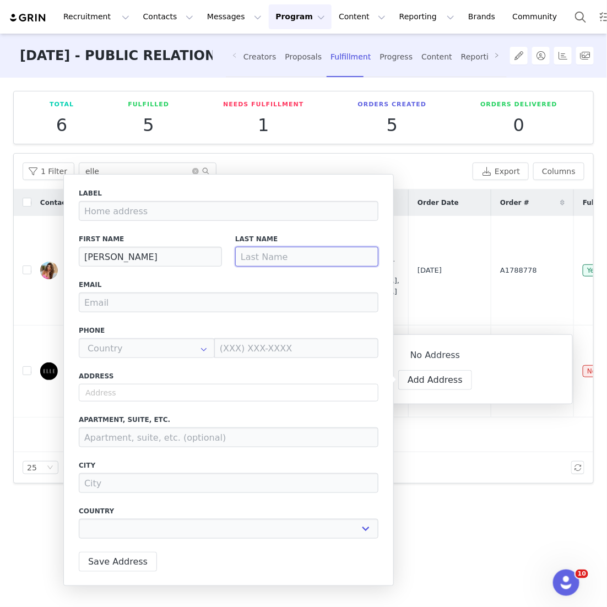
type input "D"
select select
type input "Do"
select select
type input "Don"
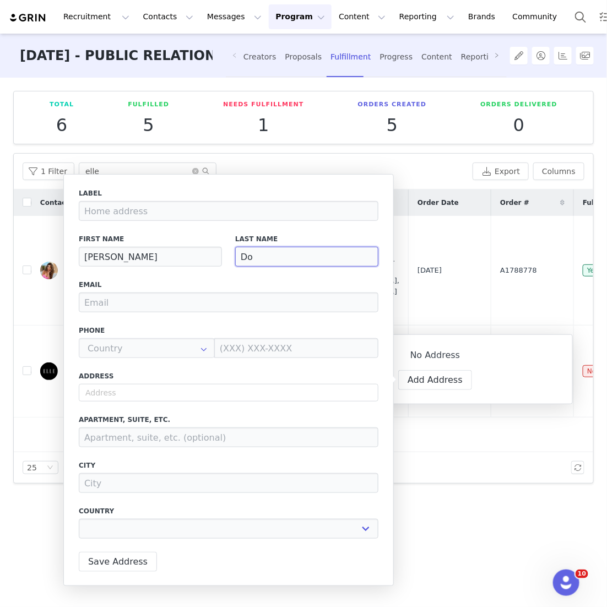
select select
type input "Dono"
select select
type input "Donoh"
select select
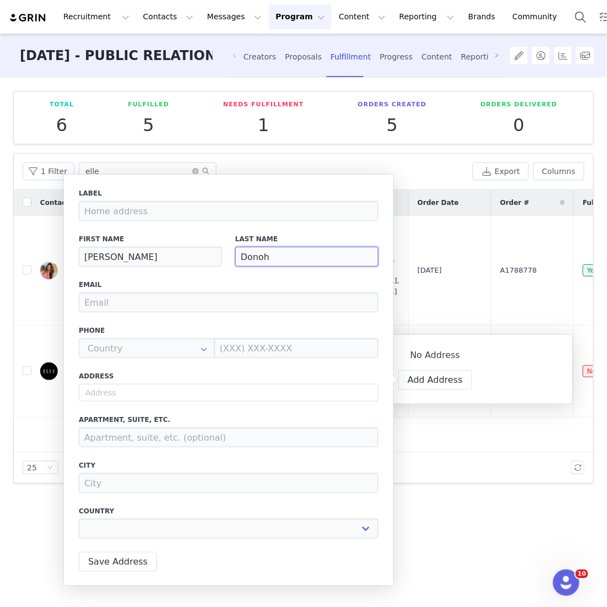
type input "Donohu"
select select
type input "[PERSON_NAME]"
select select
type input "[PERSON_NAME]"
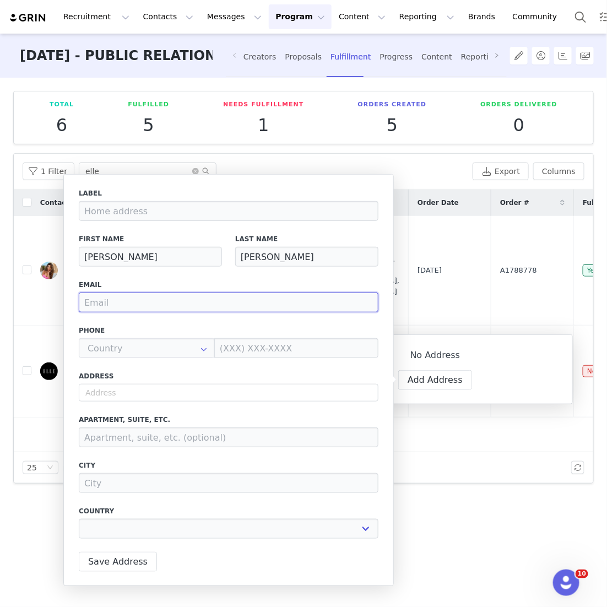
click at [294, 311] on input "email" at bounding box center [229, 303] width 300 height 20
type input "v"
select select
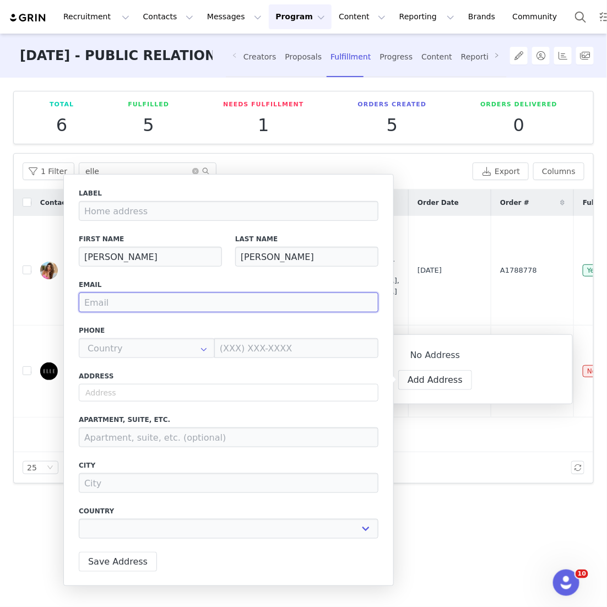
paste input "[EMAIL_ADDRESS][PERSON_NAME][DOMAIN_NAME]"
type input "[EMAIL_ADDRESS][PERSON_NAME][DOMAIN_NAME]"
select select
type input "[EMAIL_ADDRESS][PERSON_NAME][DOMAIN_NAME]"
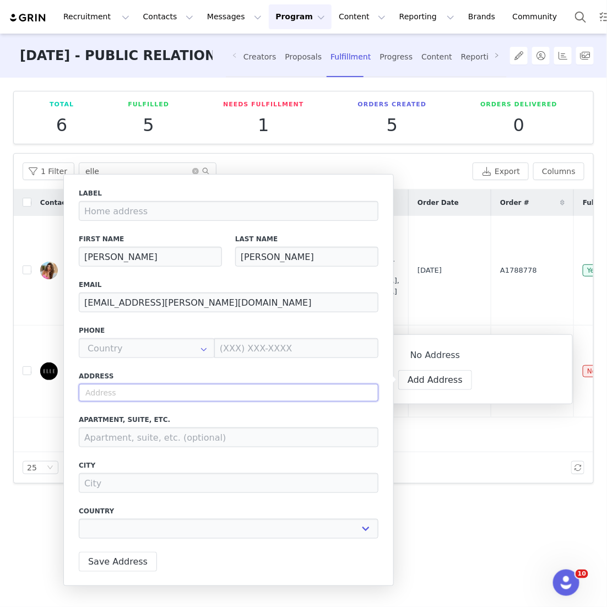
click at [176, 394] on input "text" at bounding box center [229, 393] width 300 height 18
paste input "[STREET_ADDRESS][US_STATE]"
type input "[STREET_ADDRESS][US_STATE]"
select select
type input "[STREET_ADDRESS]"
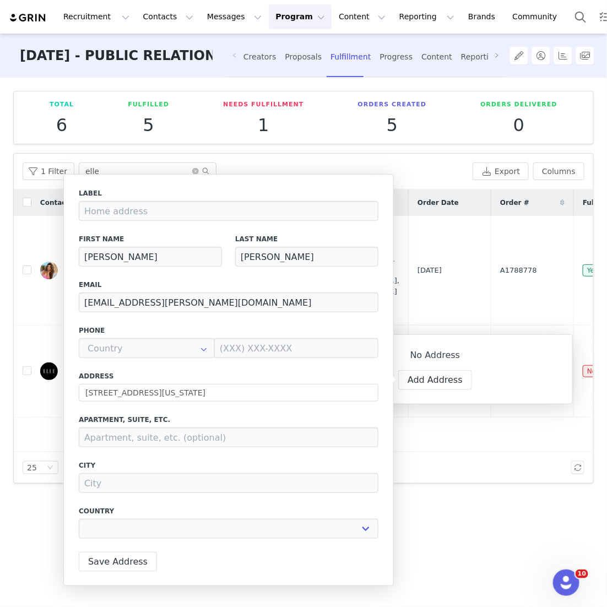
type input "[US_STATE]"
select select "[object Object]"
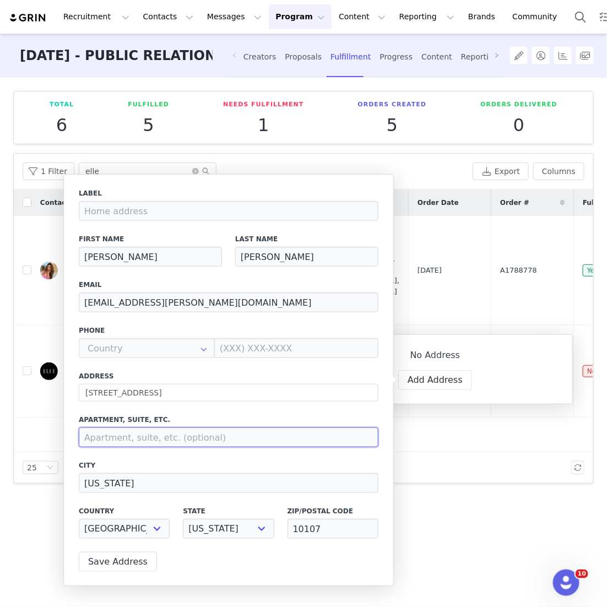
click at [137, 441] on input at bounding box center [229, 437] width 300 height 20
type input "24th Floor"
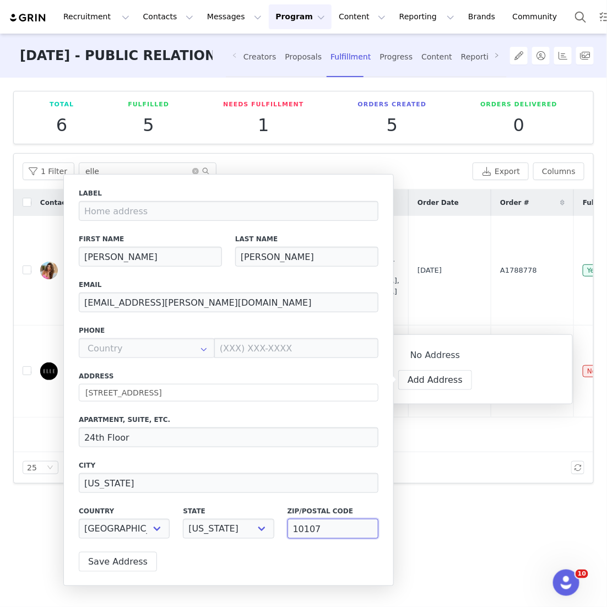
click at [294, 527] on input "10107" at bounding box center [333, 529] width 91 height 20
drag, startPoint x: 329, startPoint y: 533, endPoint x: 291, endPoint y: 528, distance: 38.9
click at [291, 528] on input "10107" at bounding box center [333, 529] width 91 height 20
paste input "019"
type input "10019"
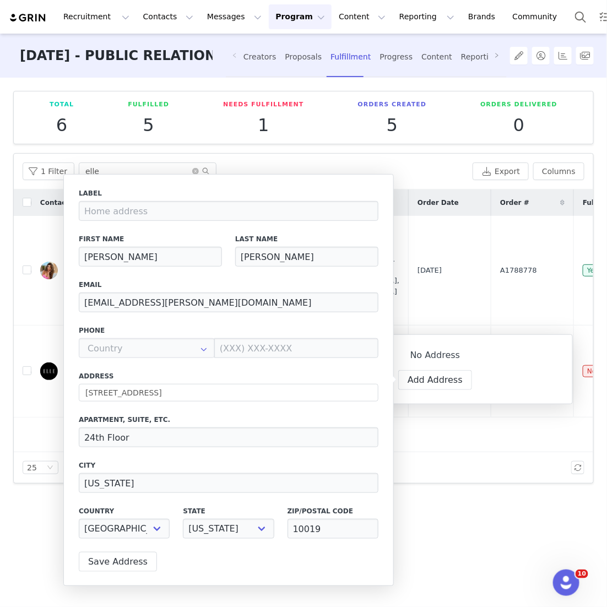
click at [272, 551] on div "Label First Name [PERSON_NAME] Last Name [PERSON_NAME] Email [PERSON_NAME][EMAI…" at bounding box center [228, 380] width 331 height 412
click at [129, 559] on button "Save Address" at bounding box center [118, 562] width 78 height 20
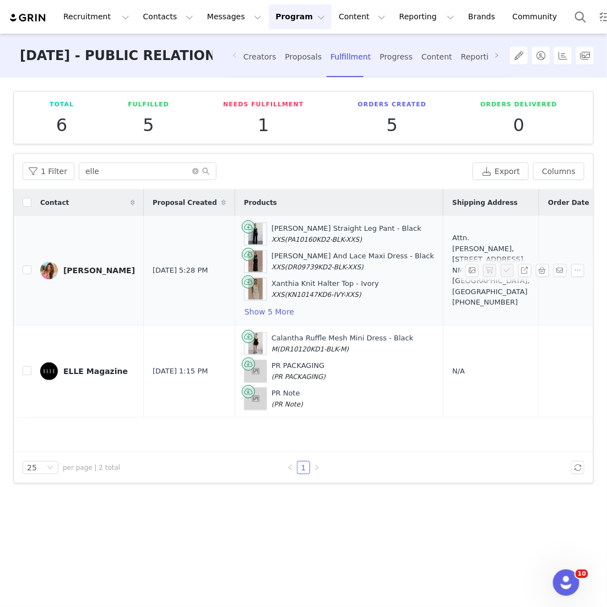
scroll to position [0, 39]
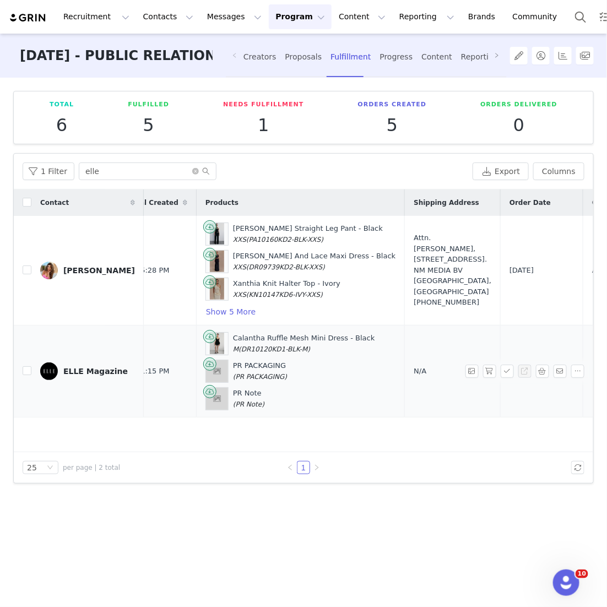
click at [294, 367] on span "N/A" at bounding box center [420, 371] width 13 height 8
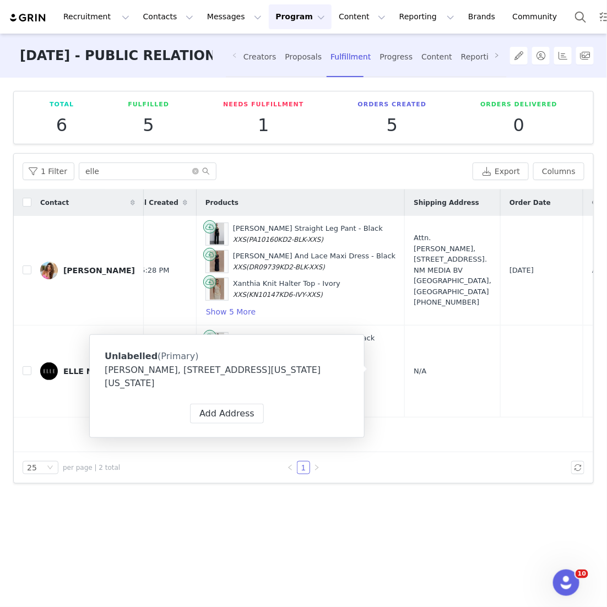
click at [294, 371] on div "[PERSON_NAME], [STREET_ADDRESS][US_STATE][US_STATE]" at bounding box center [227, 377] width 245 height 26
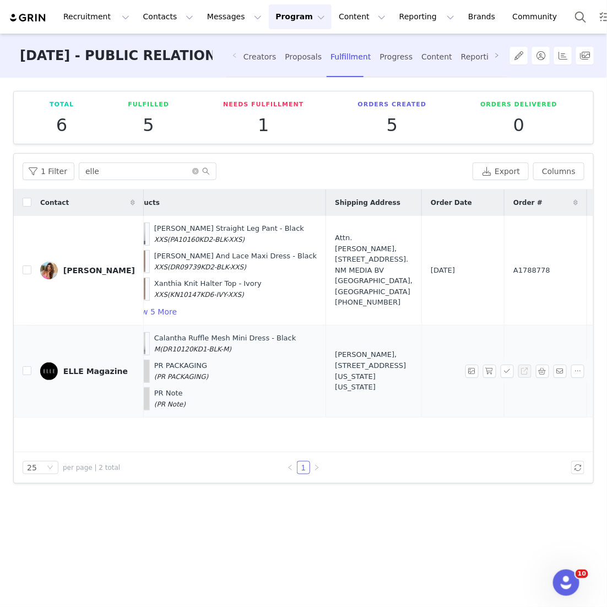
scroll to position [0, 164]
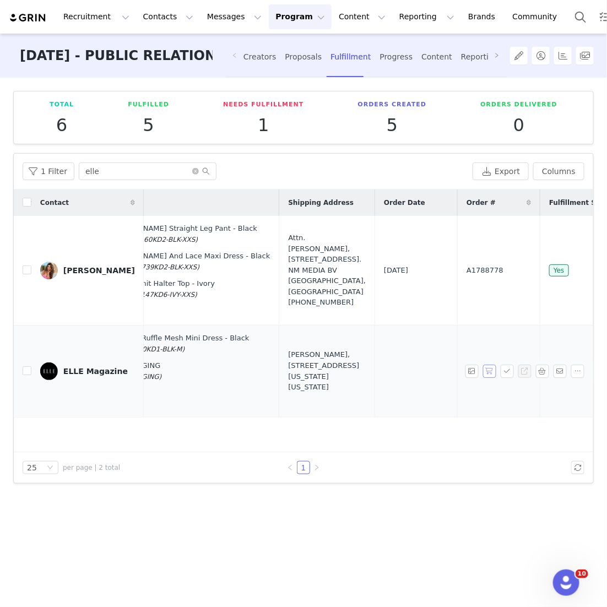
click at [294, 370] on button "button" at bounding box center [489, 371] width 13 height 13
click at [294, 370] on button "button" at bounding box center [507, 371] width 13 height 13
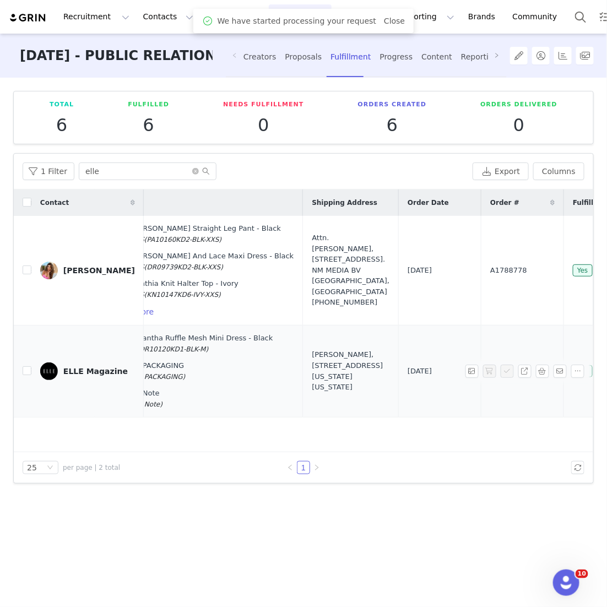
scroll to position [0, 225]
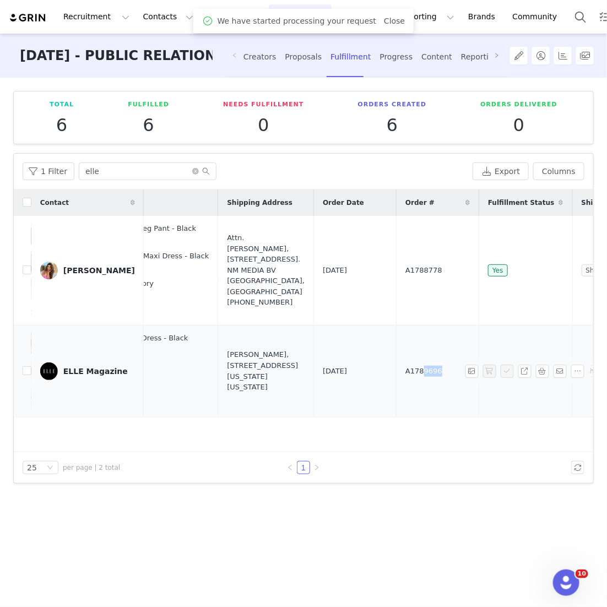
drag, startPoint x: 406, startPoint y: 369, endPoint x: 351, endPoint y: 369, distance: 54.5
click at [294, 369] on td "A1789696" at bounding box center [438, 371] width 83 height 92
click at [294, 375] on td "A1789696" at bounding box center [438, 371] width 83 height 92
drag, startPoint x: 384, startPoint y: 375, endPoint x: 346, endPoint y: 370, distance: 38.3
click at [294, 370] on td "A1789696" at bounding box center [438, 371] width 83 height 92
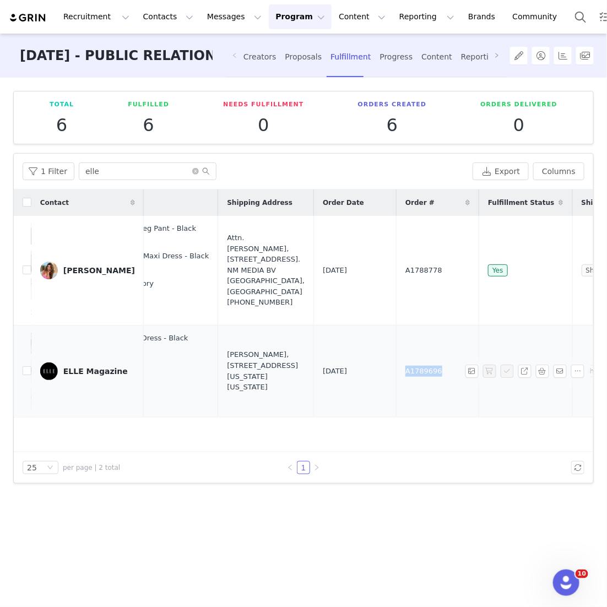
copy span "A1789696"
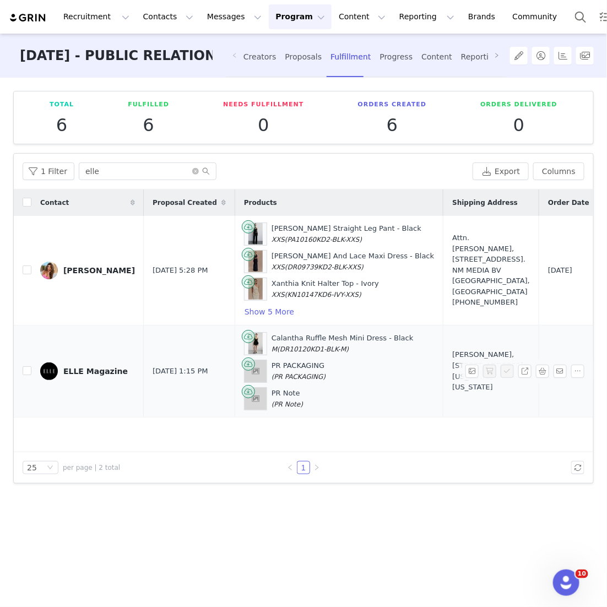
click at [294, 404] on td "[PERSON_NAME], [STREET_ADDRESS][US_STATE][US_STATE]" at bounding box center [491, 371] width 96 height 92
drag, startPoint x: 467, startPoint y: 404, endPoint x: 461, endPoint y: 350, distance: 53.8
click at [294, 350] on td "[PERSON_NAME], [STREET_ADDRESS][US_STATE][US_STATE]" at bounding box center [491, 371] width 96 height 92
copy div "[STREET_ADDRESS][US_STATE][US_STATE]"
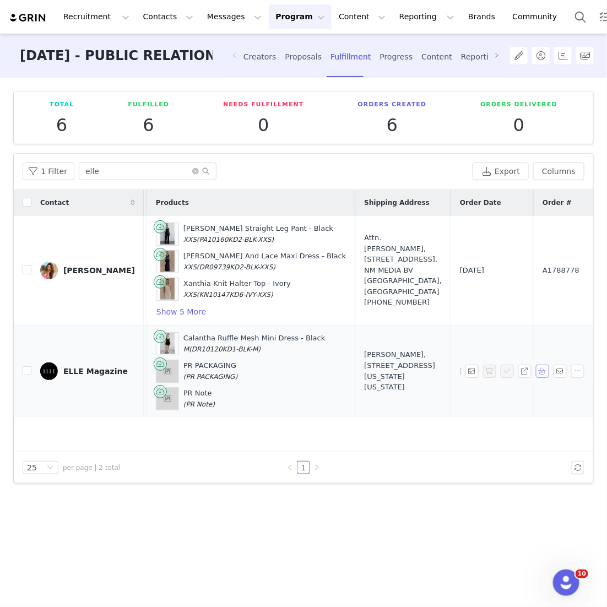
click at [294, 366] on button "button" at bounding box center [542, 371] width 13 height 13
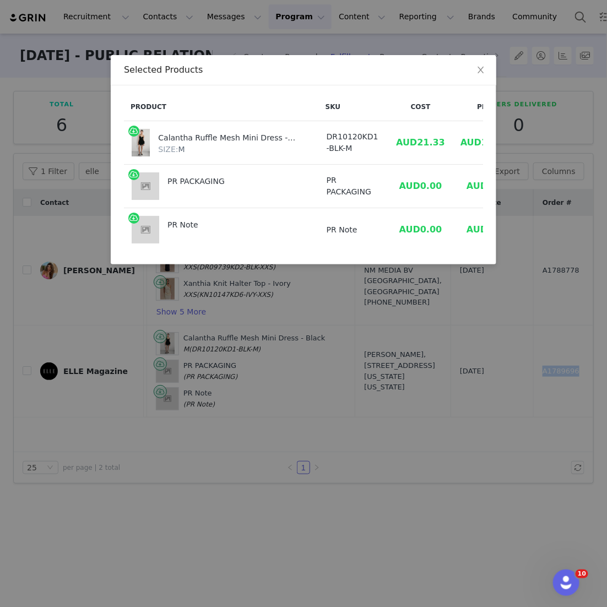
scroll to position [0, 20]
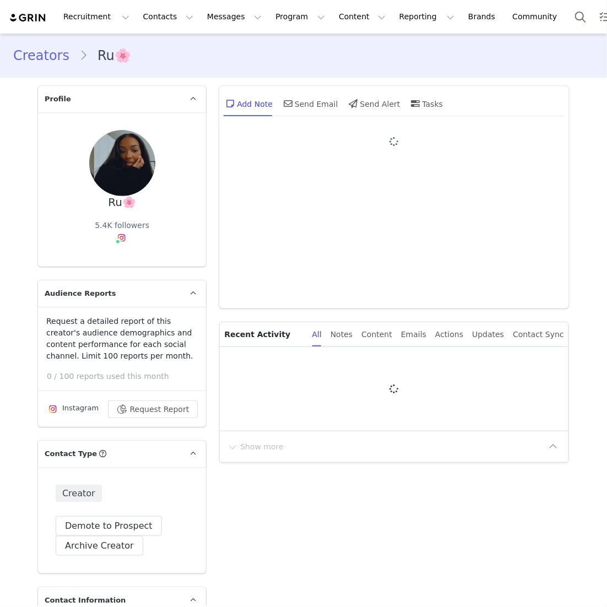
type input "+1 ([GEOGRAPHIC_DATA])"
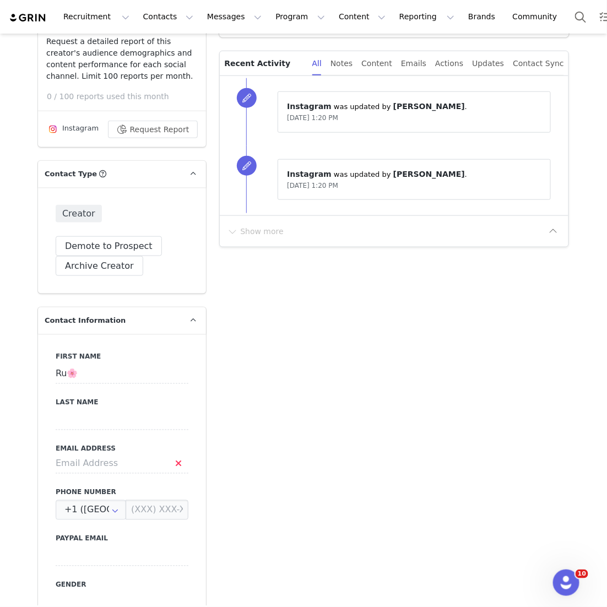
scroll to position [296, 0]
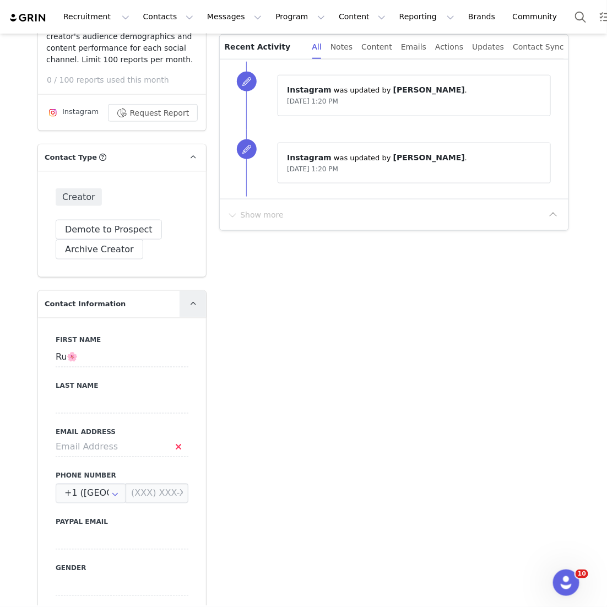
click at [196, 310] on link at bounding box center [193, 304] width 26 height 26
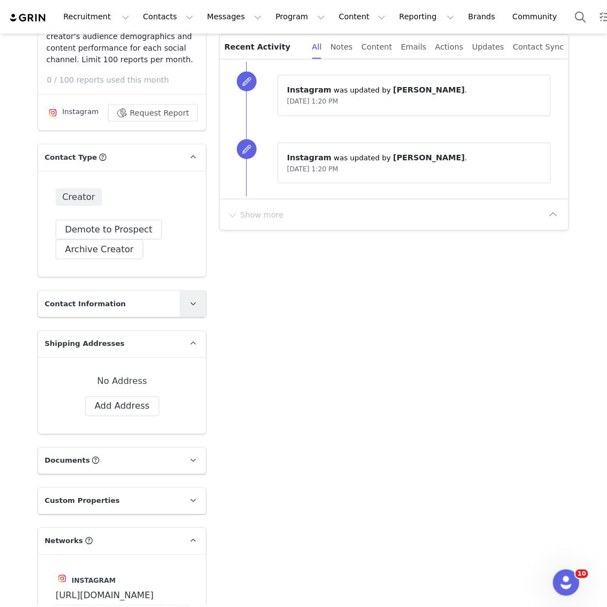
click at [196, 310] on link at bounding box center [193, 304] width 26 height 26
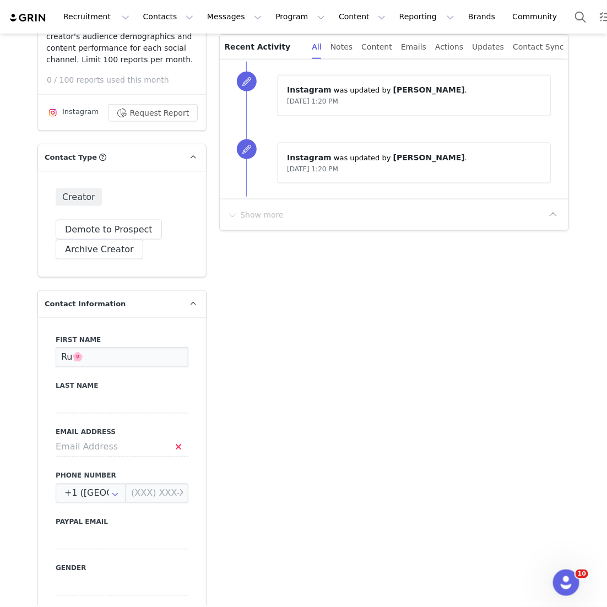
click at [114, 351] on input "Ru🌸" at bounding box center [122, 358] width 133 height 20
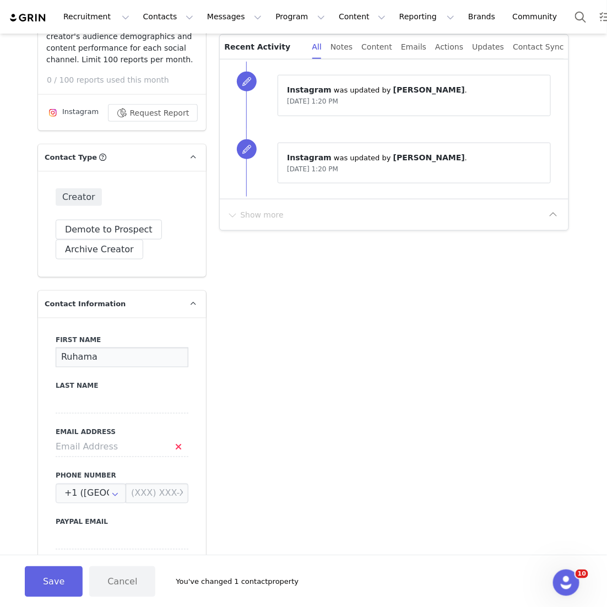
type input "Ruhama"
click at [79, 400] on input at bounding box center [122, 404] width 133 height 20
type input "[PERSON_NAME]"
click at [95, 447] on input at bounding box center [122, 447] width 133 height 20
click at [142, 442] on input at bounding box center [122, 447] width 133 height 20
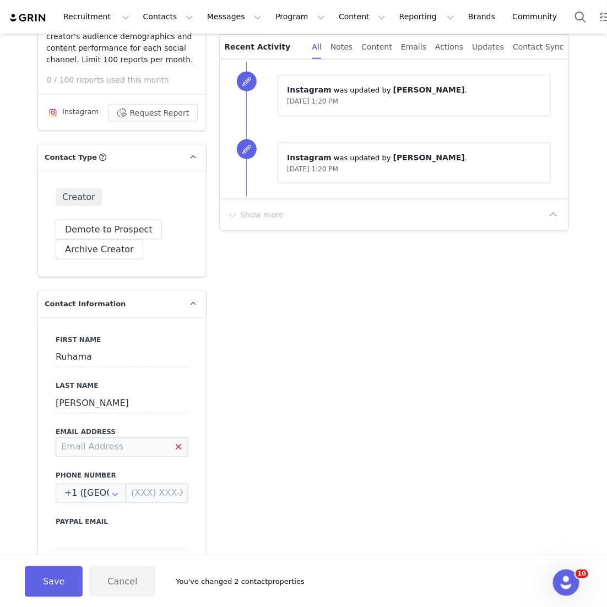
paste input "[EMAIL_ADDRESS][PERSON_NAME][DOMAIN_NAME]"
type input "[EMAIL_ADDRESS][PERSON_NAME][DOMAIN_NAME]"
click at [51, 575] on button "Save" at bounding box center [54, 581] width 58 height 31
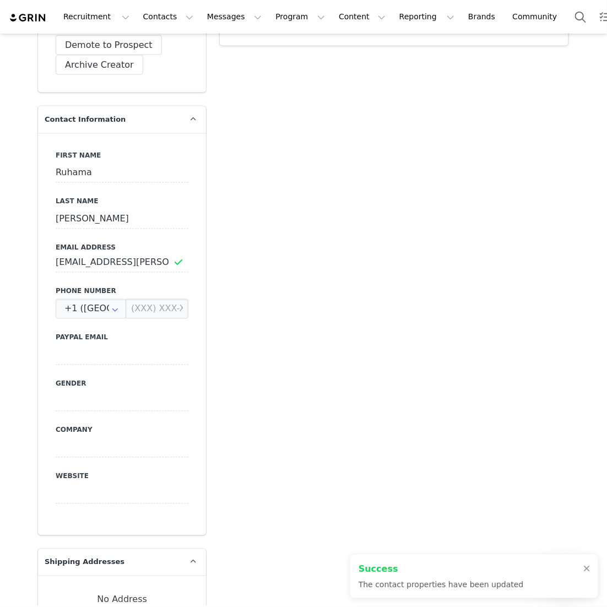
scroll to position [614, 0]
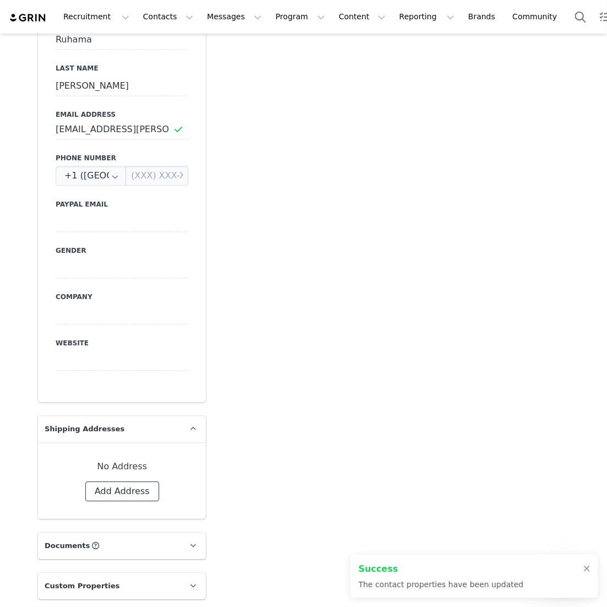
click at [120, 485] on button "Add Address" at bounding box center [122, 492] width 74 height 20
select select
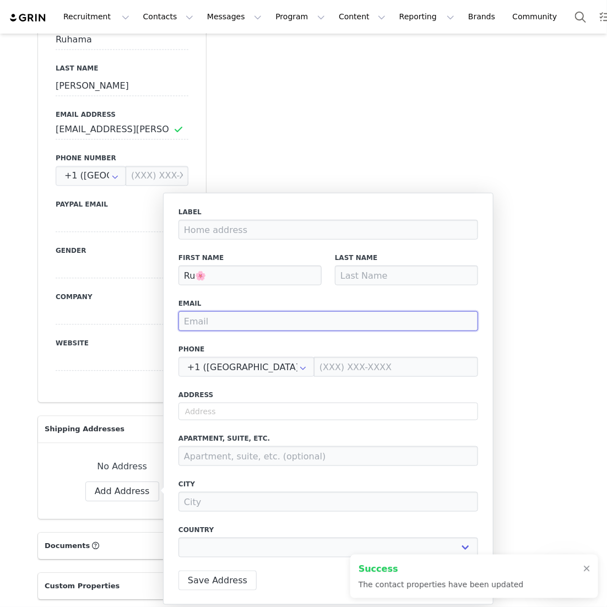
click at [250, 318] on input "email" at bounding box center [328, 321] width 300 height 20
paste input "[EMAIL_ADDRESS][PERSON_NAME][DOMAIN_NAME]"
type input "[EMAIL_ADDRESS][PERSON_NAME][DOMAIN_NAME]"
select select
type input "[EMAIL_ADDRESS][PERSON_NAME][DOMAIN_NAME]"
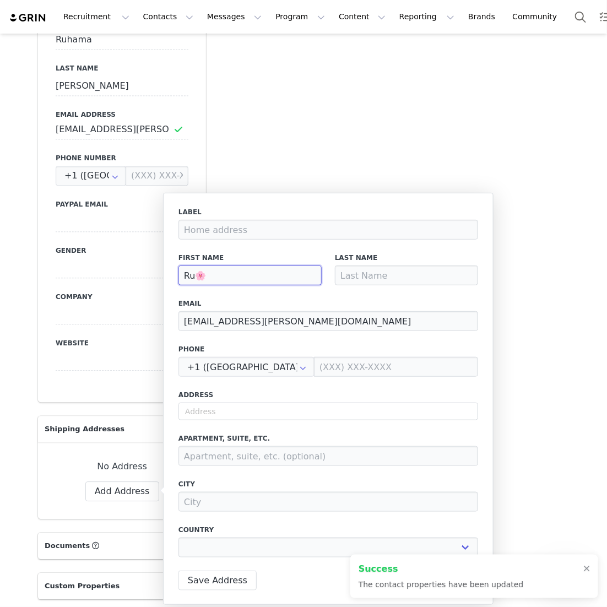
click at [210, 274] on input "Ru🌸" at bounding box center [249, 276] width 143 height 20
type input "Ru"
select select
type input "R"
select select
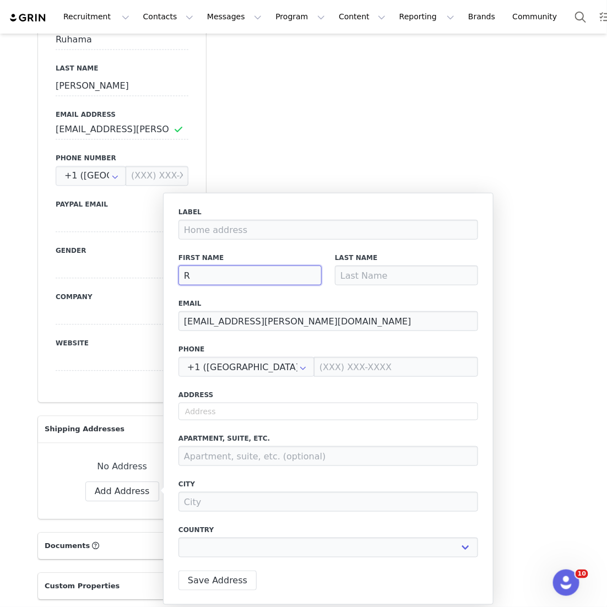
type input "Ru"
select select
type input "Ruh"
select select
type input "Ruha"
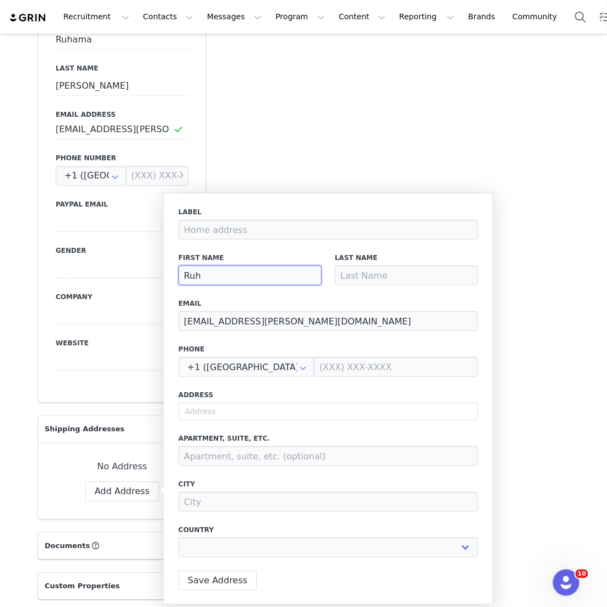
select select
type input "Ruham"
select select
type input "Ruhama"
select select
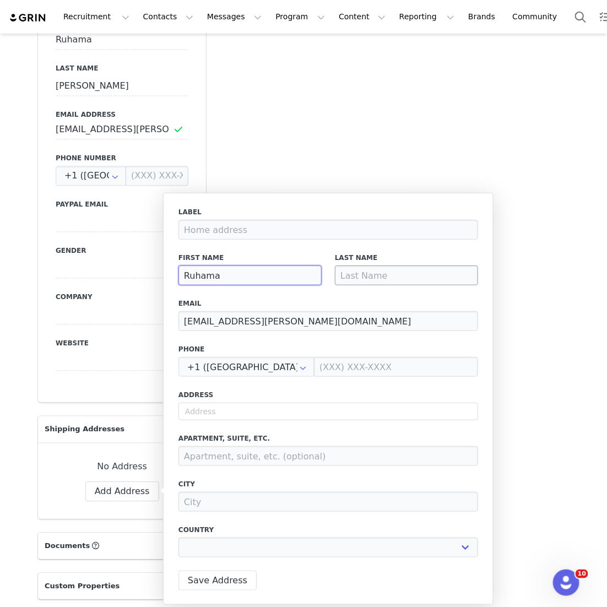
type input "Ruhama"
click at [294, 268] on input at bounding box center [406, 276] width 143 height 20
type input "W"
select select
type input "Wo"
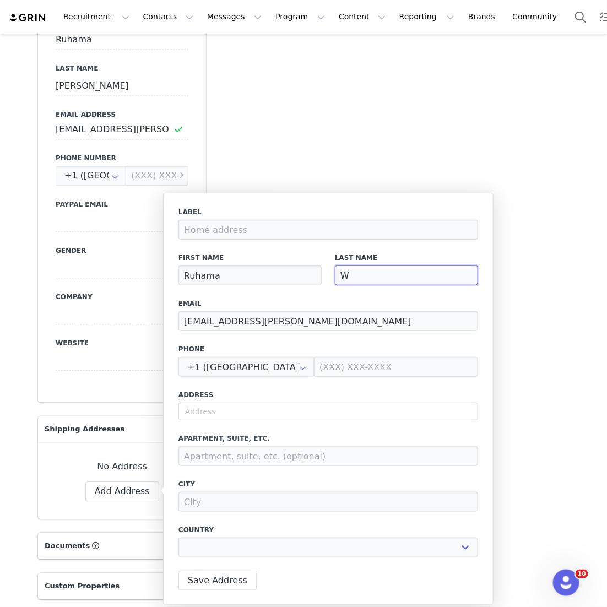
select select
type input "Wol"
select select
type input "[PERSON_NAME]"
select select
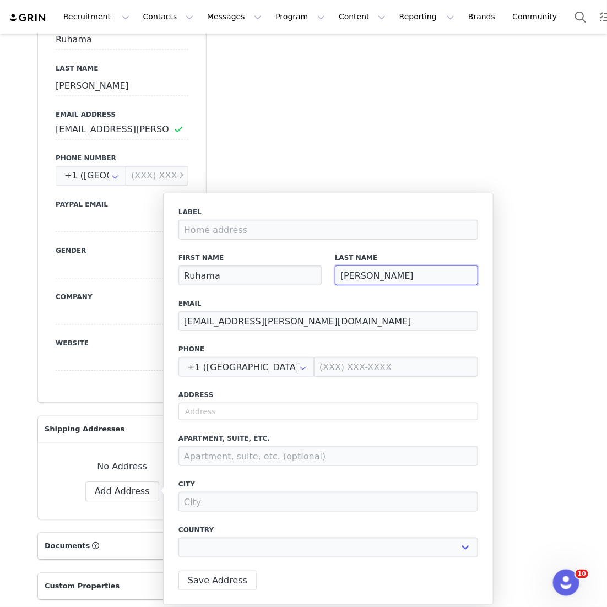
type input "[PERSON_NAME]"
click at [199, 396] on label "Address" at bounding box center [328, 395] width 300 height 10
click at [216, 413] on input "text" at bounding box center [328, 412] width 300 height 18
select select
click at [294, 408] on input "text" at bounding box center [328, 412] width 300 height 18
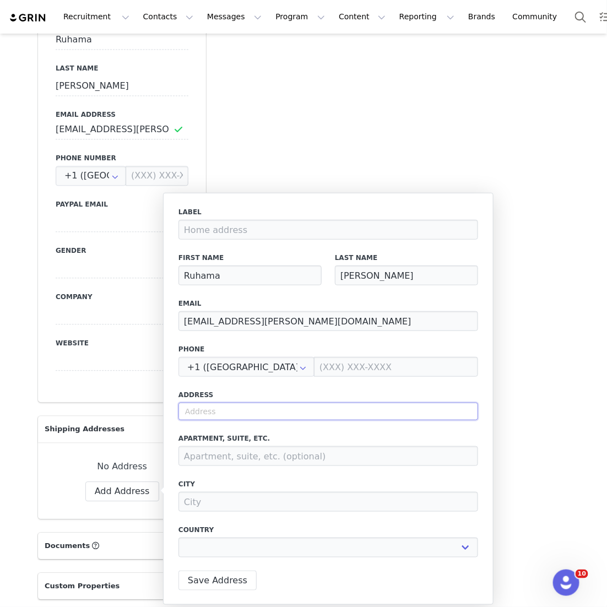
click at [294, 408] on input "text" at bounding box center [328, 412] width 300 height 18
paste input "[STREET_ADDRESS][US_STATE]"
type input "[STREET_ADDRESS][US_STATE]"
select select
type input "[STREET_ADDRESS]"
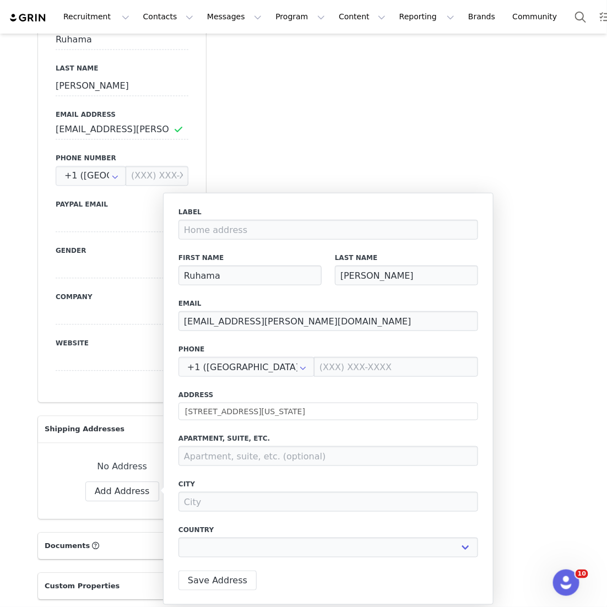
type input "[US_STATE]"
select select "[object Object]"
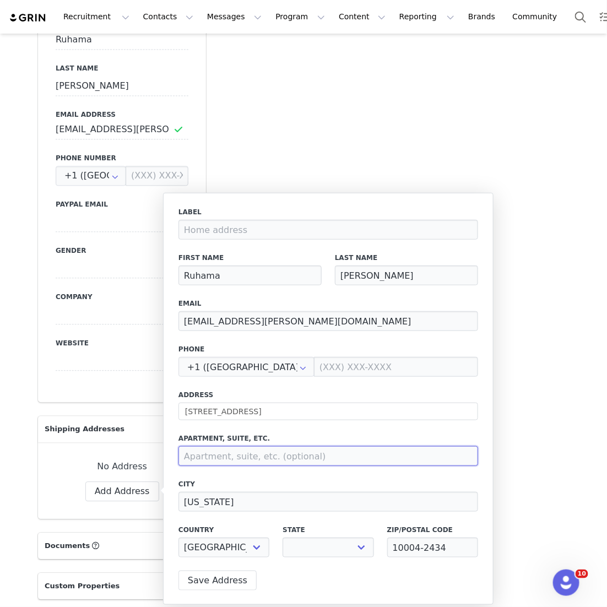
click at [243, 459] on input at bounding box center [328, 456] width 300 height 20
select select "[object Object]"
type input "Floor 15"
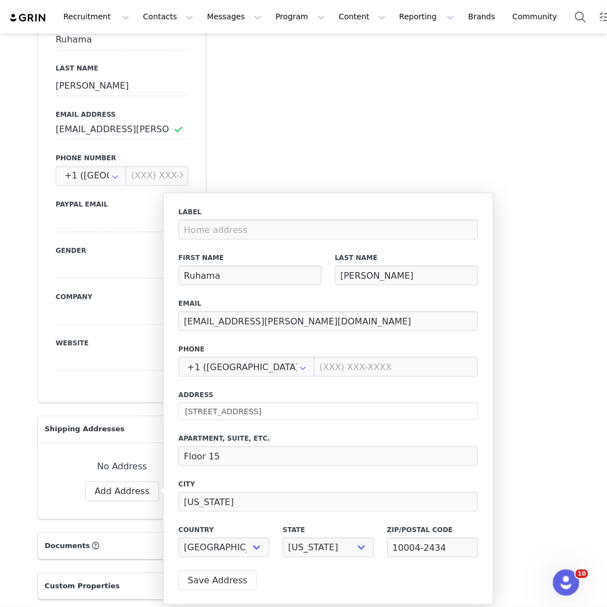
click at [266, 473] on div "Label First Name Ruhama Last Name [PERSON_NAME] Email [EMAIL_ADDRESS][PERSON_NA…" at bounding box center [328, 385] width 300 height 357
click at [294, 556] on input "10004-2434" at bounding box center [432, 548] width 91 height 20
type input "10004"
click at [240, 584] on button "Save Address" at bounding box center [217, 581] width 78 height 20
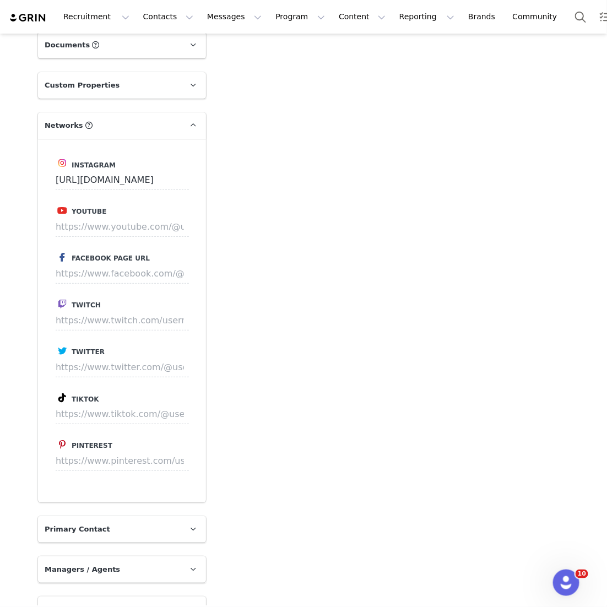
click at [116, 383] on div "Instagram [URL][DOMAIN_NAME] Youtube Facebook Page URL Twitch Twitter Tiktok Pi…" at bounding box center [122, 321] width 168 height 364
click at [115, 409] on input at bounding box center [122, 414] width 133 height 20
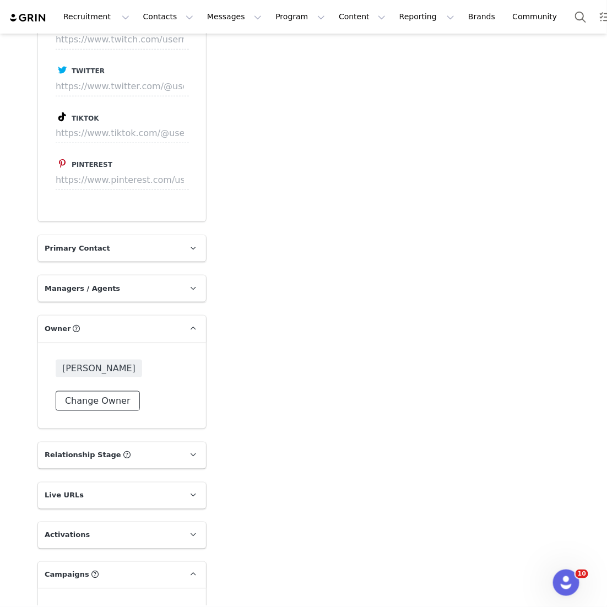
click at [116, 394] on button "Change Owner" at bounding box center [98, 401] width 84 height 20
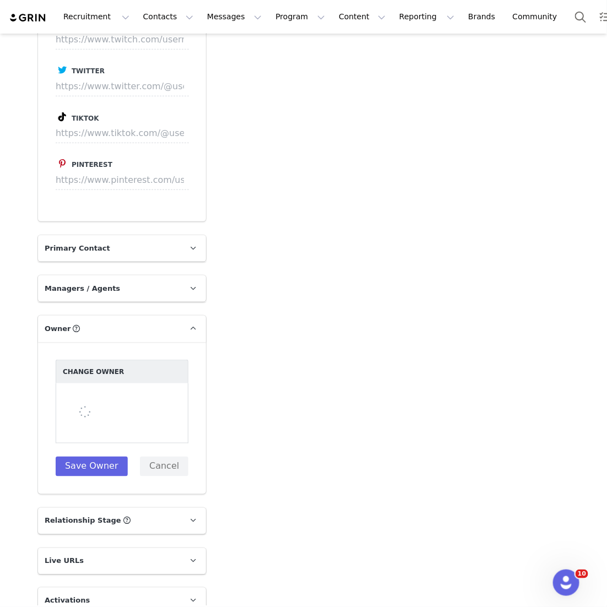
click at [122, 379] on div "Change Owner" at bounding box center [122, 372] width 133 height 24
click at [121, 390] on div at bounding box center [122, 413] width 133 height 60
click at [113, 394] on div at bounding box center [122, 413] width 133 height 60
click at [105, 397] on div at bounding box center [122, 413] width 133 height 60
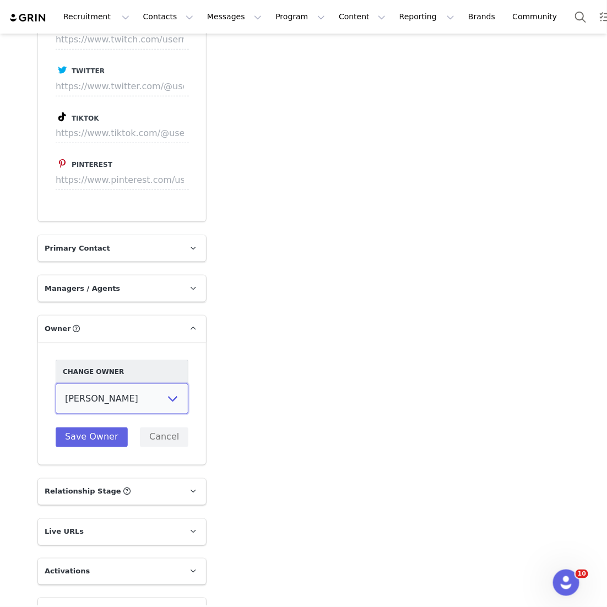
click at [105, 397] on select "[PERSON_NAME] [US_STATE][PERSON_NAME] [PERSON_NAME] [PERSON_NAME] [PERSON_NAME]…" at bounding box center [122, 398] width 133 height 31
select select "3df7d828-833e-4ec8-8a60-4ecae9a7be86"
click at [56, 383] on select "[PERSON_NAME] [US_STATE][PERSON_NAME] [PERSON_NAME] [PERSON_NAME] [PERSON_NAME]…" at bounding box center [122, 398] width 133 height 31
click at [101, 434] on button "Save Owner" at bounding box center [92, 437] width 72 height 20
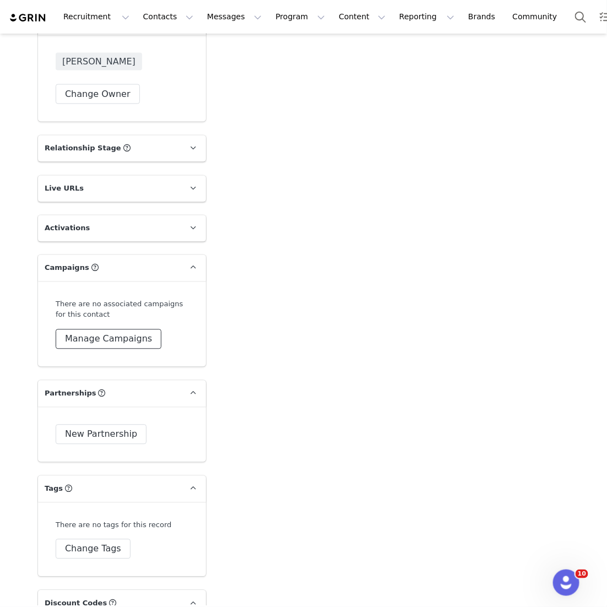
click at [121, 341] on button "Manage Campaigns" at bounding box center [109, 339] width 106 height 20
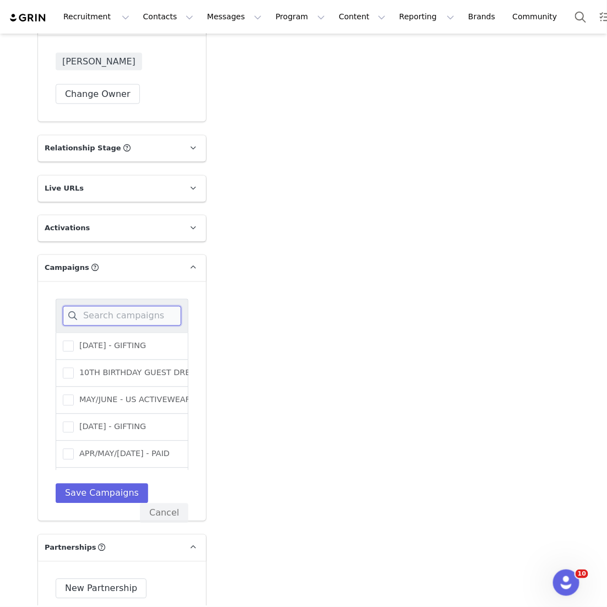
click at [129, 316] on input at bounding box center [122, 316] width 118 height 20
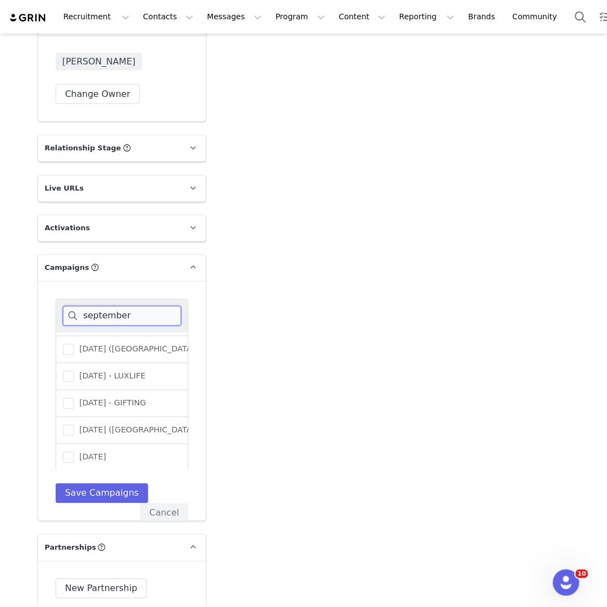
scroll to position [78, 0]
type input "september"
click at [149, 452] on span "[DATE] - PUBLIC RELATIONS" at bounding box center [131, 457] width 115 height 10
click at [74, 452] on input "[DATE] - PUBLIC RELATIONS" at bounding box center [74, 452] width 0 height 0
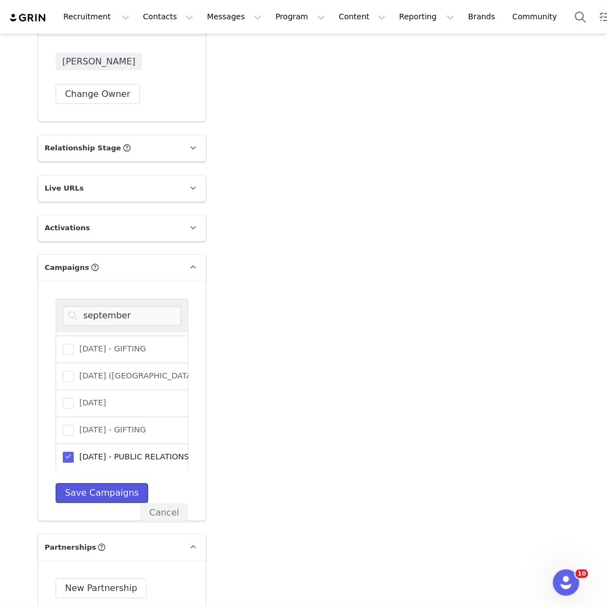
click at [121, 485] on button "Save Campaigns" at bounding box center [102, 494] width 93 height 20
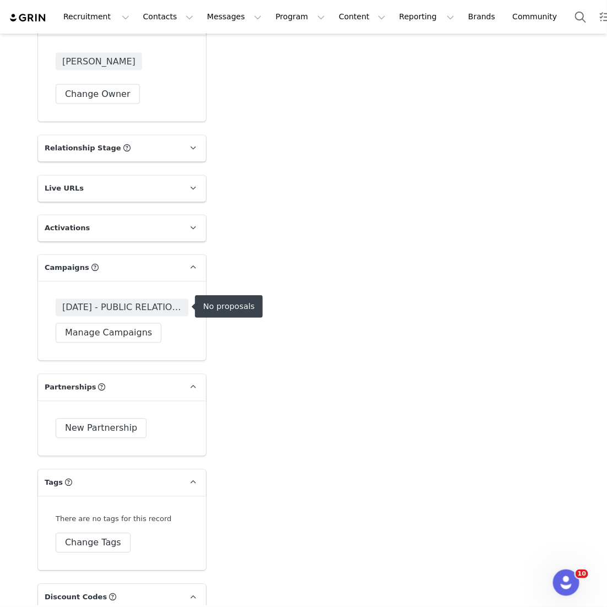
click at [157, 301] on span "[DATE] - PUBLIC RELATIONS" at bounding box center [122, 307] width 120 height 13
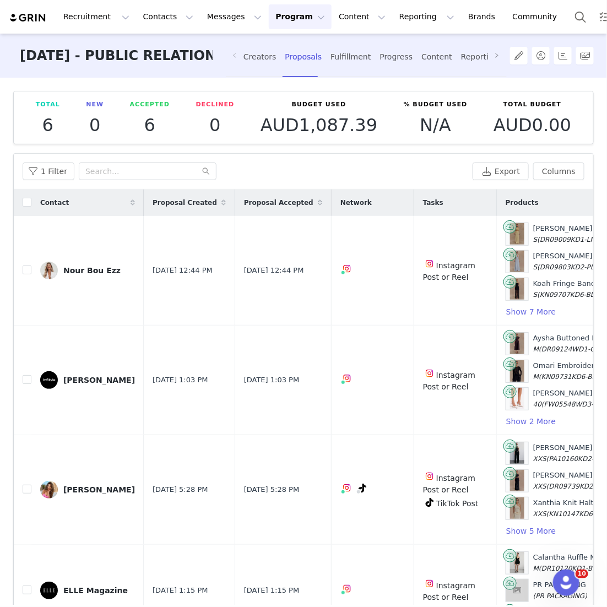
click at [241, 74] on span at bounding box center [235, 56] width 18 height 44
click at [257, 62] on div "Creators" at bounding box center [259, 56] width 33 height 29
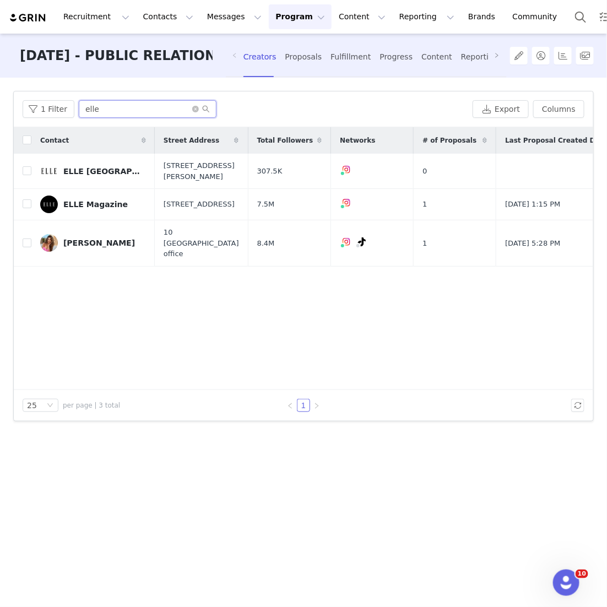
drag, startPoint x: 112, startPoint y: 113, endPoint x: 0, endPoint y: 99, distance: 113.2
click at [0, 101] on div "Filters Filter Logic And Or Archived Select No Application Status Select Contac…" at bounding box center [303, 342] width 607 height 528
type input "s"
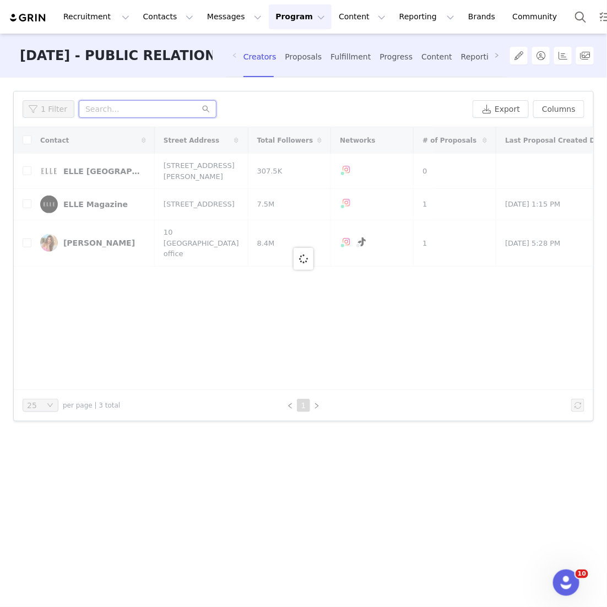
type input "r"
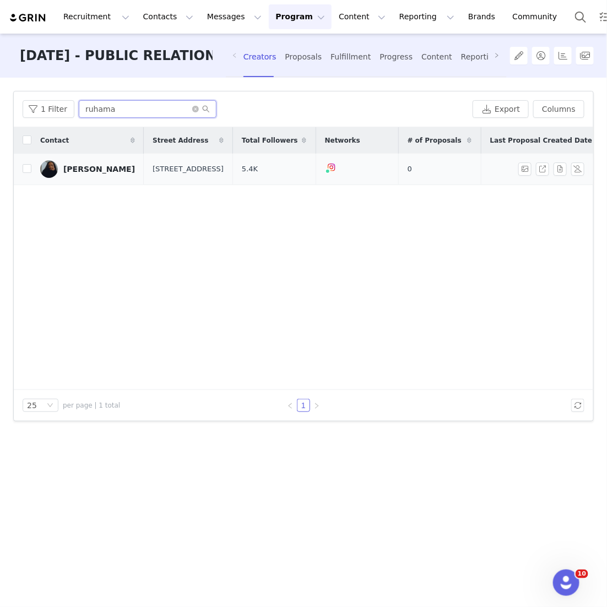
type input "ruhama"
click at [34, 171] on td "[PERSON_NAME]" at bounding box center [87, 169] width 112 height 31
click at [30, 170] on input "checkbox" at bounding box center [27, 168] width 9 height 9
checkbox input "true"
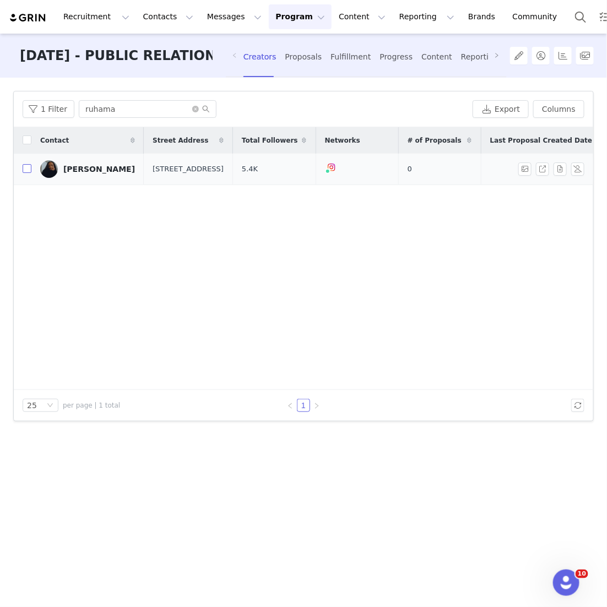
checkbox input "true"
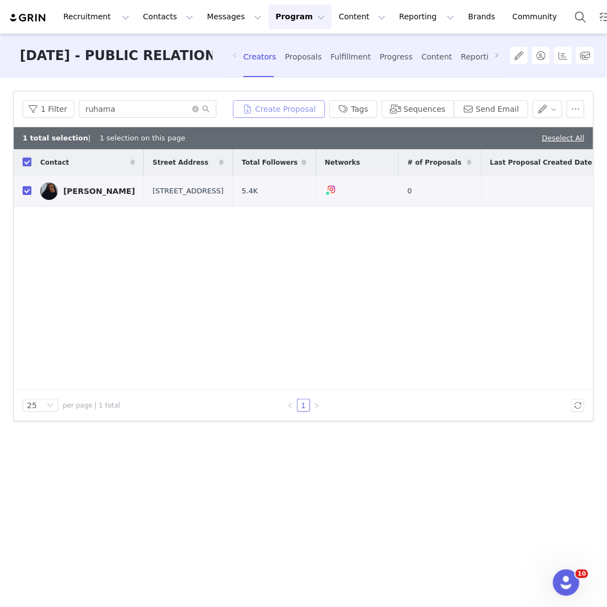
click at [294, 113] on button "Create Proposal" at bounding box center [278, 109] width 91 height 18
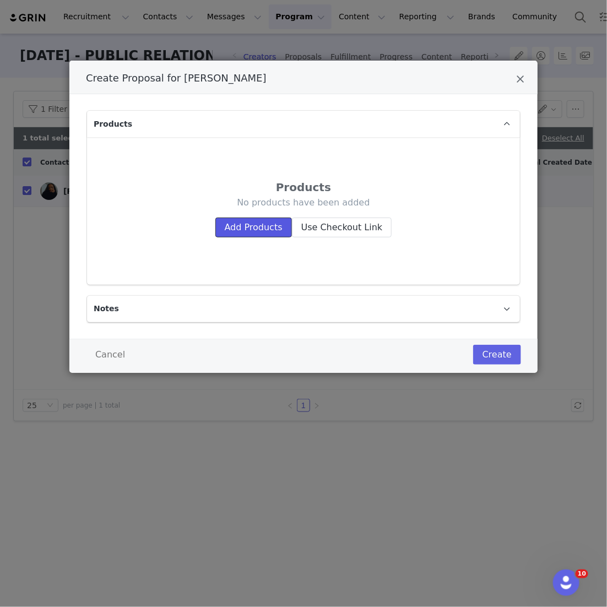
click at [254, 222] on button "Add Products" at bounding box center [253, 228] width 77 height 20
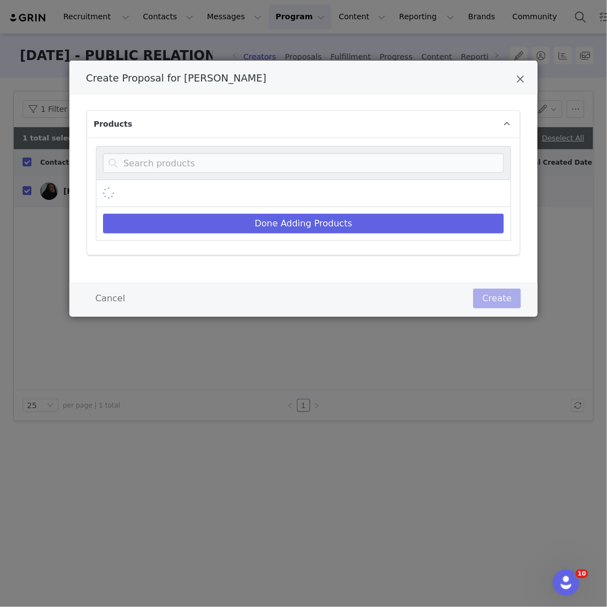
click at [262, 175] on div "Create Proposal for Ruhama Wolle" at bounding box center [303, 163] width 415 height 34
click at [263, 170] on input "Create Proposal for Ruhama Wolle" at bounding box center [303, 163] width 401 height 20
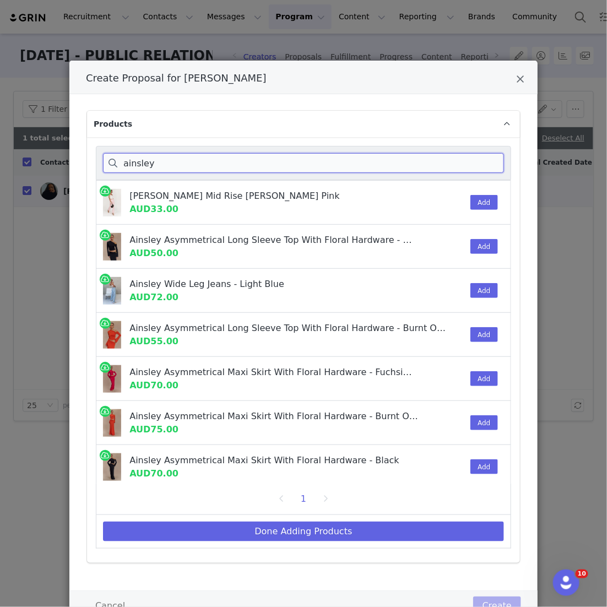
scroll to position [30, 0]
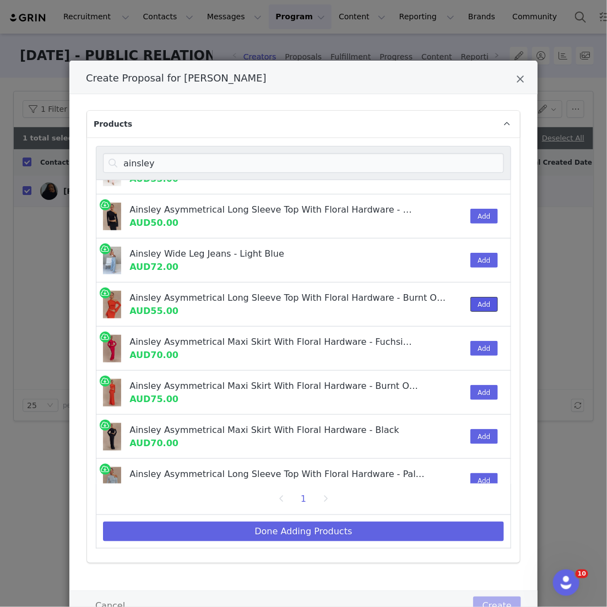
click at [294, 302] on button "Add" at bounding box center [483, 304] width 27 height 15
click at [294, 397] on button "Add" at bounding box center [483, 392] width 27 height 15
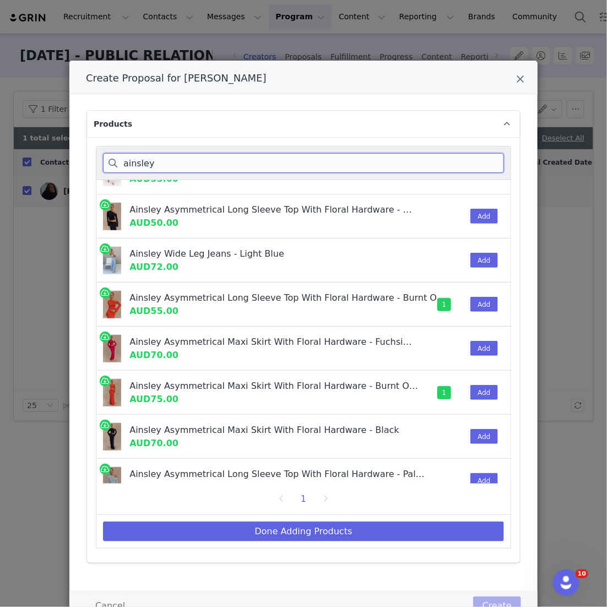
drag, startPoint x: 170, startPoint y: 170, endPoint x: 94, endPoint y: 149, distance: 78.9
click at [94, 149] on div "[PERSON_NAME] Mid Rise [PERSON_NAME] Pink AUD33.00 Add Ainsley Asymmetrical Lon…" at bounding box center [303, 350] width 433 height 426
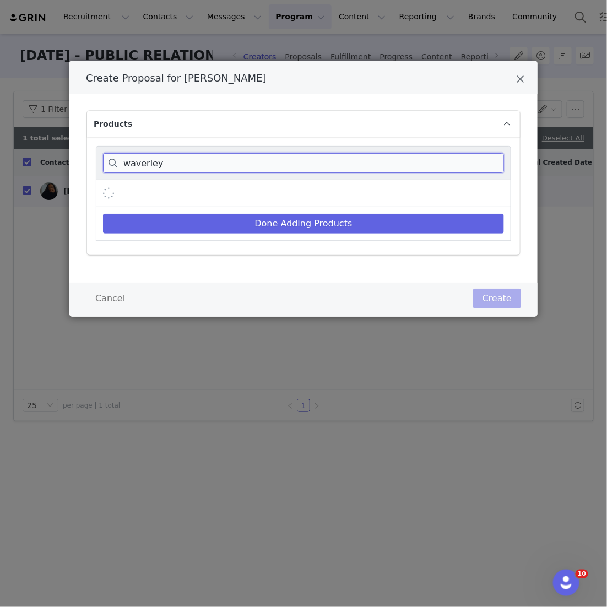
scroll to position [0, 0]
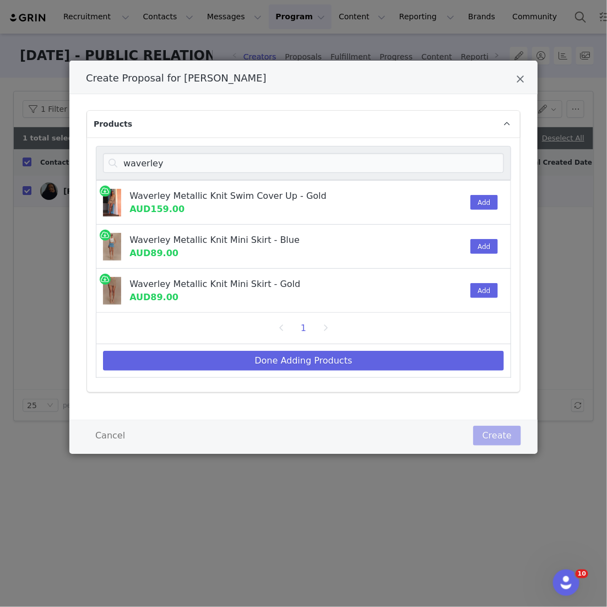
click at [294, 188] on div "Add" at bounding box center [481, 203] width 34 height 44
click at [294, 202] on button "Add" at bounding box center [483, 202] width 27 height 15
click at [294, 286] on button "Add" at bounding box center [483, 290] width 27 height 15
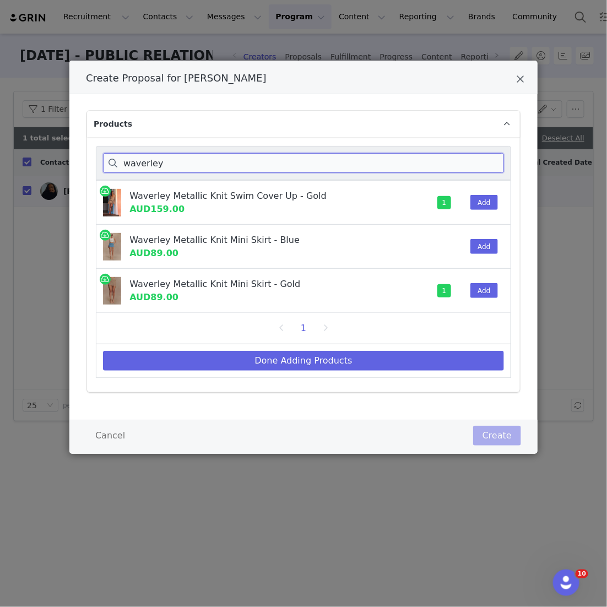
drag, startPoint x: 190, startPoint y: 164, endPoint x: 101, endPoint y: 158, distance: 88.3
click at [101, 158] on div "waverley" at bounding box center [303, 163] width 415 height 34
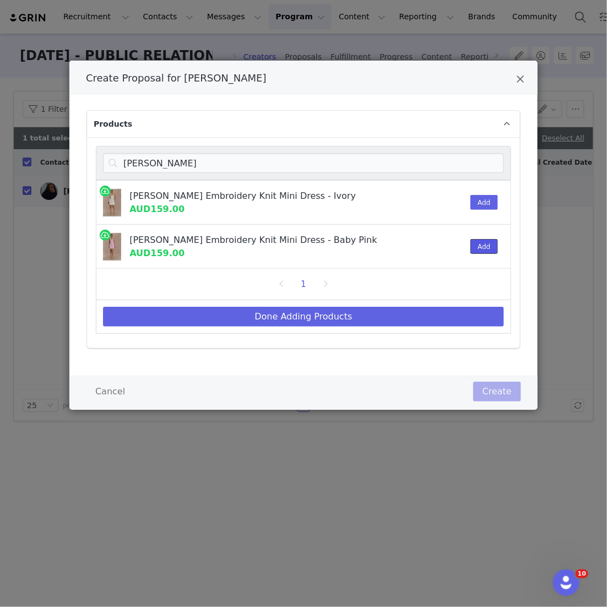
click at [294, 252] on button "Add" at bounding box center [483, 246] width 27 height 15
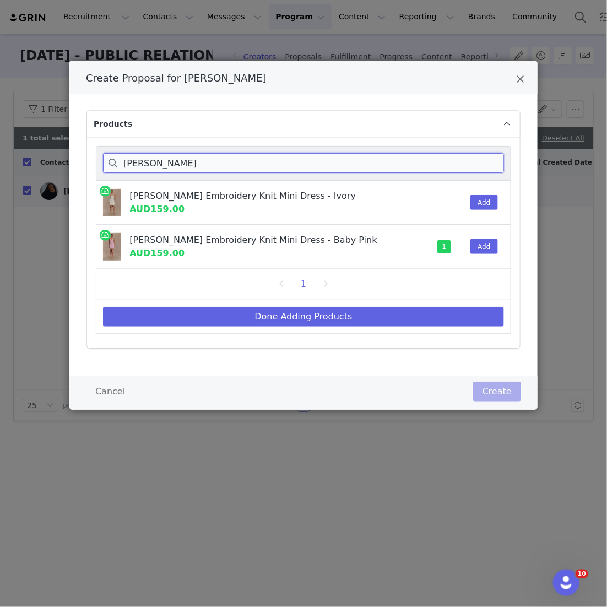
drag, startPoint x: 159, startPoint y: 170, endPoint x: 78, endPoint y: 154, distance: 82.5
click at [80, 154] on div "Products [PERSON_NAME] [PERSON_NAME] Embroidery Knit Mini Dress - Ivory AUD159.…" at bounding box center [303, 235] width 468 height 282
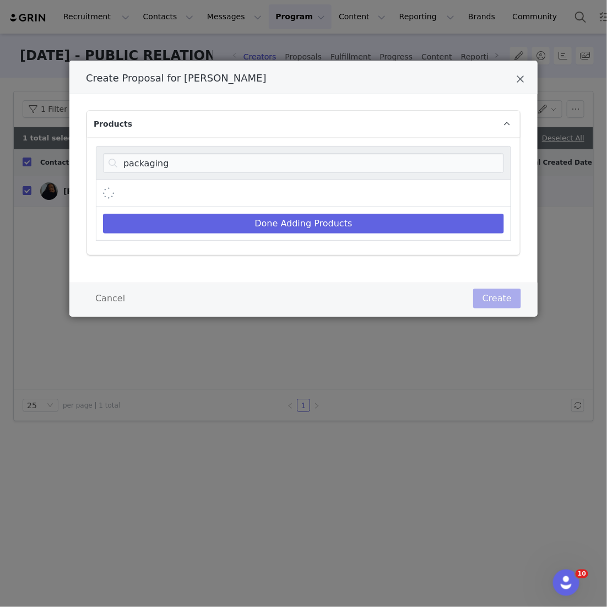
click at [294, 194] on div "packaging Done Adding Products" at bounding box center [303, 196] width 433 height 118
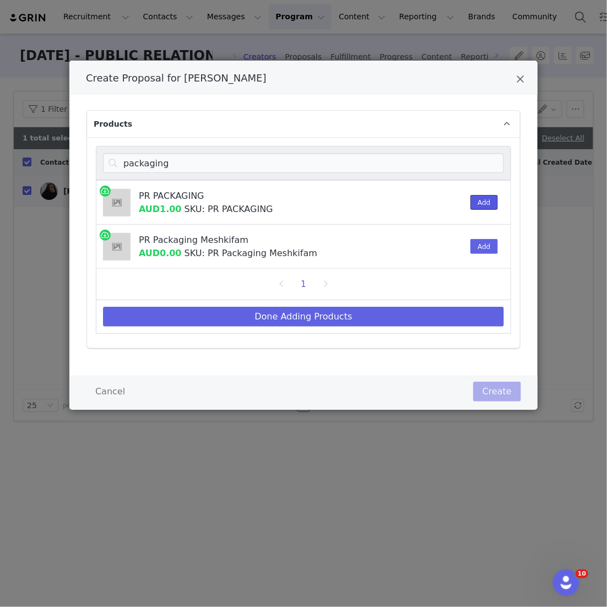
click at [294, 196] on button "Add" at bounding box center [483, 202] width 27 height 15
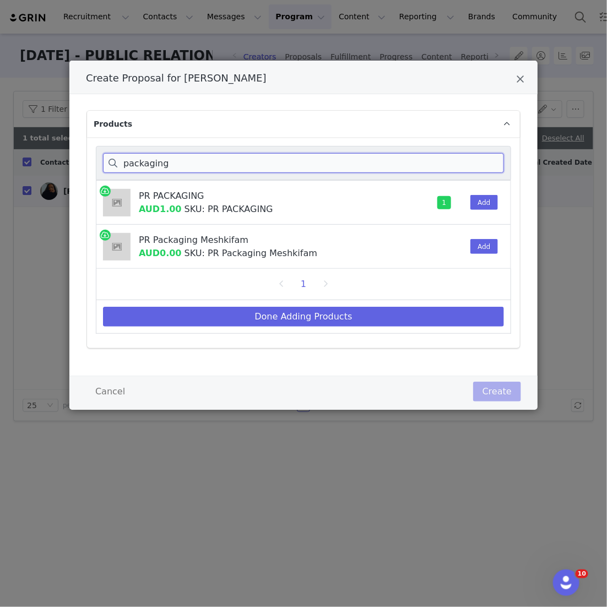
drag, startPoint x: 194, startPoint y: 159, endPoint x: 65, endPoint y: 145, distance: 129.7
click at [65, 145] on div "Create Proposal for [PERSON_NAME] Products packaging PR PACKAGING AUD1.00 SKU: …" at bounding box center [303, 303] width 607 height 607
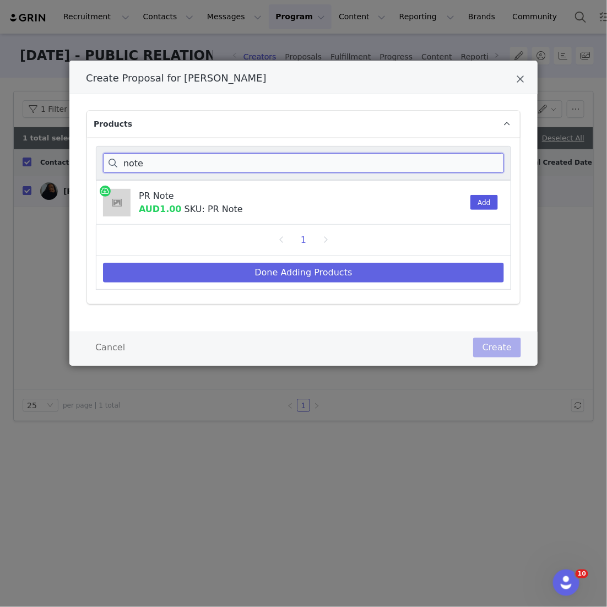
type input "note"
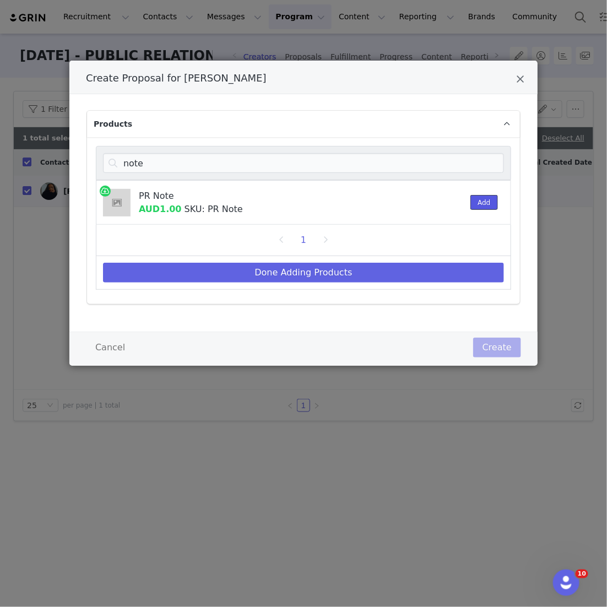
click at [294, 198] on button "Add" at bounding box center [483, 202] width 27 height 15
click at [294, 282] on div "Done Adding Products" at bounding box center [303, 273] width 415 height 34
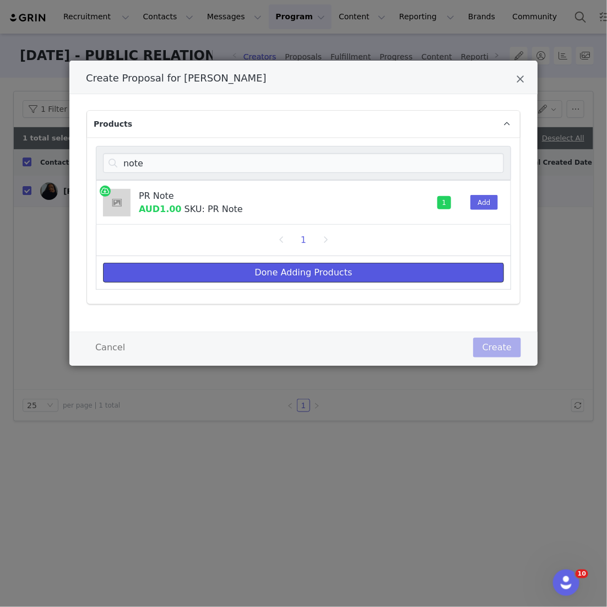
click at [294, 268] on button "Done Adding Products" at bounding box center [303, 273] width 401 height 20
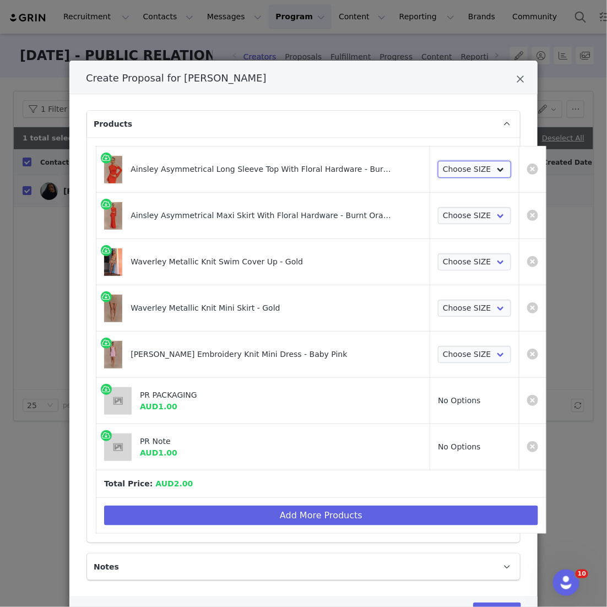
click at [294, 164] on select "Choose SIZE XXS XS S M L XL XXL 3XL" at bounding box center [474, 170] width 73 height 18
select select "24315806"
click at [294, 161] on select "Choose SIZE XXS XS S M L XL XXL 3XL" at bounding box center [474, 170] width 73 height 18
drag, startPoint x: 466, startPoint y: 164, endPoint x: 448, endPoint y: 215, distance: 54.4
click at [294, 215] on select "Choose SIZE XXS XS S M L XL XXL 3XL" at bounding box center [474, 216] width 73 height 18
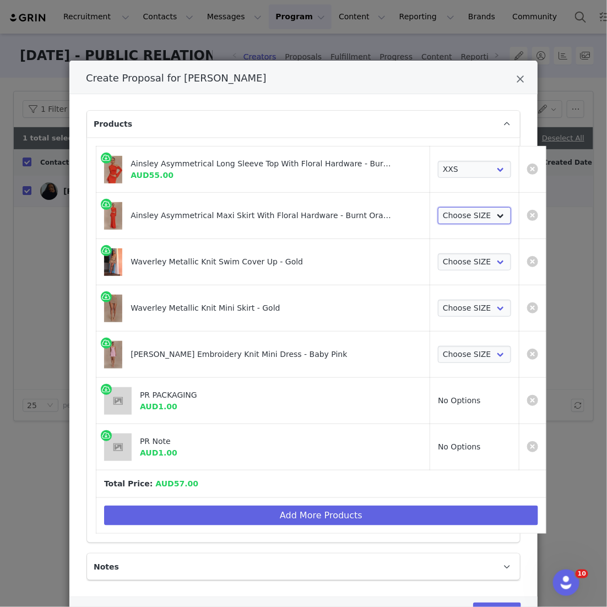
select select "24315737"
click at [294, 207] on select "Choose SIZE XXS XS S M L XL XXL 3XL" at bounding box center [474, 216] width 73 height 18
click at [294, 254] on select "Choose SIZE XXS XS S M L XL XXL 3XL" at bounding box center [474, 262] width 73 height 18
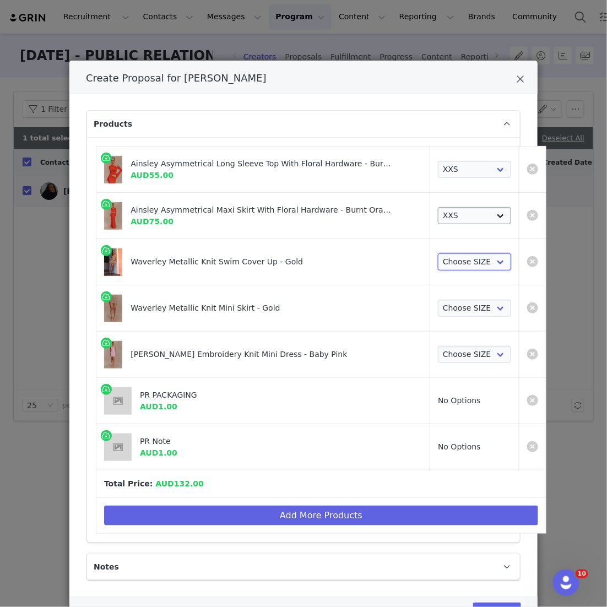
select select "26375357"
click at [294, 253] on select "Choose SIZE XXS XS S M L XL XXL 3XL" at bounding box center [474, 262] width 73 height 18
drag, startPoint x: 448, startPoint y: 215, endPoint x: 438, endPoint y: 301, distance: 86.0
click at [294, 300] on select "Choose SIZE XXS XS S M L XL XXL 3XL" at bounding box center [474, 309] width 73 height 18
select select "26375783"
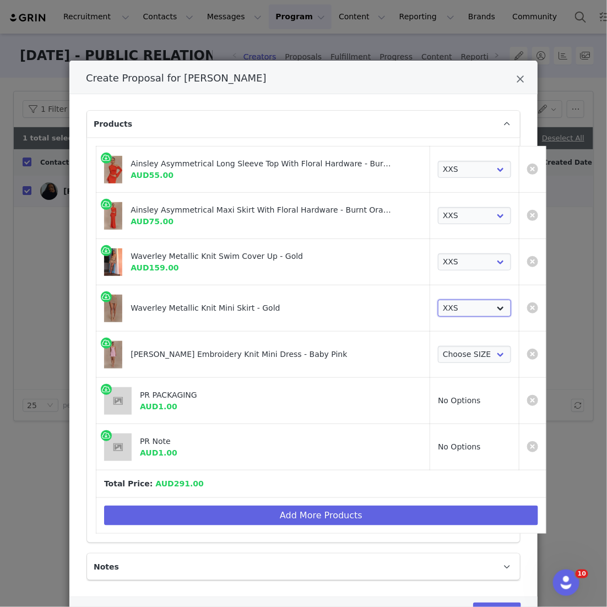
click at [294, 300] on select "Choose SIZE XXS XS S M L XL XXL 3XL" at bounding box center [474, 309] width 73 height 18
click at [294, 353] on select "Choose SIZE XXS XS S M L XL XXL 3XL" at bounding box center [474, 355] width 73 height 18
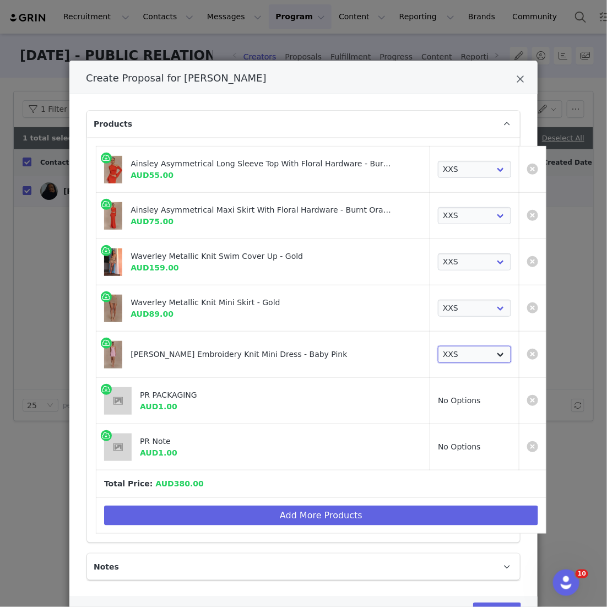
click at [294, 346] on select "Choose SIZE XXS XS S M L XL XXL 3XL" at bounding box center [474, 355] width 73 height 18
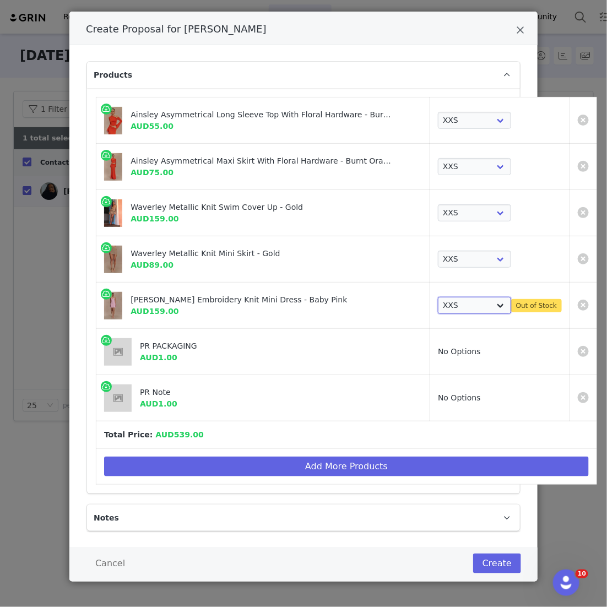
click at [294, 297] on select "Choose SIZE XXS XS S M L XL XXL 3XL" at bounding box center [474, 306] width 73 height 18
click at [294, 300] on select "Choose SIZE XXS XS S M L XL XXL 3XL" at bounding box center [474, 306] width 73 height 18
click at [294, 297] on select "Choose SIZE XXS XS S M L XL XXL 3XL" at bounding box center [474, 306] width 73 height 18
click at [294, 312] on select "Choose SIZE XXS XS S M L XL XXL 3XL" at bounding box center [474, 306] width 73 height 18
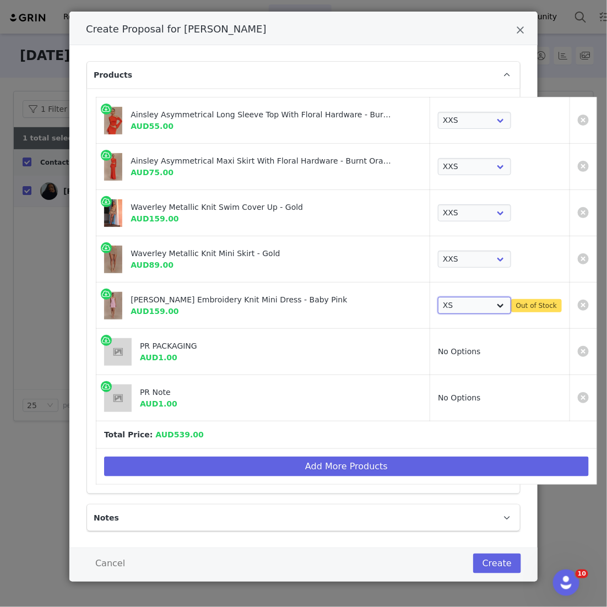
select select "27145499"
click at [294, 297] on select "Choose SIZE XXS XS S M L XL XXL 3XL" at bounding box center [474, 306] width 73 height 18
click at [294, 311] on td "Create Proposal for Ruhama Wolle" at bounding box center [583, 306] width 27 height 46
click at [294, 302] on link "Create Proposal for Ruhama Wolle" at bounding box center [583, 305] width 11 height 11
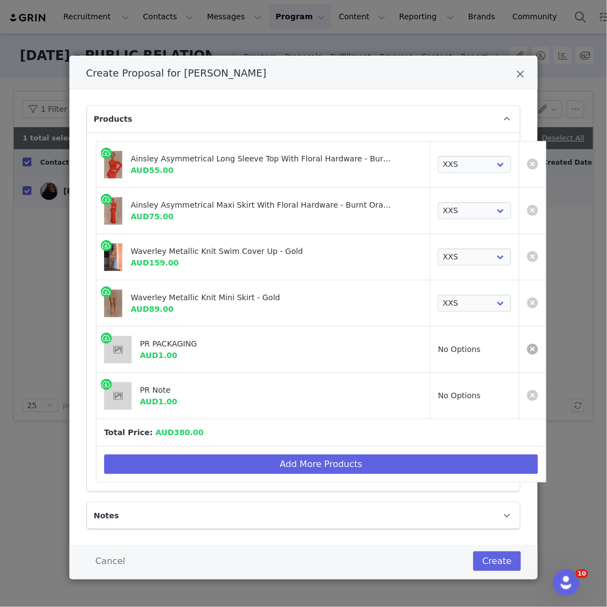
scroll to position [3, 0]
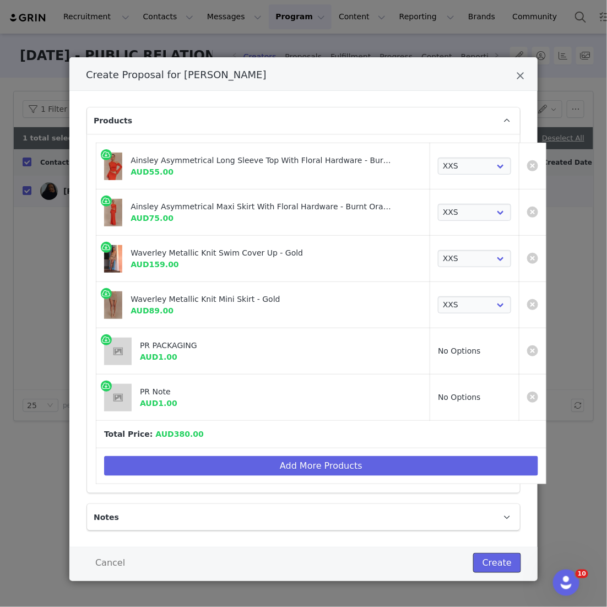
click at [294, 556] on button "Create" at bounding box center [497, 563] width 48 height 20
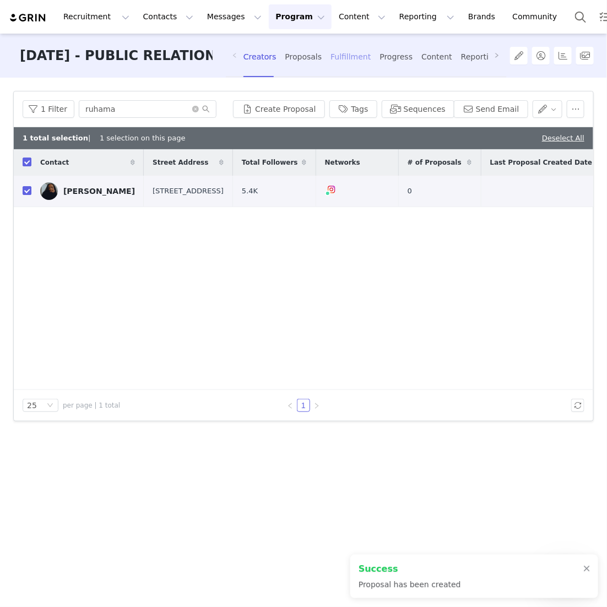
click at [294, 44] on div "Fulfillment" at bounding box center [351, 56] width 40 height 29
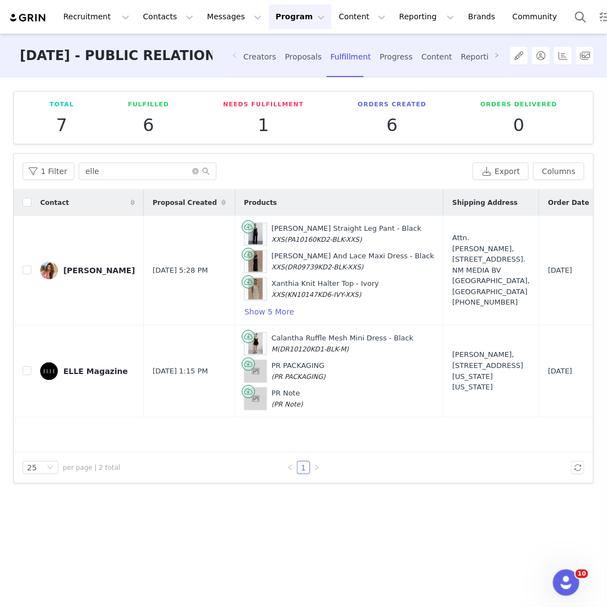
click at [100, 207] on div "Contact" at bounding box center [87, 203] width 112 height 26
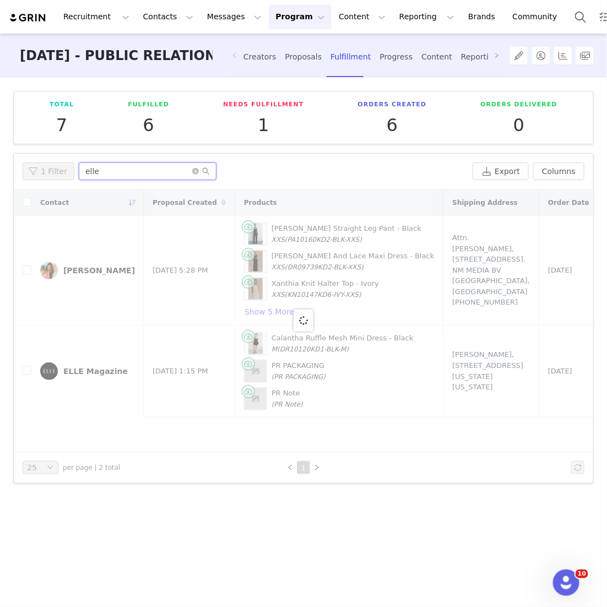
click at [32, 169] on div "1 Filter elle" at bounding box center [246, 172] width 446 height 18
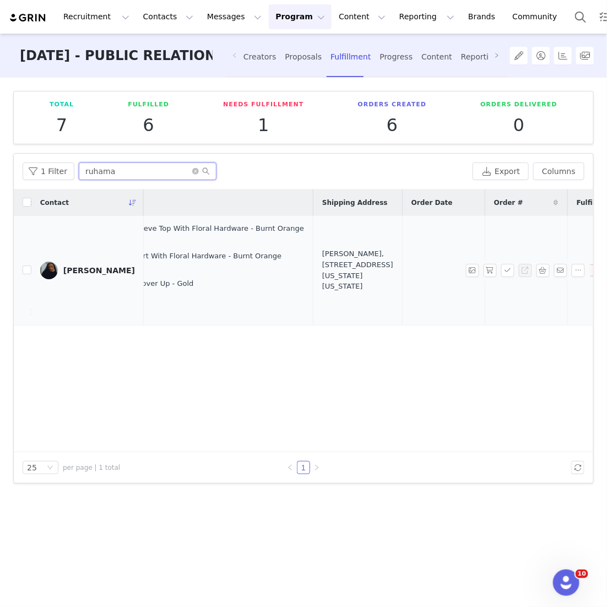
scroll to position [0, 270]
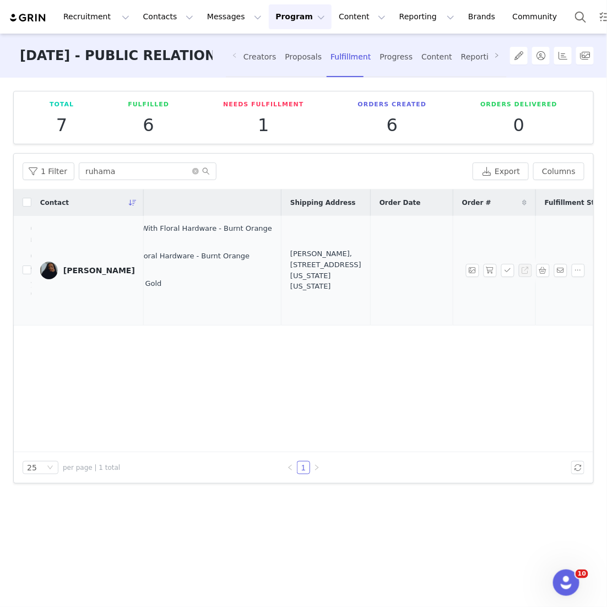
click at [294, 290] on div "[PERSON_NAME], [STREET_ADDRESS][US_STATE][US_STATE]" at bounding box center [325, 269] width 71 height 43
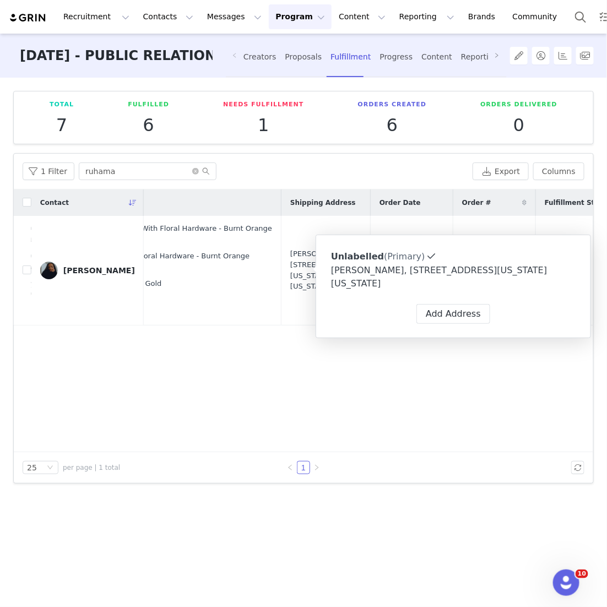
click at [294, 355] on div "Contact Proposal Created Products Shipping Address Order Date Order # Fulfillme…" at bounding box center [304, 321] width 580 height 263
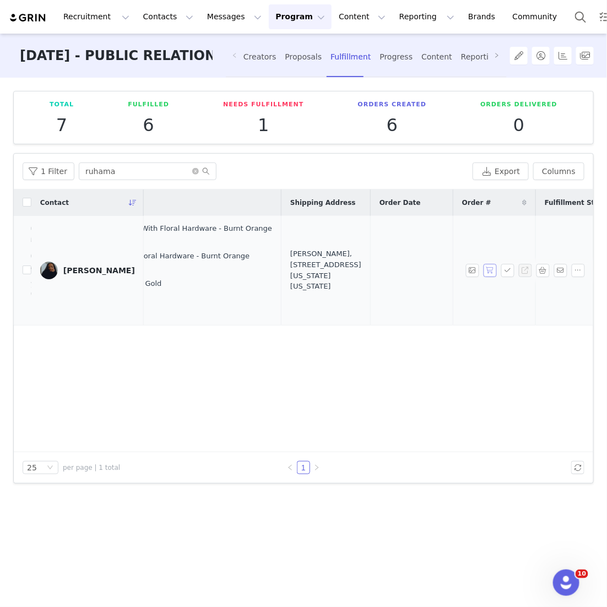
click at [294, 271] on button "button" at bounding box center [489, 270] width 13 height 13
click at [294, 271] on button "button" at bounding box center [507, 270] width 13 height 13
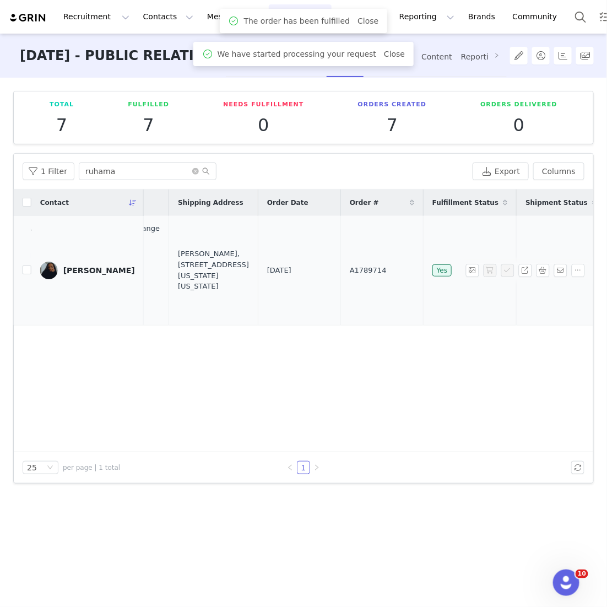
scroll to position [0, 411]
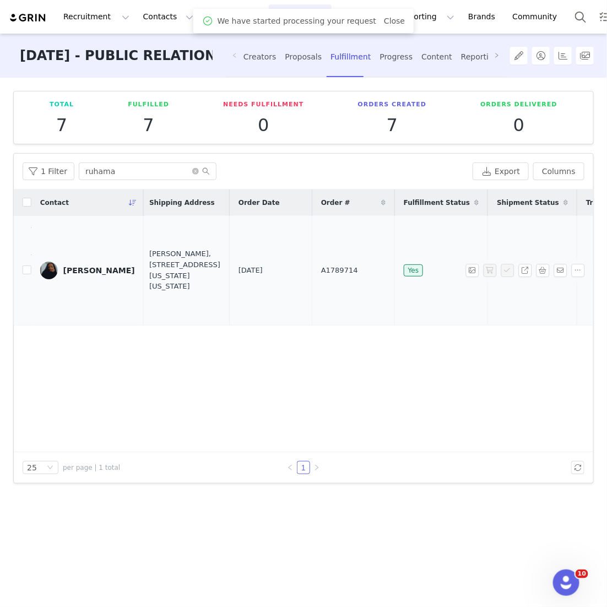
drag, startPoint x: 334, startPoint y: 269, endPoint x: 251, endPoint y: 270, distance: 83.2
click at [251, 270] on tr "[PERSON_NAME] [DATE] 1:35 PM Ainsley Asymmetrical Long Sleeve Top With Floral H…" at bounding box center [131, 271] width 1057 height 110
copy tr "A1789714"
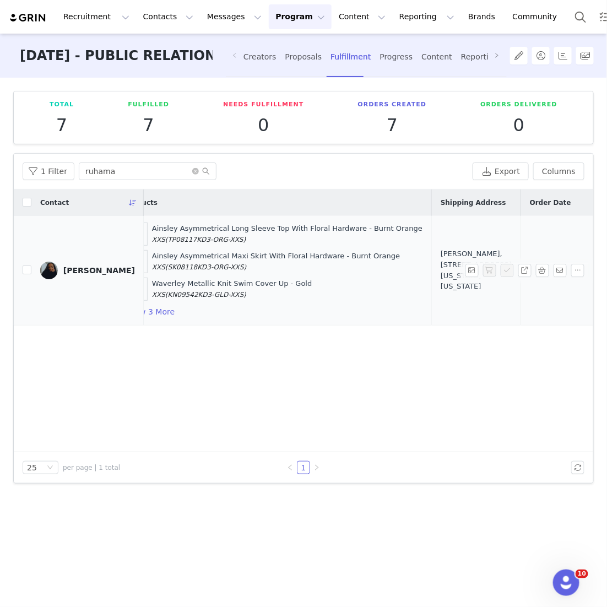
scroll to position [0, 192]
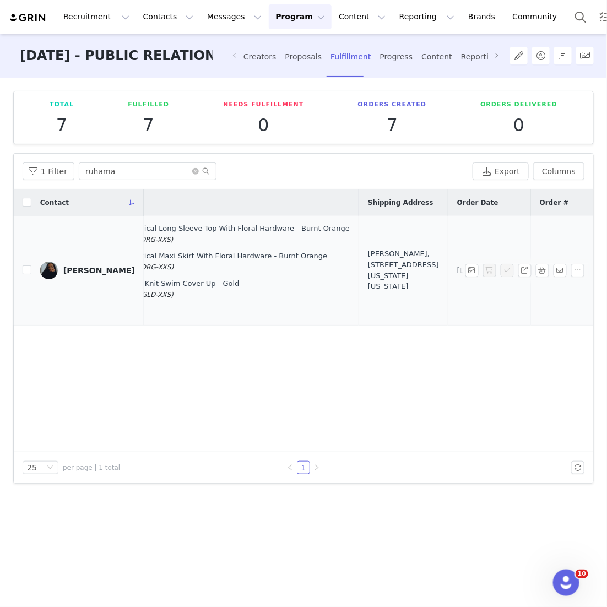
drag, startPoint x: 365, startPoint y: 294, endPoint x: 375, endPoint y: 252, distance: 43.2
click at [294, 252] on div "[PERSON_NAME], [STREET_ADDRESS][US_STATE][US_STATE]" at bounding box center [403, 269] width 71 height 43
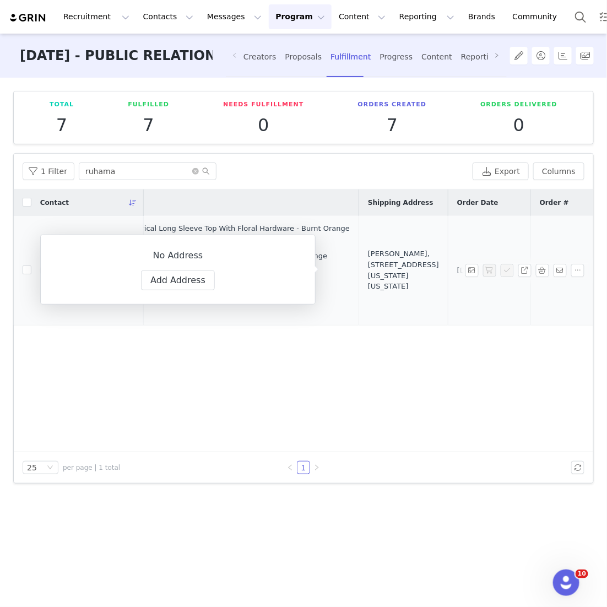
copy div "[STREET_ADDRESS][US_STATE][US_STATE]"
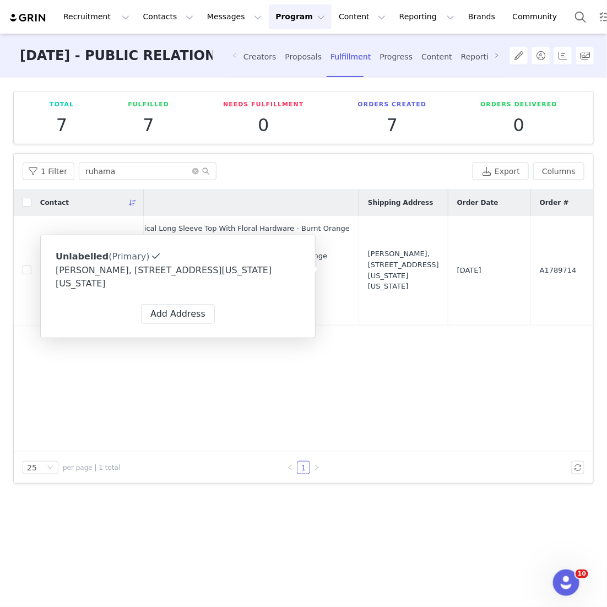
click at [285, 400] on div "Contact Proposal Created Products Shipping Address Order Date Order # Fulfillme…" at bounding box center [304, 321] width 580 height 263
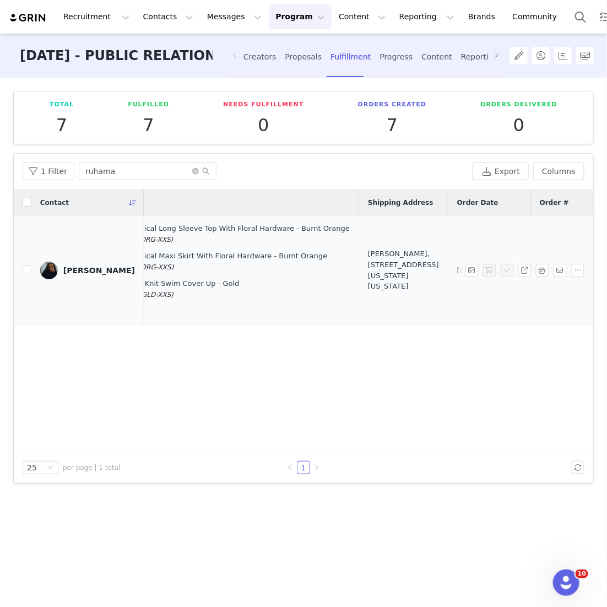
scroll to position [0, 0]
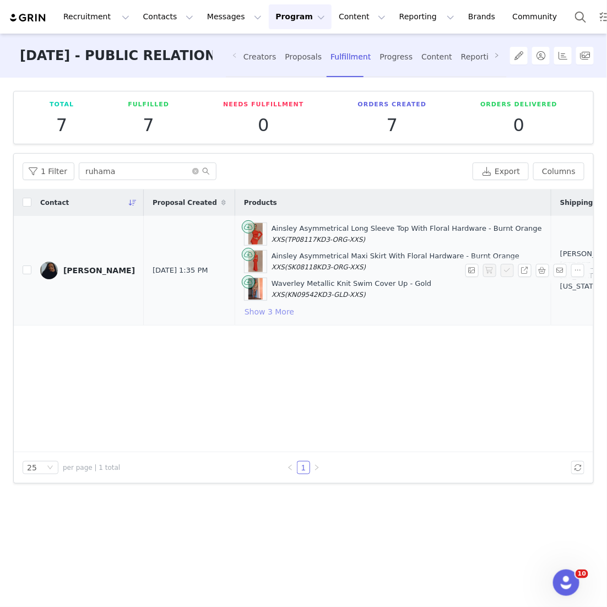
click at [244, 312] on button "Show 3 More" at bounding box center [269, 311] width 51 height 13
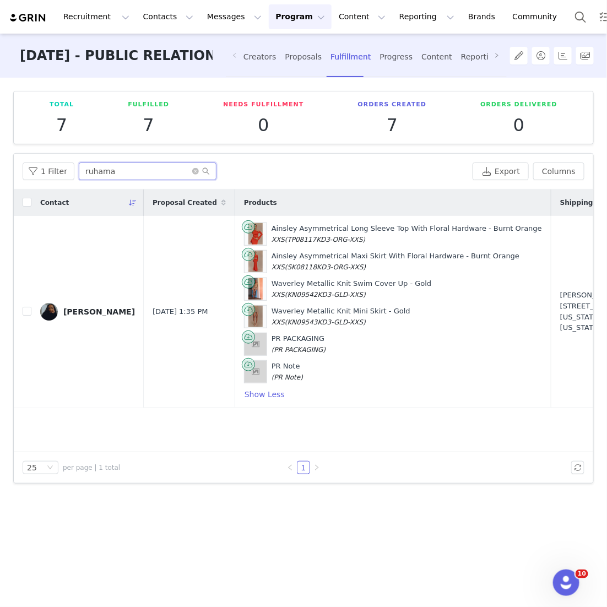
click at [143, 176] on input "ruhama" at bounding box center [148, 172] width 138 height 18
drag, startPoint x: 143, startPoint y: 176, endPoint x: 24, endPoint y: 164, distance: 120.2
click at [24, 164] on div "1 Filter ruhama" at bounding box center [246, 172] width 446 height 18
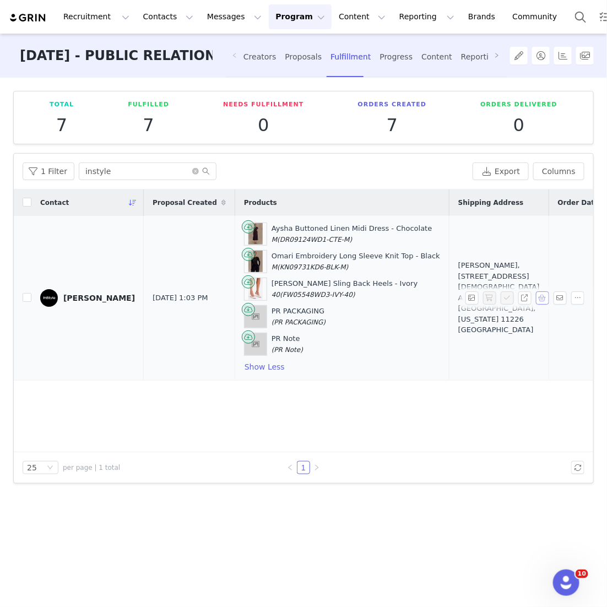
click at [294, 297] on button "button" at bounding box center [542, 297] width 13 height 13
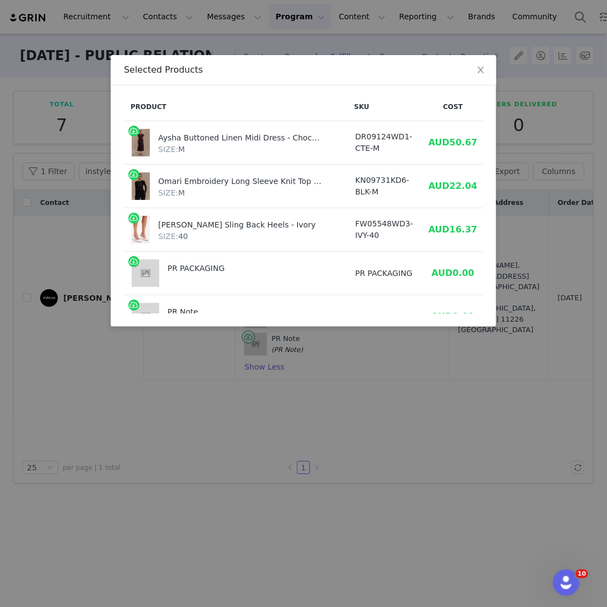
scroll to position [0, 49]
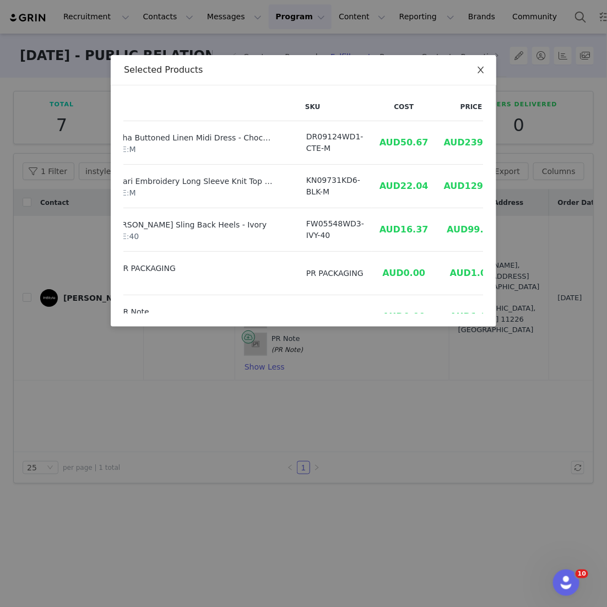
click at [294, 69] on icon "icon: close" at bounding box center [481, 70] width 9 height 9
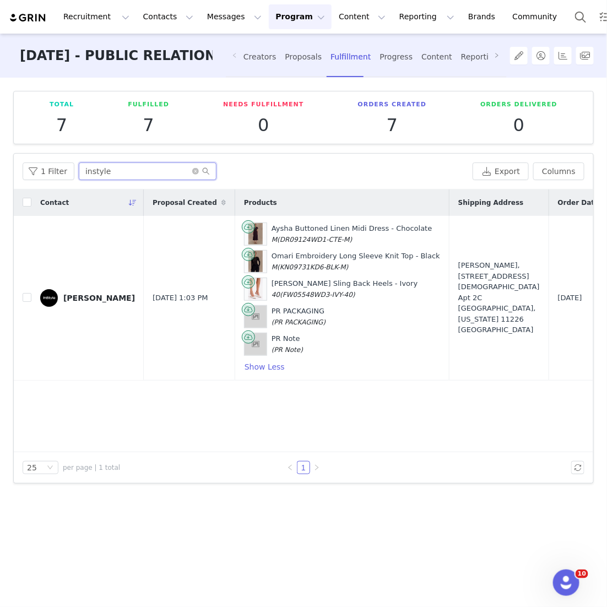
click at [115, 178] on input "instyle" at bounding box center [148, 172] width 138 height 18
drag, startPoint x: 115, startPoint y: 178, endPoint x: 30, endPoint y: 167, distance: 85.1
click at [30, 167] on div "1 Filter instyle" at bounding box center [246, 172] width 446 height 18
click at [124, 166] on input "instyle" at bounding box center [148, 172] width 138 height 18
drag, startPoint x: 124, startPoint y: 166, endPoint x: 41, endPoint y: 166, distance: 83.2
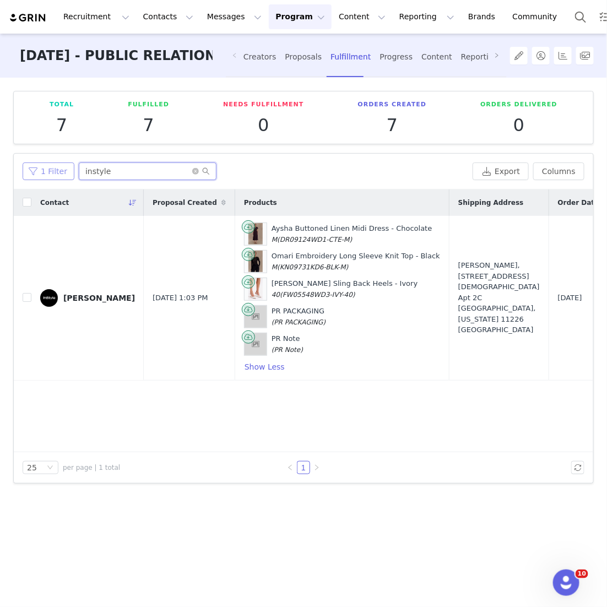
click at [45, 166] on div "1 Filter instyle" at bounding box center [246, 172] width 446 height 18
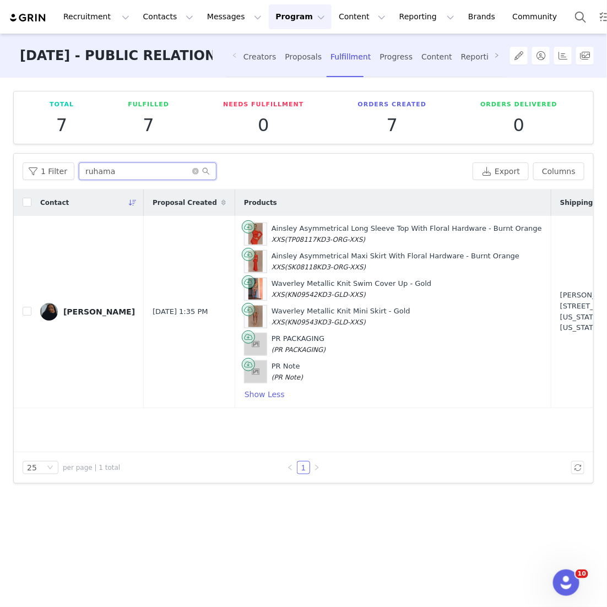
type input "ruhama"
click at [294, 307] on button "button" at bounding box center [542, 311] width 13 height 13
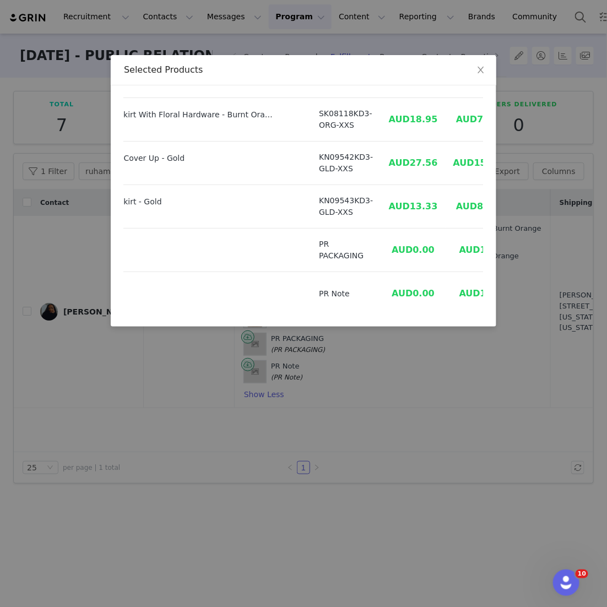
scroll to position [67, 146]
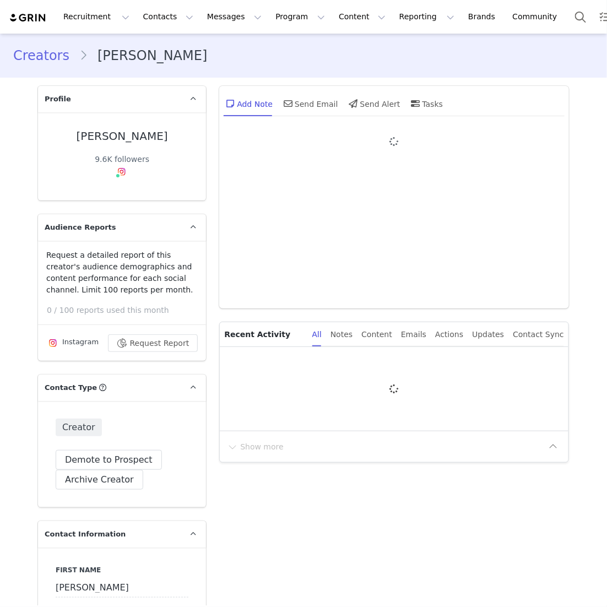
type input "+1 ([GEOGRAPHIC_DATA])"
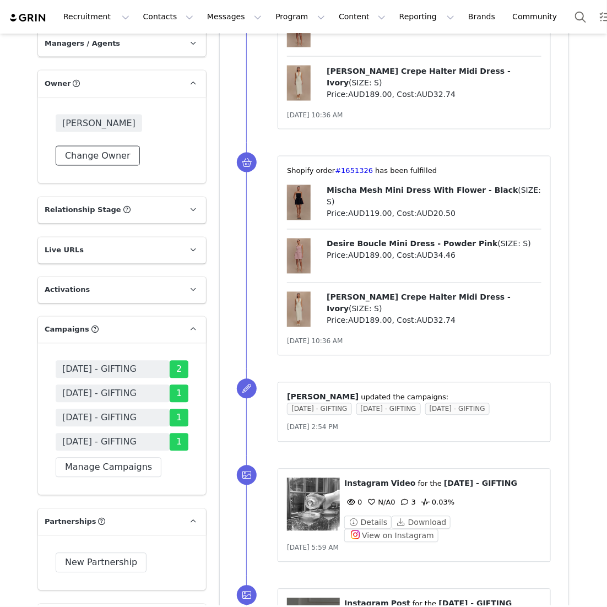
click at [132, 166] on button "Change Owner" at bounding box center [98, 156] width 84 height 20
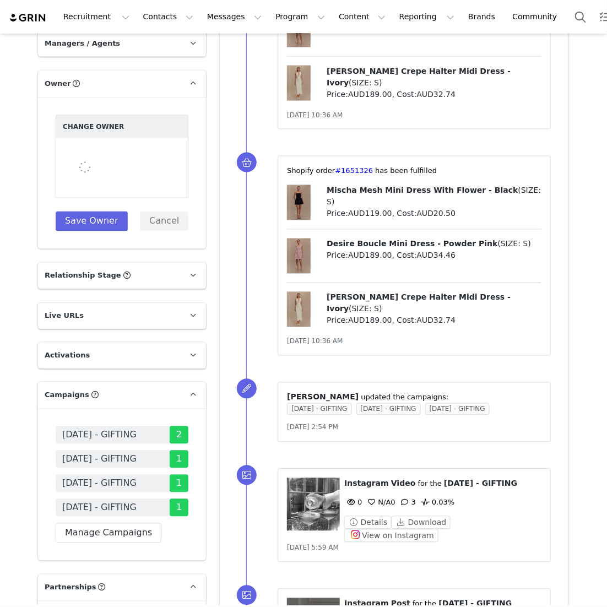
click at [127, 183] on div at bounding box center [122, 168] width 133 height 60
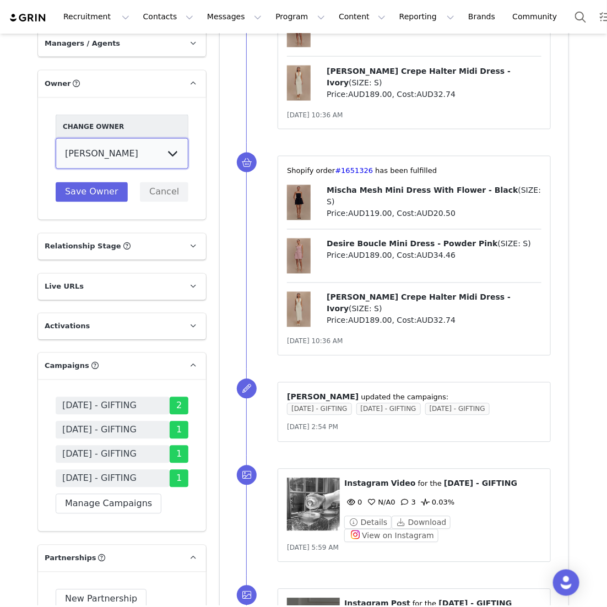
click at [127, 169] on select "[PERSON_NAME] [US_STATE][PERSON_NAME] [PERSON_NAME] [PERSON_NAME] [PERSON_NAME]…" at bounding box center [122, 153] width 133 height 31
select select "3df7d828-833e-4ec8-8a60-4ecae9a7be86"
click at [56, 163] on select "[PERSON_NAME] [US_STATE][PERSON_NAME] [PERSON_NAME] [PERSON_NAME] [PERSON_NAME]…" at bounding box center [122, 153] width 133 height 31
drag, startPoint x: 127, startPoint y: 183, endPoint x: 94, endPoint y: 238, distance: 63.5
click at [94, 220] on div "Change Owner [PERSON_NAME] [US_STATE][PERSON_NAME] [PERSON_NAME] [PERSON_NAME] …" at bounding box center [122, 158] width 168 height 123
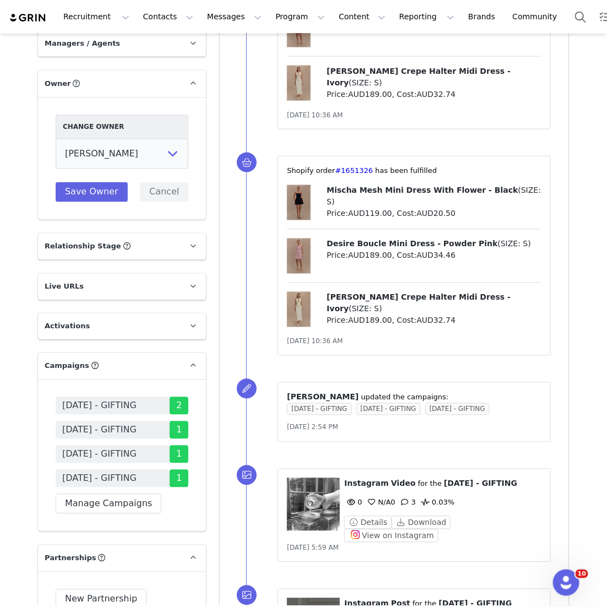
click at [95, 220] on div "Change Owner [PERSON_NAME] [US_STATE][PERSON_NAME] [PERSON_NAME] [PERSON_NAME] …" at bounding box center [122, 158] width 168 height 123
click at [96, 202] on button "Save Owner" at bounding box center [92, 192] width 72 height 20
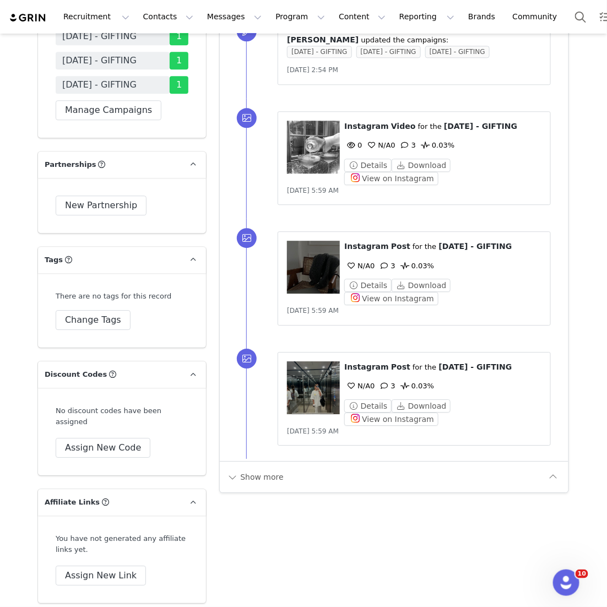
scroll to position [1928, 0]
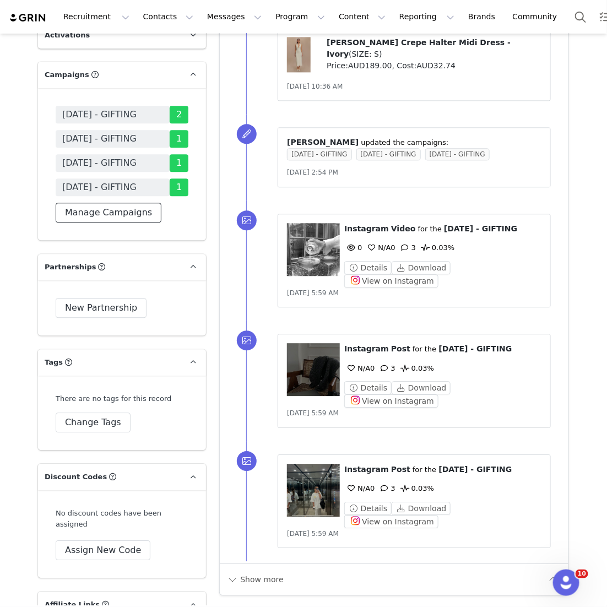
click at [103, 223] on button "Manage Campaigns" at bounding box center [109, 213] width 106 height 20
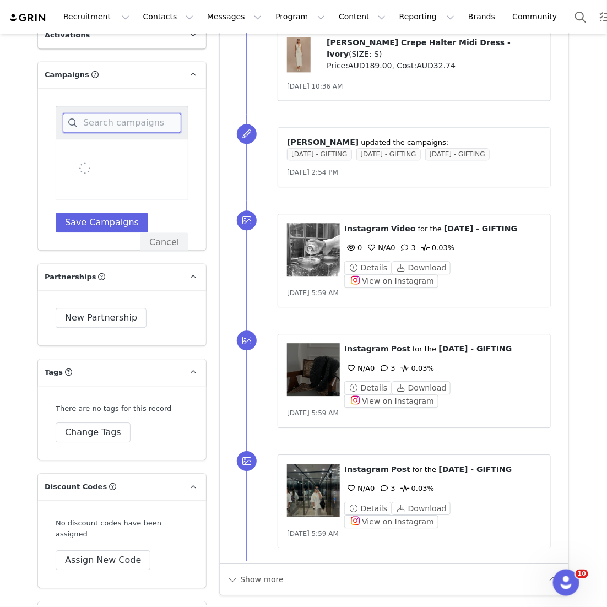
click at [115, 133] on input at bounding box center [122, 123] width 118 height 20
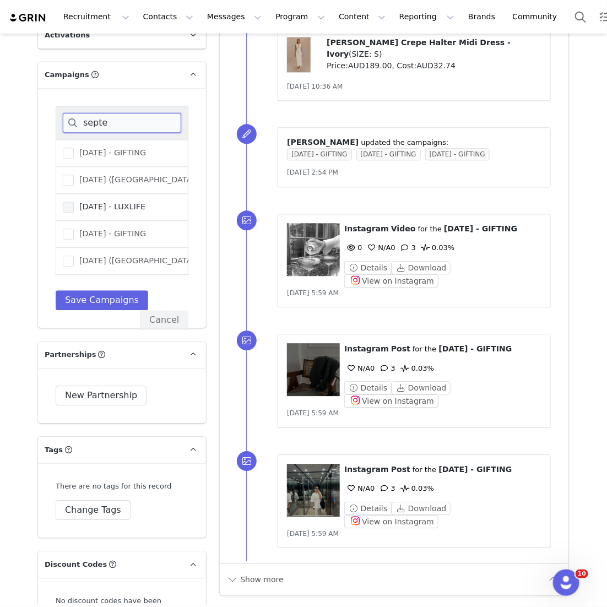
scroll to position [78, 0]
type input "septe"
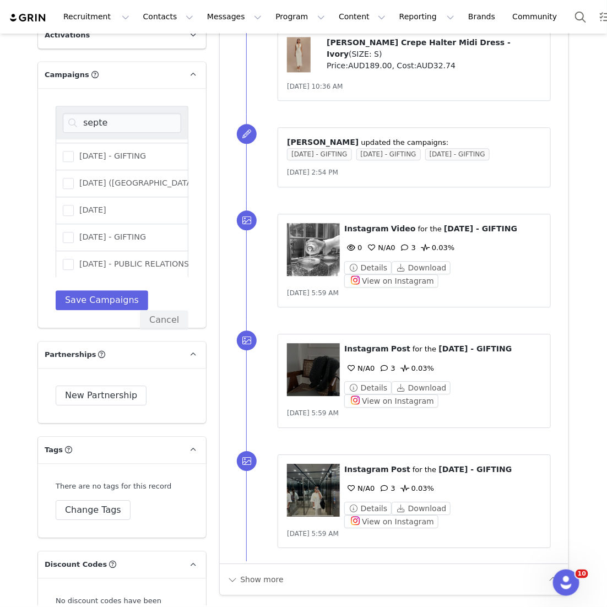
click at [126, 278] on div "[DATE] - PUBLIC RELATIONS" at bounding box center [122, 264] width 133 height 27
click at [126, 269] on span "[DATE] - PUBLIC RELATIONS" at bounding box center [131, 264] width 115 height 10
click at [74, 259] on input "[DATE] - PUBLIC RELATIONS" at bounding box center [74, 259] width 0 height 0
click at [120, 310] on div "septe [DATE] - GIFTING [DATE] ([GEOGRAPHIC_DATA]) - PUBLIC RELATIONS [DATE] - L…" at bounding box center [122, 208] width 133 height 204
click at [120, 310] on button "Save Campaigns" at bounding box center [102, 300] width 93 height 20
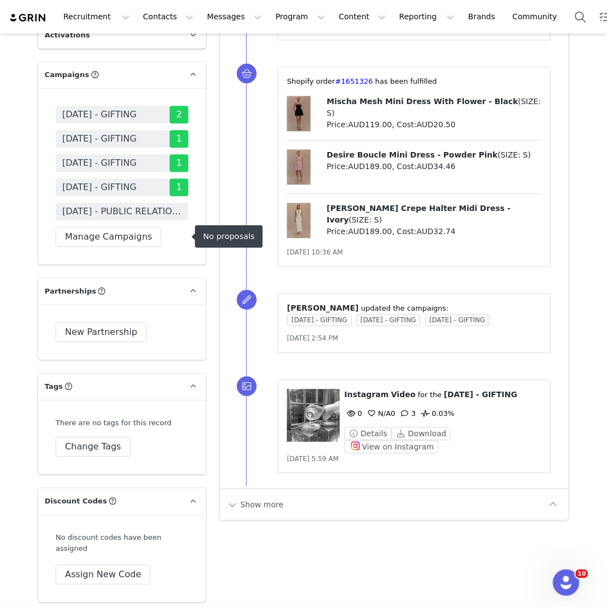
click at [128, 218] on span "[DATE] - PUBLIC RELATIONS" at bounding box center [122, 211] width 120 height 13
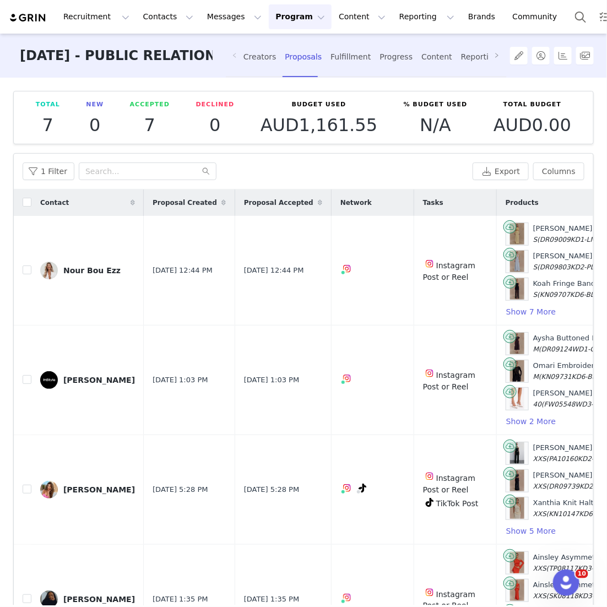
click at [266, 40] on div "Creators Proposals Fulfillment Progress Content Reporting Payments" at bounding box center [394, 56] width 302 height 44
click at [259, 58] on div "Creators" at bounding box center [259, 56] width 33 height 29
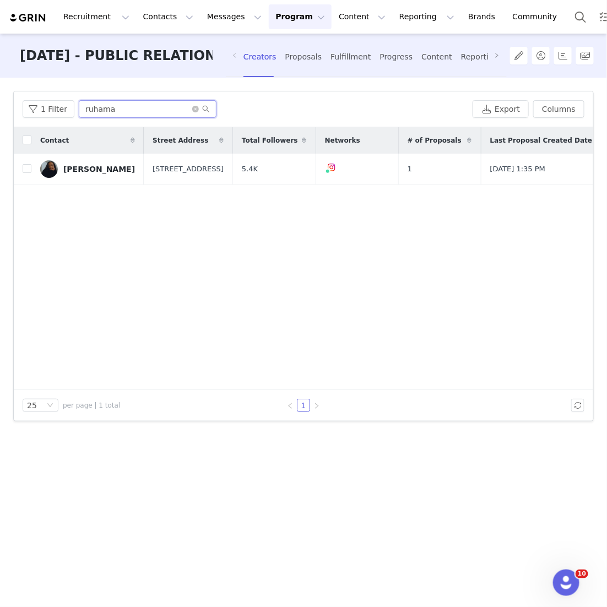
click at [144, 112] on input "ruhama" at bounding box center [148, 109] width 138 height 18
drag, startPoint x: 144, startPoint y: 112, endPoint x: 16, endPoint y: 109, distance: 127.8
click at [16, 109] on div "1 Filter ruhama Export Columns" at bounding box center [304, 109] width 580 height 36
type input "[PERSON_NAME]"
click at [29, 167] on input "checkbox" at bounding box center [27, 168] width 9 height 9
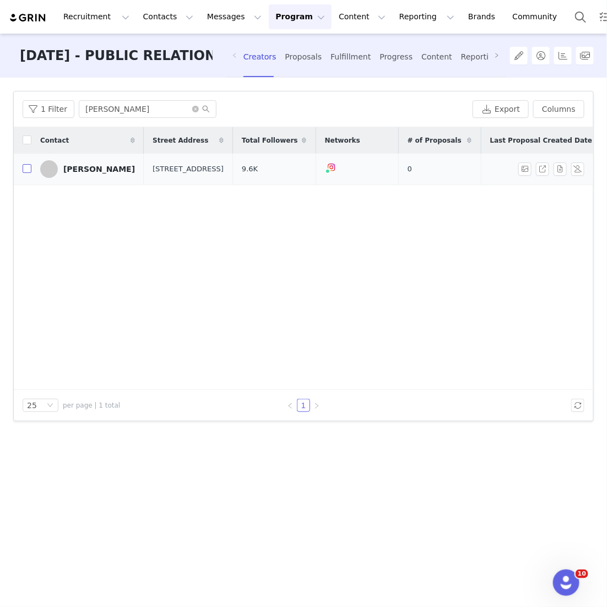
checkbox input "true"
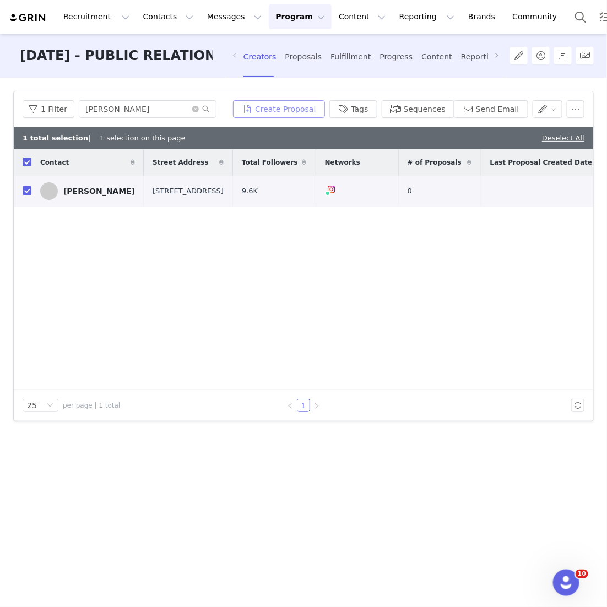
click at [264, 114] on button "Create Proposal" at bounding box center [278, 109] width 91 height 18
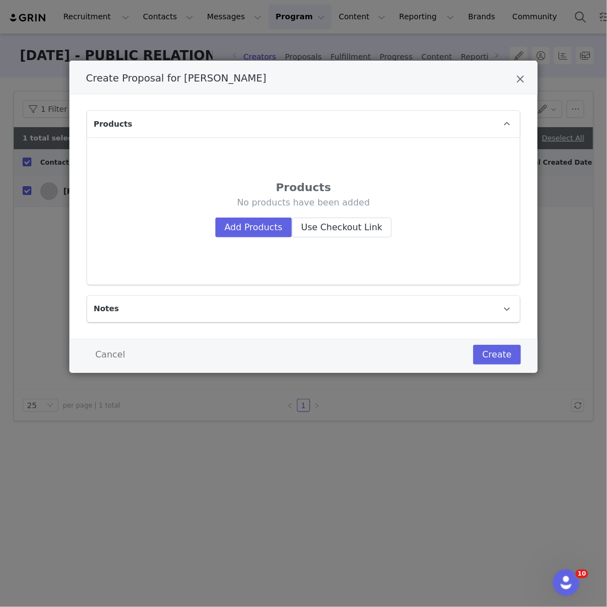
click at [257, 239] on div "Products No products have been added Add Products Use Checkout Link" at bounding box center [303, 210] width 415 height 129
click at [259, 233] on button "Add Products" at bounding box center [253, 228] width 77 height 20
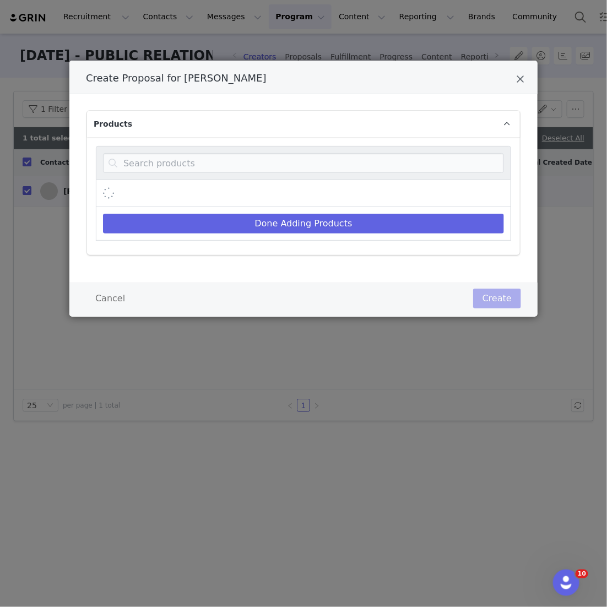
click at [268, 186] on div "Create Proposal for Georgina Karr" at bounding box center [303, 193] width 415 height 27
click at [273, 162] on input "Create Proposal for Georgina Karr" at bounding box center [303, 163] width 401 height 20
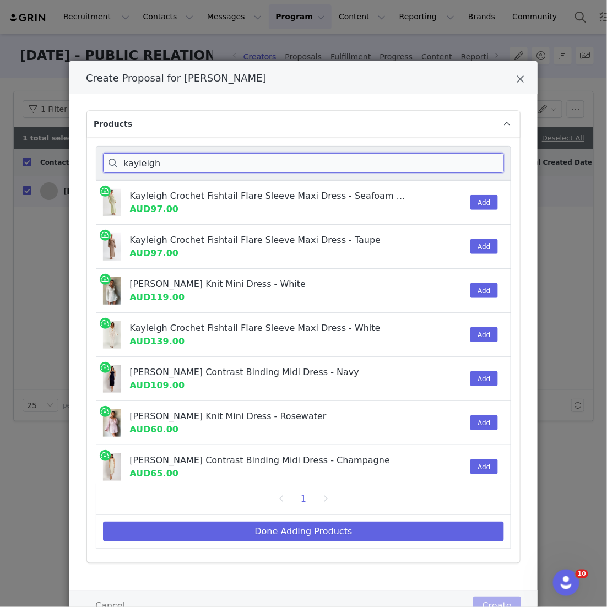
type input "kayleigh"
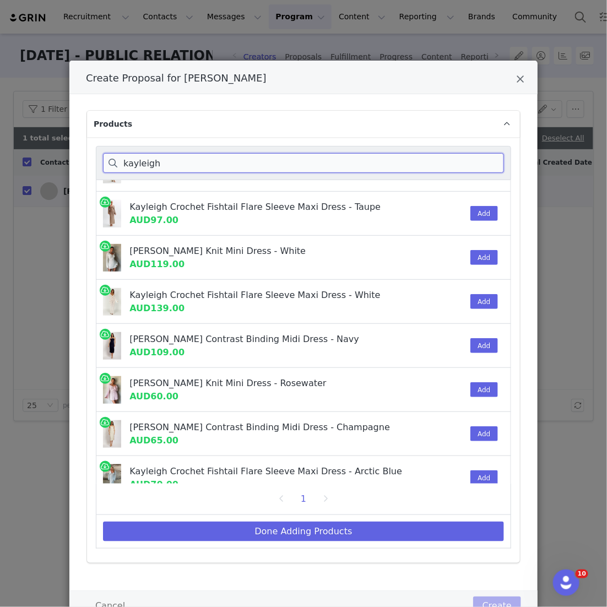
scroll to position [53, 0]
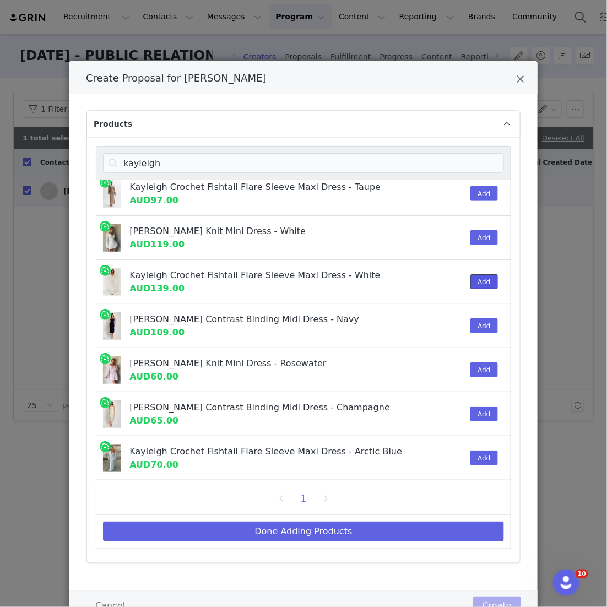
click at [294, 284] on button "Add" at bounding box center [483, 281] width 27 height 15
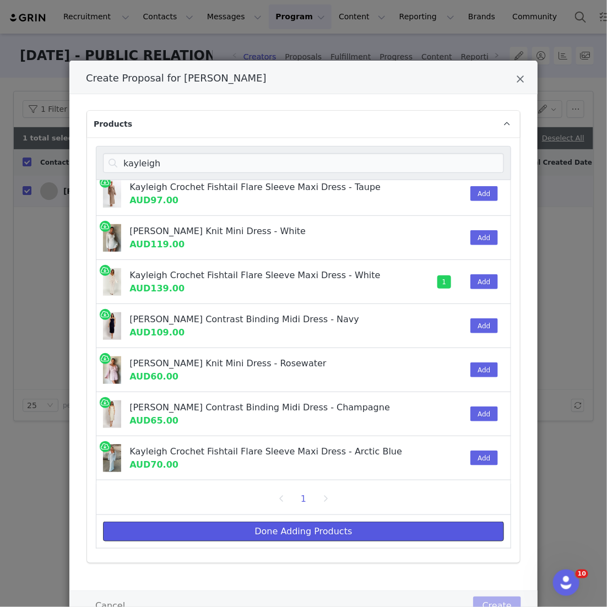
click at [294, 525] on button "Done Adding Products" at bounding box center [303, 532] width 401 height 20
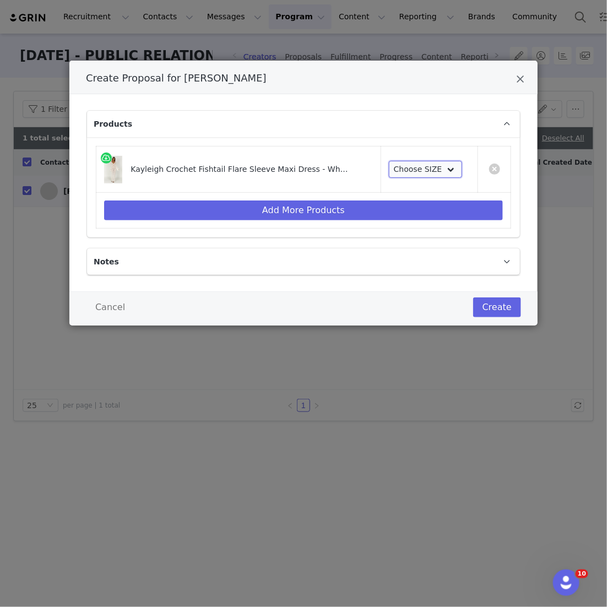
click at [294, 166] on select "Choose SIZE XXS XS S M L XL XXL 3XL" at bounding box center [425, 170] width 73 height 18
select select "14425876"
click at [294, 161] on select "Choose SIZE XXS XS S M L XL XXL 3XL" at bounding box center [425, 170] width 73 height 18
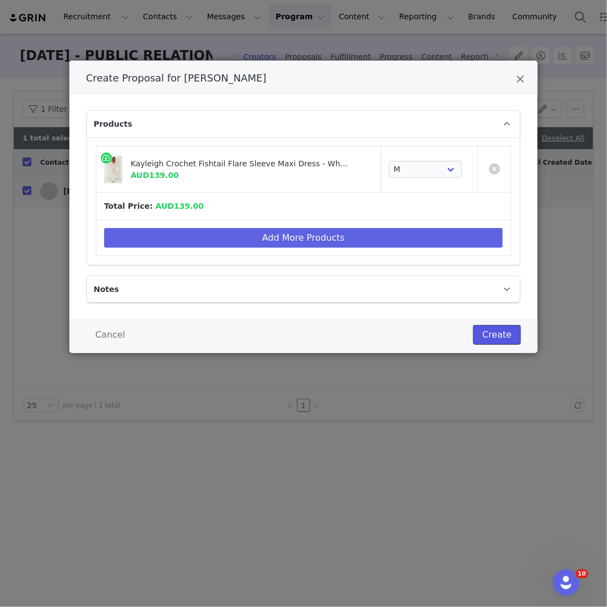
click at [294, 331] on button "Create" at bounding box center [497, 335] width 48 height 20
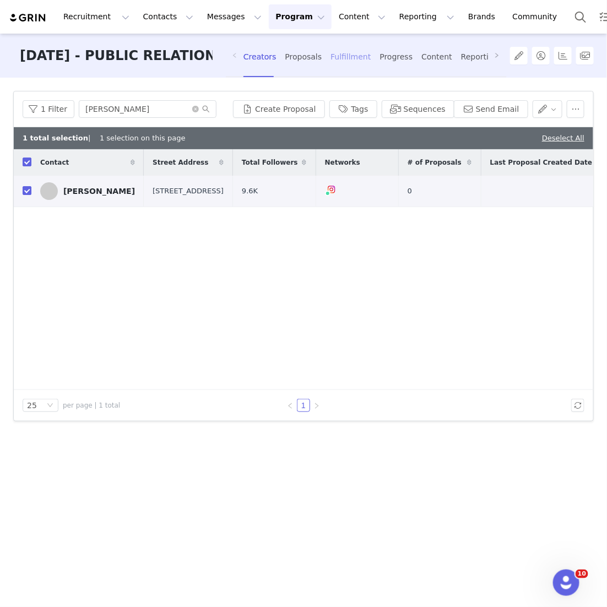
click at [294, 62] on div "Fulfillment" at bounding box center [351, 56] width 40 height 29
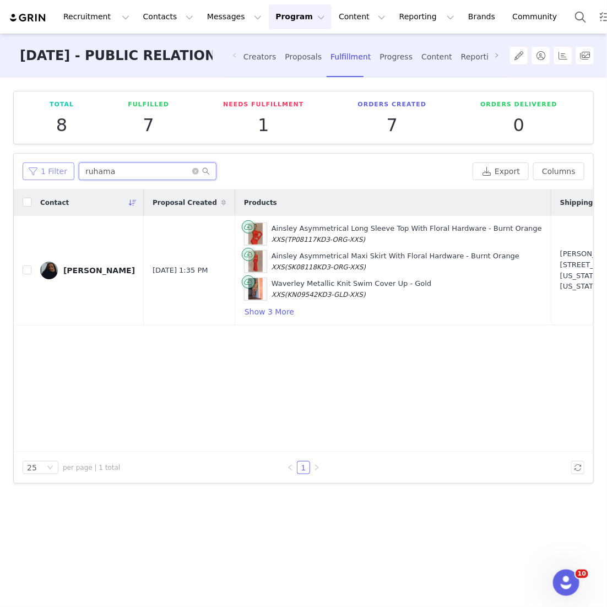
drag, startPoint x: 139, startPoint y: 172, endPoint x: 39, endPoint y: 170, distance: 100.3
click at [39, 170] on div "1 Filter ruhama" at bounding box center [246, 172] width 446 height 18
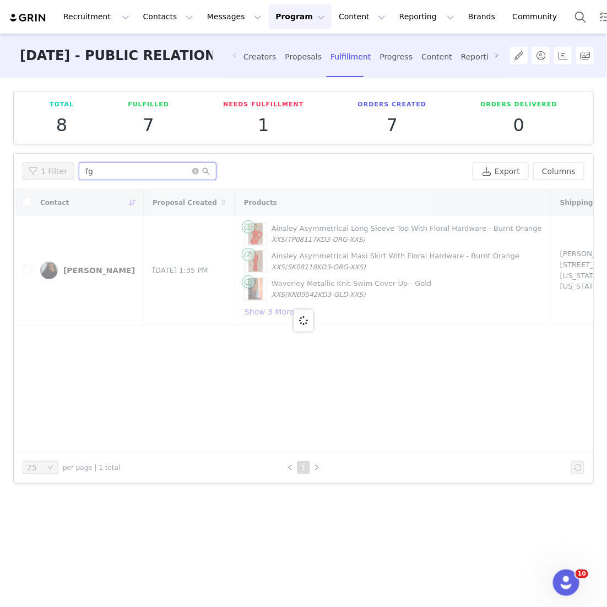
type input "f"
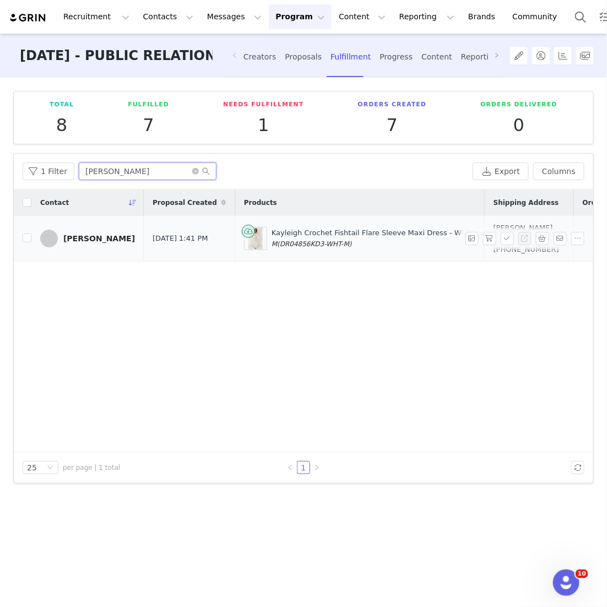
scroll to position [0, 190]
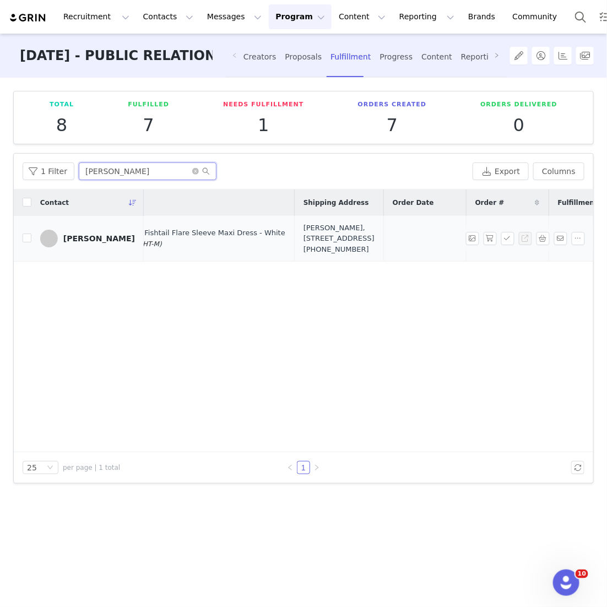
type input "[PERSON_NAME]"
click at [294, 262] on td at bounding box center [507, 239] width 83 height 46
click at [294, 245] on button "button" at bounding box center [489, 238] width 13 height 13
click at [294, 245] on button "button" at bounding box center [507, 238] width 13 height 13
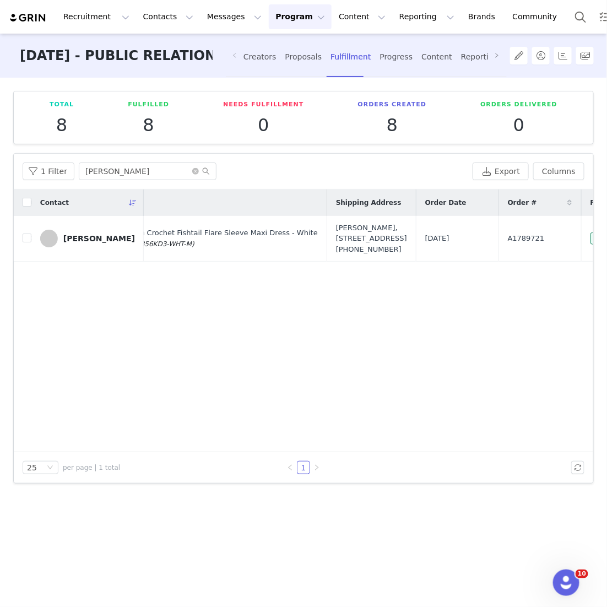
scroll to position [0, 223]
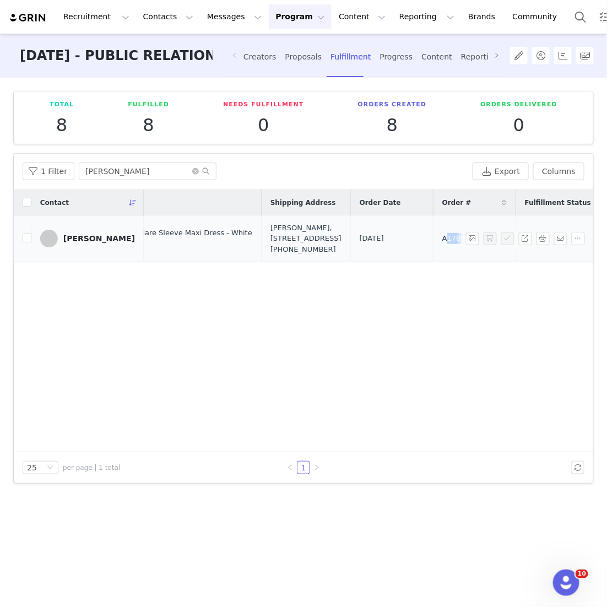
drag, startPoint x: 436, startPoint y: 256, endPoint x: 392, endPoint y: 256, distance: 43.5
click at [294, 256] on td "A1789721" at bounding box center [474, 239] width 83 height 46
copy span "A1789721"
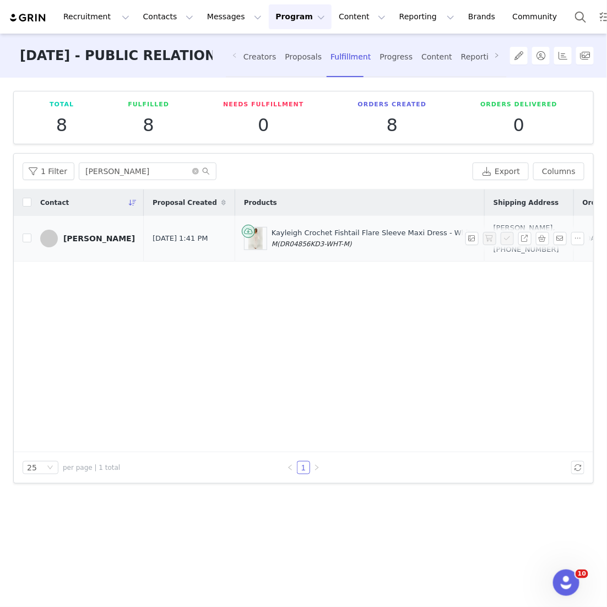
drag, startPoint x: 492, startPoint y: 270, endPoint x: 502, endPoint y: 230, distance: 41.3
click at [294, 230] on div "[PERSON_NAME], [STREET_ADDRESS] [PHONE_NUMBER]" at bounding box center [529, 239] width 71 height 33
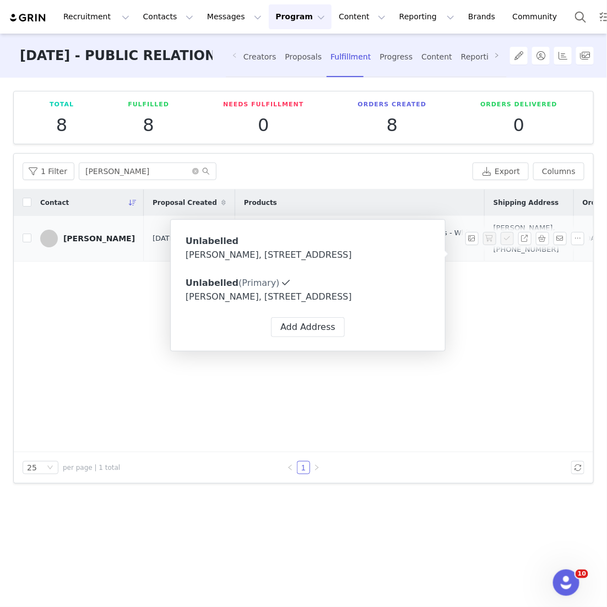
copy div "[STREET_ADDRESS]"
